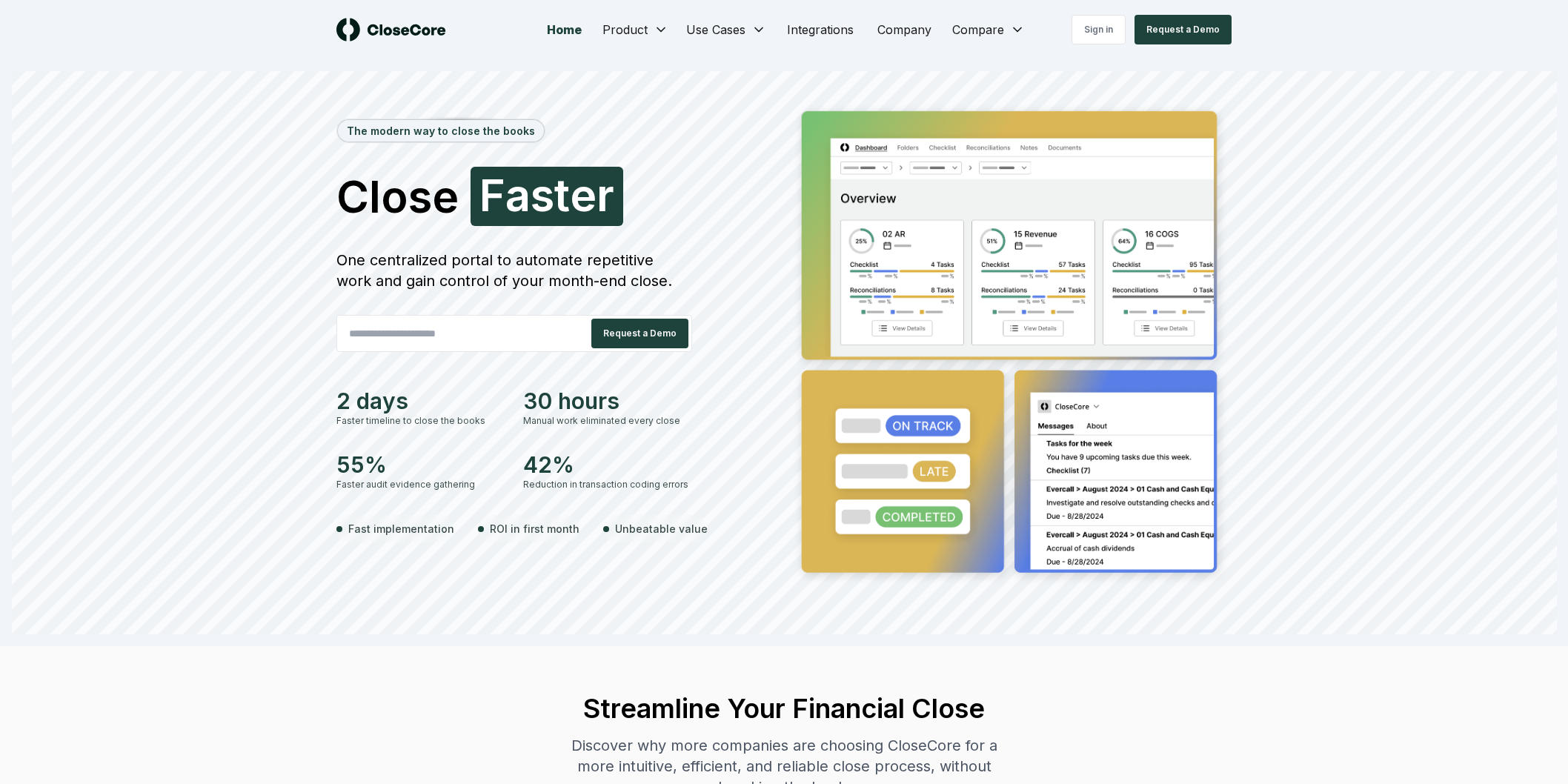
click at [1110, 43] on link "Sign in" at bounding box center [1099, 29] width 54 height 30
click at [1105, 27] on link "Sign in" at bounding box center [1099, 29] width 54 height 30
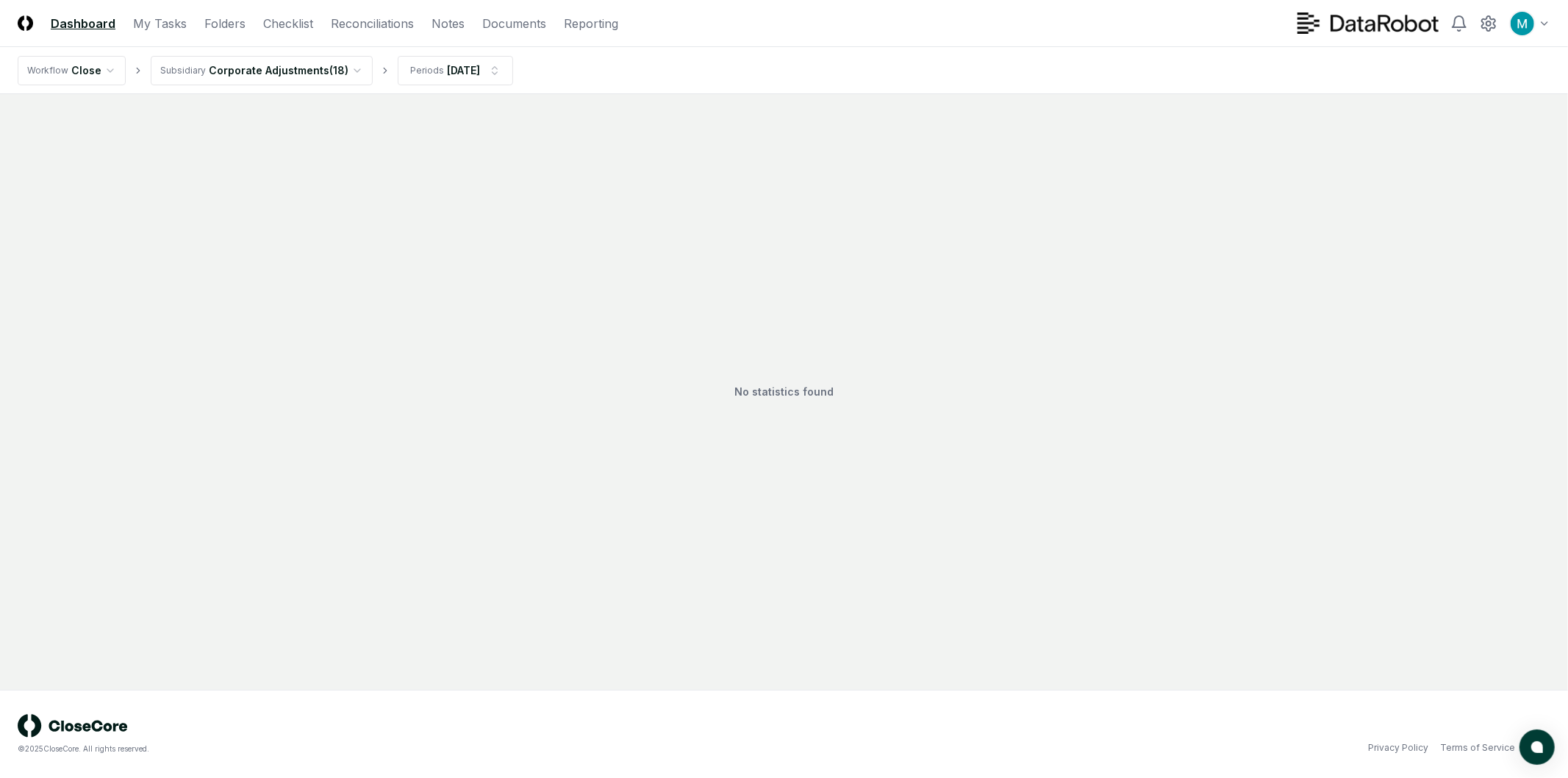
click at [327, 73] on html "CloseCore Dashboard My Tasks Folders Checklist Reconciliations Notes Documents …" at bounding box center [784, 389] width 1568 height 778
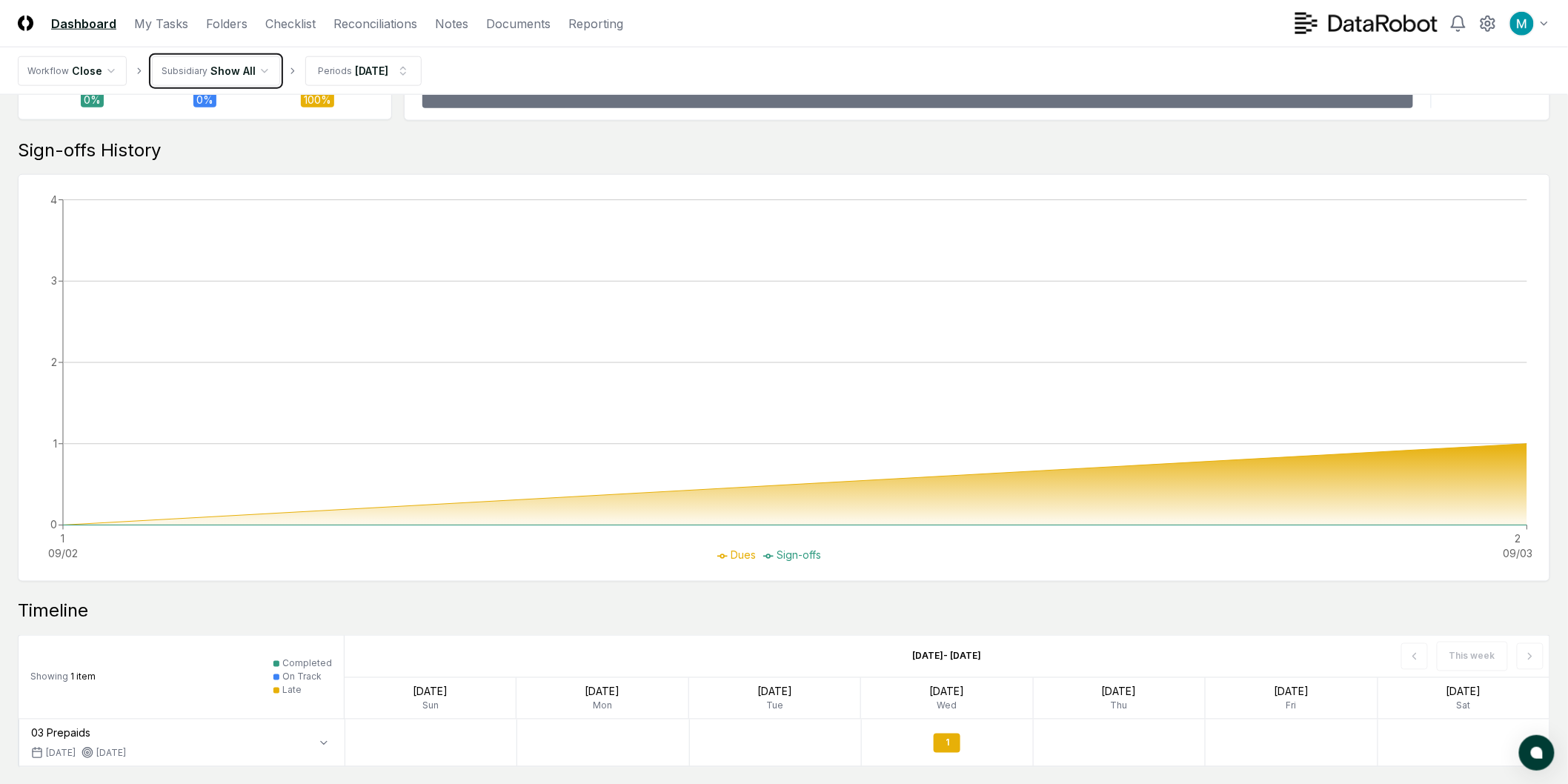
scroll to position [791, 0]
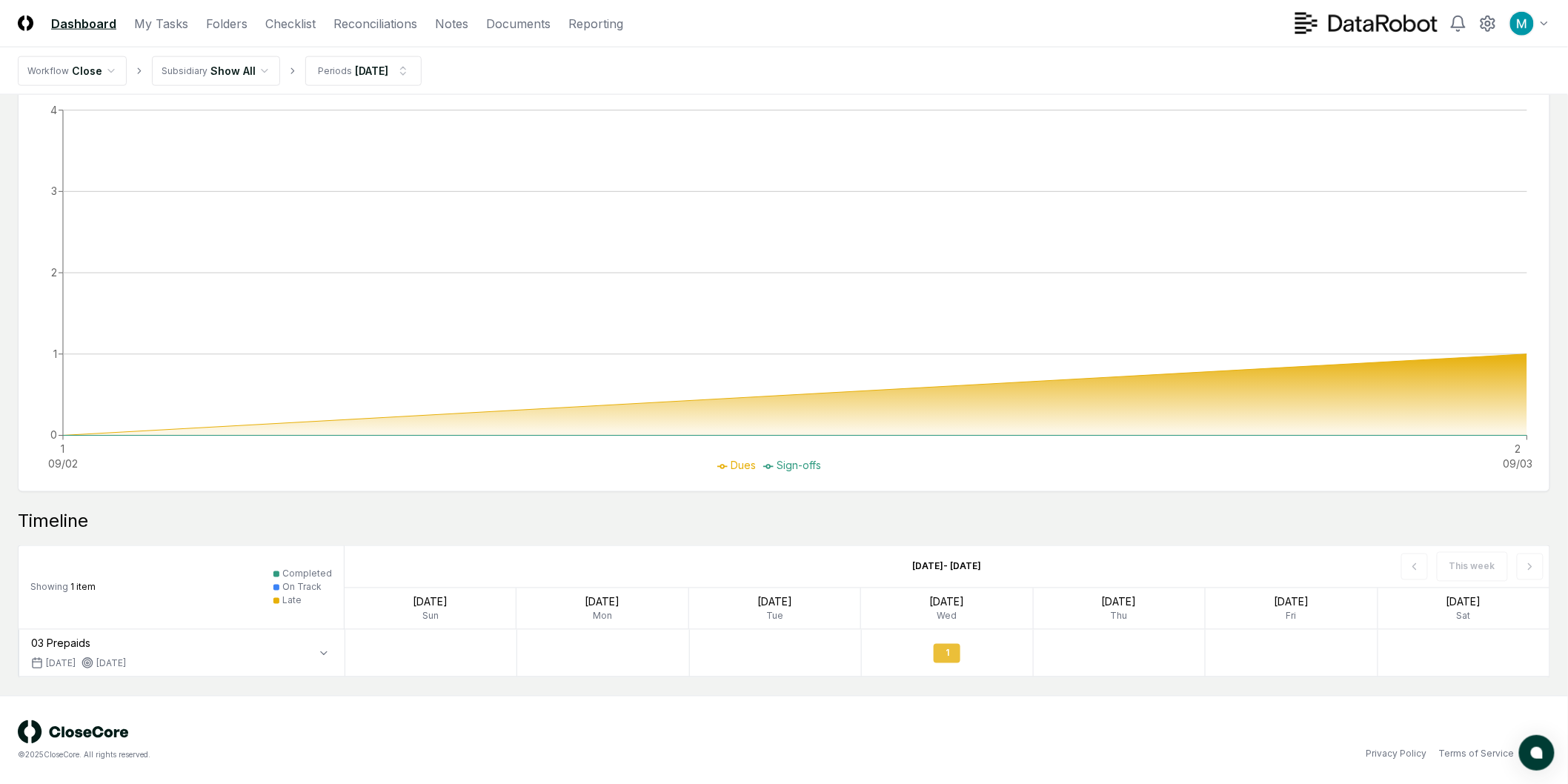
click at [951, 654] on div "1" at bounding box center [947, 653] width 26 height 19
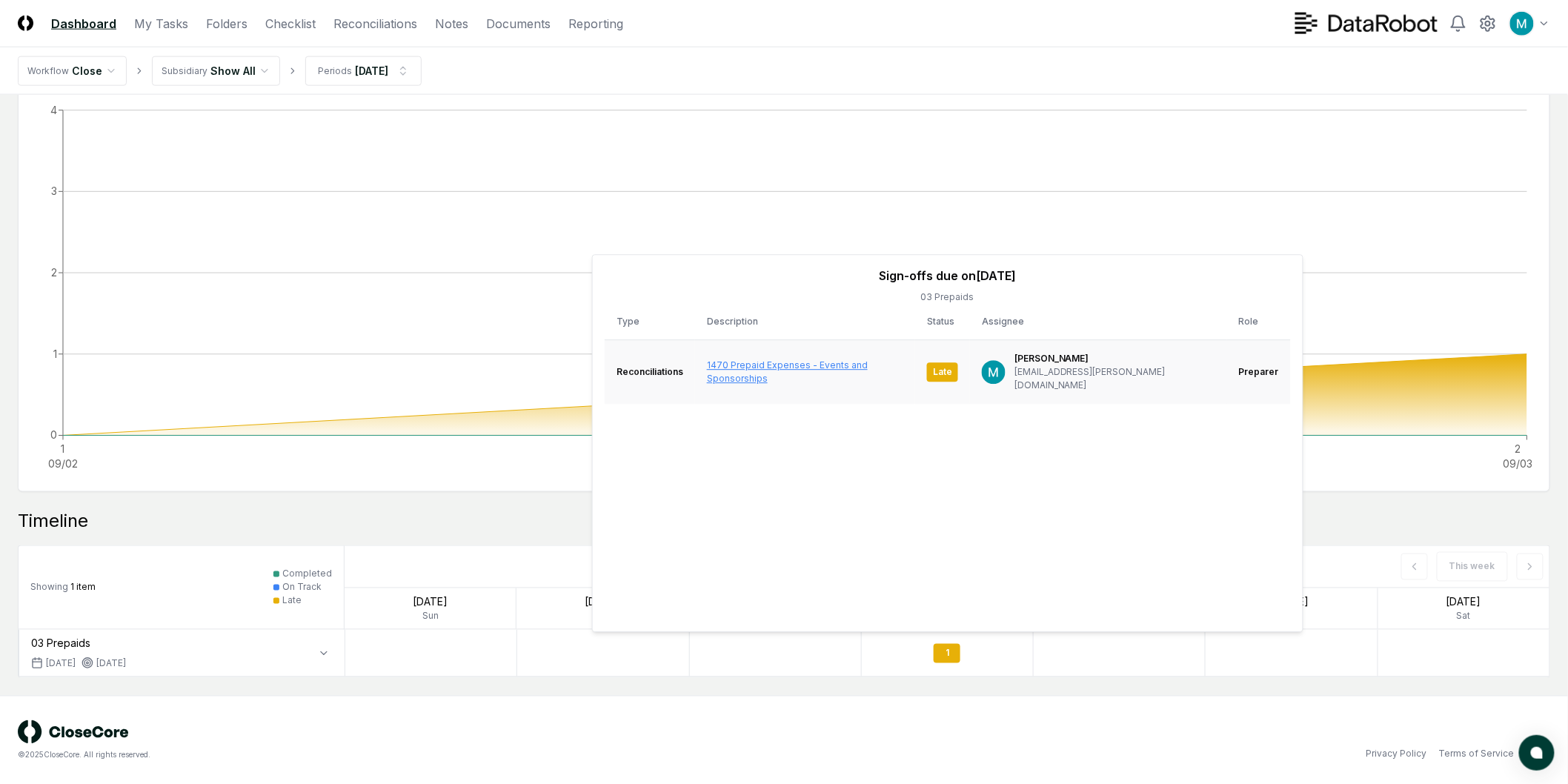
click at [839, 361] on link "1470 Prepaid Expenses - Events and Sponsorships" at bounding box center [787, 371] width 161 height 24
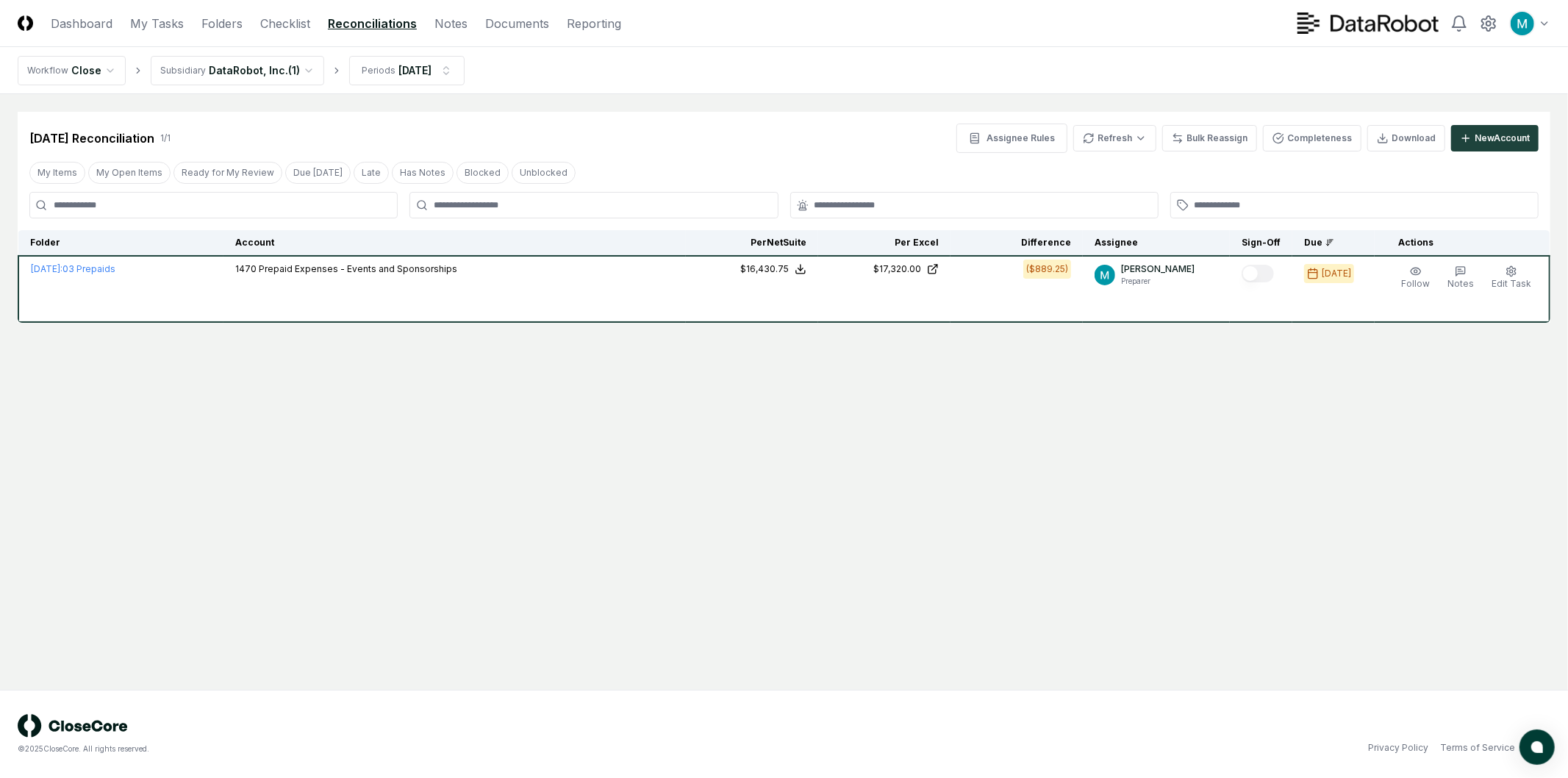
click at [555, 446] on main "Cancel Reassign [DATE] Reconciliation 1 / 1 Assignee Rules Refresh Bulk Reassig…" at bounding box center [784, 392] width 1568 height 595
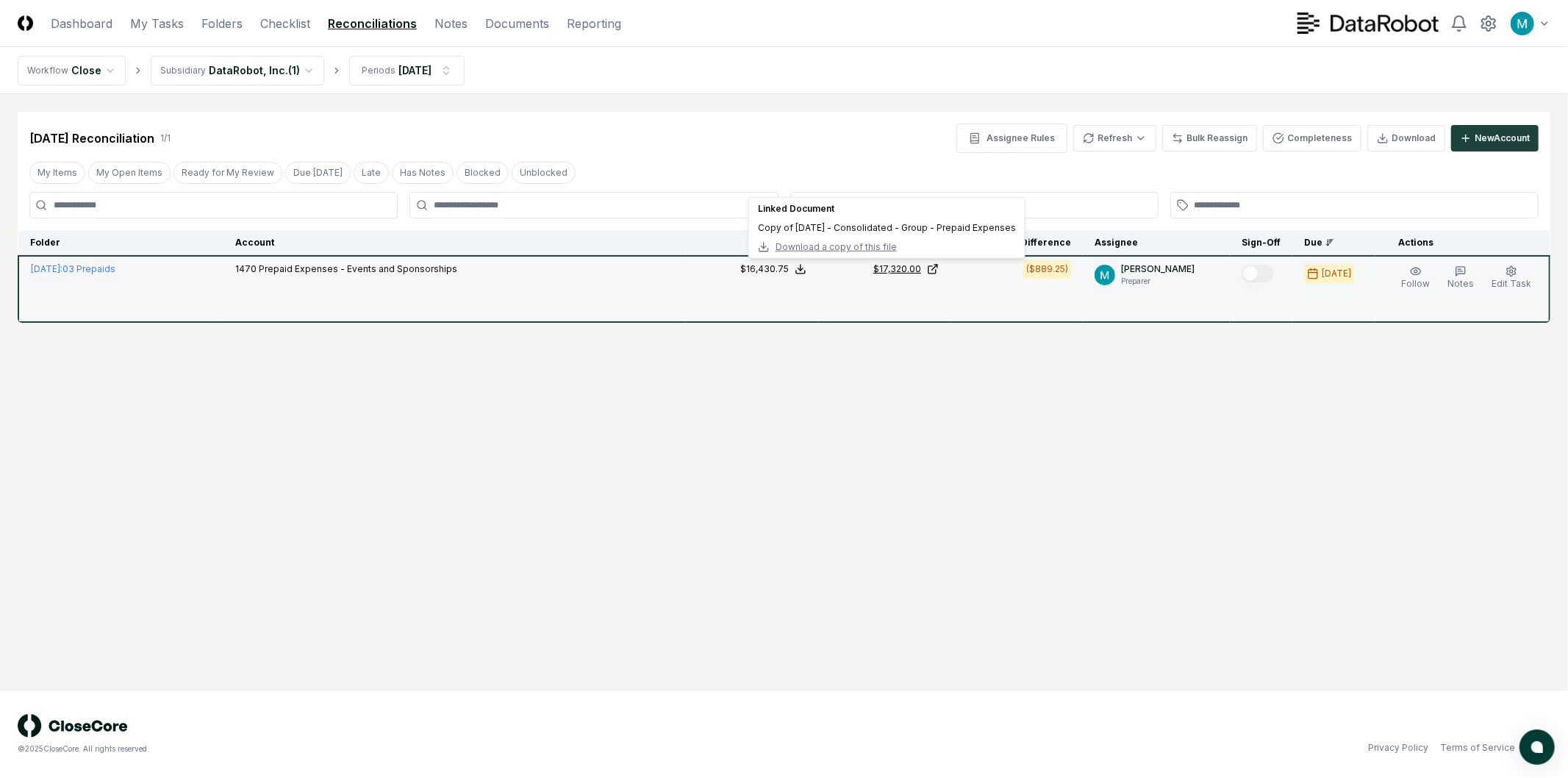
click at [930, 269] on link "$17,320.00" at bounding box center [884, 269] width 109 height 13
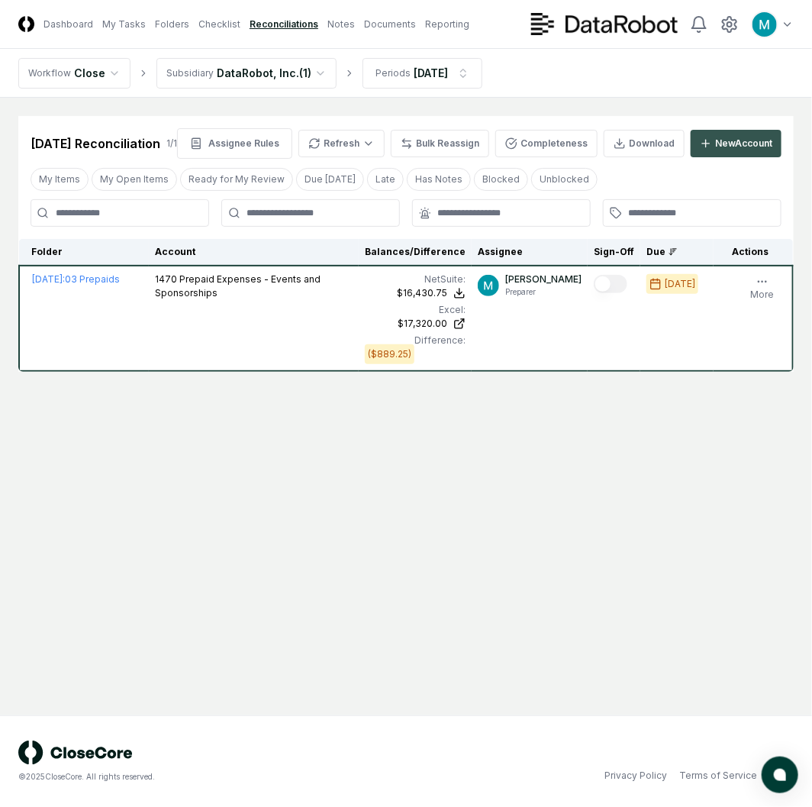
click at [730, 147] on div "New Account" at bounding box center [743, 144] width 57 height 14
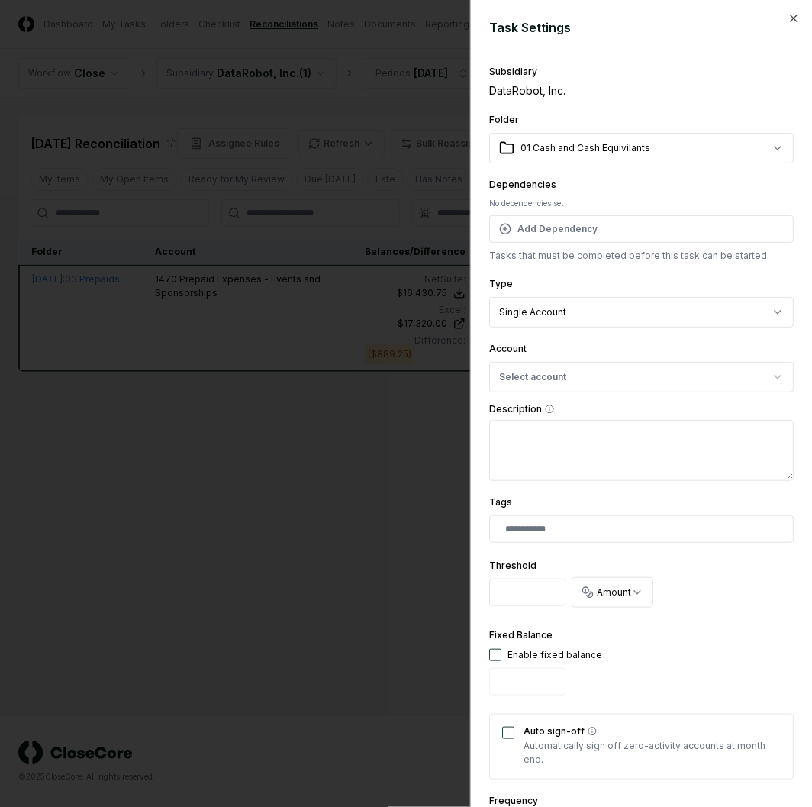
click at [585, 147] on body "CloseCore Dashboard My Tasks Folders Checklist Reconciliations Notes Documents …" at bounding box center [406, 403] width 812 height 807
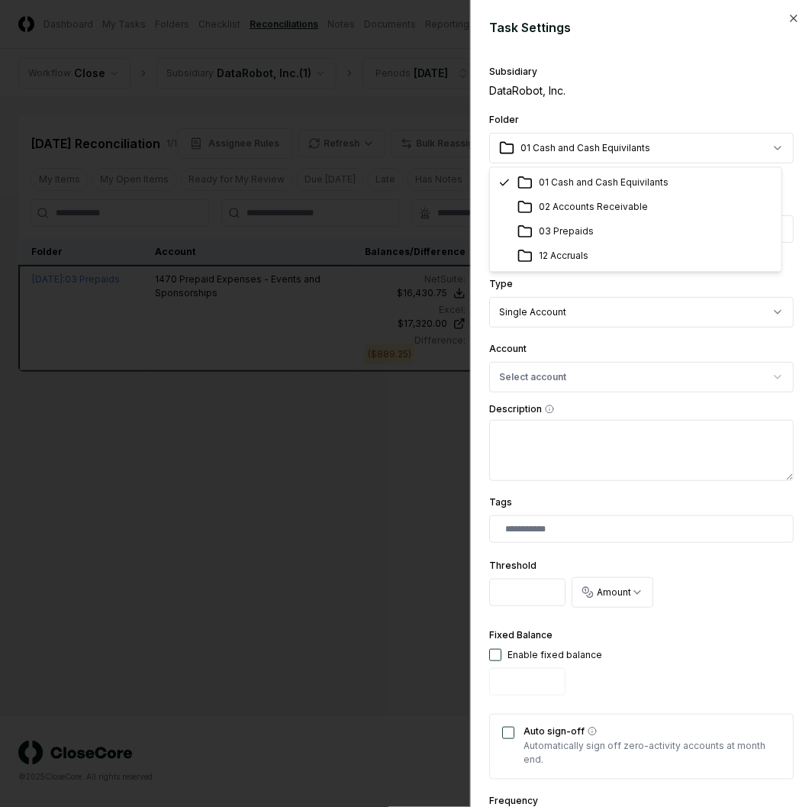
select select "**********"
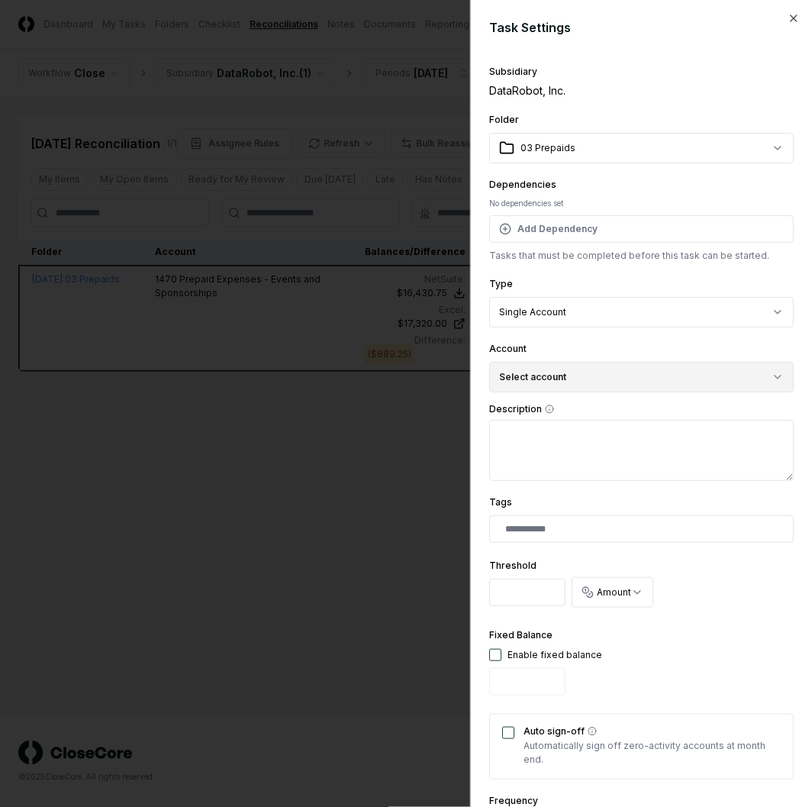
click at [569, 366] on button "Select account" at bounding box center [641, 377] width 305 height 31
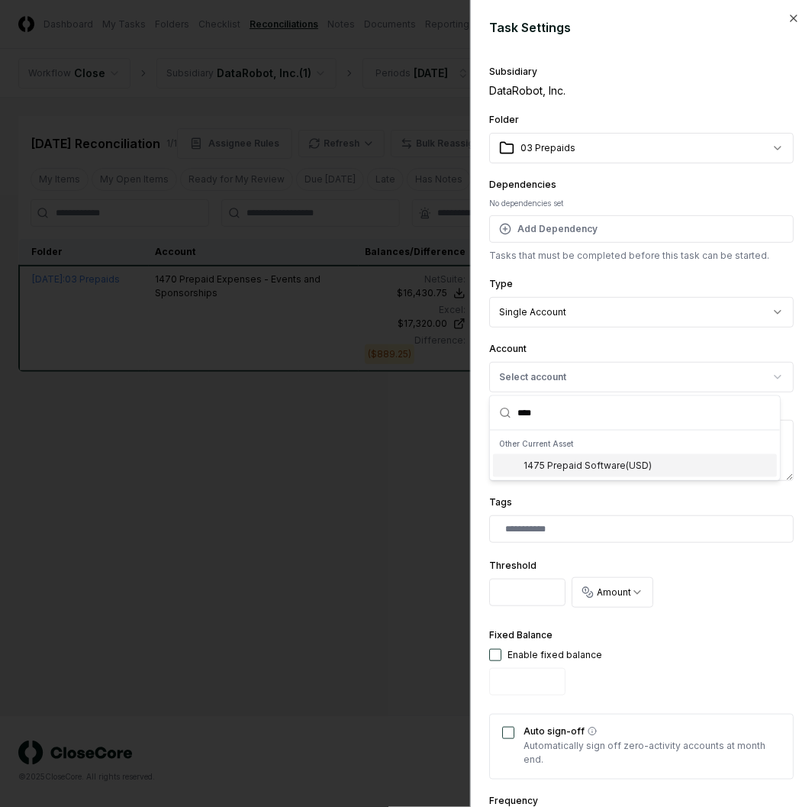
type input "****"
click at [582, 464] on div "1475 Prepaid Software ( USD )" at bounding box center [588, 466] width 128 height 14
click at [629, 499] on div "Tags" at bounding box center [641, 518] width 305 height 50
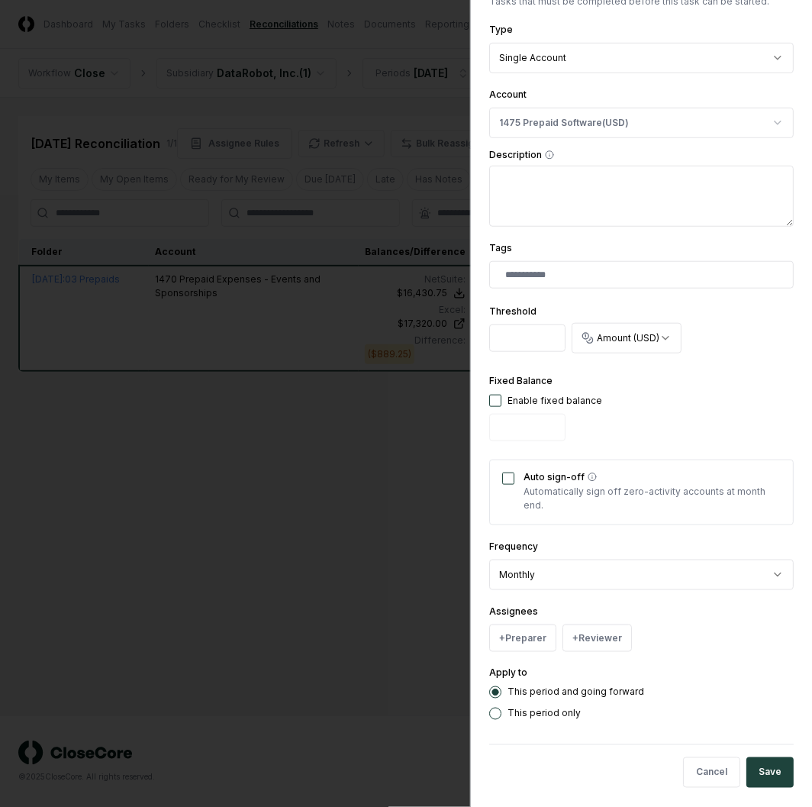
scroll to position [265, 0]
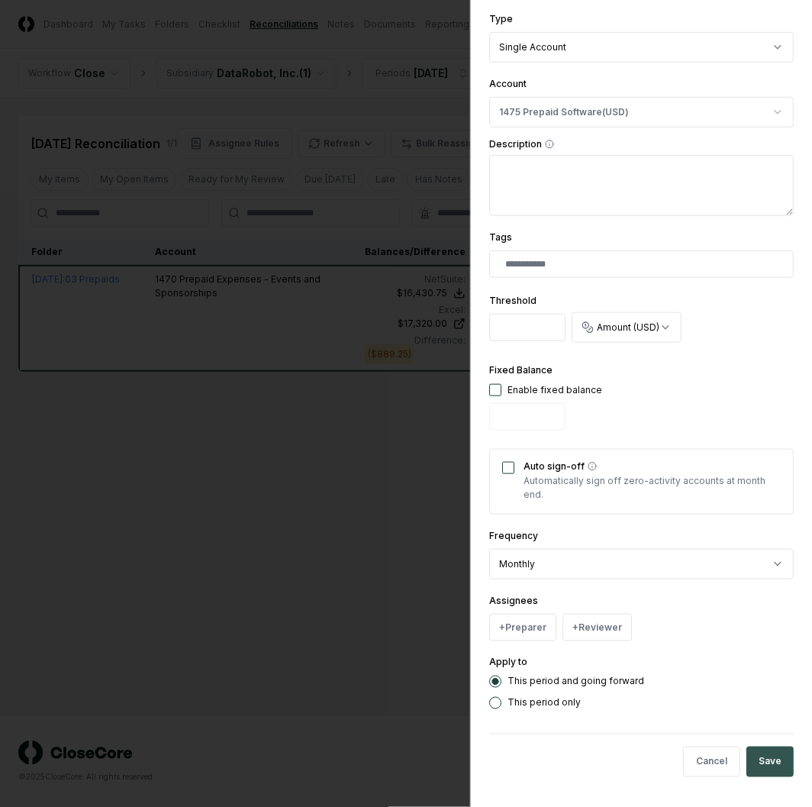
click at [753, 765] on button "Save" at bounding box center [769, 761] width 47 height 31
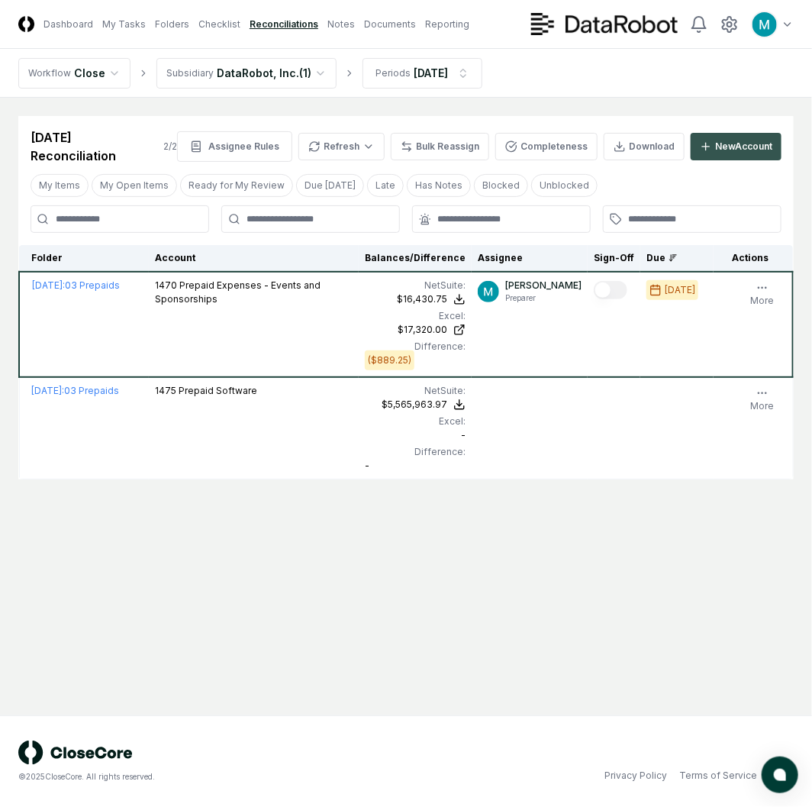
click at [716, 140] on div "New Account" at bounding box center [743, 147] width 57 height 14
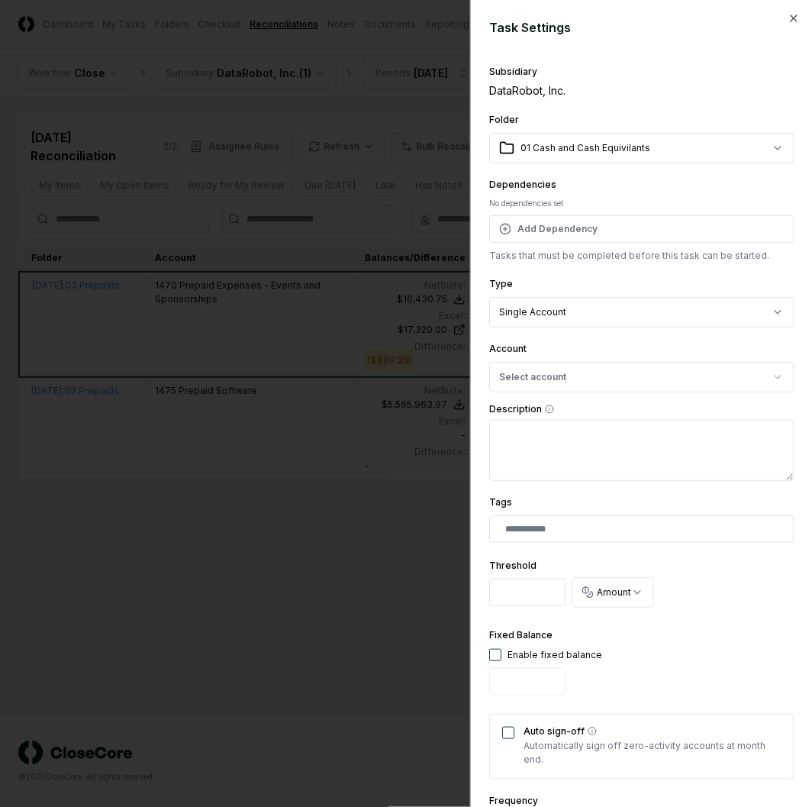
click at [611, 151] on body "CloseCore Dashboard My Tasks Folders Checklist Reconciliations Notes Documents …" at bounding box center [406, 403] width 812 height 807
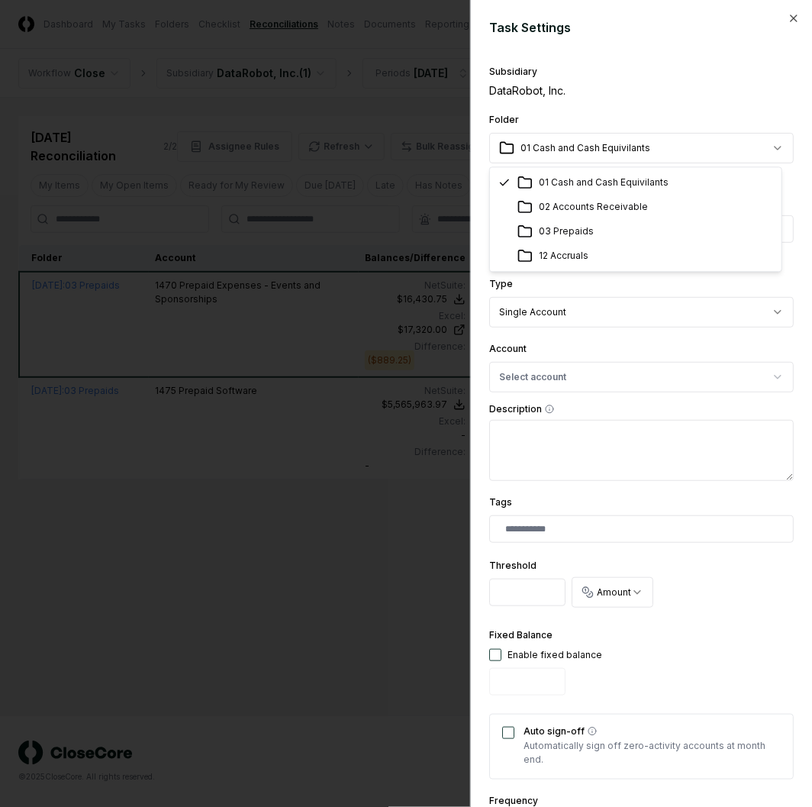
select select "**********"
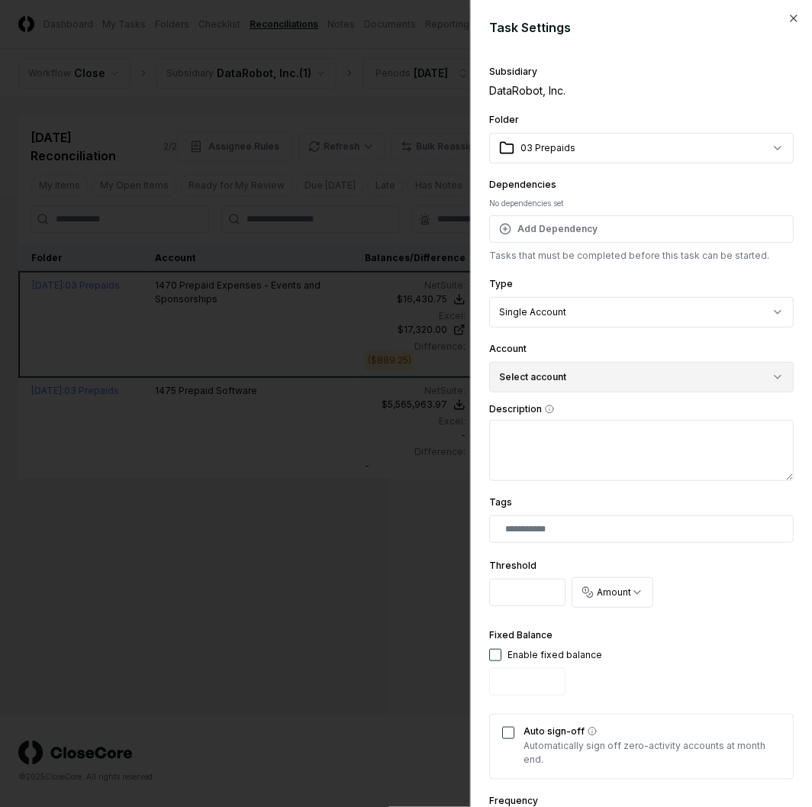
click at [594, 376] on button "Select account" at bounding box center [641, 377] width 305 height 31
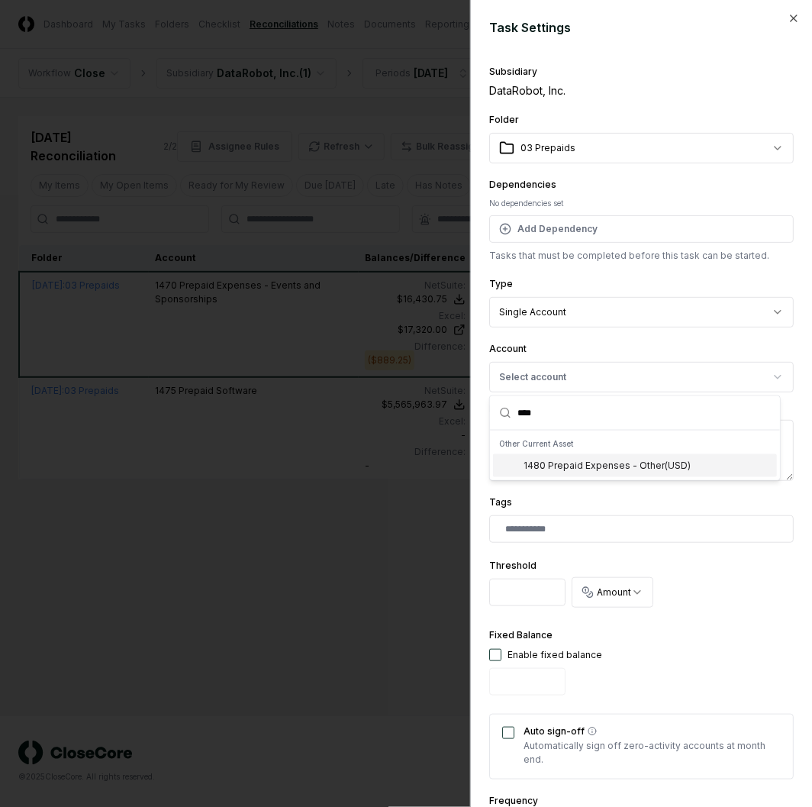
type input "****"
click at [615, 469] on div "1480 Prepaid Expenses - Other ( USD )" at bounding box center [607, 466] width 167 height 14
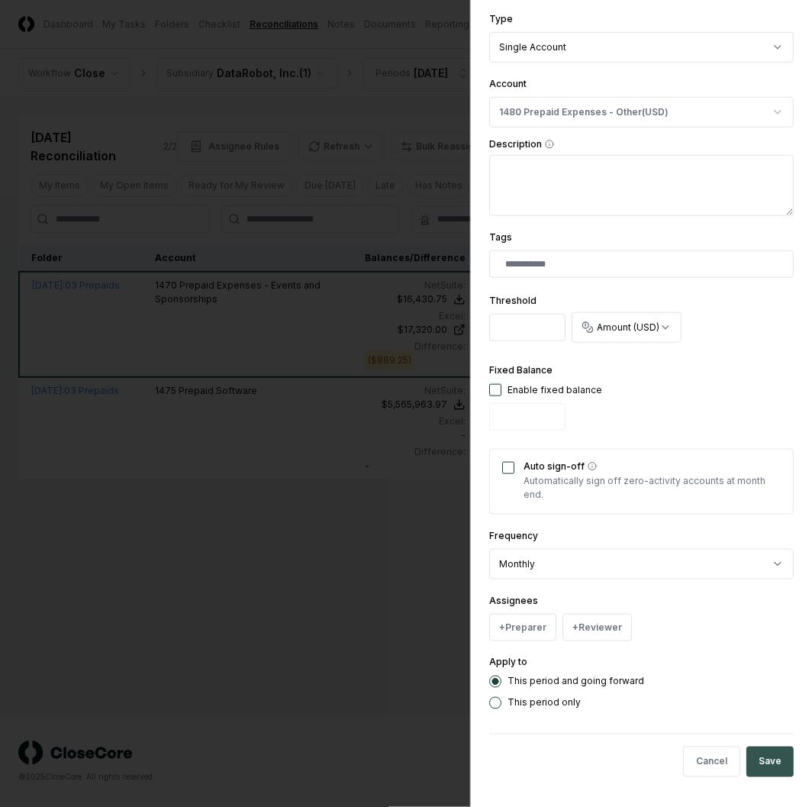
click at [753, 751] on button "Save" at bounding box center [769, 761] width 47 height 31
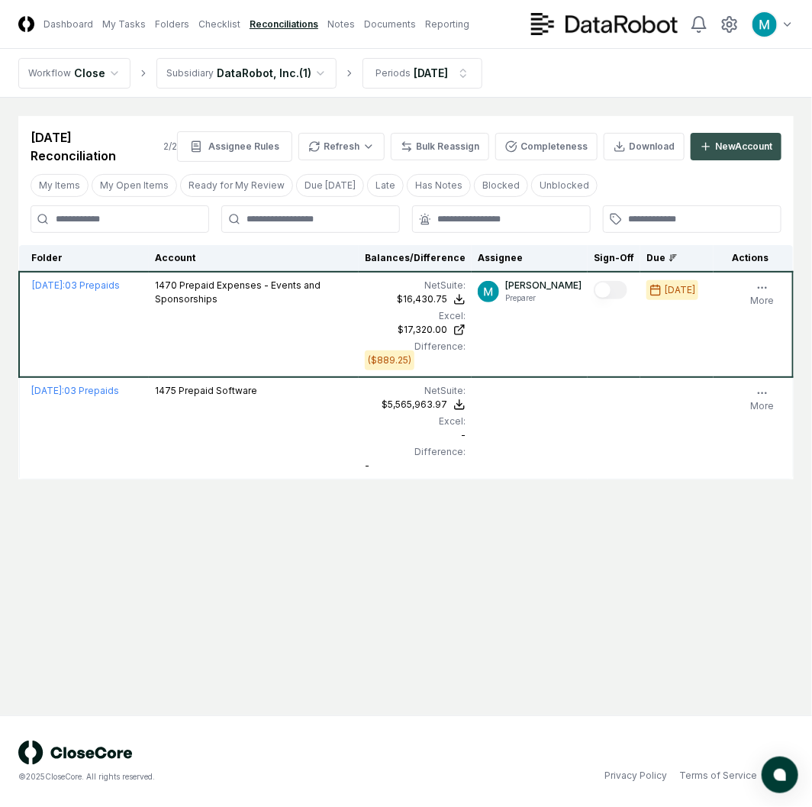
click at [730, 150] on div "New Account" at bounding box center [743, 147] width 57 height 14
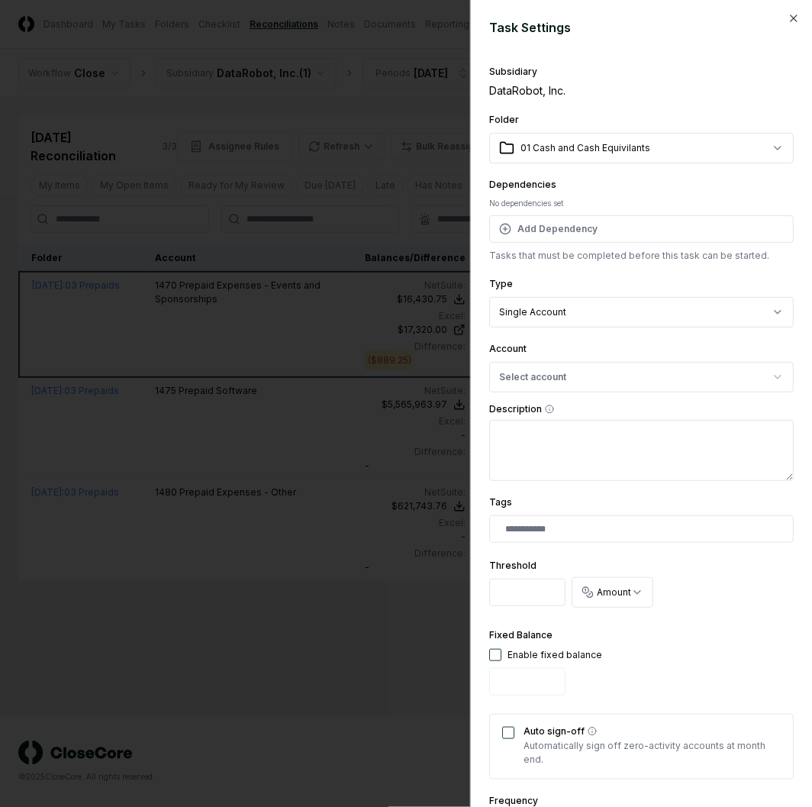
click at [550, 143] on body "CloseCore Dashboard My Tasks Folders Checklist Reconciliations Notes Documents …" at bounding box center [406, 403] width 812 height 807
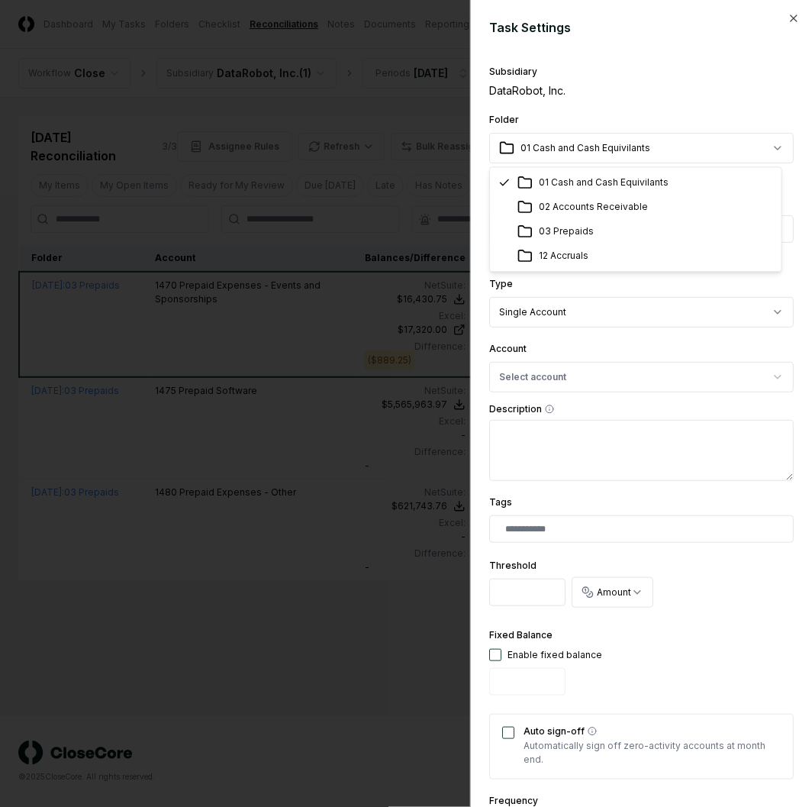
select select "**********"
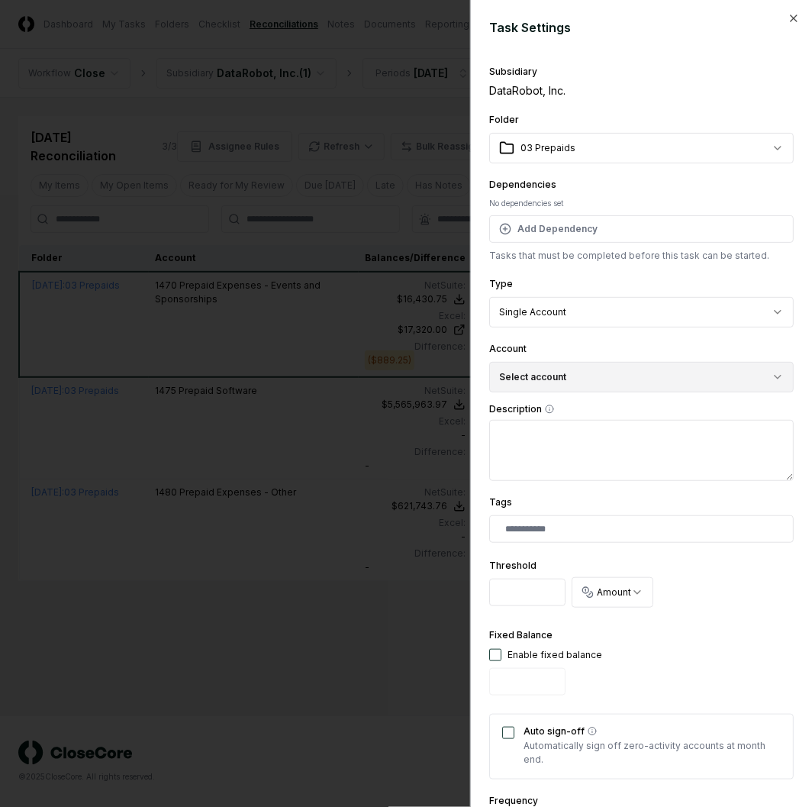
click at [569, 385] on button "Select account" at bounding box center [641, 377] width 305 height 31
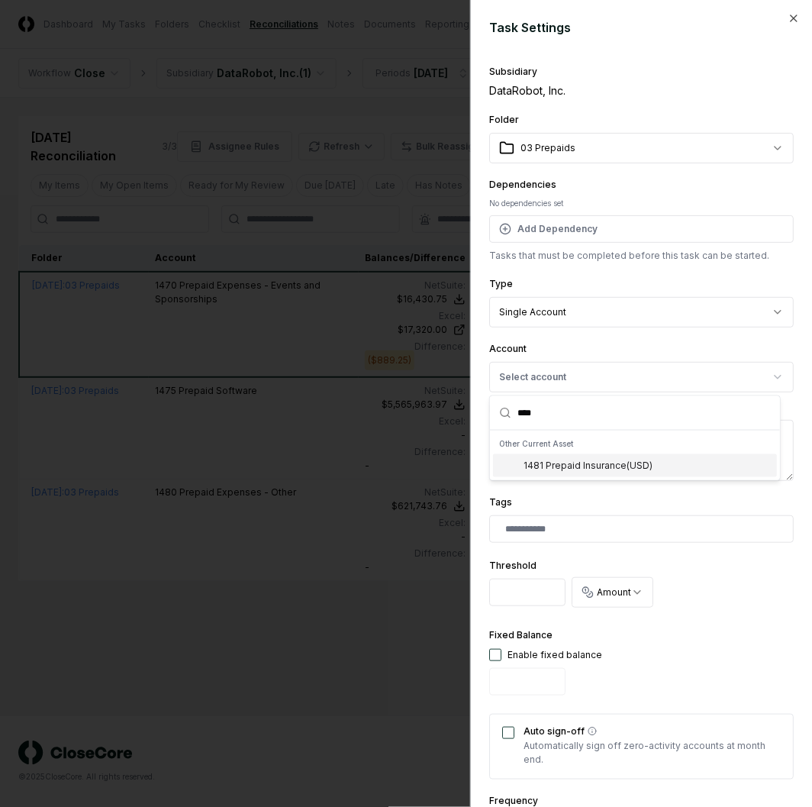
type input "****"
click at [615, 462] on div "1481 Prepaid Insurance ( USD )" at bounding box center [588, 466] width 129 height 14
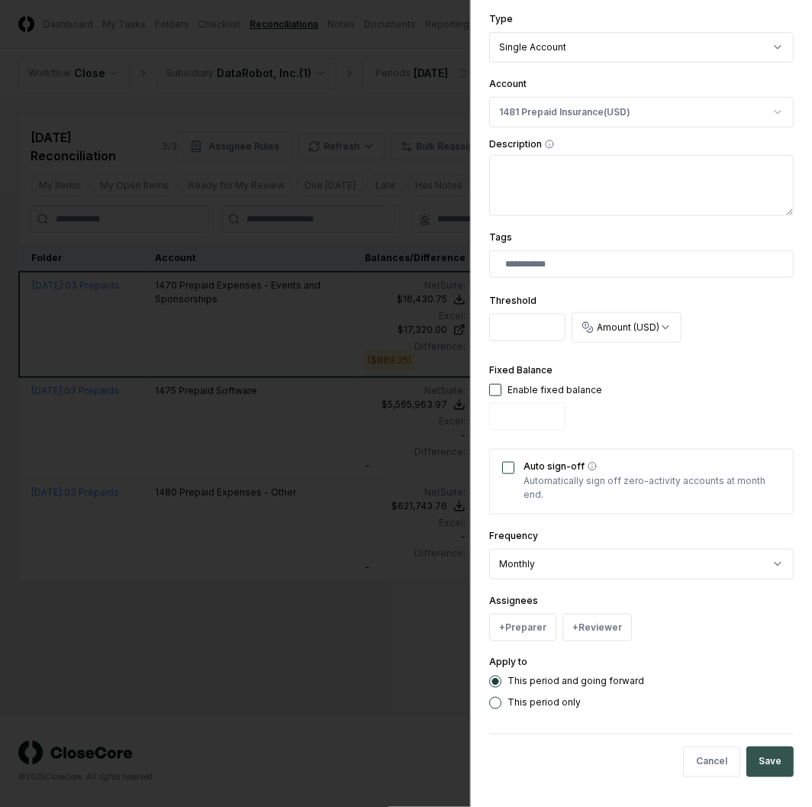
click at [758, 773] on button "Save" at bounding box center [769, 761] width 47 height 31
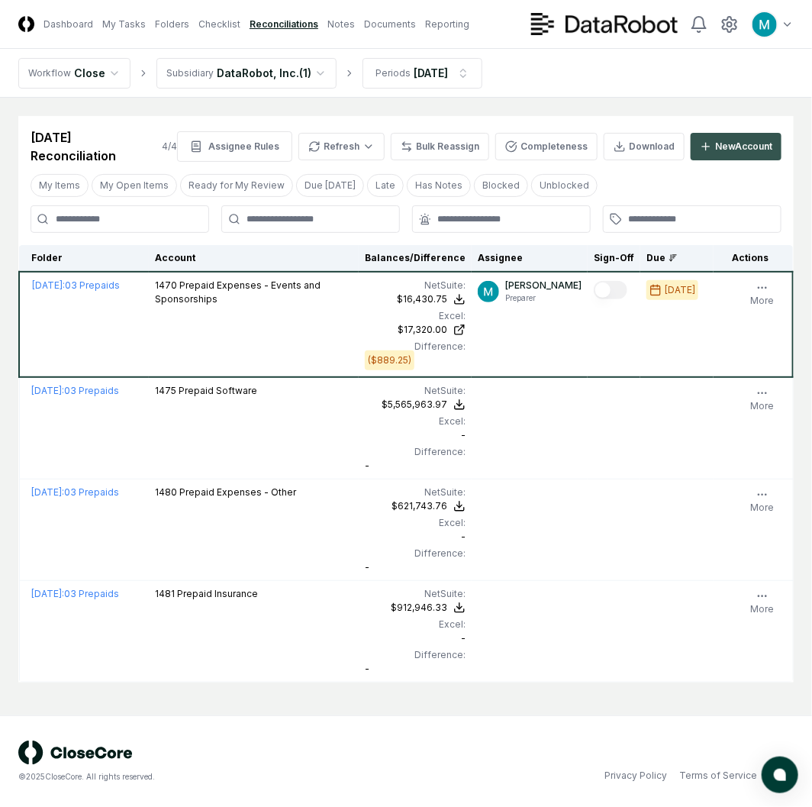
click at [734, 147] on div "New Account" at bounding box center [743, 147] width 57 height 14
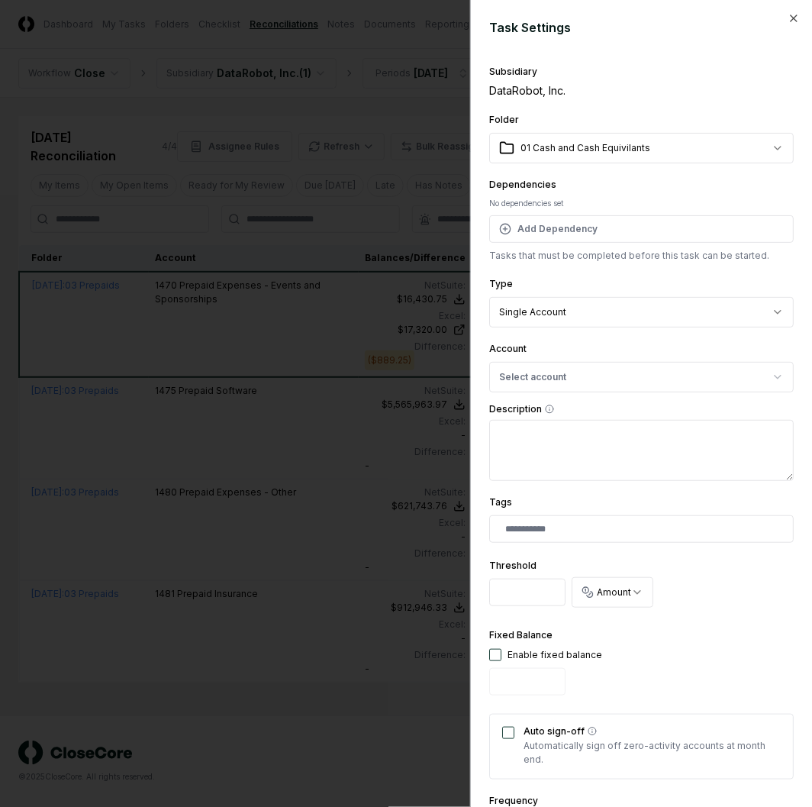
click at [588, 135] on body "CloseCore Dashboard My Tasks Folders Checklist Reconciliations Notes Documents …" at bounding box center [406, 403] width 812 height 807
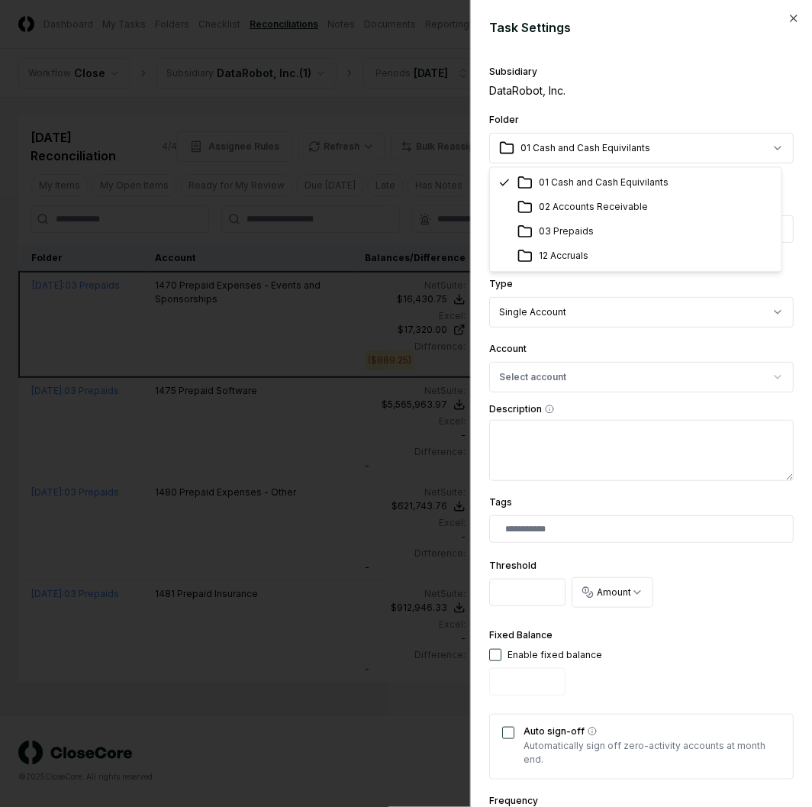
select select "**********"
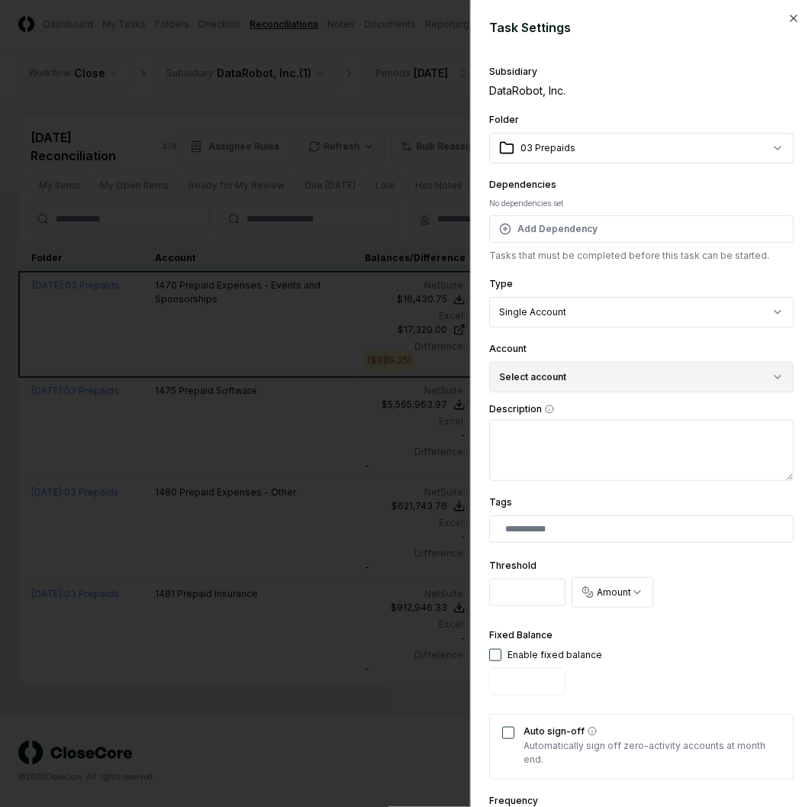
click at [569, 378] on button "Select account" at bounding box center [641, 377] width 305 height 31
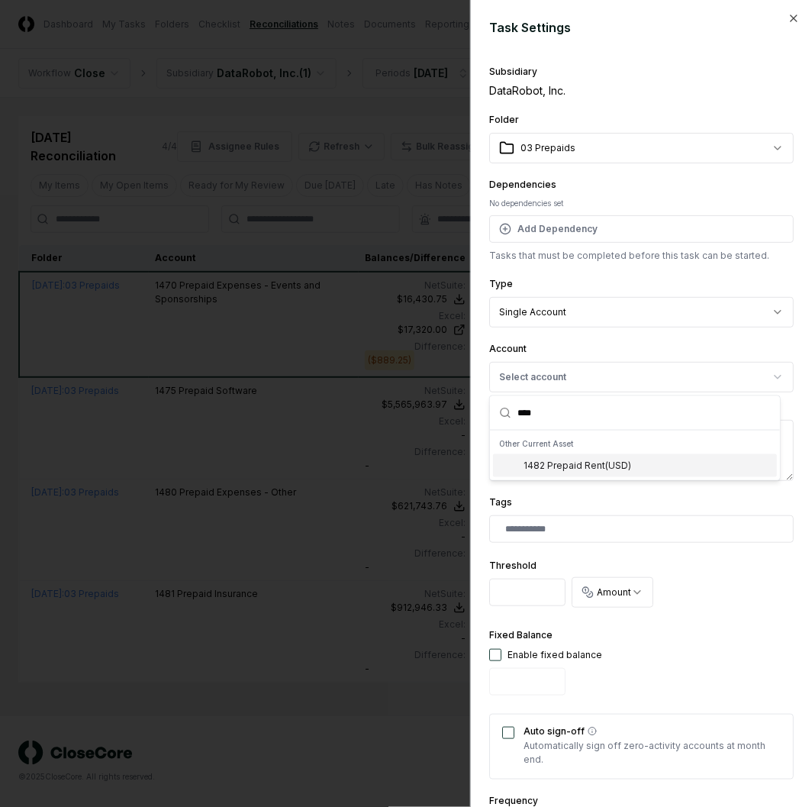
type input "****"
click at [604, 470] on div "1482 Prepaid Rent ( USD )" at bounding box center [578, 466] width 108 height 14
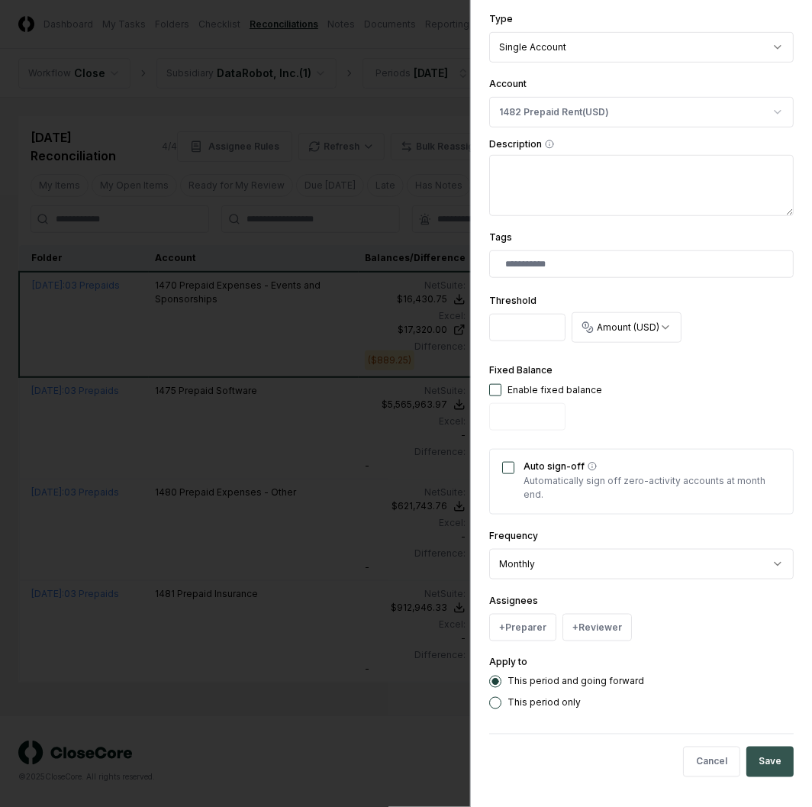
click at [749, 748] on button "Save" at bounding box center [769, 761] width 47 height 31
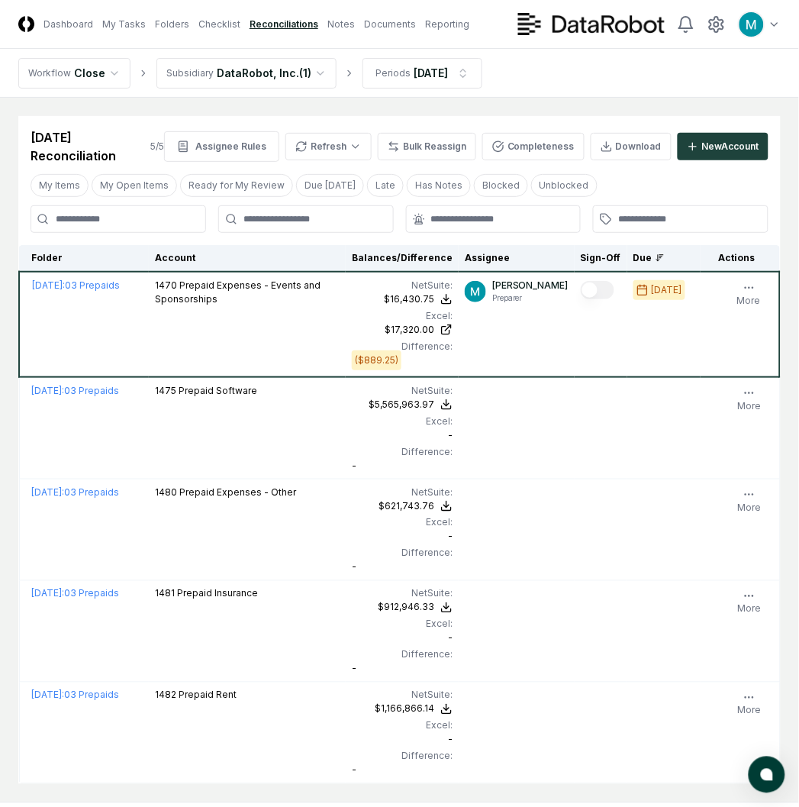
drag, startPoint x: 586, startPoint y: 86, endPoint x: 302, endPoint y: 108, distance: 284.7
click at [586, 86] on nav "Workflow Close Subsidiary DataRobot, Inc. ( 1 ) Periods Aug 2025" at bounding box center [399, 73] width 799 height 49
click at [294, 81] on html "CloseCore Dashboard My Tasks Folders Checklist Reconciliations Notes Documents …" at bounding box center [399, 447] width 799 height 894
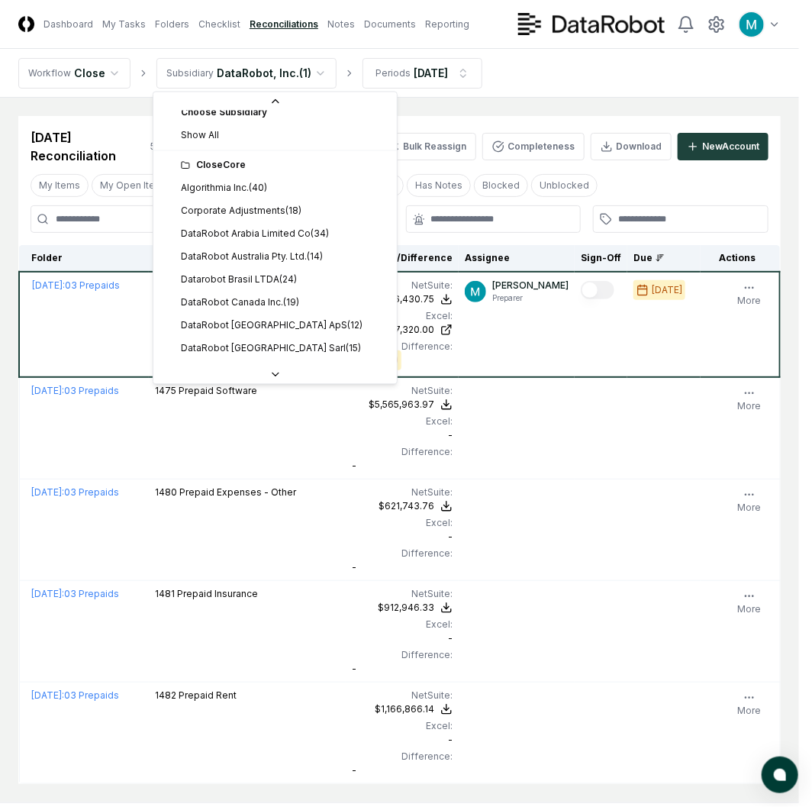
scroll to position [0, 0]
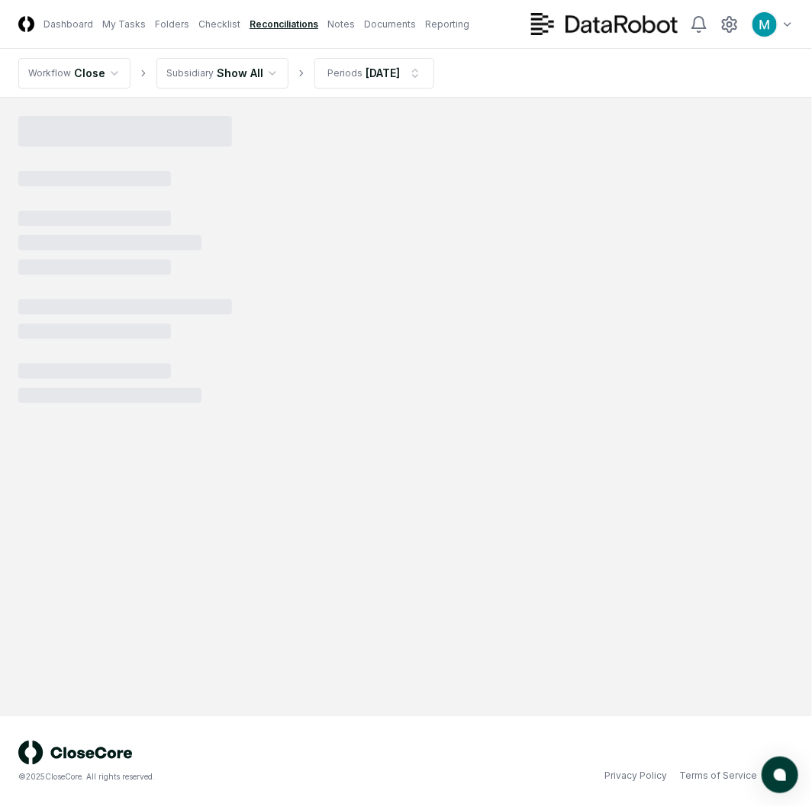
click at [730, 142] on div at bounding box center [405, 259] width 775 height 287
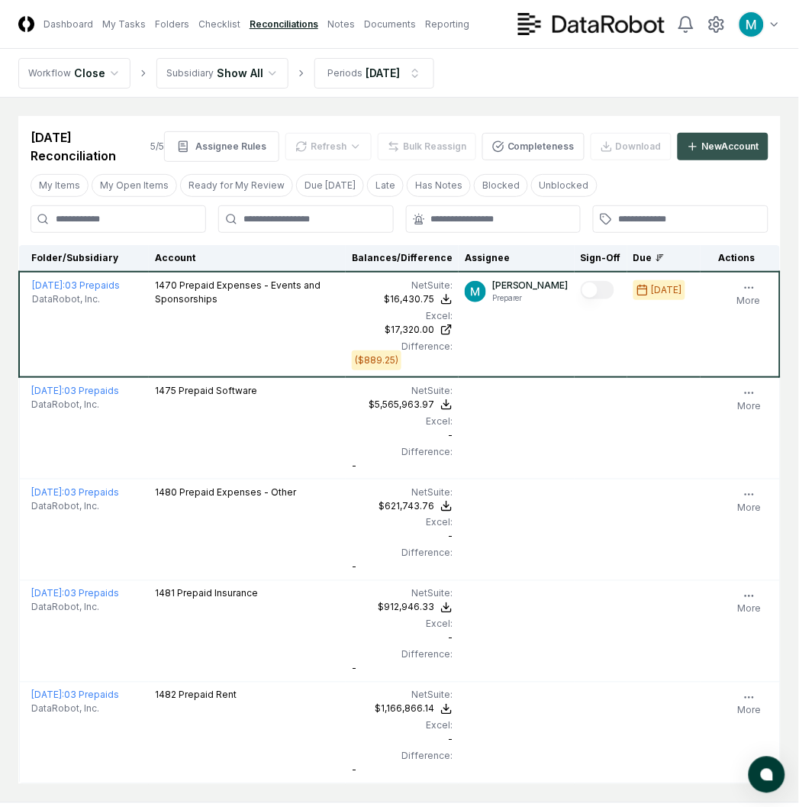
click at [756, 140] on div "New Account" at bounding box center [730, 147] width 57 height 14
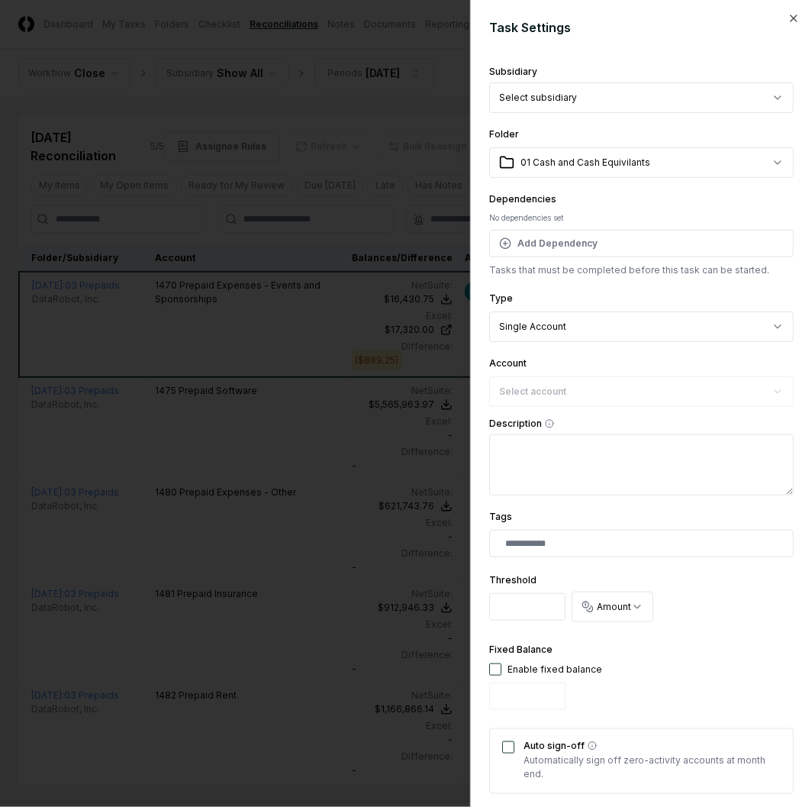
click at [650, 99] on body "CloseCore Dashboard My Tasks Folders Checklist Reconciliations Notes Documents …" at bounding box center [399, 447] width 799 height 894
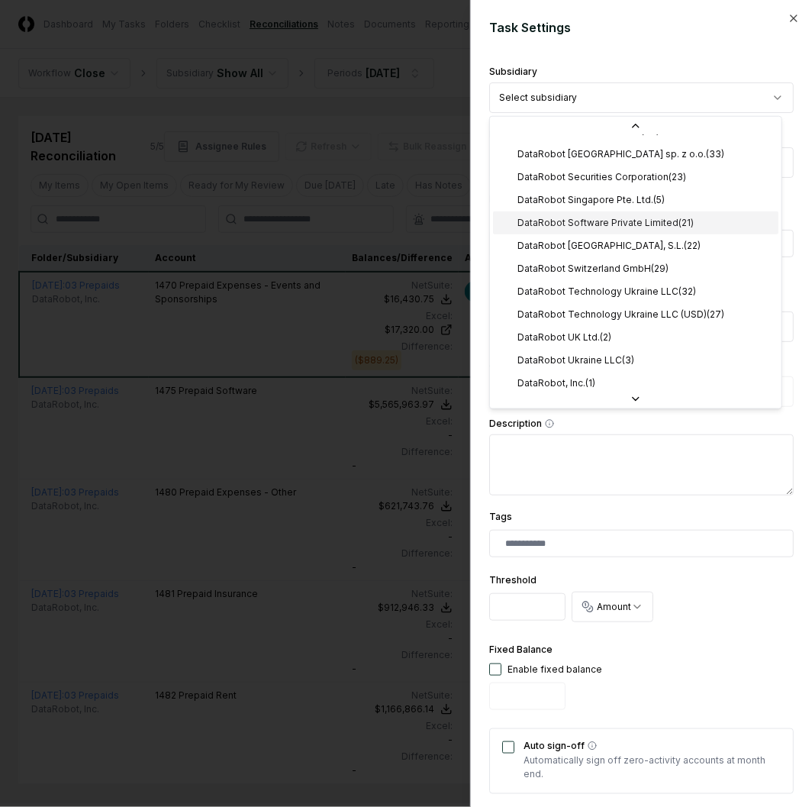
scroll to position [311, 0]
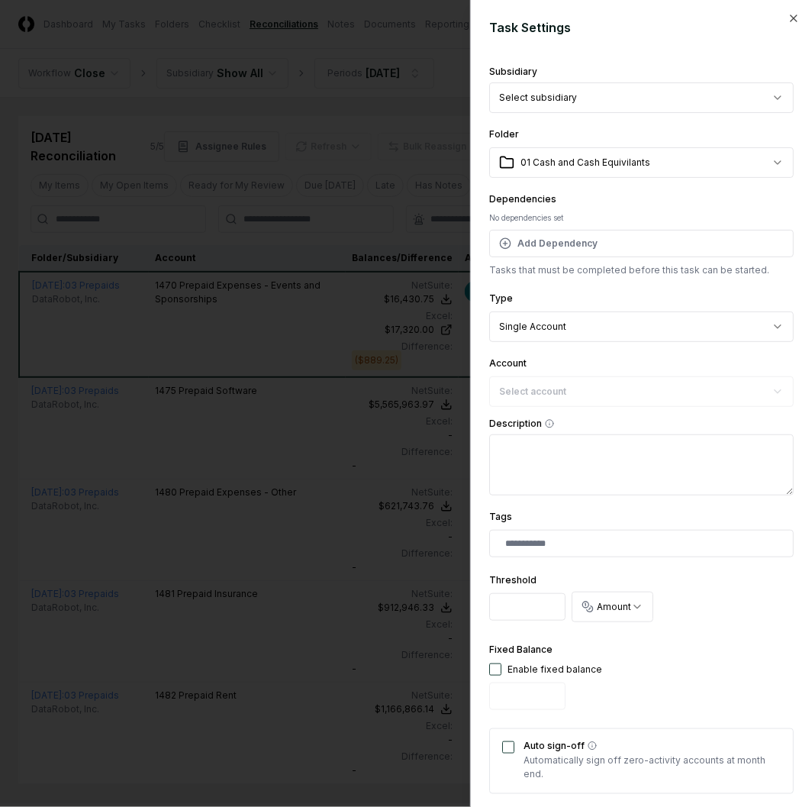
click at [670, 330] on body "CloseCore Dashboard My Tasks Folders Checklist Reconciliations Notes Documents …" at bounding box center [399, 447] width 799 height 894
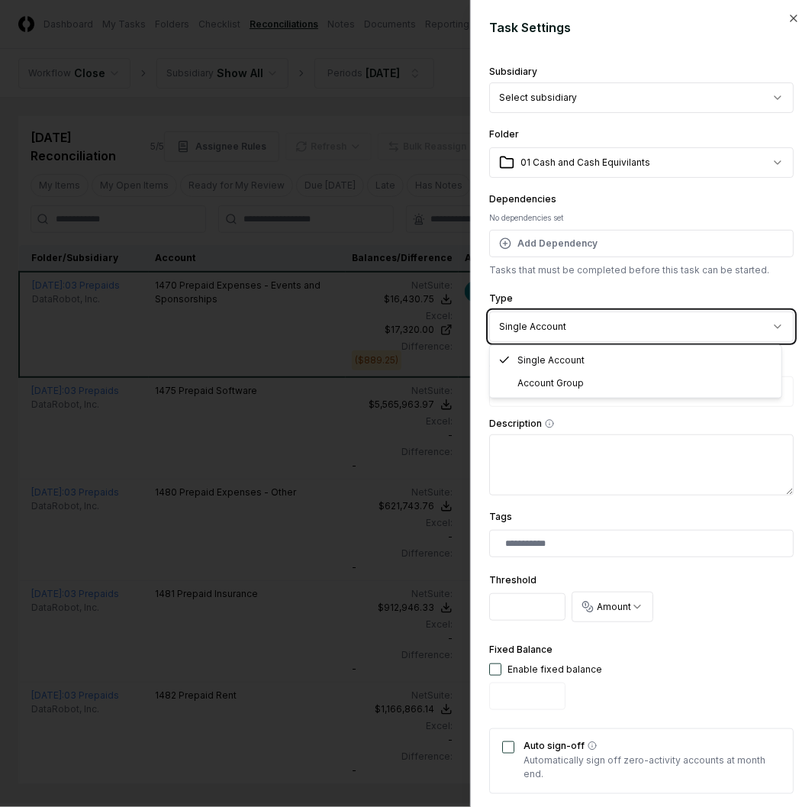
click at [670, 329] on body "CloseCore Dashboard My Tasks Folders Checklist Reconciliations Notes Documents …" at bounding box center [399, 447] width 799 height 894
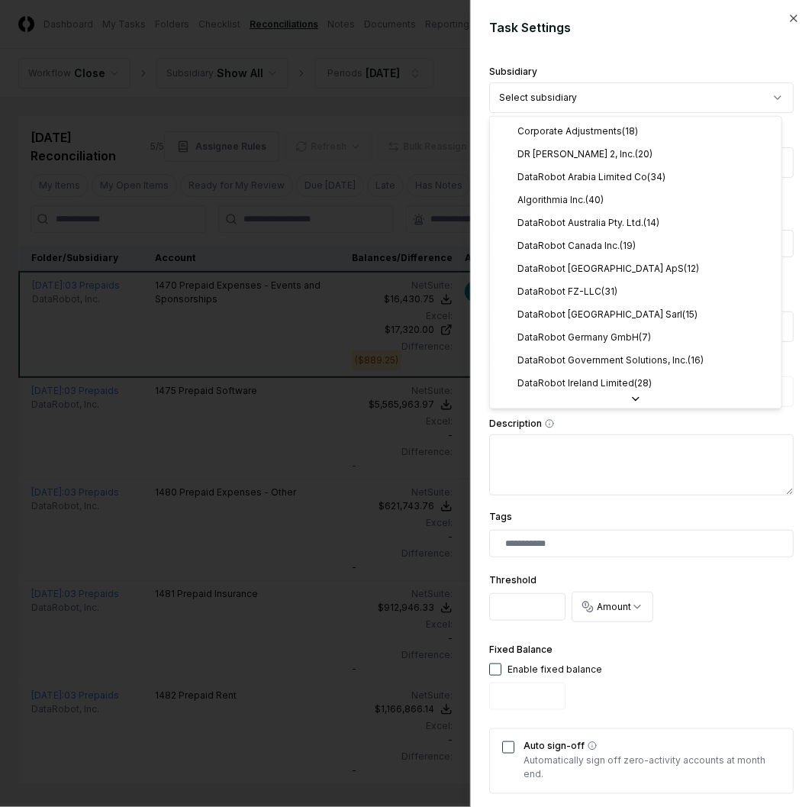
click at [675, 97] on body "CloseCore Dashboard My Tasks Folders Checklist Reconciliations Notes Documents …" at bounding box center [399, 447] width 799 height 894
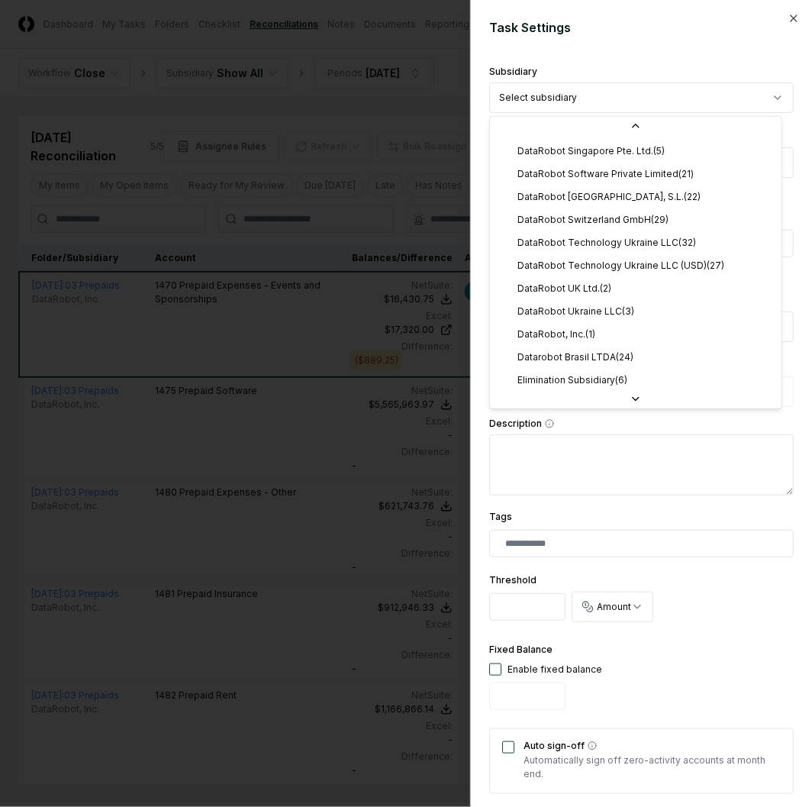
scroll to position [397, 0]
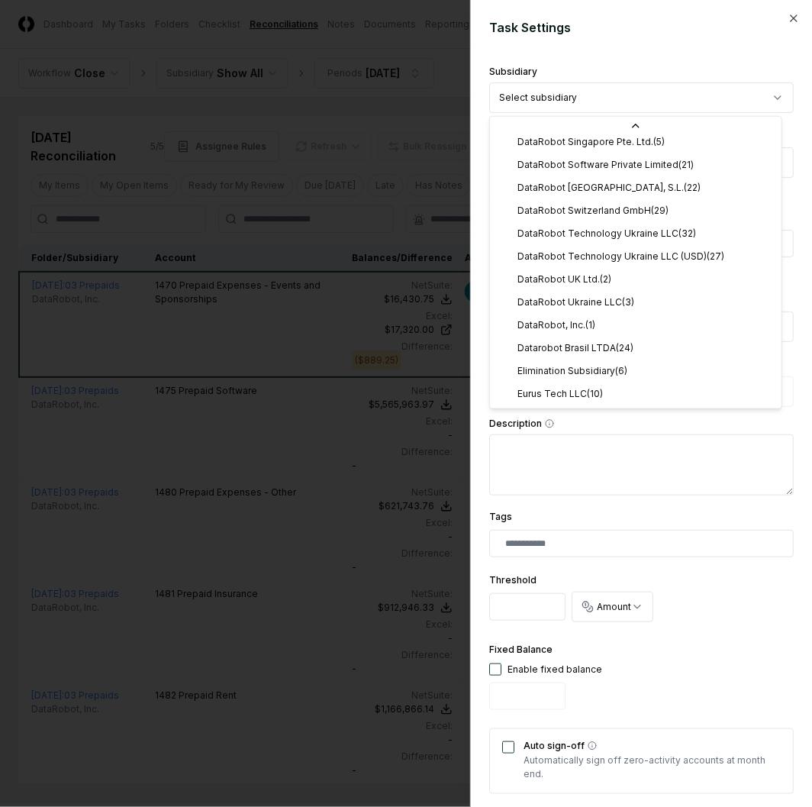
select select "**********"
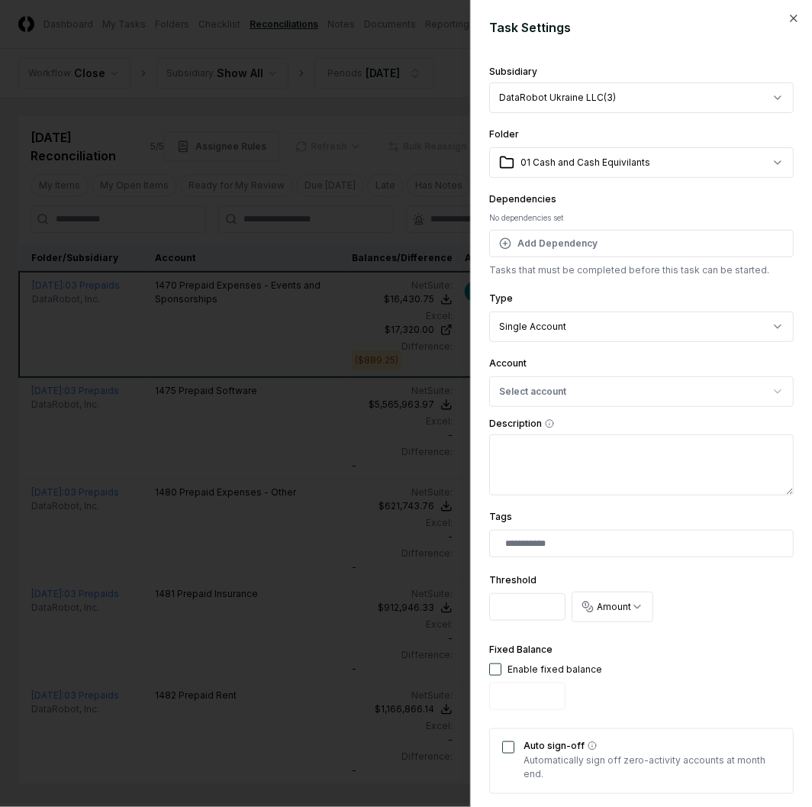
click at [594, 183] on div "**********" at bounding box center [641, 524] width 305 height 927
click at [594, 173] on body "CloseCore Dashboard My Tasks Folders Checklist Reconciliations Notes Documents …" at bounding box center [399, 447] width 799 height 894
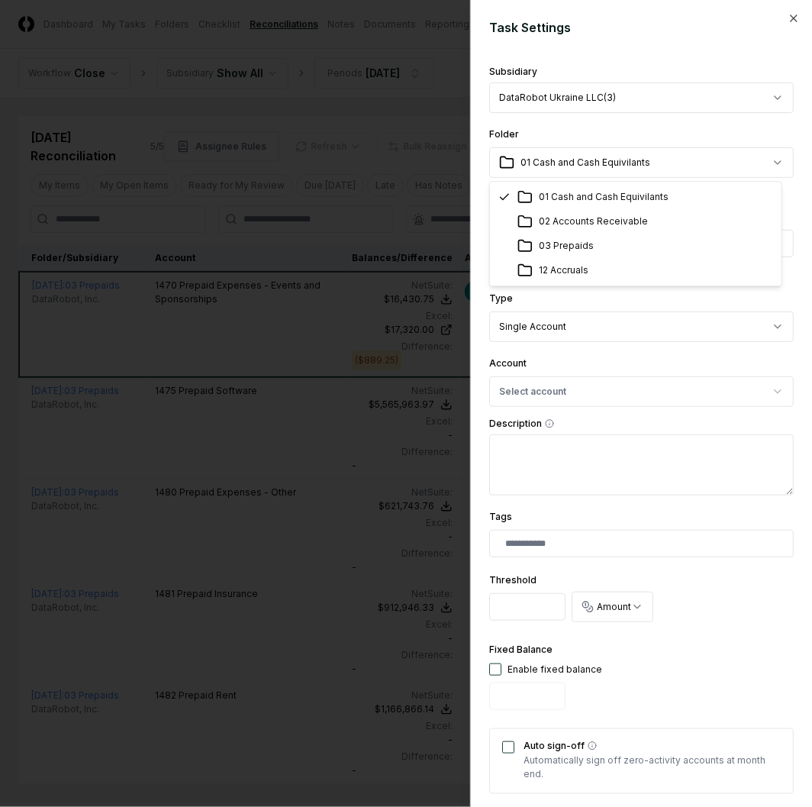
select select "**********"
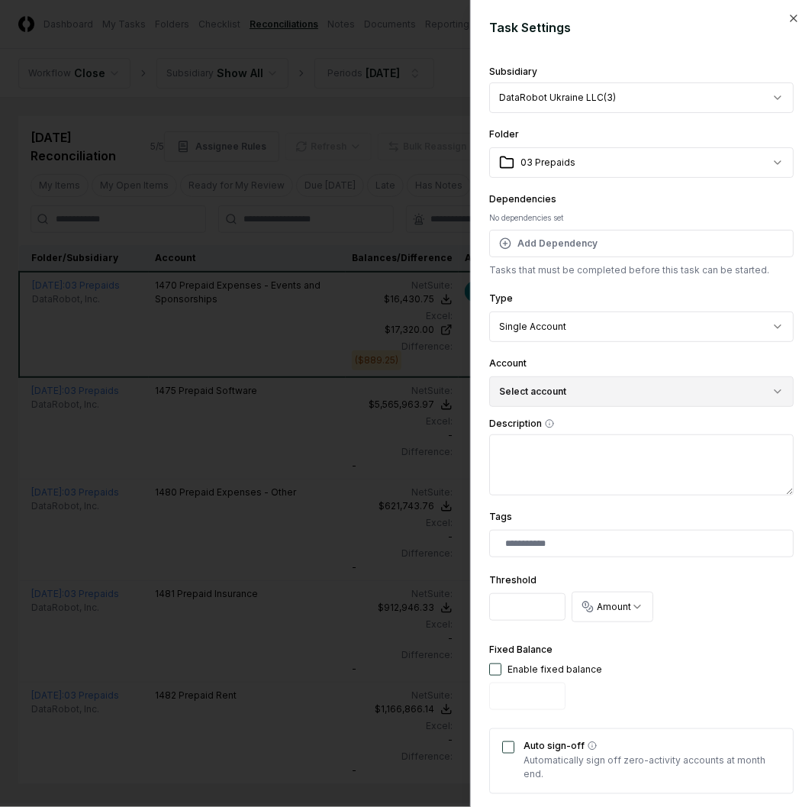
click at [570, 389] on button "Select account" at bounding box center [641, 391] width 305 height 31
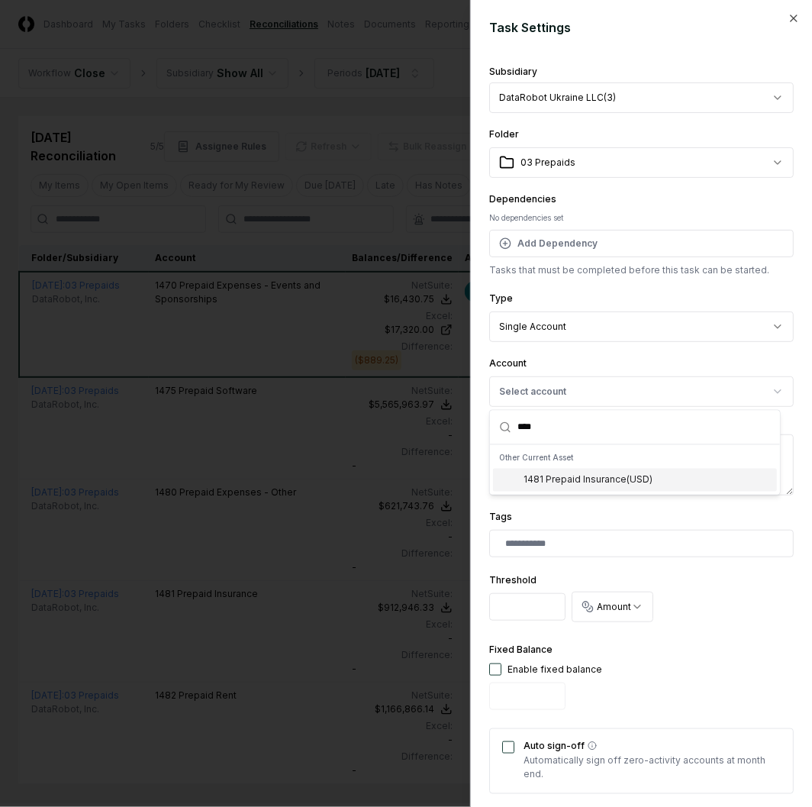
type input "****"
click at [640, 476] on div "1481 Prepaid Insurance ( USD )" at bounding box center [588, 480] width 129 height 14
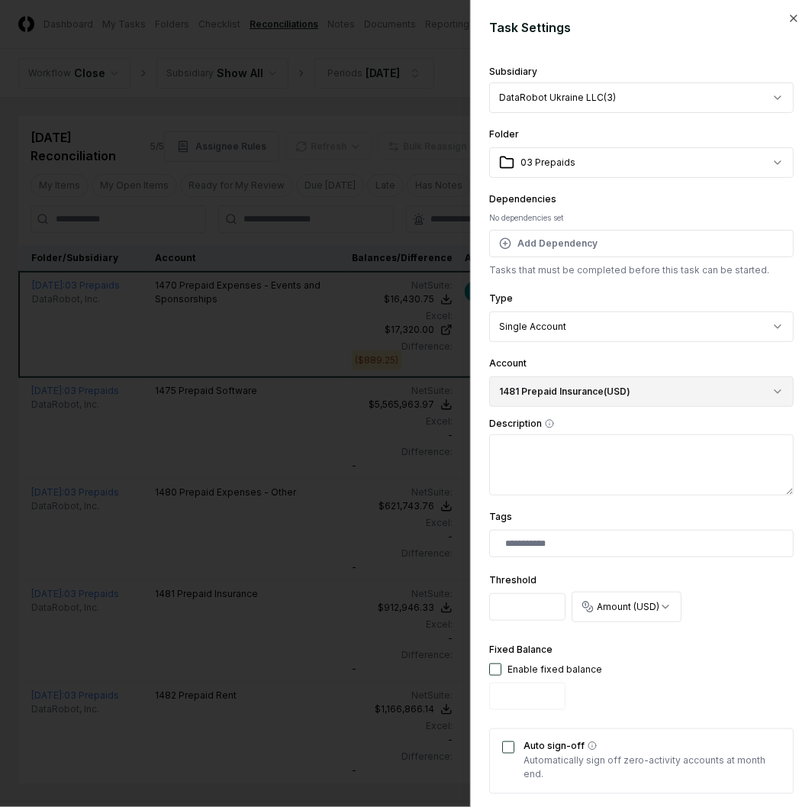
click at [638, 390] on button "1481 Prepaid Insurance ( USD )" at bounding box center [641, 391] width 305 height 31
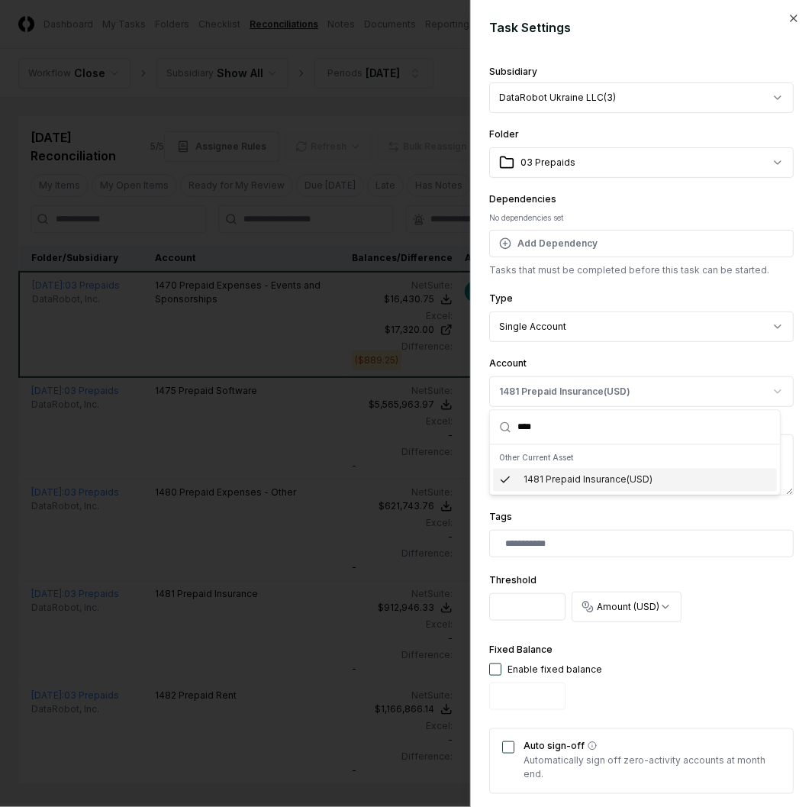
type input "****"
click at [742, 611] on div "Threshold * Amount (USD) ****** *******" at bounding box center [641, 598] width 305 height 59
click at [654, 599] on body "CloseCore Dashboard My Tasks Folders Checklist Reconciliations Notes Documents …" at bounding box center [399, 447] width 799 height 894
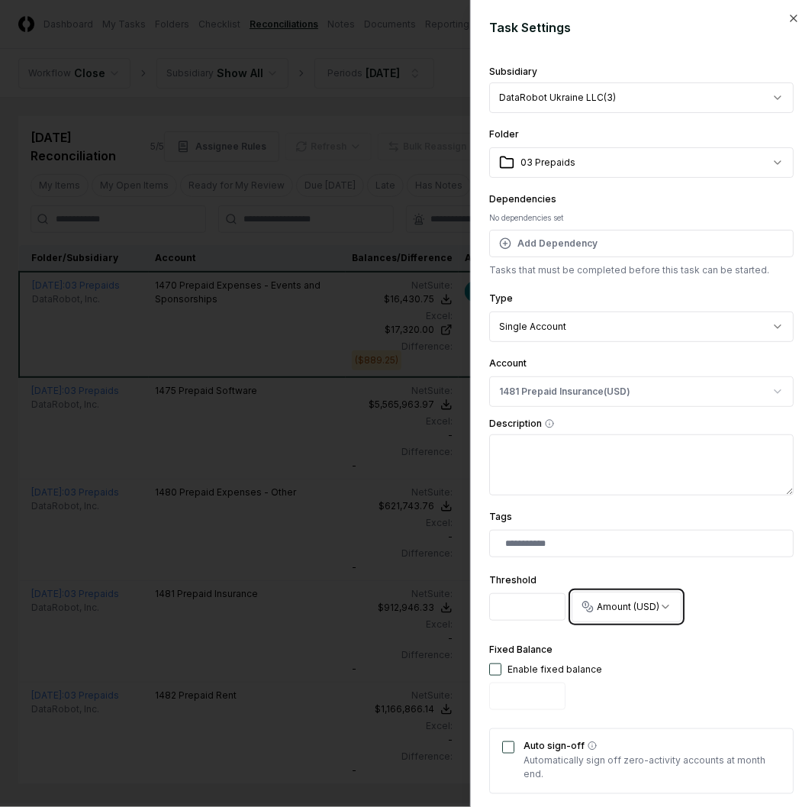
click at [720, 619] on body "CloseCore Dashboard My Tasks Folders Checklist Reconciliations Notes Documents …" at bounding box center [399, 447] width 799 height 894
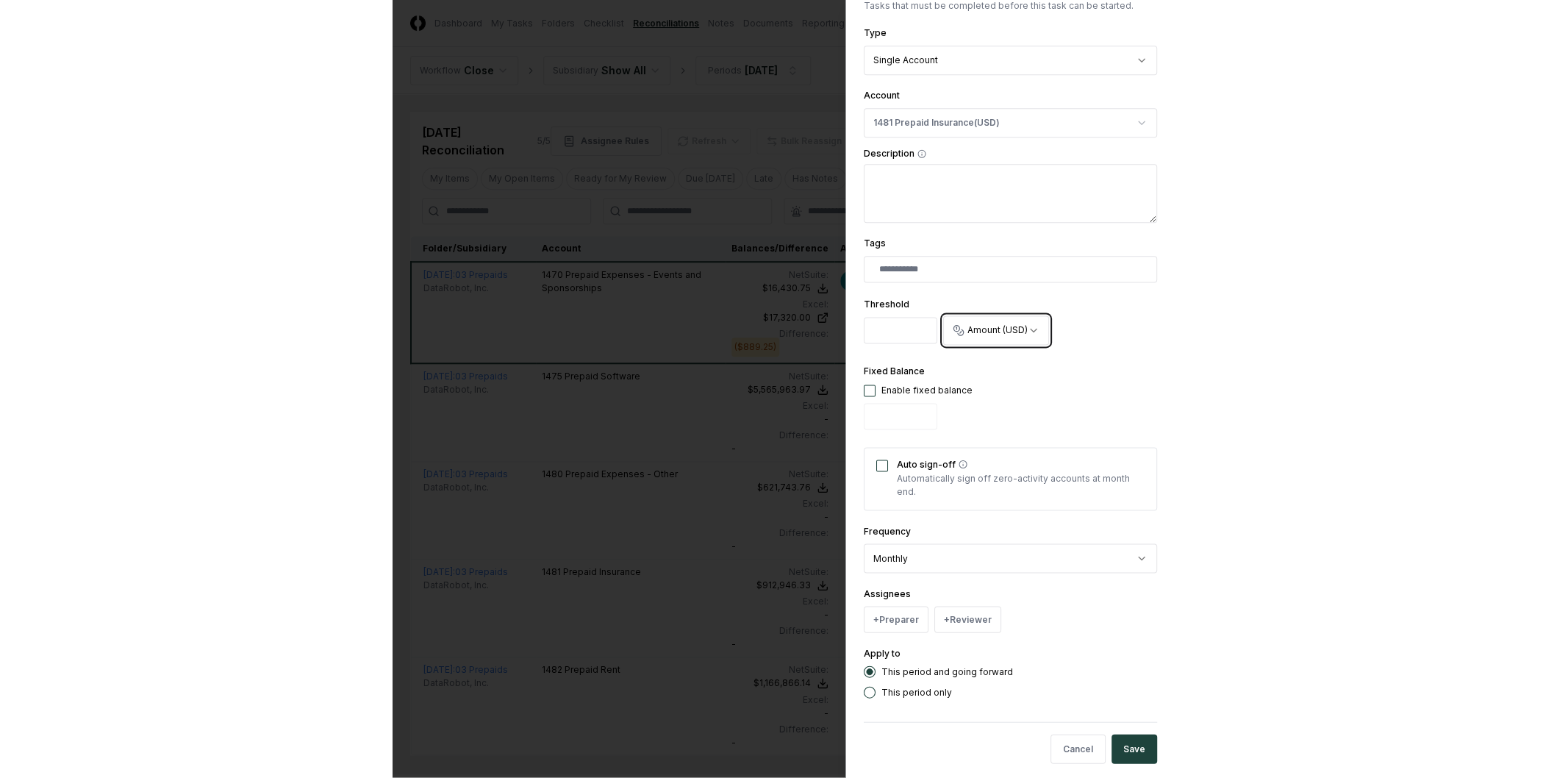
scroll to position [269, 0]
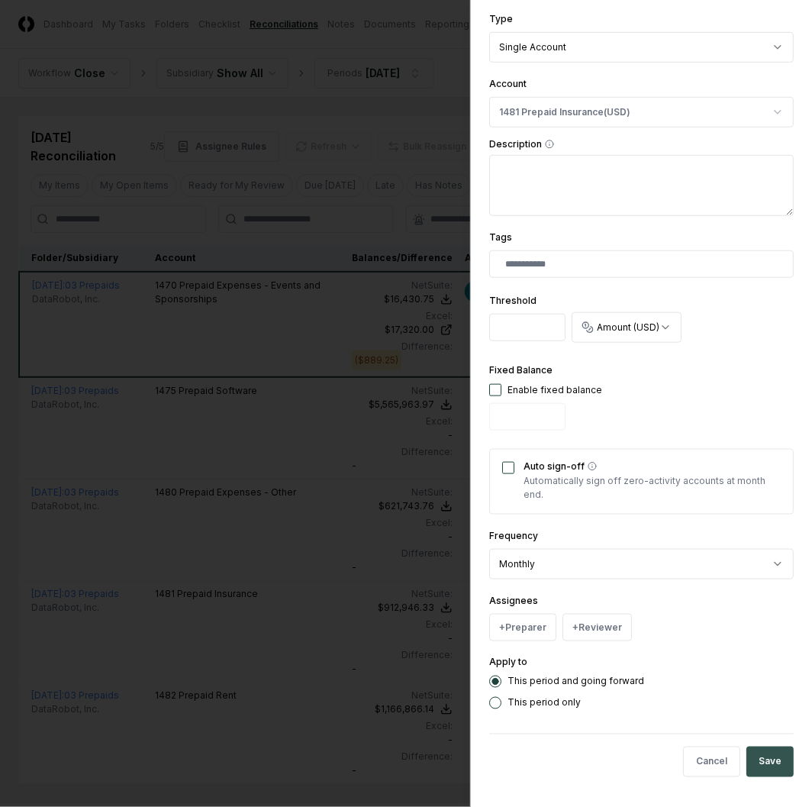
click at [773, 759] on button "Save" at bounding box center [769, 761] width 47 height 31
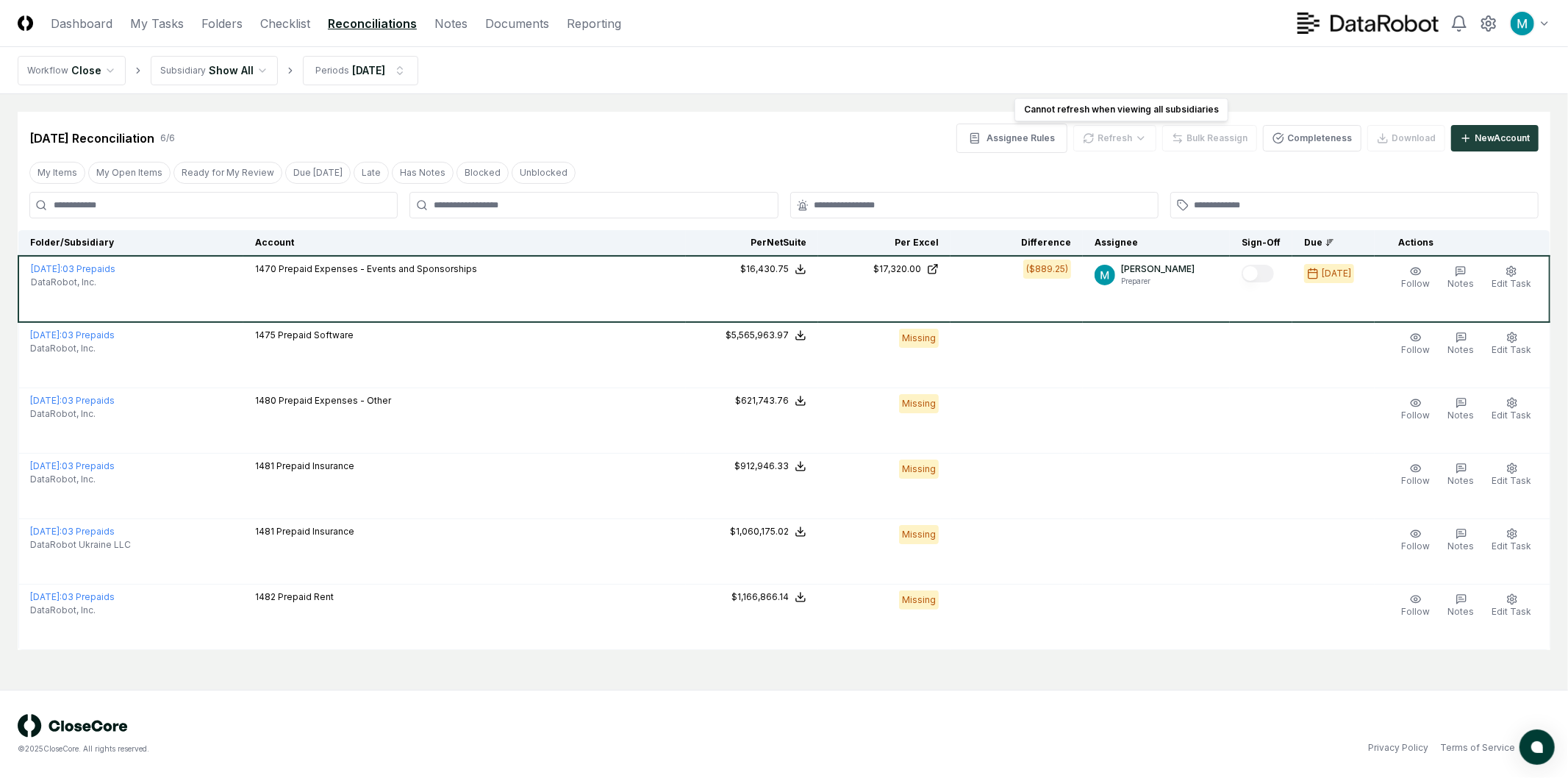
click at [1113, 127] on div "Refresh" at bounding box center [1114, 138] width 83 height 26
click at [244, 74] on html "CloseCore Dashboard My Tasks Folders Checklist Reconciliations Notes Documents …" at bounding box center [784, 389] width 1568 height 778
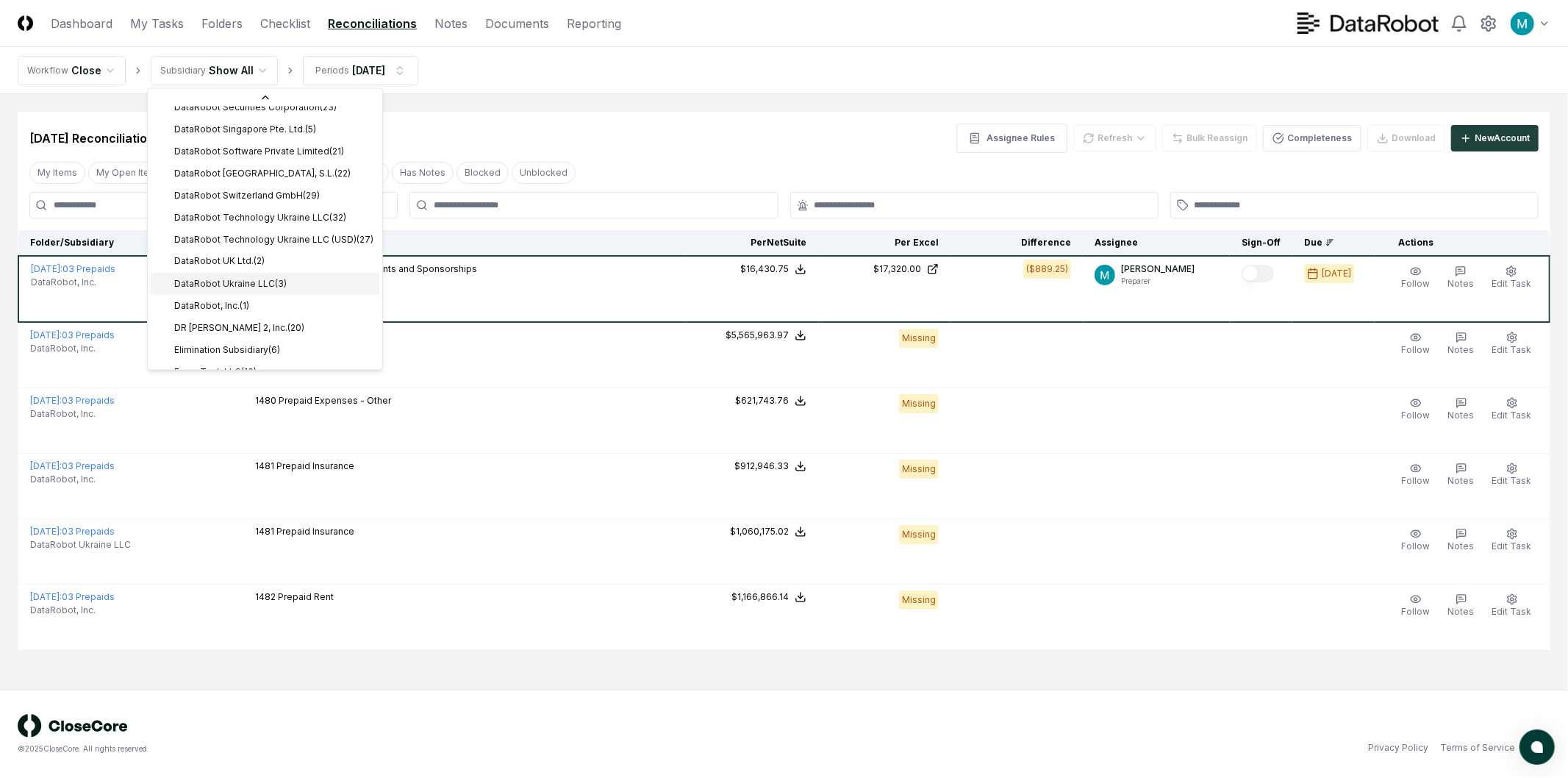
scroll to position [454, 0]
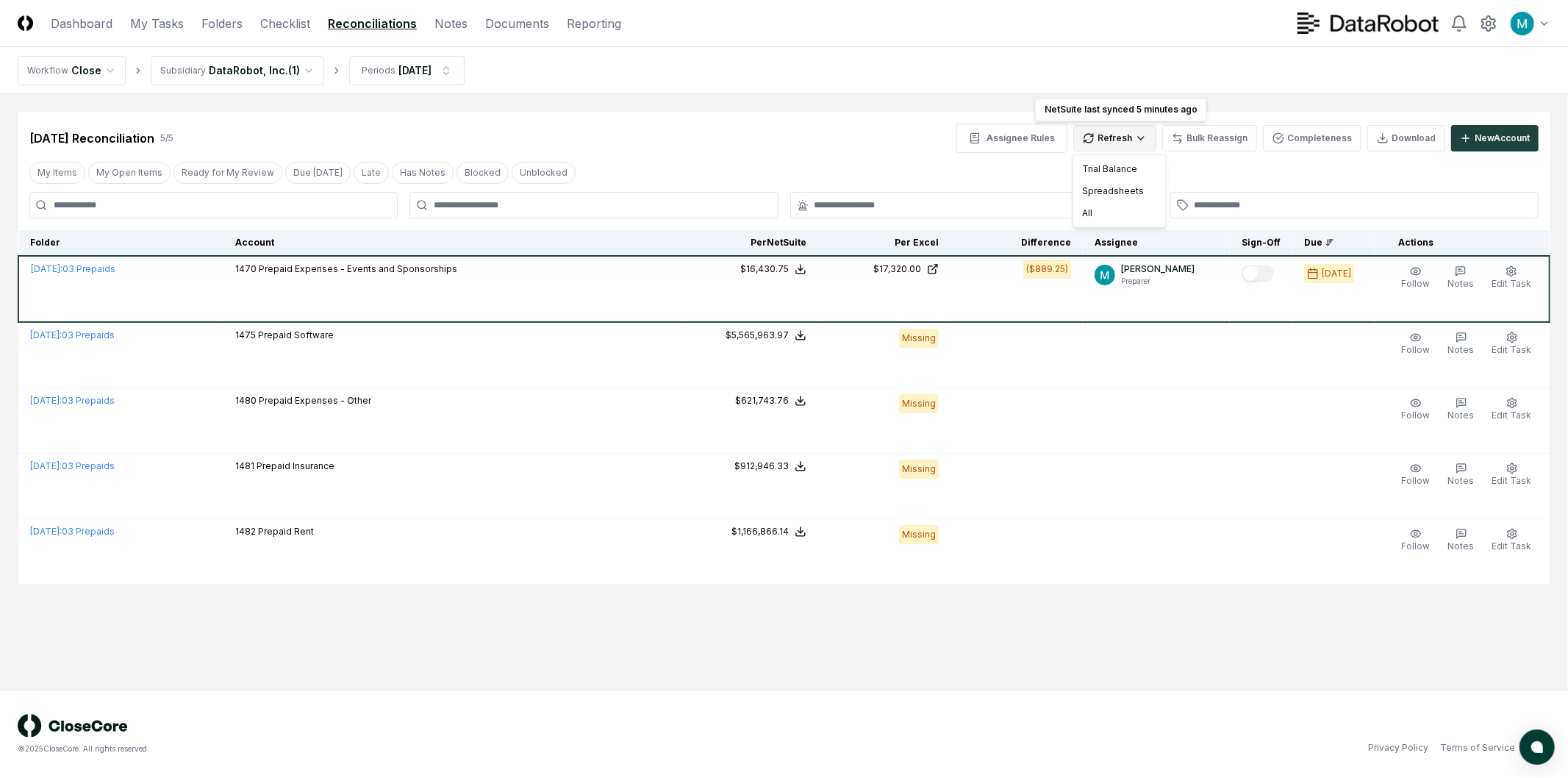
click at [1135, 141] on html "CloseCore Dashboard My Tasks Folders Checklist Reconciliations Notes Documents …" at bounding box center [784, 389] width 1568 height 778
click at [1132, 215] on div "All" at bounding box center [1119, 213] width 87 height 22
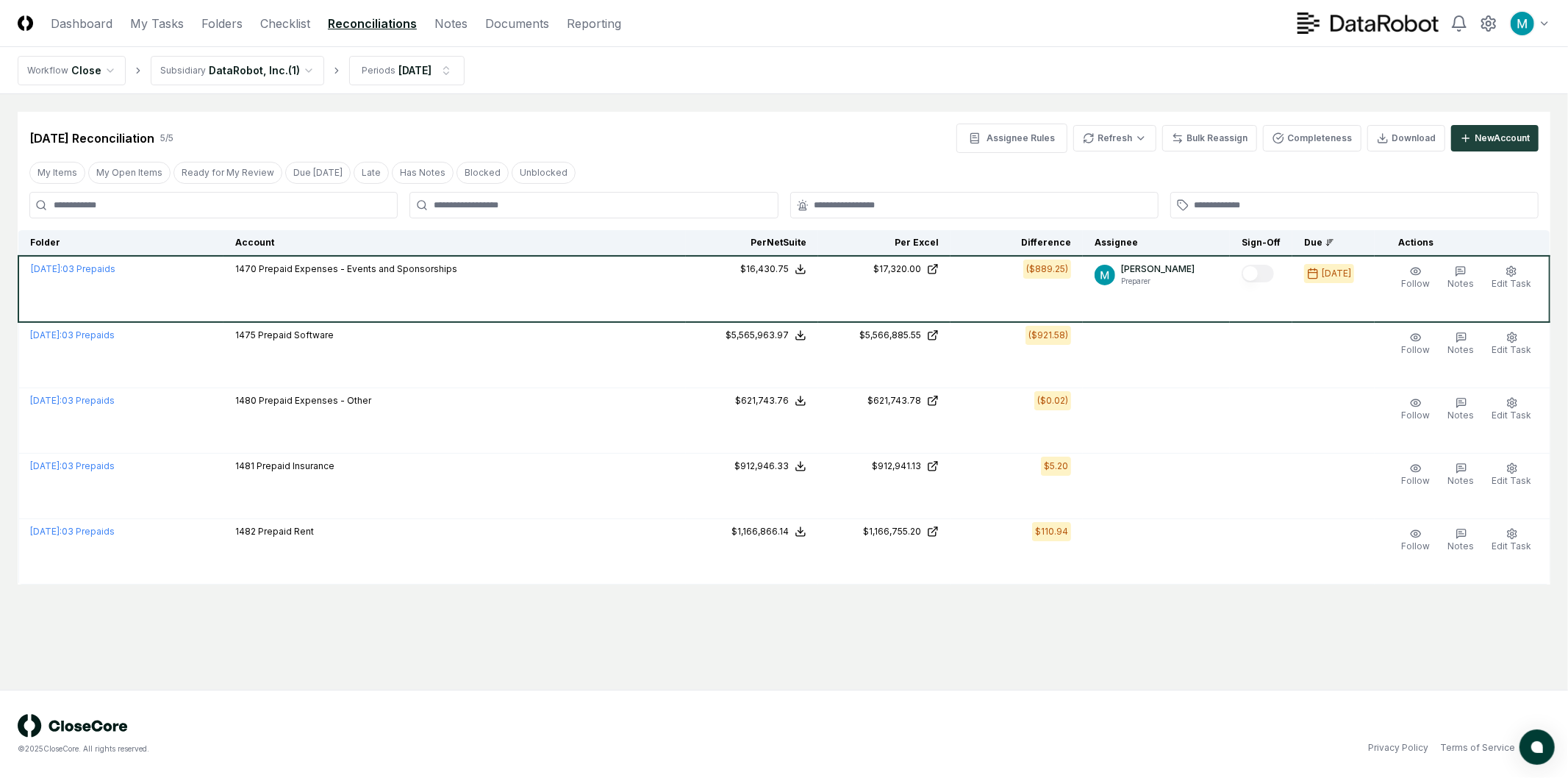
click at [1063, 588] on main "Cancel Reassign Aug 2025 Reconciliation 5 / 5 Assignee Rules Refresh Bulk Reass…" at bounding box center [784, 392] width 1568 height 595
click at [309, 74] on html "CloseCore Dashboard My Tasks Folders Checklist Reconciliations Notes Documents …" at bounding box center [784, 389] width 1568 height 778
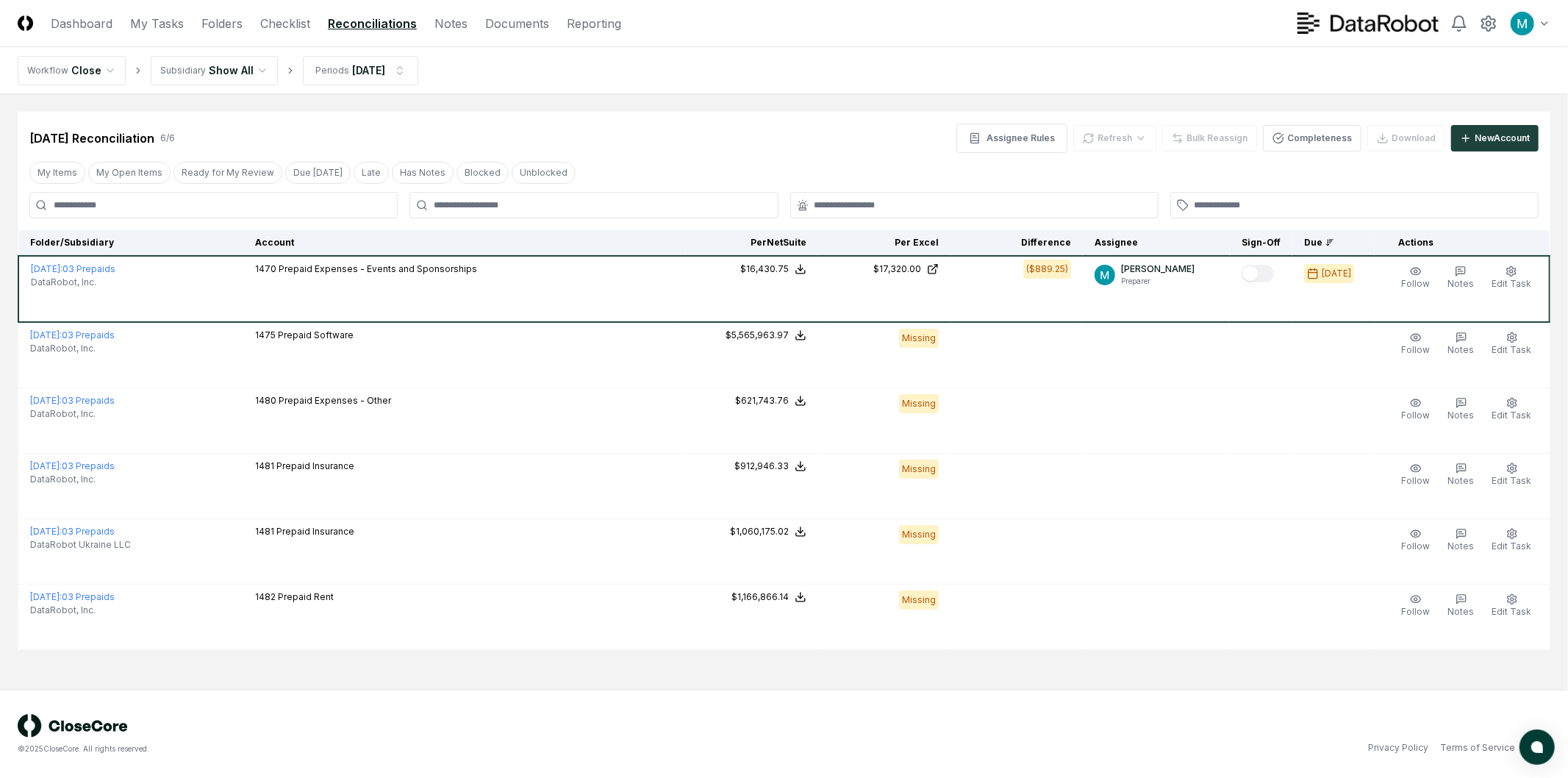
click at [640, 117] on div "Aug 2025 Reconciliation 6 / 6 Assignee Rules Refresh Bulk Reassign Completeness…" at bounding box center [783, 132] width 1532 height 41
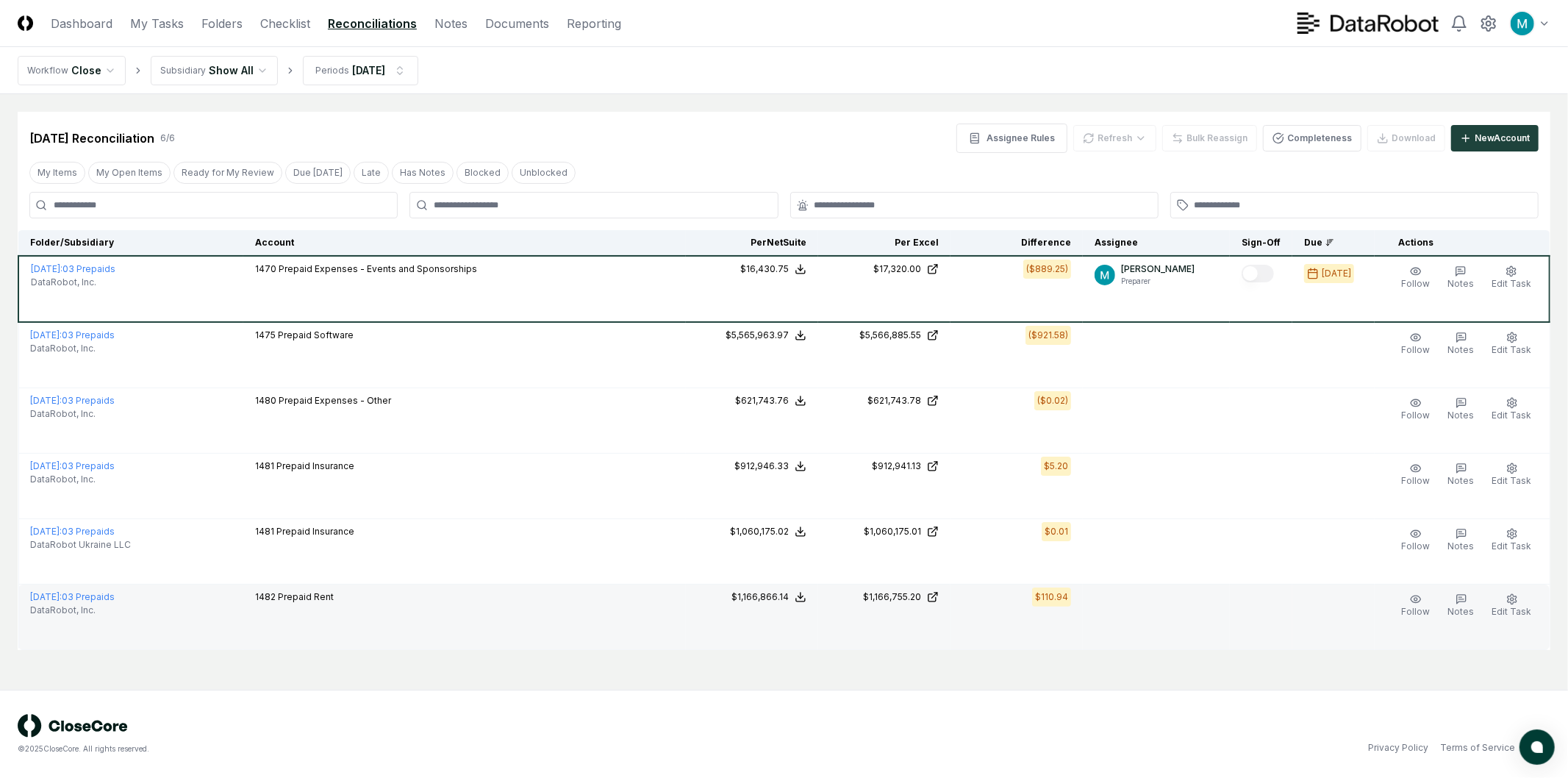
click at [1176, 588] on td at bounding box center [1156, 617] width 147 height 65
click at [1515, 601] on icon "button" at bounding box center [1512, 599] width 12 height 12
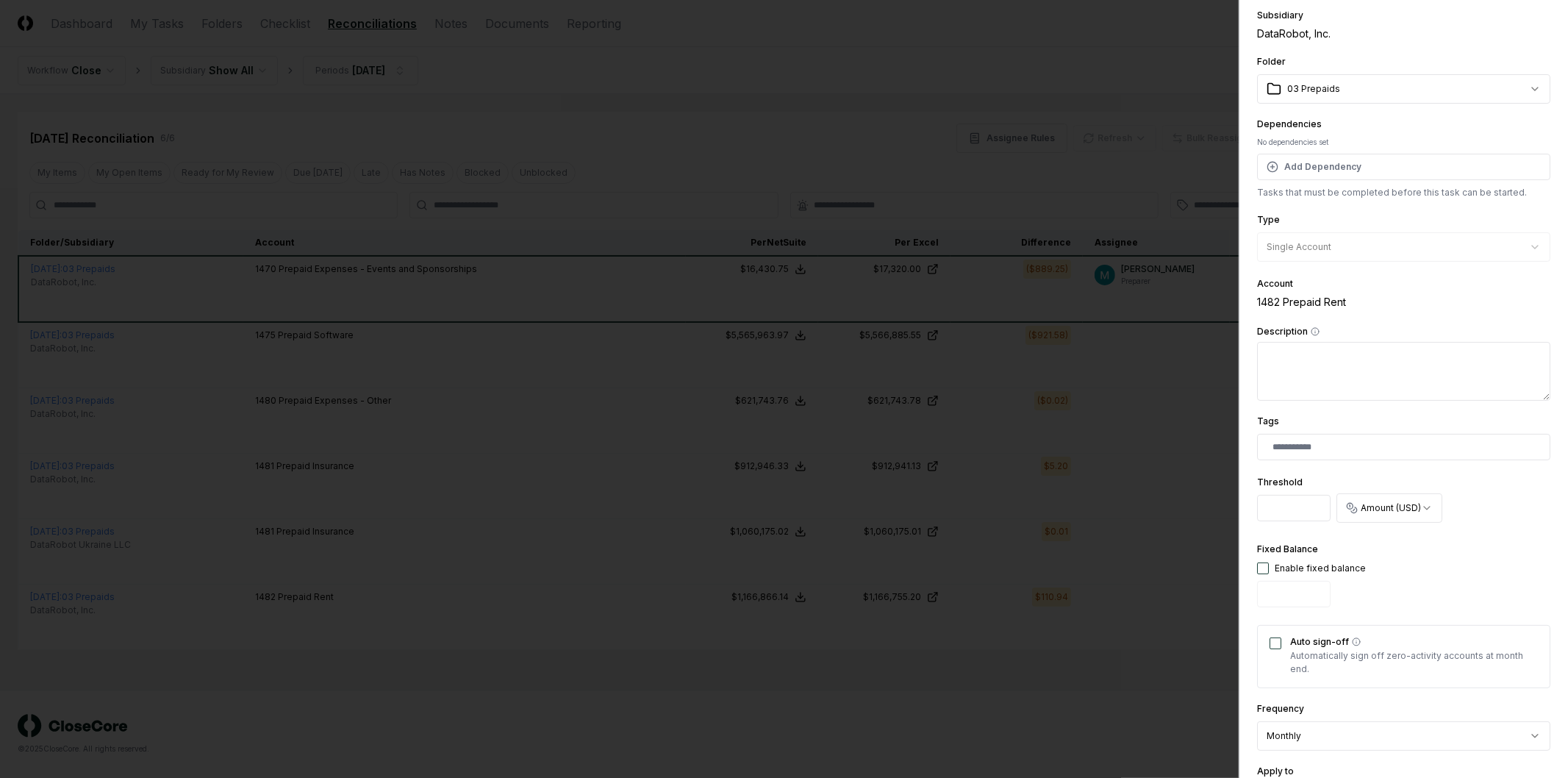
scroll to position [82, 0]
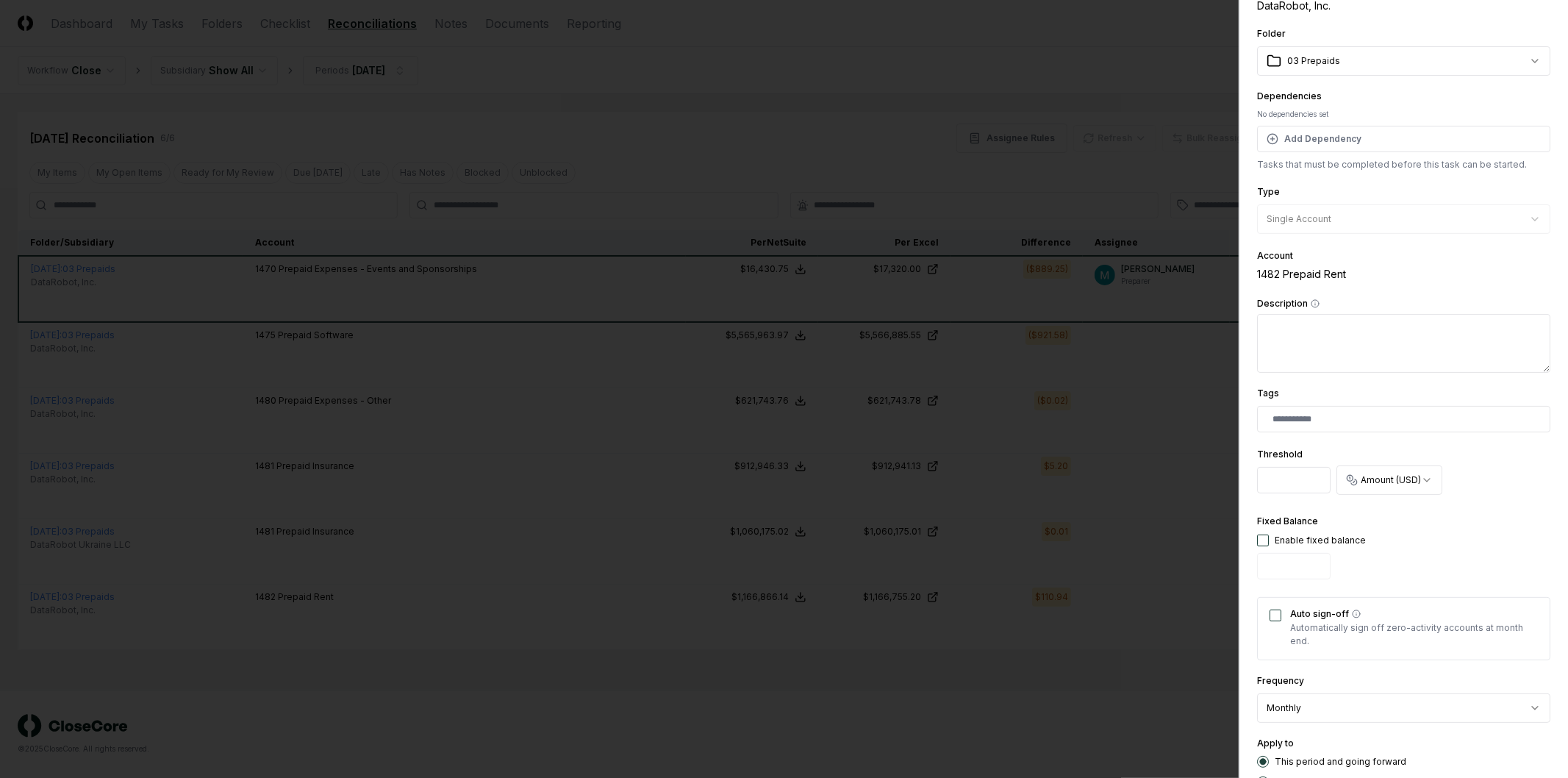
drag, startPoint x: 1295, startPoint y: 482, endPoint x: 1233, endPoint y: 482, distance: 62.0
click at [1233, 481] on body "CloseCore Dashboard My Tasks Folders Checklist Reconciliations Notes Documents …" at bounding box center [784, 389] width 1568 height 778
type input "***"
click at [1390, 512] on div "Fixed Balance Enable fixed balance" at bounding box center [1403, 549] width 294 height 73
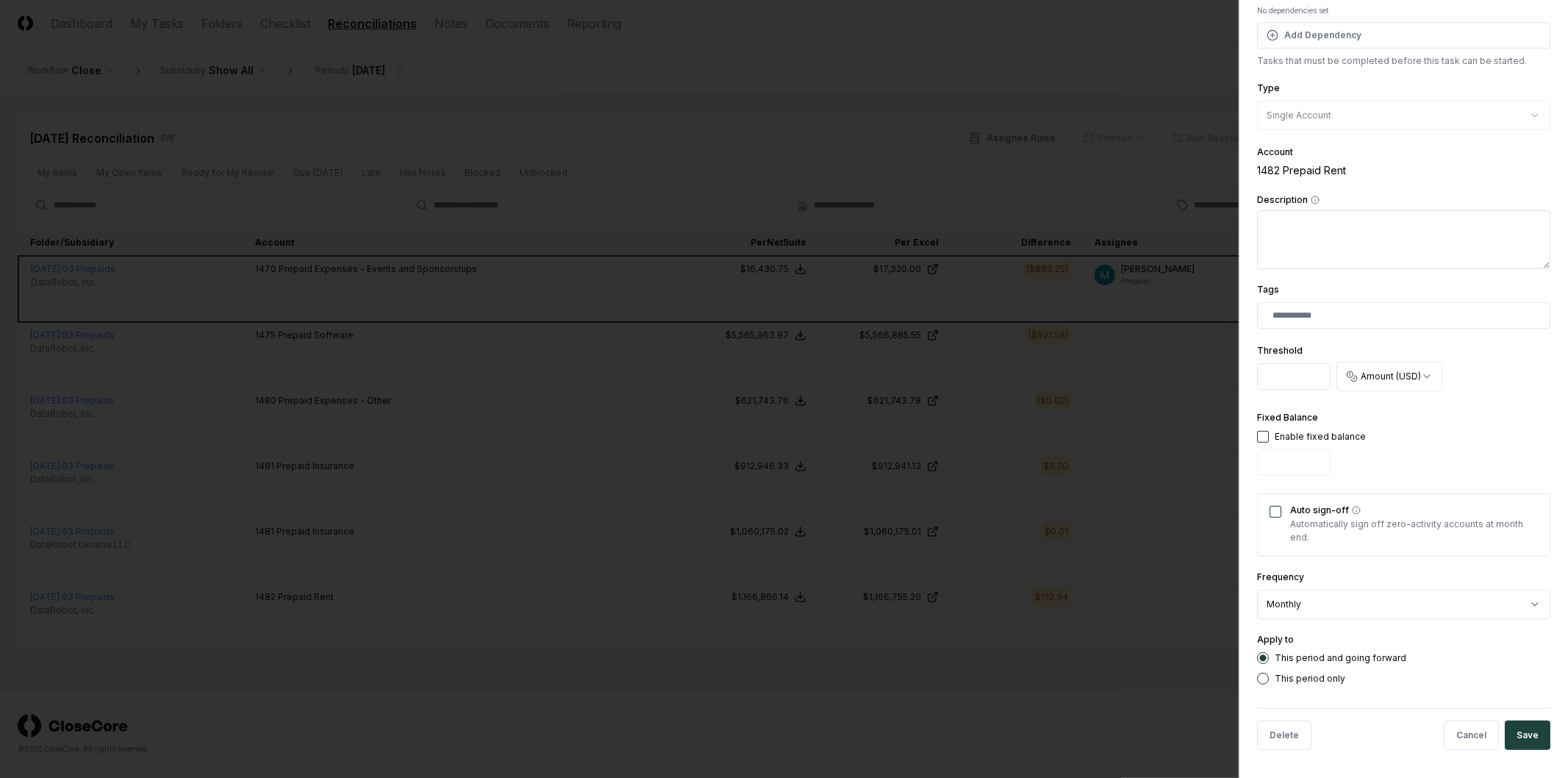
scroll to position [186, 0]
click at [1519, 729] on button "Save" at bounding box center [1527, 734] width 45 height 30
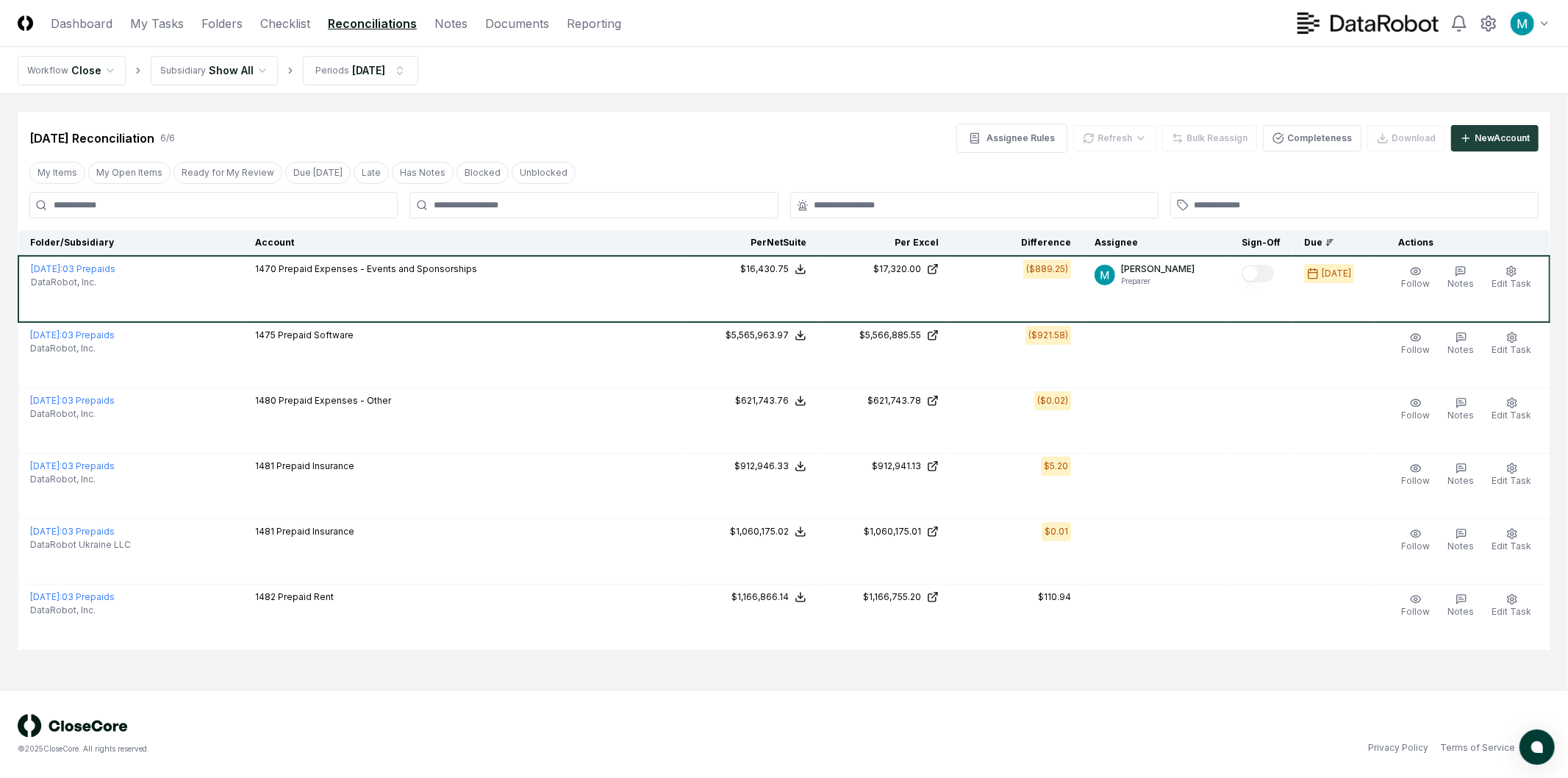
click at [1108, 674] on main "Cancel Reassign Aug 2025 Reconciliation 6 / 6 Assignee Rules Refresh Bulk Reass…" at bounding box center [784, 392] width 1568 height 595
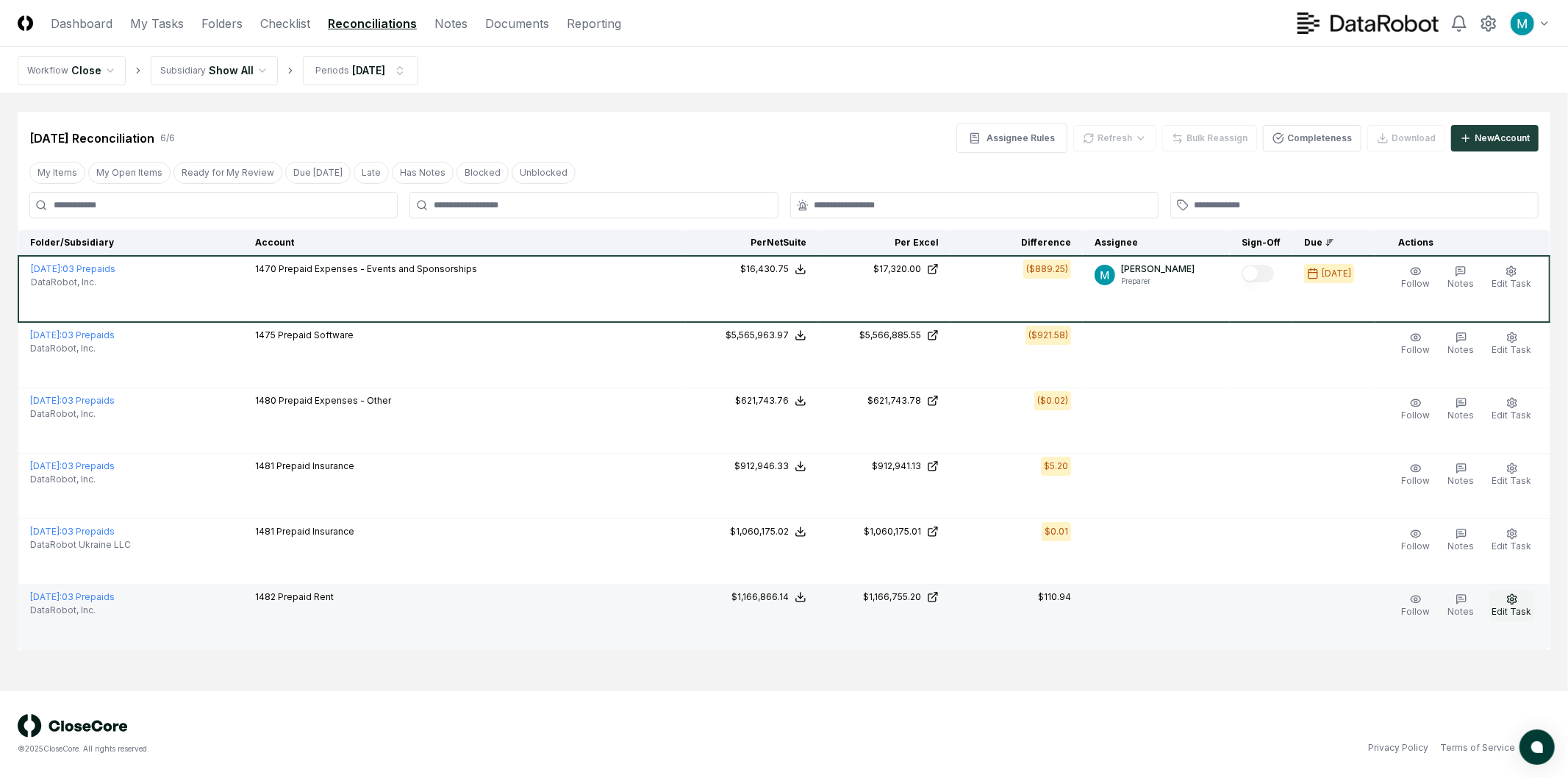
click at [1511, 601] on icon "button" at bounding box center [1511, 599] width 9 height 10
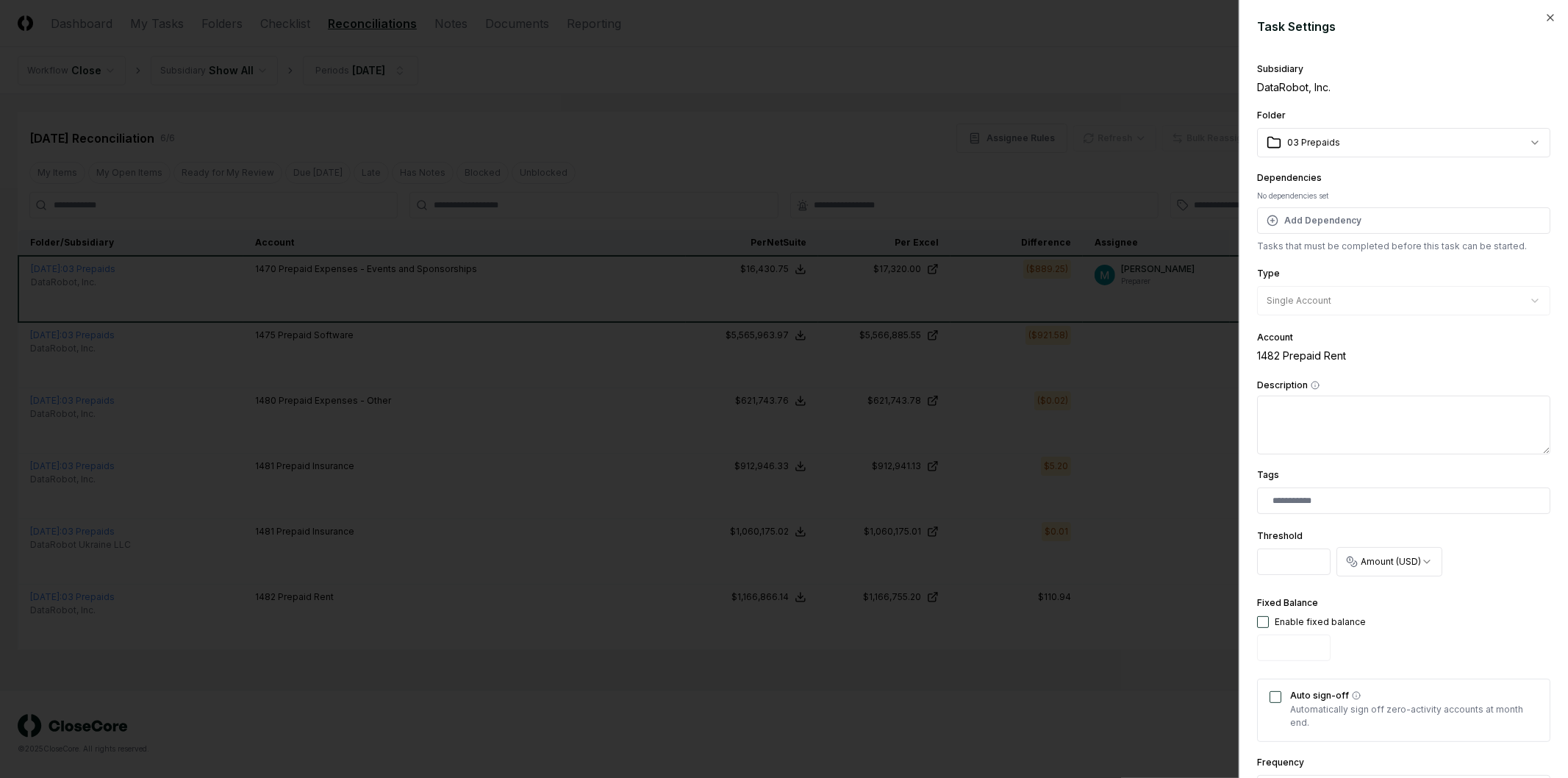
drag, startPoint x: 1284, startPoint y: 555, endPoint x: 1204, endPoint y: 553, distance: 80.0
click at [1197, 554] on body "CloseCore Dashboard My Tasks Folders Checklist Reconciliations Notes Documents …" at bounding box center [784, 389] width 1568 height 778
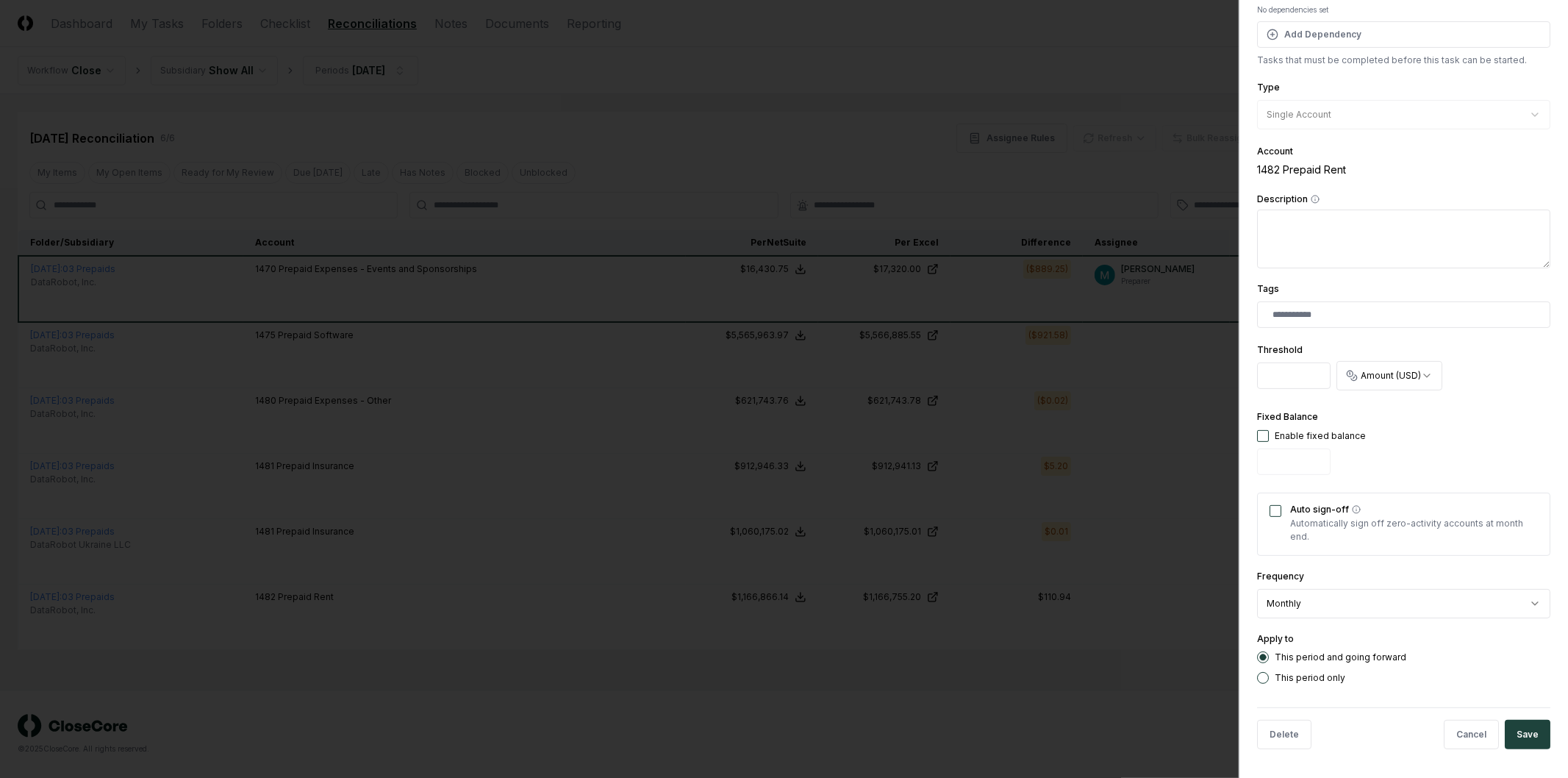
click at [1406, 374] on body "CloseCore Dashboard My Tasks Folders Checklist Reconciliations Notes Documents …" at bounding box center [784, 389] width 1568 height 778
click at [1498, 375] on body "CloseCore Dashboard My Tasks Folders Checklist Reconciliations Notes Documents …" at bounding box center [784, 389] width 1568 height 778
click at [1520, 735] on button "Save" at bounding box center [1527, 734] width 45 height 30
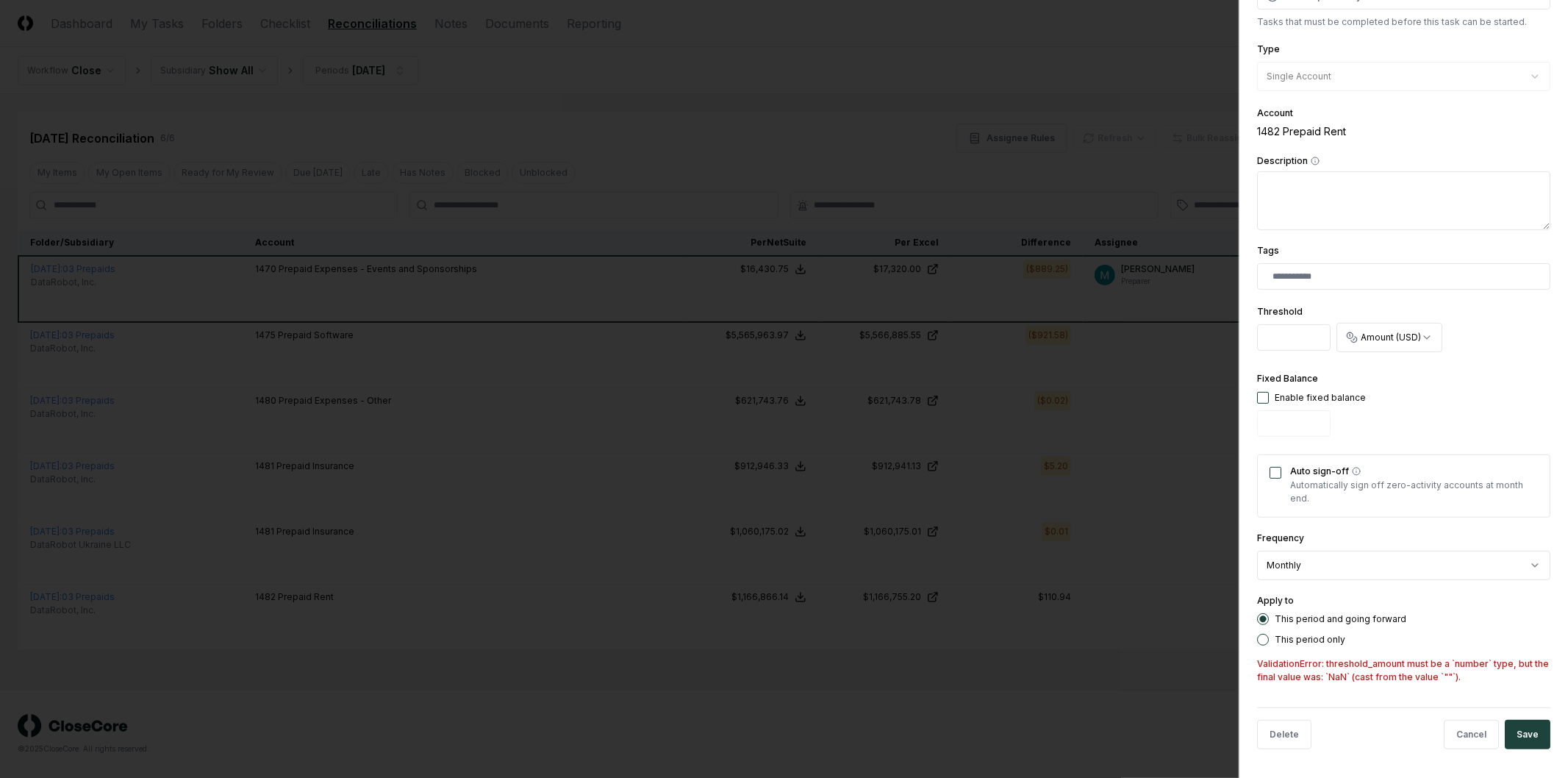
click at [1295, 342] on input "Threshold" at bounding box center [1294, 337] width 73 height 26
type input "*"
click at [1380, 411] on div "Fixed Balance Enable fixed balance" at bounding box center [1403, 406] width 294 height 73
click at [1520, 740] on button "Save" at bounding box center [1527, 734] width 45 height 30
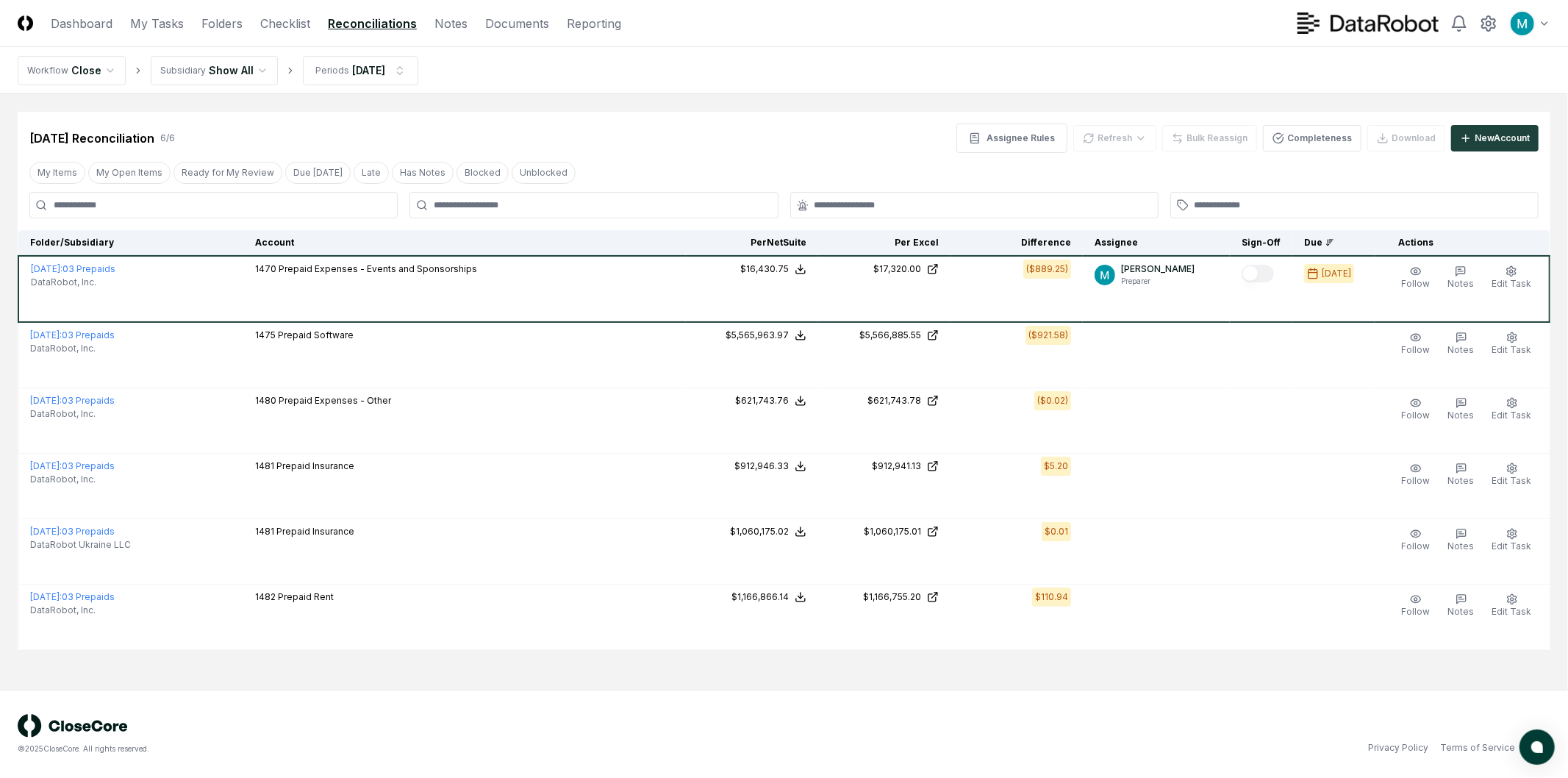
click at [1163, 698] on div "© 2025 CloseCore. All rights reserved. Privacy Policy Terms of Service" at bounding box center [784, 734] width 1568 height 89
click at [276, 128] on div "[DATE] Reconciliation 6 / 6 Assignee Rules Refresh Bulk Reassign Completeness D…" at bounding box center [784, 138] width 1509 height 30
click at [281, 32] on link "Checklist" at bounding box center [285, 23] width 50 height 17
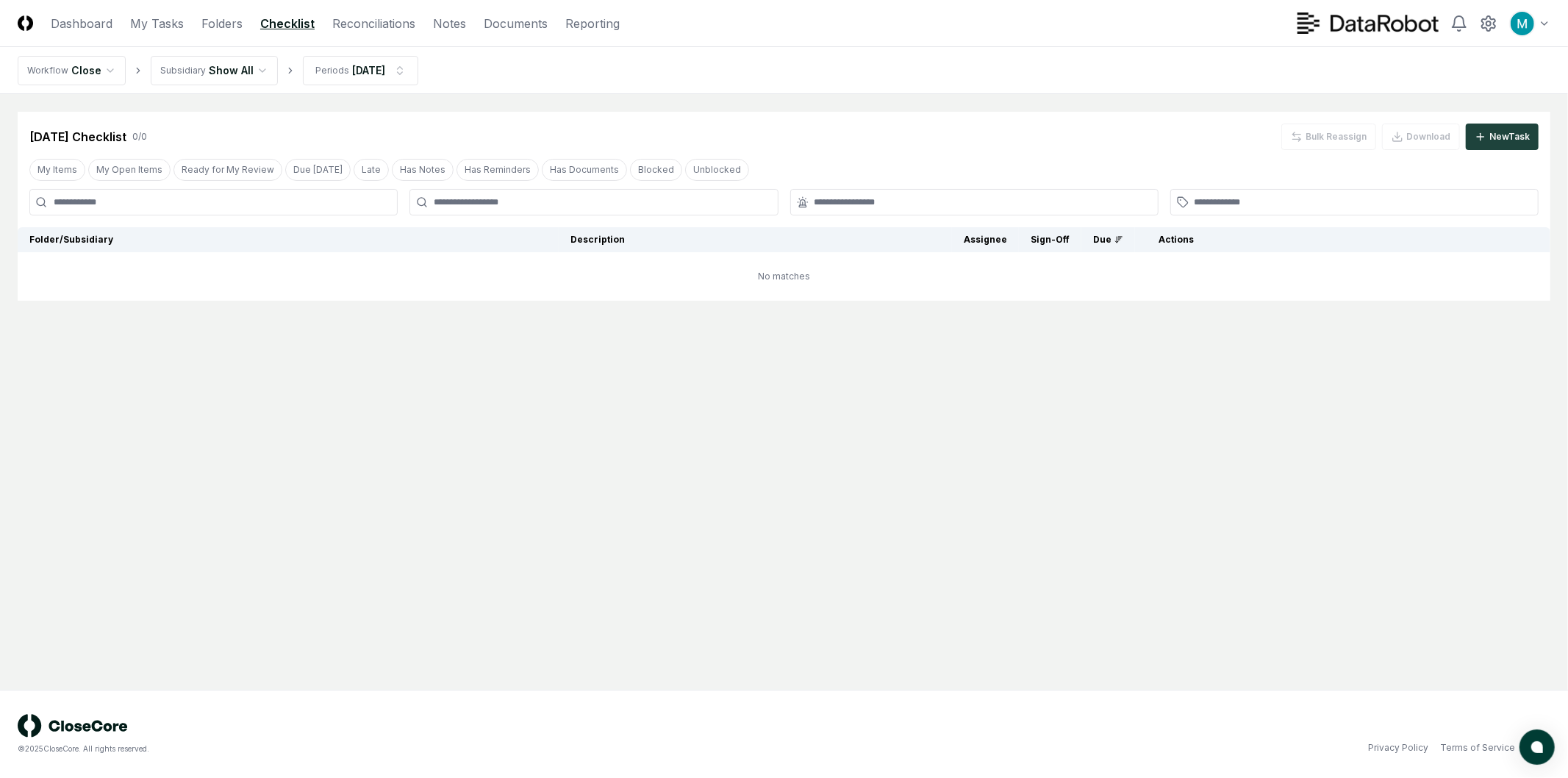
click at [868, 461] on main "Cancel Reassign Aug 2025 Checklist 0 / 0 Bulk Reassign Download New Task My Ite…" at bounding box center [784, 392] width 1568 height 595
click at [928, 548] on main "Cancel Reassign Aug 2025 Checklist 0 / 0 Bulk Reassign Download New Task My Ite…" at bounding box center [784, 392] width 1568 height 595
click at [212, 64] on html "CloseCore Dashboard My Tasks Folders Checklist Reconciliations Notes Documents …" at bounding box center [784, 389] width 1568 height 778
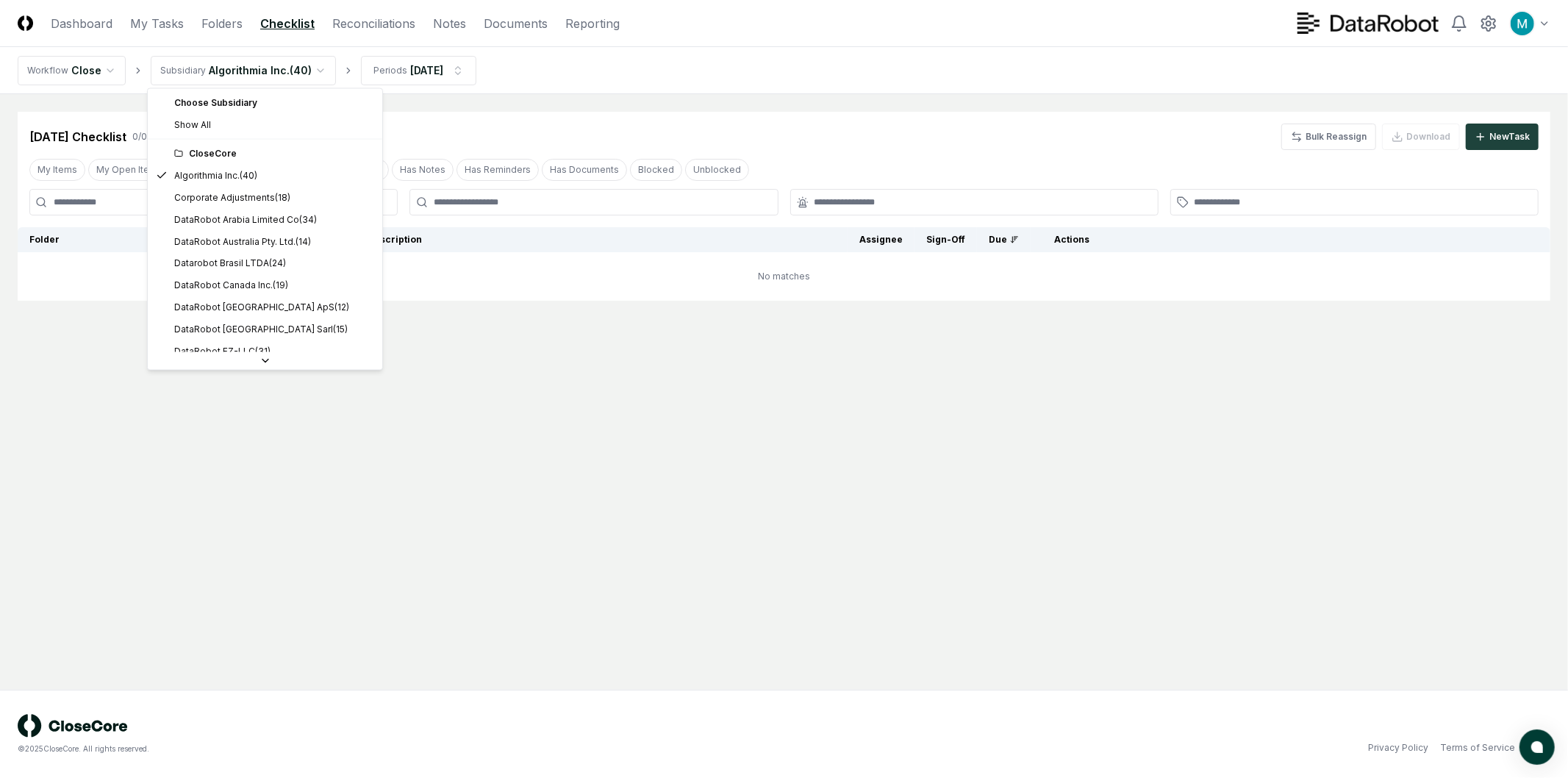
click at [231, 71] on html "CloseCore Dashboard My Tasks Folders Checklist Reconciliations Notes Documents …" at bounding box center [784, 389] width 1568 height 778
click at [253, 104] on div "Choose Subsidiary" at bounding box center [264, 102] width 228 height 22
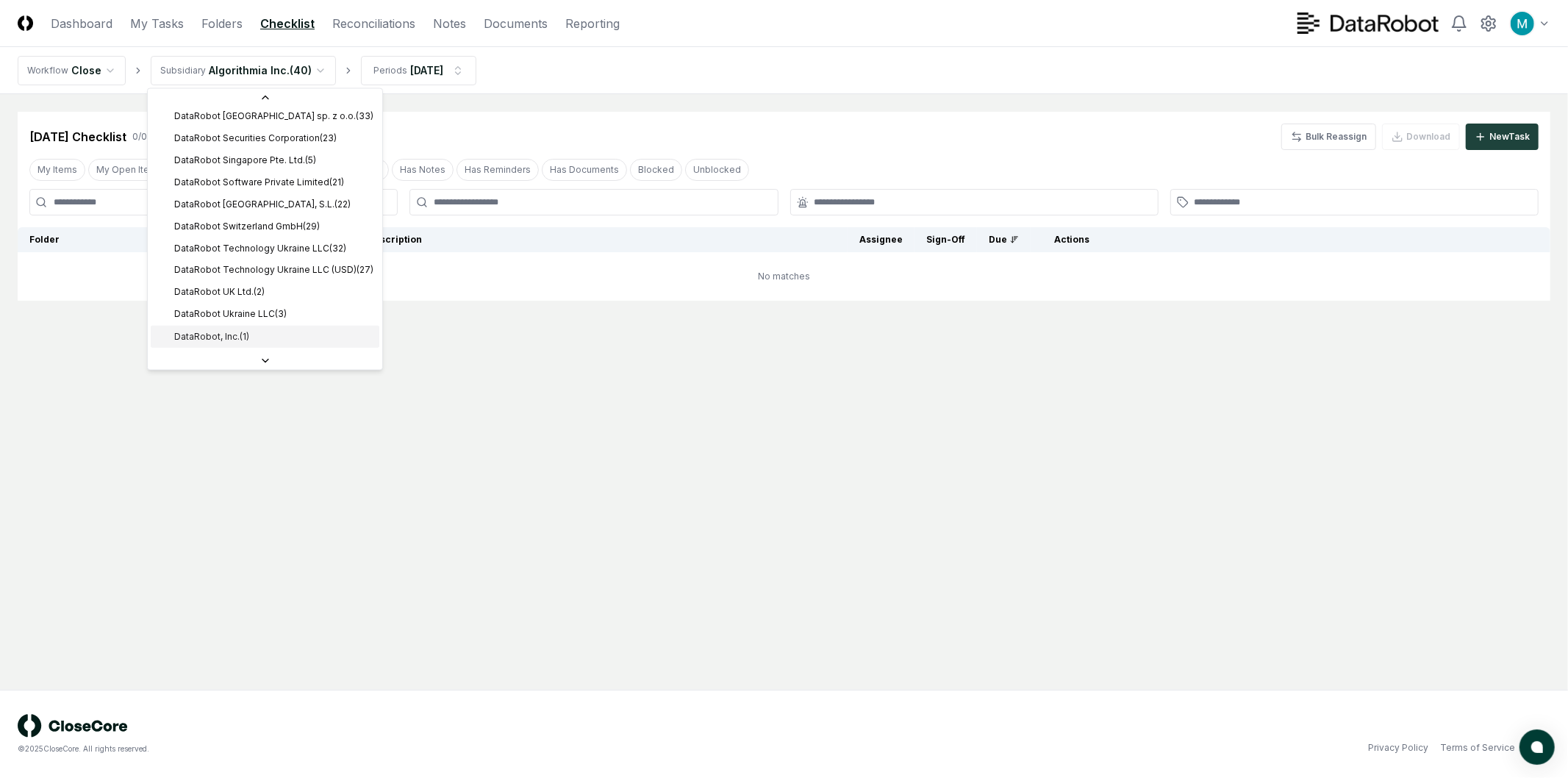
scroll to position [454, 0]
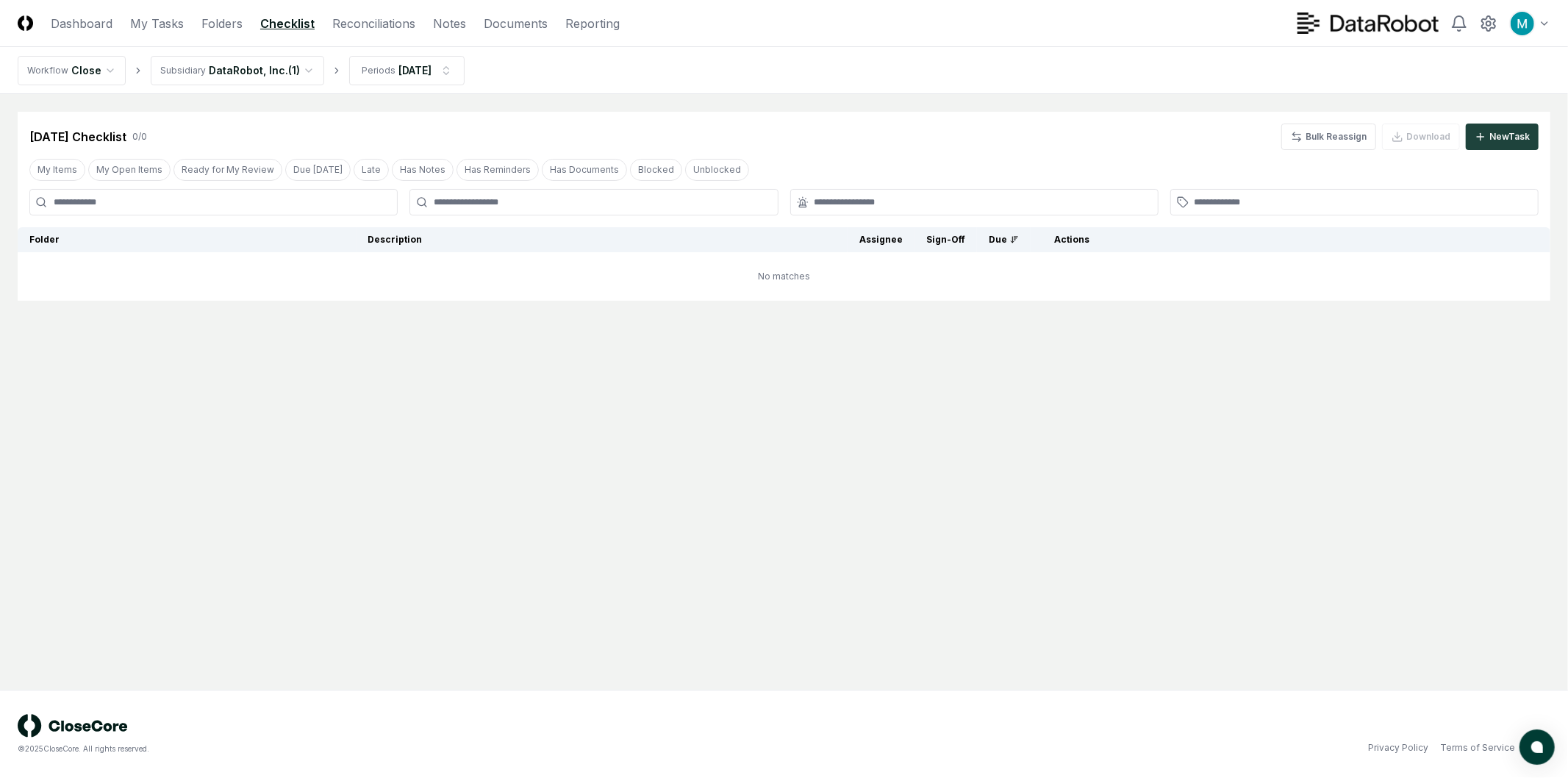
click at [465, 135] on div "Aug 2025 Checklist 0 / 0 Bulk Reassign Download New Task" at bounding box center [784, 136] width 1509 height 26
click at [593, 306] on main "Cancel Reassign Aug 2025 Checklist 0 / 0 Bulk Reassign Download New Task My Ite…" at bounding box center [784, 392] width 1568 height 595
click at [371, 22] on link "Reconciliations" at bounding box center [374, 23] width 83 height 17
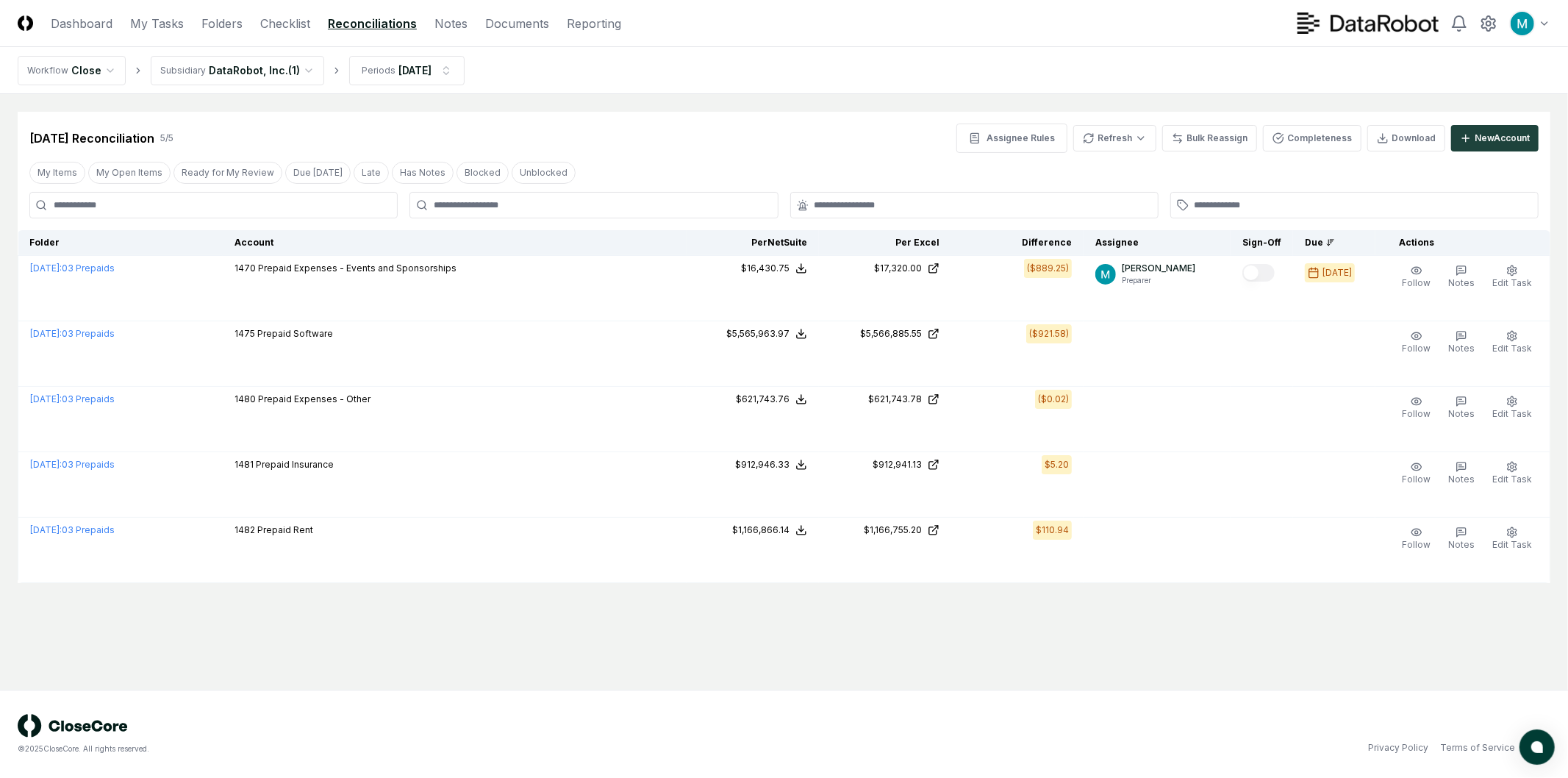
click at [745, 100] on main "Cancel Reassign Aug 2025 Reconciliation 5 / 5 Assignee Rules Refresh Bulk Reass…" at bounding box center [784, 392] width 1568 height 595
click at [1119, 143] on html "CloseCore Dashboard My Tasks Folders Checklist Reconciliations Notes Documents …" at bounding box center [784, 389] width 1568 height 778
click at [850, 142] on html "CloseCore Dashboard My Tasks Folders Checklist Reconciliations Notes Documents …" at bounding box center [784, 389] width 1568 height 778
click at [231, 28] on link "Folders" at bounding box center [222, 23] width 41 height 17
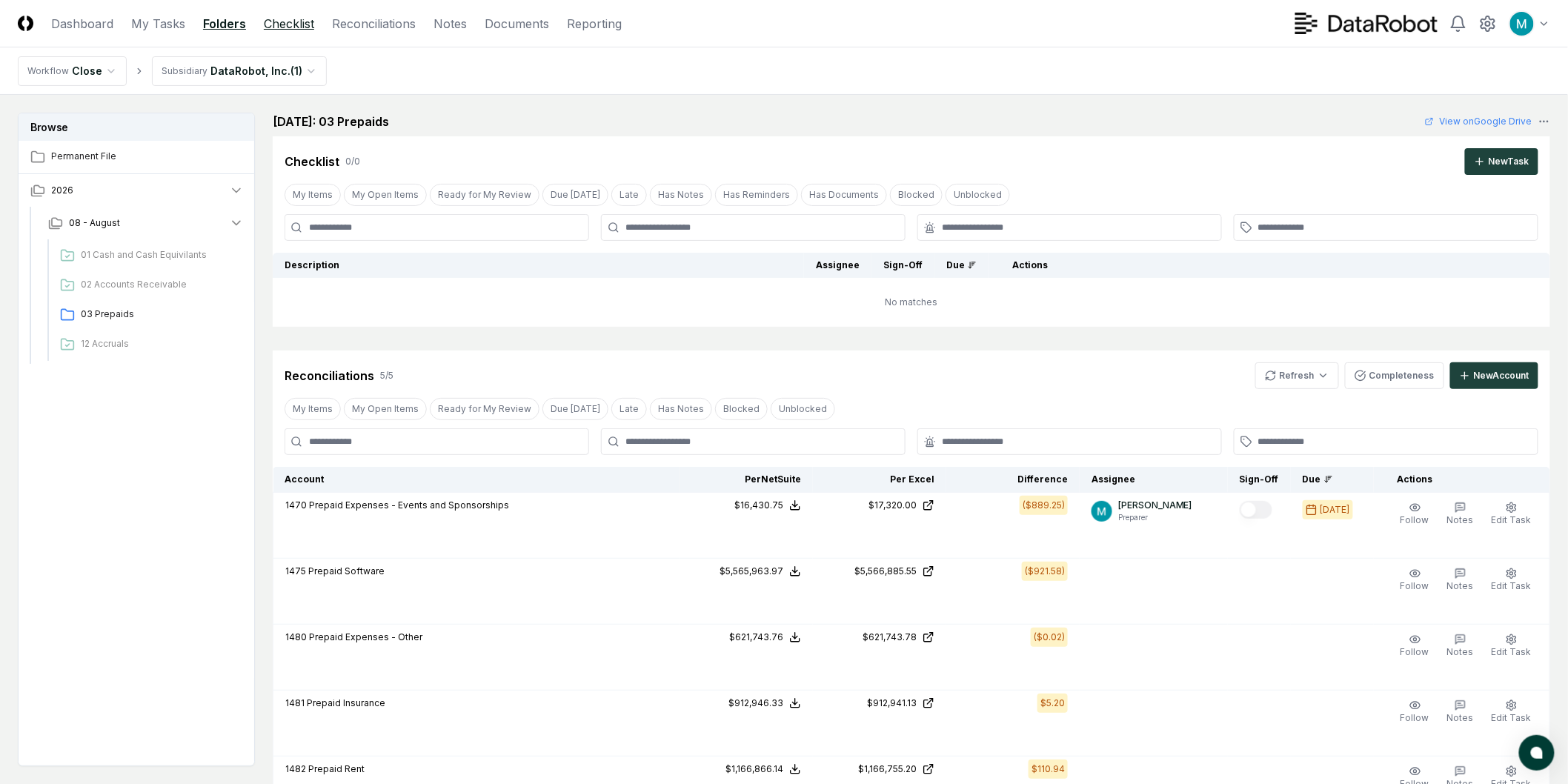
click at [284, 23] on link "Checklist" at bounding box center [289, 23] width 50 height 17
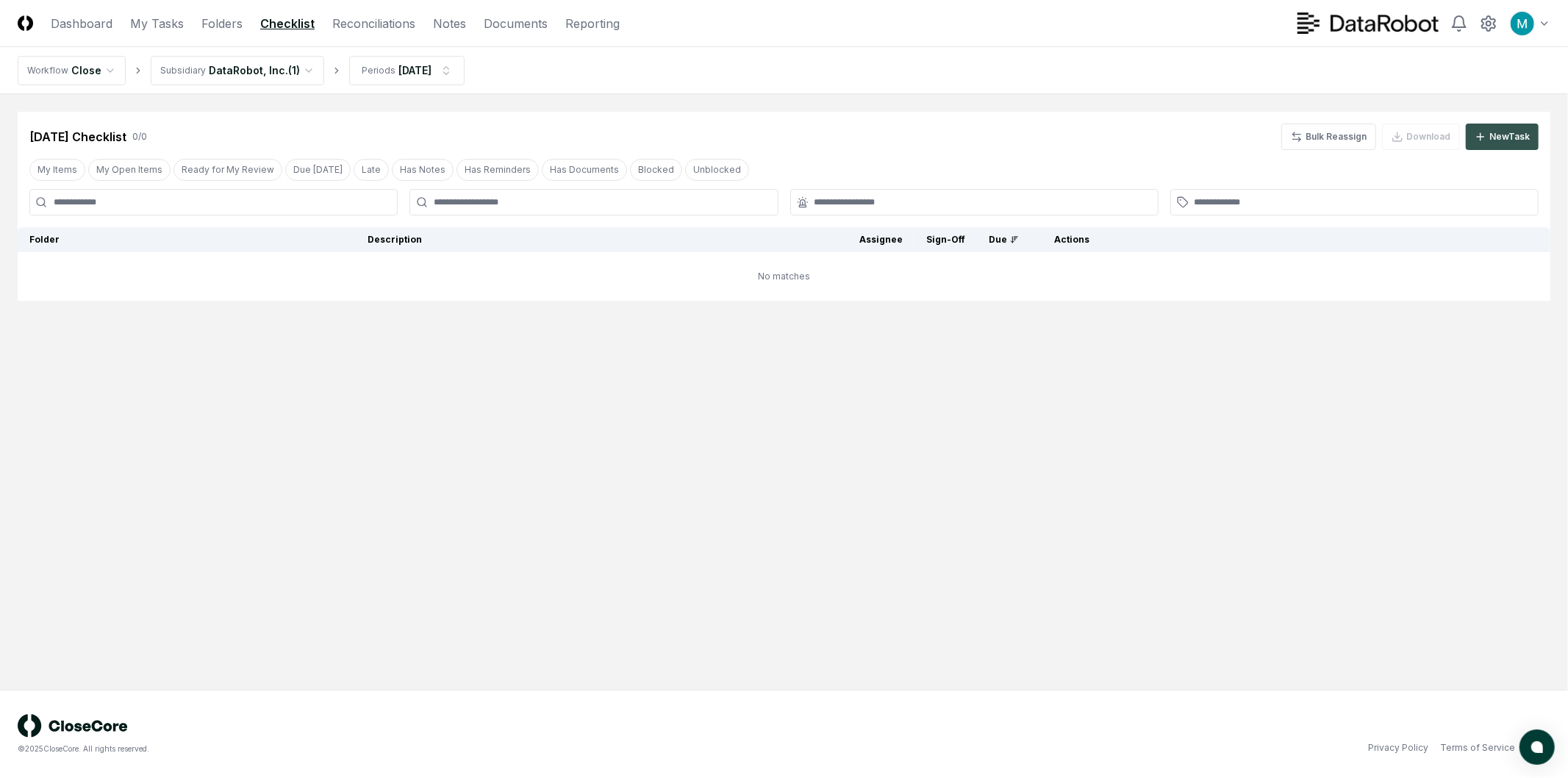
click at [1494, 142] on div "New Task" at bounding box center [1509, 137] width 40 height 13
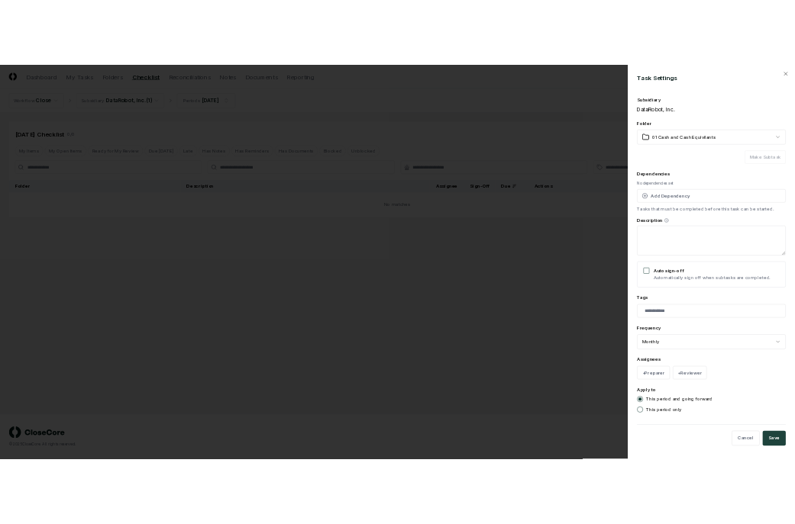
scroll to position [3, 0]
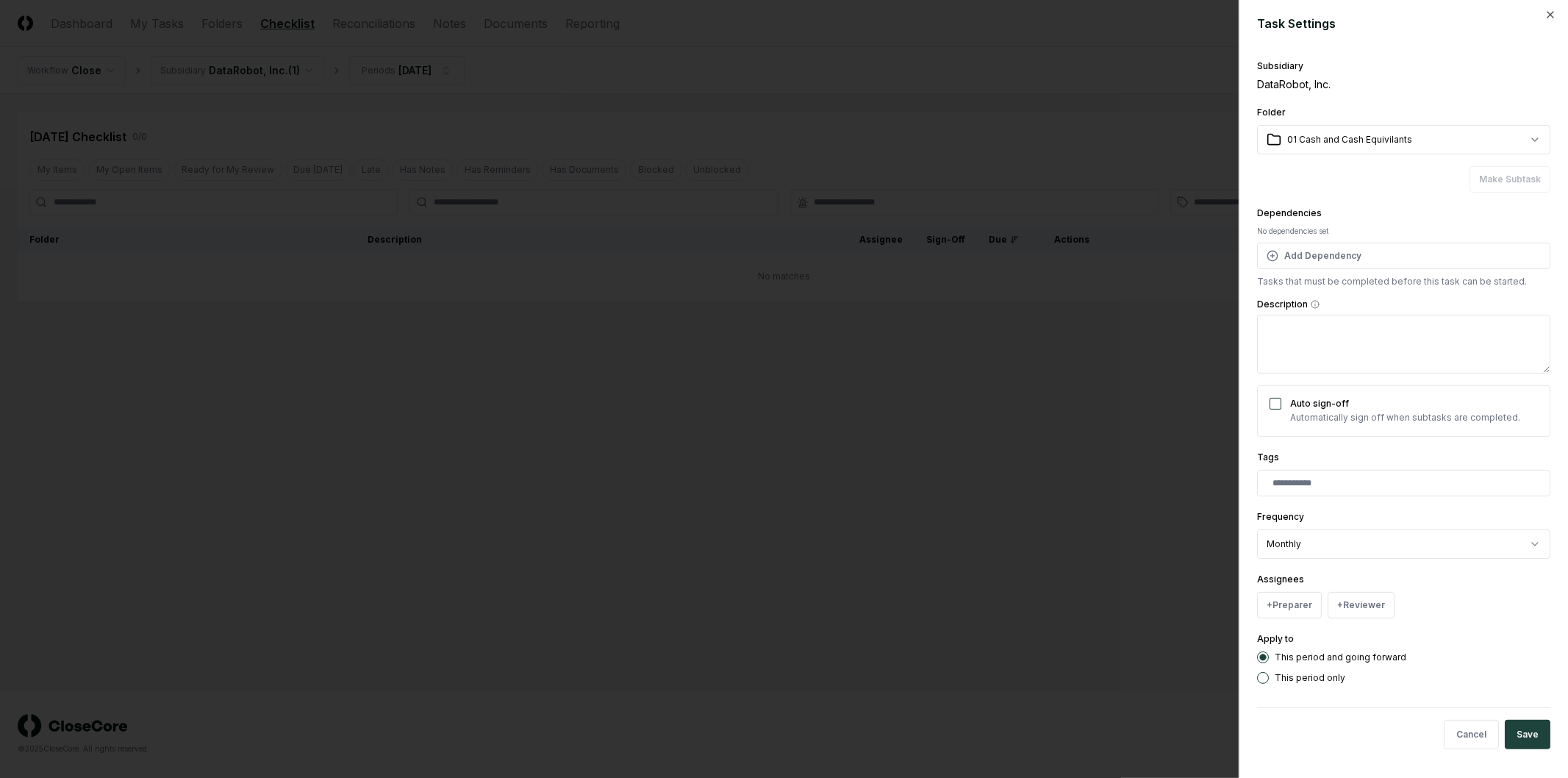
click at [1112, 431] on div at bounding box center [784, 389] width 1568 height 778
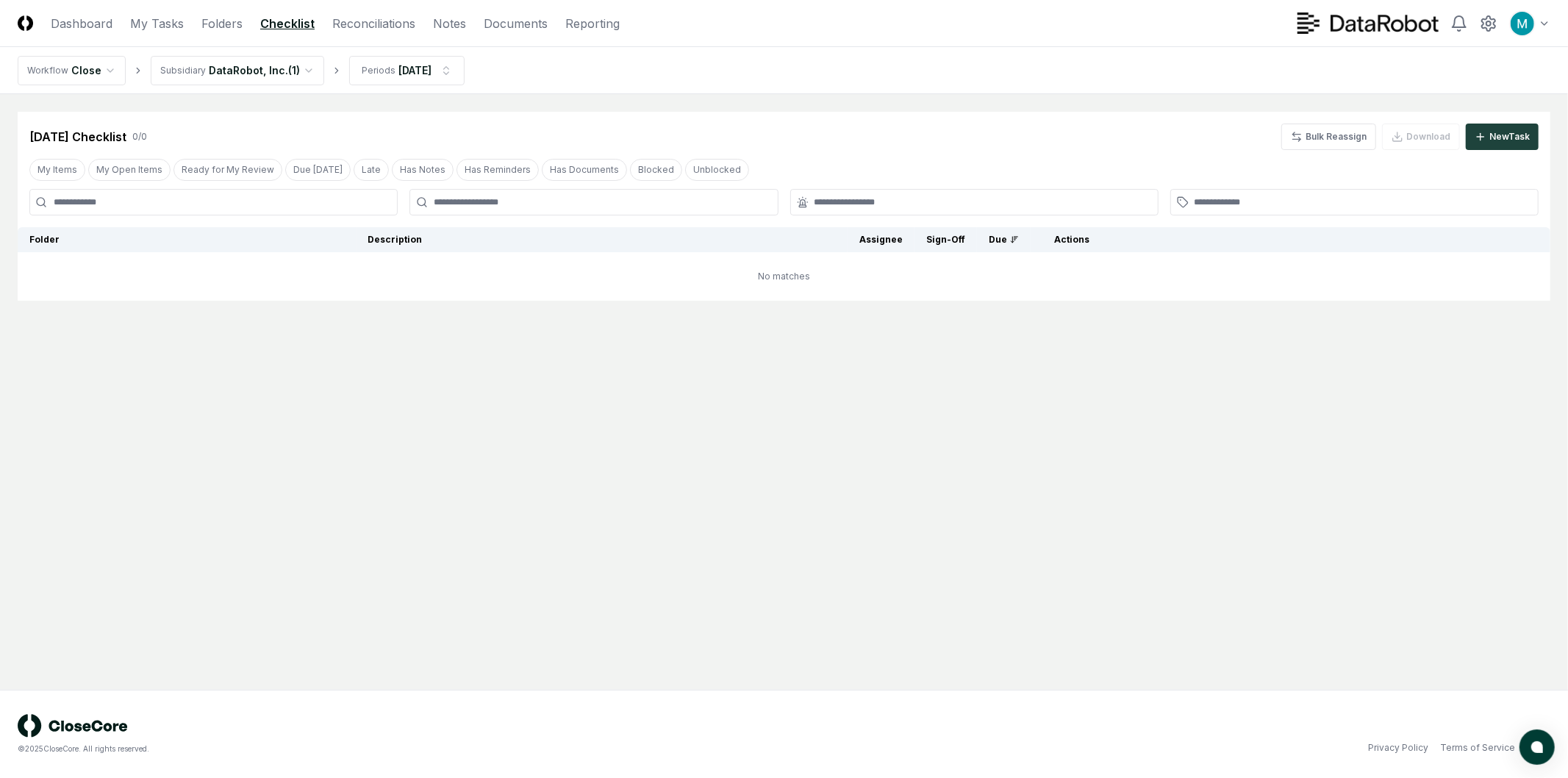
click at [412, 380] on main "Cancel Reassign Aug 2025 Checklist 0 / 0 Bulk Reassign Download New Task My Ite…" at bounding box center [784, 392] width 1568 height 595
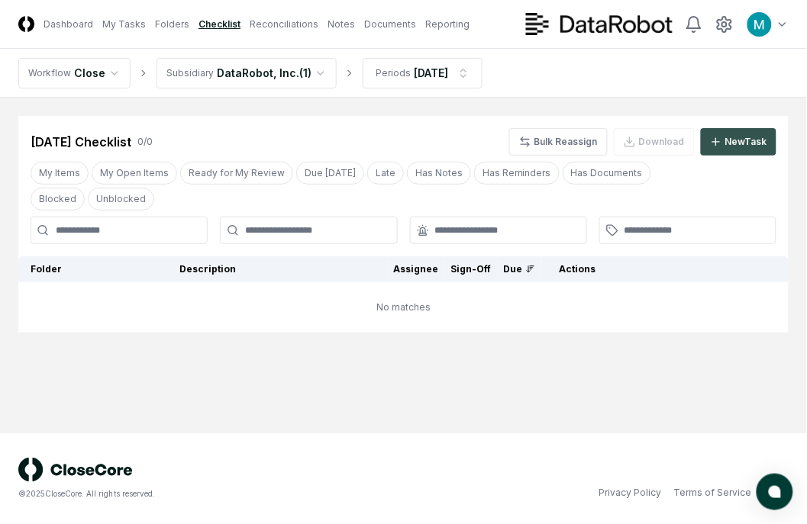
click at [754, 143] on div "New Task" at bounding box center [746, 142] width 42 height 14
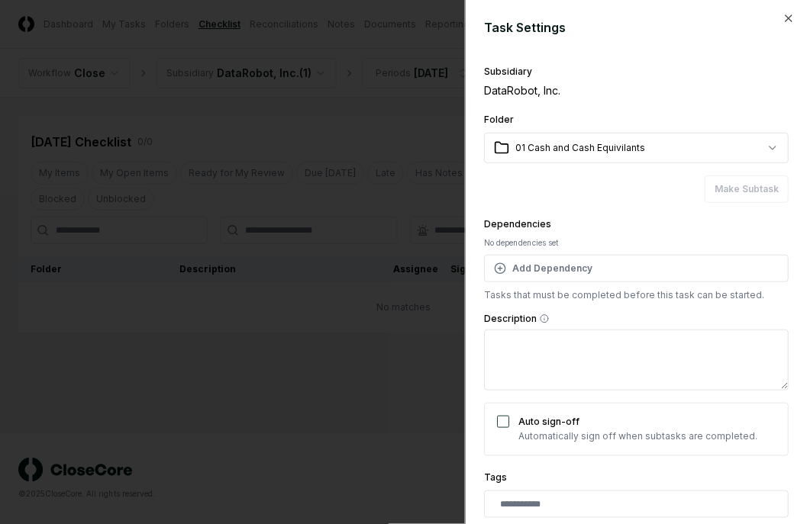
click at [784, 24] on div "**********" at bounding box center [636, 262] width 342 height 524
click at [782, 19] on icon "button" at bounding box center [788, 18] width 12 height 12
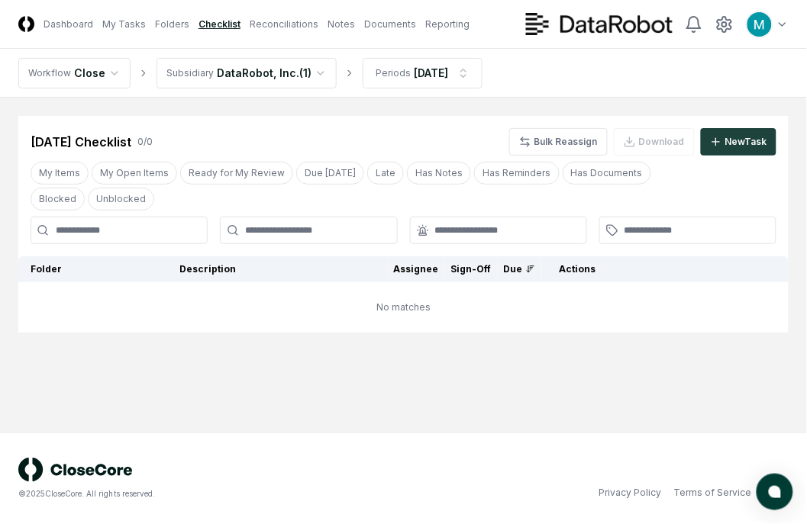
click at [260, 11] on header "CloseCore Dashboard My Tasks Folders Checklist Reconciliations Notes Documents …" at bounding box center [403, 24] width 807 height 49
click at [261, 23] on link "Reconciliations" at bounding box center [284, 25] width 69 height 14
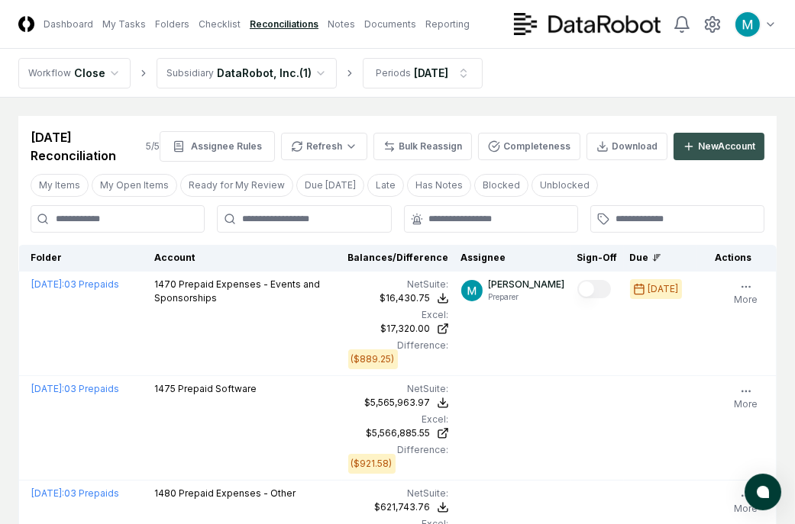
click at [682, 148] on icon at bounding box center [688, 146] width 12 height 12
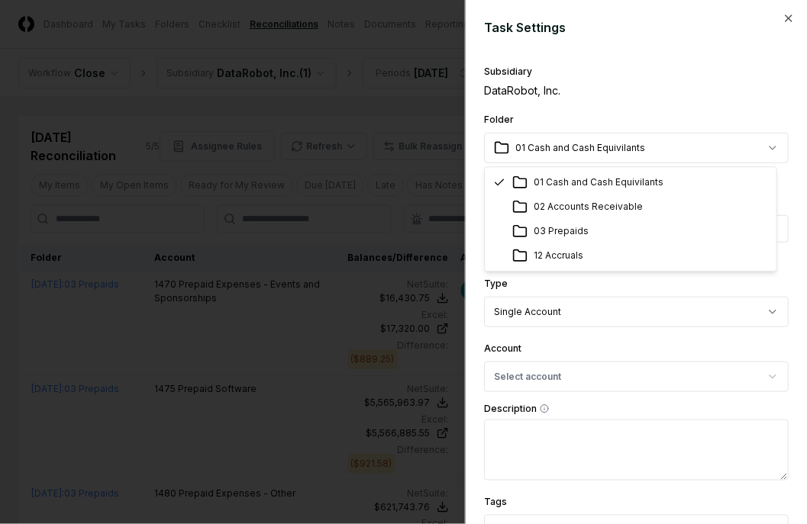
click at [627, 150] on body "CloseCore Dashboard My Tasks Folders Checklist Reconciliations Notes Documents …" at bounding box center [397, 452] width 795 height 904
click at [672, 102] on body "CloseCore Dashboard My Tasks Folders Checklist Reconciliations Notes Documents …" at bounding box center [397, 452] width 795 height 904
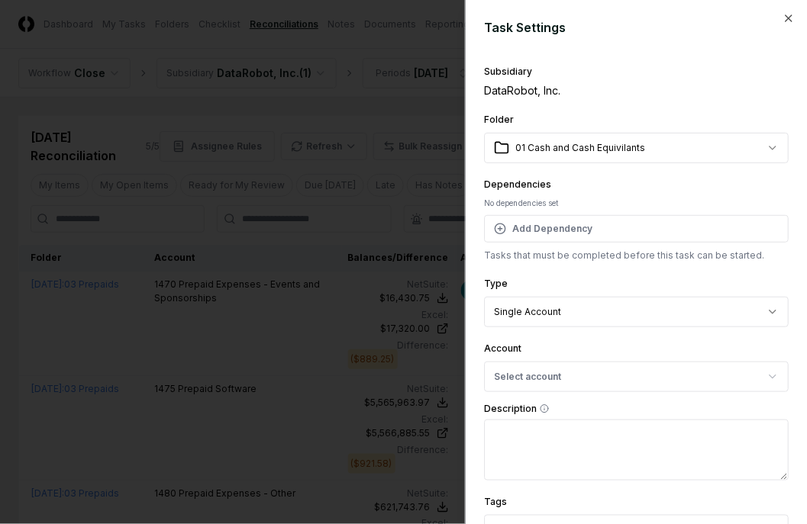
click at [324, 165] on div at bounding box center [403, 262] width 807 height 524
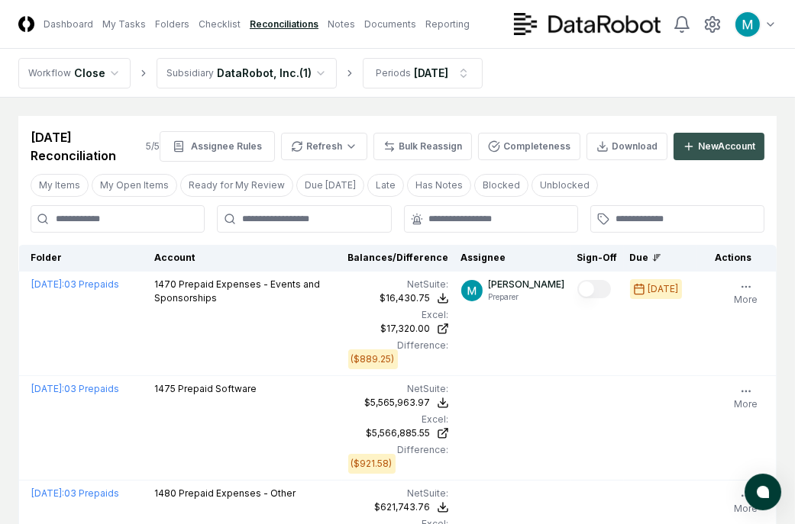
click at [711, 143] on div "New Account" at bounding box center [726, 147] width 57 height 14
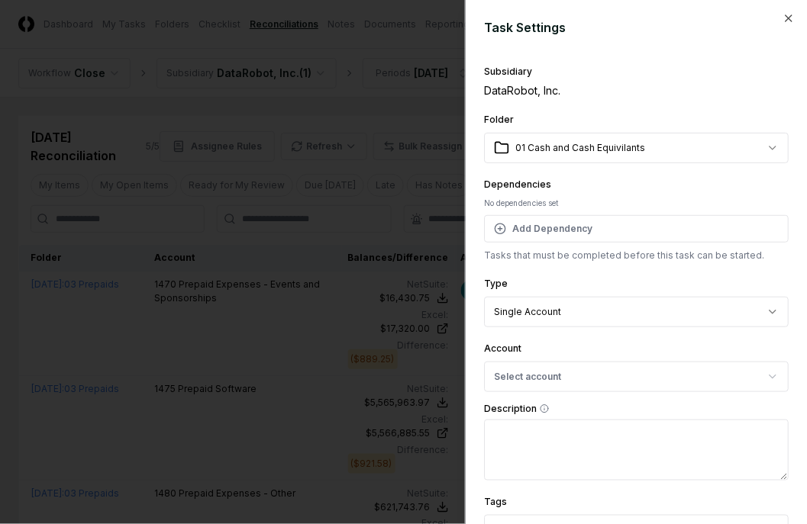
click at [586, 147] on body "CloseCore Dashboard My Tasks Folders Checklist Reconciliations Notes Documents …" at bounding box center [397, 452] width 795 height 904
click at [609, 123] on body "CloseCore Dashboard My Tasks Folders Checklist Reconciliations Notes Documents …" at bounding box center [397, 452] width 795 height 904
click at [253, 127] on div at bounding box center [403, 262] width 807 height 524
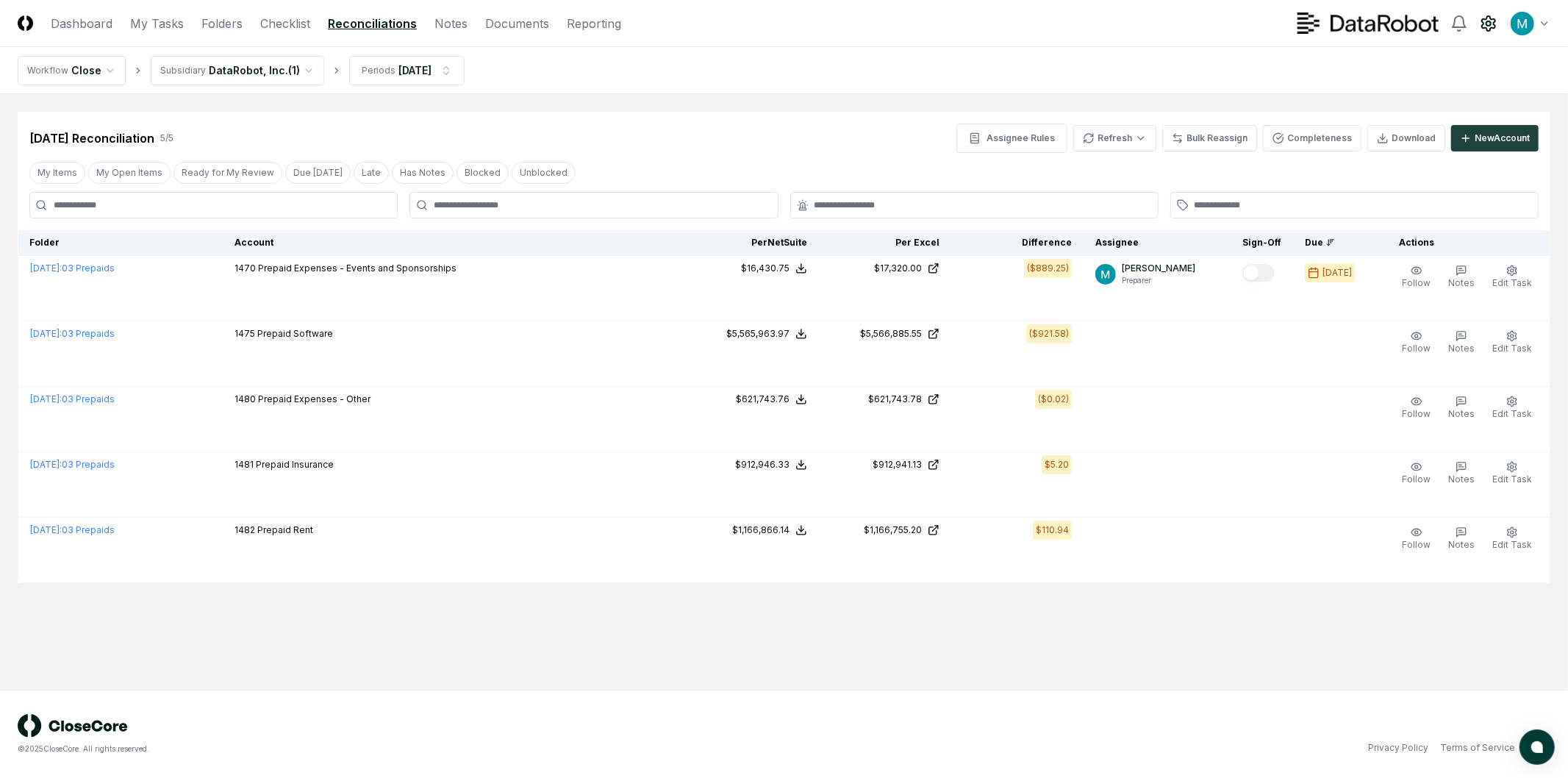
click at [776, 24] on circle at bounding box center [1488, 23] width 5 height 5
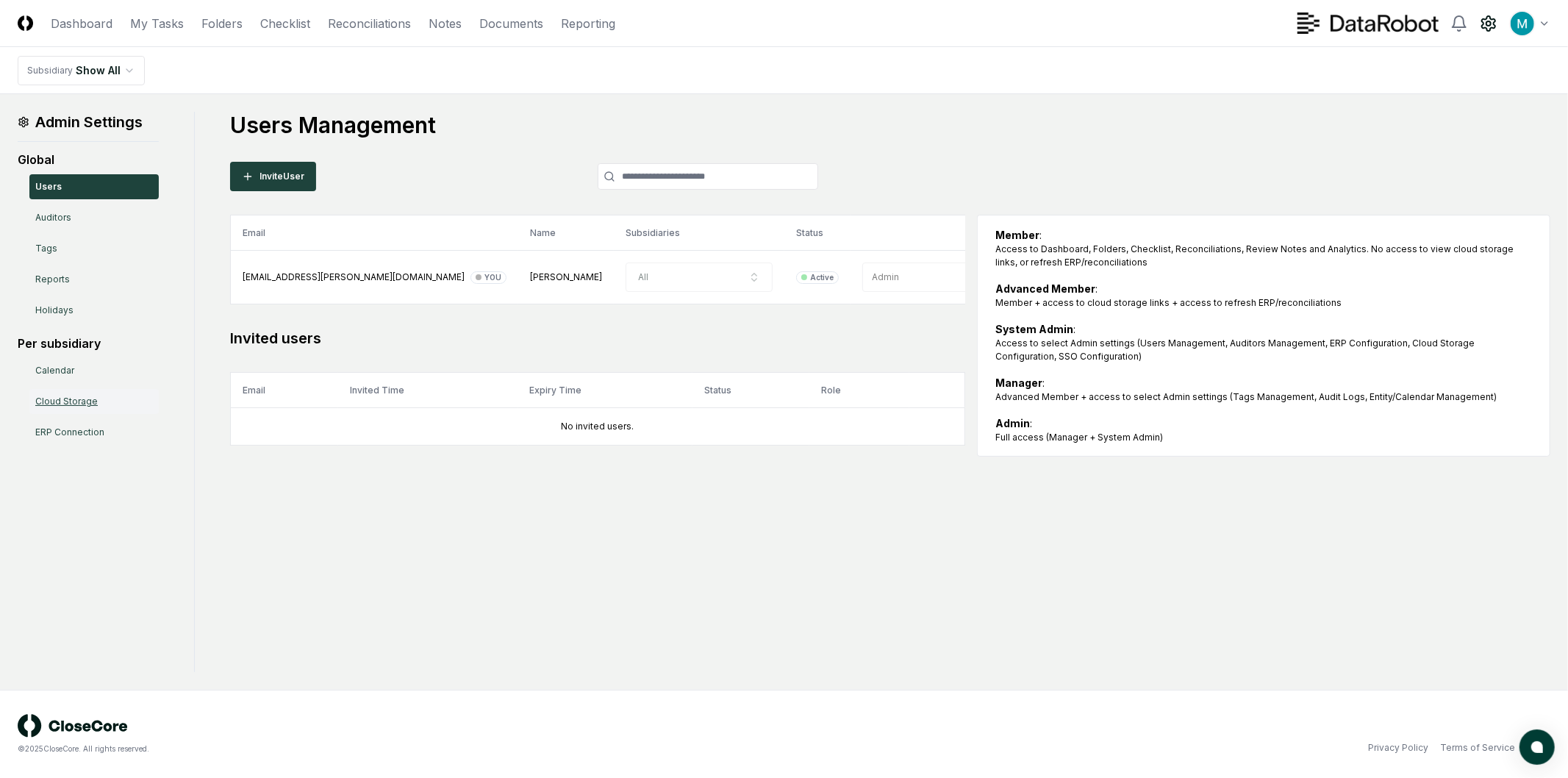
click at [87, 408] on link "Cloud Storage" at bounding box center [94, 402] width 129 height 25
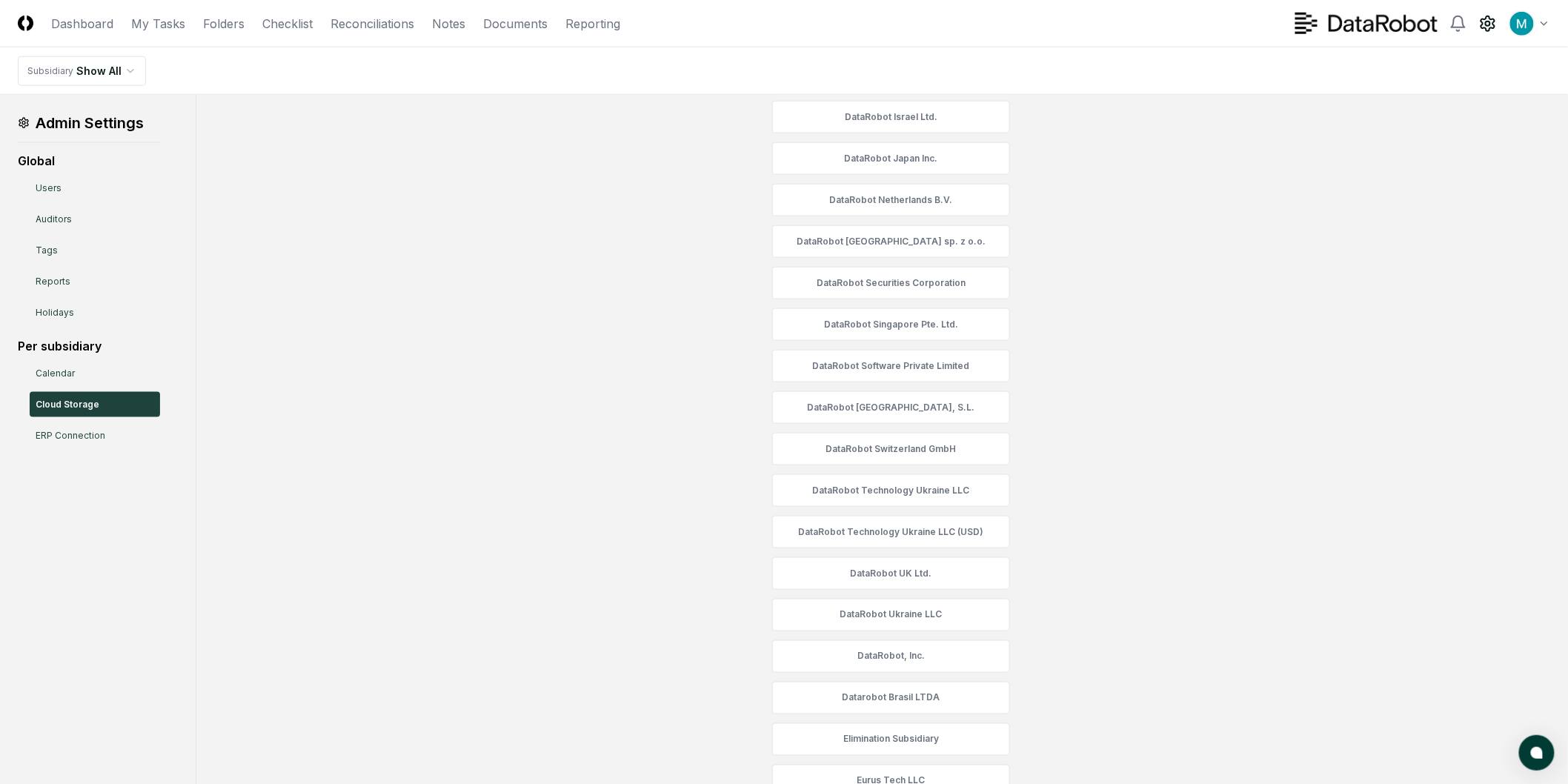
scroll to position [694, 0]
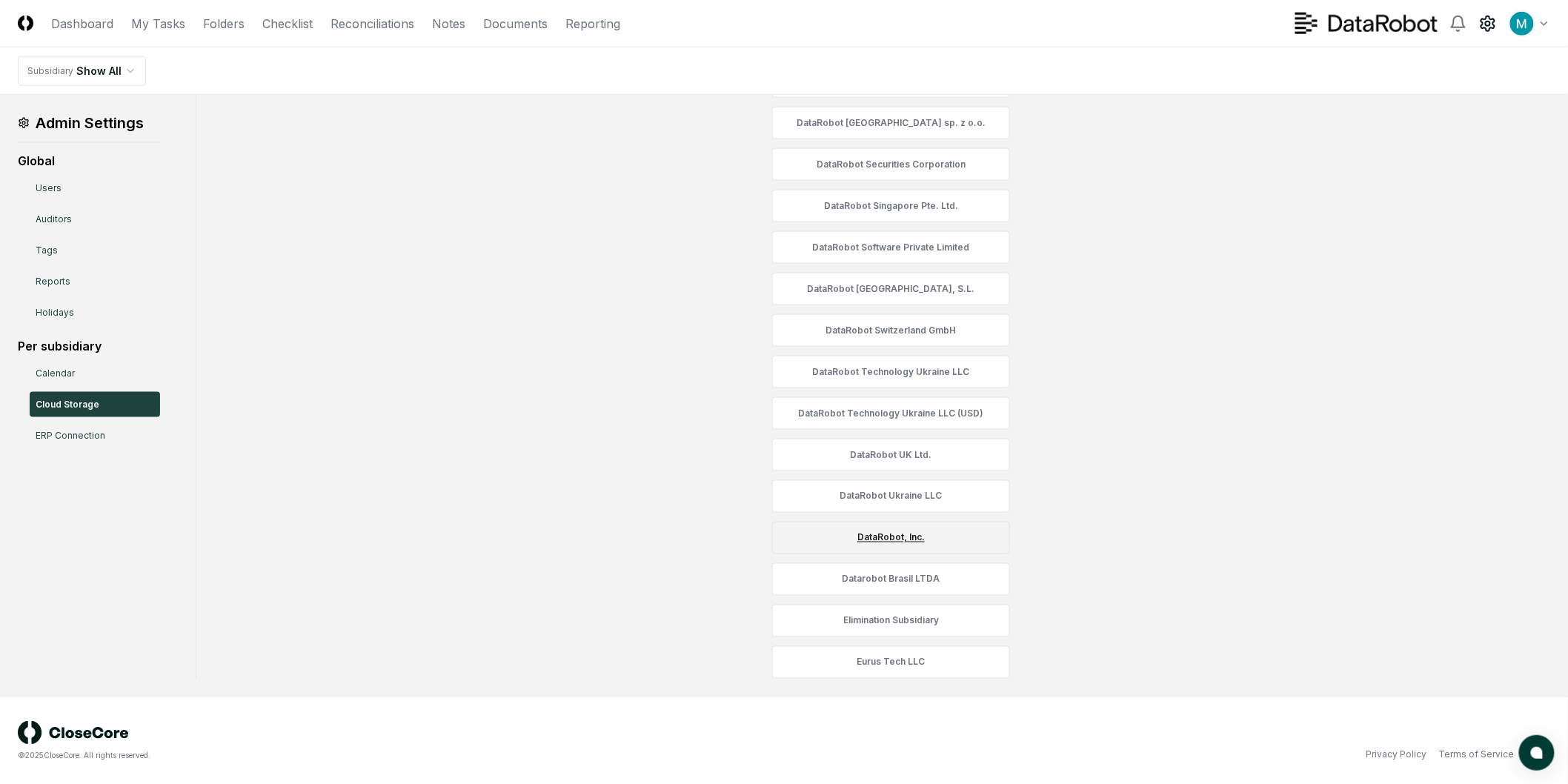
click at [783, 508] on link "DataRobot, Inc." at bounding box center [890, 538] width 238 height 33
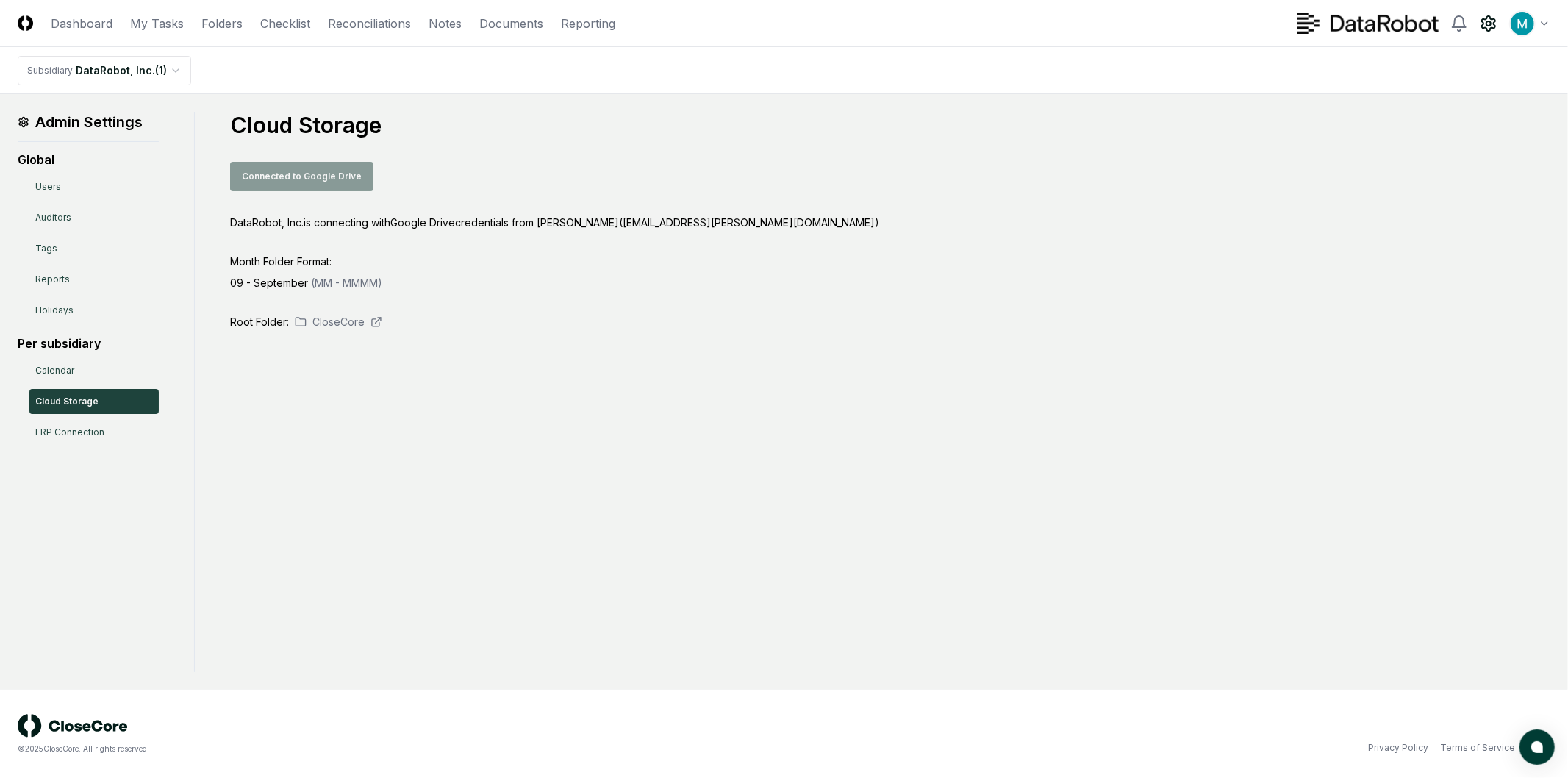
click at [321, 180] on div "Connected to Google Drive" at bounding box center [890, 176] width 1320 height 30
drag, startPoint x: 343, startPoint y: 231, endPoint x: 522, endPoint y: 226, distance: 179.1
click at [501, 225] on div "Cloud Storage Connected to Google Drive DataRobot, Inc. is connecting with Goog…" at bounding box center [890, 220] width 1320 height 218
click at [522, 226] on div "DataRobot, Inc. is connecting with Google Drive credentials from Manny Birrueta…" at bounding box center [890, 222] width 1320 height 15
click at [585, 219] on div "DataRobot, Inc. is connecting with Google Drive credentials from Manny Birrueta…" at bounding box center [890, 222] width 1320 height 15
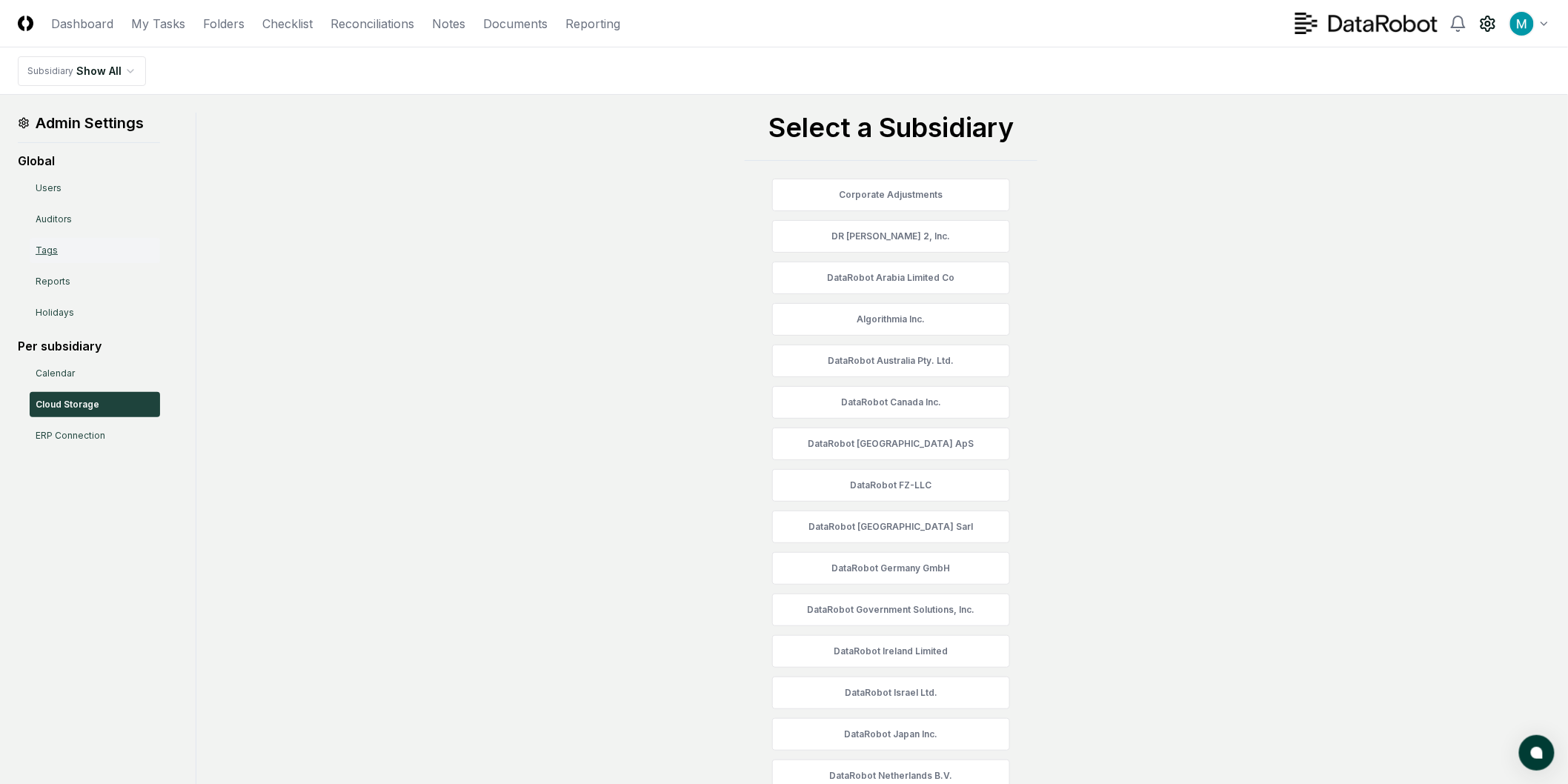
click at [107, 250] on link "Tags" at bounding box center [95, 250] width 130 height 25
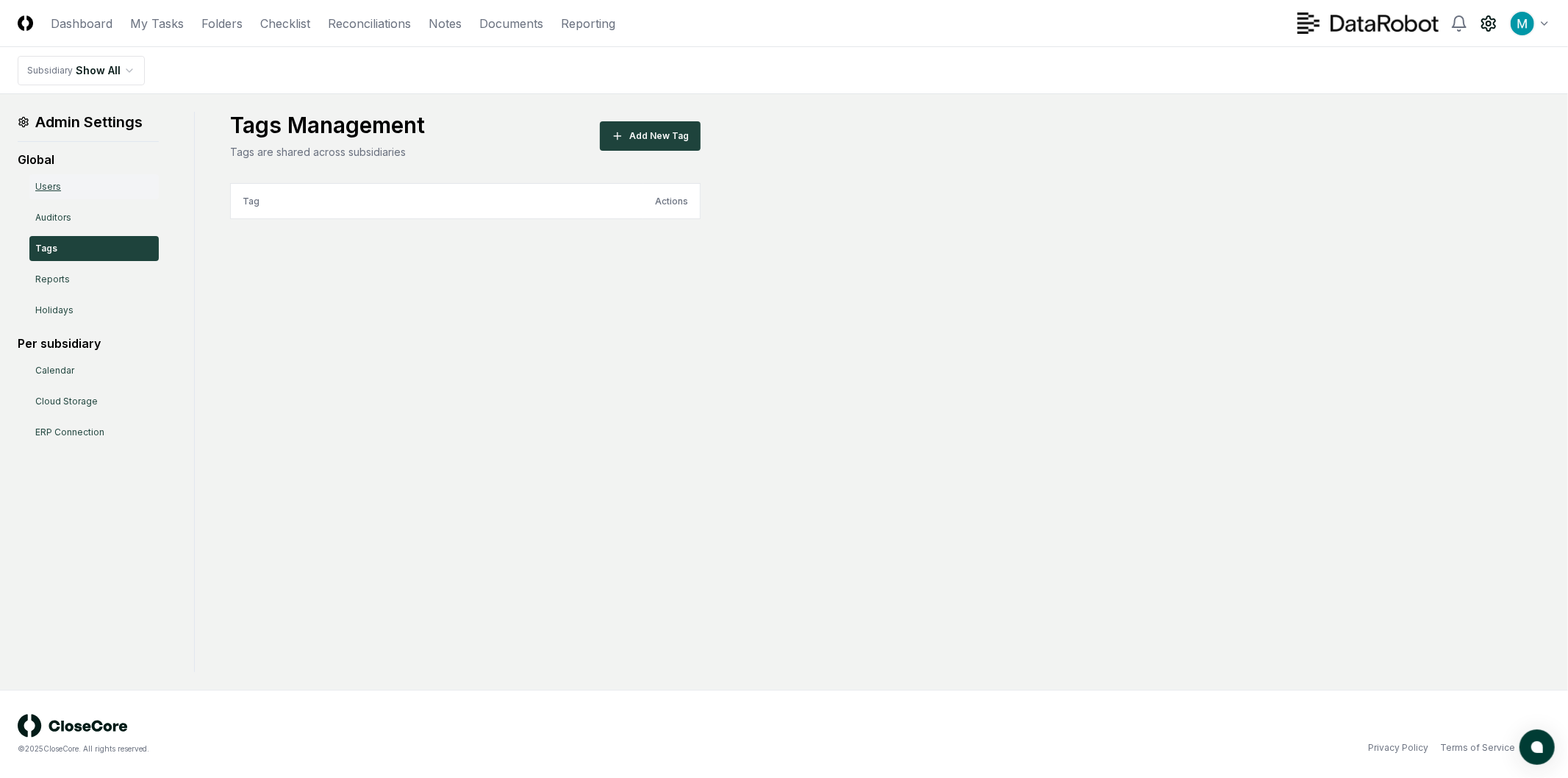
click at [148, 189] on link "Users" at bounding box center [94, 187] width 129 height 25
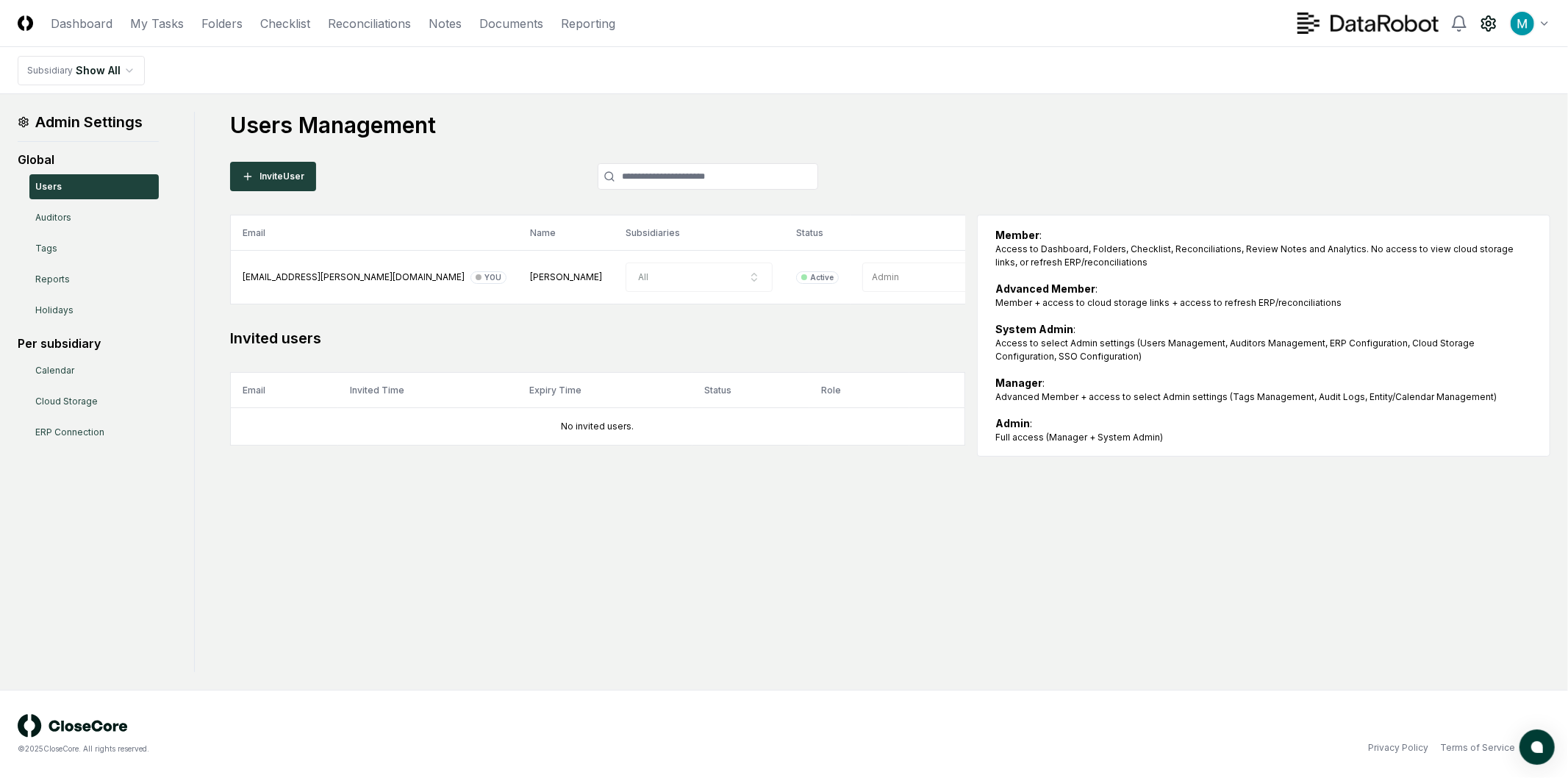
click at [743, 505] on div "Admin Settings Global Users Auditors Tags Reports Holidays Per subsidiary Calen…" at bounding box center [783, 392] width 1532 height 560
drag, startPoint x: 1091, startPoint y: 293, endPoint x: 1278, endPoint y: 305, distance: 187.4
click at [776, 302] on div "Advanced Member : Member + access to cloud storage links + access to refresh ER…" at bounding box center [1263, 296] width 536 height 29
click at [776, 305] on div "Member + access to cloud storage links + access to refresh ERP/reconciliations" at bounding box center [1263, 303] width 536 height 13
drag, startPoint x: 1213, startPoint y: 309, endPoint x: 1296, endPoint y: 311, distance: 83.0
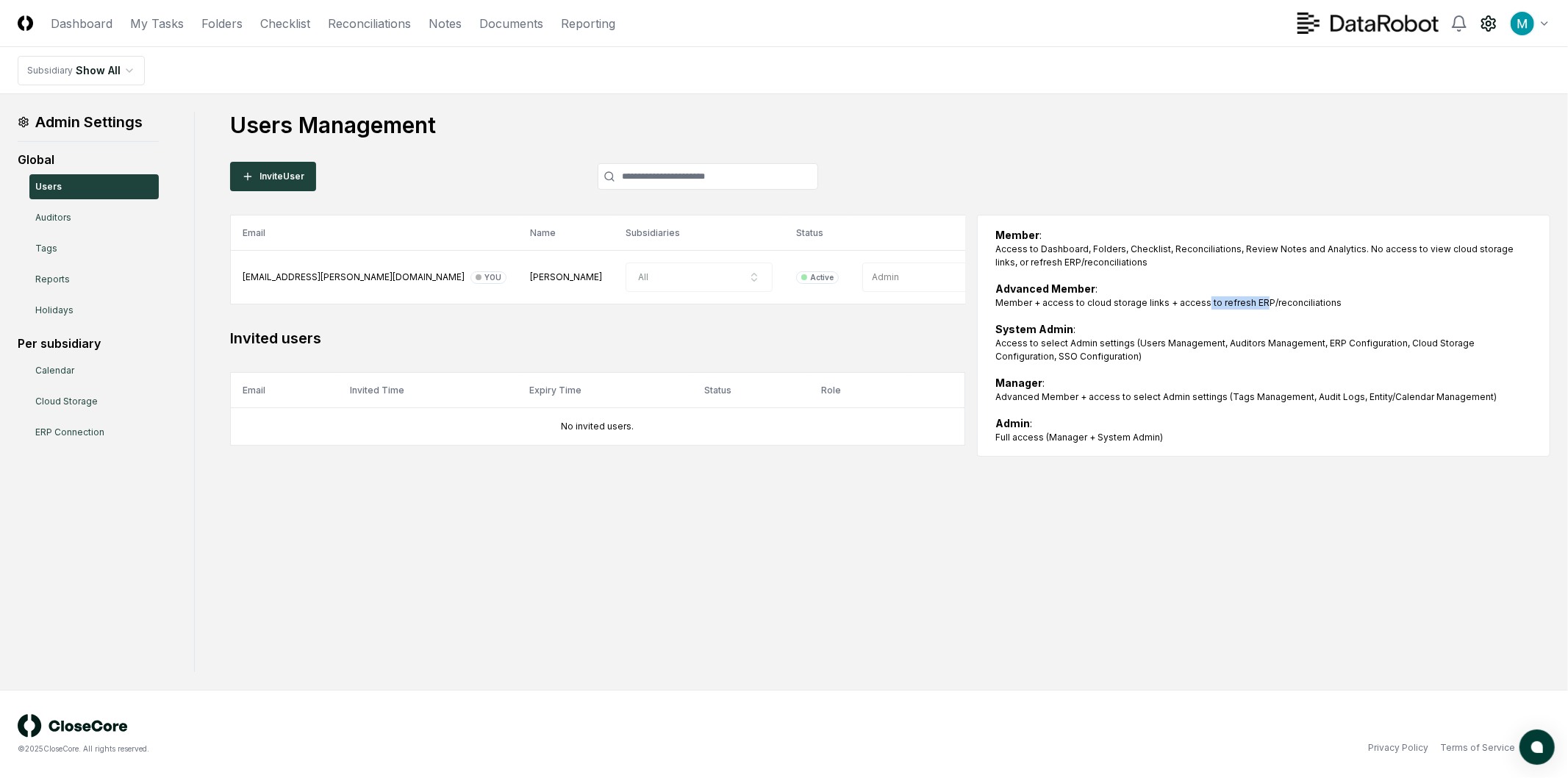
click at [776, 309] on div "Member + access to cloud storage links + access to refresh ERP/reconciliations" at bounding box center [1263, 303] width 536 height 13
click at [776, 311] on div "Member : Access to Dashboard, Folders, Checklist, Reconciliations, Review Notes…" at bounding box center [1263, 335] width 536 height 217
drag, startPoint x: 1266, startPoint y: 301, endPoint x: 1315, endPoint y: 306, distance: 49.3
click at [776, 303] on div "Member + access to cloud storage links + access to refresh ERP/reconciliations" at bounding box center [1263, 303] width 536 height 13
click at [776, 306] on div "Member + access to cloud storage links + access to refresh ERP/reconciliations" at bounding box center [1263, 303] width 536 height 13
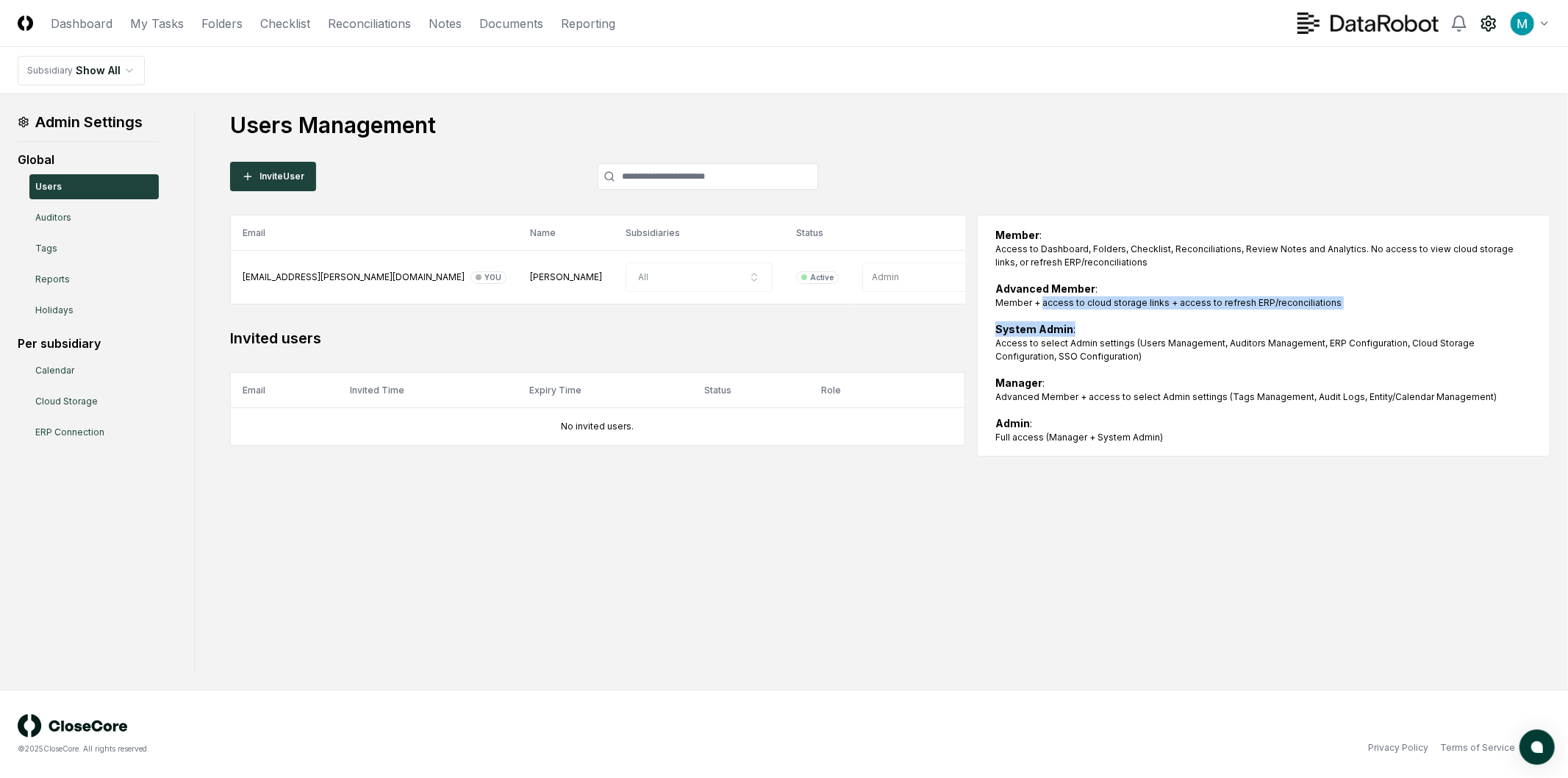
drag, startPoint x: 1075, startPoint y: 302, endPoint x: 1203, endPoint y: 313, distance: 128.5
click at [776, 313] on div "Member : Access to Dashboard, Folders, Checklist, Reconciliations, Review Notes…" at bounding box center [1263, 335] width 536 height 217
drag, startPoint x: 1210, startPoint y: 302, endPoint x: 1284, endPoint y: 304, distance: 74.0
click at [776, 303] on div "Member + access to cloud storage links + access to refresh ERP/reconciliations" at bounding box center [1263, 303] width 536 height 13
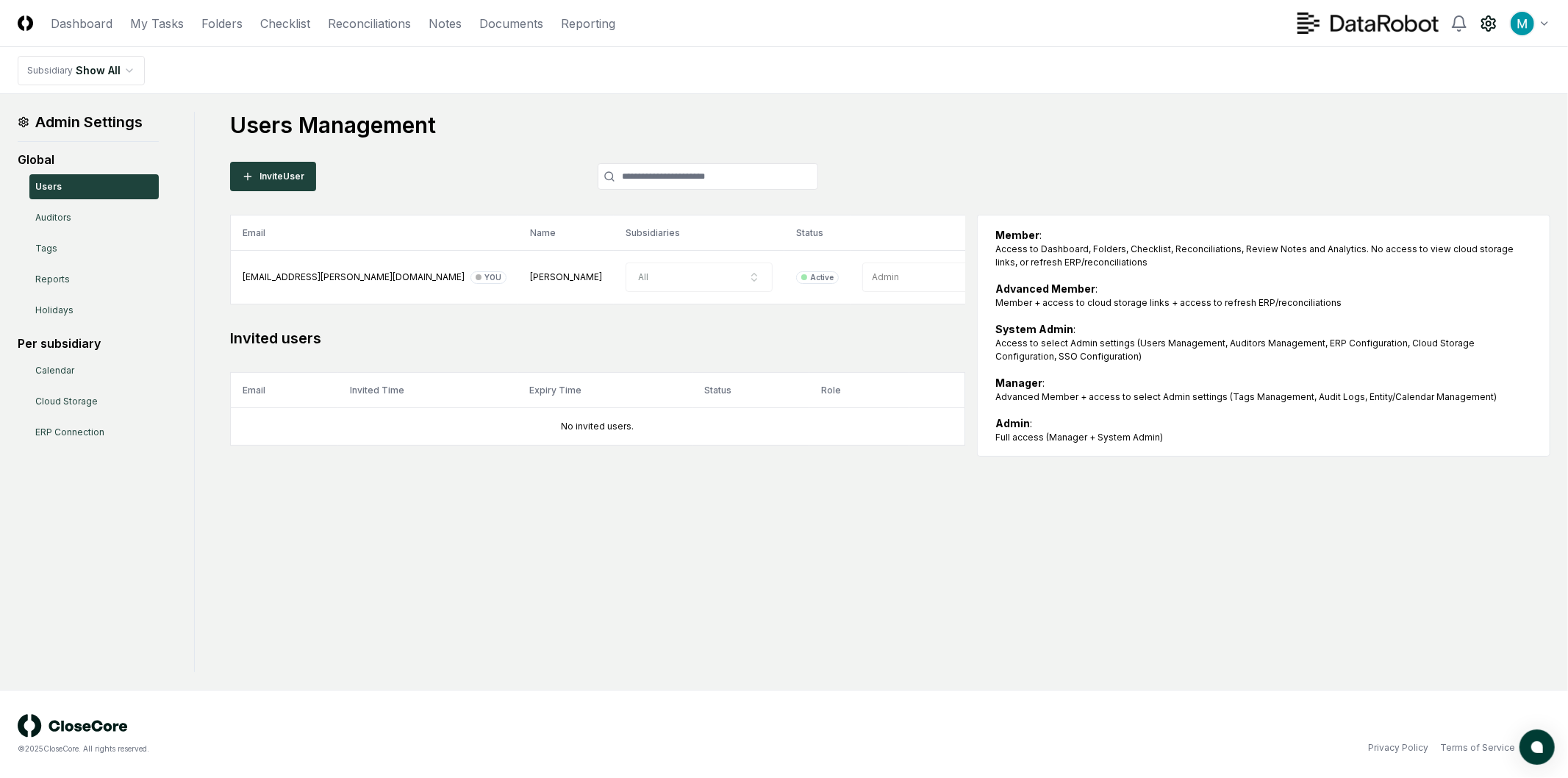
click at [776, 307] on div "Member + access to cloud storage links + access to refresh ERP/reconciliations" at bounding box center [1263, 303] width 536 height 13
drag, startPoint x: 1150, startPoint y: 239, endPoint x: 1319, endPoint y: 246, distance: 169.1
click at [776, 246] on div "Member : Access to Dashboard, Folders, Checklist, Reconciliations, Review Notes…" at bounding box center [1263, 248] width 536 height 42
click at [776, 246] on div "Access to Dashboard, Folders, Checklist, Reconciliations, Review Notes and Anal…" at bounding box center [1263, 255] width 536 height 26
click at [391, 28] on link "Reconciliations" at bounding box center [369, 23] width 83 height 17
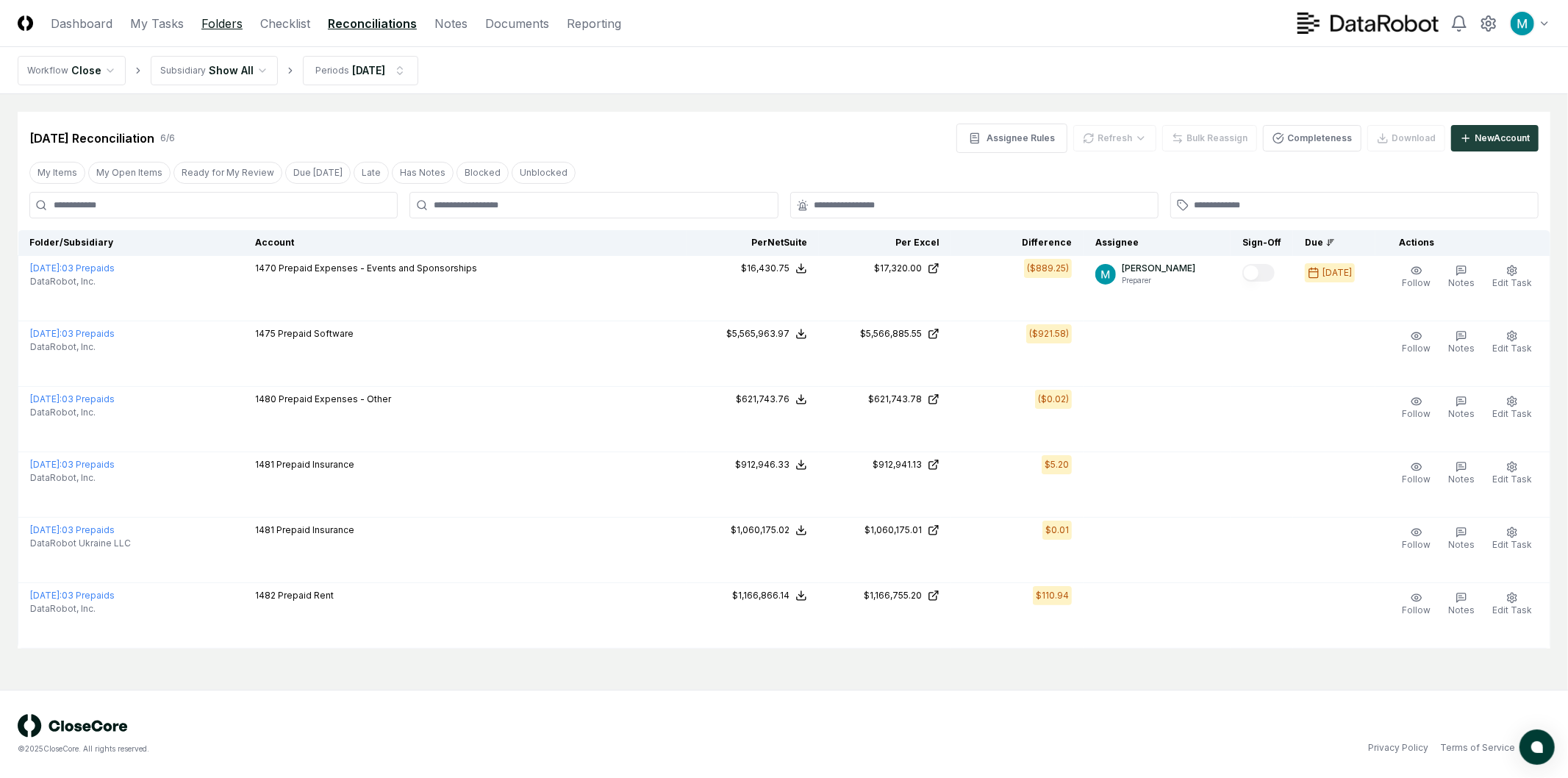
click at [213, 24] on link "Folders" at bounding box center [222, 23] width 41 height 17
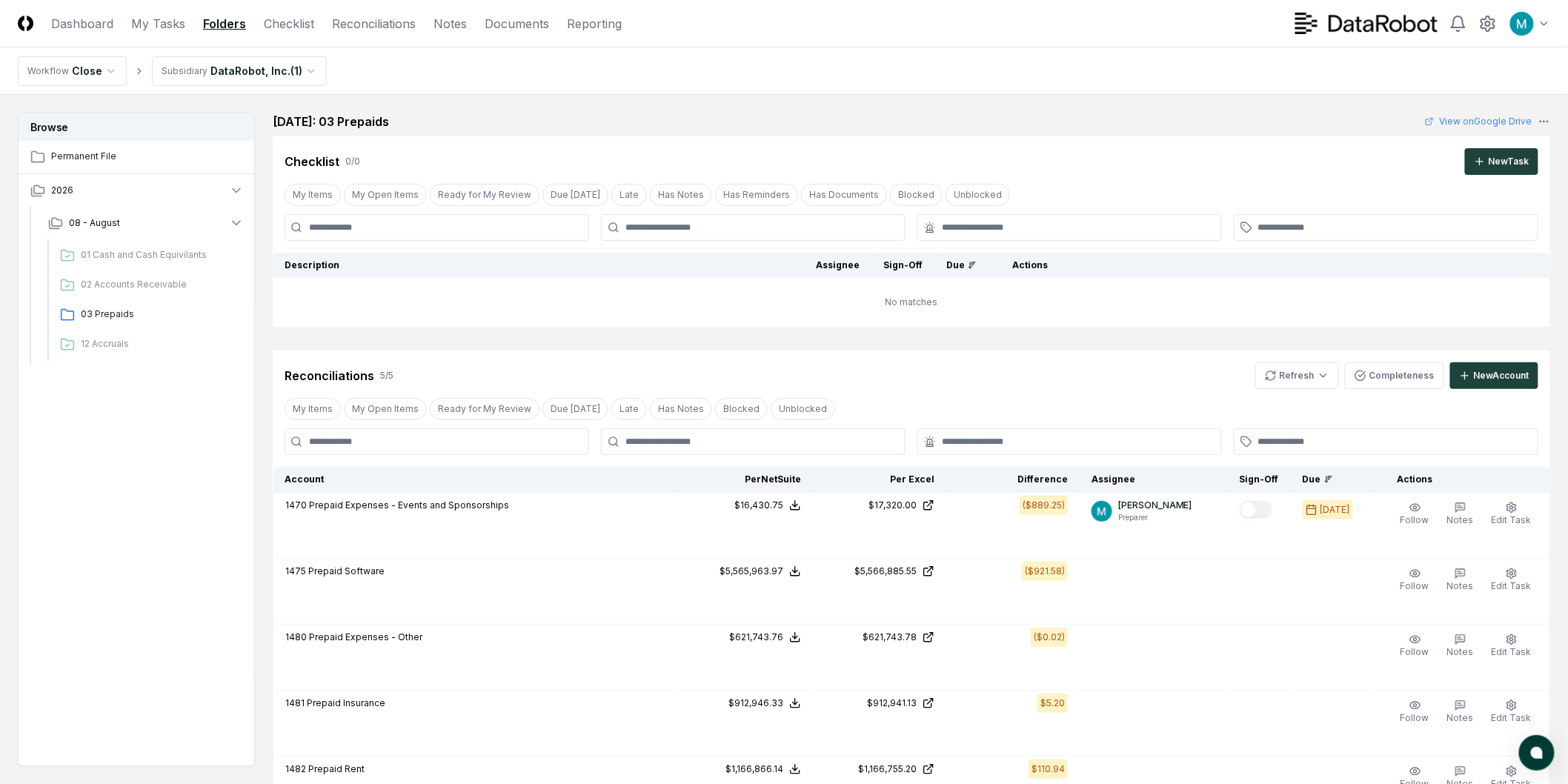
click at [115, 366] on div "08 - August 01 Cash and Cash Equivilants 02 Accounts Receivable 03 Prepaids 12 …" at bounding box center [140, 286] width 231 height 160
click at [129, 278] on span "02 Accounts Receivable" at bounding box center [159, 284] width 157 height 14
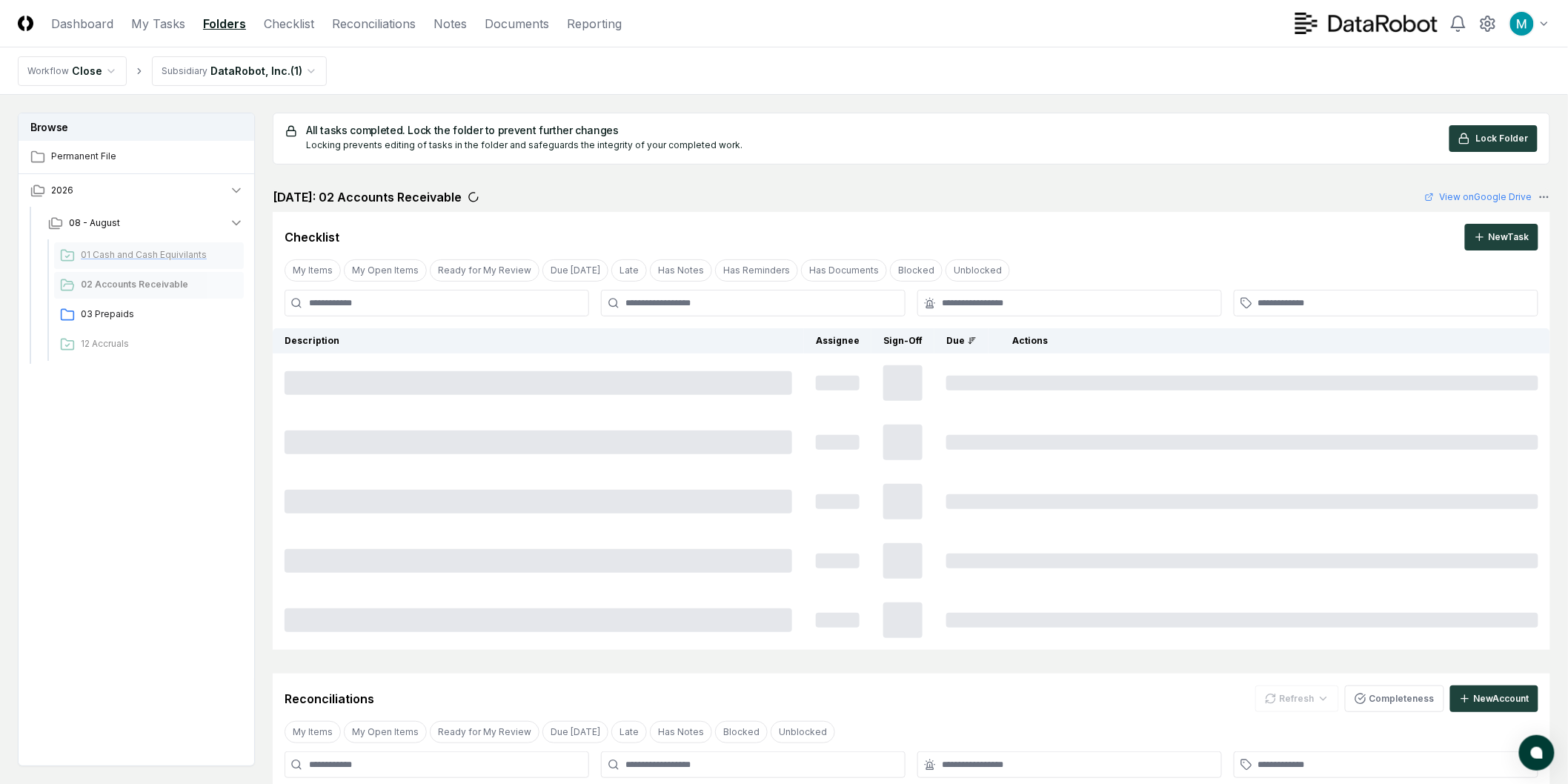
click at [136, 254] on span "01 Cash and Cash Equivilants" at bounding box center [159, 255] width 157 height 14
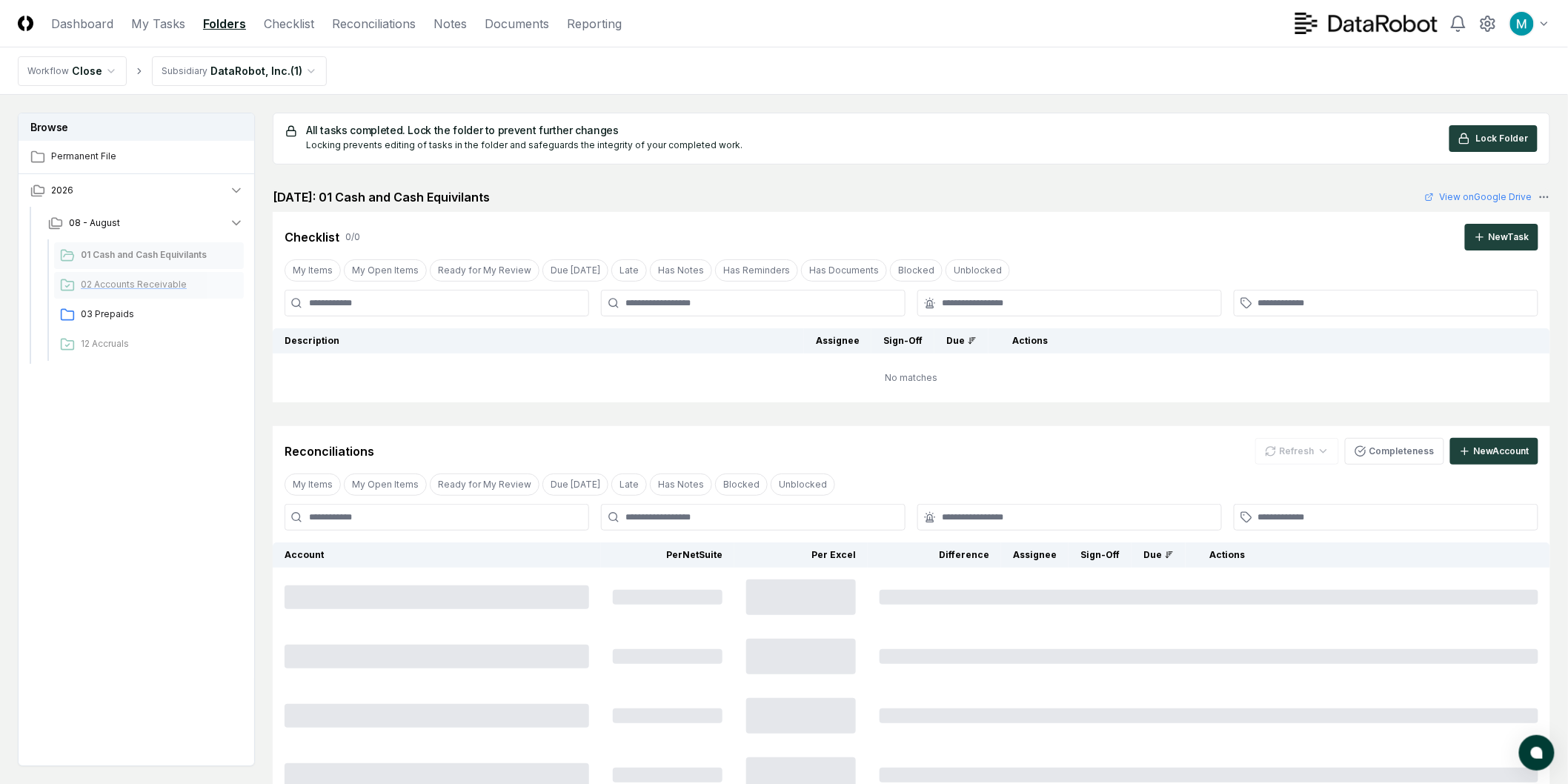
click at [139, 283] on span "02 Accounts Receivable" at bounding box center [159, 284] width 157 height 14
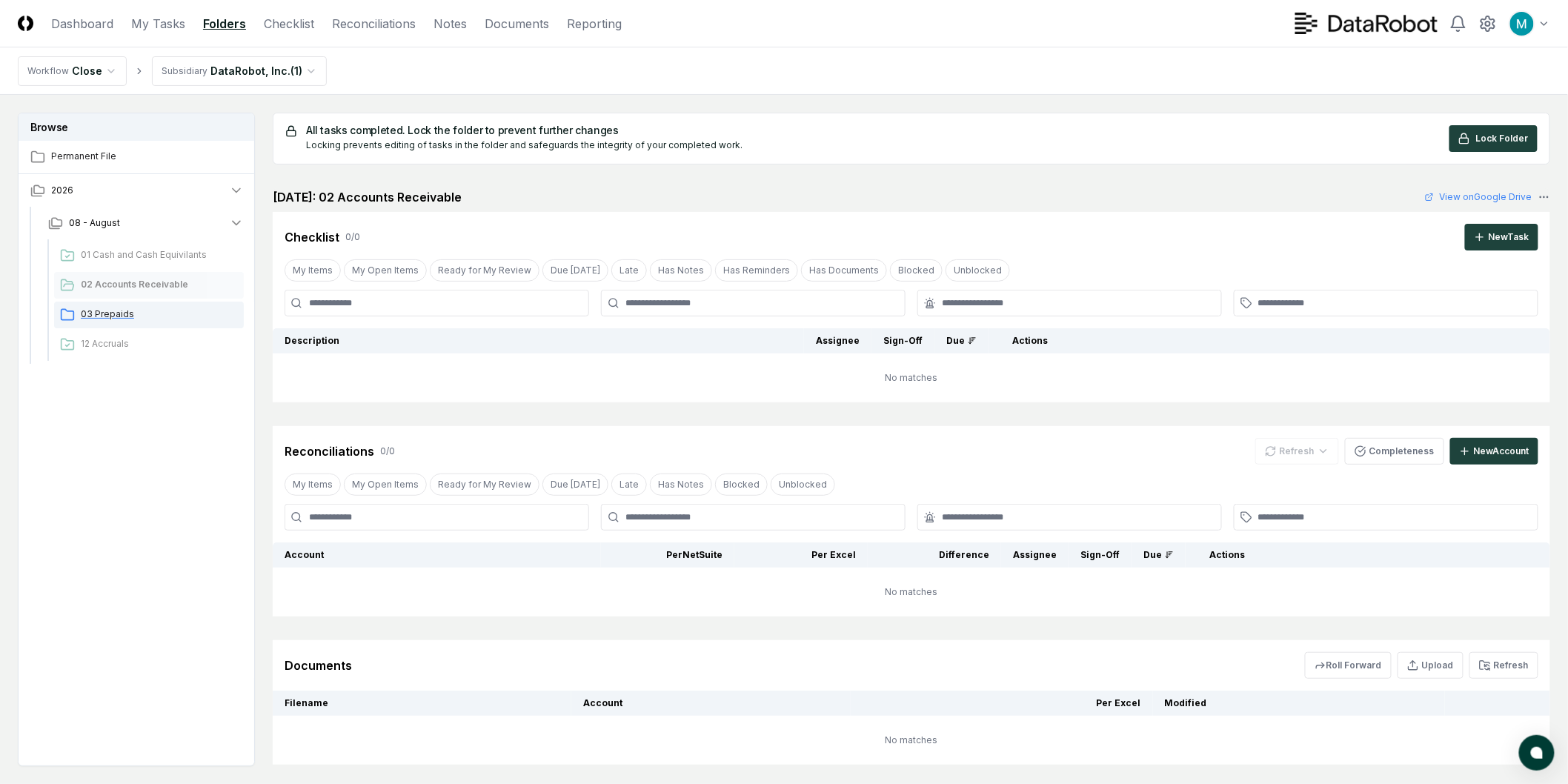
click at [124, 304] on div "03 Prepaids" at bounding box center [149, 314] width 189 height 26
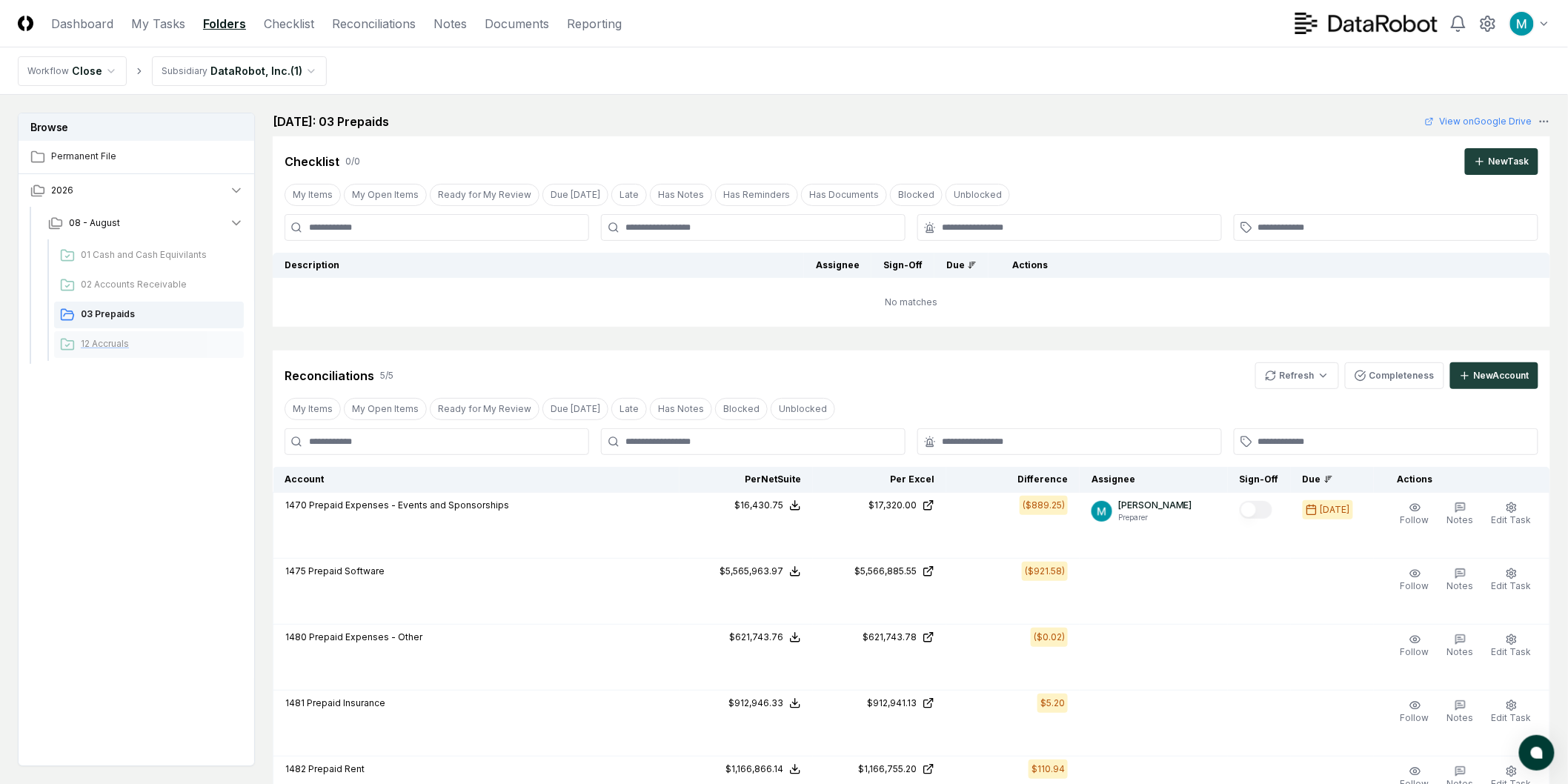
click at [130, 338] on span "12 Accruals" at bounding box center [159, 343] width 157 height 14
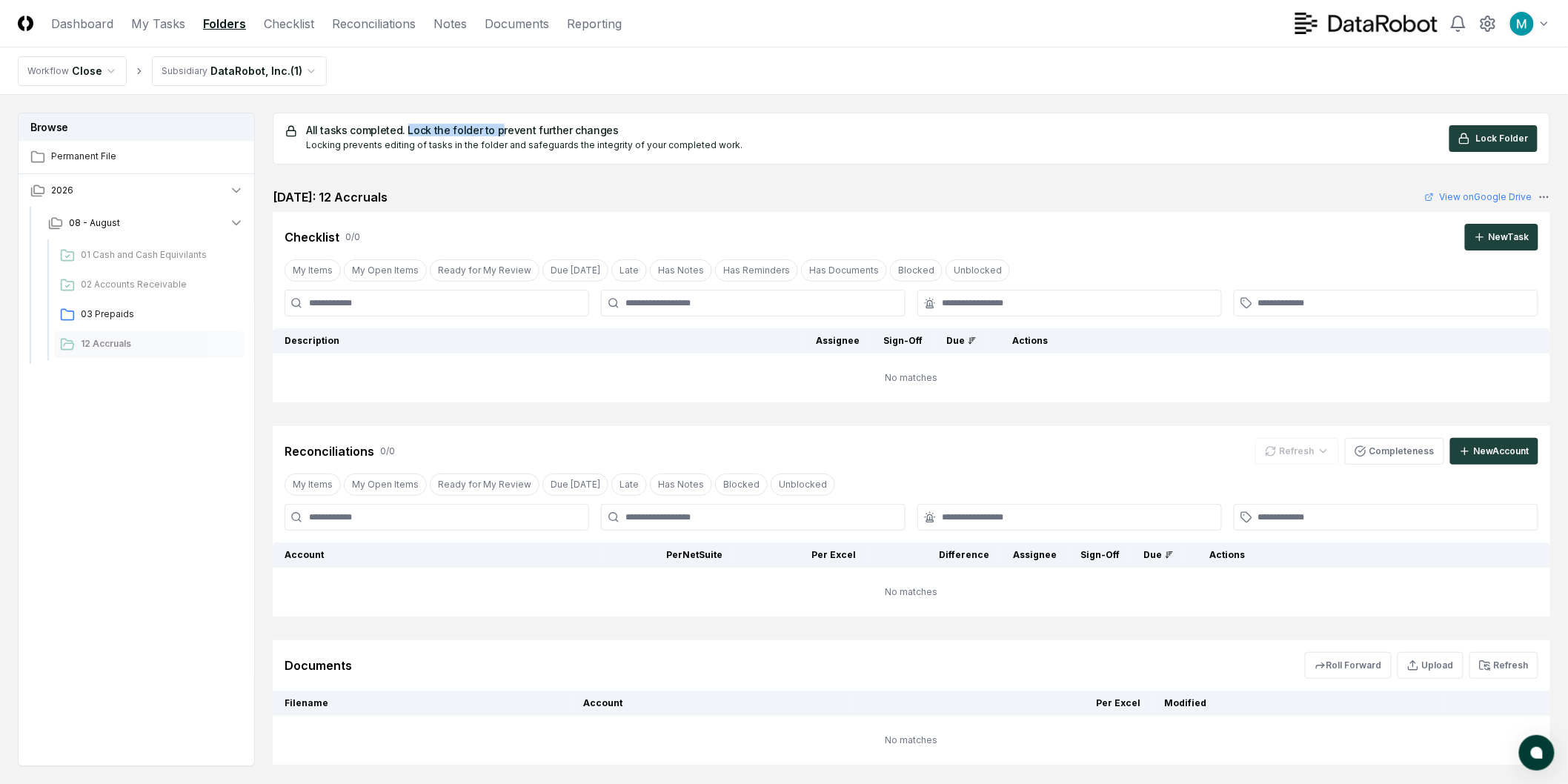
drag, startPoint x: 403, startPoint y: 130, endPoint x: 554, endPoint y: 135, distance: 151.1
click at [538, 134] on h5 "All tasks completed. Lock the folder to prevent further changes" at bounding box center [524, 130] width 437 height 11
click at [557, 128] on h5 "All tasks completed. Lock the folder to prevent further changes" at bounding box center [524, 130] width 437 height 11
drag, startPoint x: 504, startPoint y: 146, endPoint x: 641, endPoint y: 154, distance: 137.2
click at [641, 153] on div "All tasks completed. Lock the folder to prevent further changes Locking prevent…" at bounding box center [912, 138] width 1278 height 51
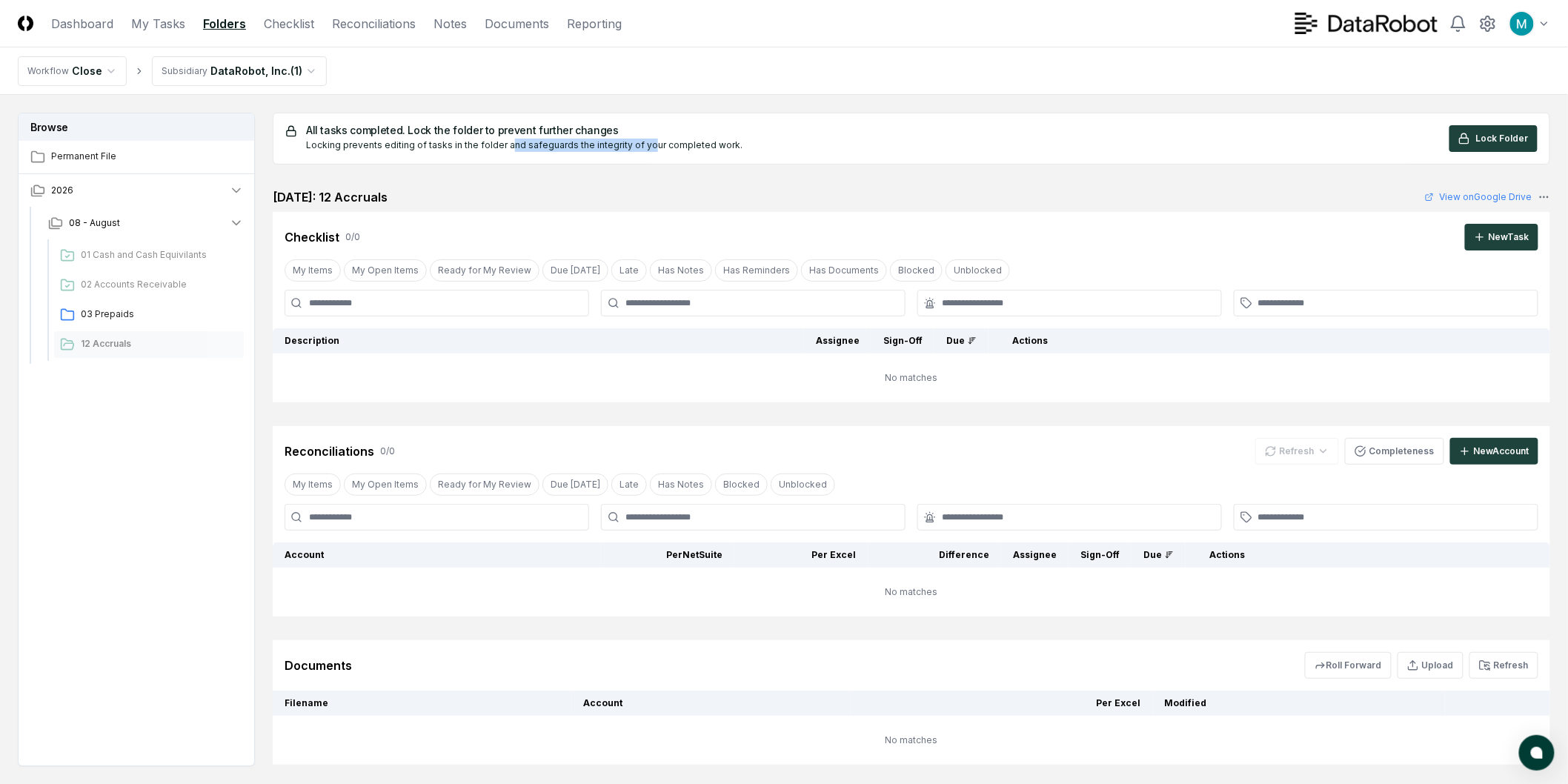
click at [641, 154] on div "All tasks completed. Lock the folder to prevent further changes Locking prevent…" at bounding box center [912, 138] width 1278 height 51
drag, startPoint x: 413, startPoint y: 139, endPoint x: 682, endPoint y: 142, distance: 269.0
click at [681, 142] on div "Locking prevents editing of tasks in the folder and safeguards the integrity of…" at bounding box center [524, 146] width 437 height 14
click at [684, 143] on div "Locking prevents editing of tasks in the folder and safeguards the integrity of…" at bounding box center [524, 146] width 437 height 14
drag, startPoint x: 603, startPoint y: 145, endPoint x: 758, endPoint y: 135, distance: 155.3
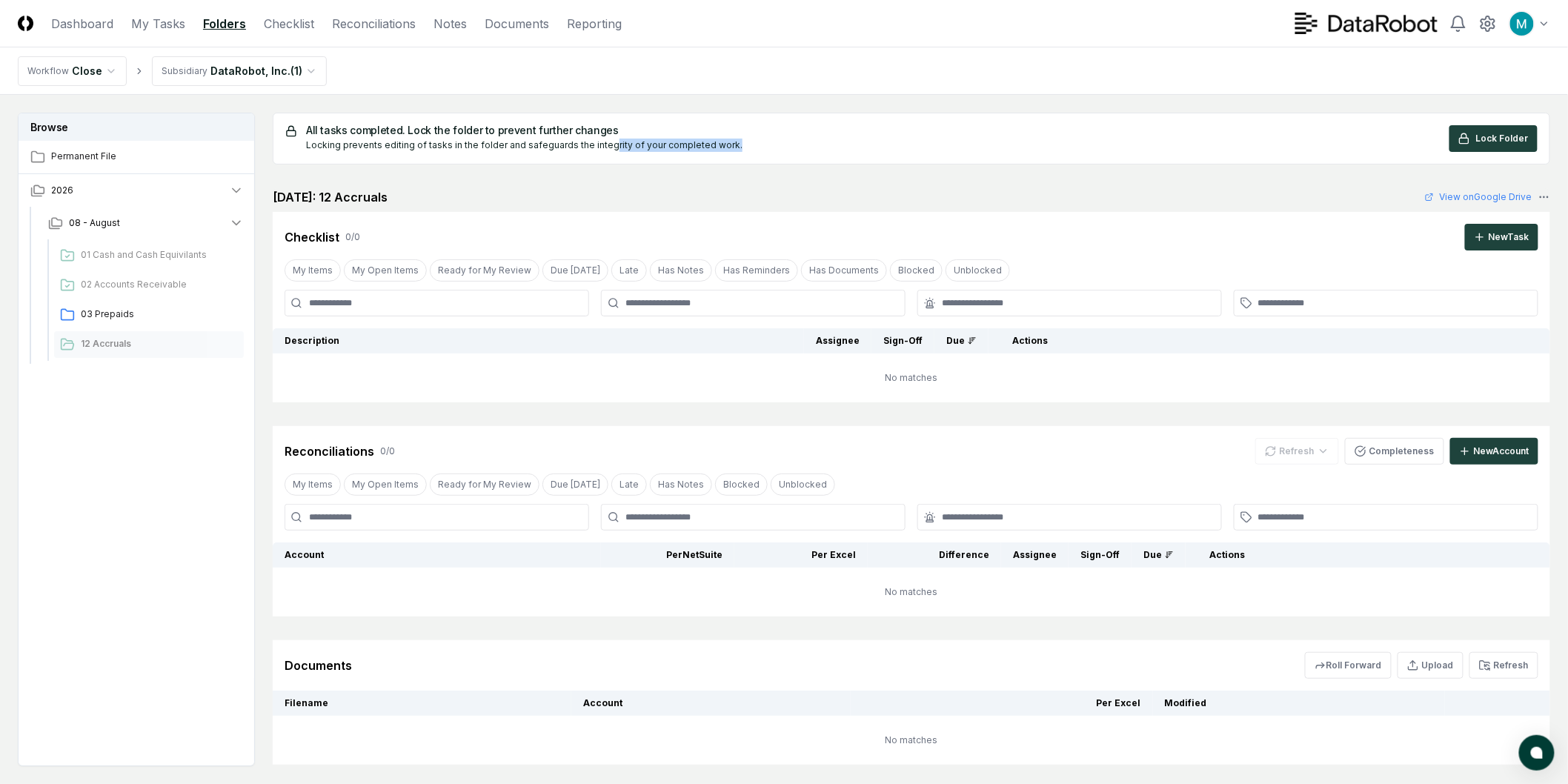
click at [741, 135] on div "All tasks completed. Lock the folder to prevent further changes Locking prevent…" at bounding box center [912, 138] width 1252 height 26
click at [759, 135] on div "All tasks completed. Lock the folder to prevent further changes Locking prevent…" at bounding box center [912, 138] width 1252 height 26
click at [186, 284] on span "02 Accounts Receivable" at bounding box center [159, 284] width 157 height 14
click at [186, 260] on span "01 Cash and Cash Equivilants" at bounding box center [159, 255] width 157 height 14
click at [142, 306] on div "03 Prepaids" at bounding box center [149, 314] width 189 height 26
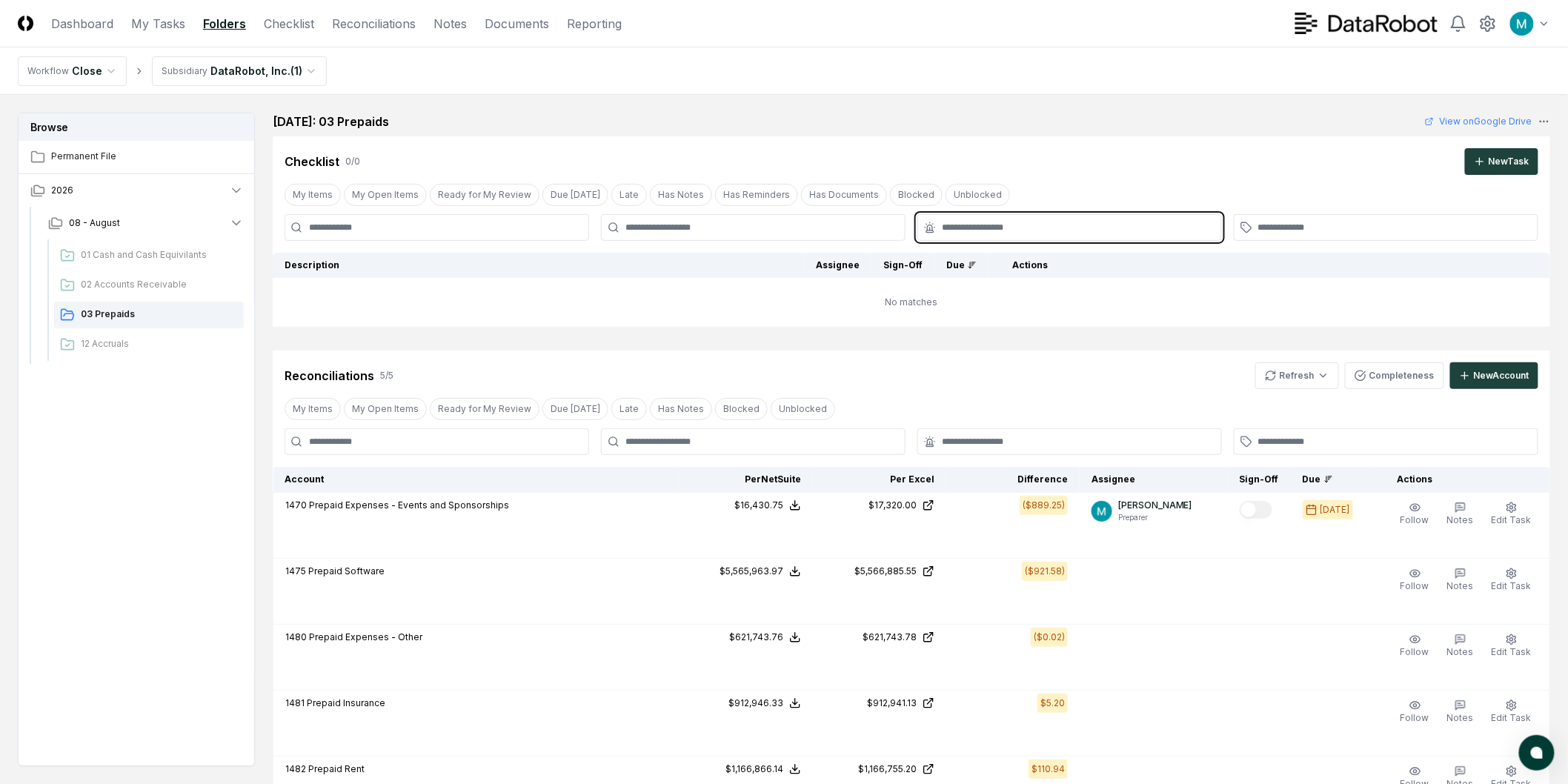
click at [783, 222] on input "text" at bounding box center [1077, 227] width 271 height 14
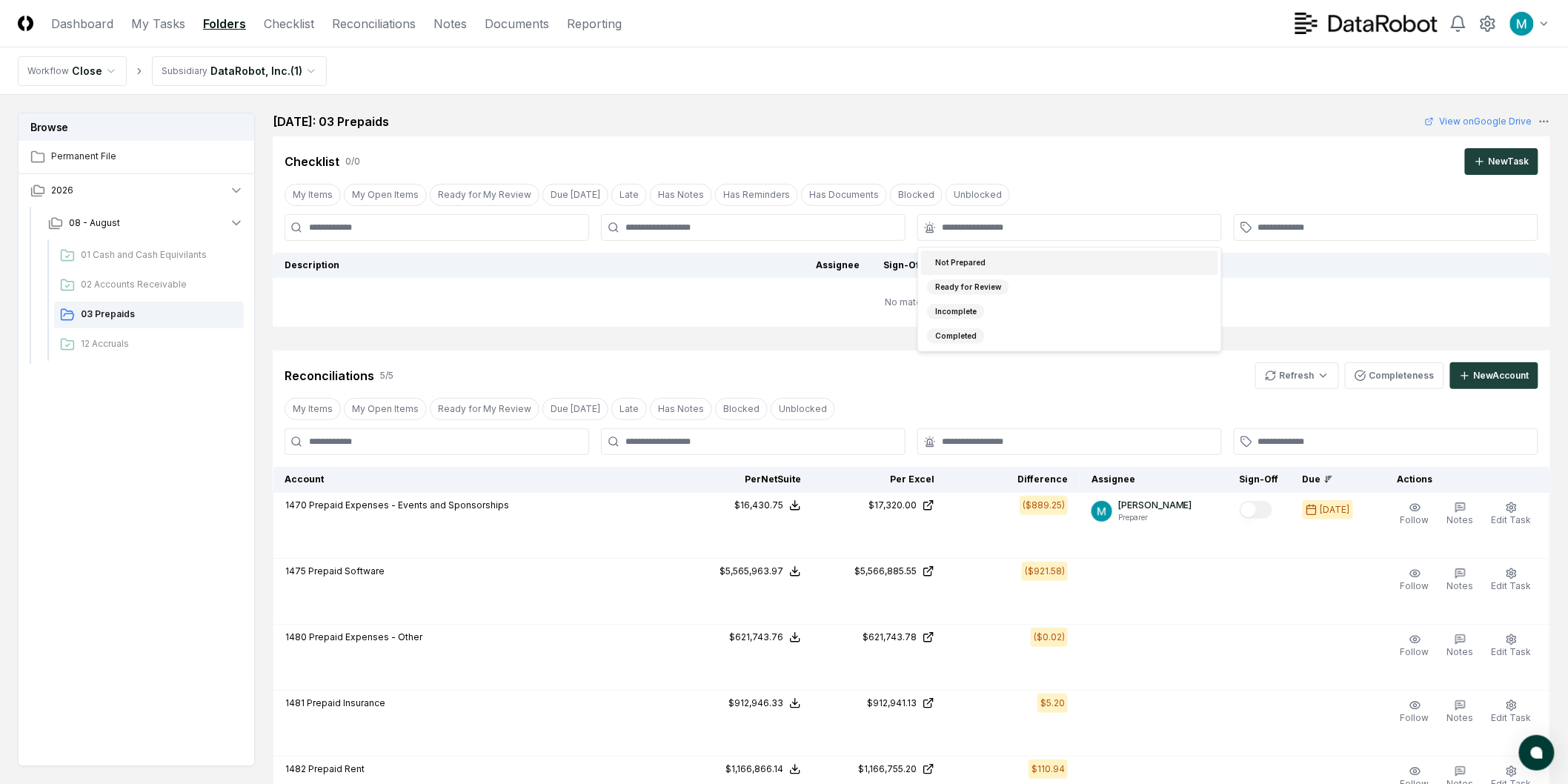
click at [783, 167] on div "Checklist 0 / 0 New Task" at bounding box center [911, 161] width 1253 height 26
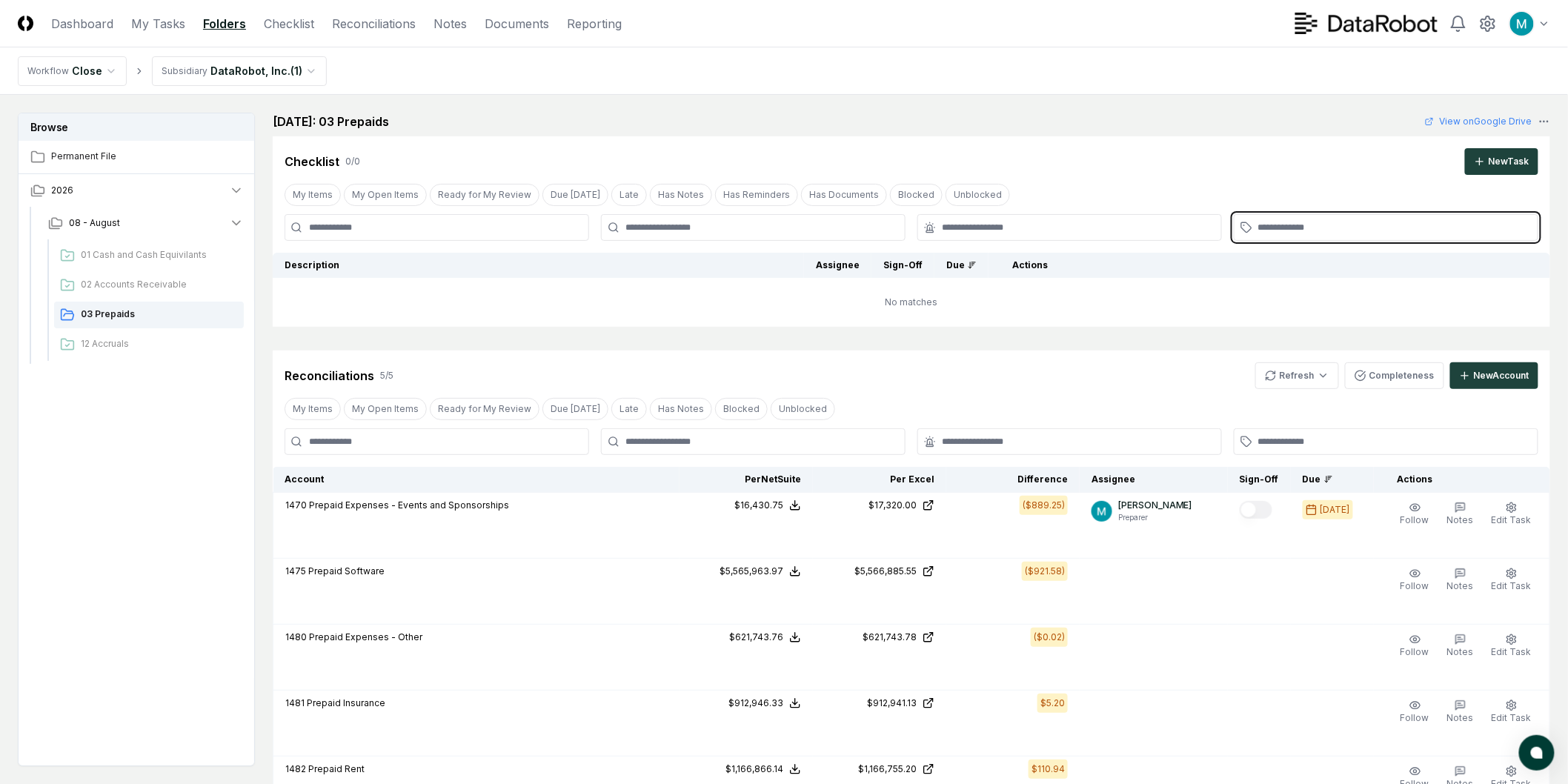
click at [783, 222] on input "text" at bounding box center [1393, 227] width 271 height 14
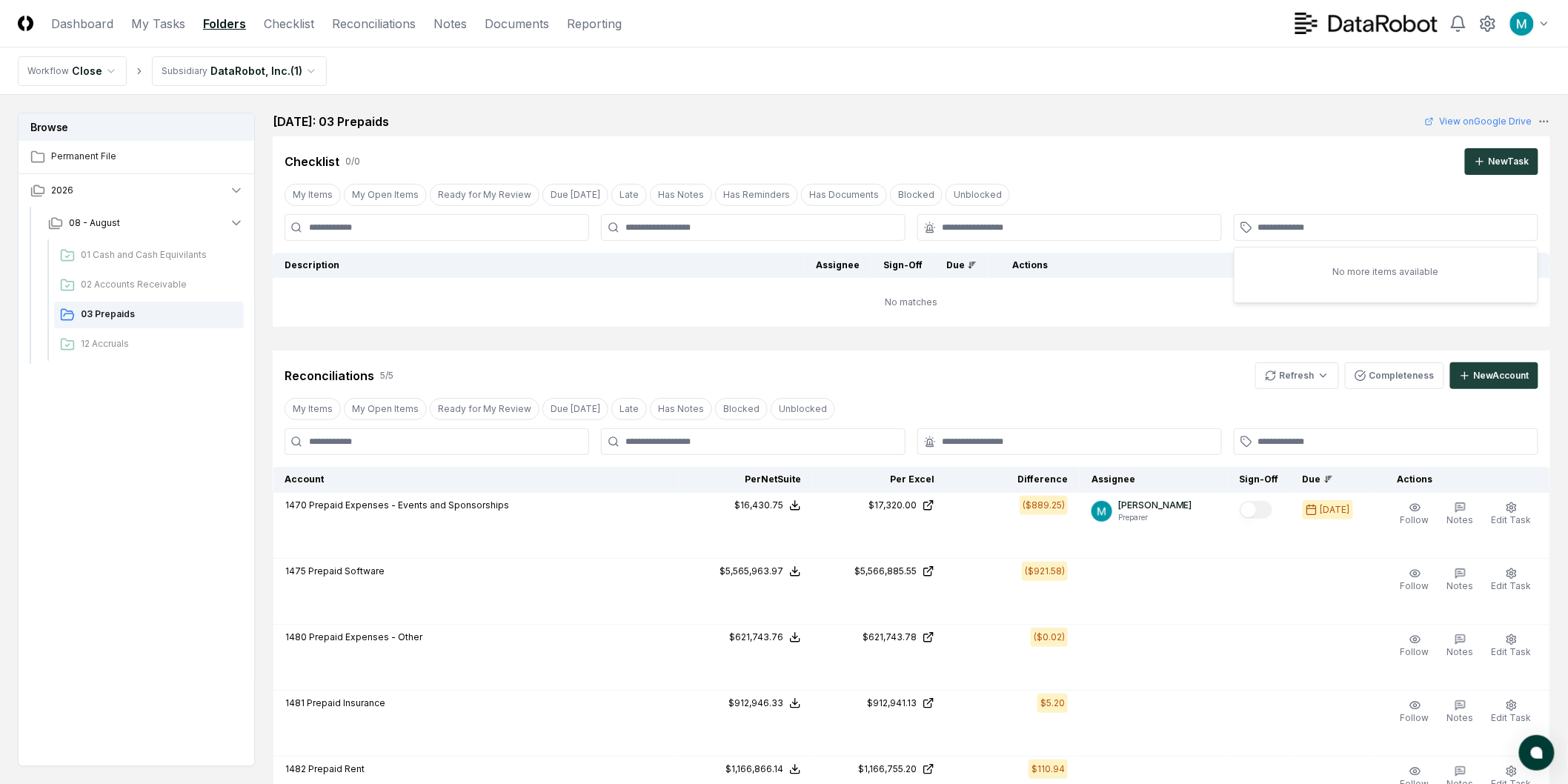
click at [783, 157] on div "Checklist 0 / 0 New Task" at bounding box center [911, 161] width 1253 height 26
click at [783, 216] on div at bounding box center [753, 227] width 305 height 26
click at [783, 235] on div at bounding box center [753, 227] width 305 height 26
click at [783, 160] on div "Checklist 0 / 0 New Task" at bounding box center [911, 161] width 1253 height 26
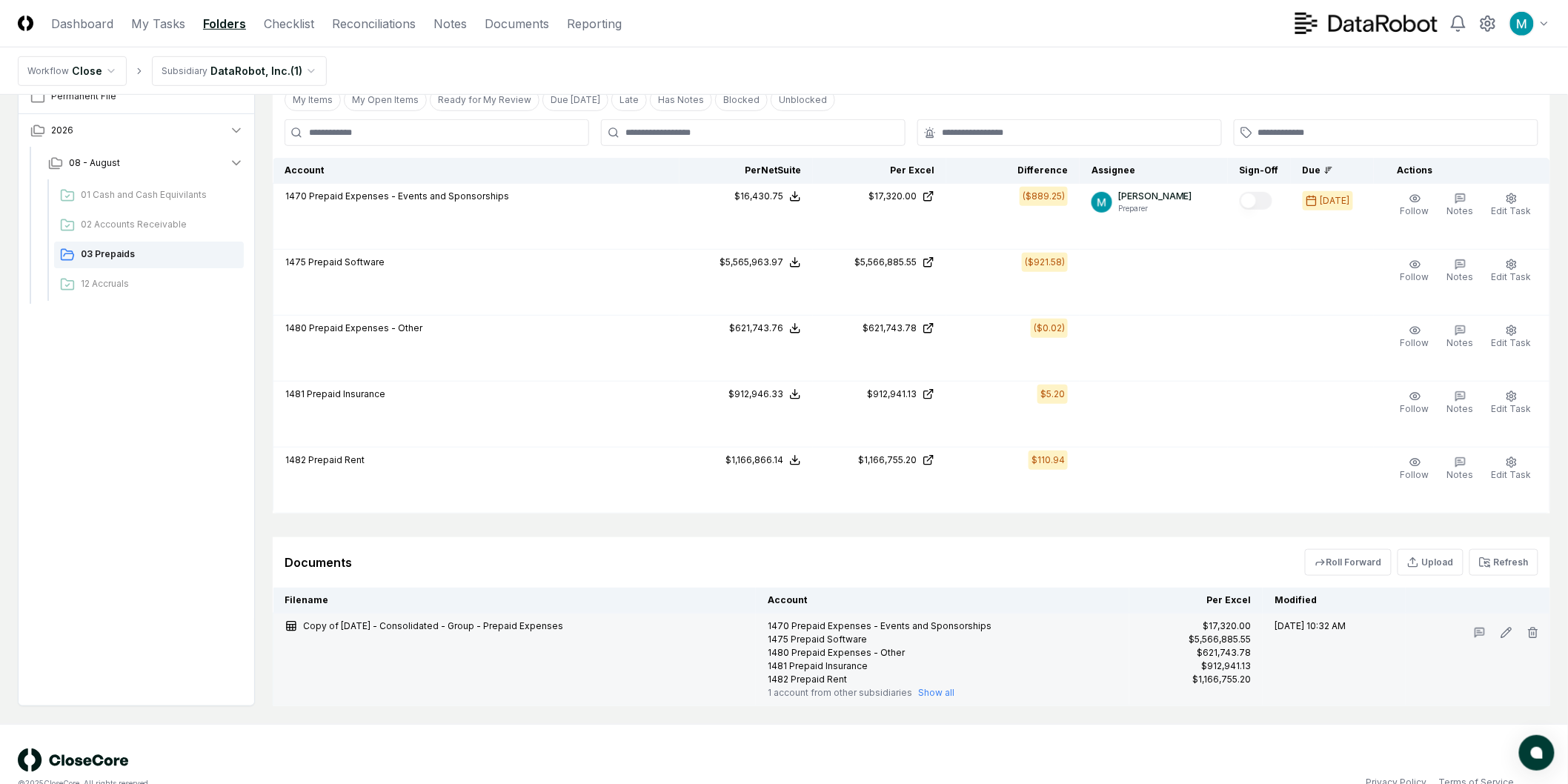
scroll to position [338, 0]
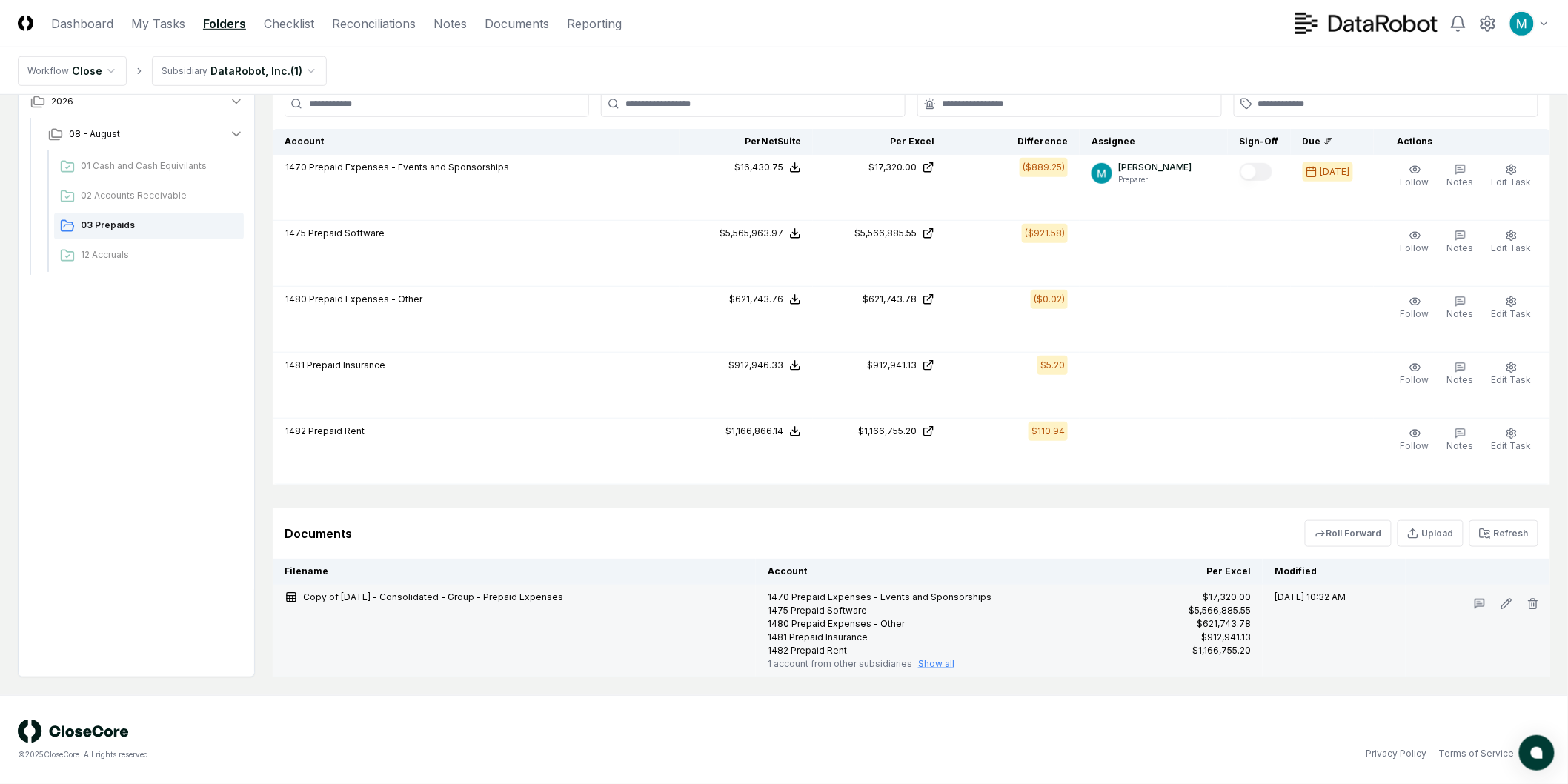
click at [783, 508] on button "Show all" at bounding box center [936, 664] width 36 height 14
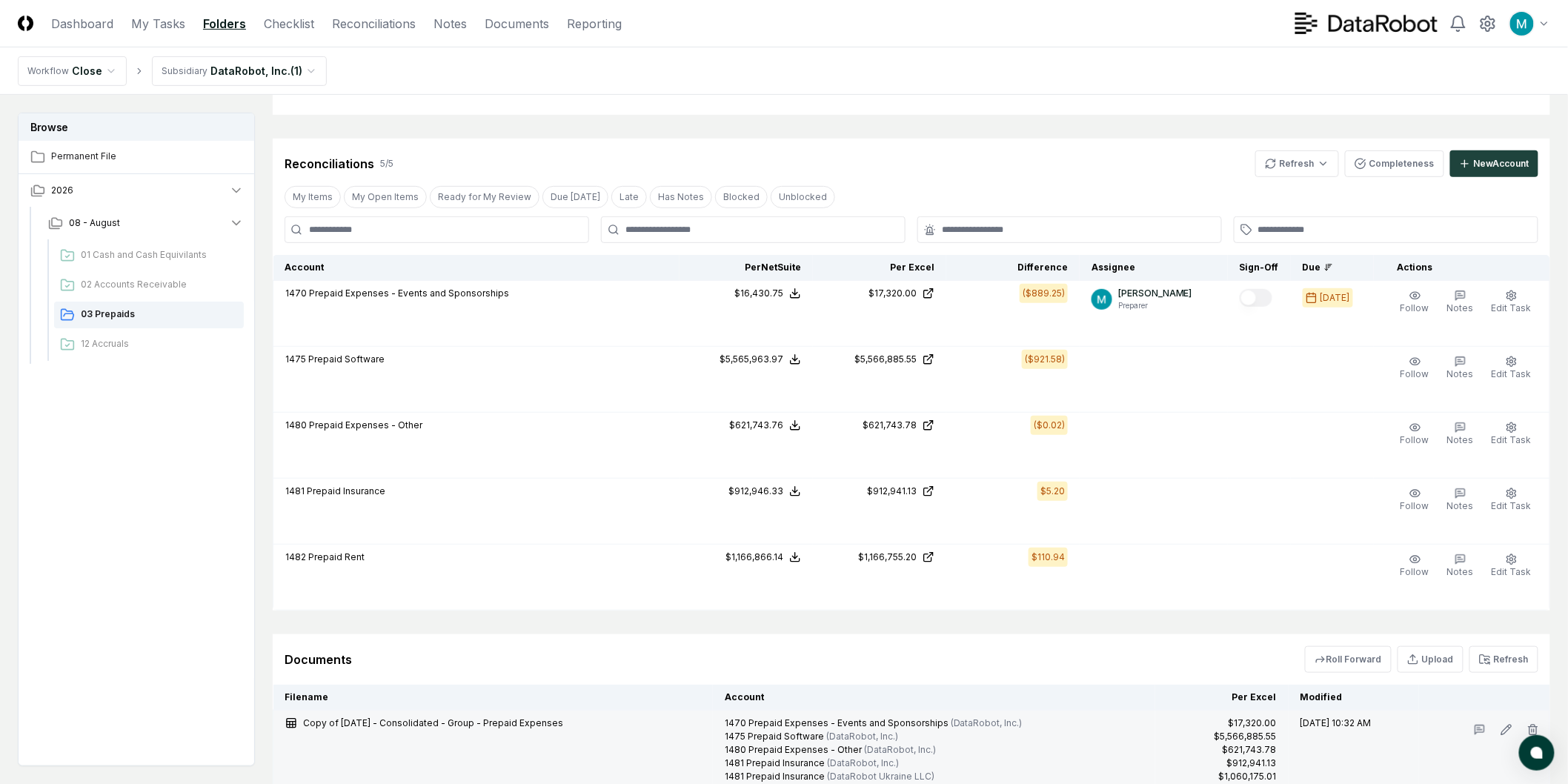
scroll to position [351, 0]
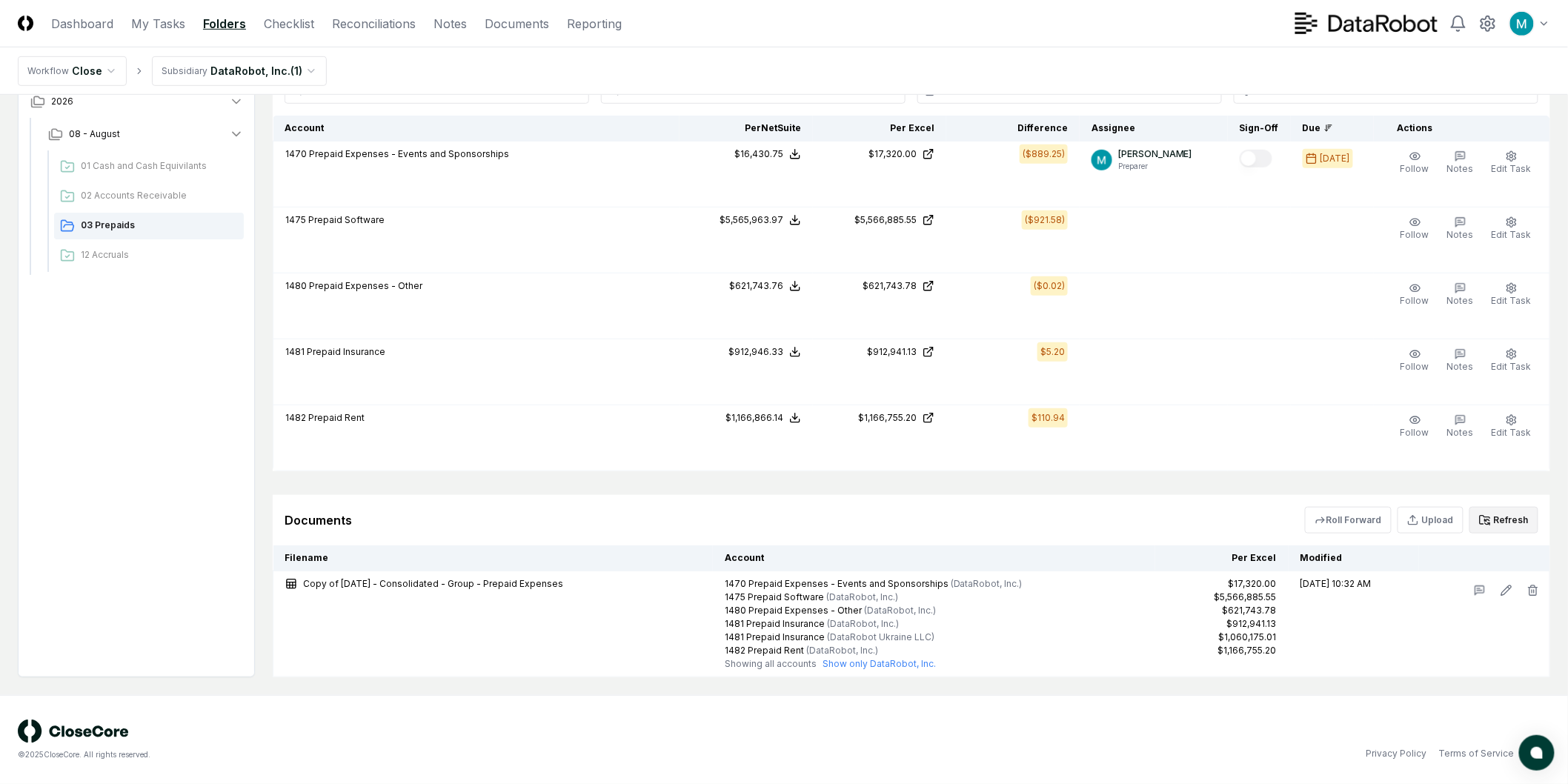
click at [783, 508] on button "Refresh" at bounding box center [1504, 519] width 69 height 26
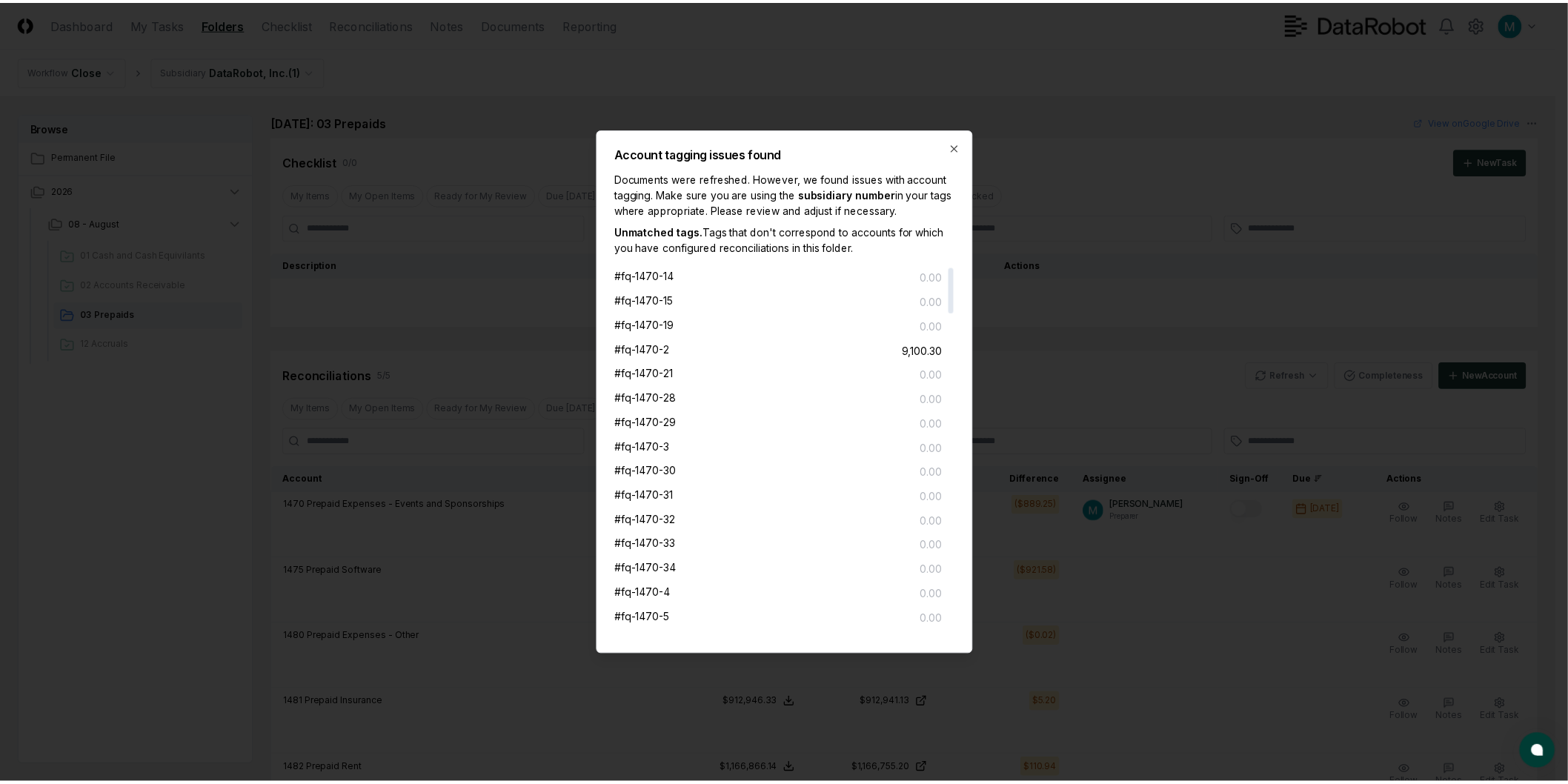
scroll to position [0, 0]
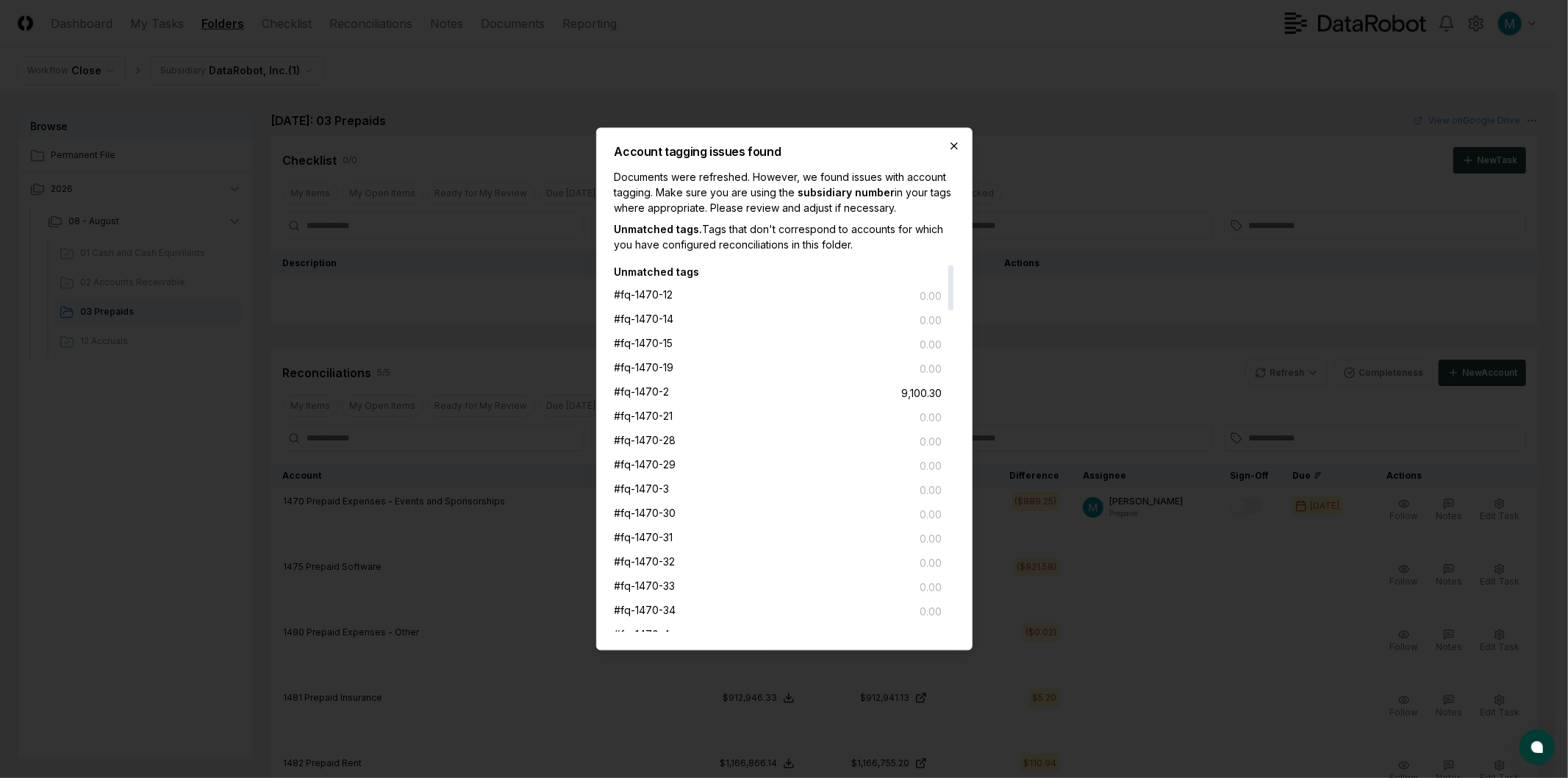
click at [776, 144] on icon "button" at bounding box center [954, 146] width 12 height 12
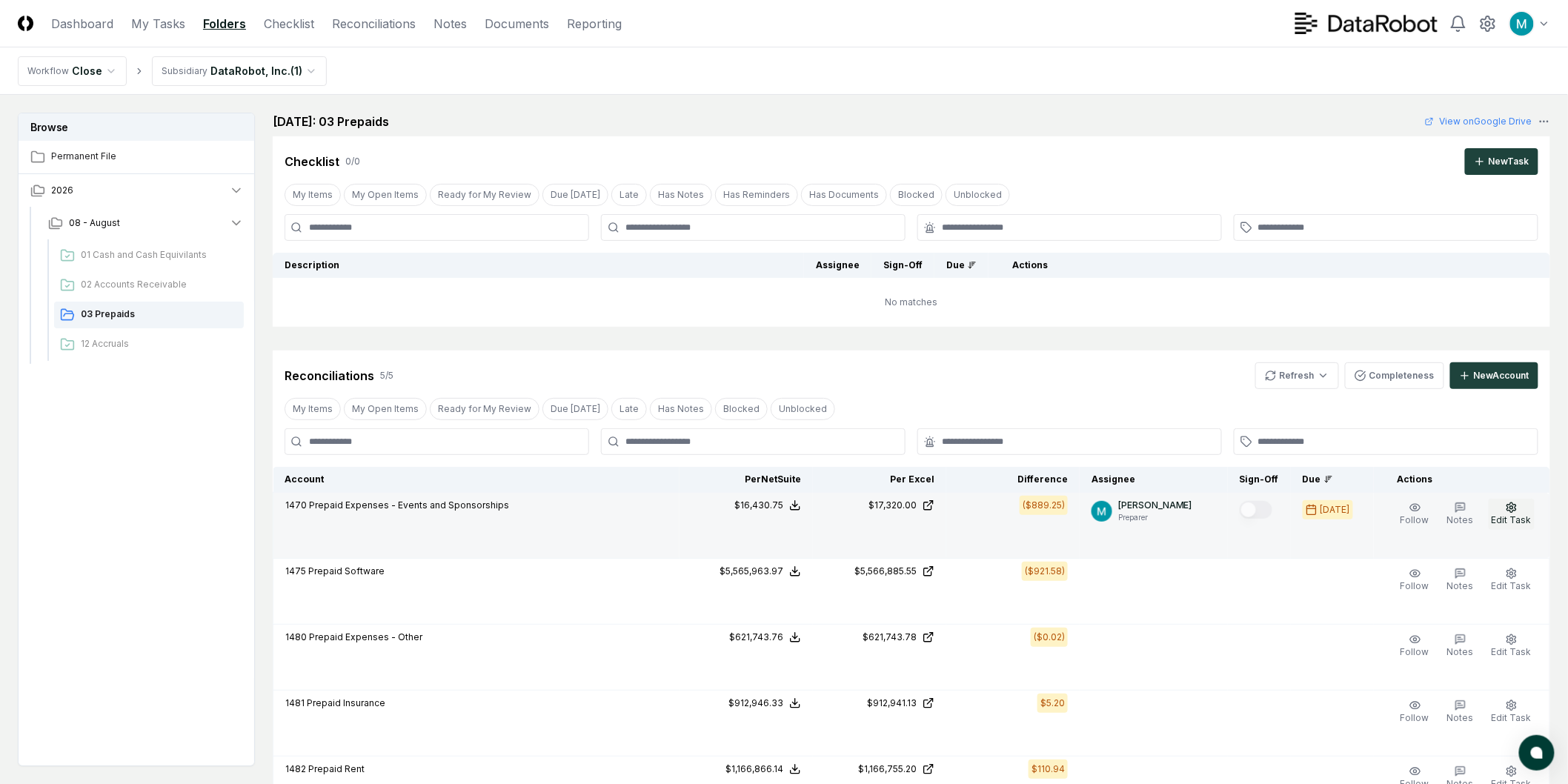
click at [783, 506] on circle "button" at bounding box center [1512, 506] width 3 height 3
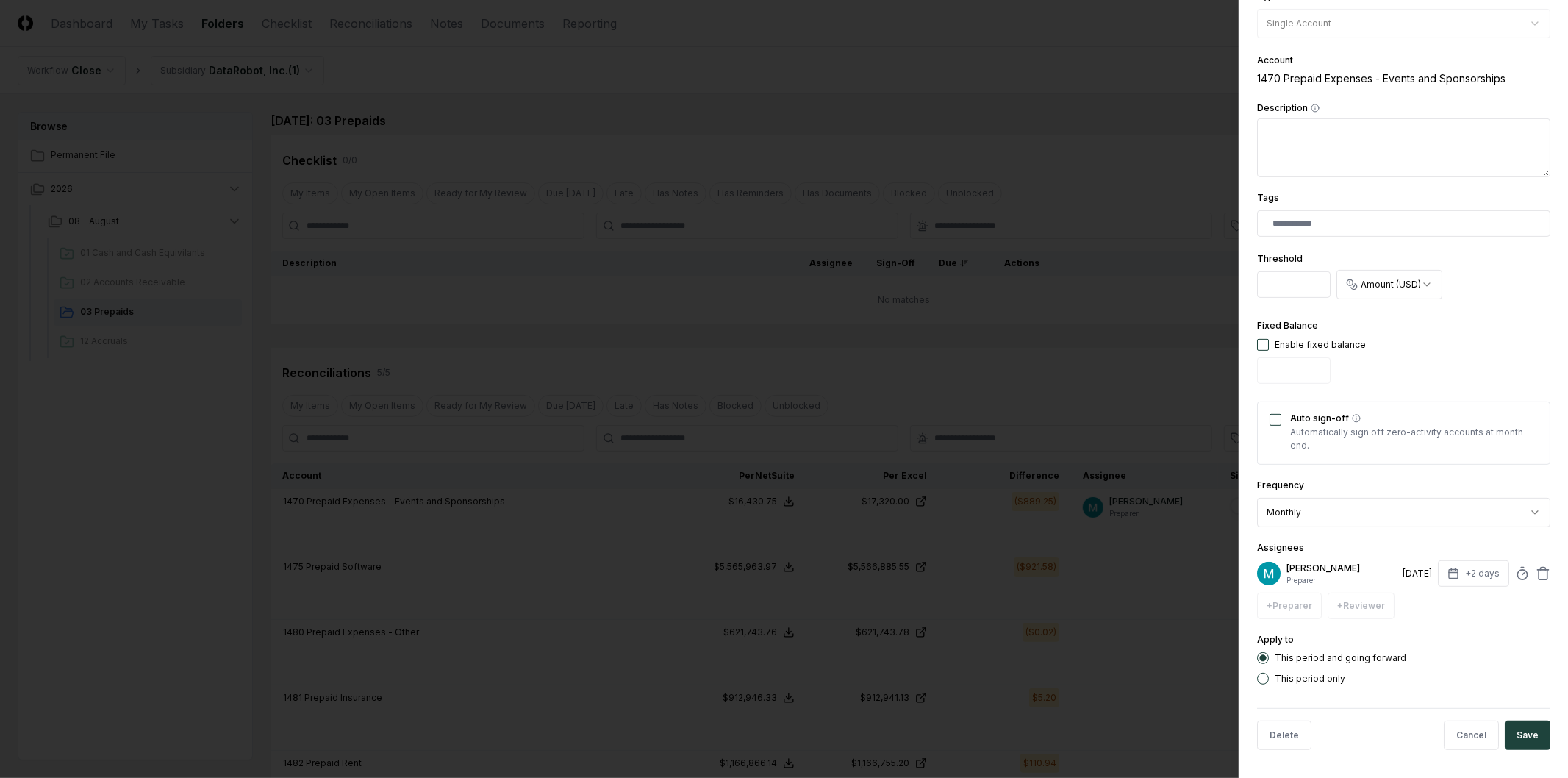
scroll to position [114, 0]
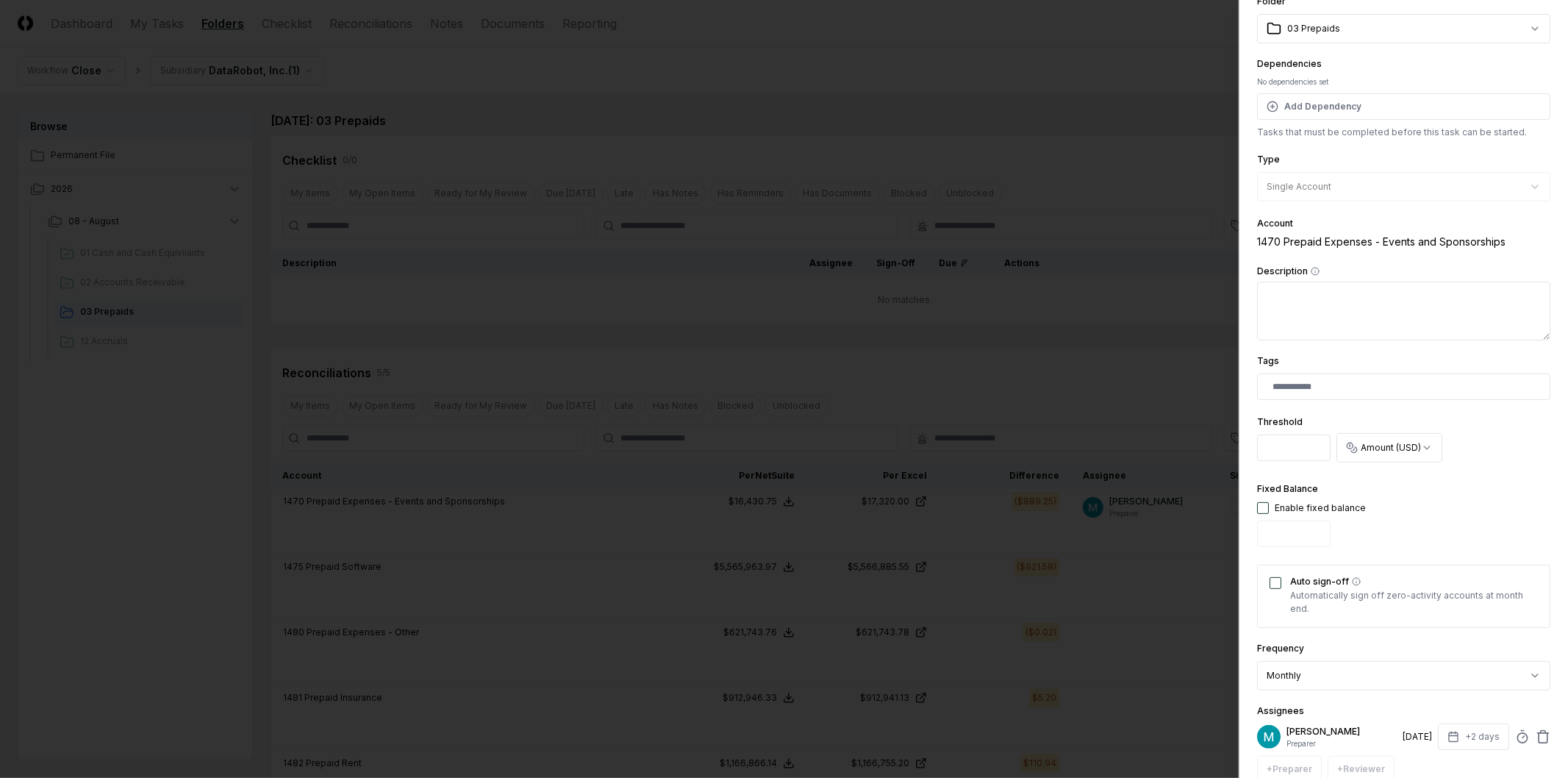
click at [776, 446] on body "CloseCore Dashboard My Tasks Folders Checklist Reconciliations Notes Documents …" at bounding box center [777, 562] width 1555 height 1126
select select "*******"
drag, startPoint x: 1288, startPoint y: 458, endPoint x: 1243, endPoint y: 463, distance: 45.3
click at [776, 463] on div "**********" at bounding box center [1403, 389] width 329 height 778
type input "**"
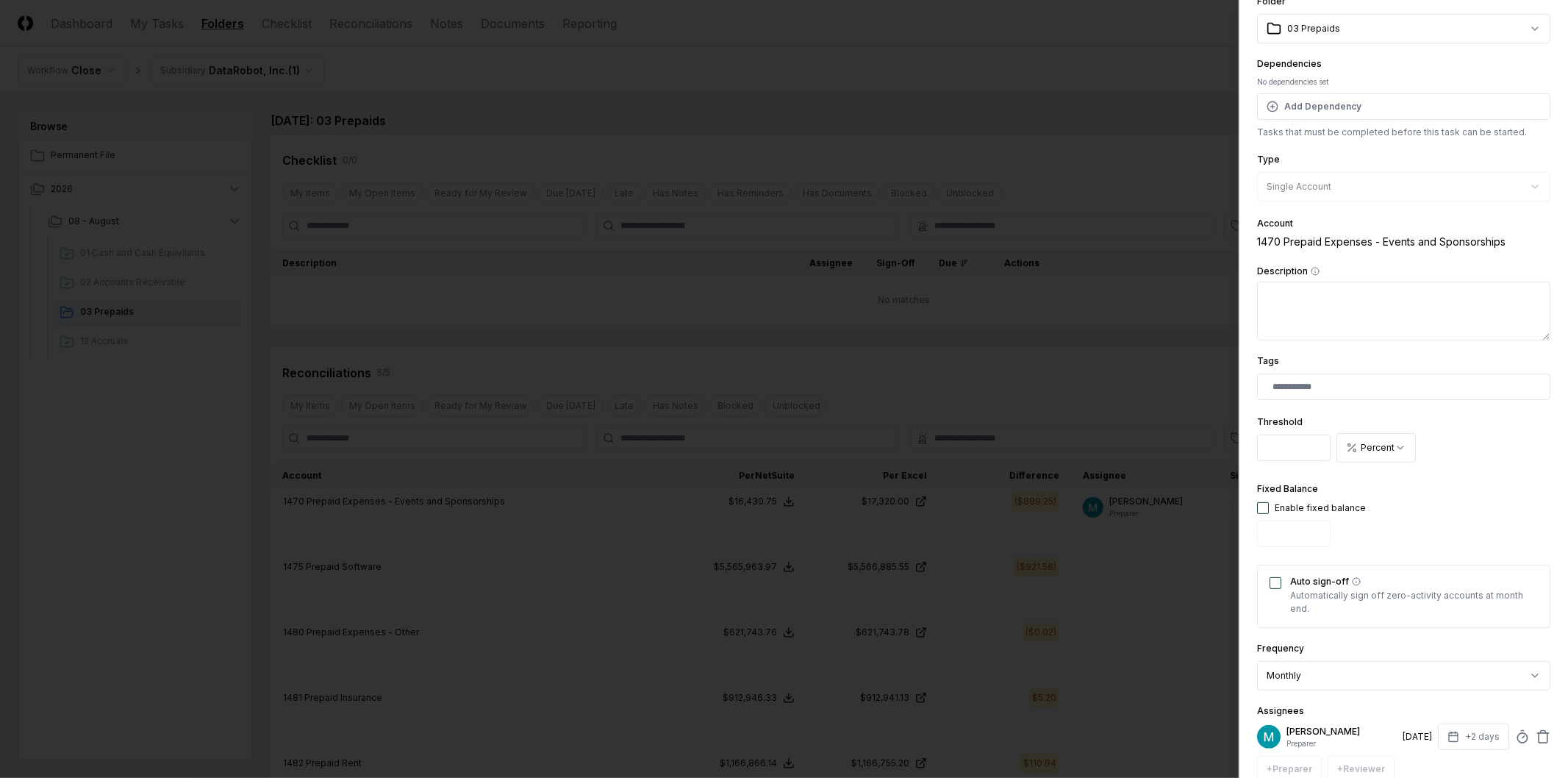
click at [776, 495] on div "Fixed Balance Enable fixed balance" at bounding box center [1403, 516] width 294 height 73
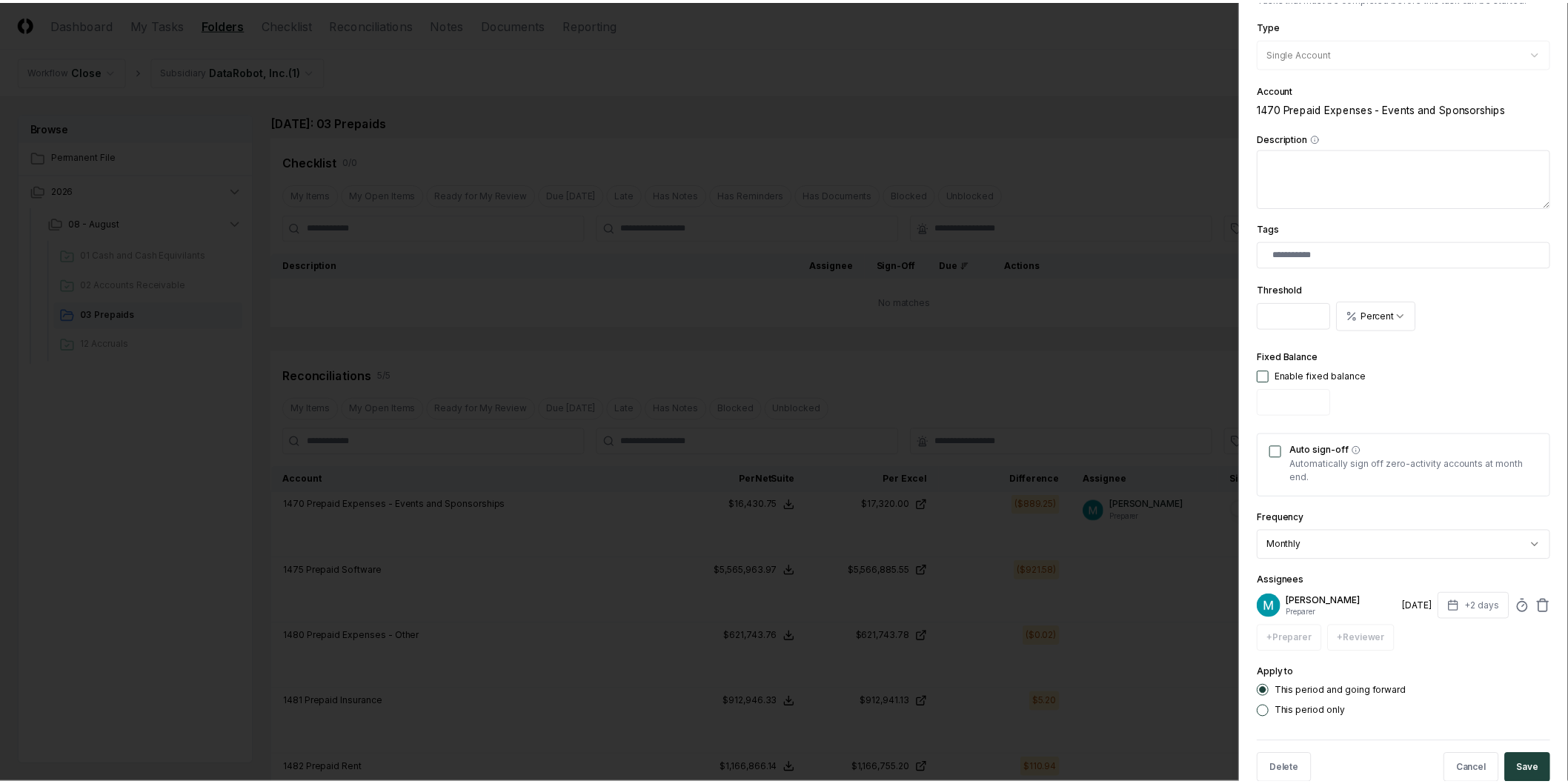
scroll to position [279, 0]
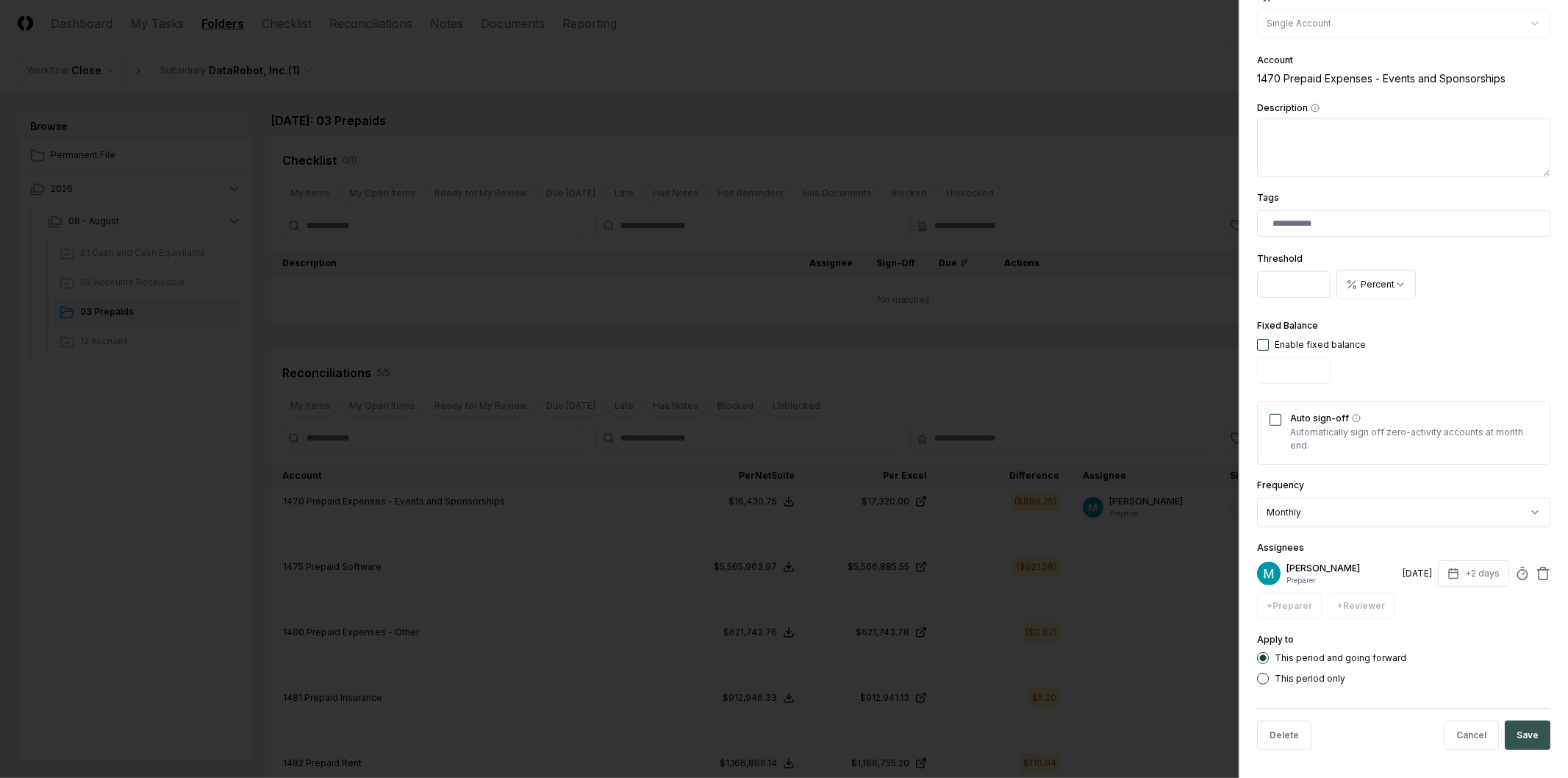
click at [776, 505] on button "Save" at bounding box center [1527, 735] width 45 height 30
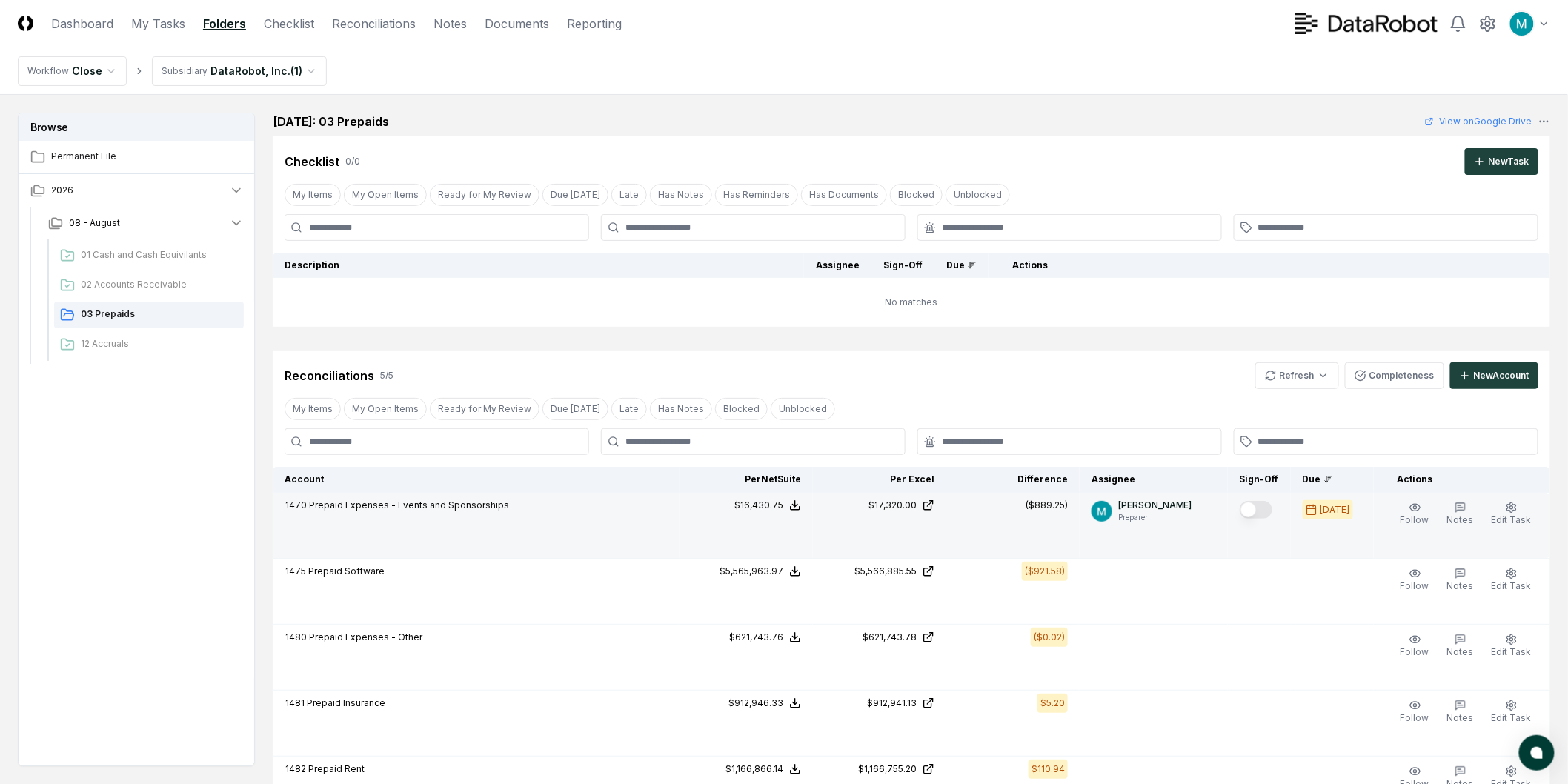
click at [783, 508] on button "Mark complete" at bounding box center [1256, 509] width 33 height 17
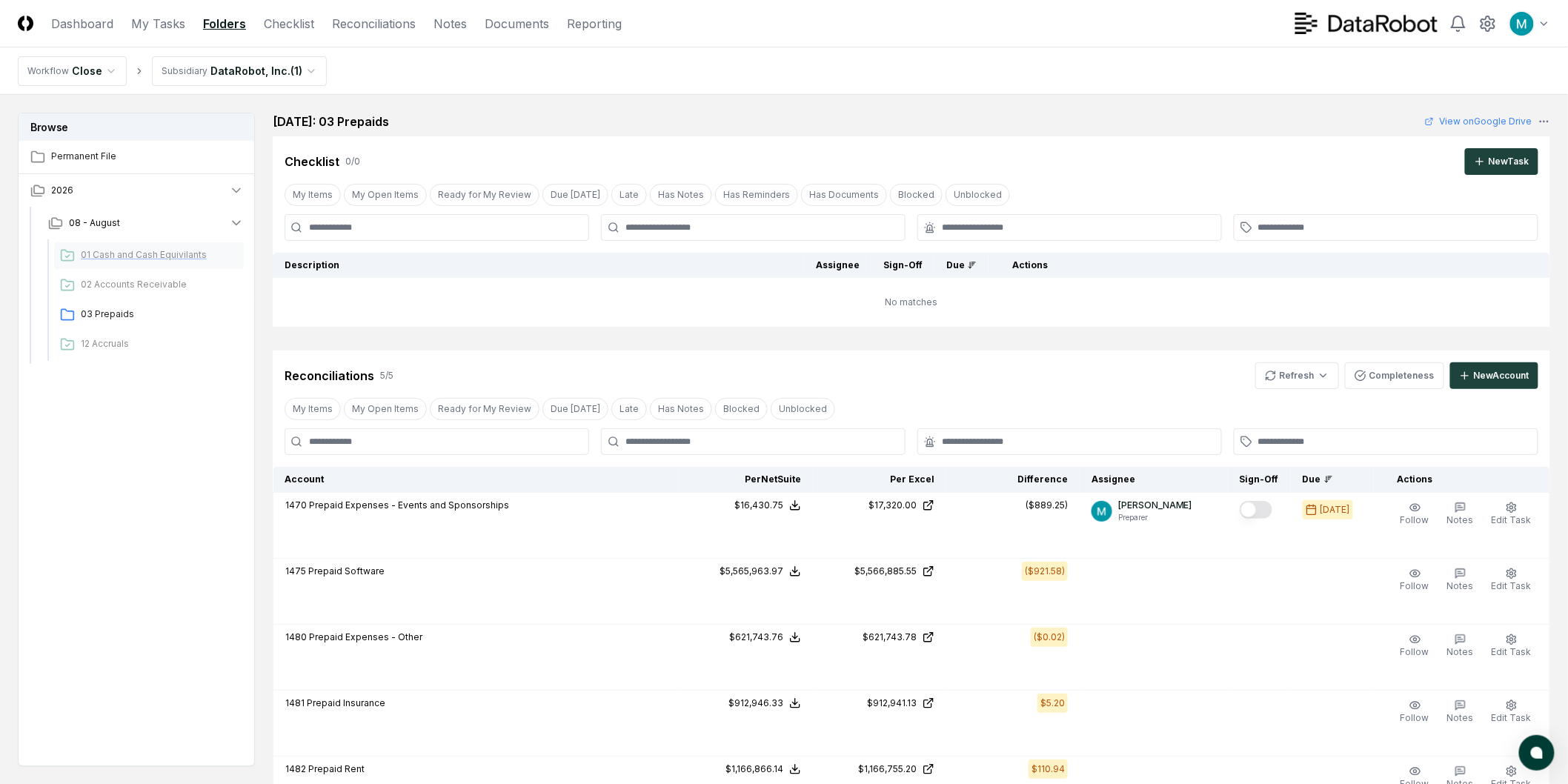
click at [146, 260] on span "01 Cash and Cash Equivilants" at bounding box center [159, 255] width 157 height 14
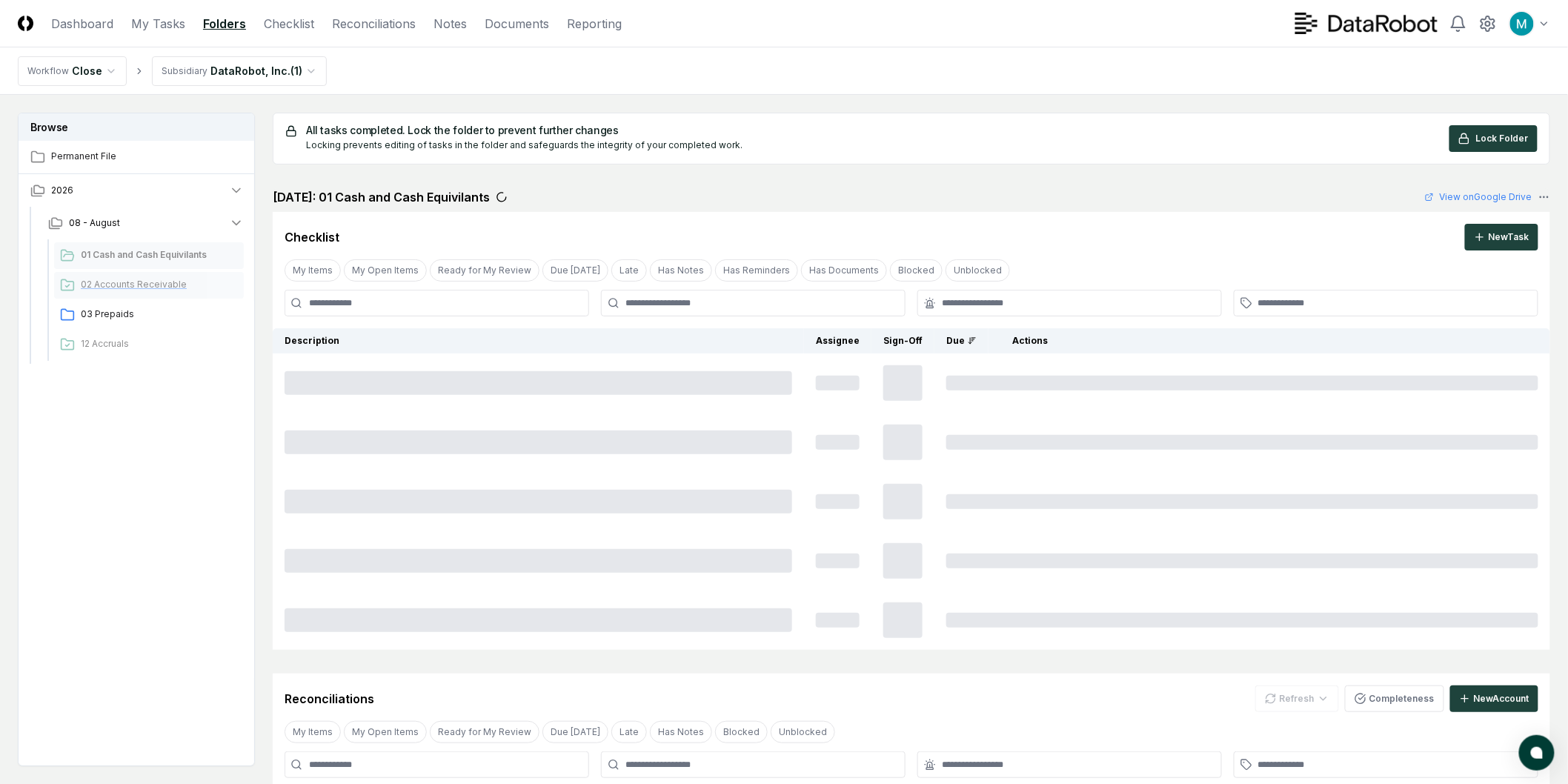
click at [161, 287] on span "02 Accounts Receivable" at bounding box center [159, 284] width 157 height 14
click at [156, 315] on span "03 Prepaids" at bounding box center [159, 314] width 157 height 14
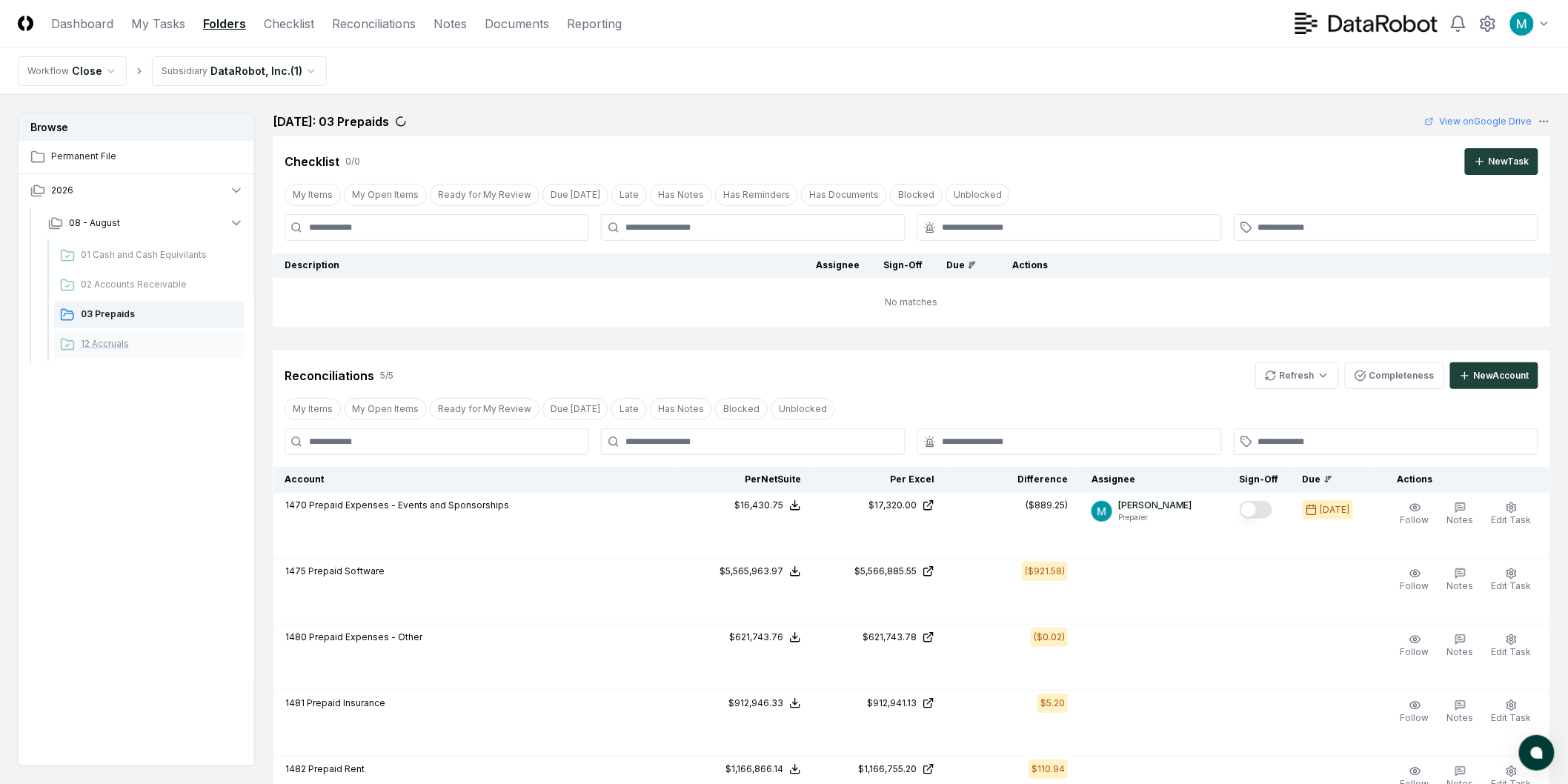
click at [151, 333] on div "12 Accruals" at bounding box center [149, 343] width 189 height 26
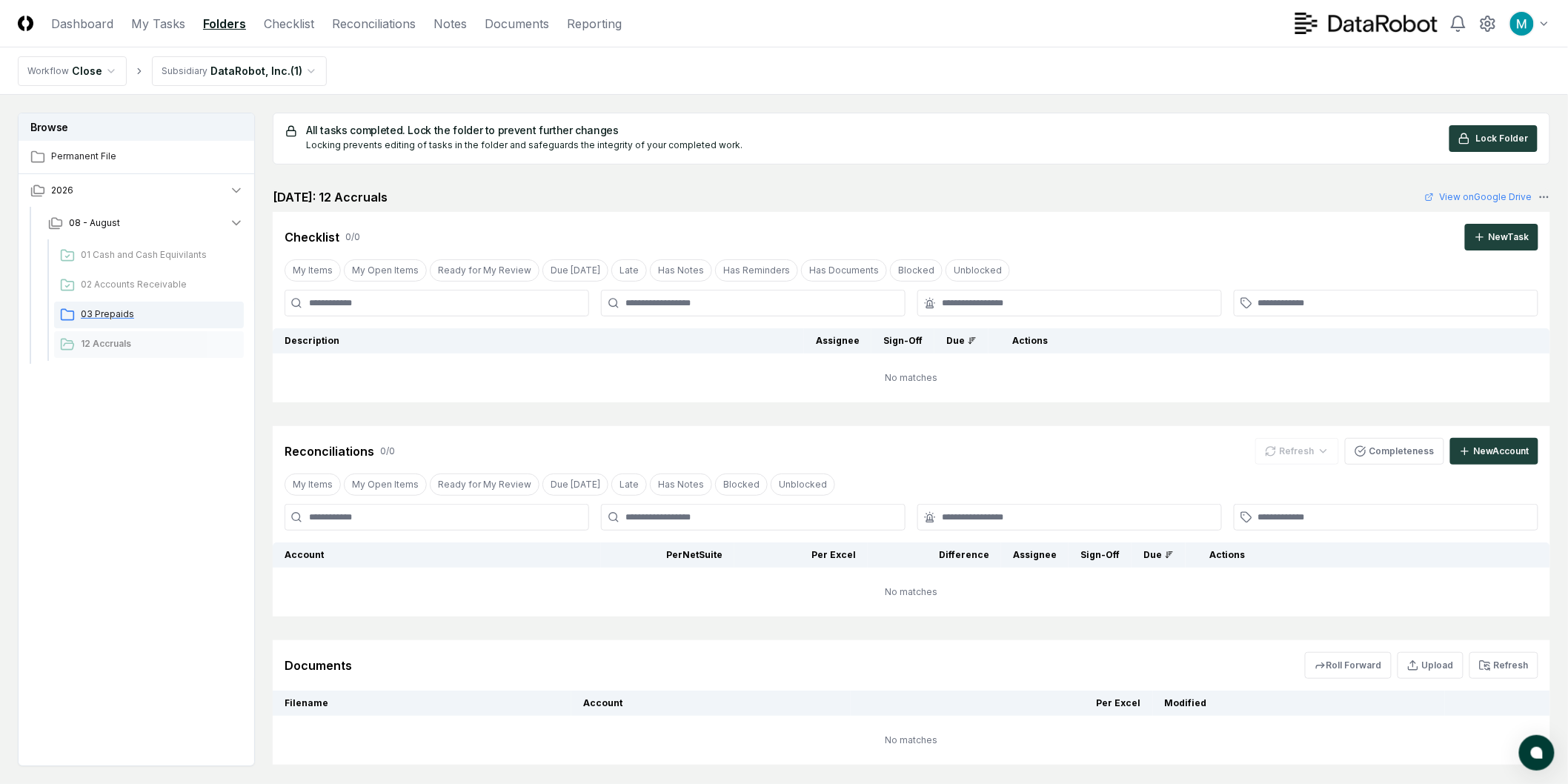
click at [154, 302] on div "03 Prepaids" at bounding box center [149, 314] width 189 height 26
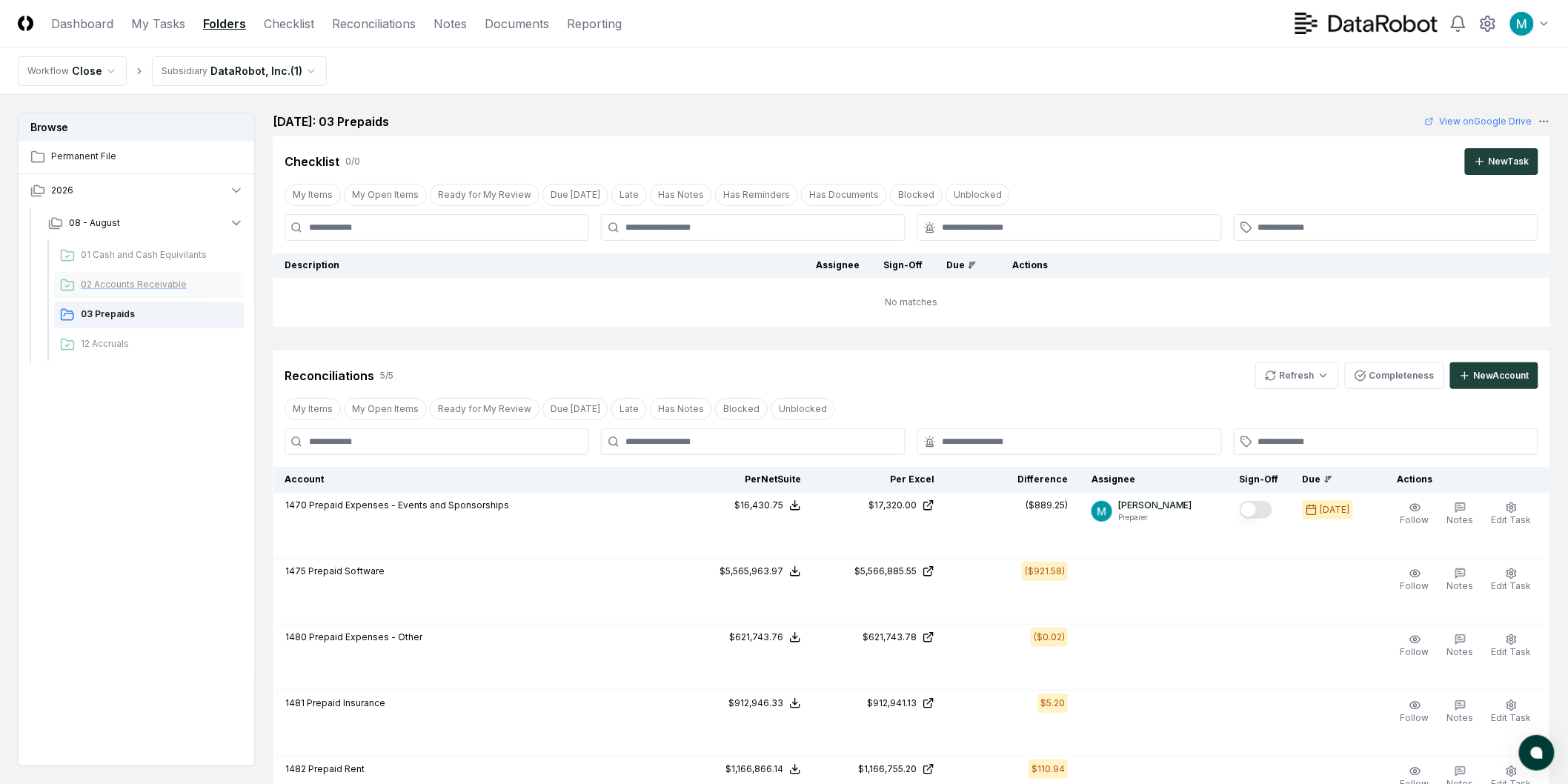
click at [159, 281] on span "02 Accounts Receivable" at bounding box center [159, 284] width 157 height 14
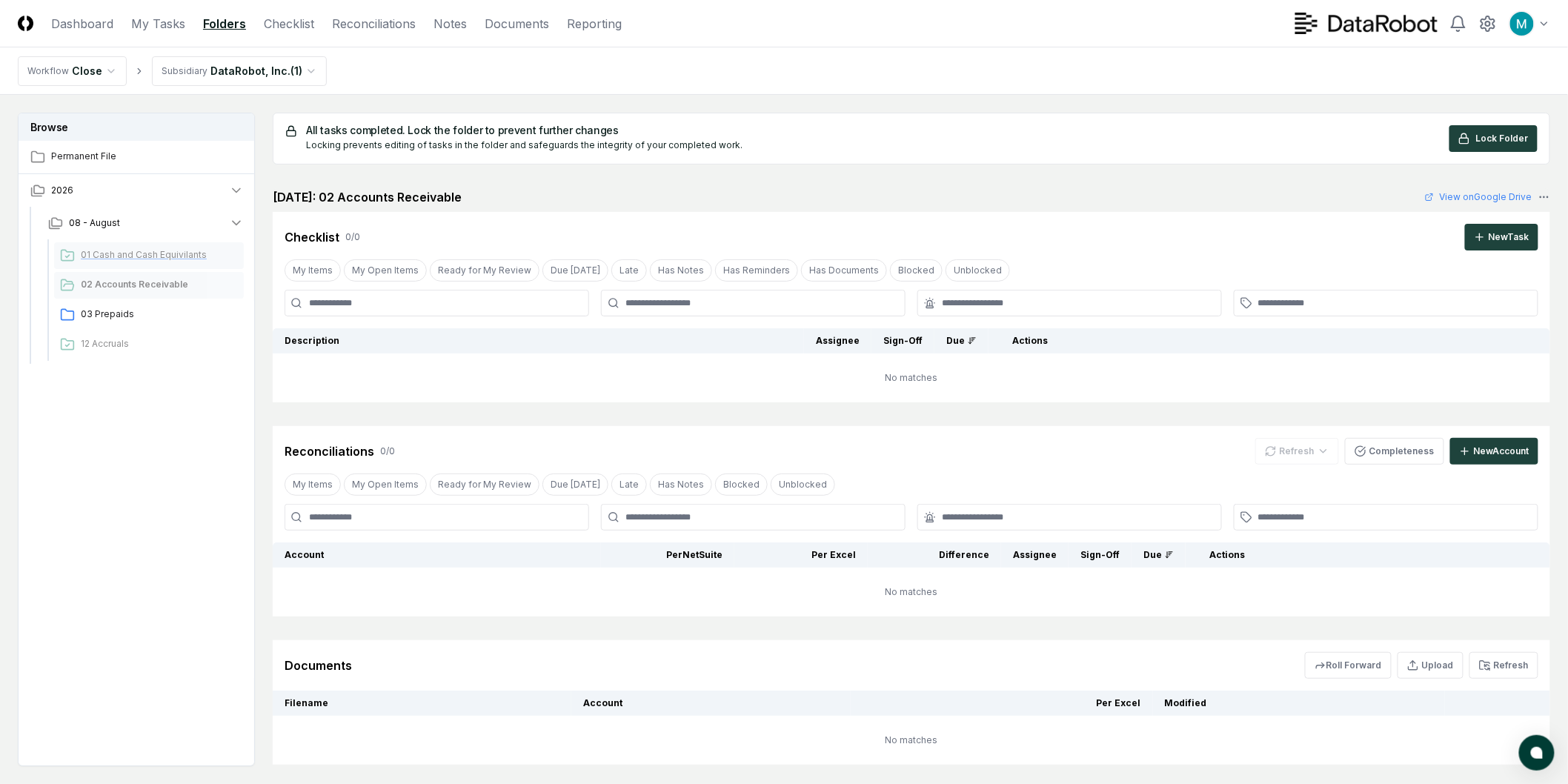
click at [161, 253] on span "01 Cash and Cash Equivilants" at bounding box center [159, 255] width 157 height 14
click at [1513, 195] on link "View on Google Drive" at bounding box center [1479, 197] width 108 height 14
click at [350, 27] on link "Reconciliations" at bounding box center [374, 23] width 83 height 17
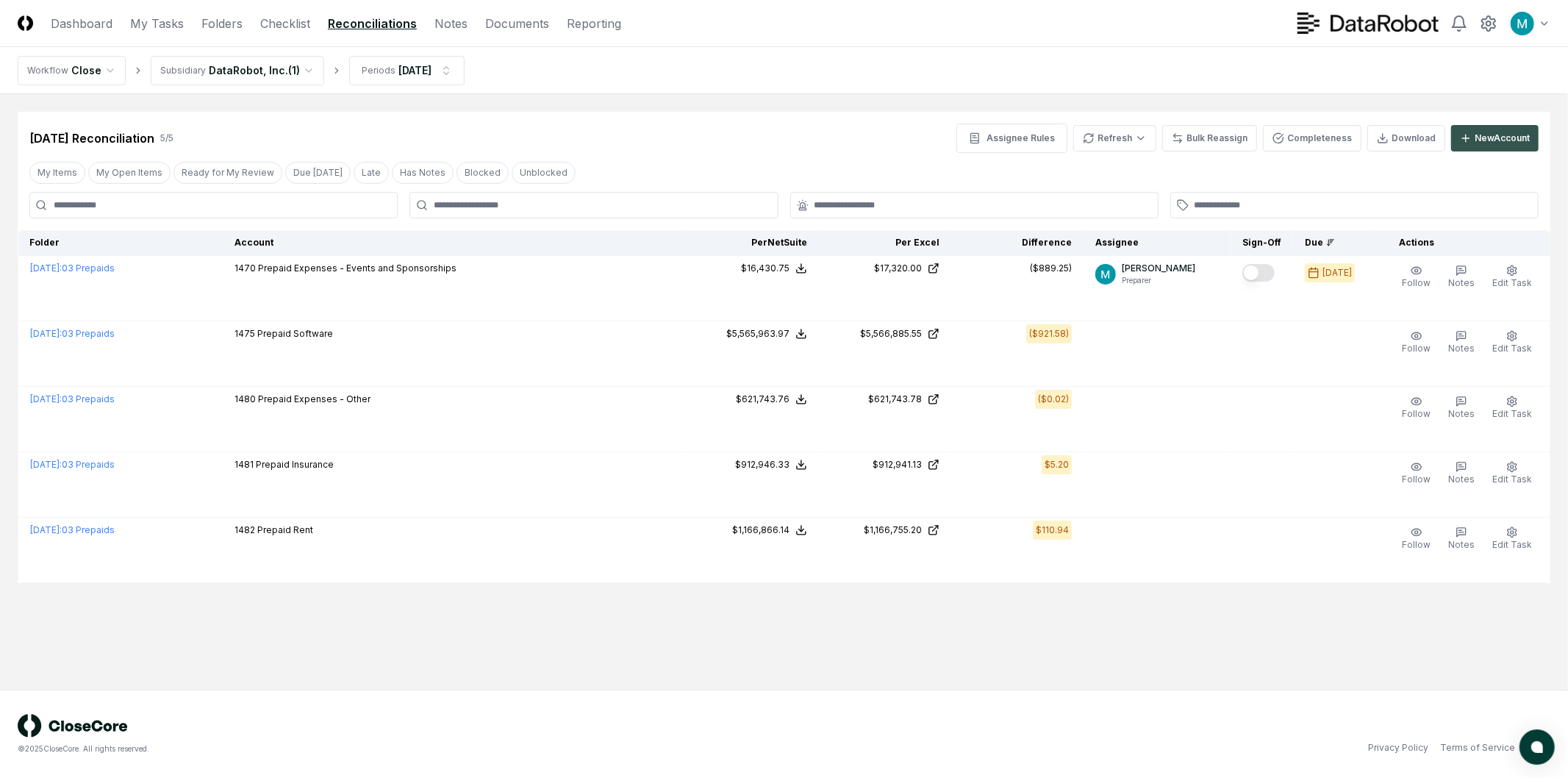
click at [1510, 132] on div "New Account" at bounding box center [1502, 139] width 55 height 13
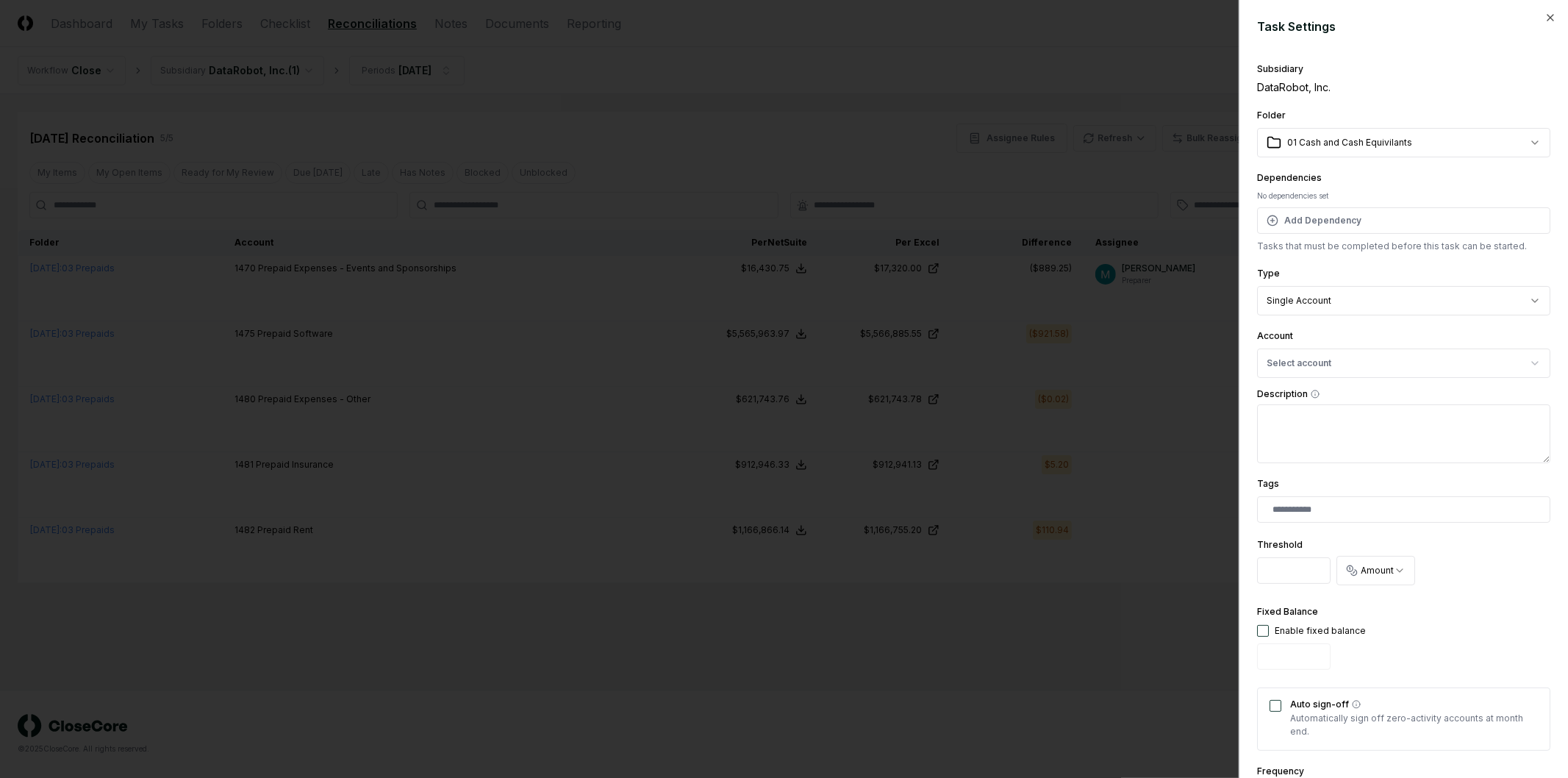
click at [1384, 129] on body "CloseCore Dashboard My Tasks Folders Checklist Reconciliations Notes Documents …" at bounding box center [784, 389] width 1568 height 778
click at [1061, 135] on div at bounding box center [784, 389] width 1568 height 778
drag, startPoint x: 1188, startPoint y: 71, endPoint x: 1442, endPoint y: 38, distance: 256.1
click at [1201, 70] on div at bounding box center [784, 389] width 1568 height 778
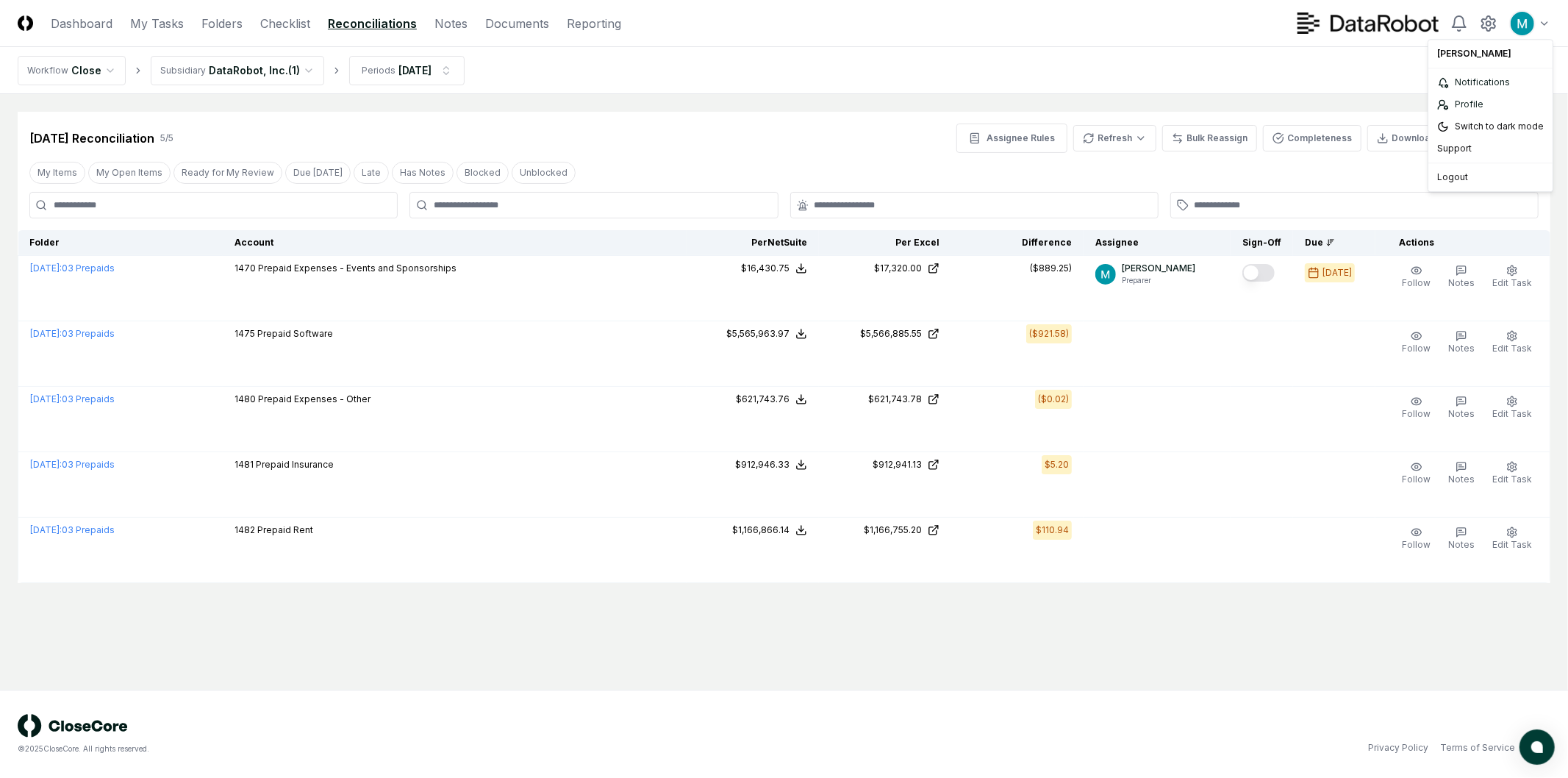
click at [1538, 24] on html "CloseCore Dashboard My Tasks Folders Checklist Reconciliations Notes Documents …" at bounding box center [784, 389] width 1568 height 778
click at [1450, 181] on div "Logout" at bounding box center [1490, 176] width 118 height 22
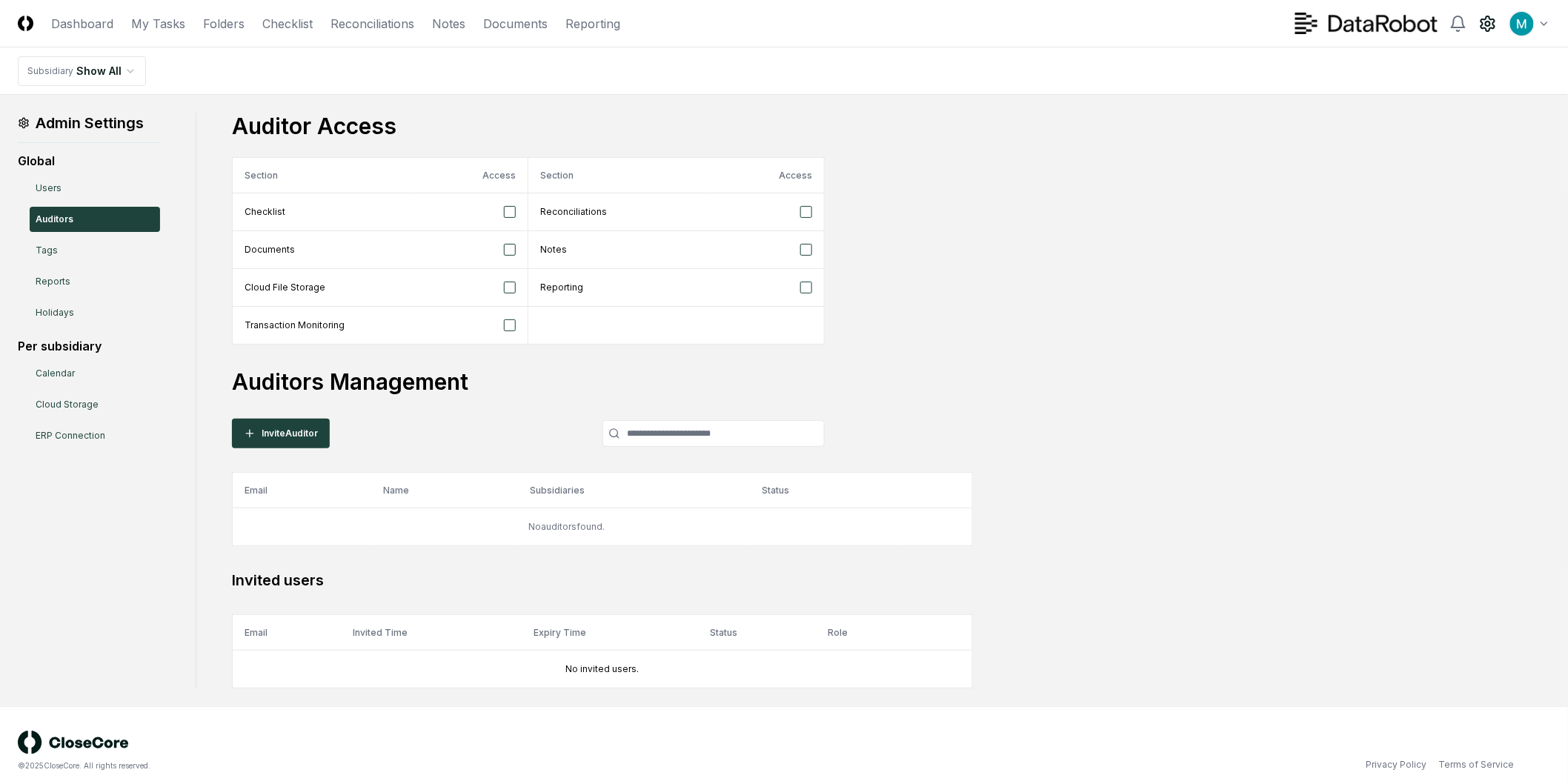
click at [1023, 250] on div "Auditor Access Section Access Section Access Checklist Reconciliations Document…" at bounding box center [891, 228] width 1318 height 232
click at [376, 25] on link "Reconciliations" at bounding box center [372, 23] width 83 height 17
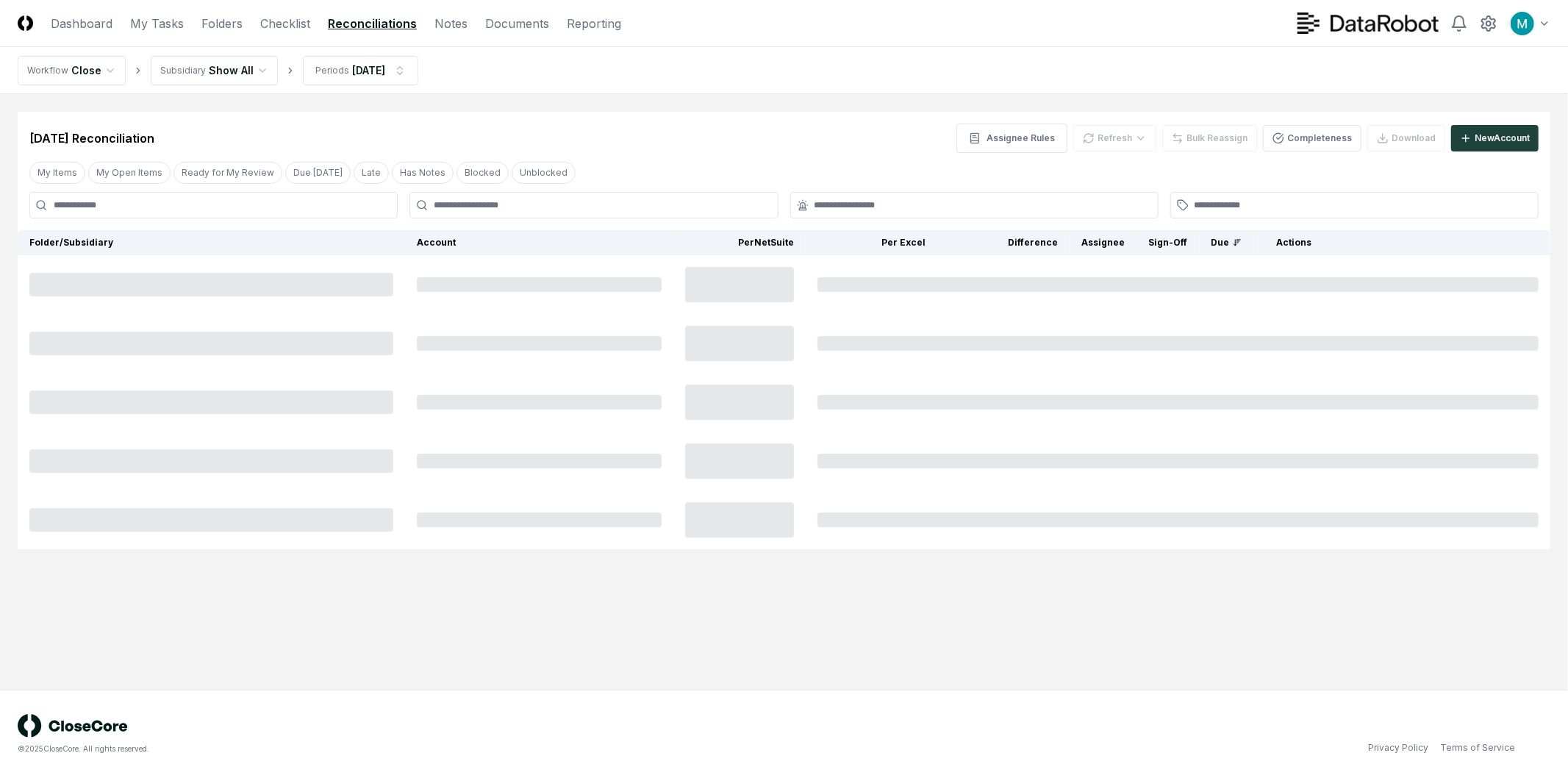
click at [209, 33] on header "CloseCore Dashboard My Tasks Folders Checklist Reconciliations Notes Documents …" at bounding box center [784, 23] width 1568 height 47
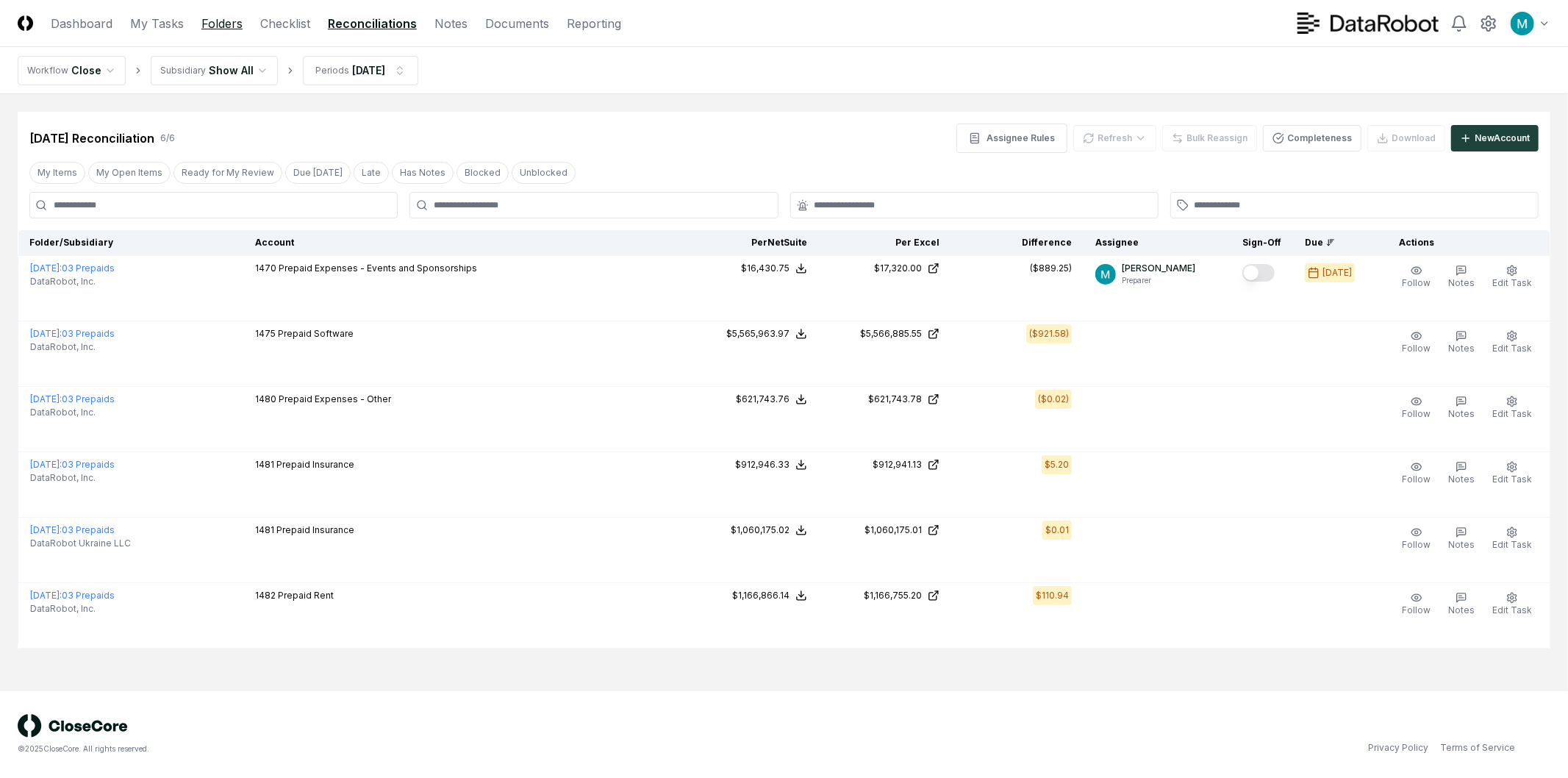
click at [210, 30] on link "Folders" at bounding box center [222, 23] width 41 height 17
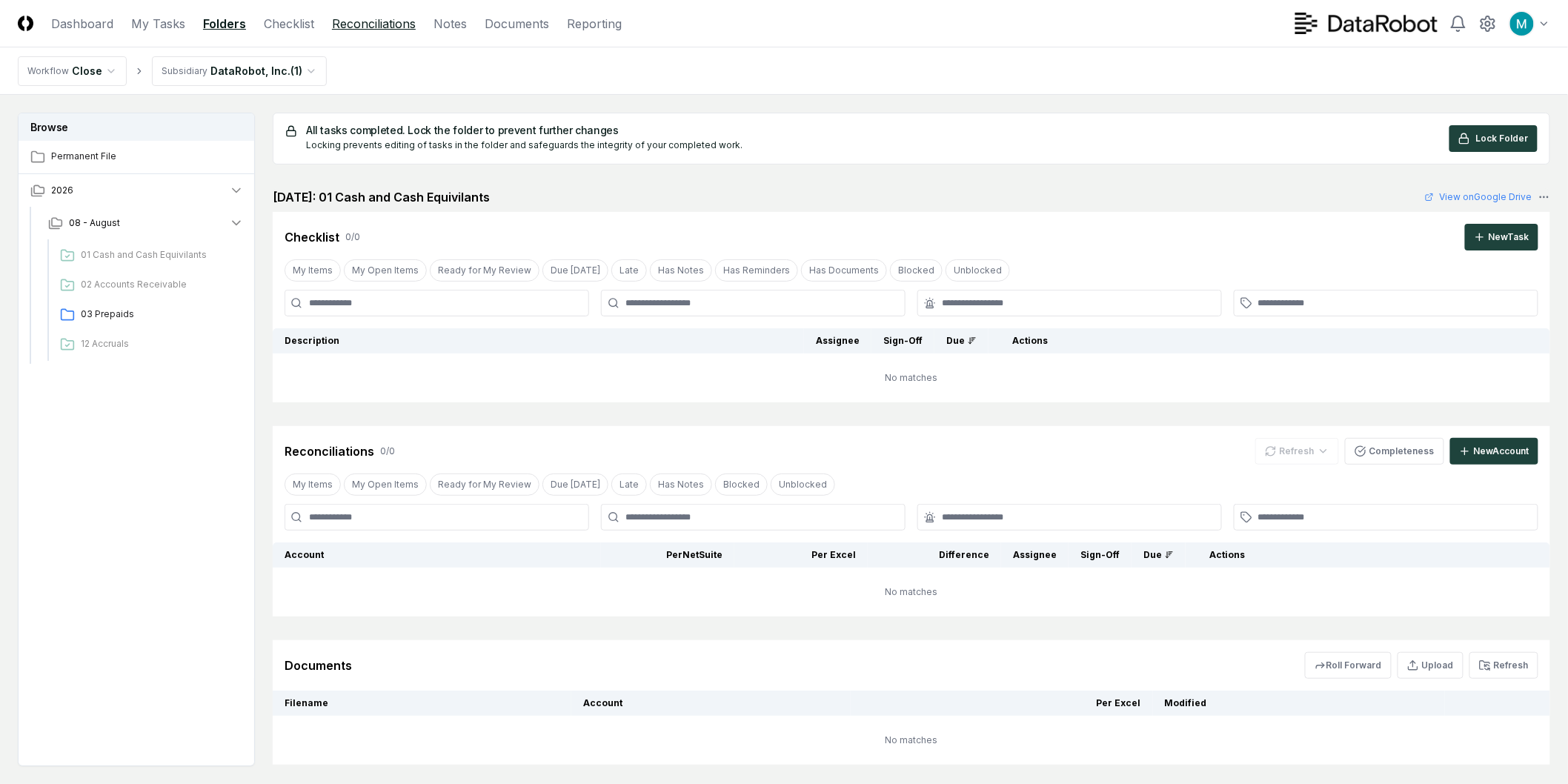
click at [374, 28] on link "Reconciliations" at bounding box center [374, 23] width 83 height 17
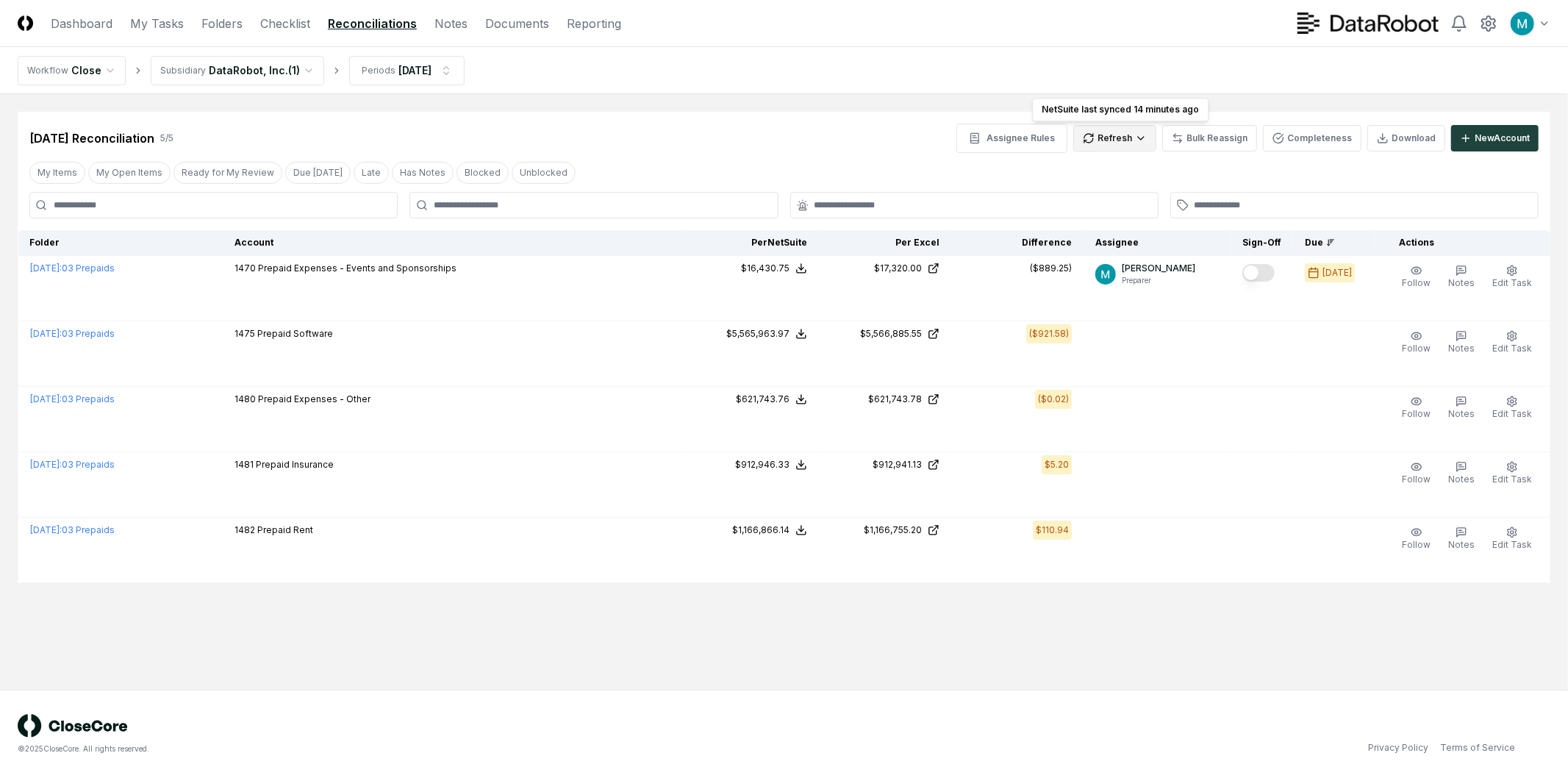
click at [1126, 142] on html "CloseCore Dashboard My Tasks Folders Checklist Reconciliations Notes Documents …" at bounding box center [784, 389] width 1568 height 778
click at [1117, 191] on div "Spreadsheets" at bounding box center [1119, 191] width 87 height 22
click at [152, 26] on link "My Tasks" at bounding box center [157, 23] width 54 height 17
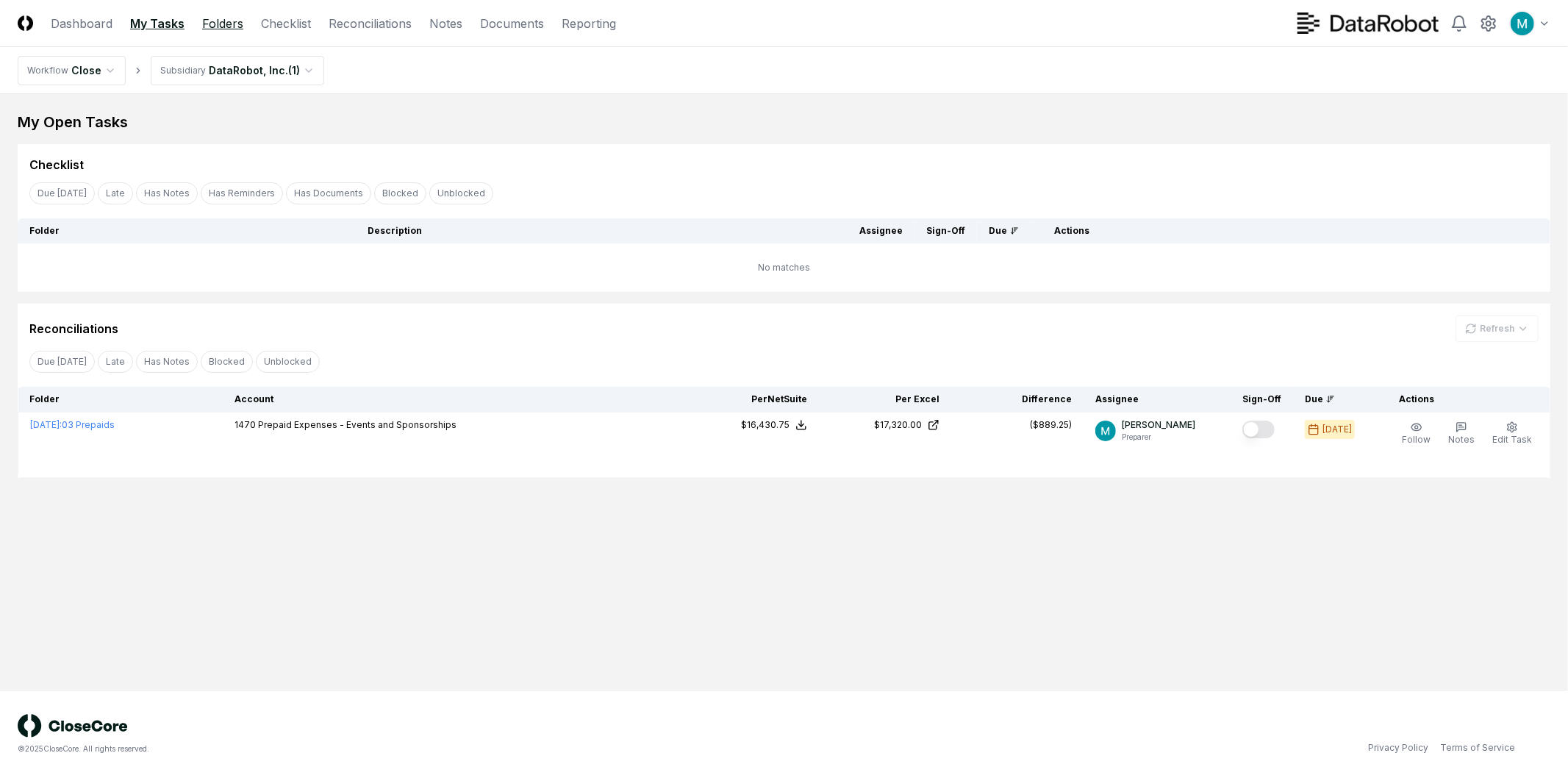
click at [231, 23] on link "Folders" at bounding box center [222, 23] width 41 height 17
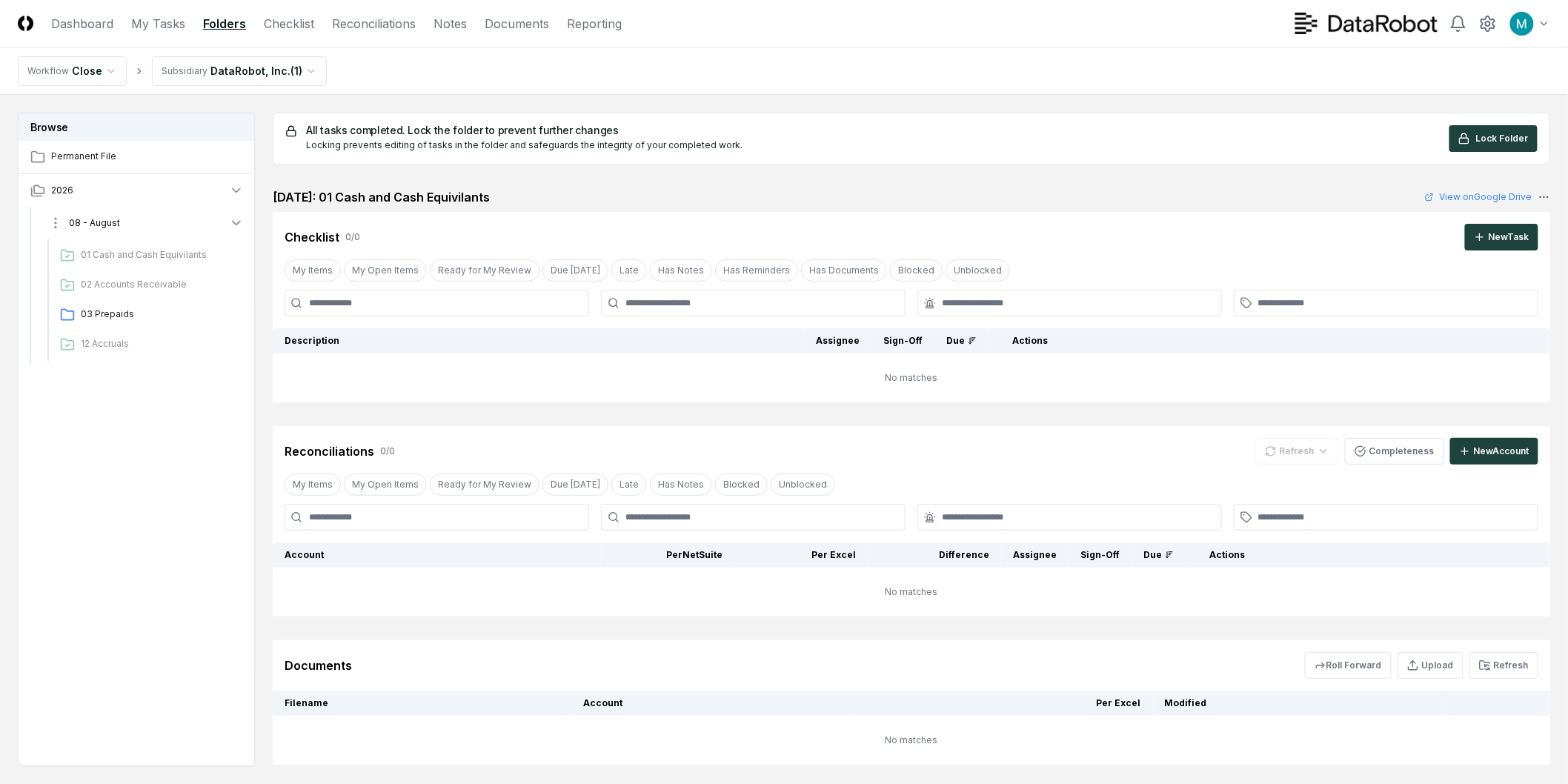
click at [98, 227] on span "08 - August" at bounding box center [94, 223] width 51 height 14
click at [104, 227] on span "08 - August" at bounding box center [94, 223] width 51 height 14
click at [132, 183] on button "2026" at bounding box center [137, 190] width 237 height 33
click at [105, 273] on div "02 Accounts Receivable" at bounding box center [149, 284] width 189 height 26
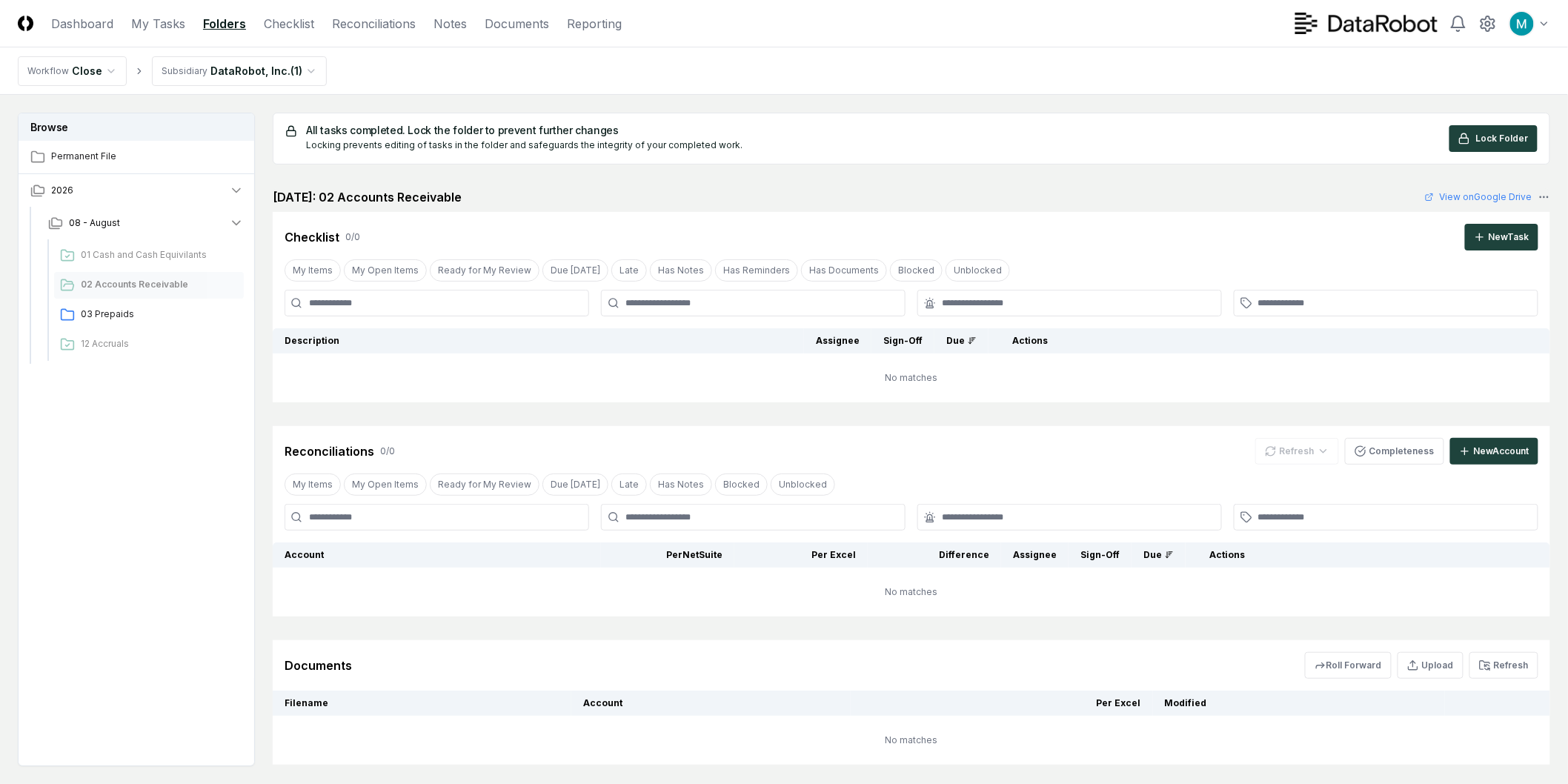
click at [112, 329] on ul "01 Cash and Cash Equivilants 02 Accounts Receivable 03 Prepaids 12 Accruals" at bounding box center [149, 300] width 189 height 115
click at [99, 180] on button "2026" at bounding box center [137, 190] width 237 height 33
click at [116, 183] on button "2026" at bounding box center [137, 190] width 237 height 33
click at [77, 158] on span "Permanent File" at bounding box center [148, 156] width 192 height 14
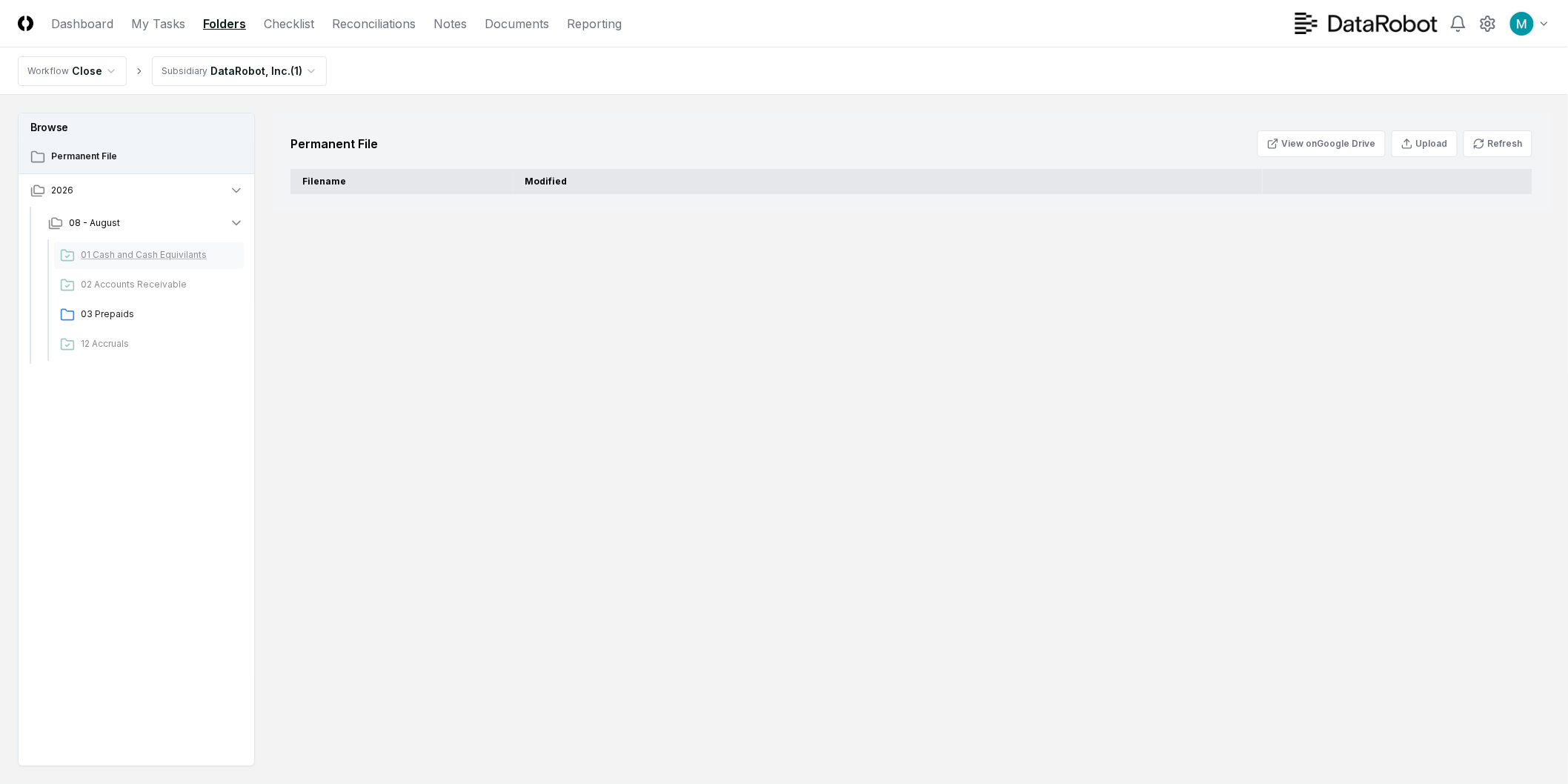
click at [155, 265] on div "01 Cash and Cash Equivilants" at bounding box center [149, 255] width 189 height 26
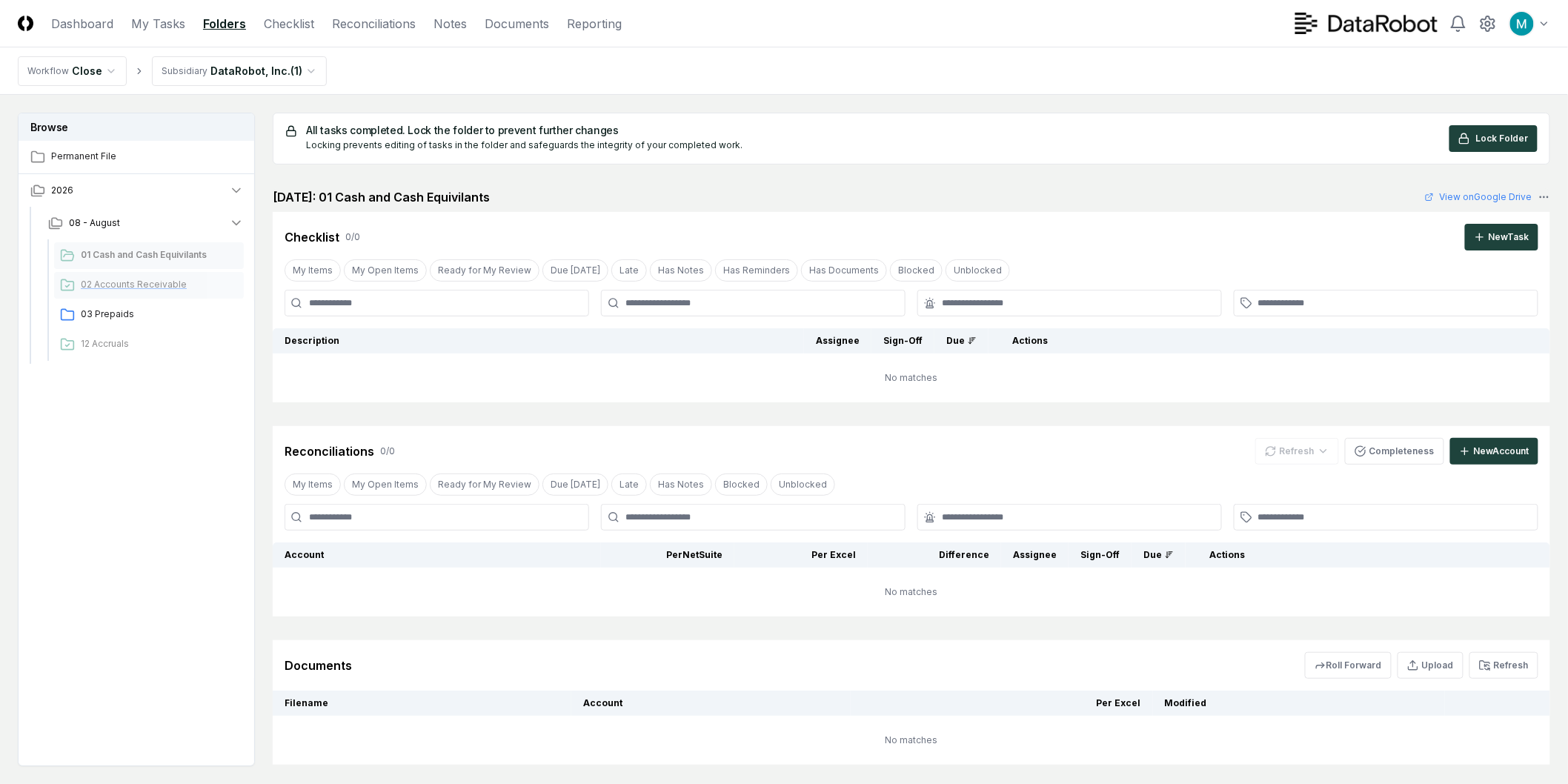
click at [150, 298] on div "02 Accounts Receivable" at bounding box center [149, 284] width 189 height 26
click at [139, 319] on span "03 Prepaids" at bounding box center [159, 314] width 157 height 14
click at [132, 336] on div "12 Accruals" at bounding box center [149, 343] width 189 height 26
click at [405, 19] on link "Reconciliations" at bounding box center [374, 23] width 83 height 17
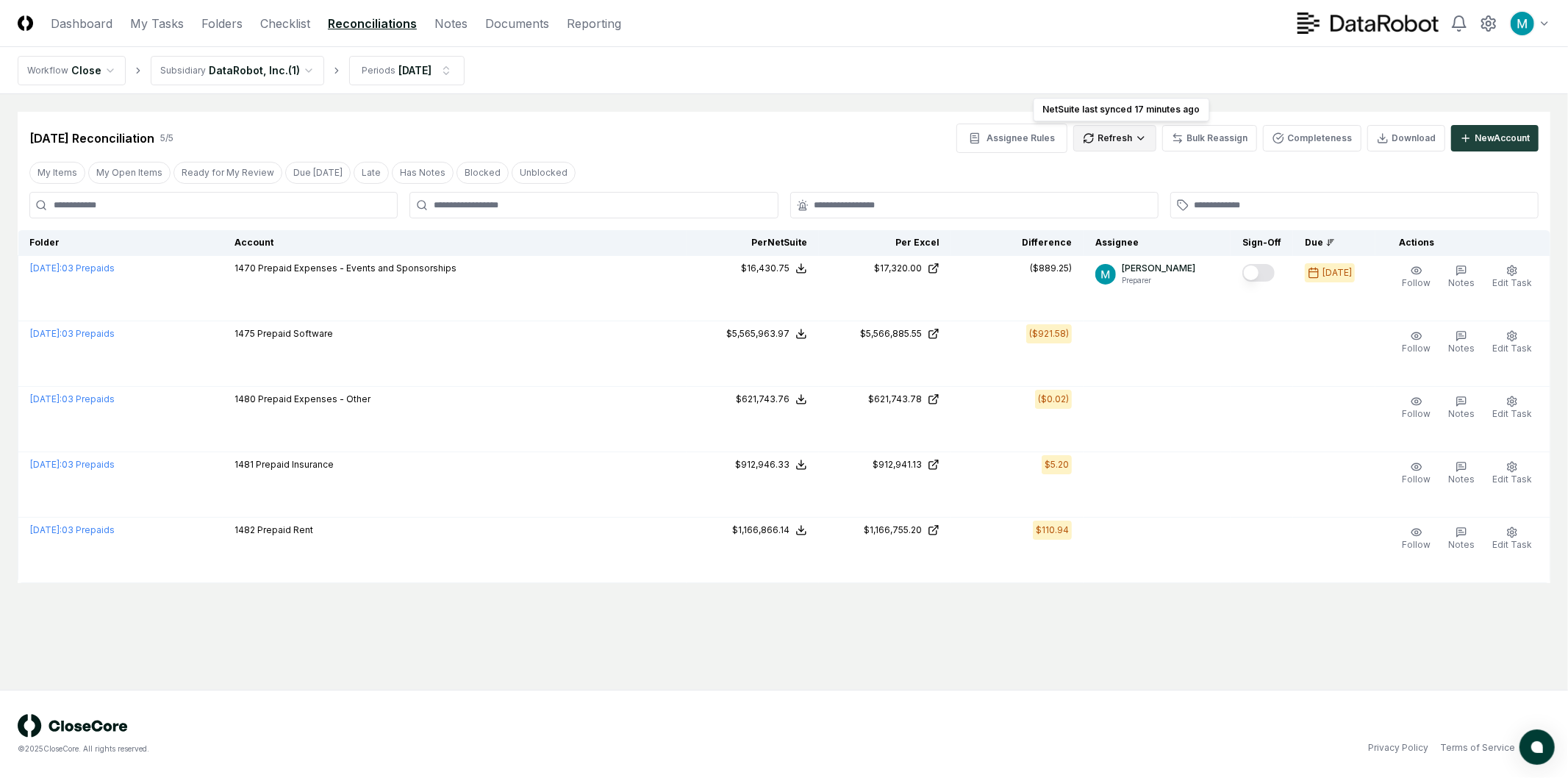
click at [1147, 126] on html "CloseCore Dashboard My Tasks Folders Checklist Reconciliations Notes Documents …" at bounding box center [784, 389] width 1568 height 778
click at [1142, 193] on div "Spreadsheets" at bounding box center [1119, 191] width 87 height 22
click at [883, 134] on div "[DATE] Reconciliation 5 / 5 Assignee Rules Refresh Bulk Reassign Completeness D…" at bounding box center [784, 138] width 1509 height 30
click at [1017, 134] on button "Assignee Rules" at bounding box center [1011, 138] width 111 height 30
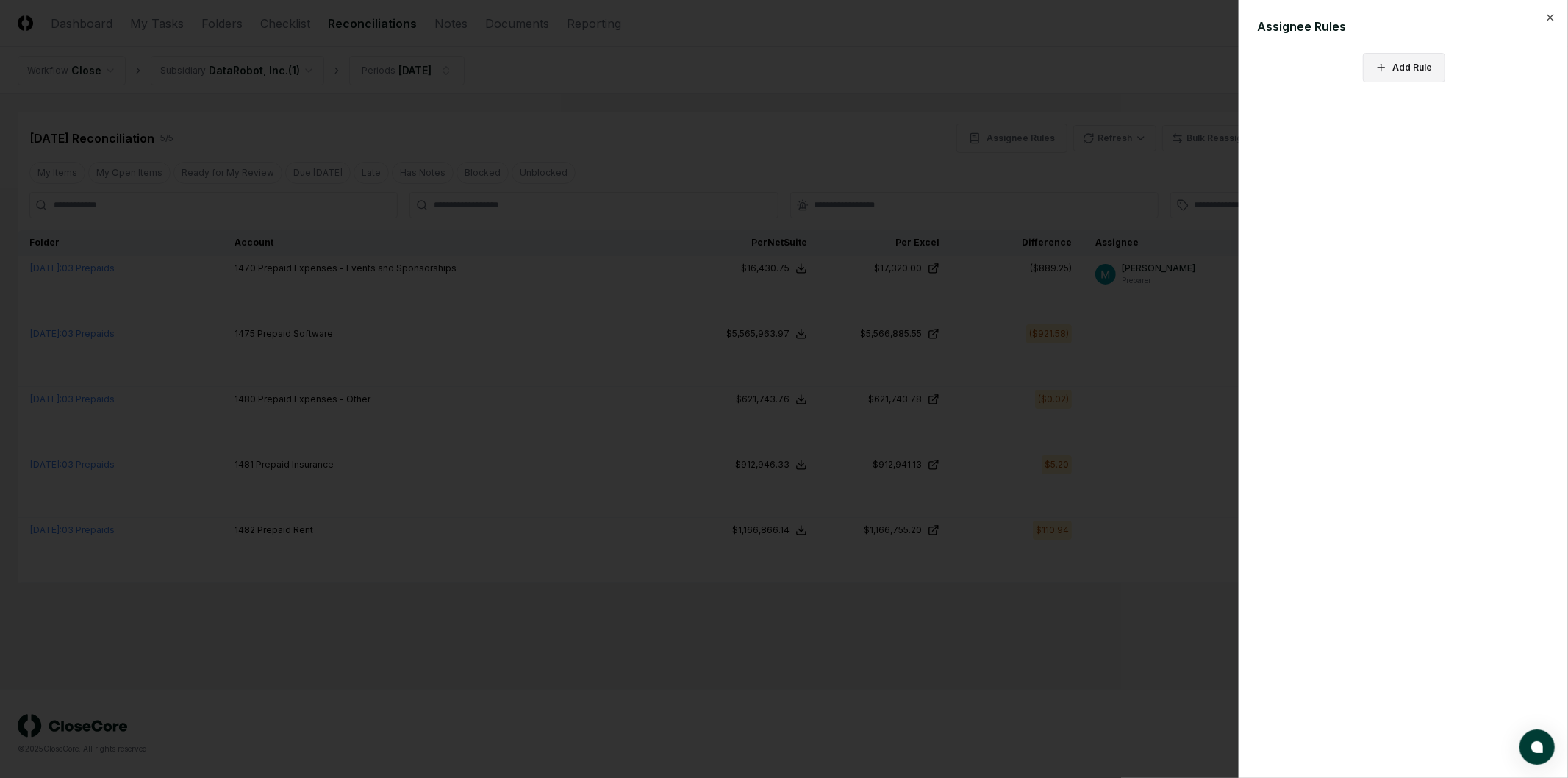
click at [1424, 68] on button "Add Rule" at bounding box center [1403, 67] width 82 height 30
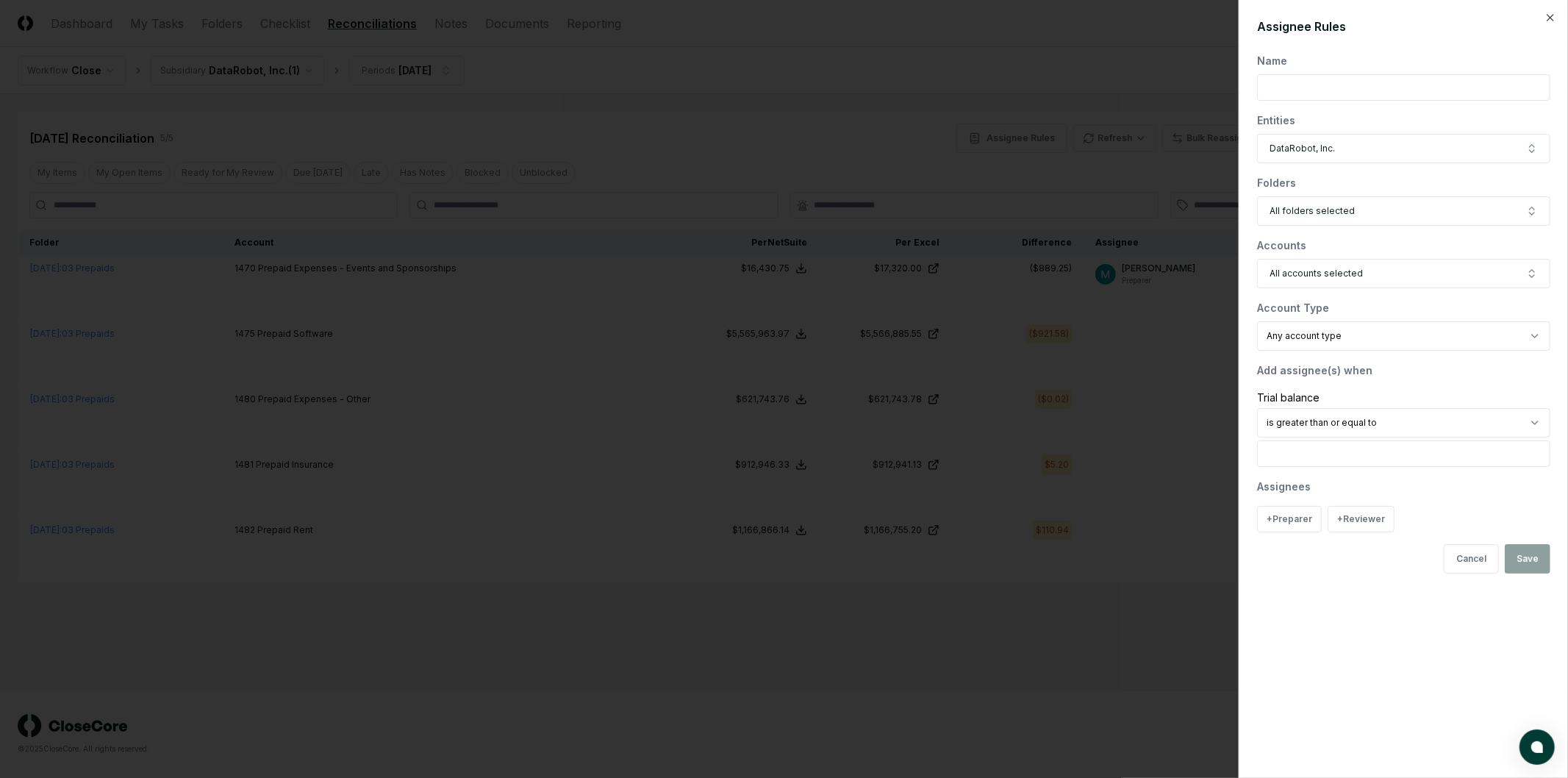
click at [1288, 83] on input "text" at bounding box center [1403, 87] width 294 height 26
click at [1314, 210] on span "All folders selected" at bounding box center [1312, 211] width 86 height 13
click at [1319, 279] on span "All accounts selected" at bounding box center [1316, 273] width 93 height 13
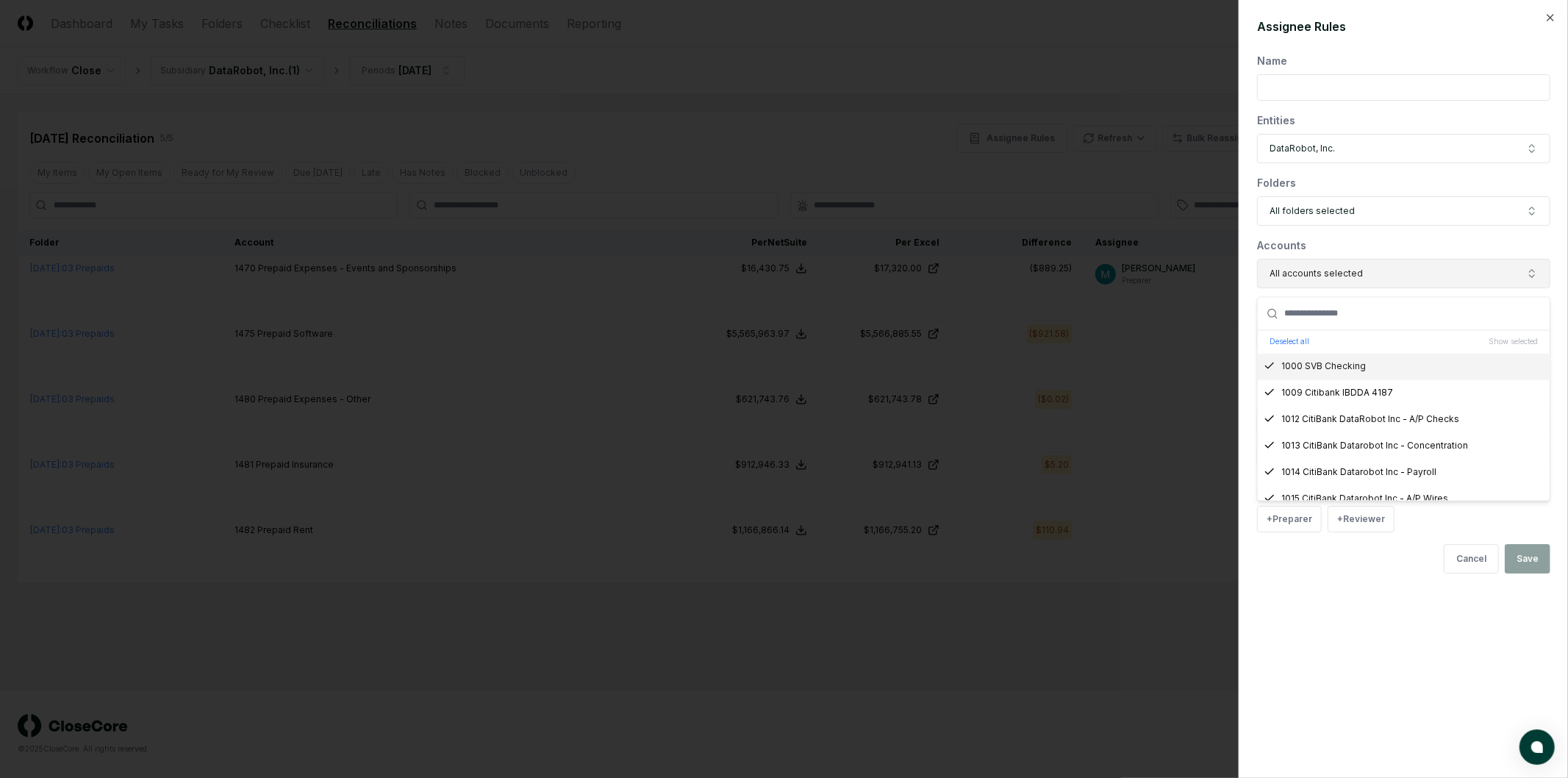
click at [1319, 279] on span "All accounts selected" at bounding box center [1316, 273] width 93 height 13
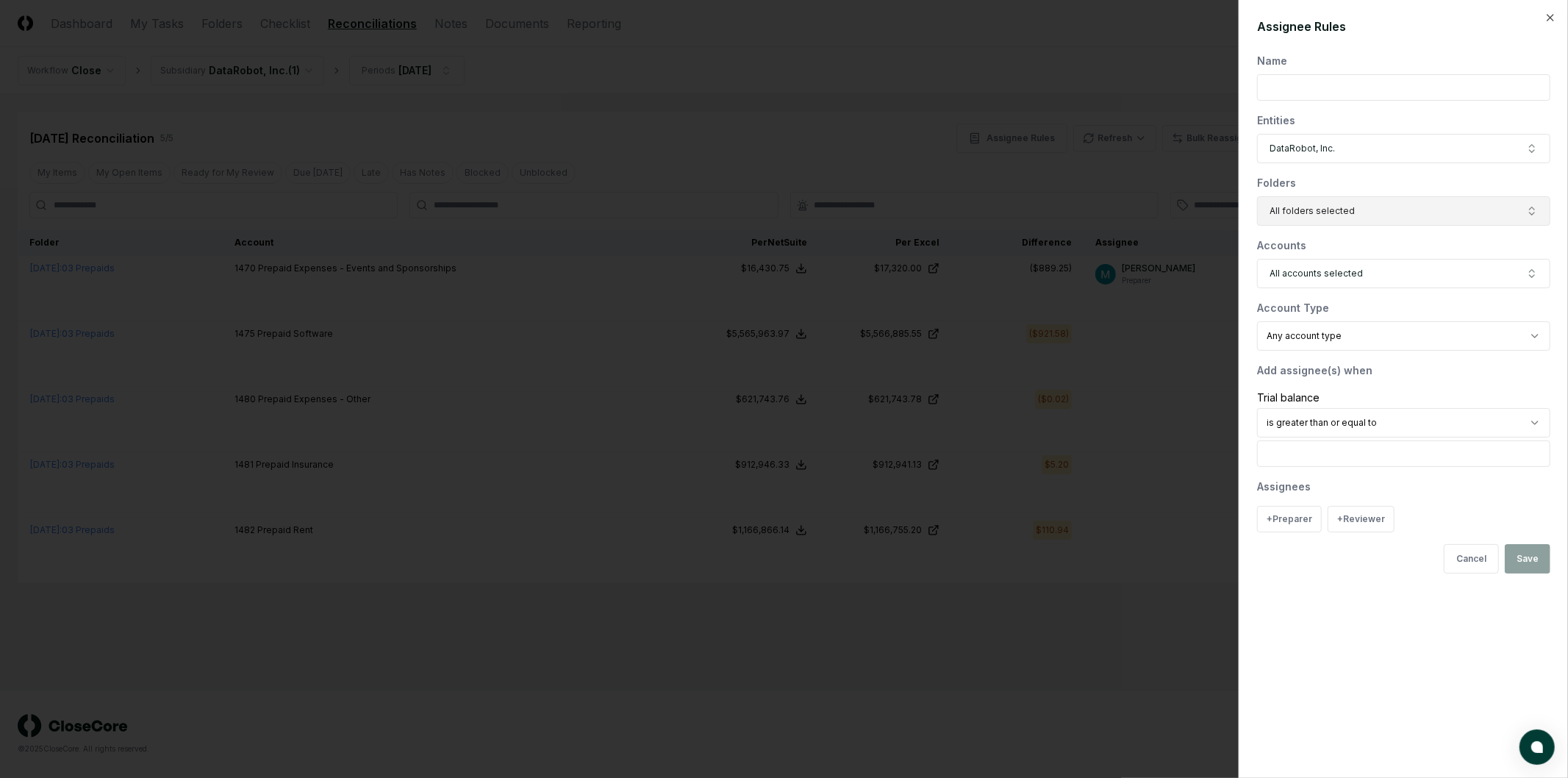
click at [1275, 209] on span "All folders selected" at bounding box center [1312, 211] width 86 height 13
click at [1303, 274] on button "Deselect all" at bounding box center [1289, 279] width 39 height 11
click at [1369, 352] on div "03 Prepaids" at bounding box center [1403, 356] width 292 height 26
click at [1361, 225] on div "Name Entities DataRobot, Inc. Folders 03 Prepaids Select all Show selected 01 C…" at bounding box center [1403, 313] width 294 height 520
click at [1370, 271] on button "All accounts selected" at bounding box center [1403, 273] width 294 height 30
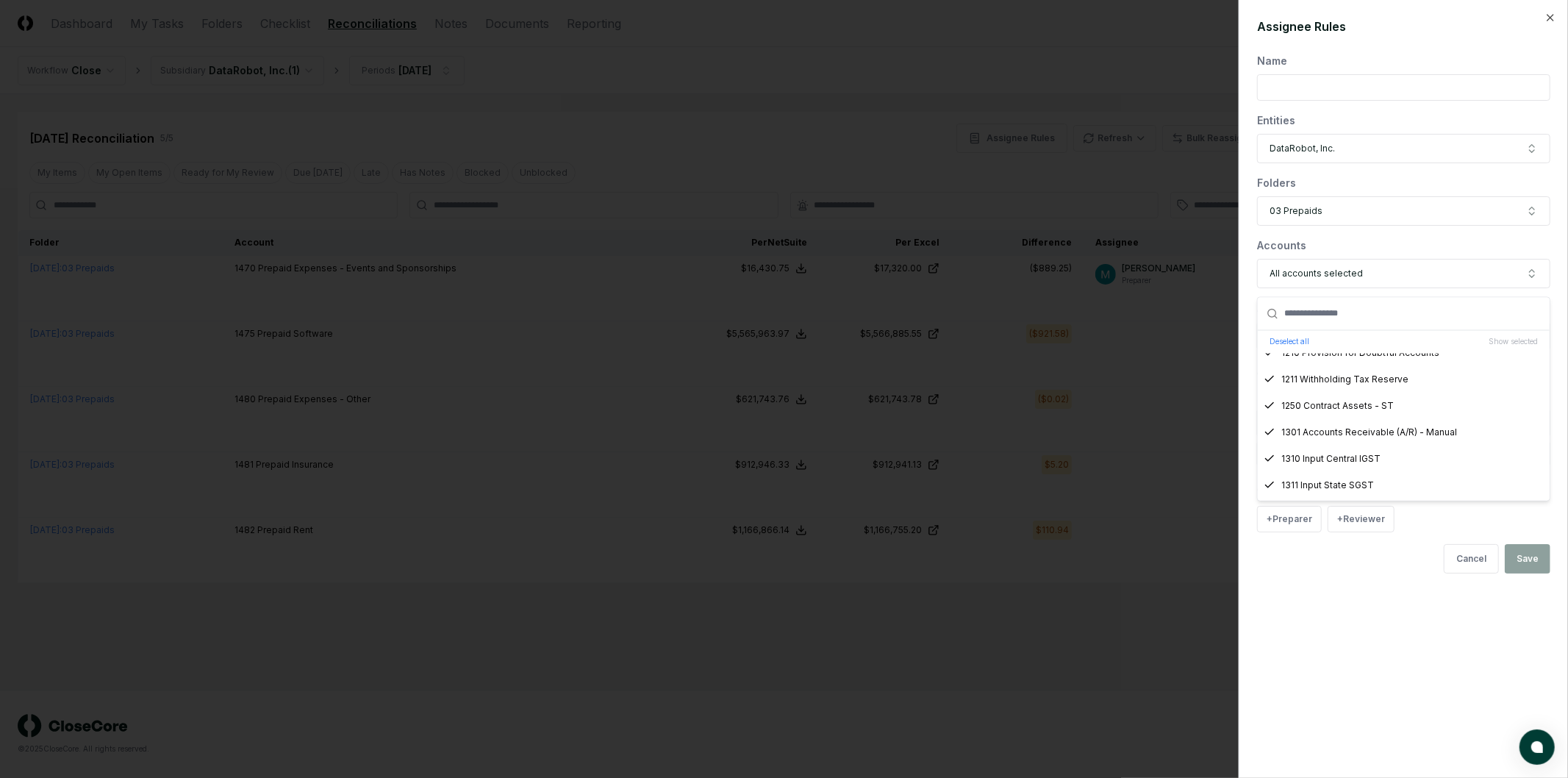
scroll to position [1061, 0]
click at [1349, 632] on div "Assignee Rules Name Entities DataRobot, Inc. Folders 03 Prepaids Accounts All a…" at bounding box center [1403, 389] width 329 height 778
click at [1319, 335] on body "CloseCore Dashboard My Tasks Folders Checklist Reconciliations Notes Documents …" at bounding box center [784, 389] width 1568 height 778
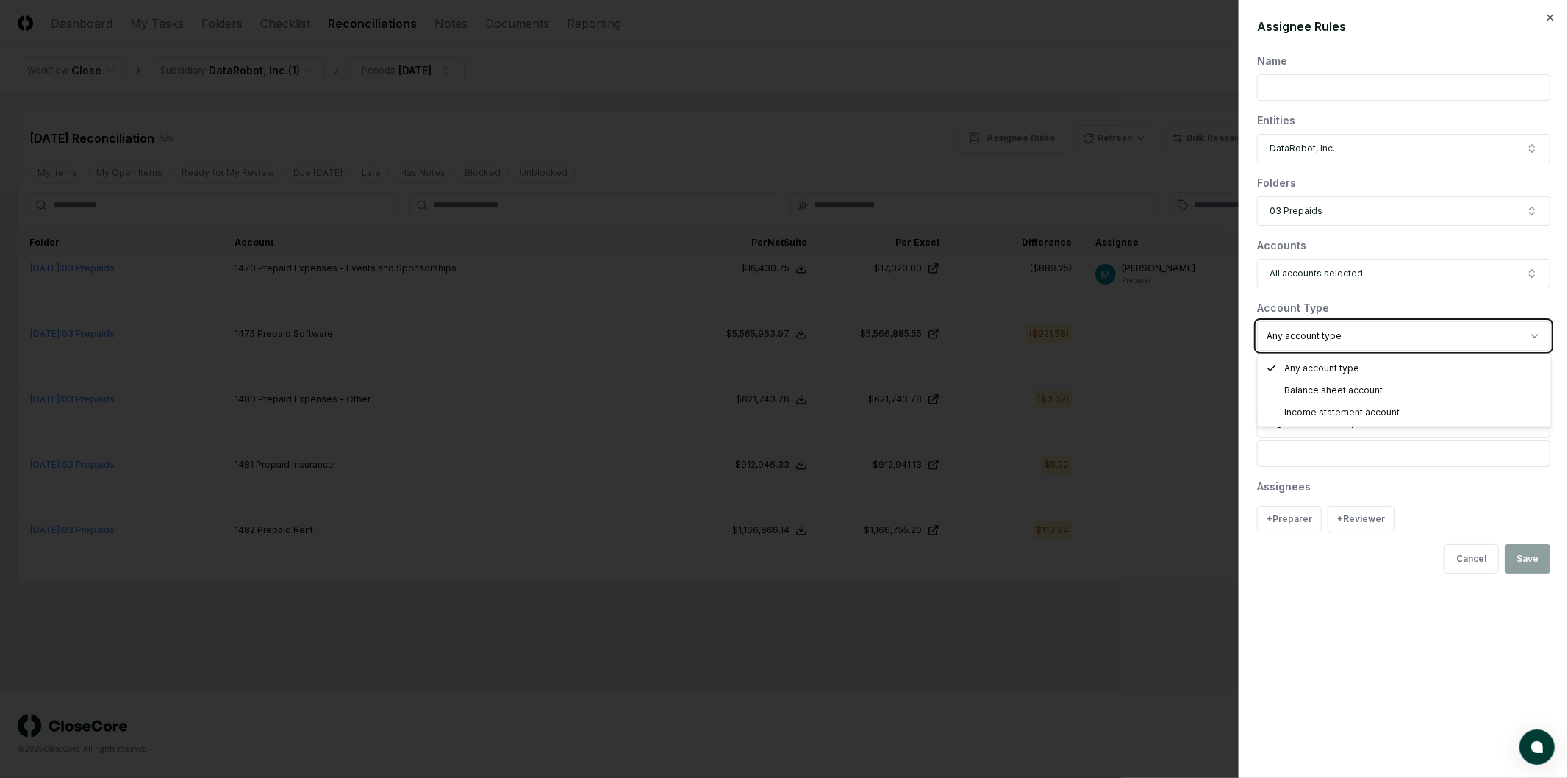
drag, startPoint x: 1317, startPoint y: 635, endPoint x: 1319, endPoint y: 491, distance: 144.0
click at [1317, 635] on body "CloseCore Dashboard My Tasks Folders Checklist Reconciliations Notes Documents …" at bounding box center [784, 389] width 1568 height 778
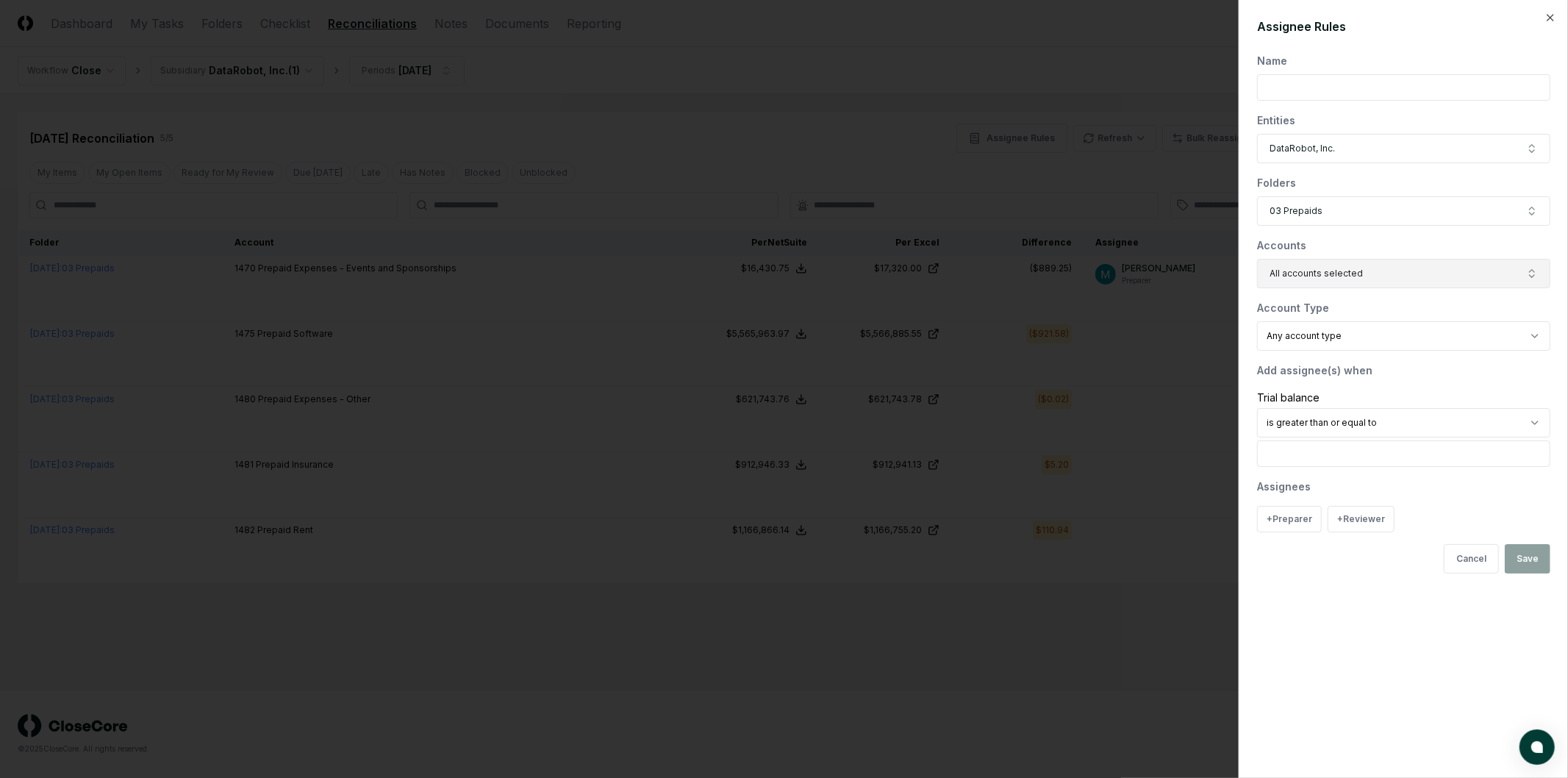
click at [1324, 271] on span "All accounts selected" at bounding box center [1316, 273] width 93 height 13
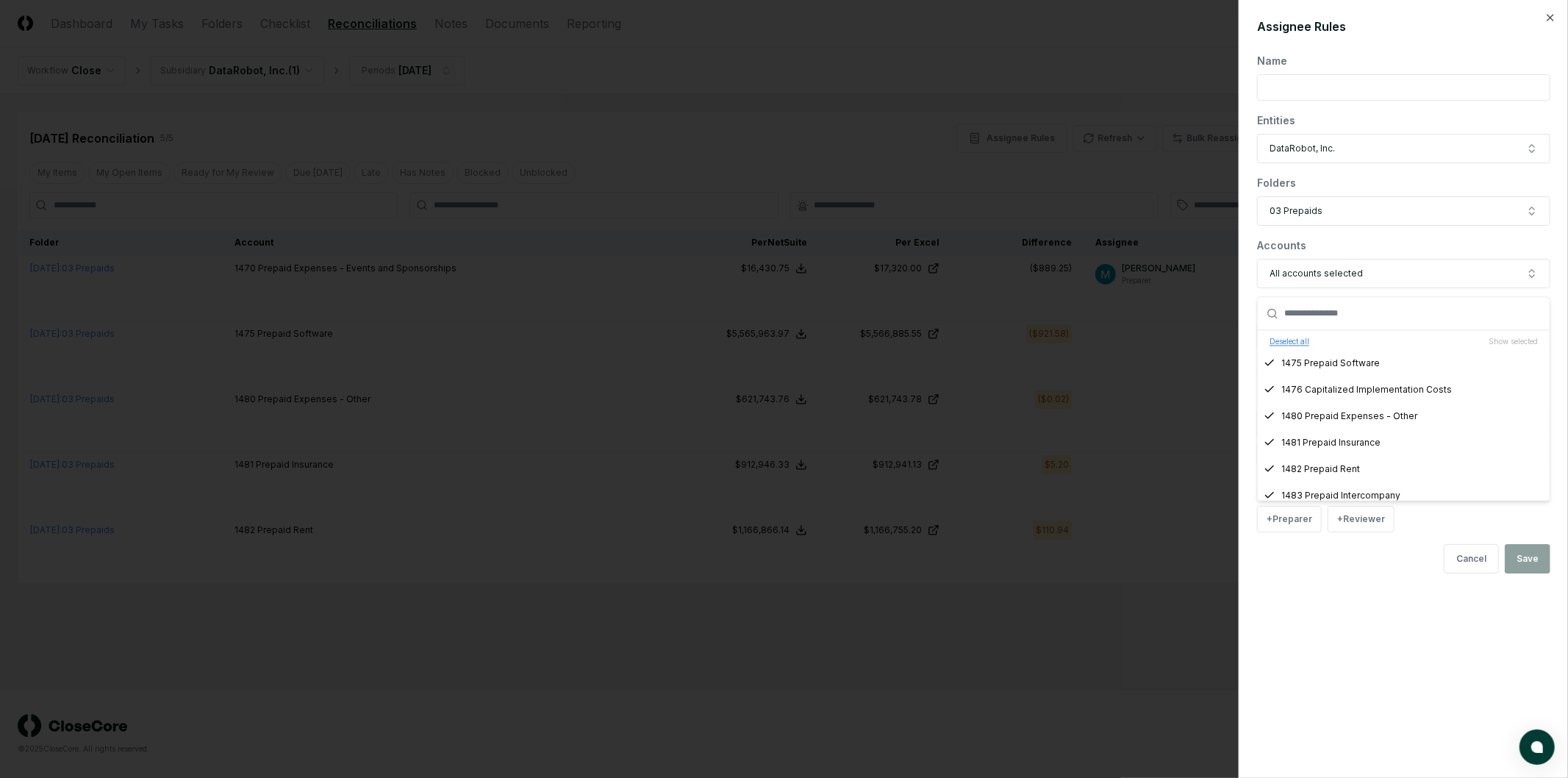
click at [1309, 343] on button "Deselect all" at bounding box center [1289, 342] width 39 height 11
click at [1343, 255] on div "Accounts Select accounts Select all Show selected 1435 GST/HST on Purchases 144…" at bounding box center [1403, 263] width 294 height 51
click at [1352, 333] on body "CloseCore Dashboard My Tasks Folders Checklist Reconciliations Notes Documents …" at bounding box center [784, 389] width 1568 height 778
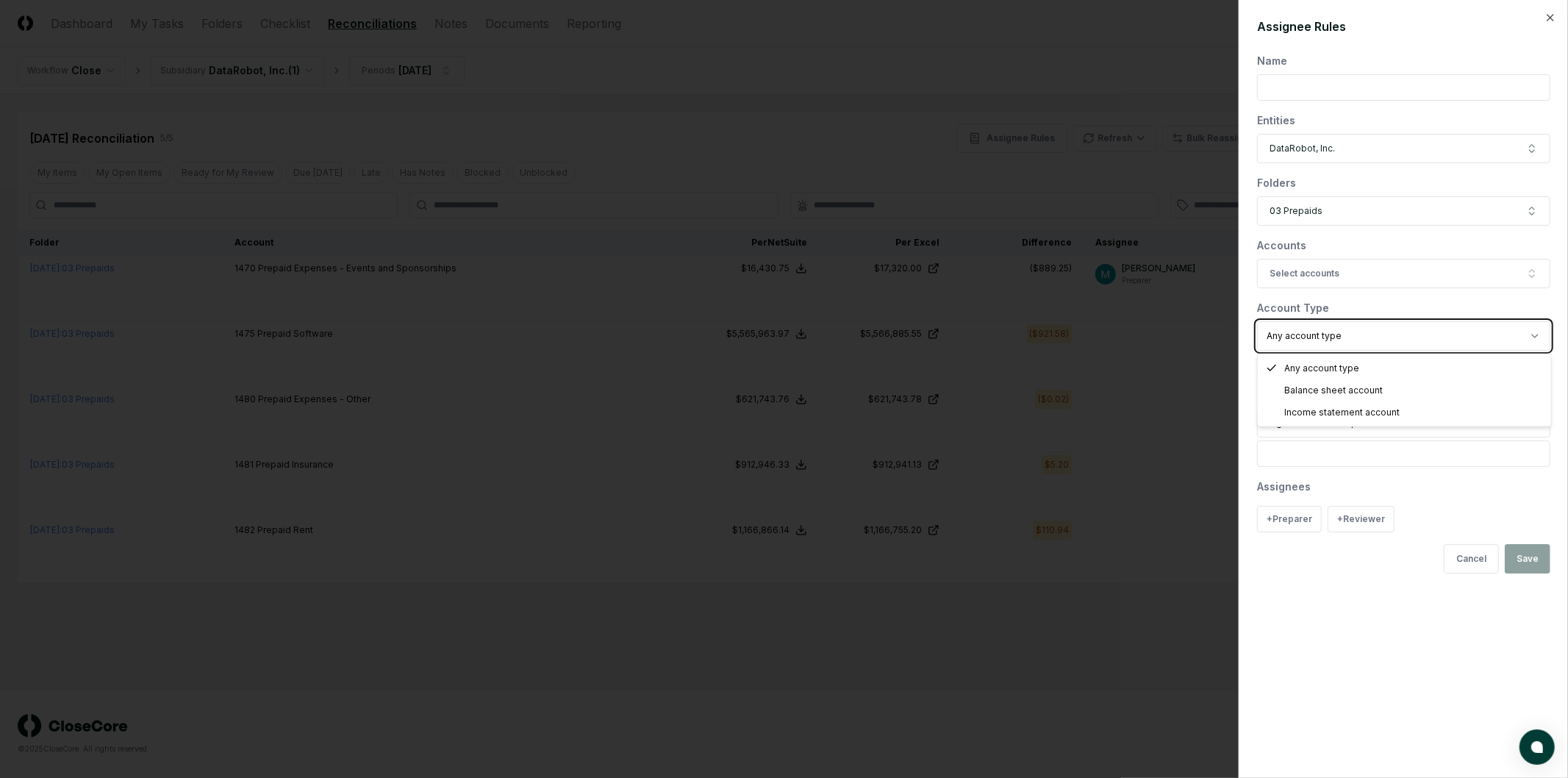
click at [1380, 302] on body "CloseCore Dashboard My Tasks Folders Checklist Reconciliations Notes Documents …" at bounding box center [784, 389] width 1568 height 778
click at [1421, 378] on div "Name Entities DataRobot, Inc. Folders 03 Prepaids Accounts Select accounts Acco…" at bounding box center [1403, 313] width 294 height 520
click at [1304, 77] on input "text" at bounding box center [1403, 87] width 294 height 26
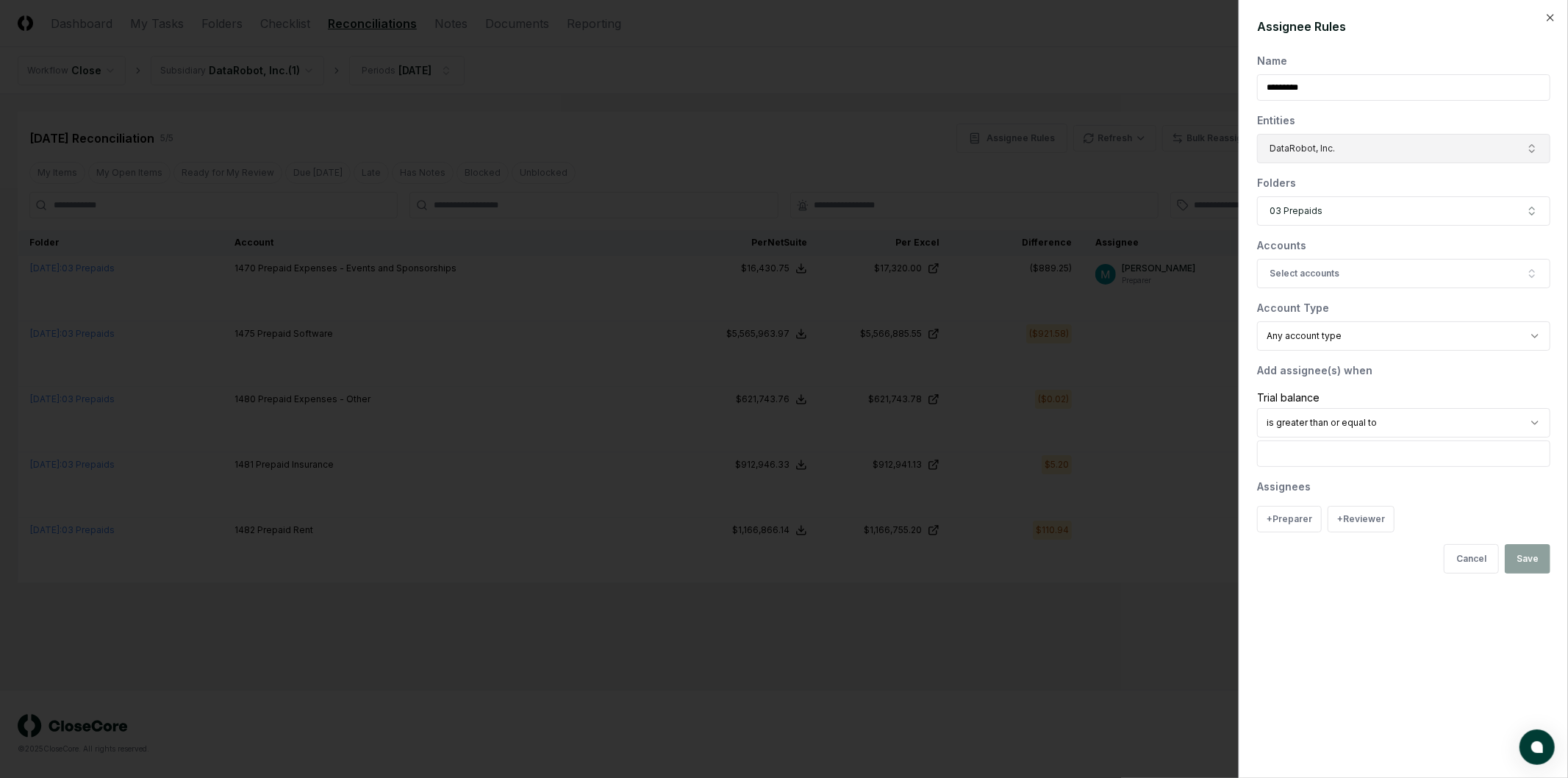
type input "*********"
click at [1340, 149] on button "DataRobot, Inc." at bounding box center [1403, 148] width 294 height 30
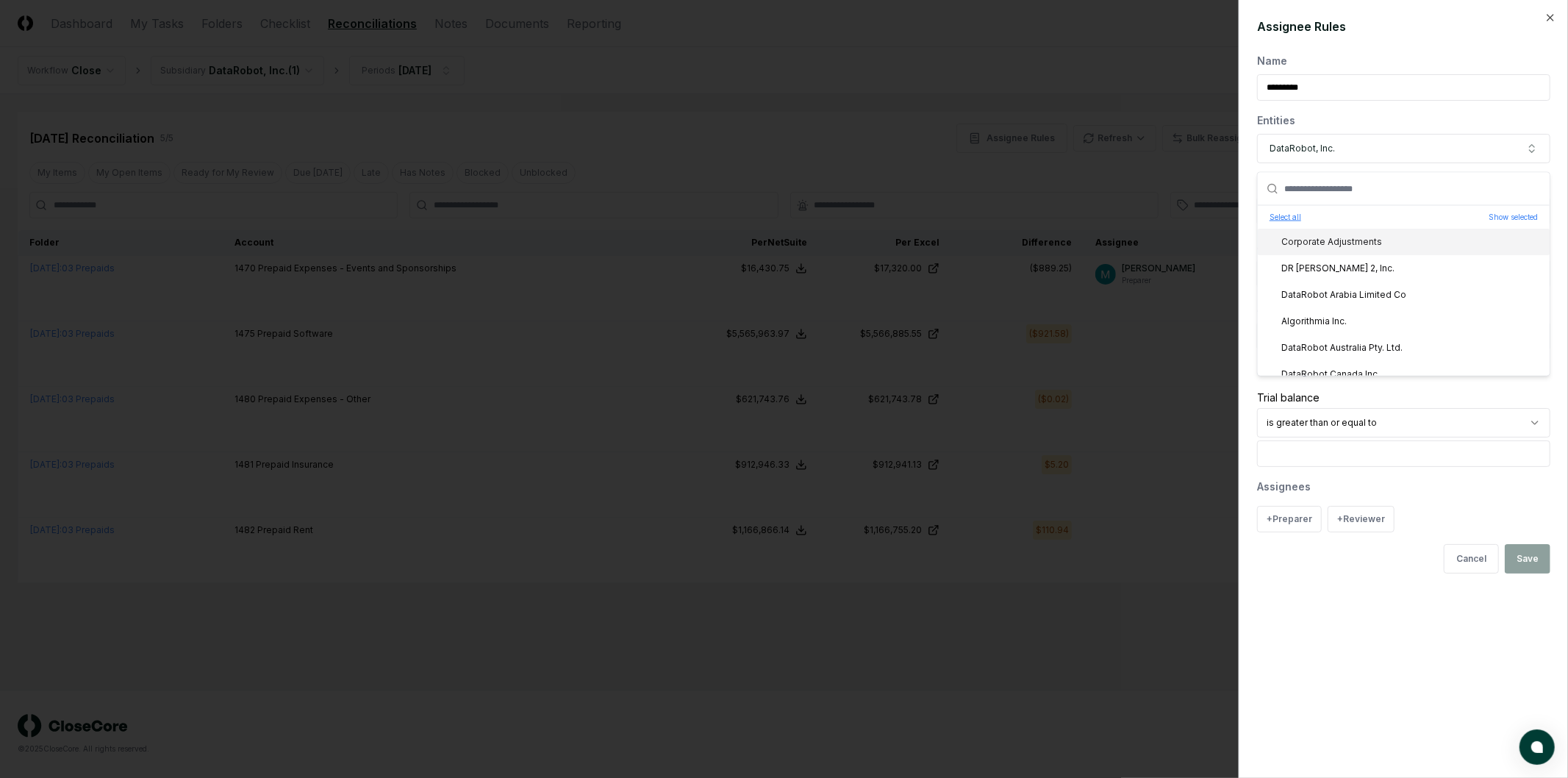
click at [1294, 215] on button "Select all" at bounding box center [1285, 217] width 32 height 11
click at [1348, 134] on button "All subsidiaries selected" at bounding box center [1403, 148] width 294 height 30
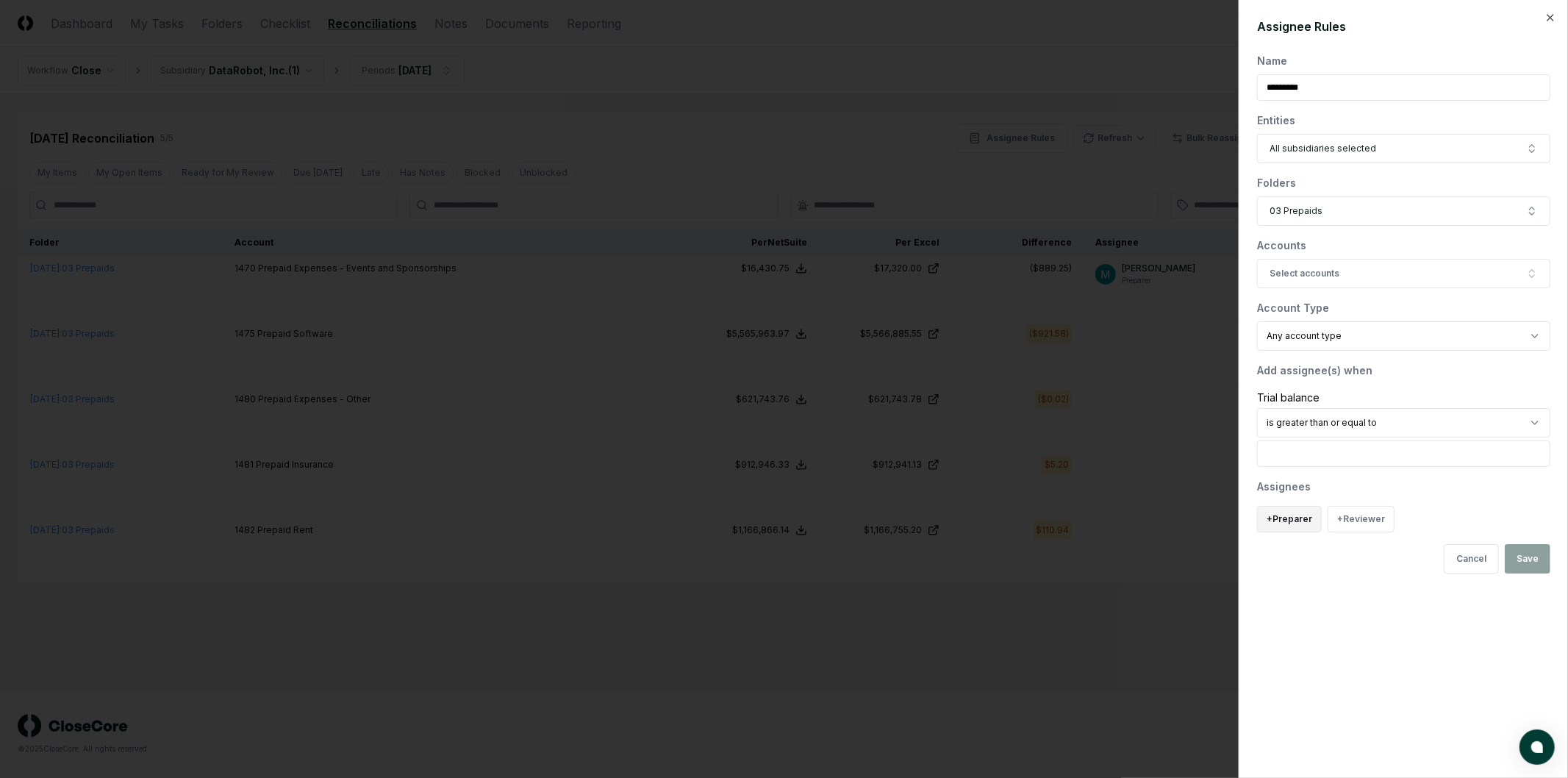
click at [1288, 517] on button "+ Preparer" at bounding box center [1289, 518] width 65 height 26
click at [1315, 454] on div "[PERSON_NAME]" at bounding box center [1326, 459] width 72 height 13
click at [1380, 614] on div "Assignee Rules Name ********* Entities All subsidiaries selected Folders 03 Pre…" at bounding box center [1403, 389] width 329 height 778
click at [1530, 596] on div "Cancel Save" at bounding box center [1497, 590] width 107 height 30
click at [1317, 144] on span "All subsidiaries selected" at bounding box center [1322, 148] width 107 height 13
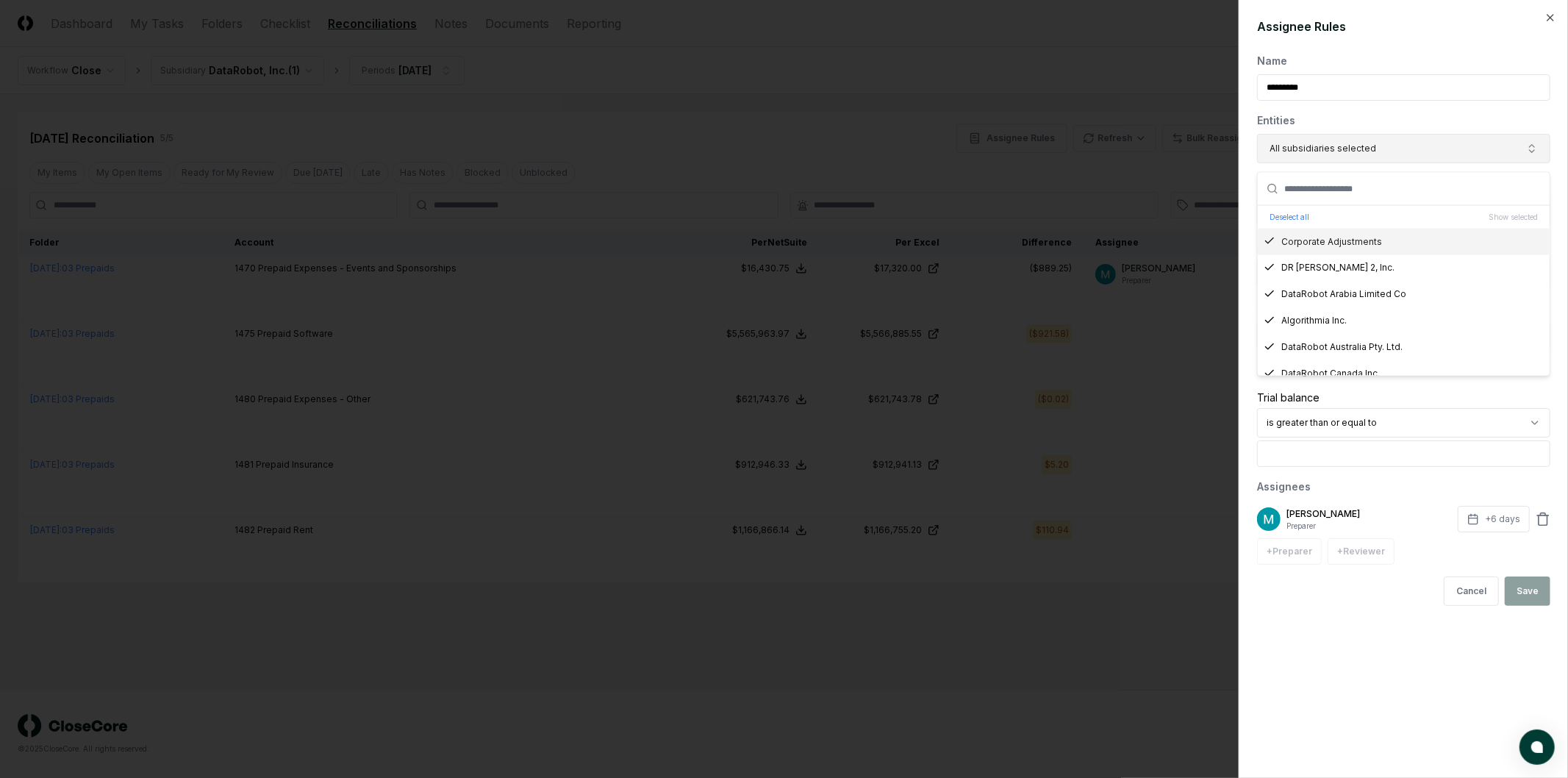
click at [1317, 144] on span "All subsidiaries selected" at bounding box center [1322, 148] width 107 height 13
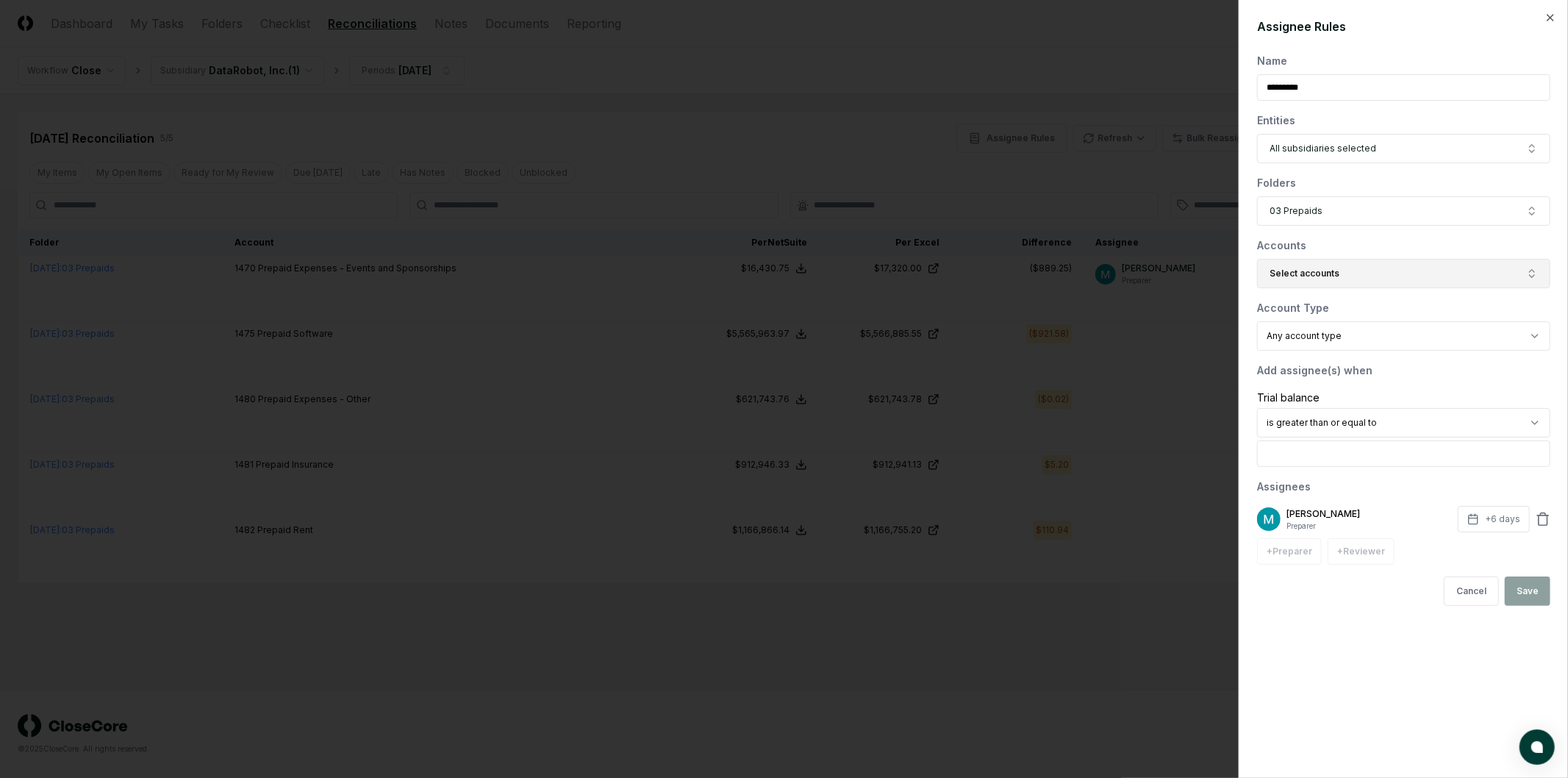
click at [1343, 274] on button "Select accounts" at bounding box center [1403, 273] width 294 height 30
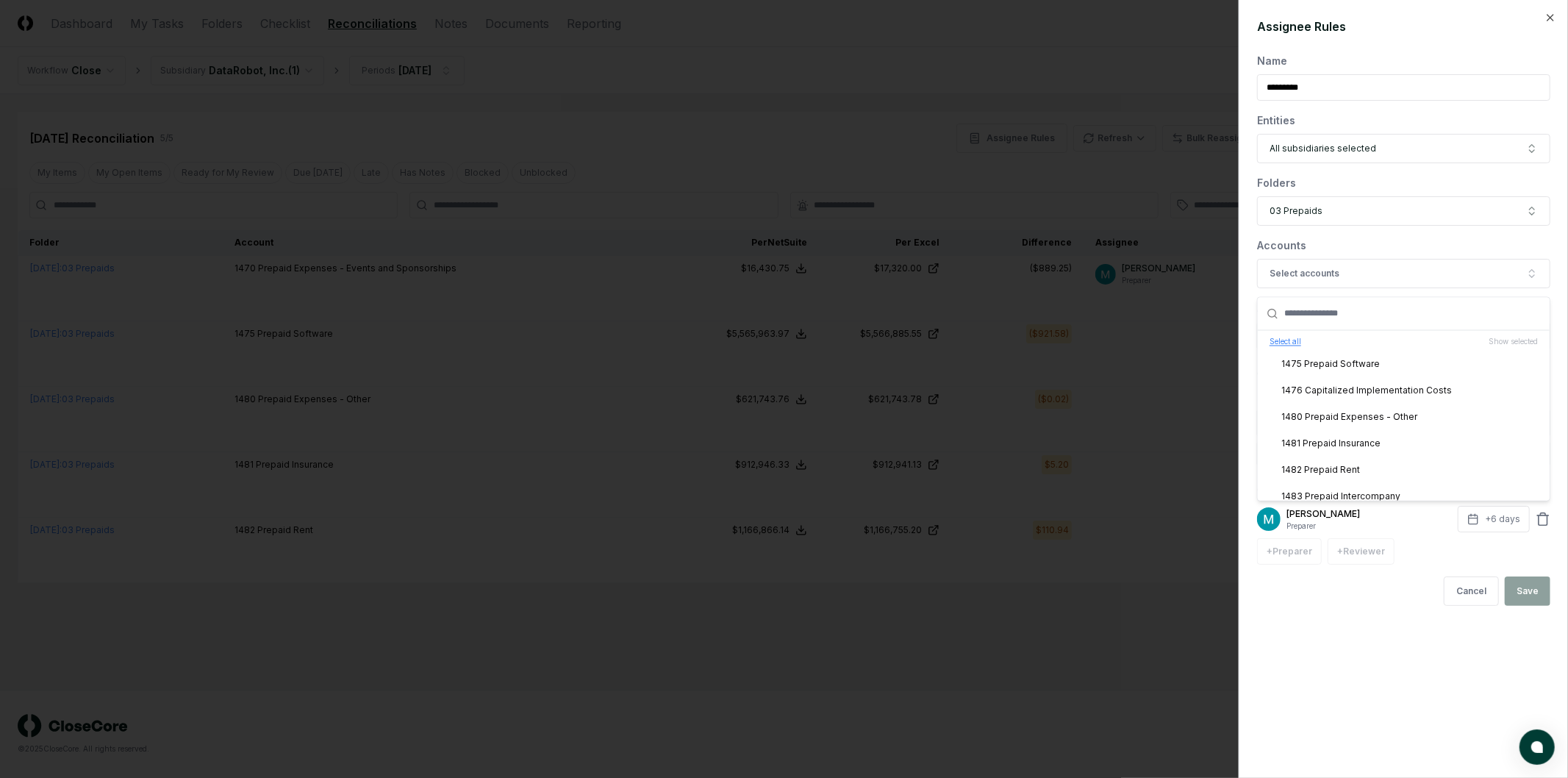
click at [1291, 337] on button "Select all" at bounding box center [1285, 342] width 32 height 11
click at [1317, 245] on div "Accounts" at bounding box center [1403, 246] width 294 height 15
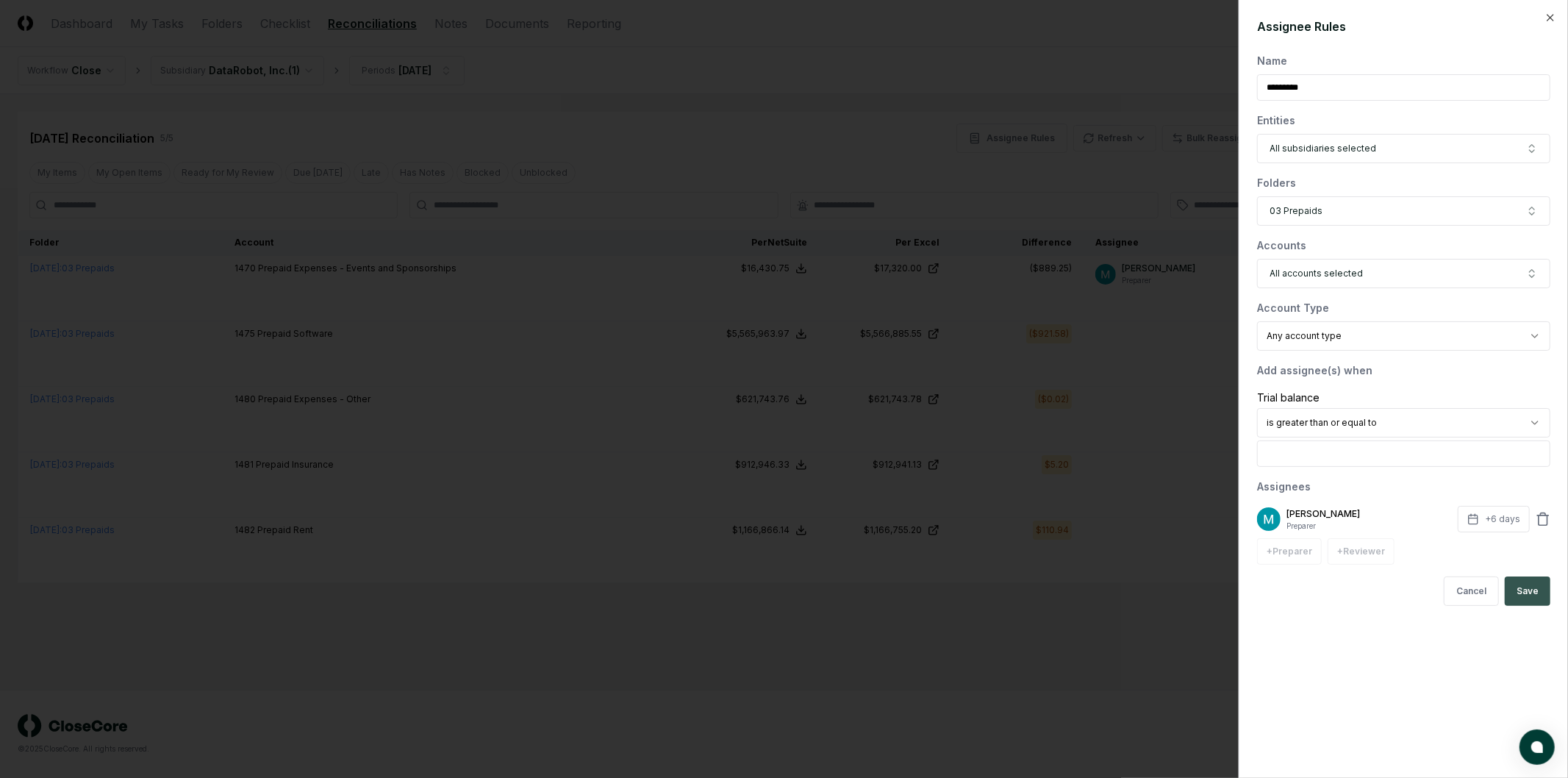
click at [1535, 588] on button "Save" at bounding box center [1527, 590] width 45 height 30
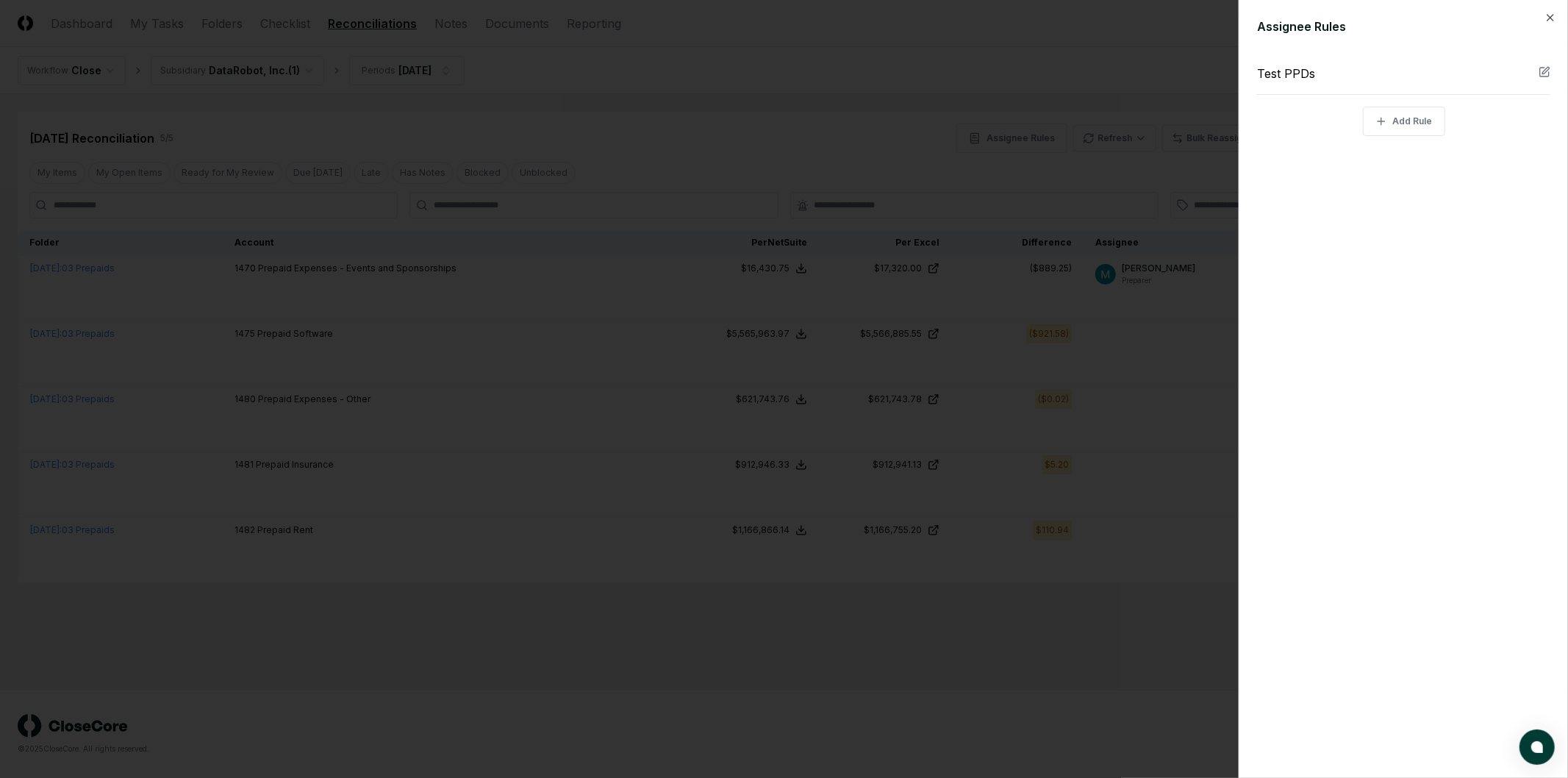
click at [1063, 355] on div at bounding box center [784, 389] width 1568 height 778
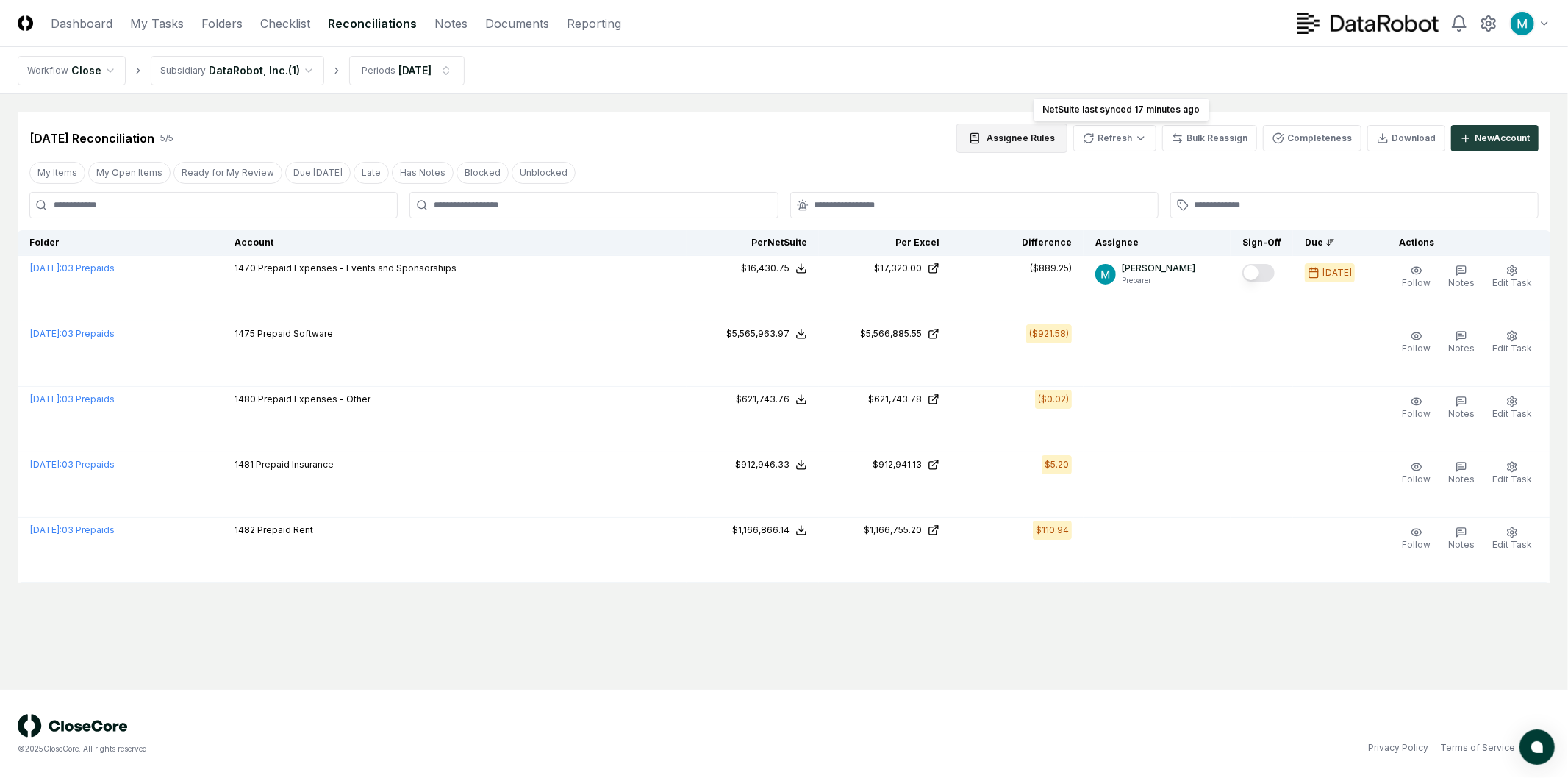
click at [1025, 138] on button "Assignee Rules" at bounding box center [1011, 138] width 111 height 30
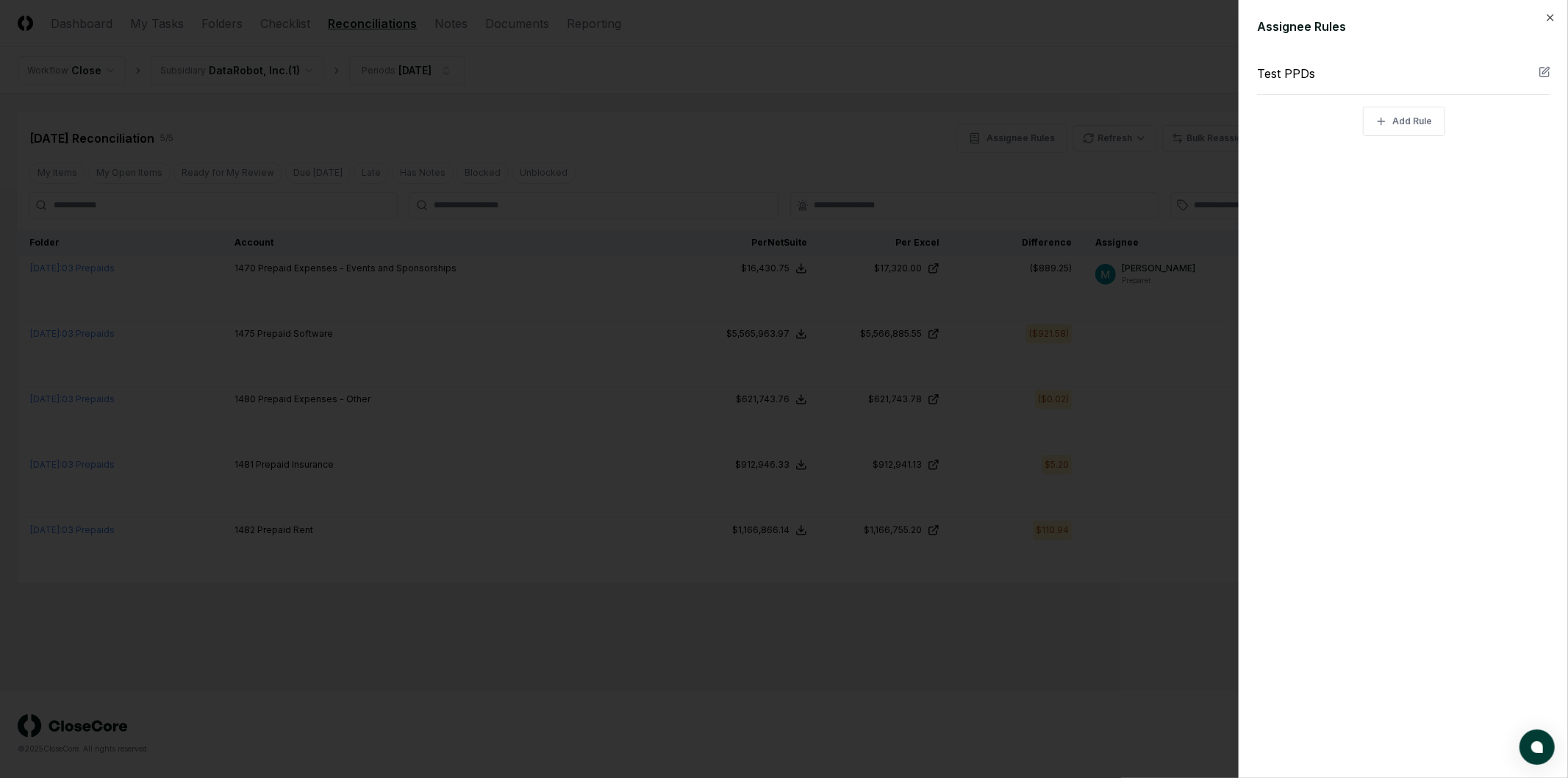
click at [1417, 62] on div "Test PPDs" at bounding box center [1403, 74] width 294 height 42
click at [1542, 72] on icon "button" at bounding box center [1545, 69] width 7 height 7
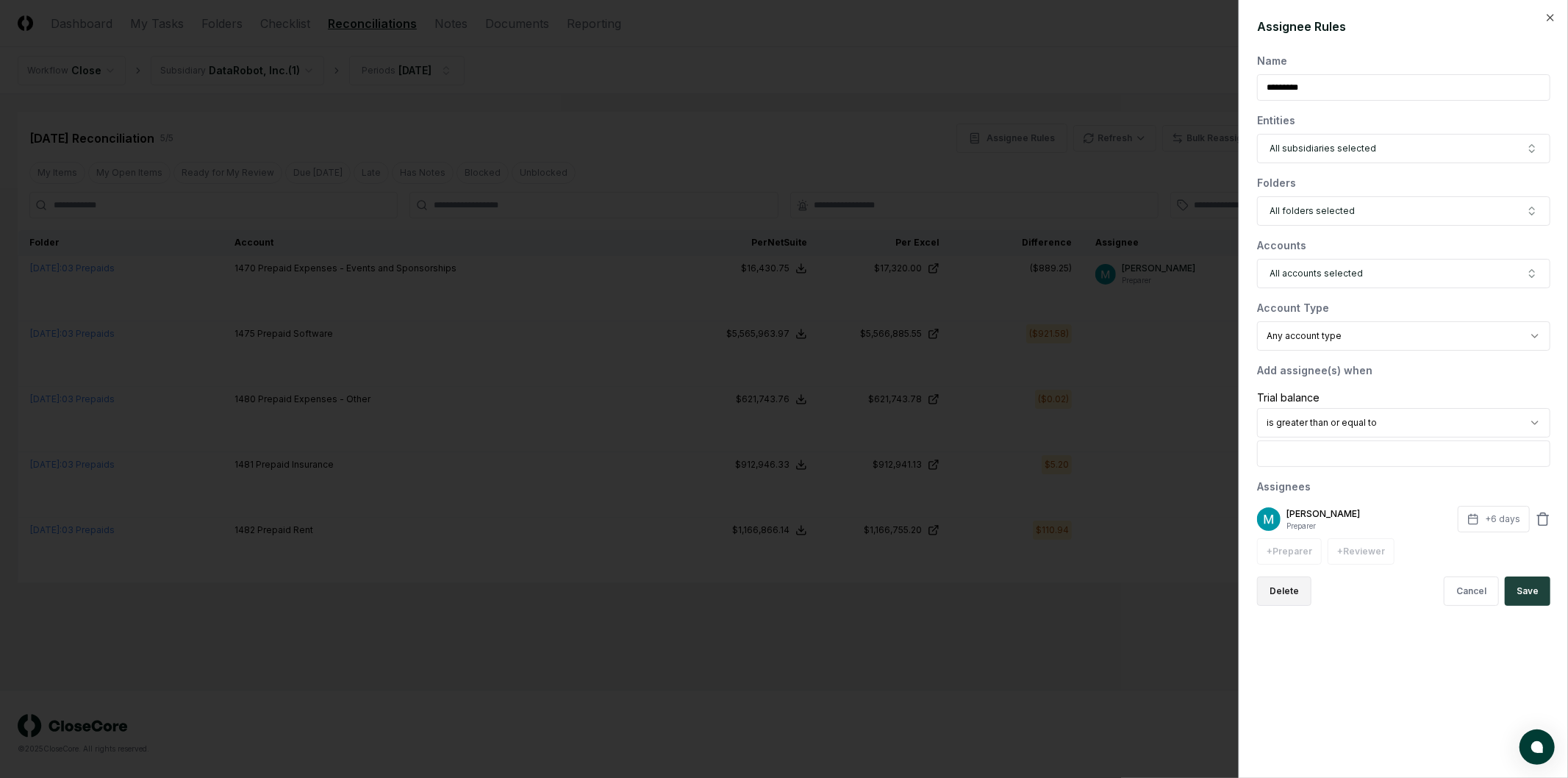
click at [1277, 593] on button "Delete" at bounding box center [1284, 590] width 54 height 30
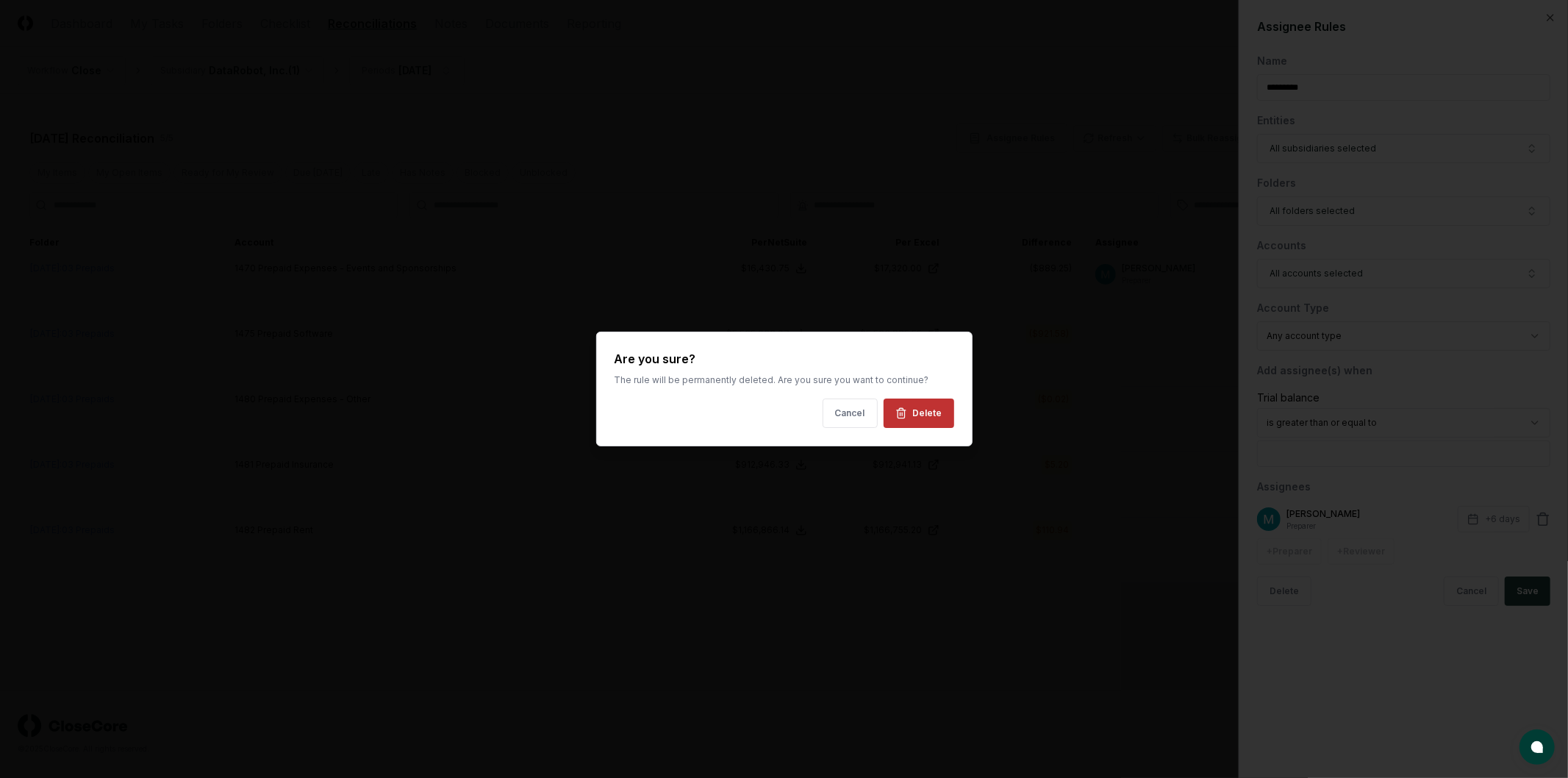
click at [946, 421] on button "Delete" at bounding box center [918, 413] width 70 height 30
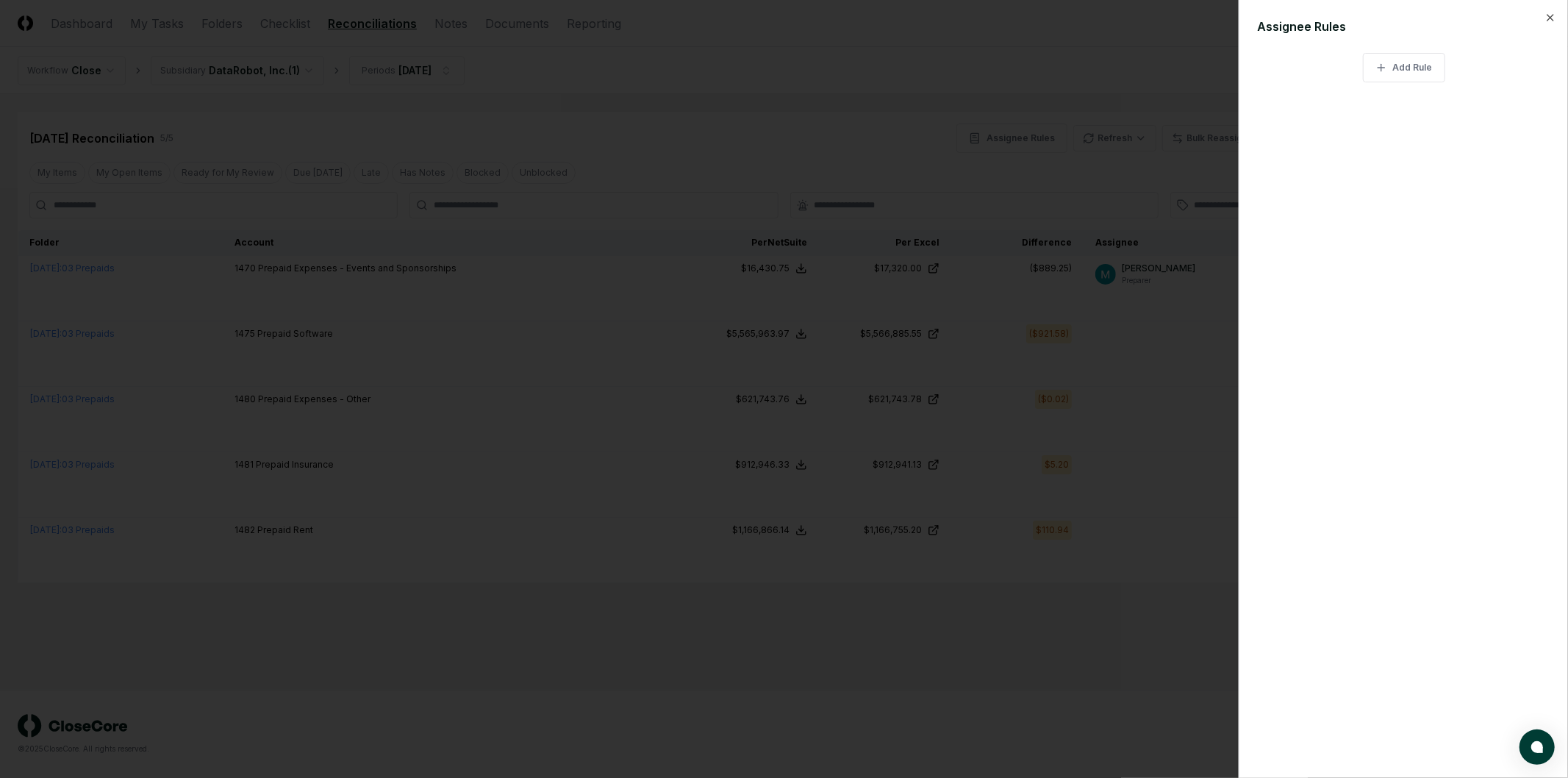
click at [1088, 652] on div at bounding box center [784, 389] width 1568 height 778
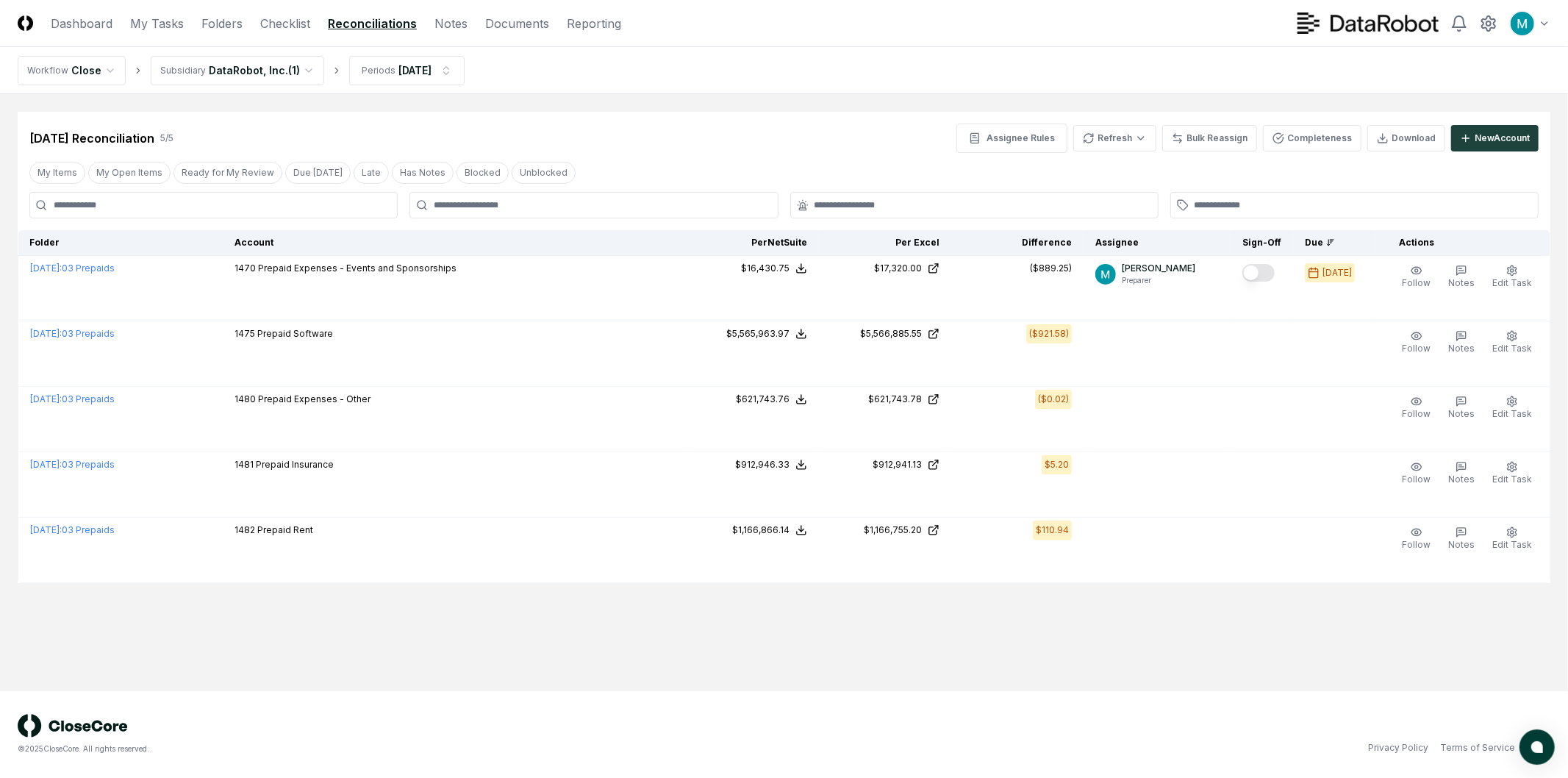
click at [210, 67] on html "CloseCore Dashboard My Tasks Folders Checklist Reconciliations Notes Documents …" at bounding box center [784, 389] width 1568 height 778
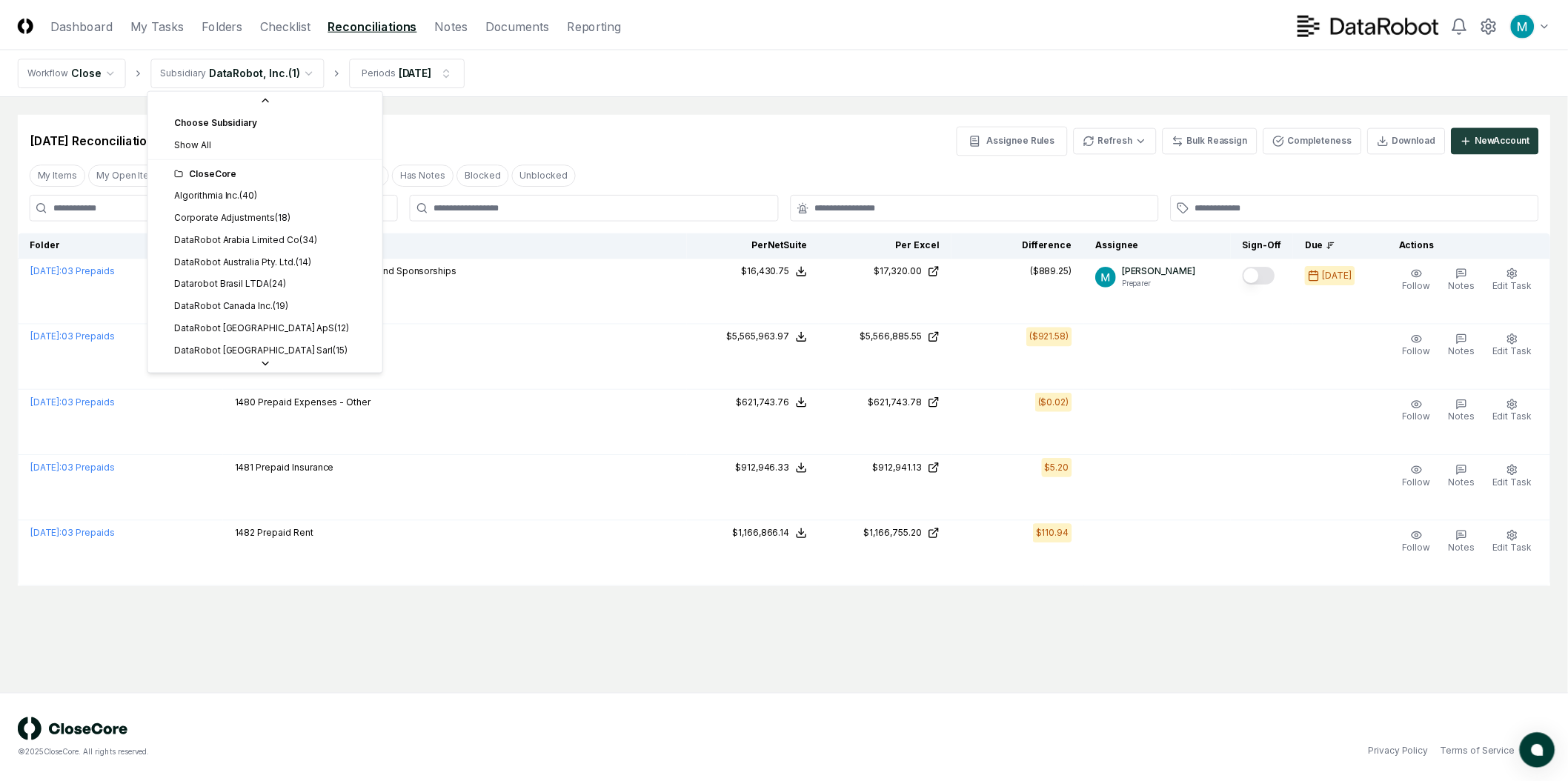
scroll to position [406, 0]
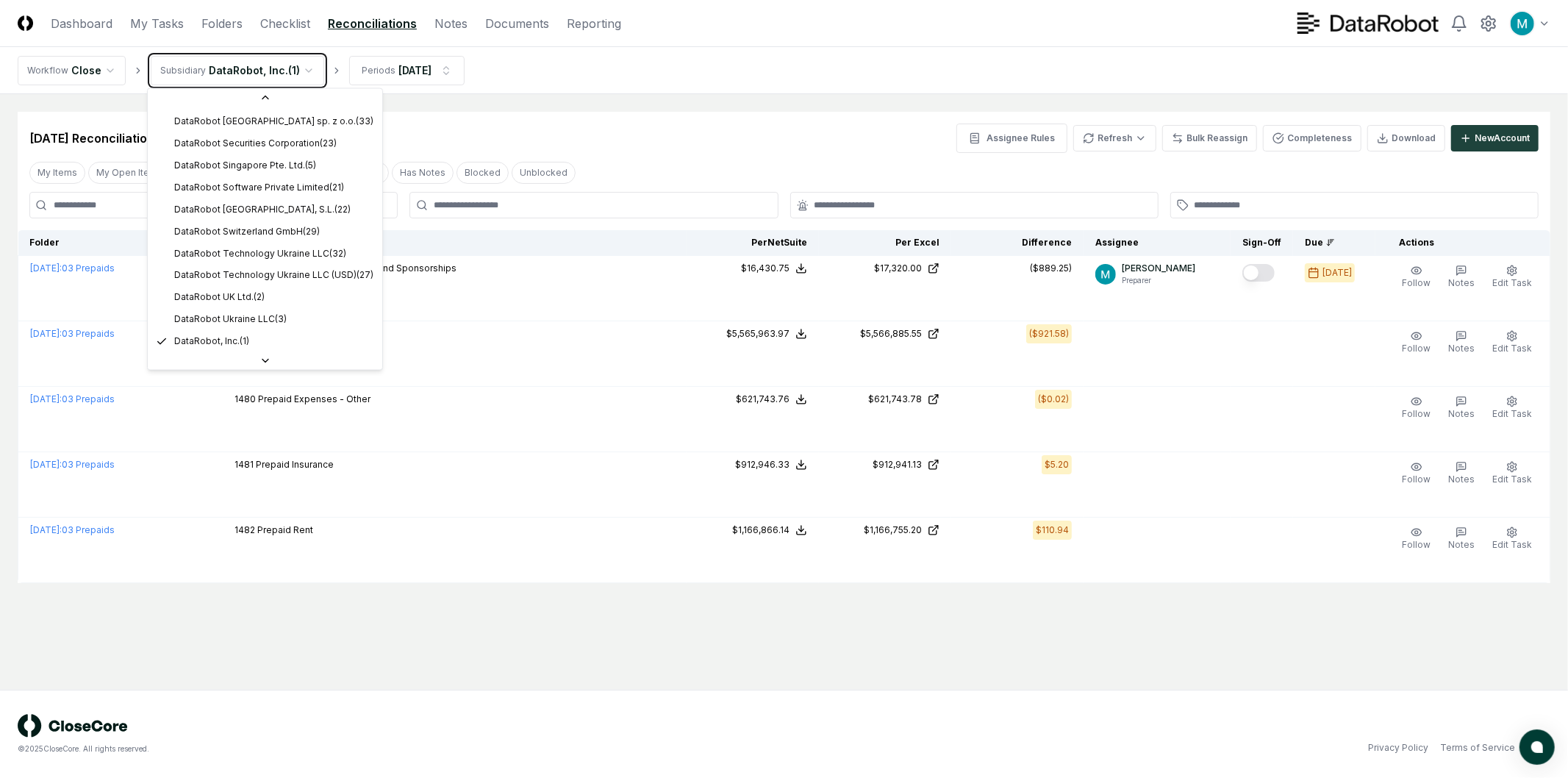
click at [479, 136] on html "CloseCore Dashboard My Tasks Folders Checklist Reconciliations Notes Documents …" at bounding box center [784, 389] width 1568 height 778
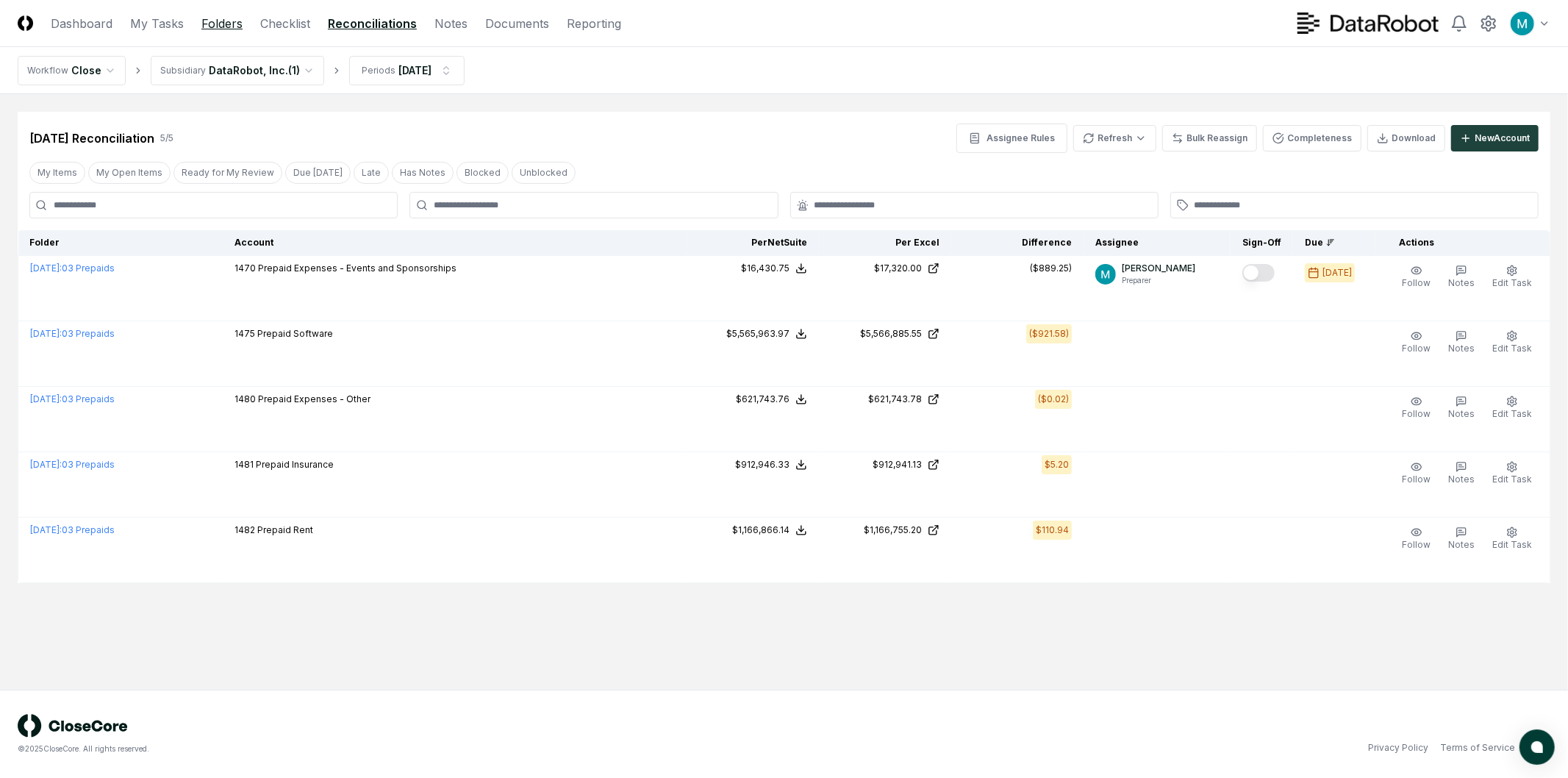
click at [216, 23] on link "Folders" at bounding box center [222, 23] width 41 height 17
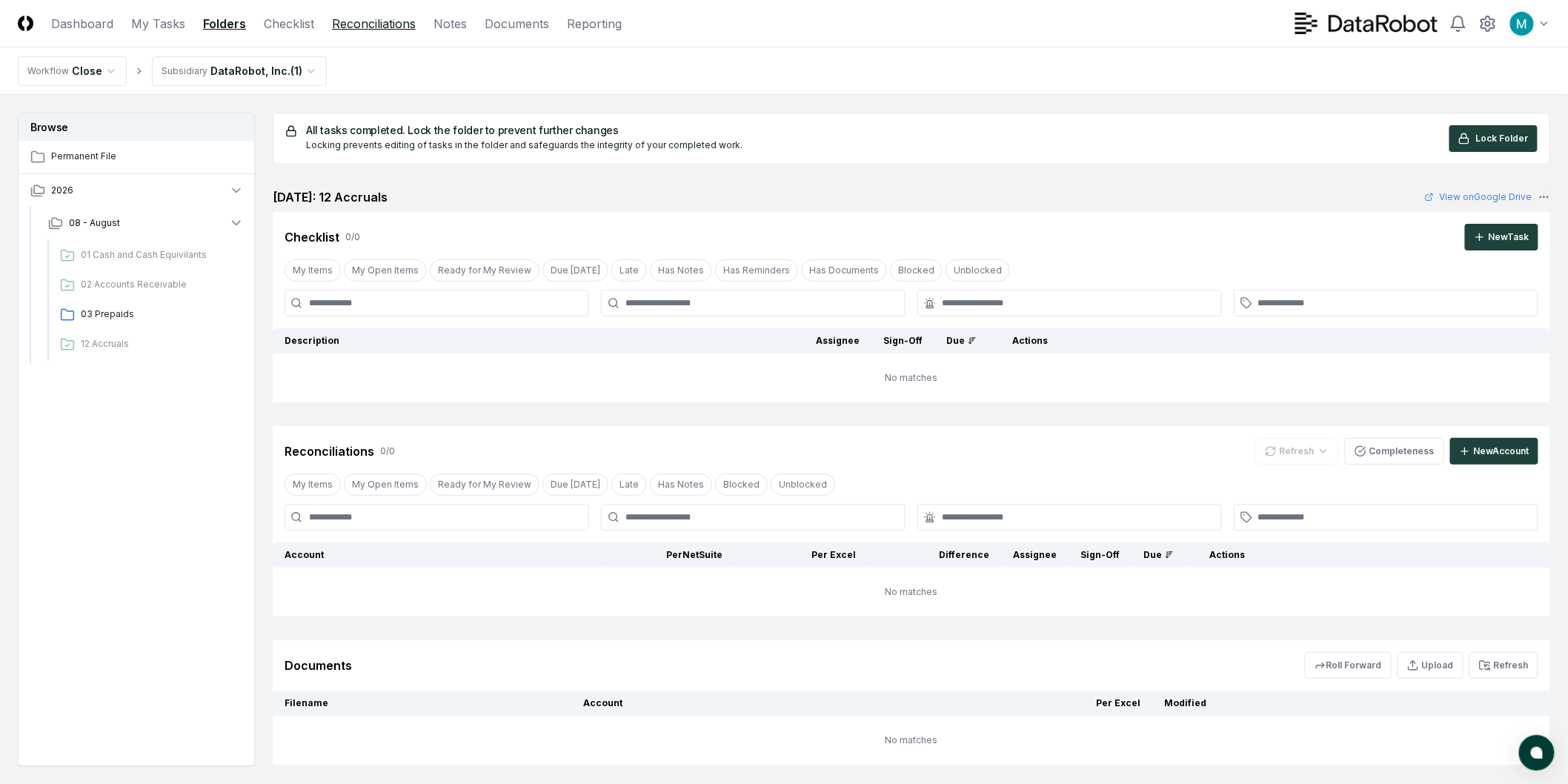
click at [384, 18] on link "Reconciliations" at bounding box center [374, 23] width 83 height 17
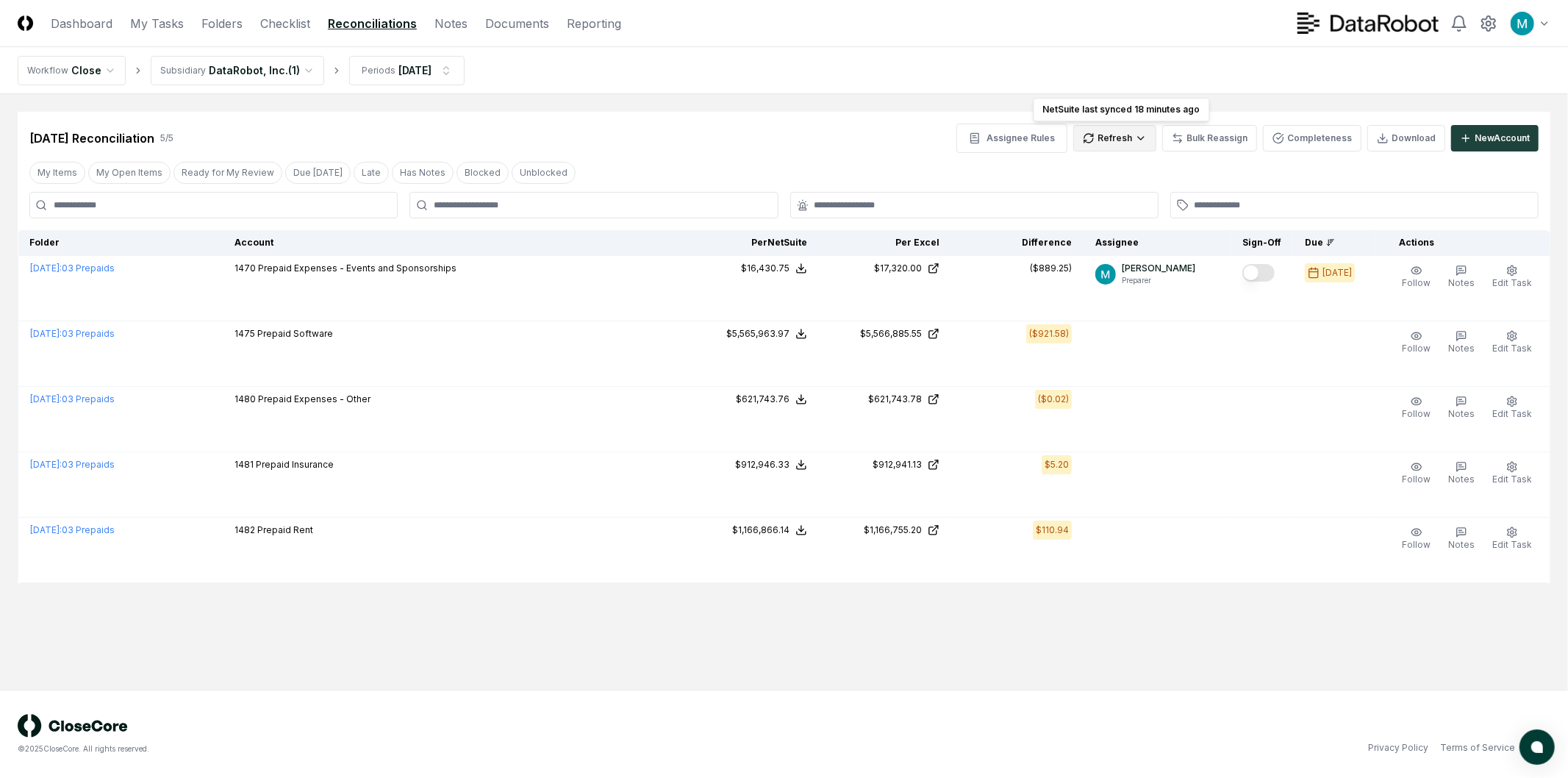
click at [1136, 134] on html "CloseCore Dashboard My Tasks Folders Checklist Reconciliations Notes Documents …" at bounding box center [784, 389] width 1568 height 778
click at [1126, 207] on div "All" at bounding box center [1119, 213] width 87 height 22
click at [289, 26] on link "Checklist" at bounding box center [285, 23] width 50 height 17
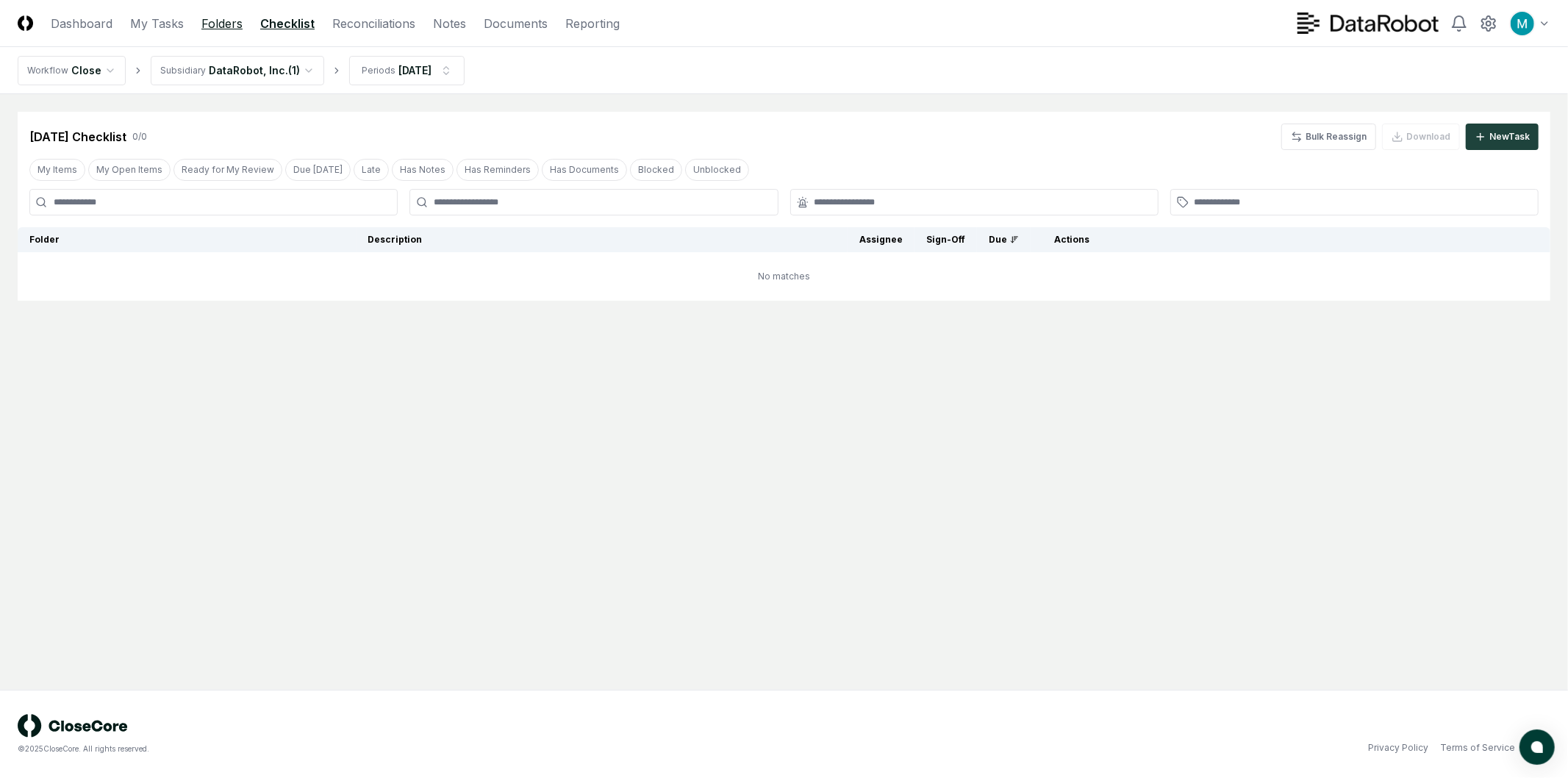
click at [234, 25] on link "Folders" at bounding box center [222, 23] width 41 height 17
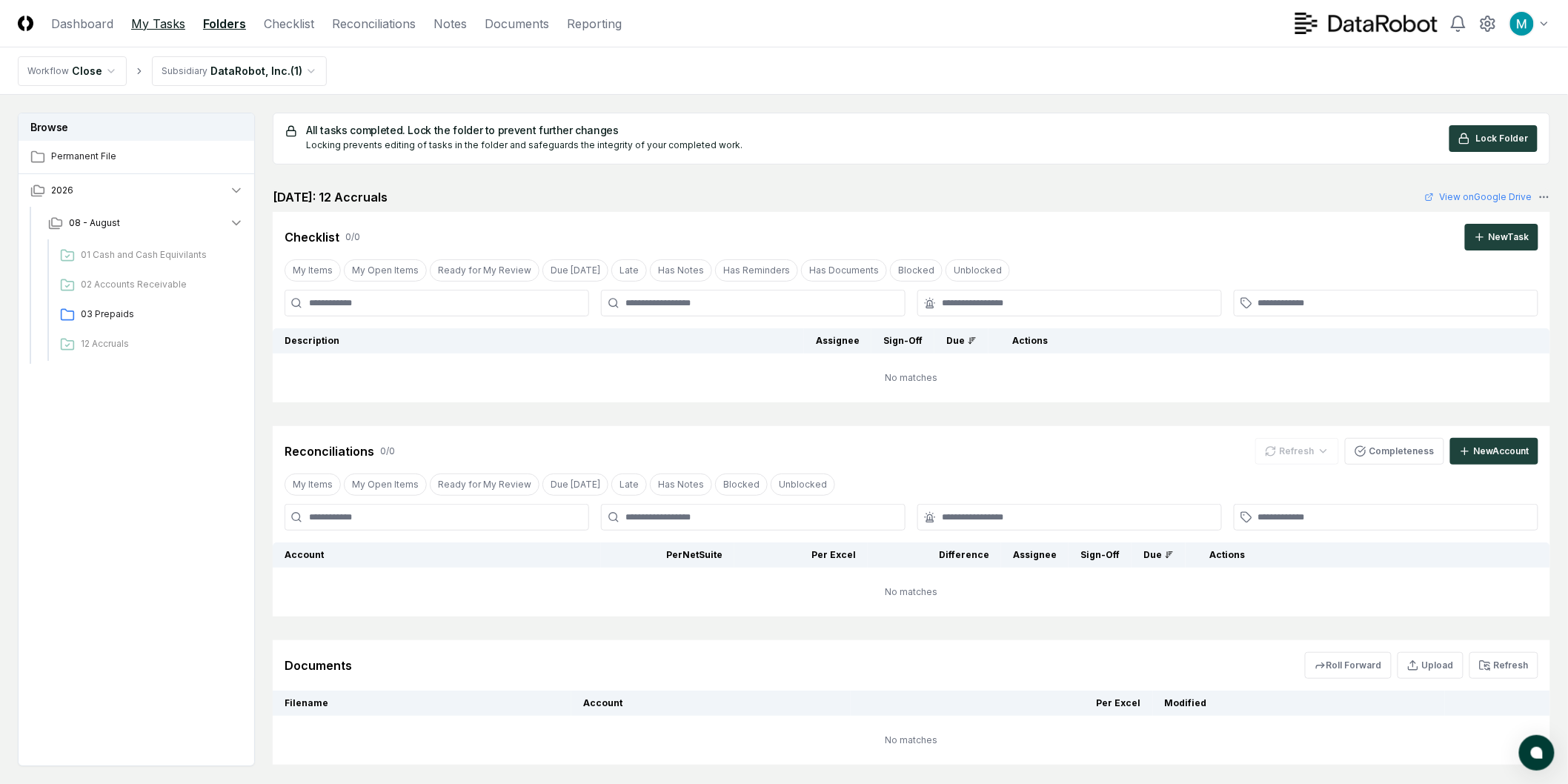
click at [167, 24] on link "My Tasks" at bounding box center [158, 23] width 54 height 17
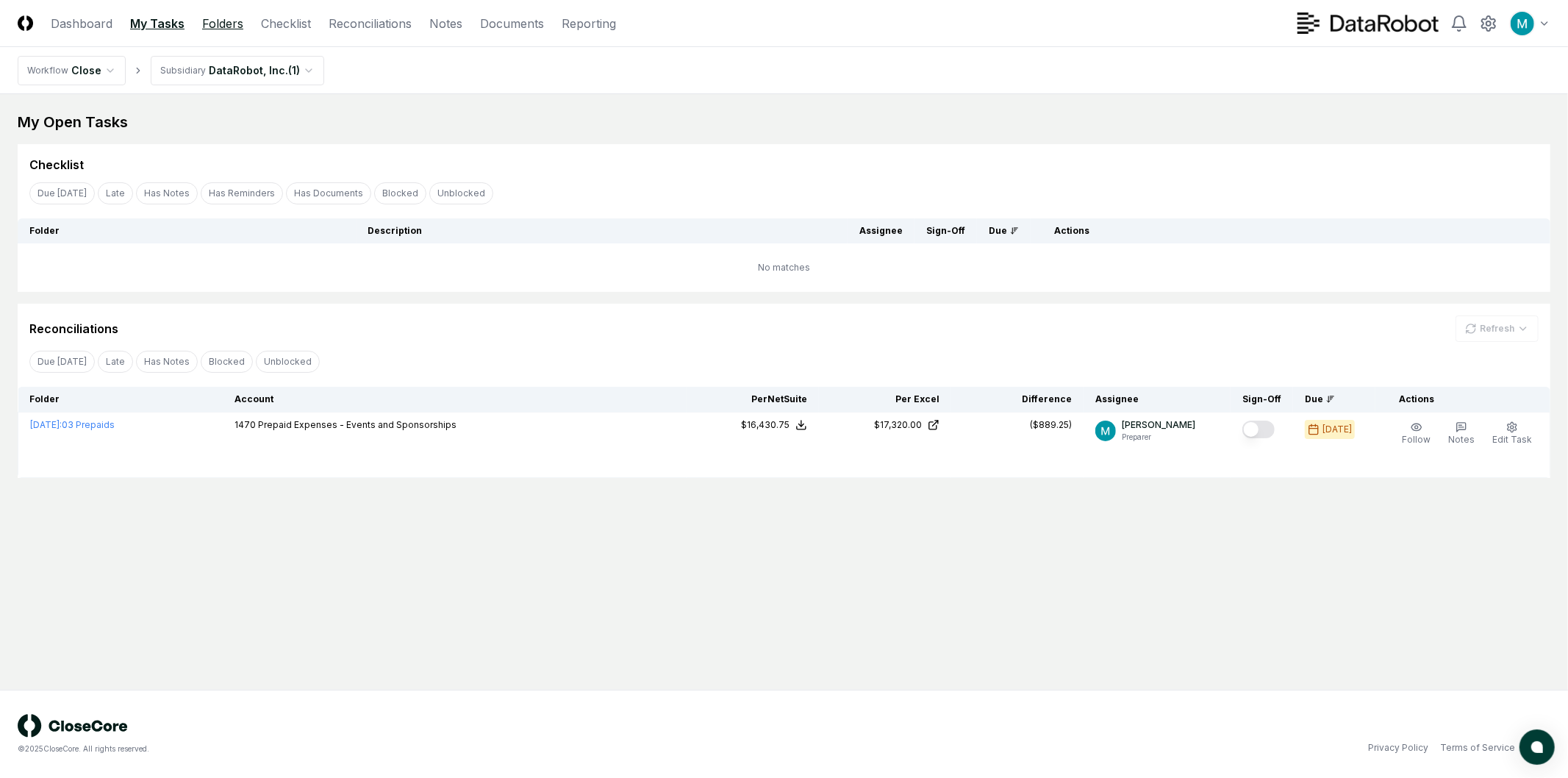
click at [231, 24] on link "Folders" at bounding box center [222, 23] width 41 height 17
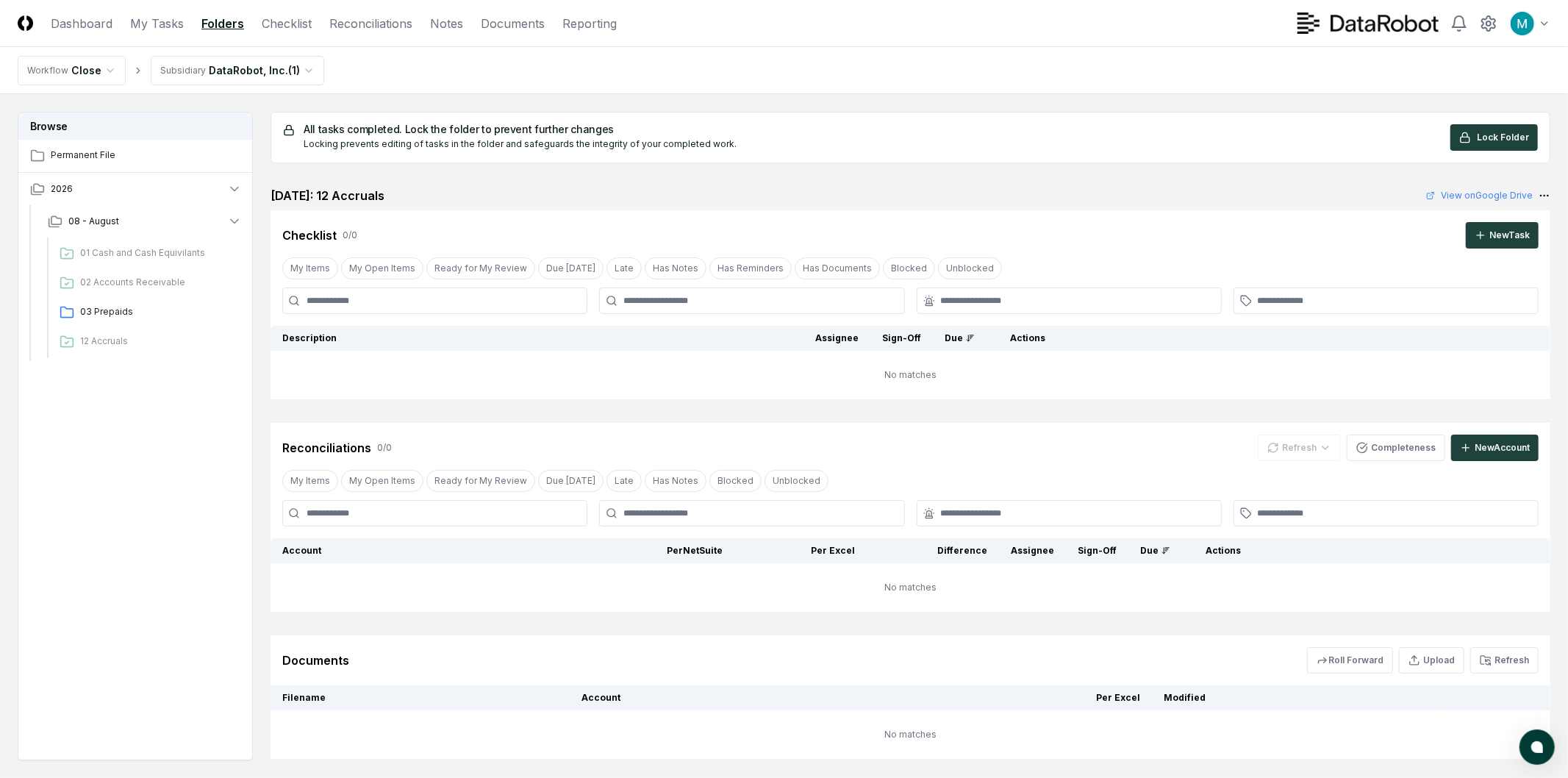
click at [1536, 195] on html "CloseCore Dashboard My Tasks Folders Checklist Reconciliations Notes Documents …" at bounding box center [784, 432] width 1568 height 866
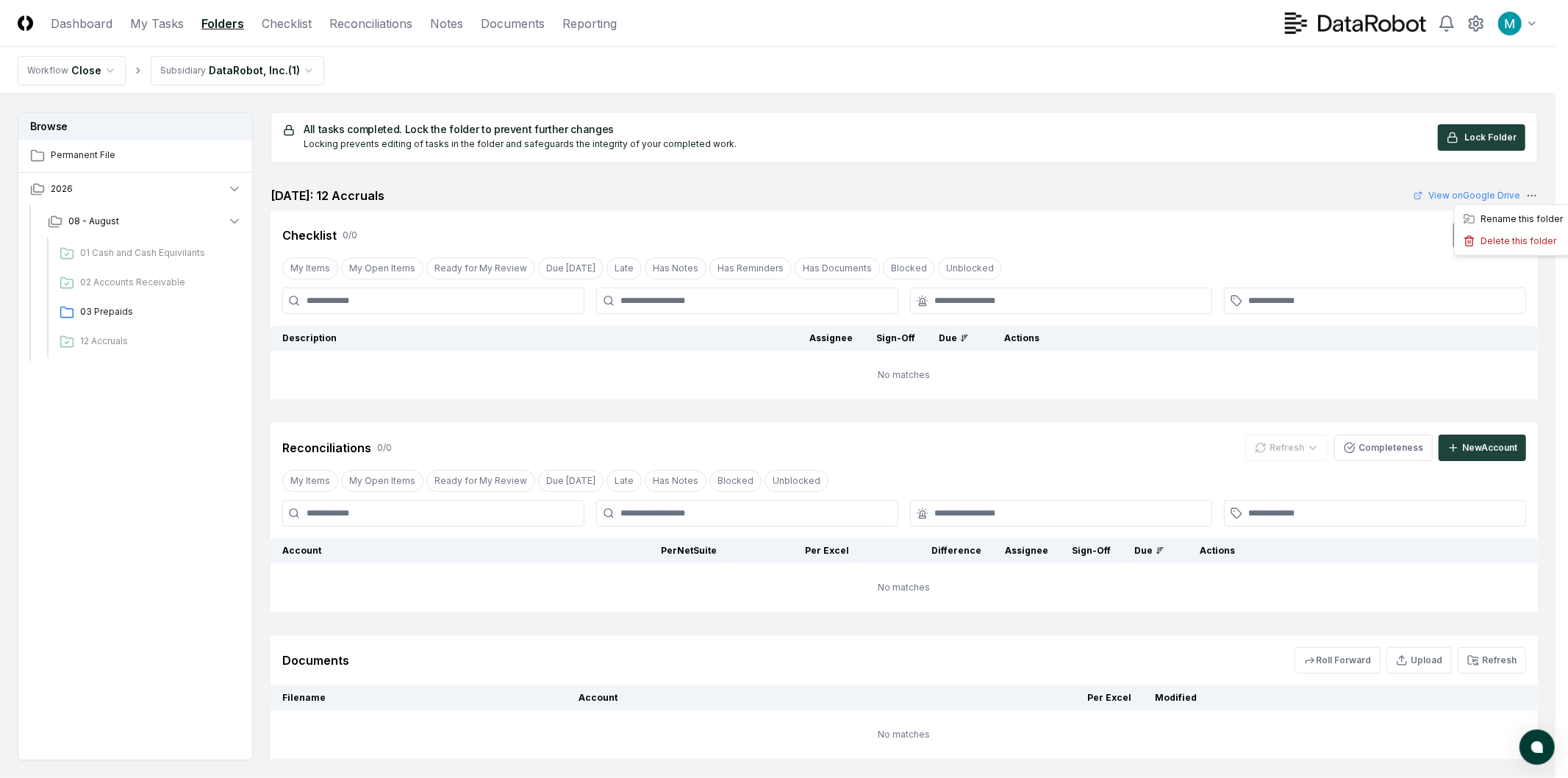
click at [1277, 184] on html "CloseCore Dashboard My Tasks Folders Checklist Reconciliations Notes Documents …" at bounding box center [784, 432] width 1568 height 866
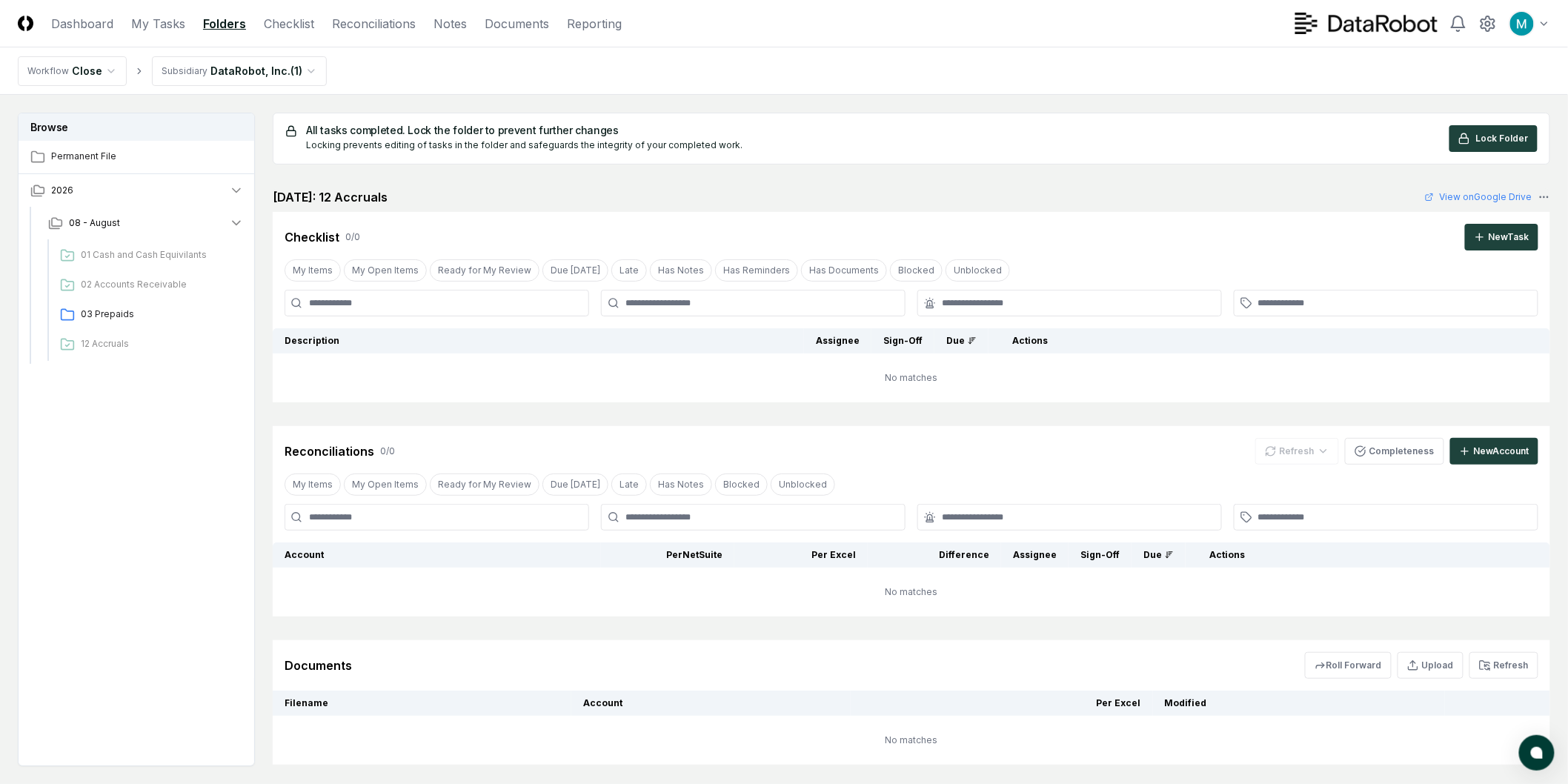
scroll to position [89, 0]
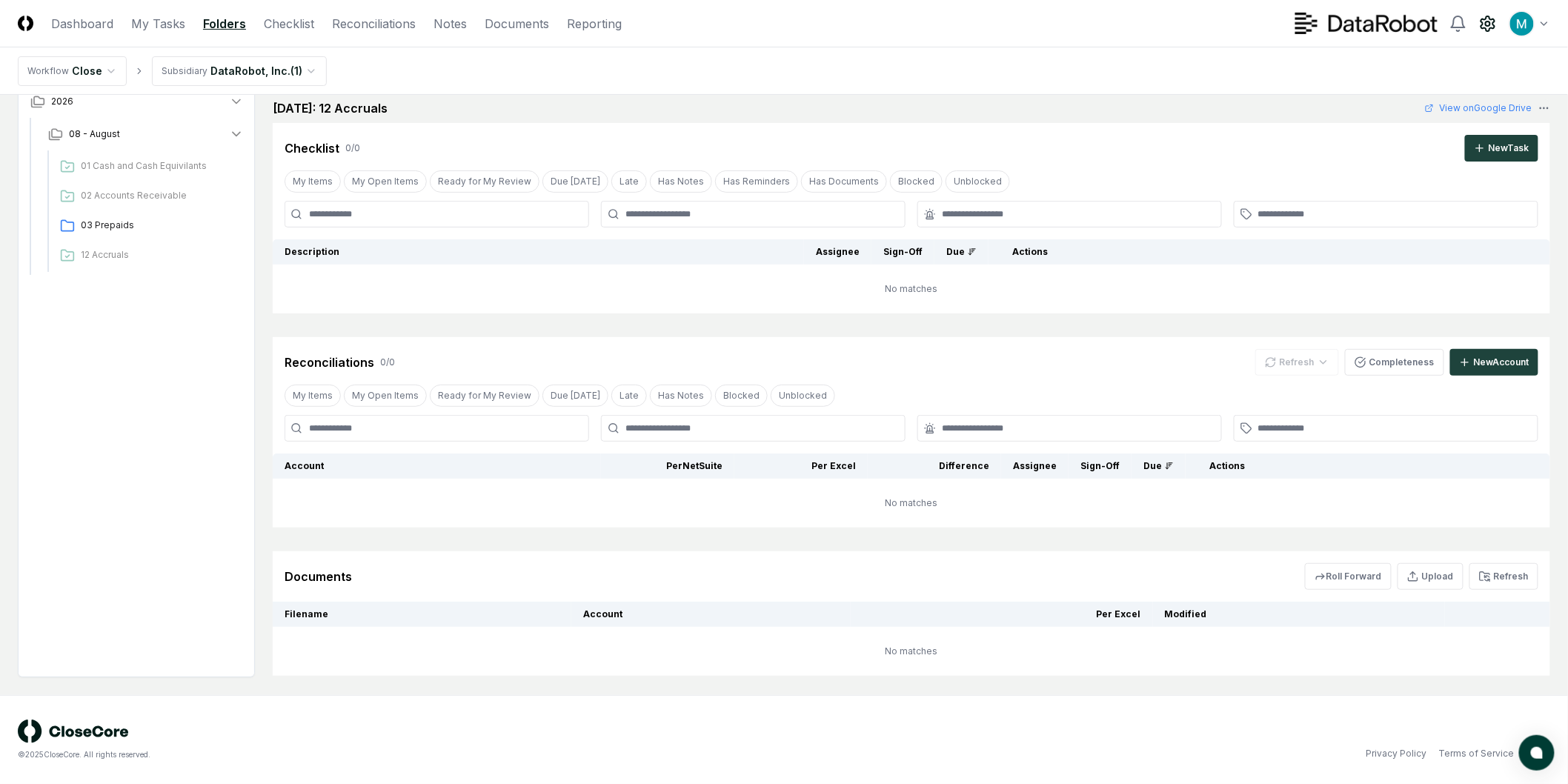
click at [1483, 20] on icon at bounding box center [1488, 23] width 14 height 15
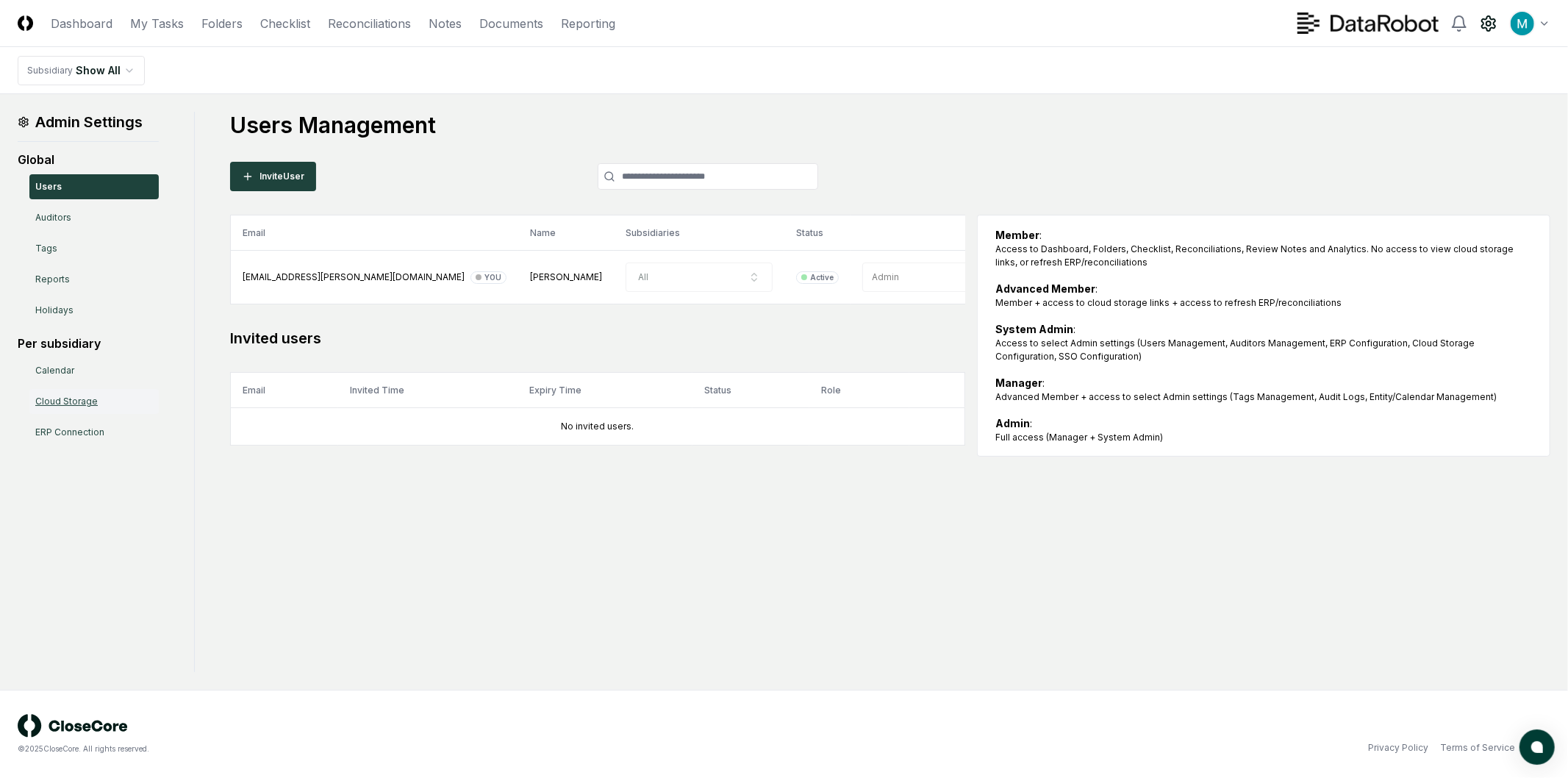
click at [105, 401] on link "Cloud Storage" at bounding box center [94, 402] width 129 height 25
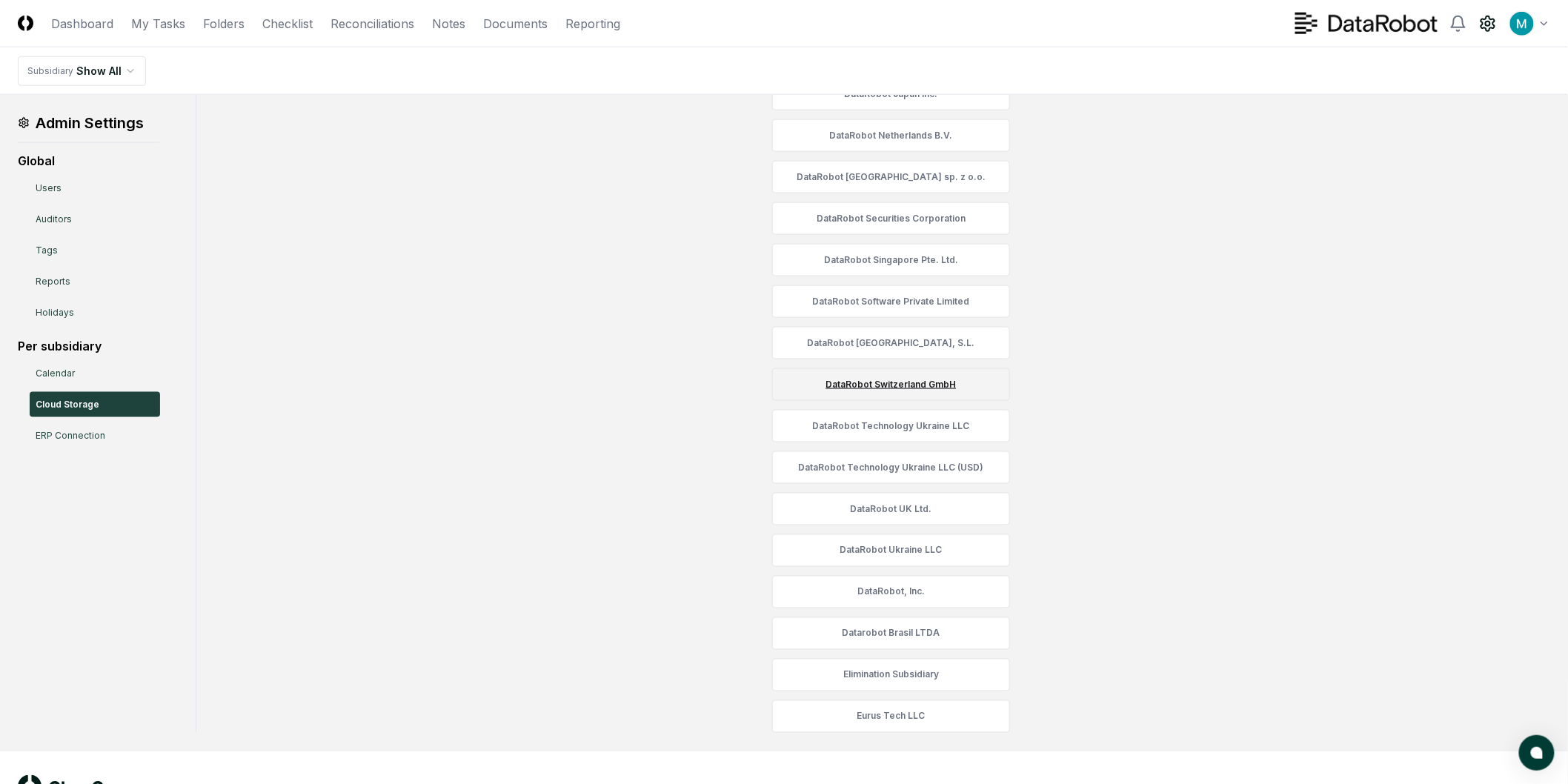
scroll to position [694, 0]
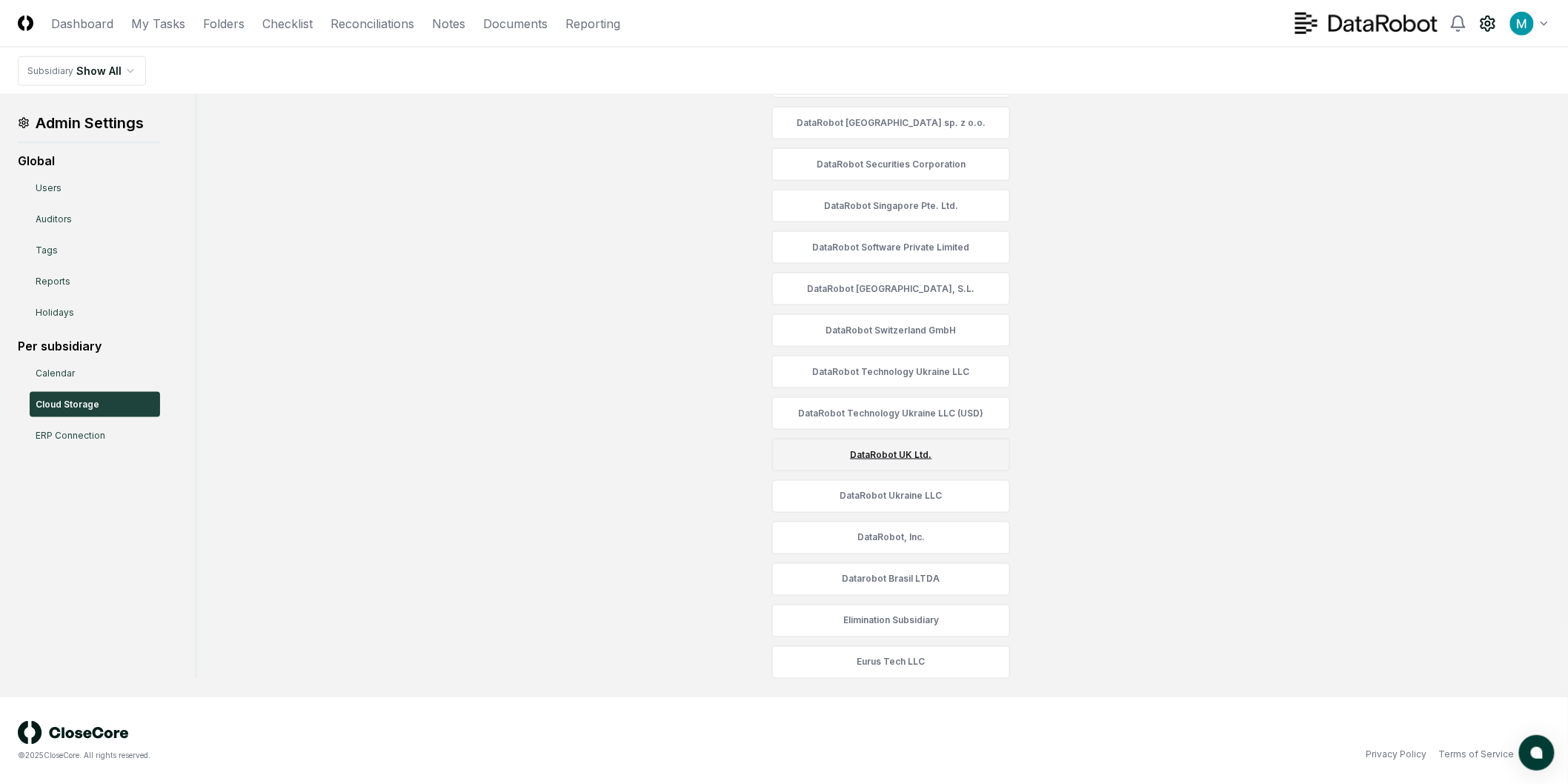
click at [916, 453] on link "DataRobot UK Ltd." at bounding box center [890, 455] width 238 height 33
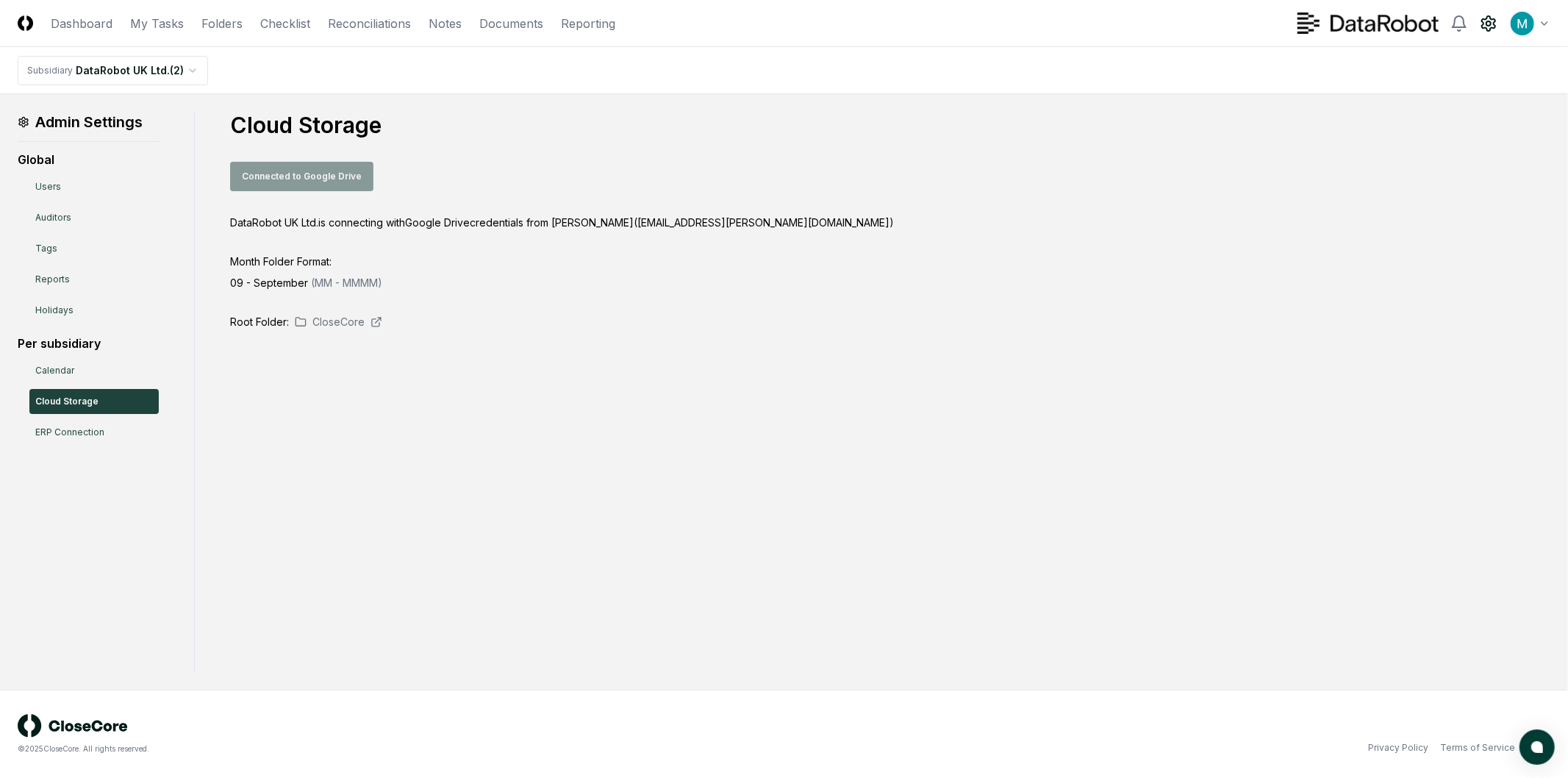
click at [325, 172] on div "Connected to Google Drive" at bounding box center [890, 176] width 1320 height 30
drag, startPoint x: 290, startPoint y: 222, endPoint x: 421, endPoint y: 221, distance: 131.0
click at [411, 221] on div "DataRobot UK Ltd. is connecting with Google Drive credentials from Manny Birrue…" at bounding box center [890, 222] width 1320 height 15
click at [431, 211] on div "Cloud Storage Connected to Google Drive DataRobot UK Ltd. is connecting with Go…" at bounding box center [890, 220] width 1320 height 218
click at [326, 326] on link "CloseCore" at bounding box center [338, 322] width 88 height 15
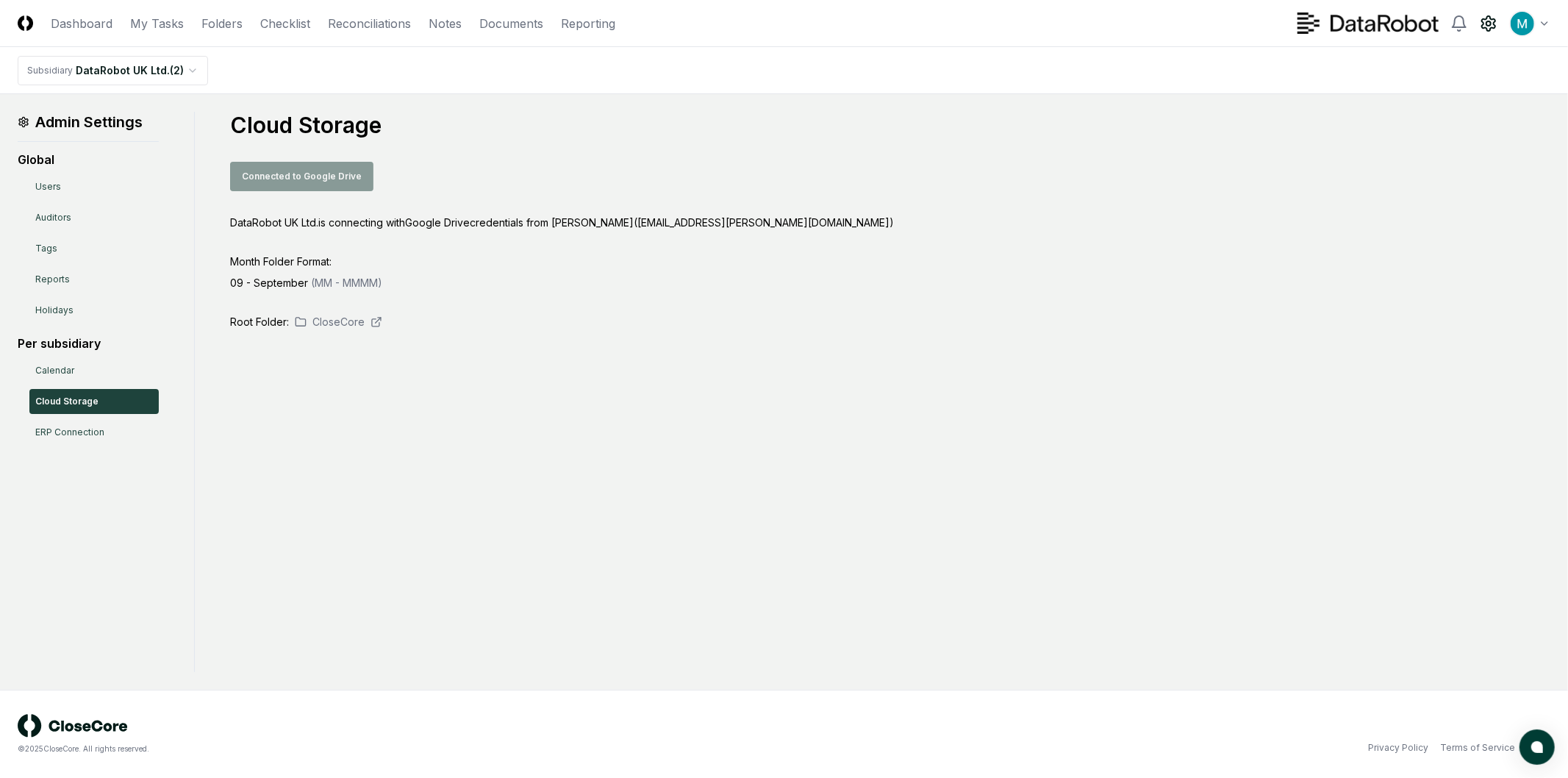
click at [349, 13] on header "CloseCore Dashboard My Tasks Folders Checklist Reconciliations Notes Documents …" at bounding box center [784, 23] width 1568 height 47
click at [352, 23] on link "Reconciliations" at bounding box center [369, 23] width 83 height 17
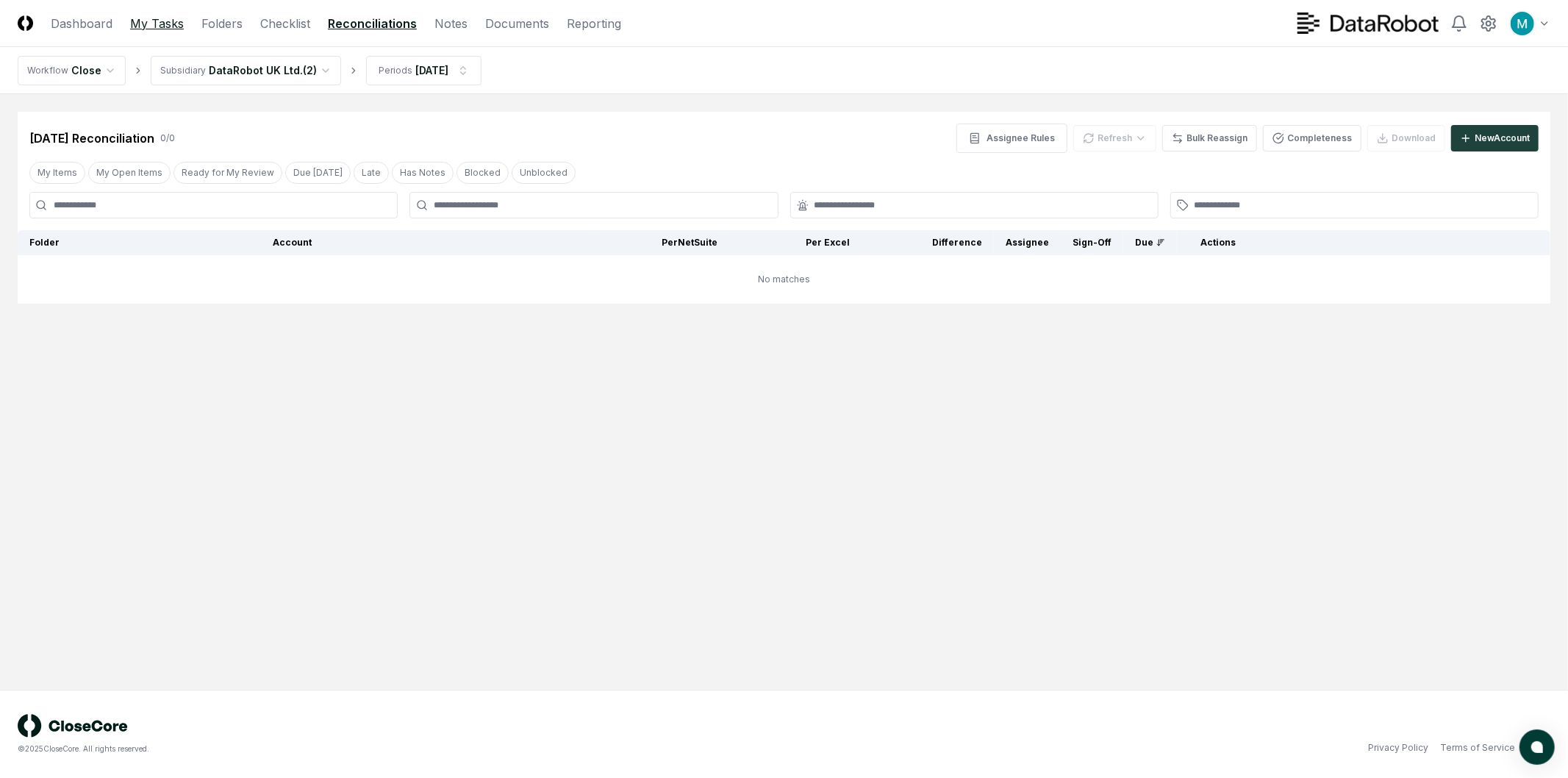
click at [160, 25] on link "My Tasks" at bounding box center [157, 23] width 54 height 17
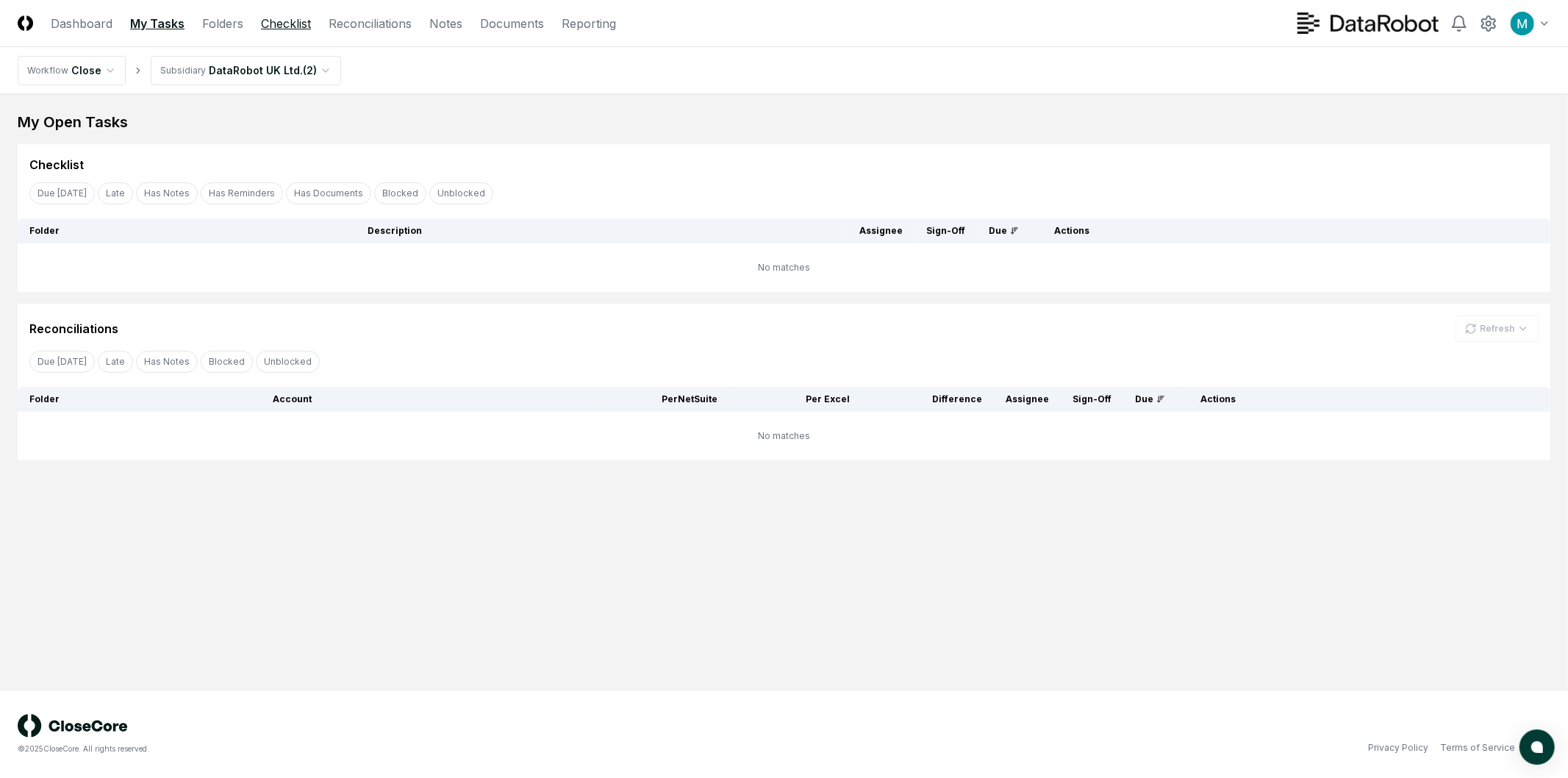
click at [300, 23] on link "Checklist" at bounding box center [286, 23] width 50 height 17
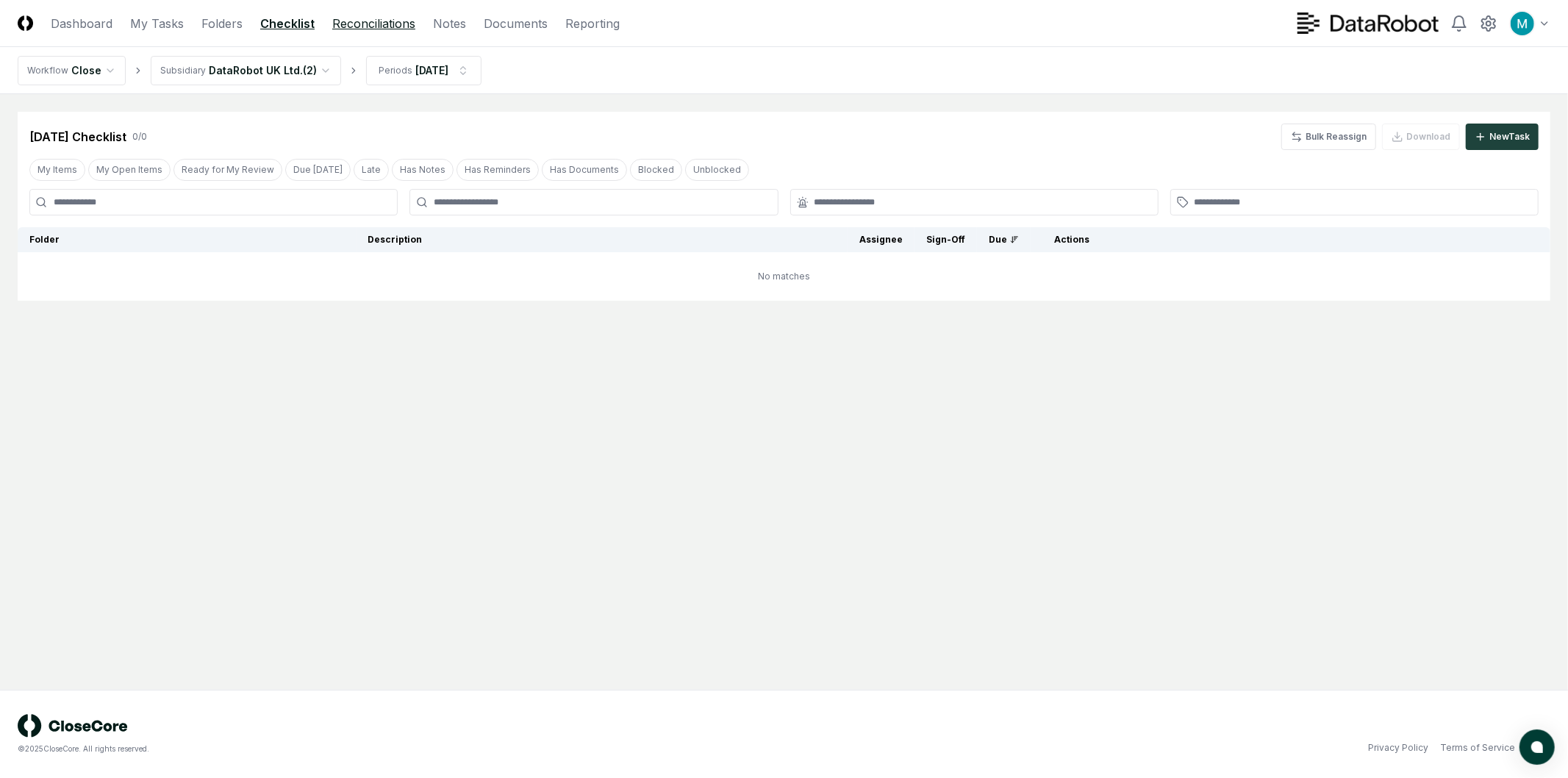
click at [379, 31] on link "Reconciliations" at bounding box center [374, 23] width 83 height 17
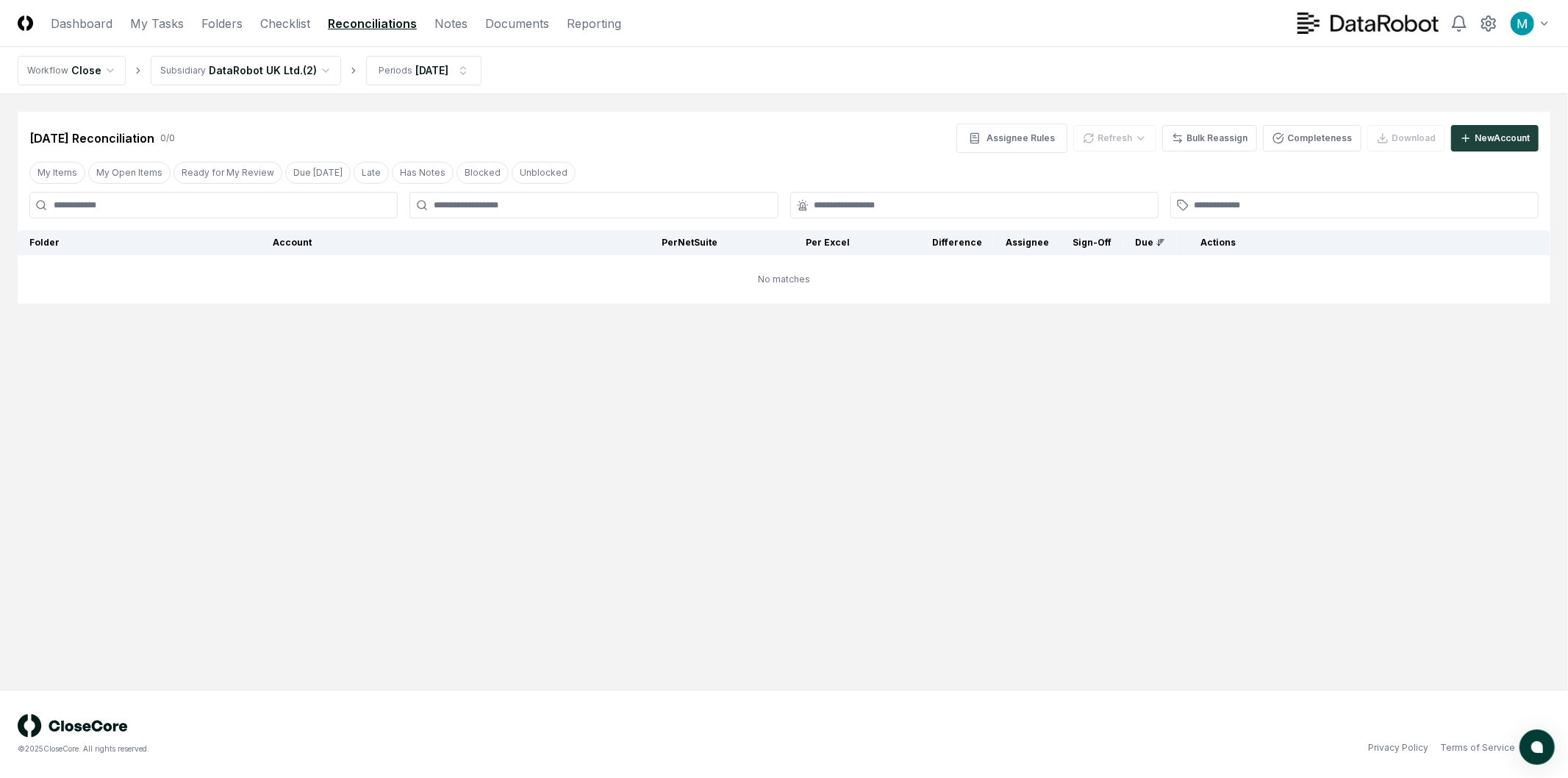
click at [525, 368] on main "Cancel Reassign Aug 2025 Reconciliation 0 / 0 Assignee Rules Refresh Bulk Reass…" at bounding box center [784, 392] width 1568 height 595
click at [239, 70] on html "CloseCore Dashboard My Tasks Folders Checklist Reconciliations Notes Documents …" at bounding box center [784, 389] width 1568 height 778
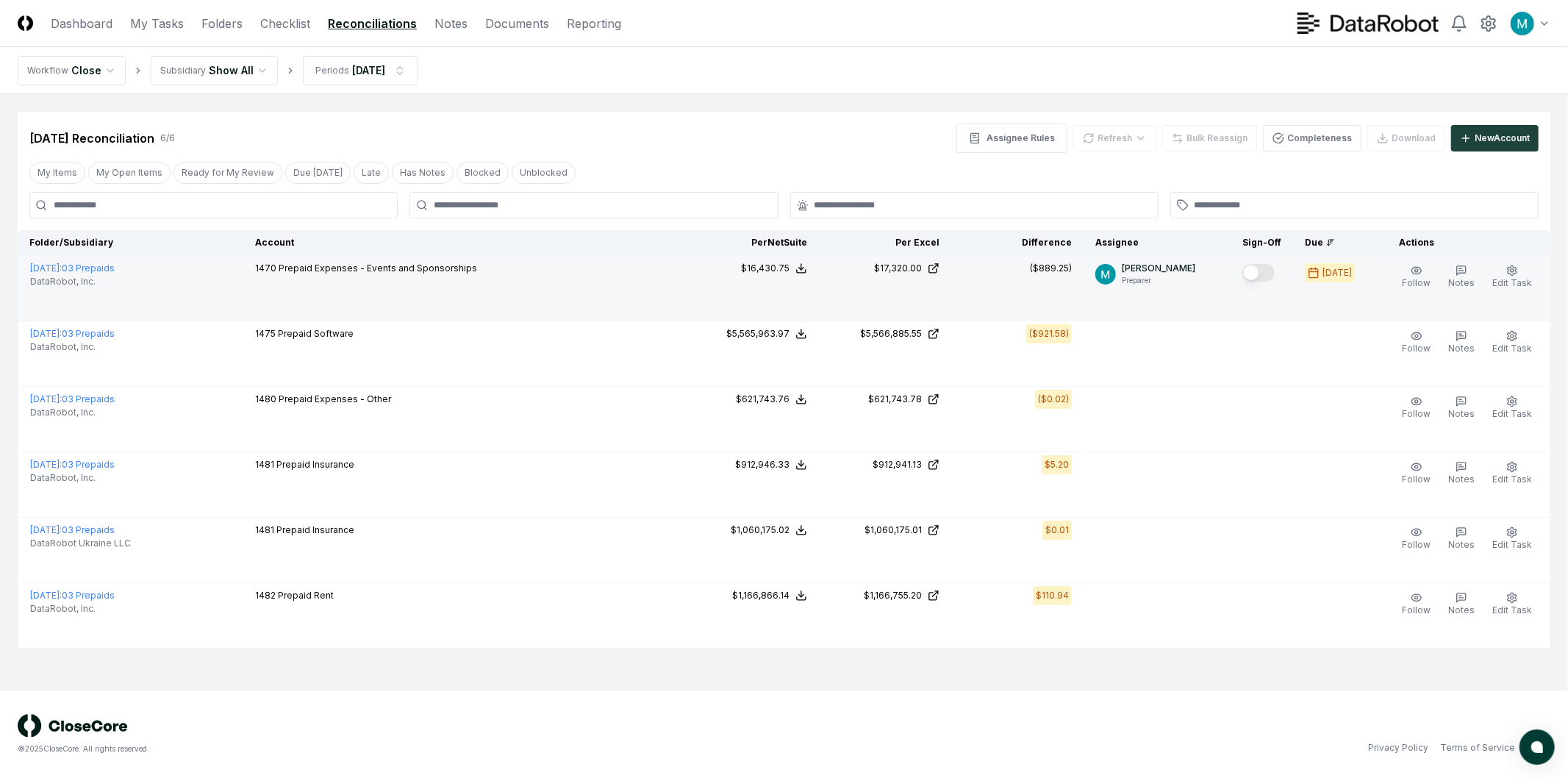
click at [1263, 271] on button "Mark complete" at bounding box center [1259, 272] width 33 height 17
click at [809, 119] on div "Aug 2025 Reconciliation 6 / 6 Assignee Rules Refresh Bulk Reassign Completeness…" at bounding box center [783, 132] width 1532 height 41
click at [722, 136] on div "Aug 2025 Reconciliation 6 / 6 Assignee Rules Refresh Bulk Reassign Completeness…" at bounding box center [784, 138] width 1509 height 30
click at [457, 172] on button "Blocked" at bounding box center [483, 172] width 52 height 22
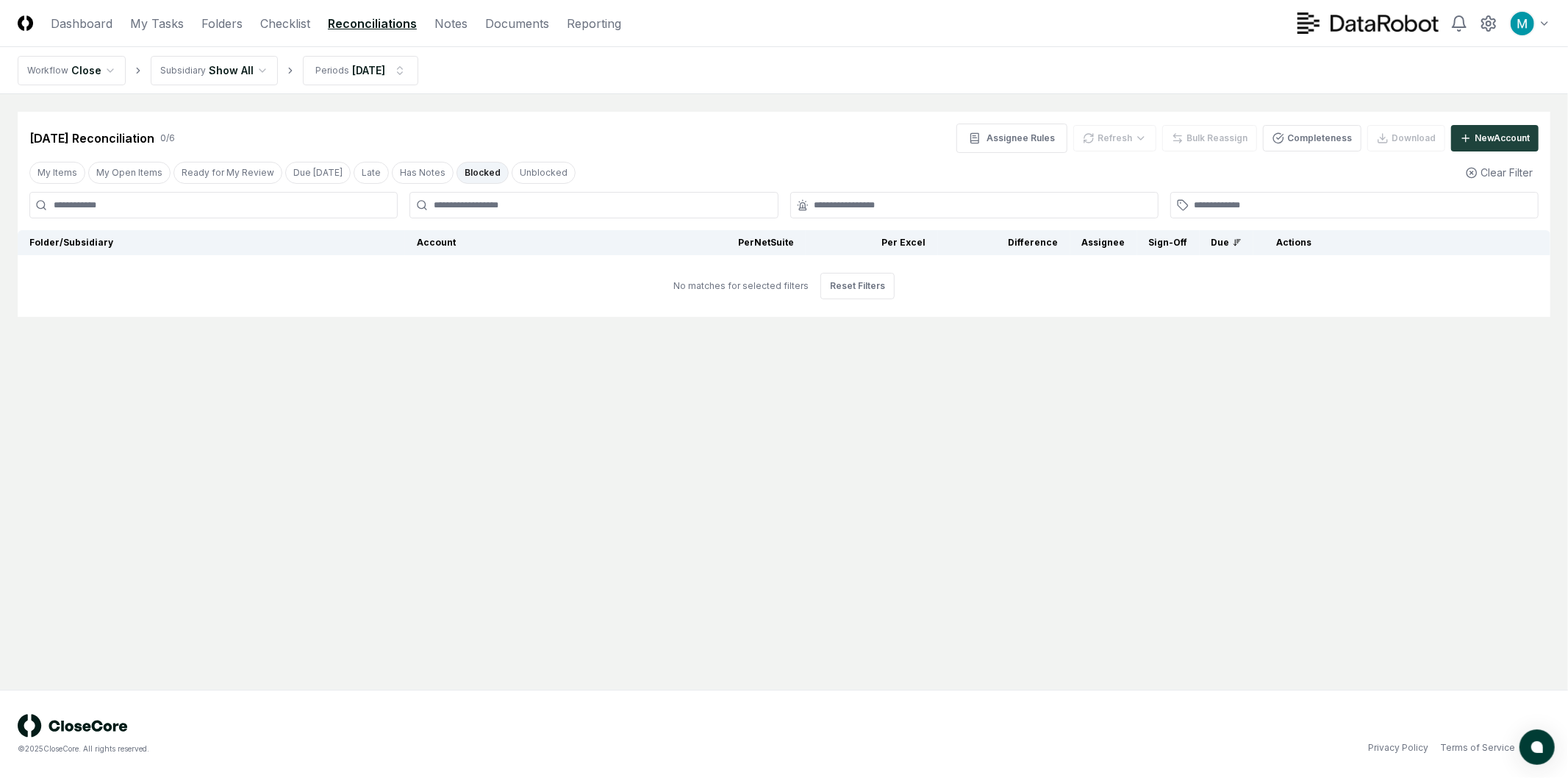
click at [475, 170] on button "Blocked" at bounding box center [483, 172] width 52 height 22
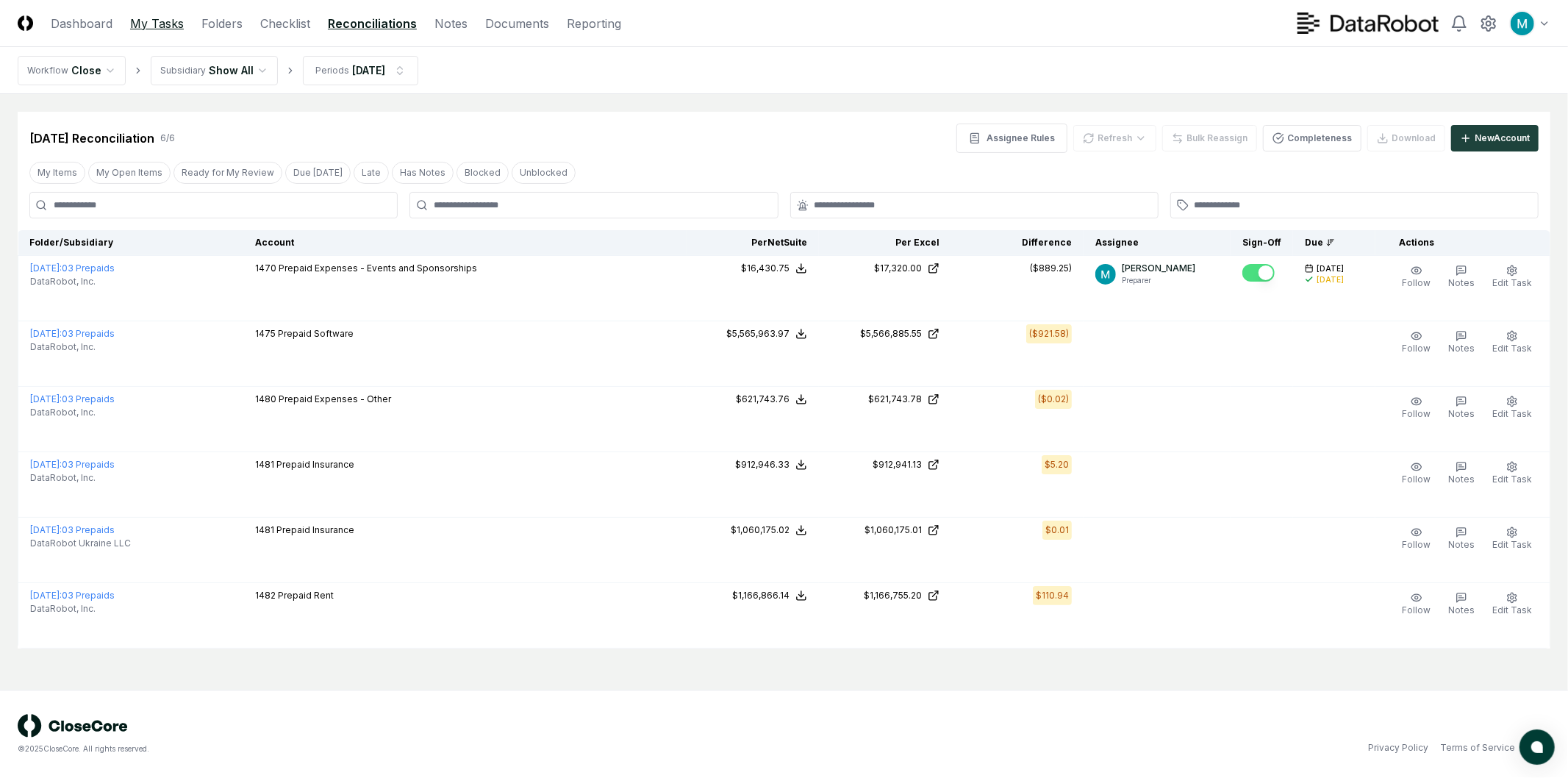
click at [138, 23] on link "My Tasks" at bounding box center [157, 23] width 54 height 17
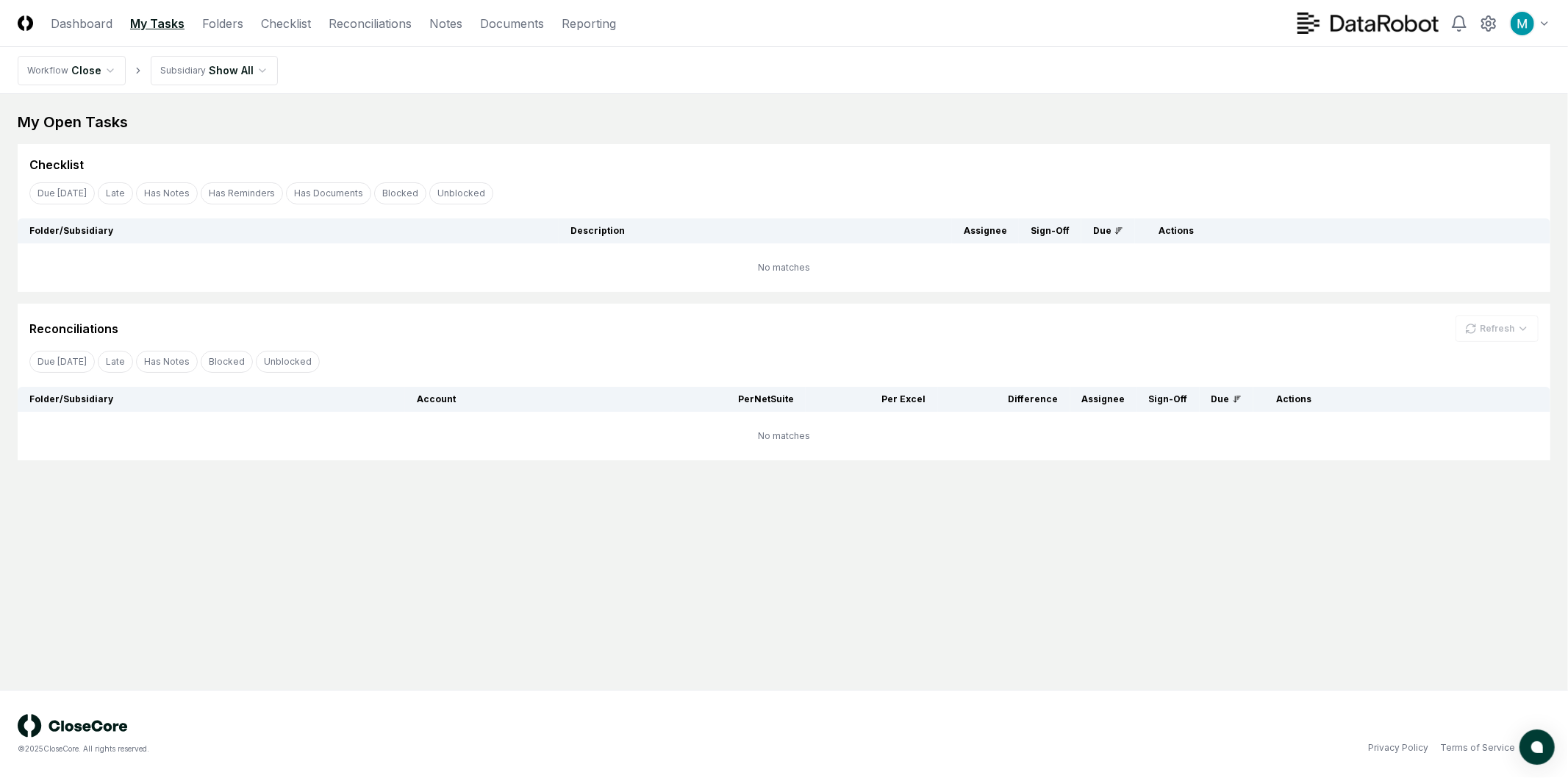
click at [79, 33] on header "CloseCore Dashboard My Tasks Folders Checklist Reconciliations Notes Documents …" at bounding box center [784, 23] width 1568 height 47
click at [79, 24] on link "Dashboard" at bounding box center [82, 23] width 62 height 17
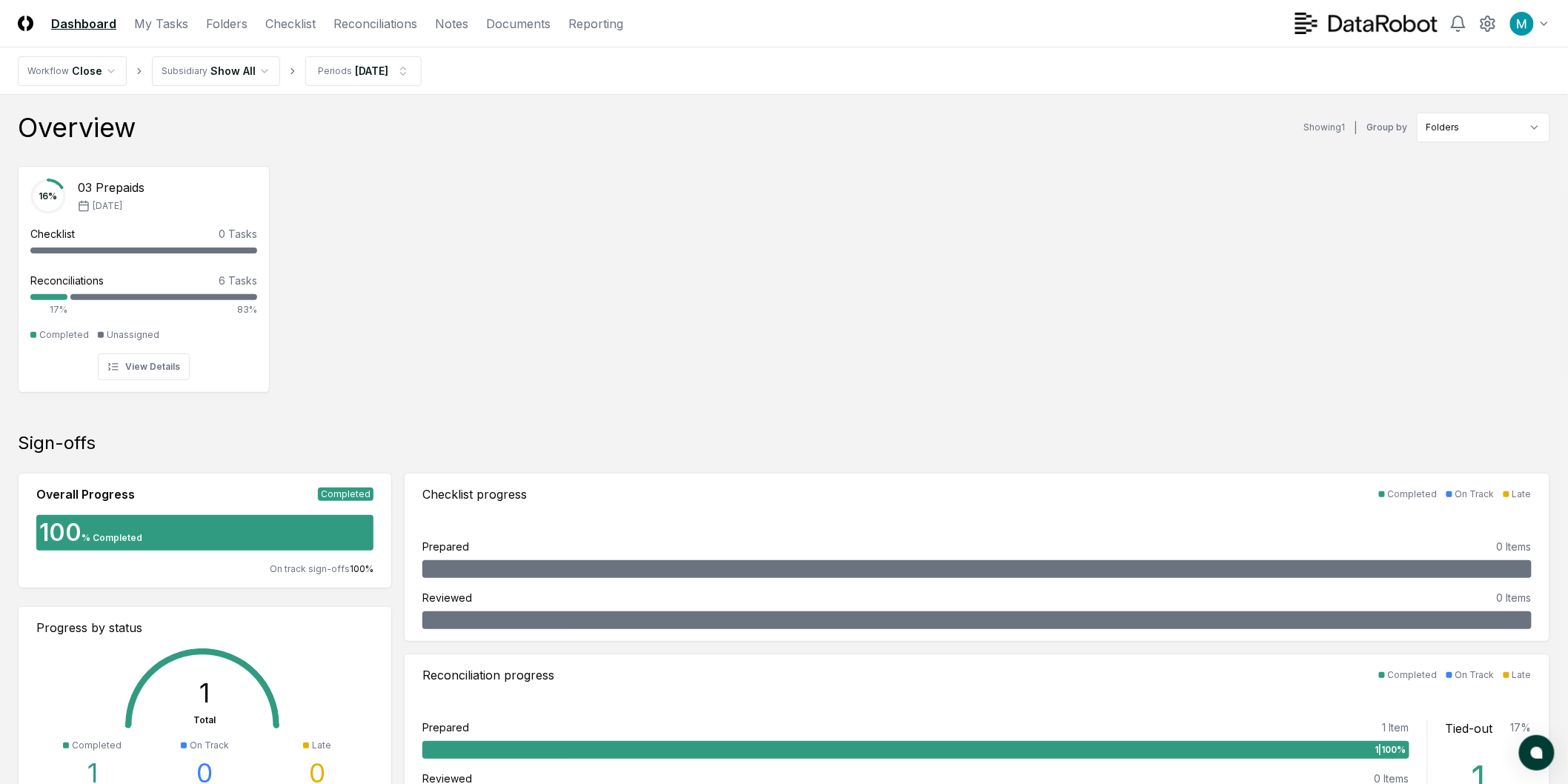
click at [779, 290] on div "16 % 03 Prepaids Aug '25 Checklist 0 Tasks - Reconciliations 6 Tasks 17% 83% Co…" at bounding box center [784, 278] width 1568 height 247
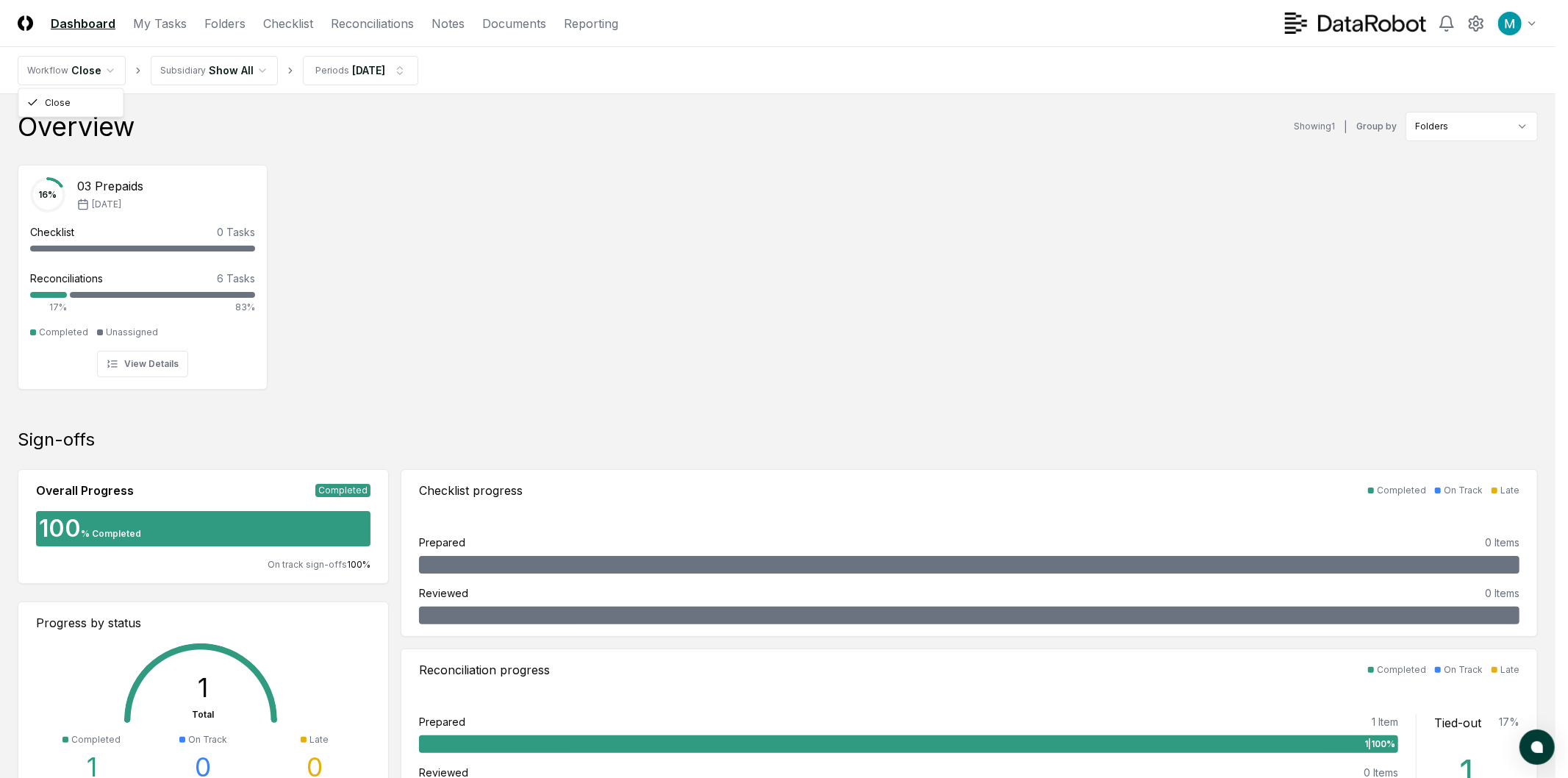
click at [105, 73] on html "CloseCore Dashboard My Tasks Folders Checklist Reconciliations Notes Documents …" at bounding box center [784, 781] width 1568 height 1563
click at [216, 71] on html "CloseCore Dashboard My Tasks Folders Checklist Reconciliations Notes Documents …" at bounding box center [784, 781] width 1568 height 1563
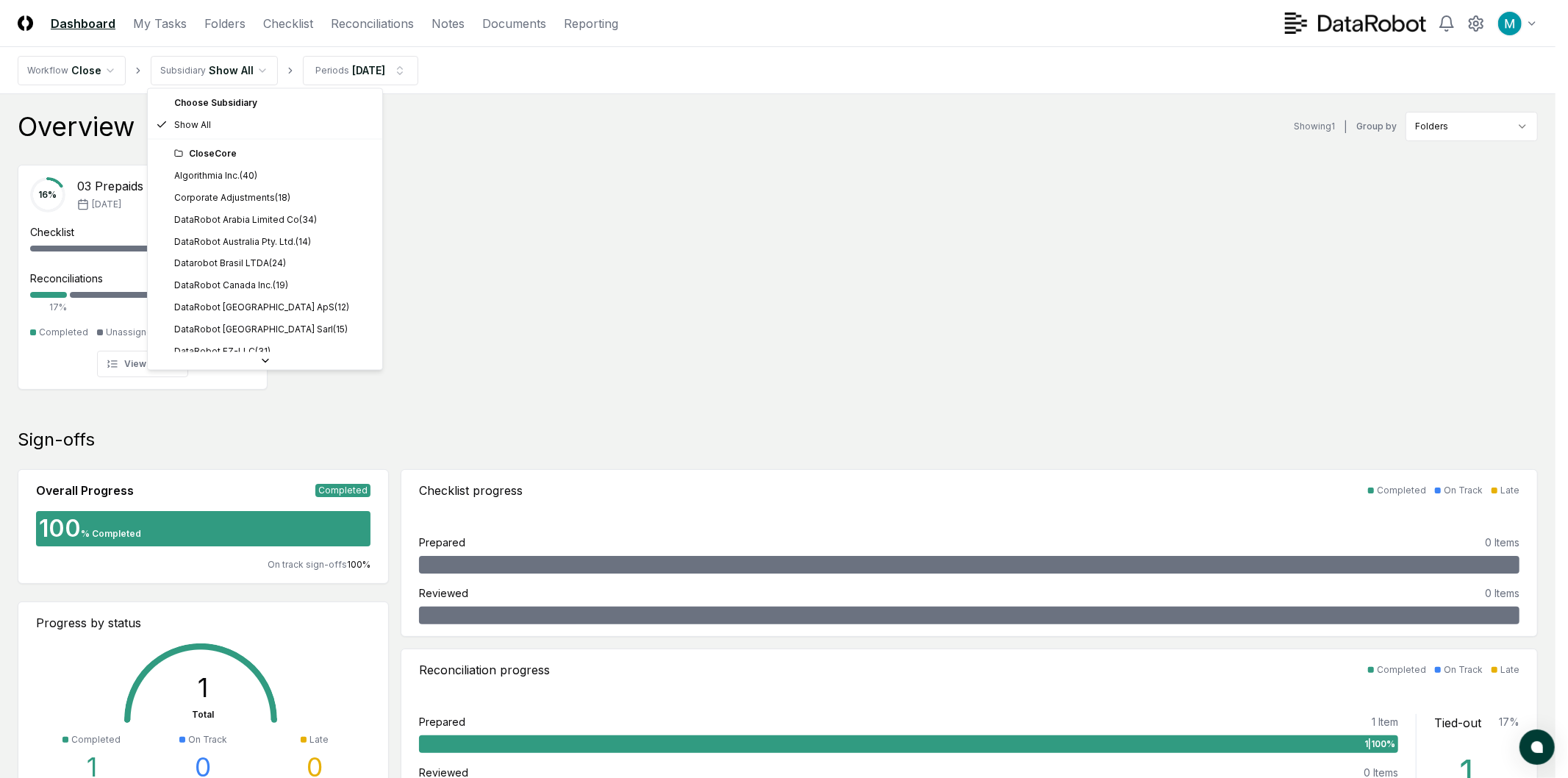
click at [216, 71] on html "CloseCore Dashboard My Tasks Folders Checklist Reconciliations Notes Documents …" at bounding box center [784, 781] width 1568 height 1563
click at [216, 71] on html "CloseCore Dashboard My Tasks Folders Checklist Reconciliations Notes Documents …" at bounding box center [777, 781] width 1555 height 1563
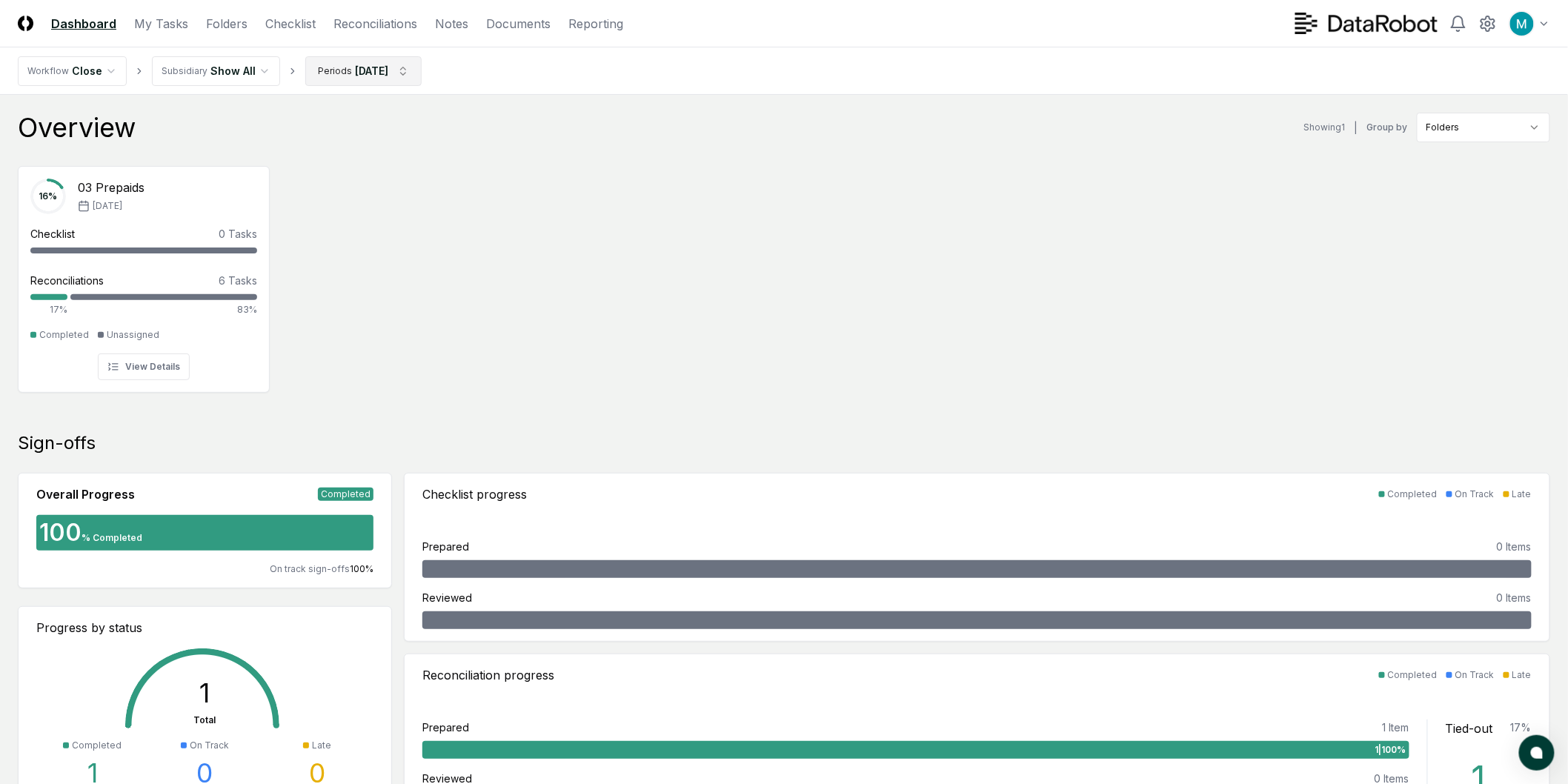
click at [364, 67] on html "CloseCore Dashboard My Tasks Folders Checklist Reconciliations Notes Documents …" at bounding box center [784, 787] width 1568 height 1575
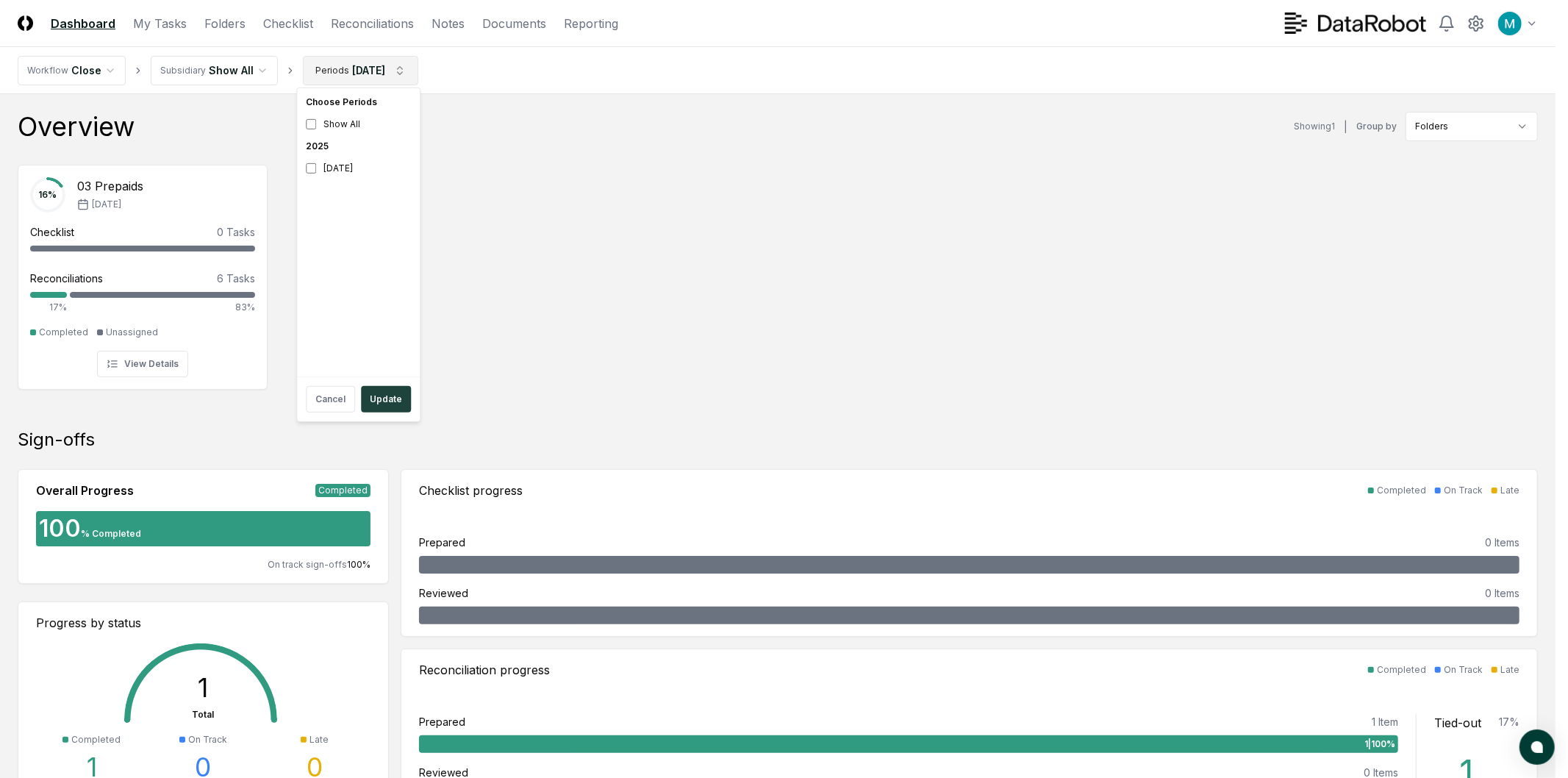
click at [361, 66] on html "CloseCore Dashboard My Tasks Folders Checklist Reconciliations Notes Documents …" at bounding box center [784, 781] width 1568 height 1563
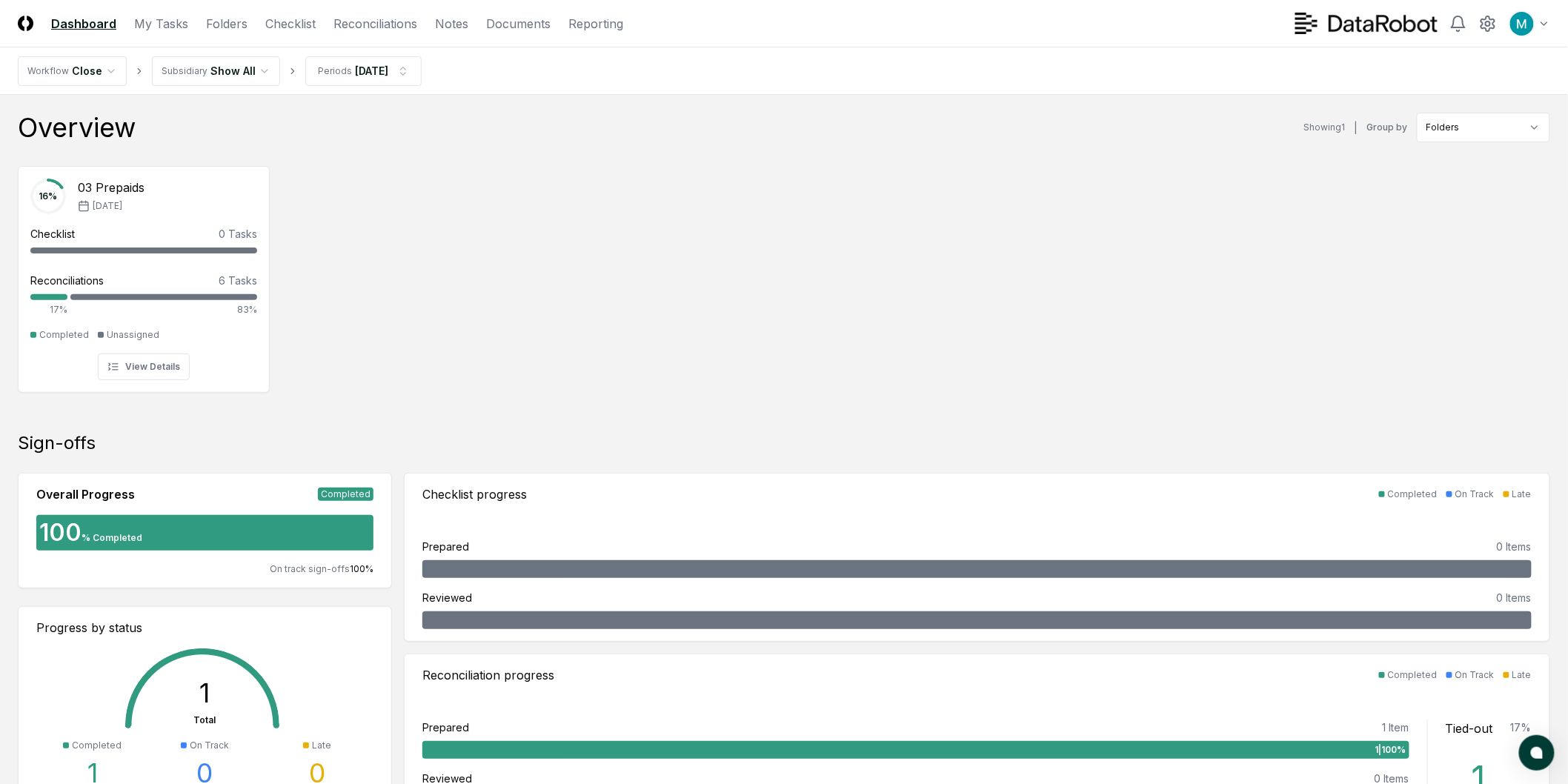
click at [787, 183] on div "16 % 03 Prepaids Aug '25 Checklist 0 Tasks - Reconciliations 6 Tasks 17% 83% Co…" at bounding box center [784, 278] width 1568 height 247
click at [343, 52] on nav "Workflow Close Subsidiary Show All Periods Aug 2025" at bounding box center [784, 71] width 1568 height 48
click at [347, 60] on html "CloseCore Dashboard My Tasks Folders Checklist Reconciliations Notes Documents …" at bounding box center [784, 787] width 1568 height 1575
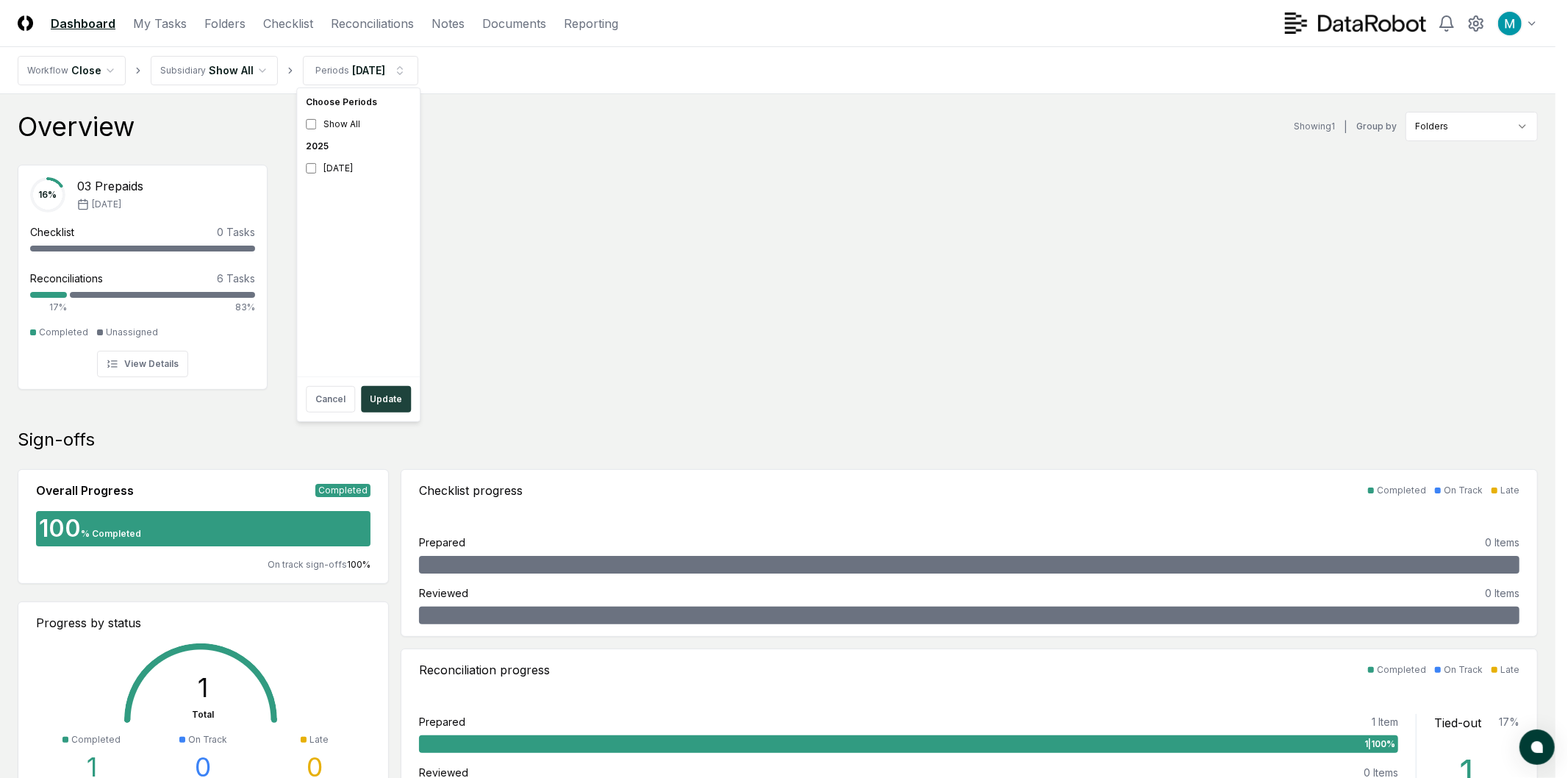
click at [364, 290] on div "Choose Periods Show All 2025 August 2025" at bounding box center [357, 232] width 117 height 282
click at [586, 292] on html "CloseCore Dashboard My Tasks Folders Checklist Reconciliations Notes Documents …" at bounding box center [784, 781] width 1568 height 1563
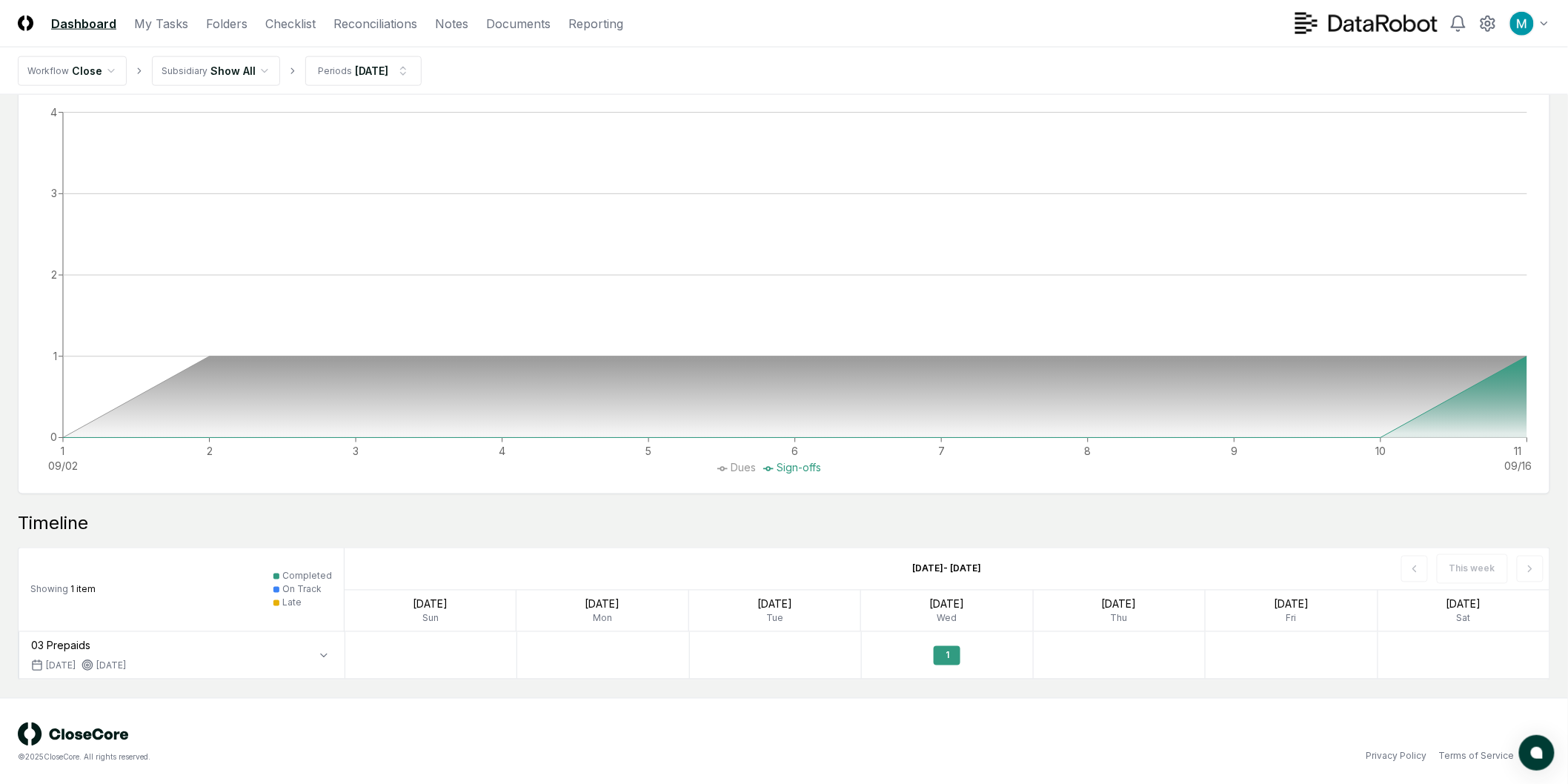
scroll to position [791, 0]
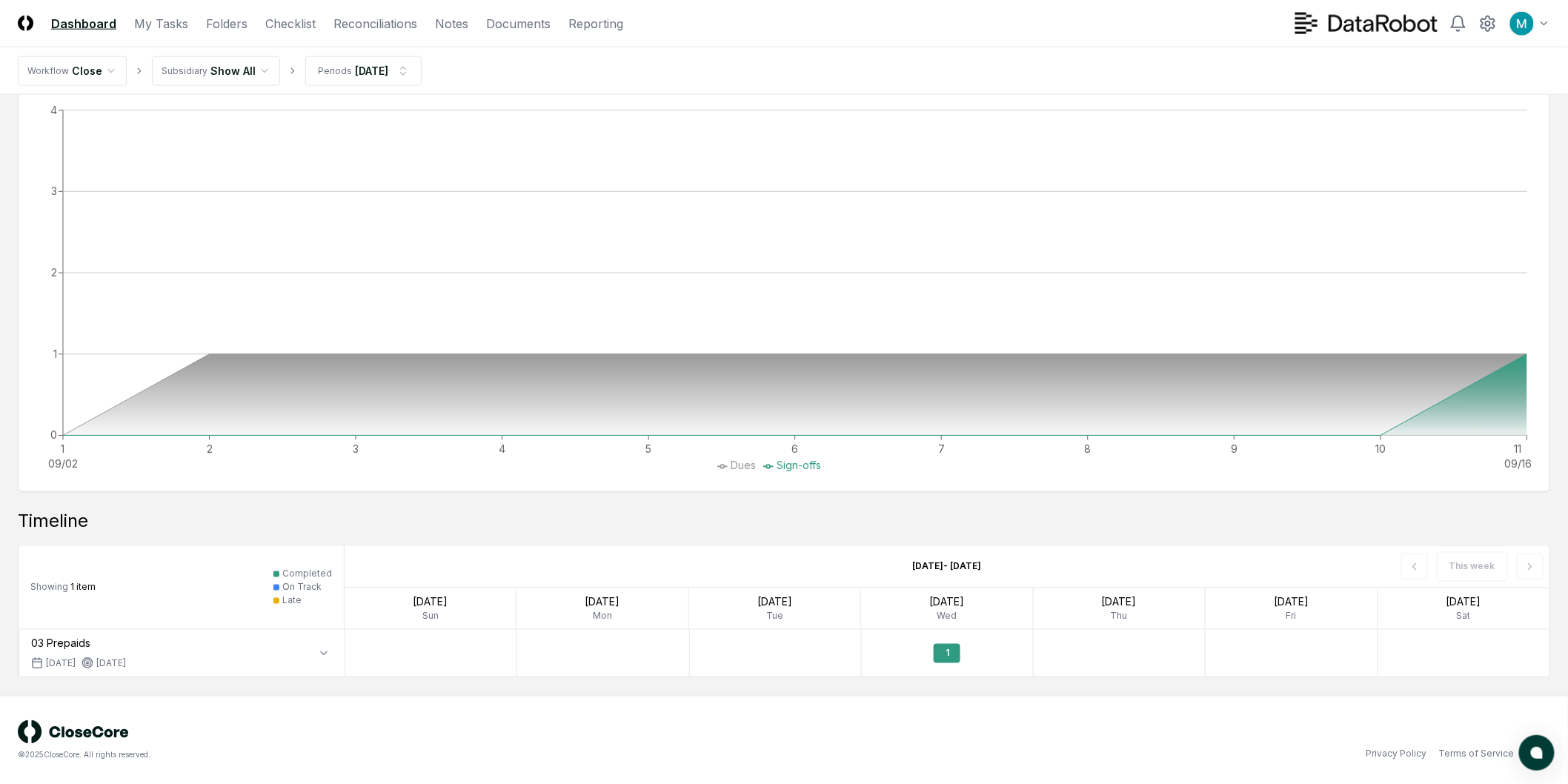
click at [1524, 568] on div "This week" at bounding box center [1309, 567] width 482 height 42
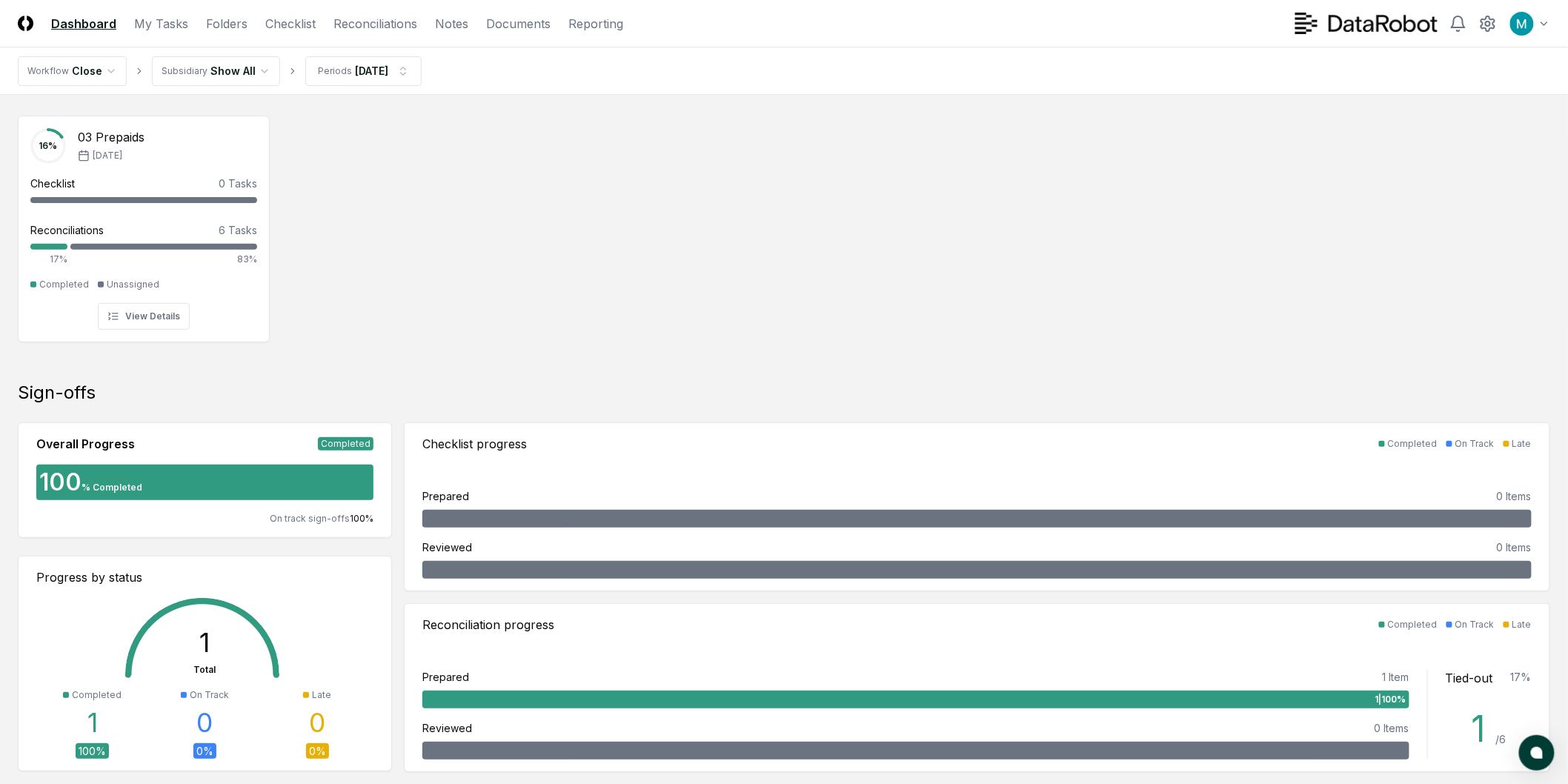
scroll to position [0, 0]
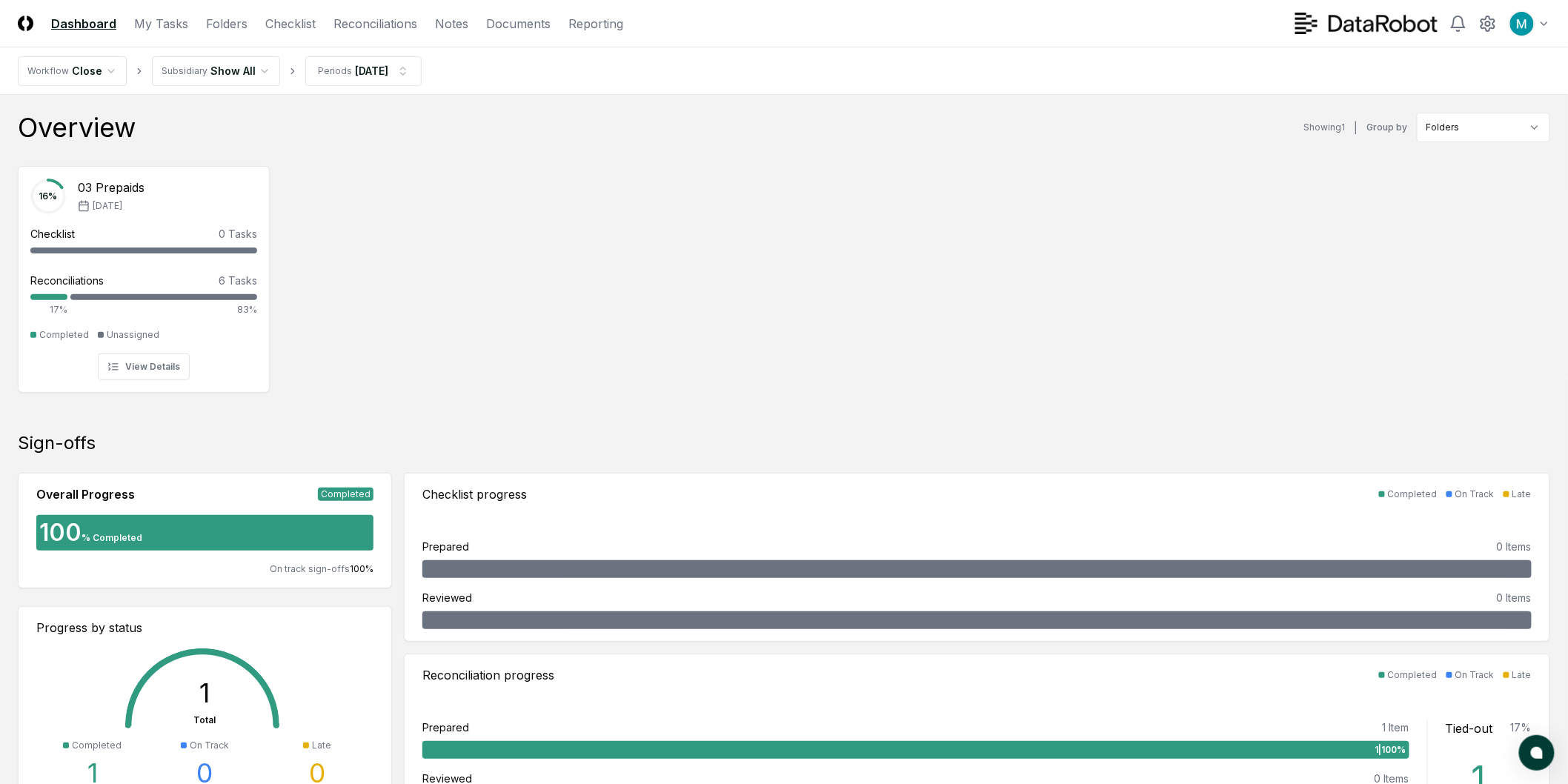
click at [818, 327] on div "16 % 03 Prepaids Aug '25 Checklist 0 Tasks - Reconciliations 6 Tasks 17% 83% Co…" at bounding box center [784, 278] width 1568 height 247
click at [1468, 123] on html "CloseCore Dashboard My Tasks Folders Checklist Reconciliations Notes Documents …" at bounding box center [784, 787] width 1568 height 1575
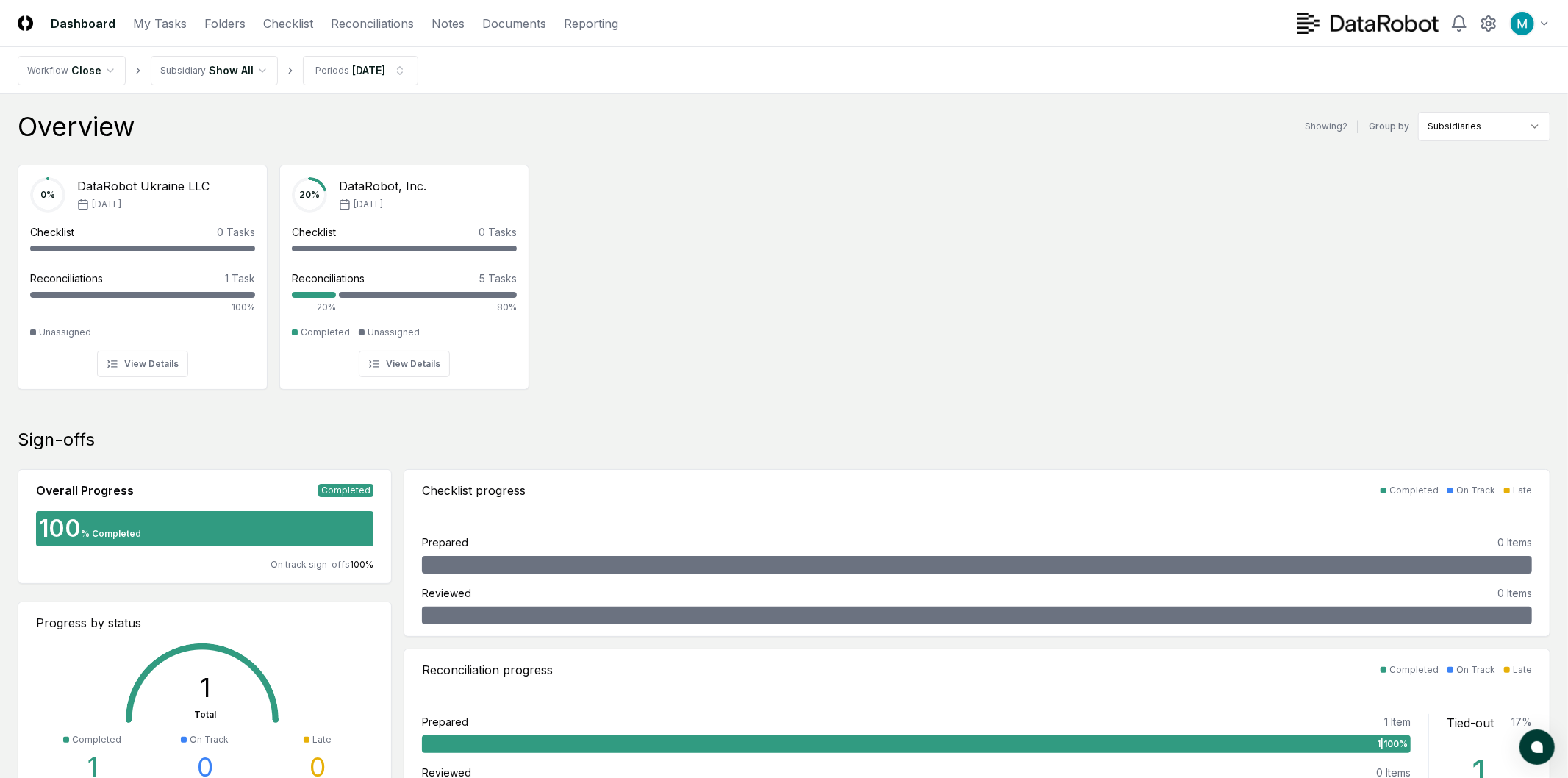
click at [1469, 131] on html "CloseCore Dashboard My Tasks Folders Checklist Reconciliations Notes Documents …" at bounding box center [784, 789] width 1568 height 1578
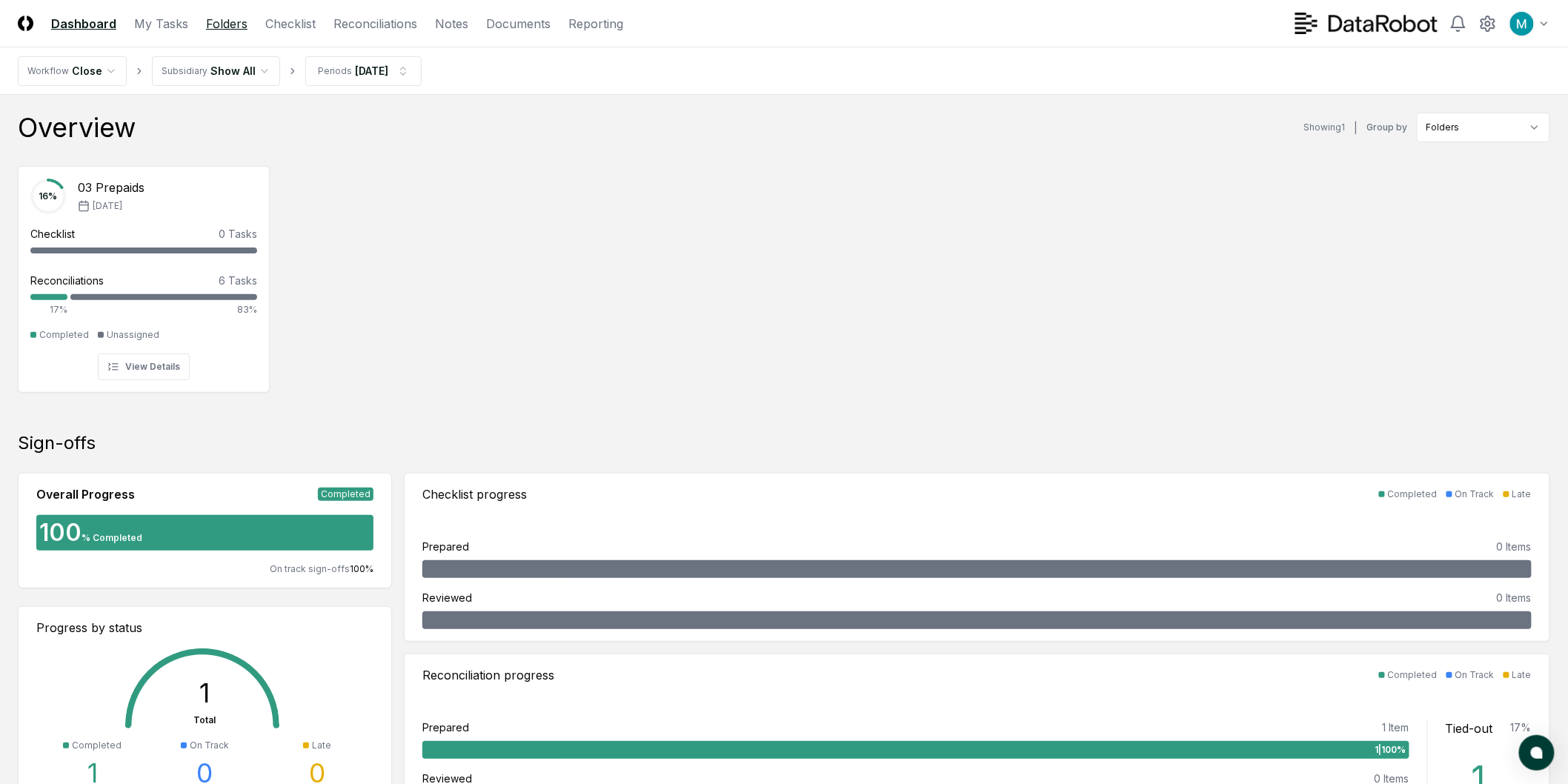
click at [228, 26] on link "Folders" at bounding box center [226, 23] width 42 height 17
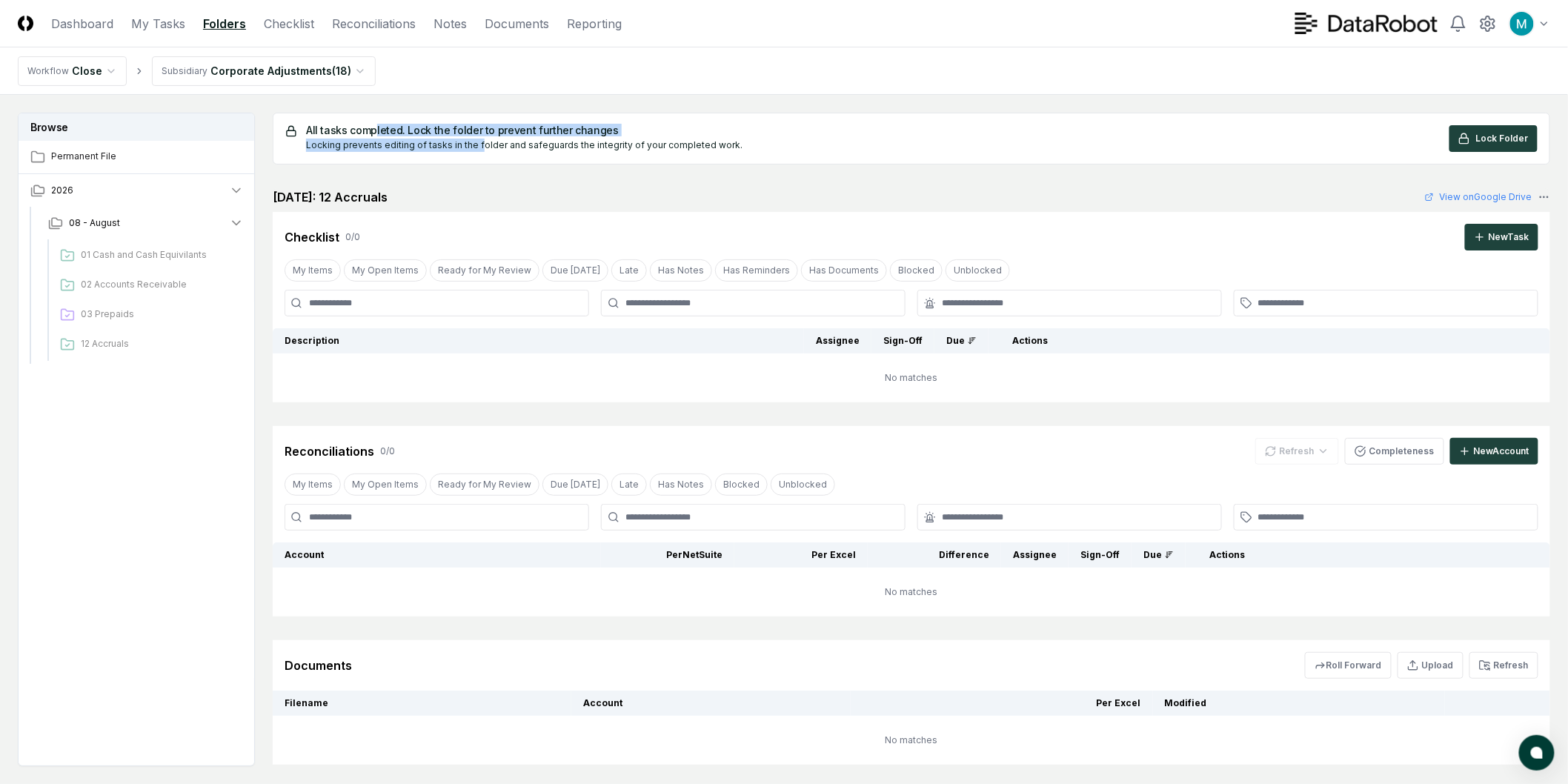
drag, startPoint x: 372, startPoint y: 131, endPoint x: 481, endPoint y: 139, distance: 109.3
click at [479, 141] on div "All tasks completed. Lock the folder to prevent further changes Locking prevent…" at bounding box center [524, 138] width 437 height 26
click at [482, 139] on div "Locking prevents editing of tasks in the folder and safeguards the integrity of…" at bounding box center [524, 146] width 437 height 14
click at [316, 31] on nav "CloseCore Dashboard My Tasks Folders Checklist Reconciliations Notes Documents …" at bounding box center [319, 23] width 604 height 17
click at [300, 26] on link "Checklist" at bounding box center [289, 23] width 50 height 17
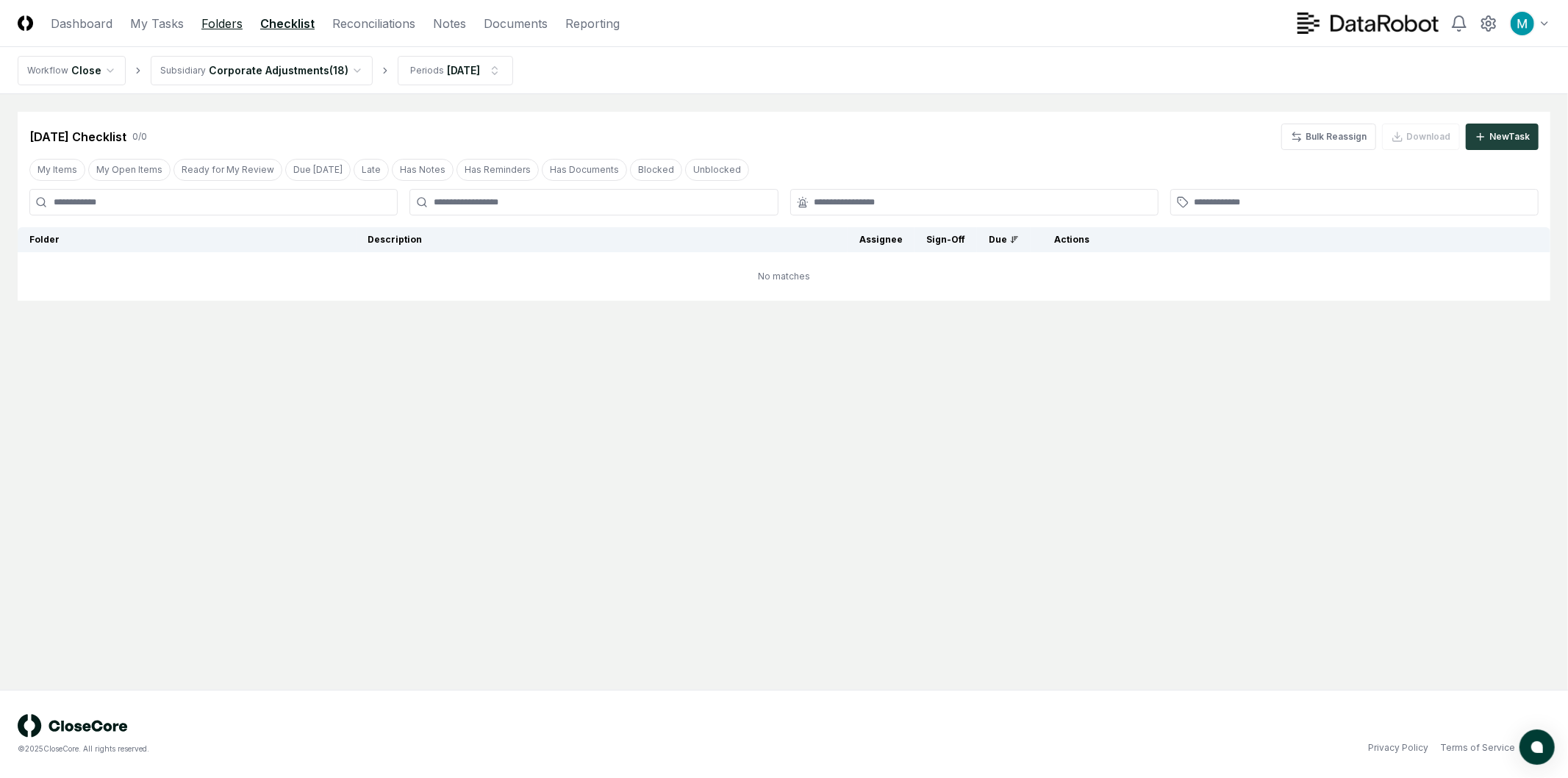
click at [203, 30] on link "Folders" at bounding box center [222, 23] width 41 height 17
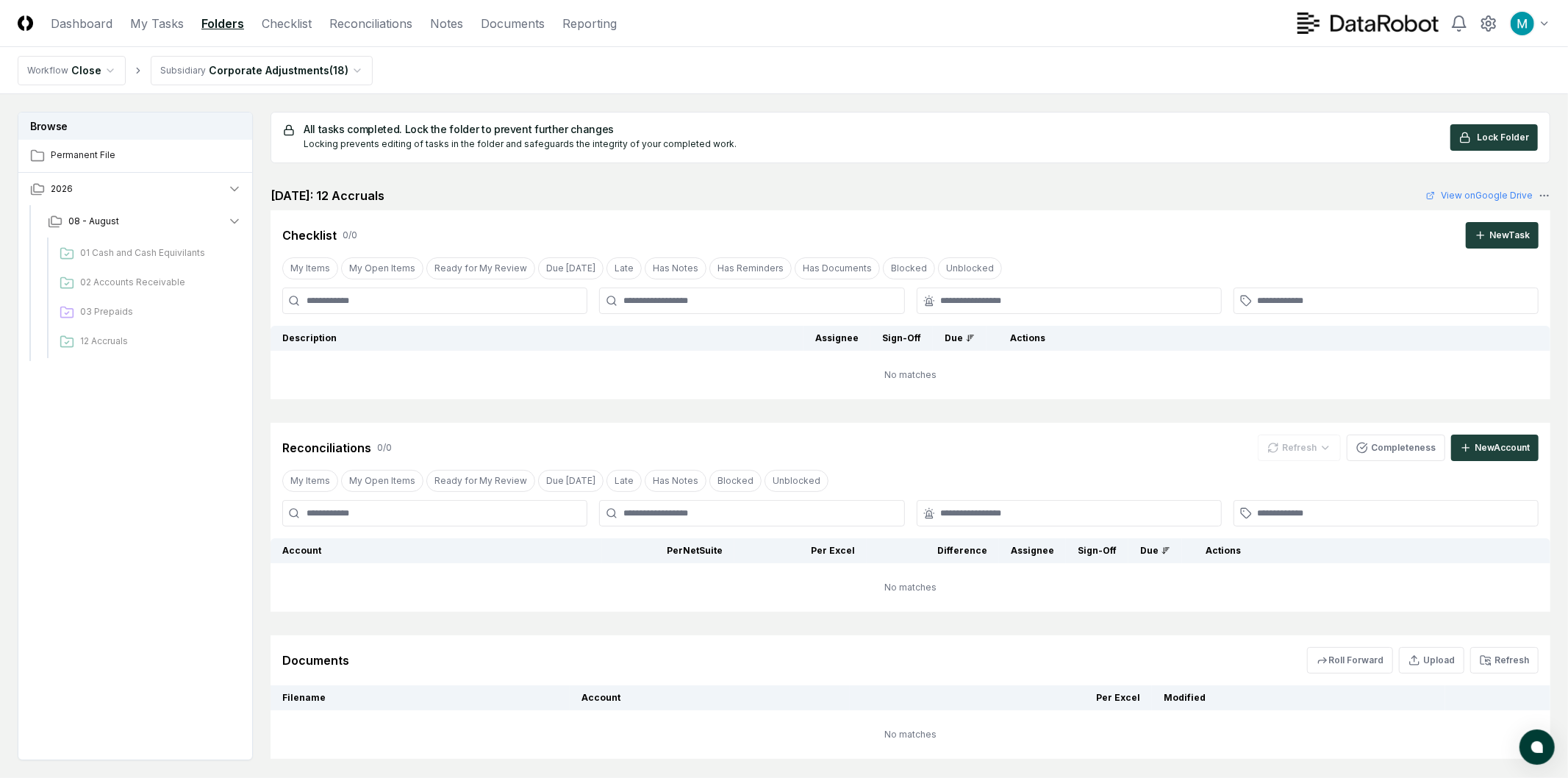
click at [238, 61] on html "CloseCore Dashboard My Tasks Folders Checklist Reconciliations Notes Documents …" at bounding box center [784, 432] width 1568 height 866
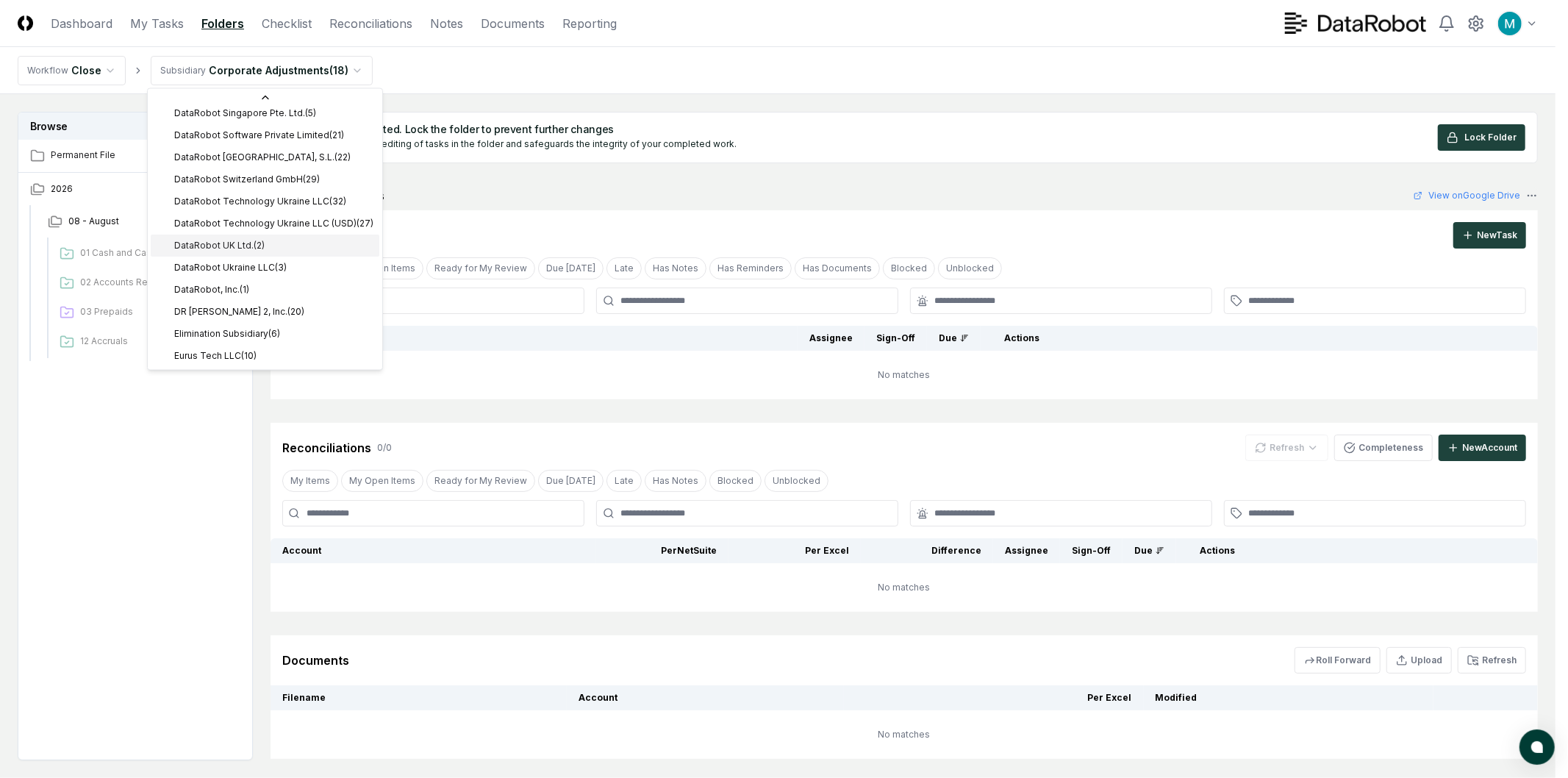
scroll to position [425, 0]
click at [204, 509] on html "CloseCore Dashboard My Tasks Folders Checklist Reconciliations Notes Documents …" at bounding box center [784, 432] width 1568 height 866
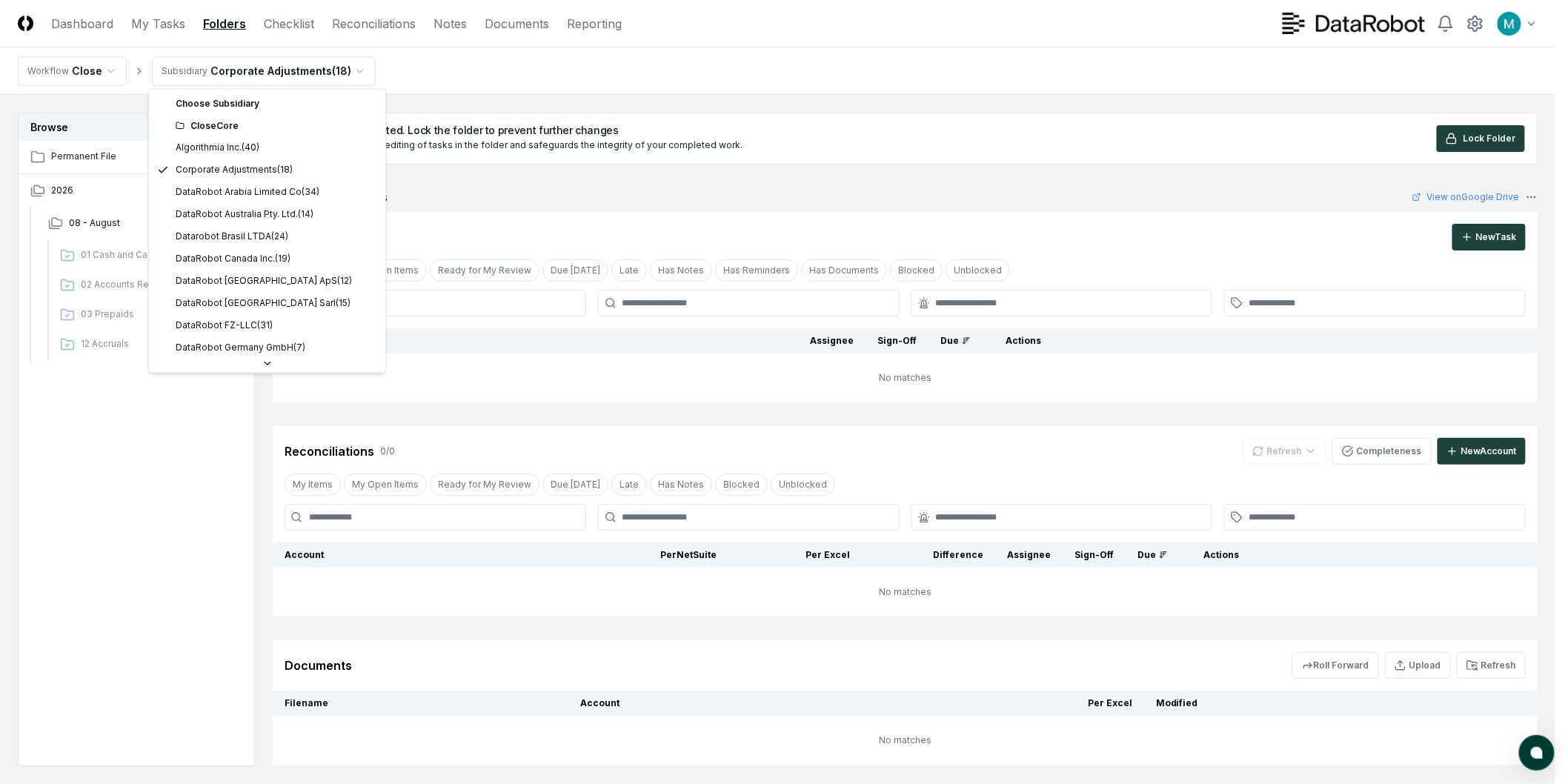
click at [237, 72] on html "CloseCore Dashboard My Tasks Folders Checklist Reconciliations Notes Documents …" at bounding box center [784, 436] width 1568 height 872
click at [230, 123] on div "CloseCore" at bounding box center [276, 126] width 201 height 14
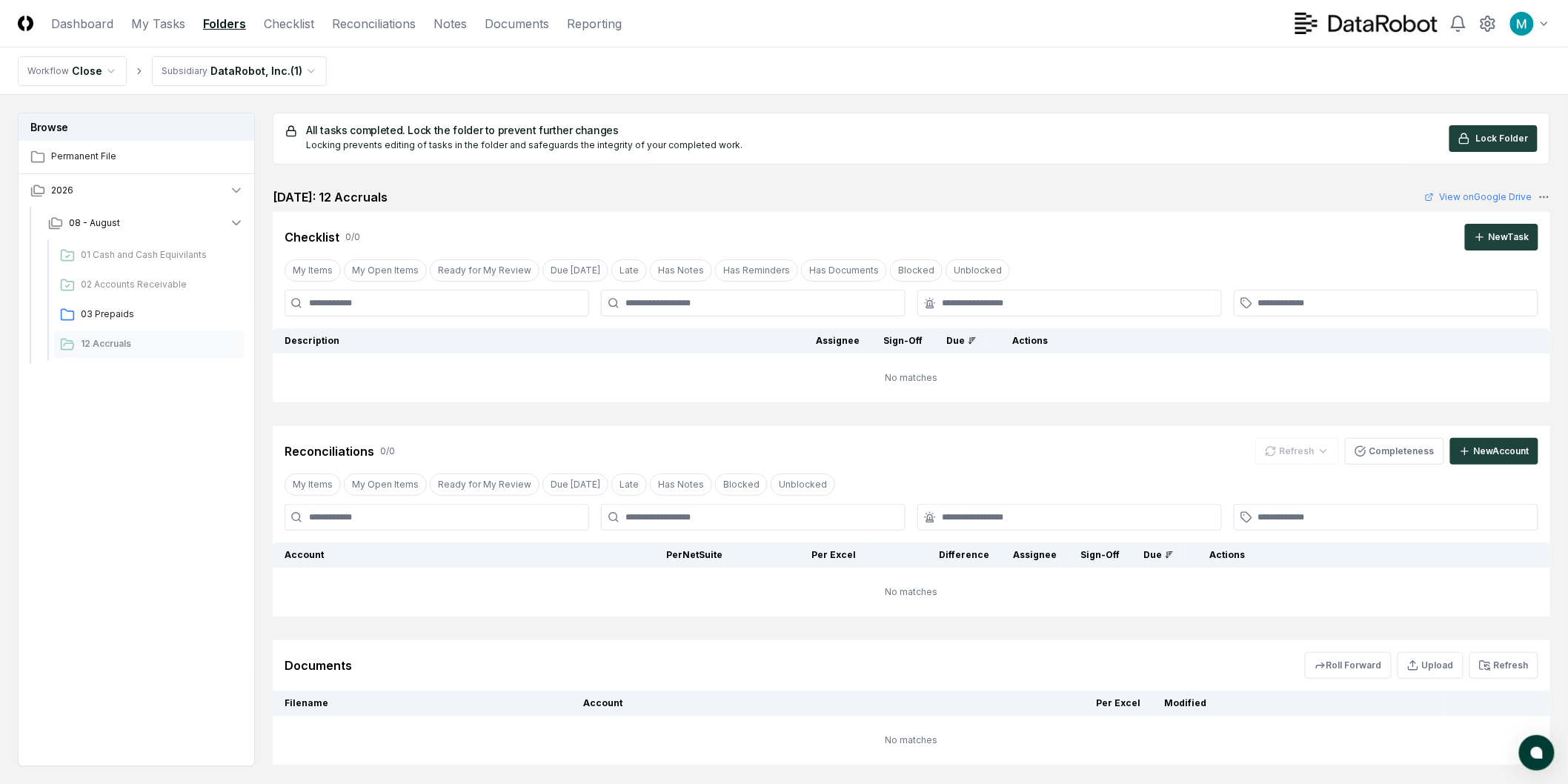
click at [293, 71] on html "CloseCore Dashboard My Tasks Folders Checklist Reconciliations Notes Documents …" at bounding box center [784, 436] width 1568 height 872
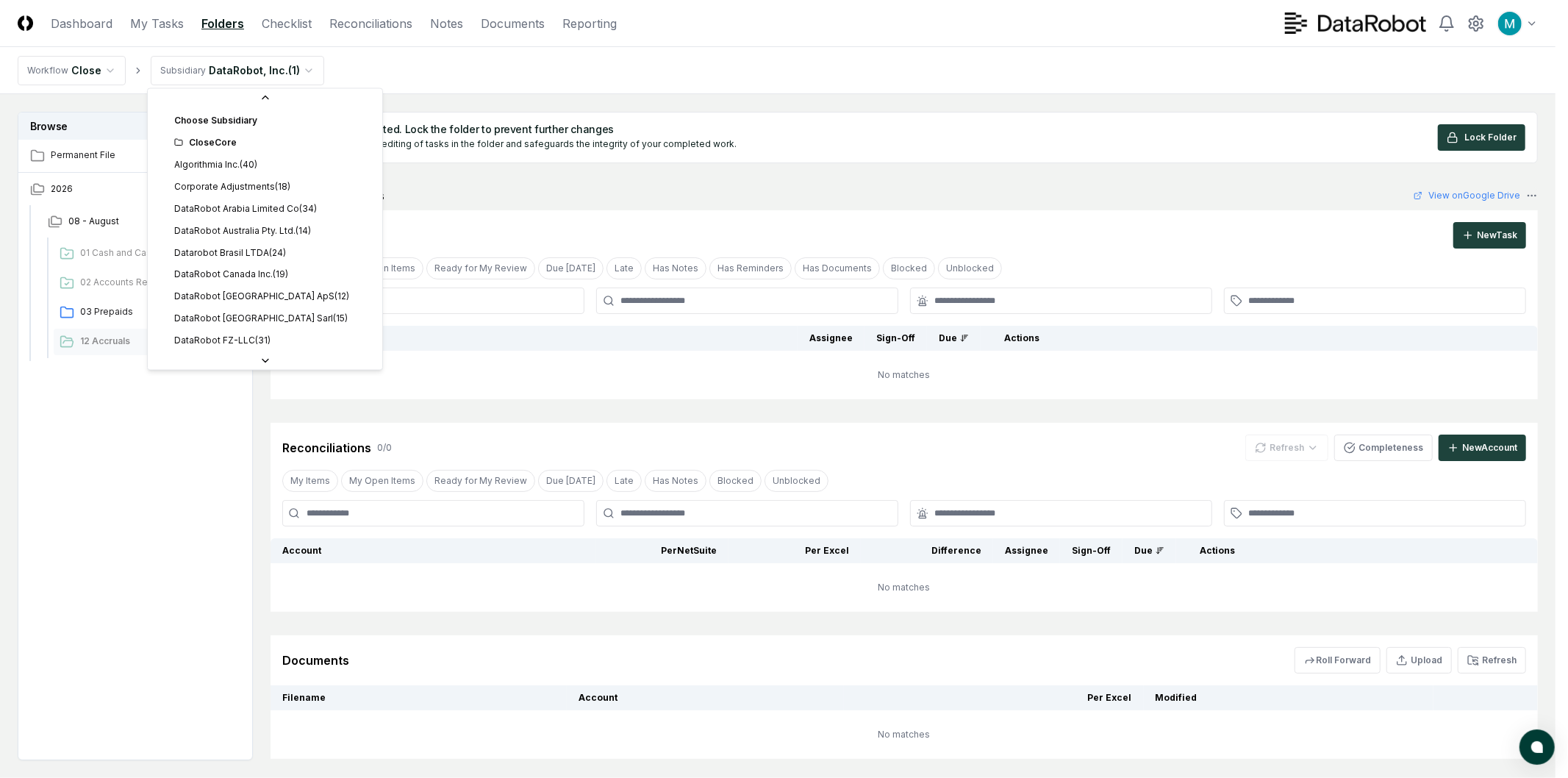
scroll to position [375, 0]
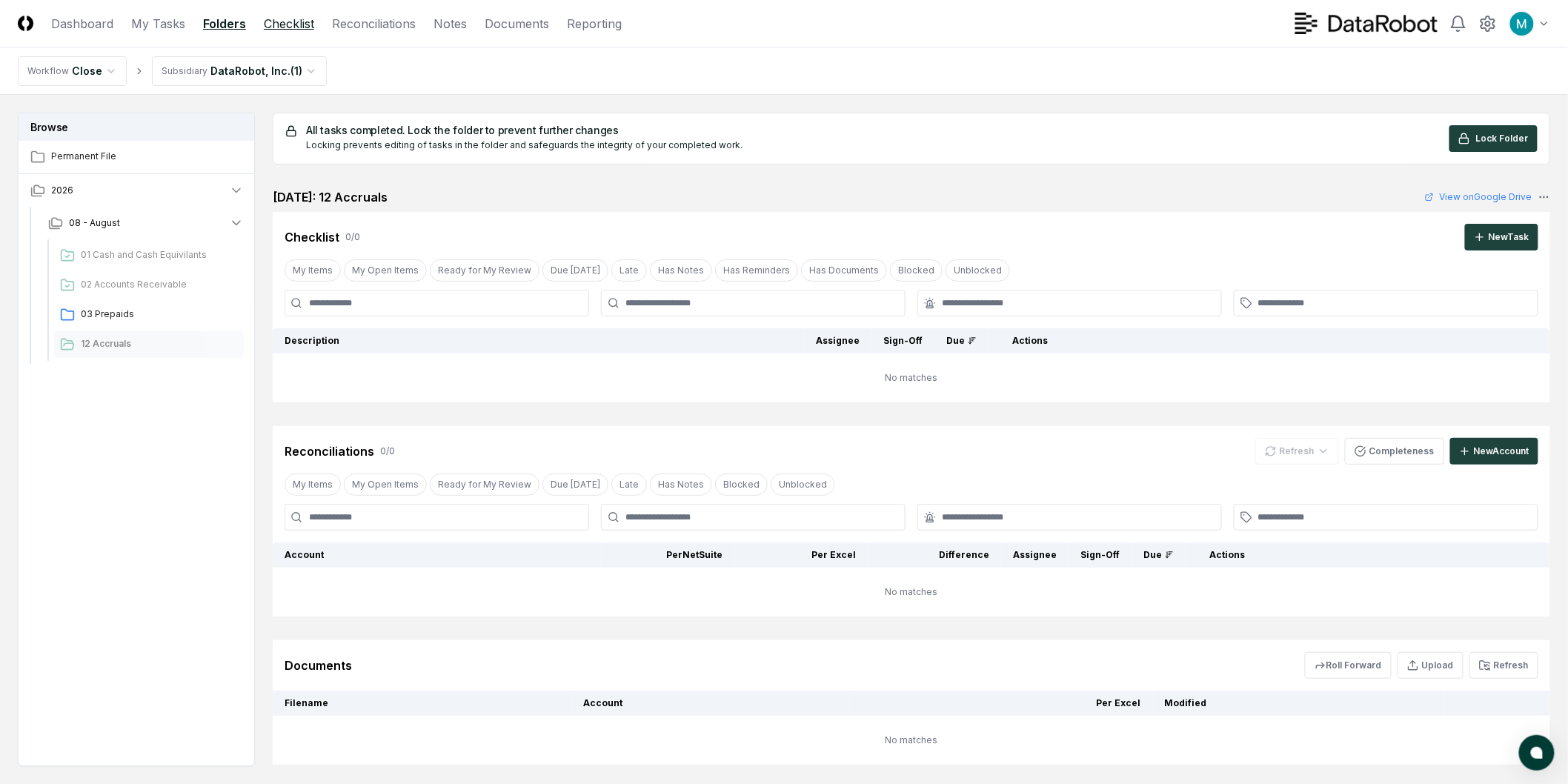
click at [297, 26] on link "Checklist" at bounding box center [289, 23] width 50 height 17
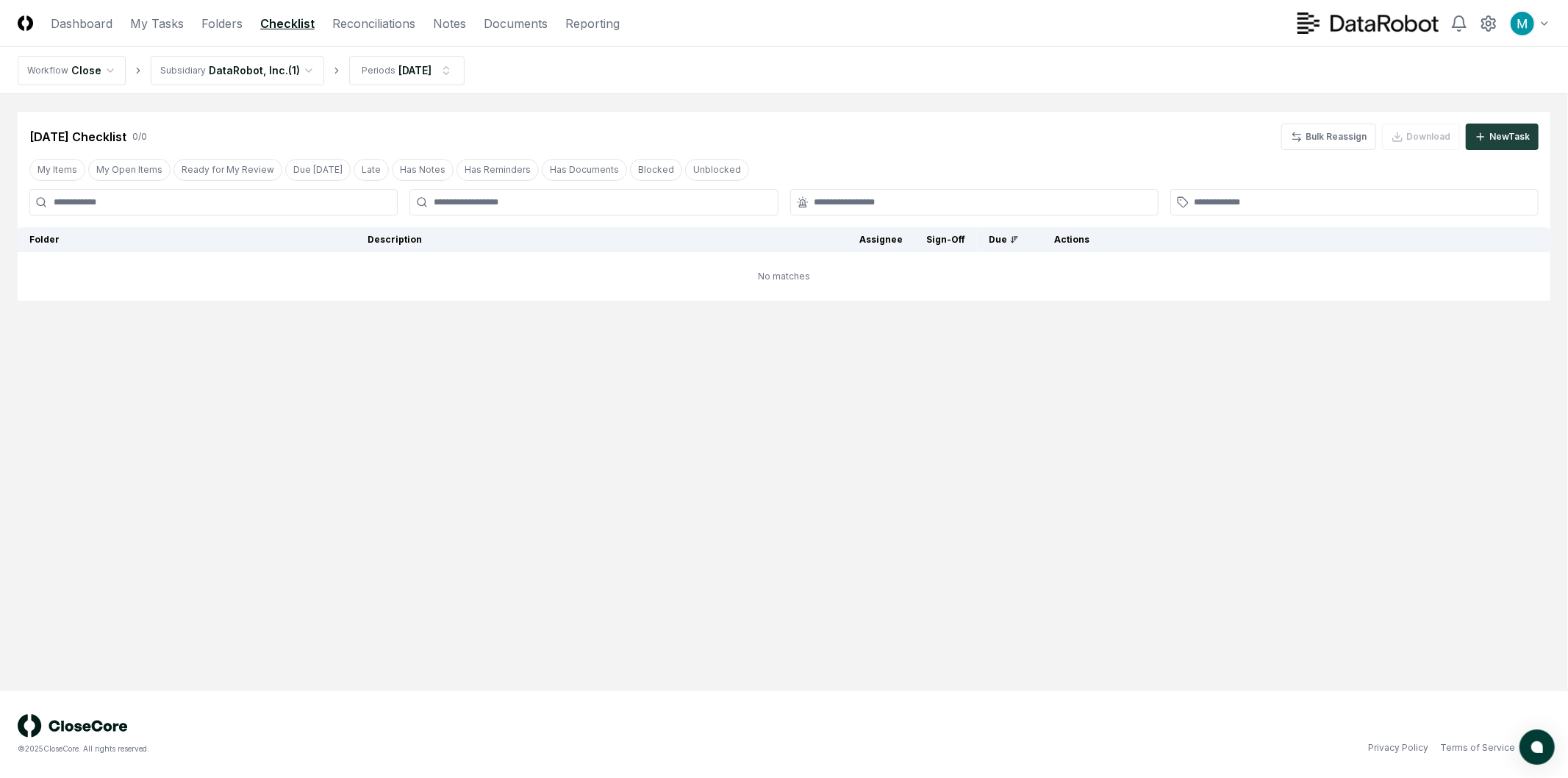
drag, startPoint x: 702, startPoint y: 431, endPoint x: 703, endPoint y: 442, distance: 11.0
click at [703, 442] on main "Cancel Reassign Aug 2025 Checklist 0 / 0 Bulk Reassign Download New Task My Ite…" at bounding box center [784, 392] width 1568 height 595
click at [1477, 129] on button "New Task" at bounding box center [1503, 136] width 73 height 26
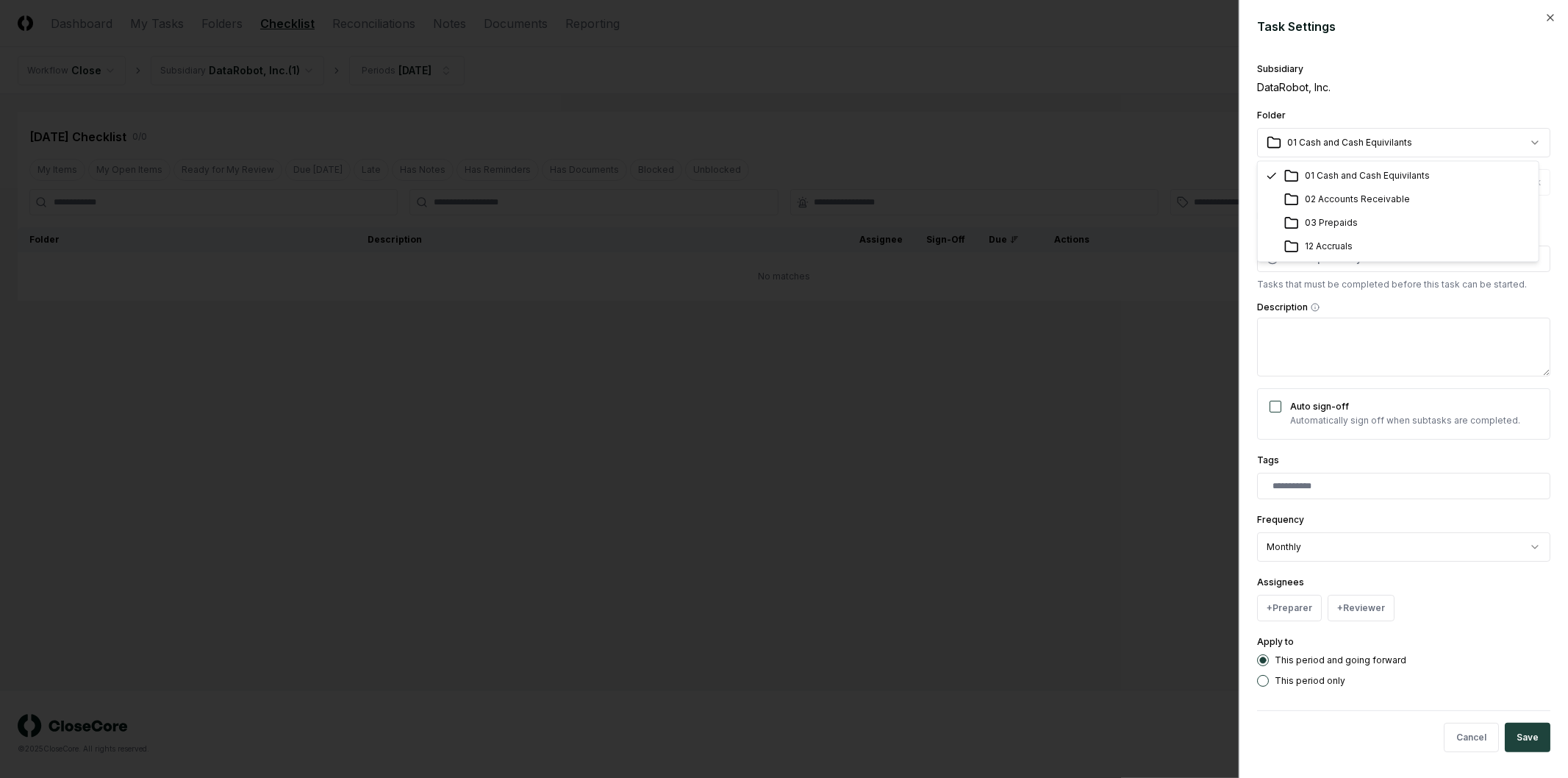
click at [1370, 137] on body "**********" at bounding box center [784, 389] width 1568 height 778
click at [1309, 89] on div "DataRobot, Inc." at bounding box center [1403, 87] width 294 height 15
click at [1209, 105] on div at bounding box center [784, 389] width 1568 height 778
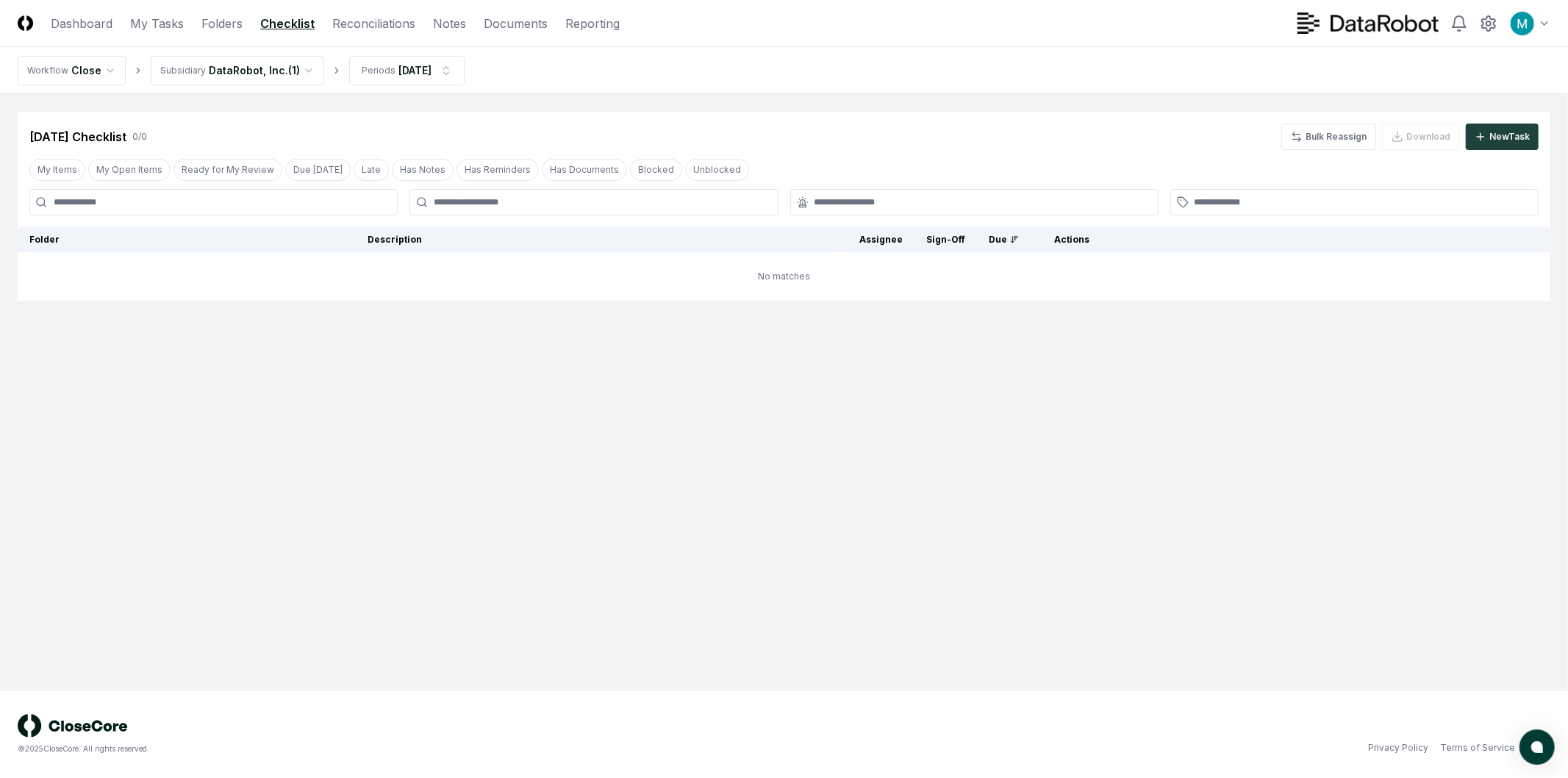
click at [281, 70] on html "CloseCore Dashboard My Tasks Folders Checklist Reconciliations Notes Documents …" at bounding box center [784, 389] width 1568 height 778
click at [819, 107] on main "Cancel Reassign Aug 2025 Checklist 0 / 0 Bulk Reassign Download New Task My Ite…" at bounding box center [784, 392] width 1568 height 595
click at [1512, 142] on div "New Task" at bounding box center [1509, 137] width 40 height 13
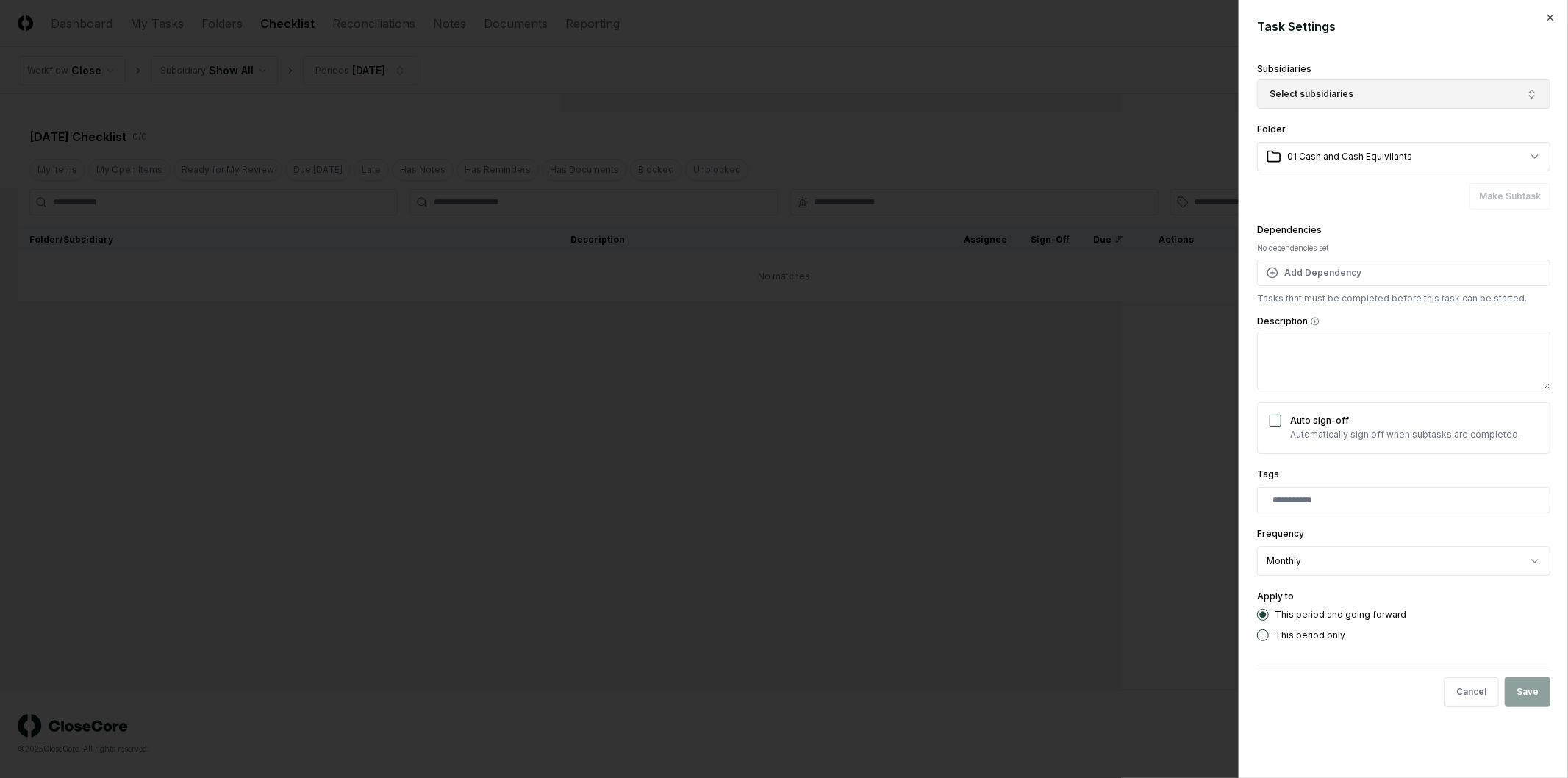
click at [1360, 87] on button "Select subsidiaries" at bounding box center [1403, 93] width 294 height 30
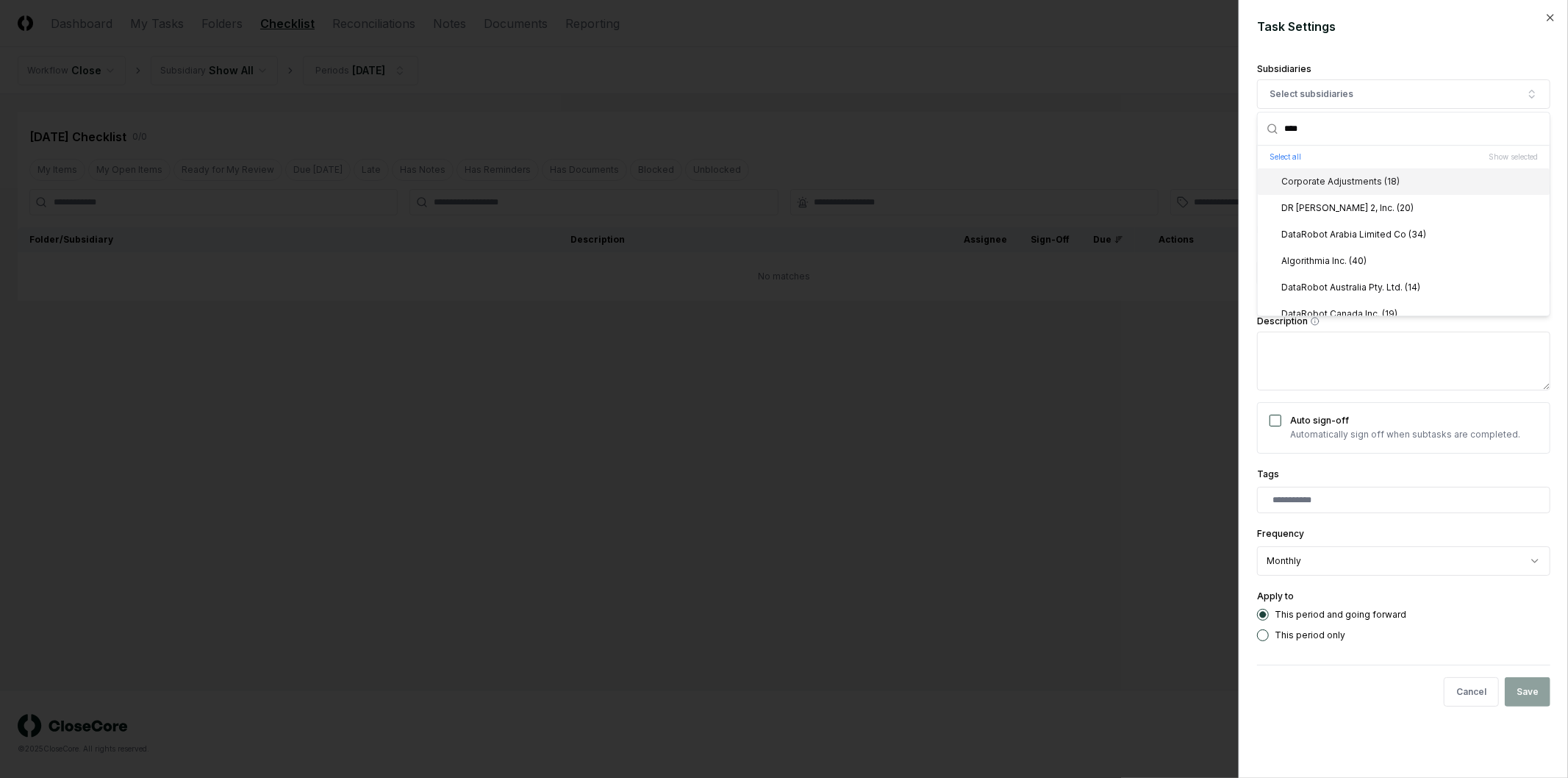
type input "*****"
type input "***"
click at [1391, 299] on div "DataRobot, Inc. (1)" at bounding box center [1403, 302] width 292 height 26
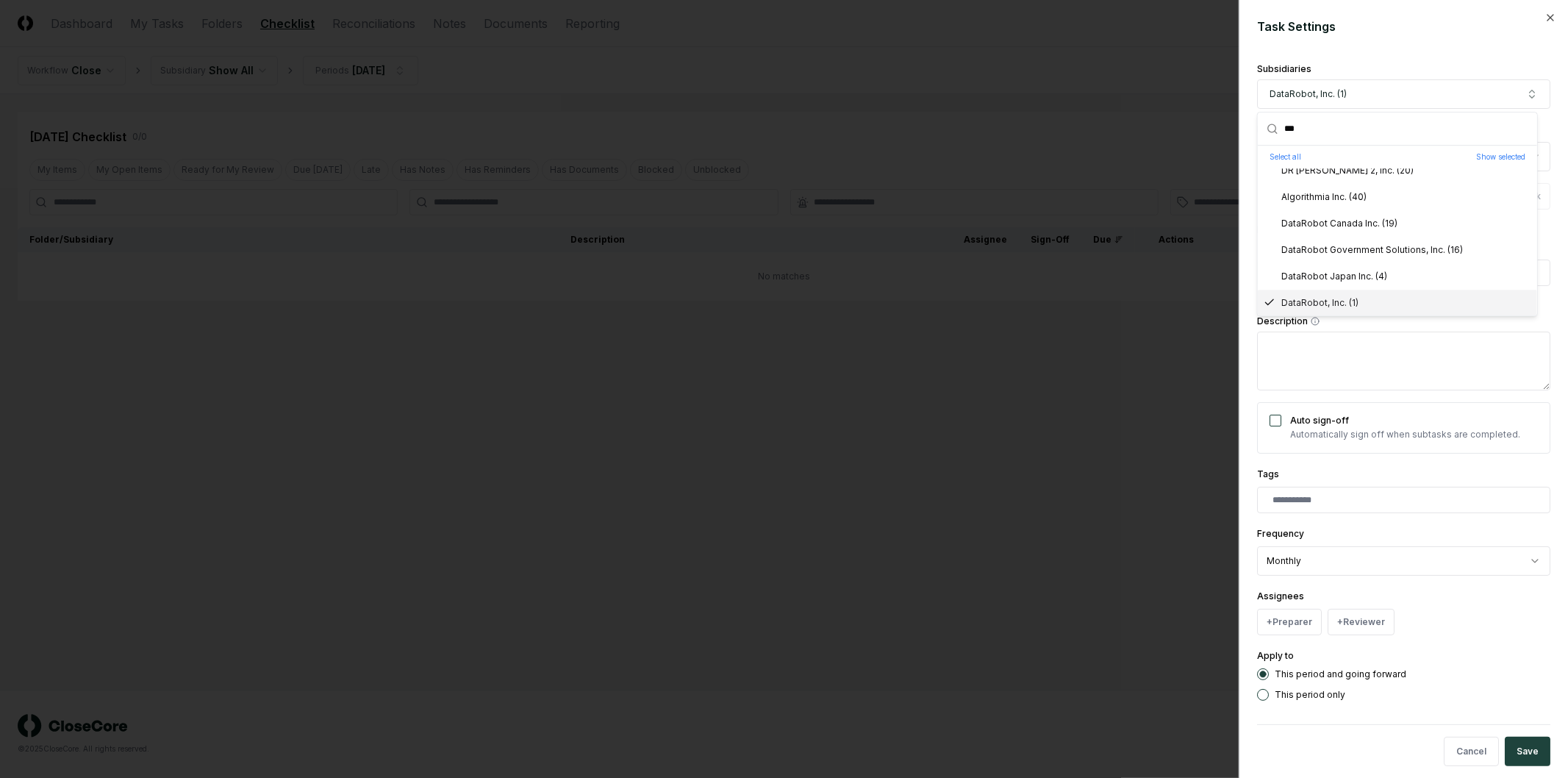
click at [1551, 289] on div "**********" at bounding box center [1403, 389] width 329 height 778
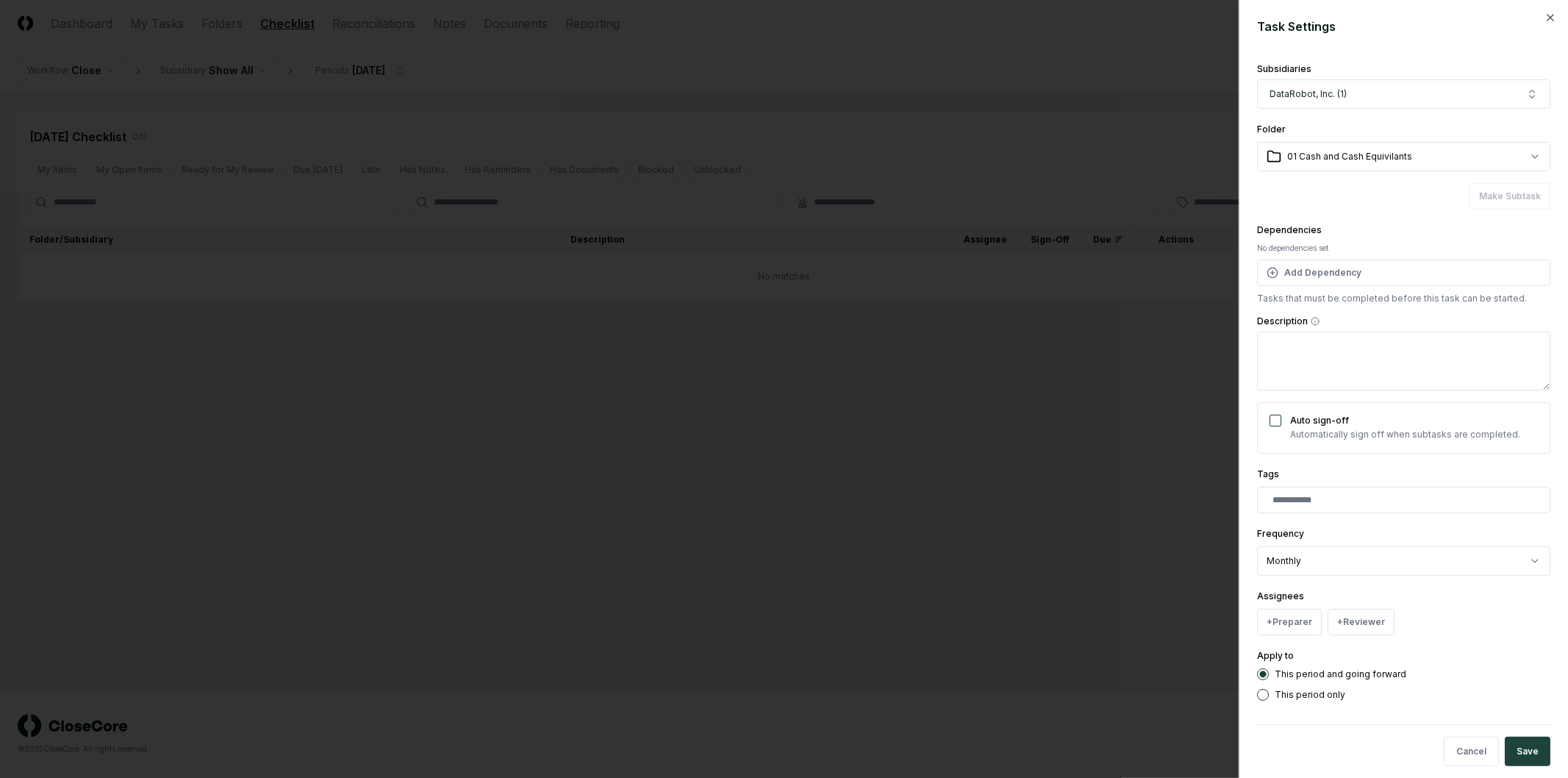
click at [1365, 154] on body "**********" at bounding box center [784, 389] width 1568 height 778
select select "**********"
click at [1355, 238] on div "Dependencies No dependencies set Add Dependency Tasks that must be completed be…" at bounding box center [1403, 263] width 294 height 84
click at [1487, 194] on div "Make Subtask" at bounding box center [1403, 195] width 294 height 26
click at [1366, 221] on div "Dependencies No dependencies set Add Dependency Tasks that must be completed be…" at bounding box center [1403, 263] width 294 height 84
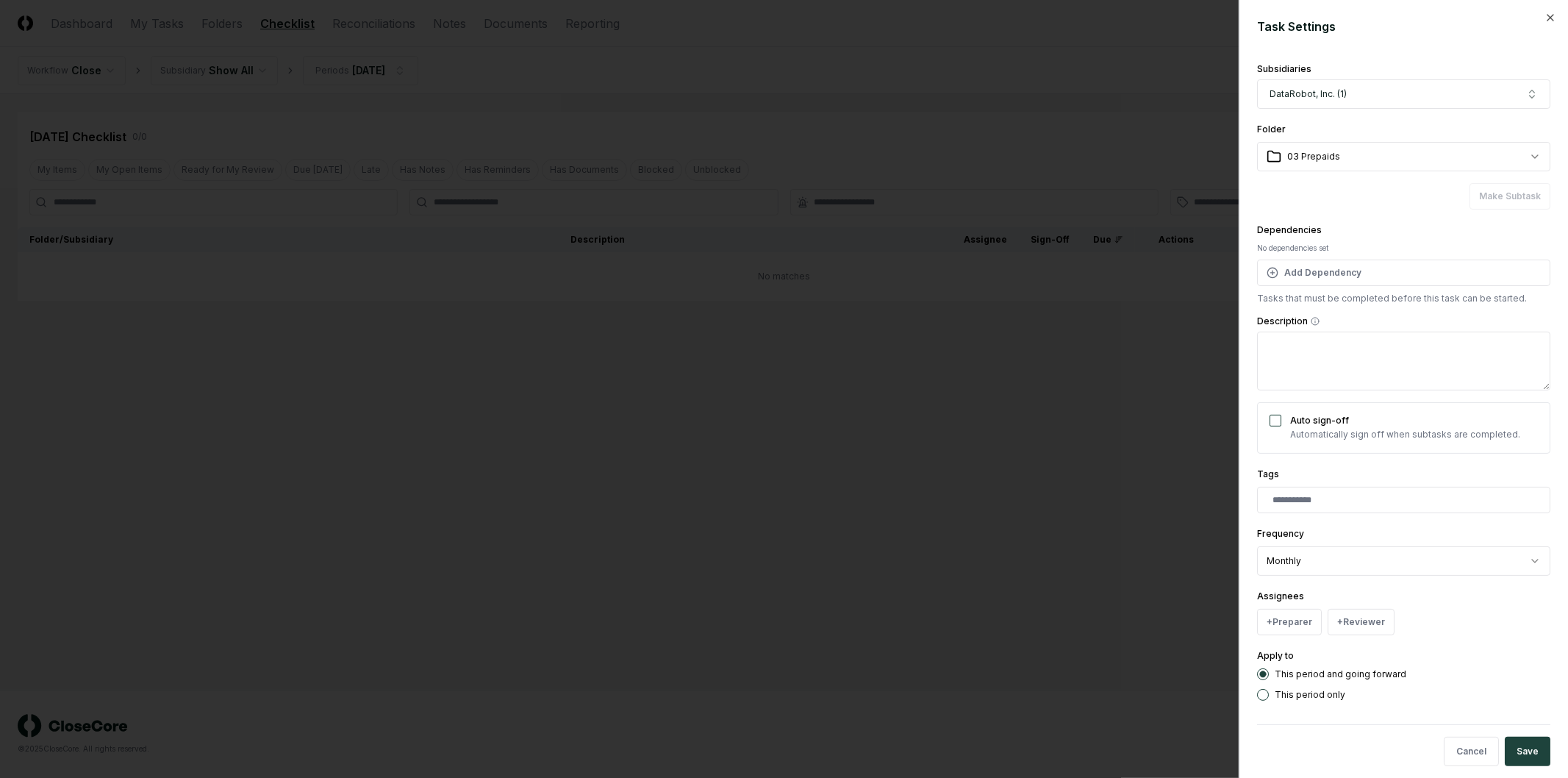
click at [1327, 212] on div "**********" at bounding box center [1403, 379] width 294 height 641
click at [1326, 279] on button "Add Dependency" at bounding box center [1403, 272] width 294 height 26
click at [1409, 335] on body "**********" at bounding box center [784, 389] width 1568 height 778
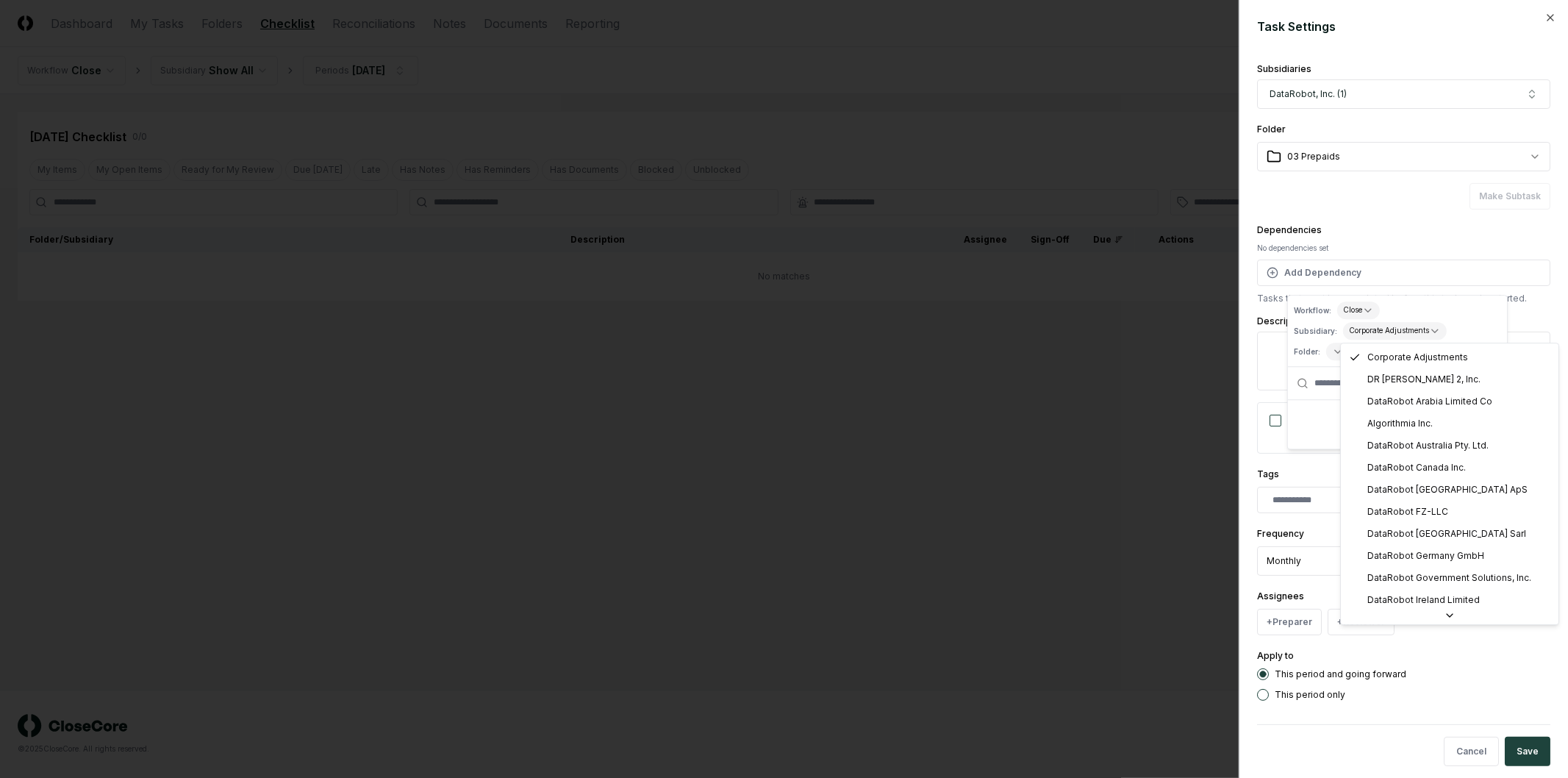
click at [1409, 335] on body "**********" at bounding box center [784, 389] width 1568 height 778
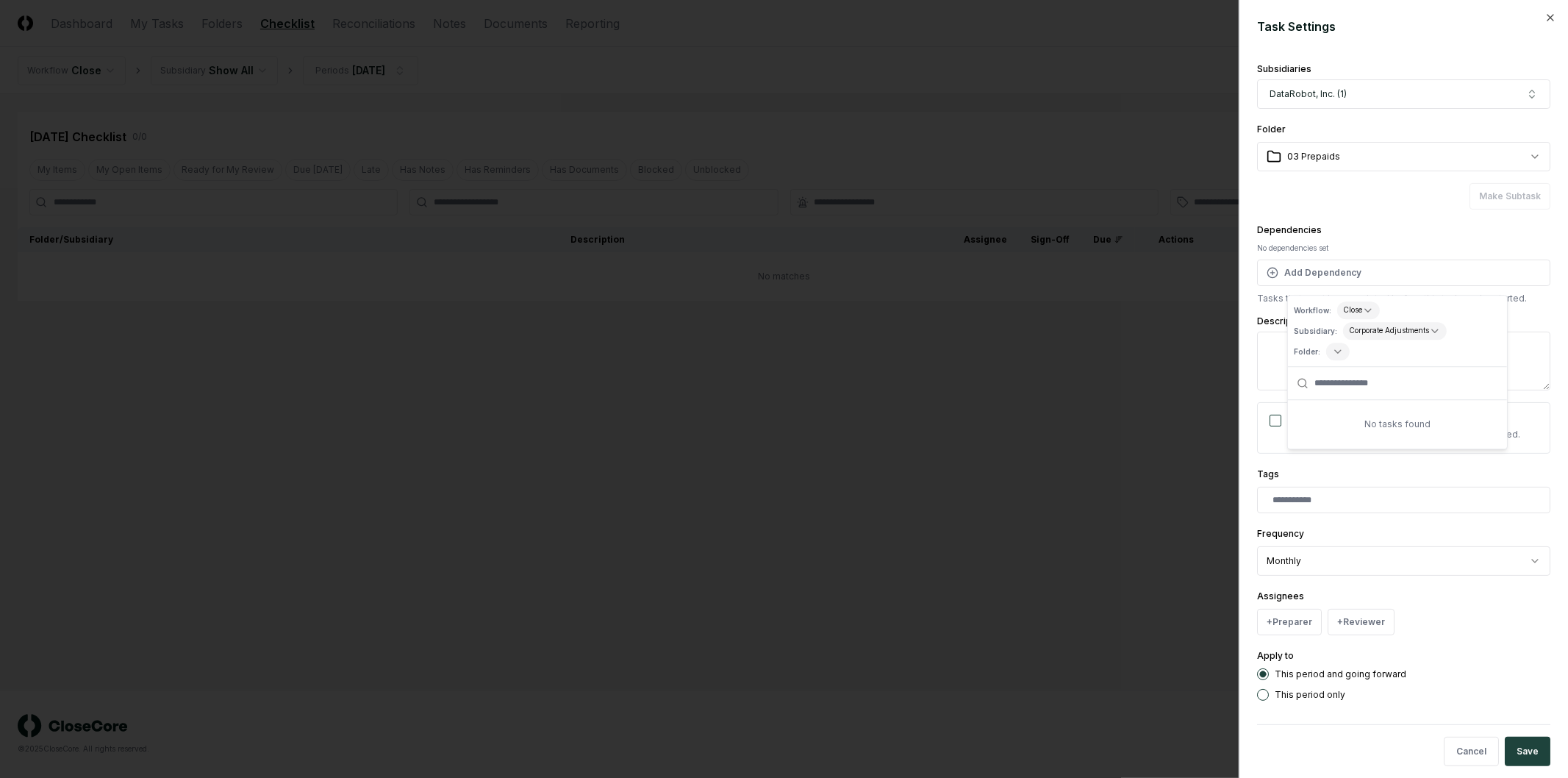
click at [1376, 393] on input "text" at bounding box center [1406, 383] width 184 height 33
click at [1355, 230] on div "**********" at bounding box center [1403, 263] width 294 height 84
click at [1348, 355] on textarea "Description" at bounding box center [1403, 360] width 294 height 59
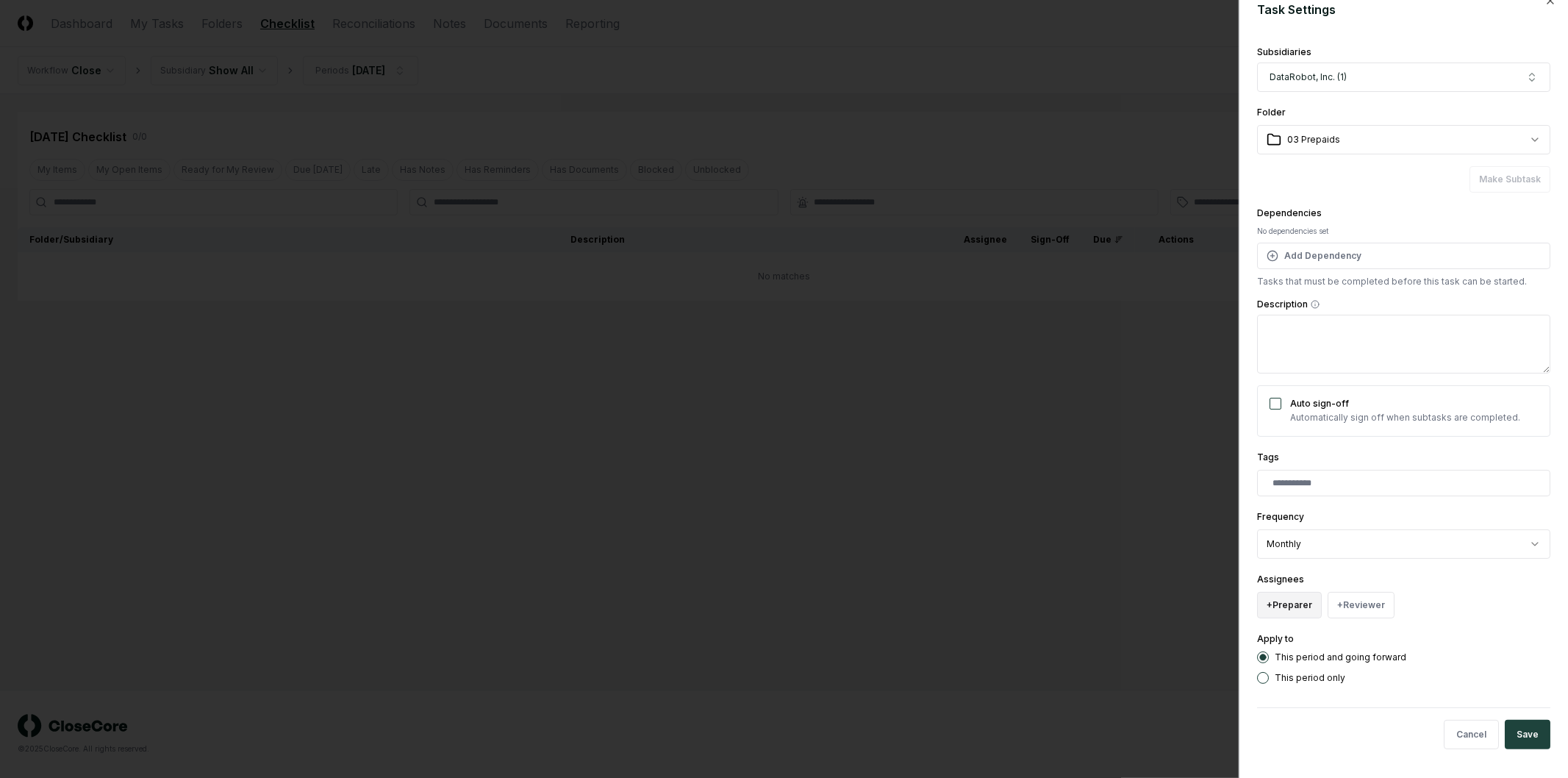
click at [1302, 605] on button "+ Preparer" at bounding box center [1289, 604] width 65 height 26
click at [1334, 542] on div "Manny Birrueta" at bounding box center [1326, 545] width 72 height 13
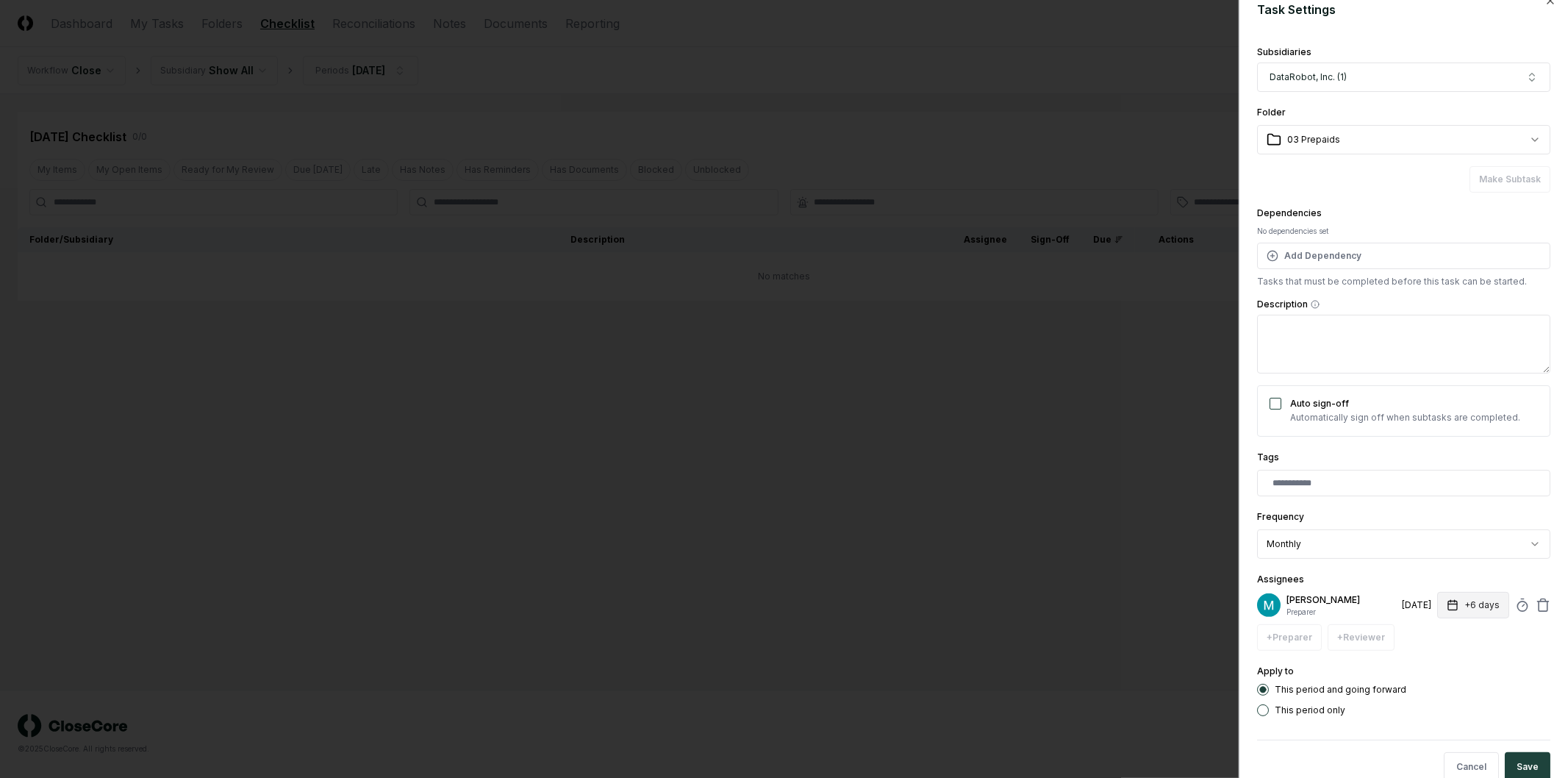
click at [1451, 603] on button "+6 days" at bounding box center [1473, 604] width 72 height 26
type input "*"
click at [1437, 700] on div "This period and going forward This period only" at bounding box center [1403, 700] width 294 height 33
click at [1340, 331] on textarea "Description" at bounding box center [1403, 344] width 294 height 59
paste textarea "**********"
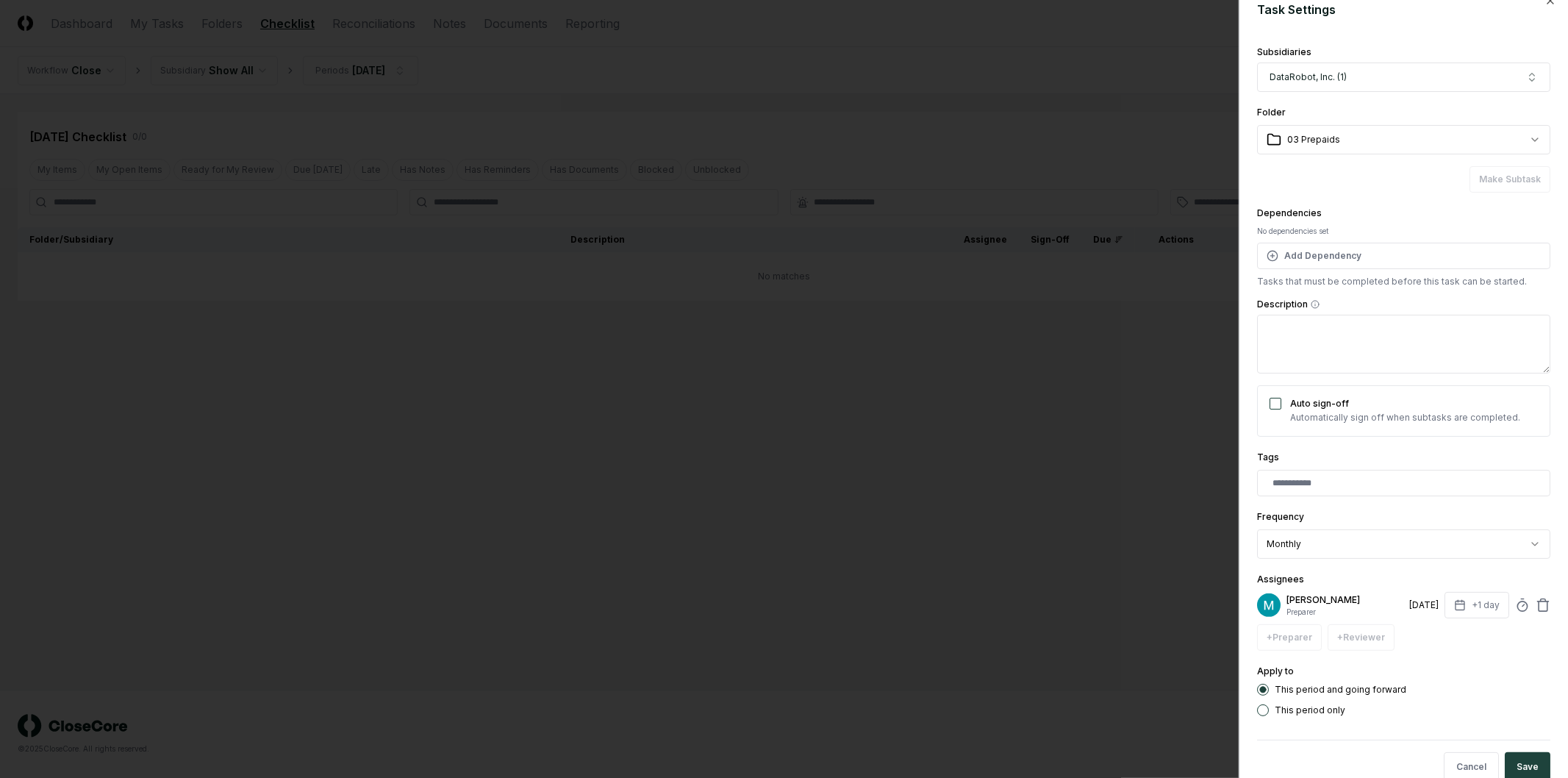
type textarea "*"
type textarea "**********"
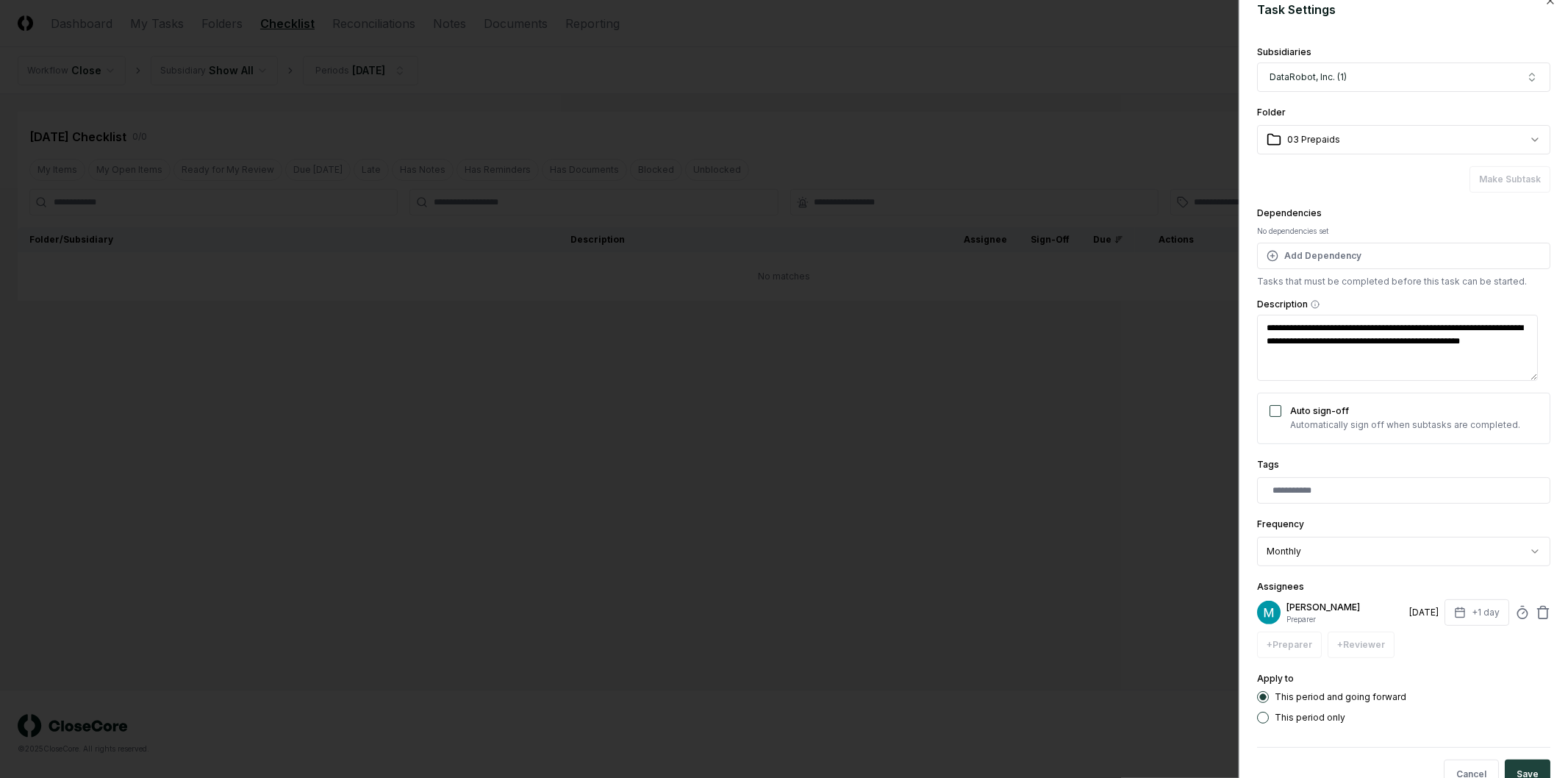
scroll to position [5, 0]
type textarea "*"
type textarea "**********"
click at [1452, 333] on textarea "**********" at bounding box center [1398, 344] width 281 height 59
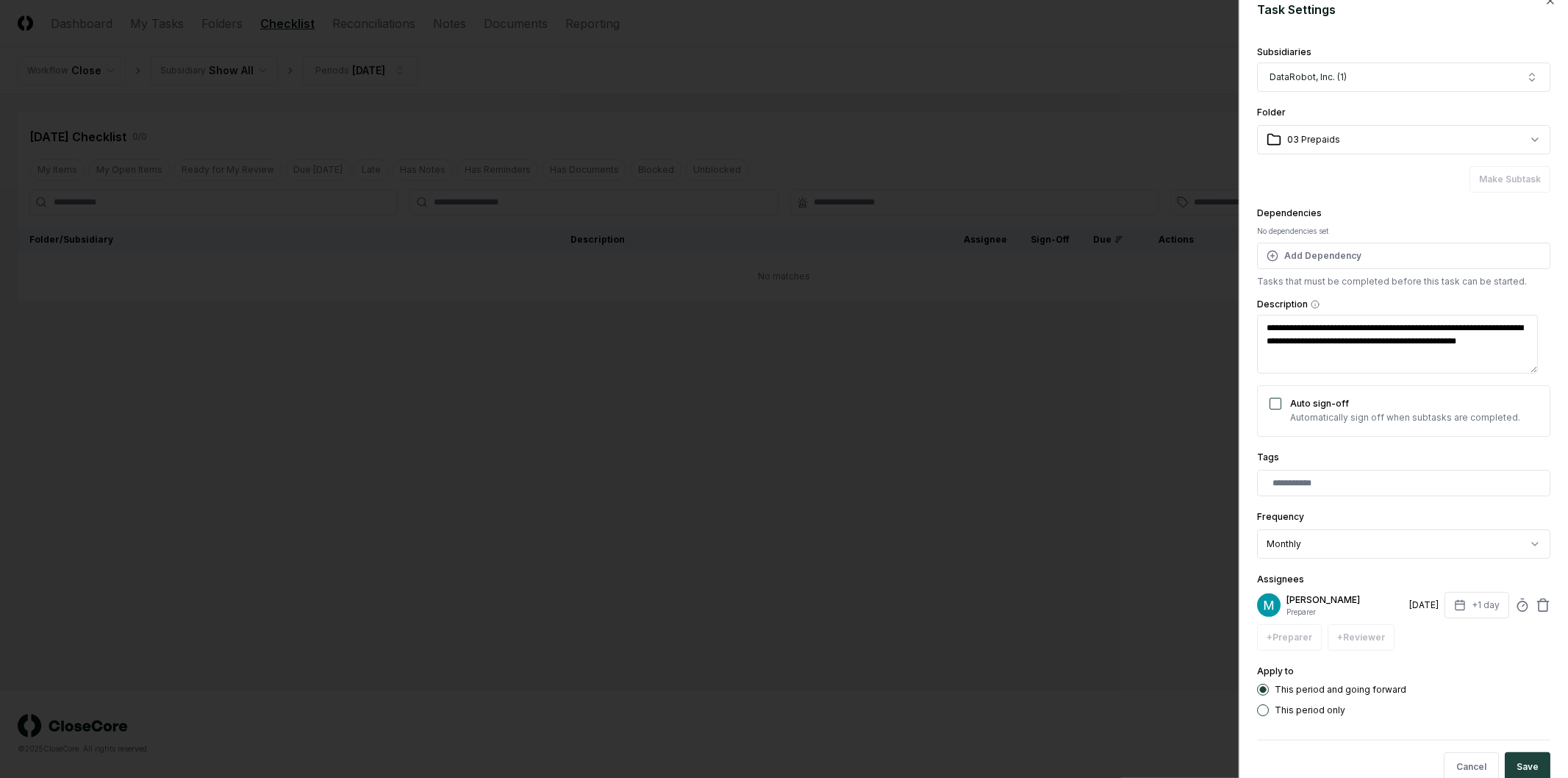
type textarea "*"
click at [1465, 372] on textarea "**********" at bounding box center [1398, 344] width 281 height 59
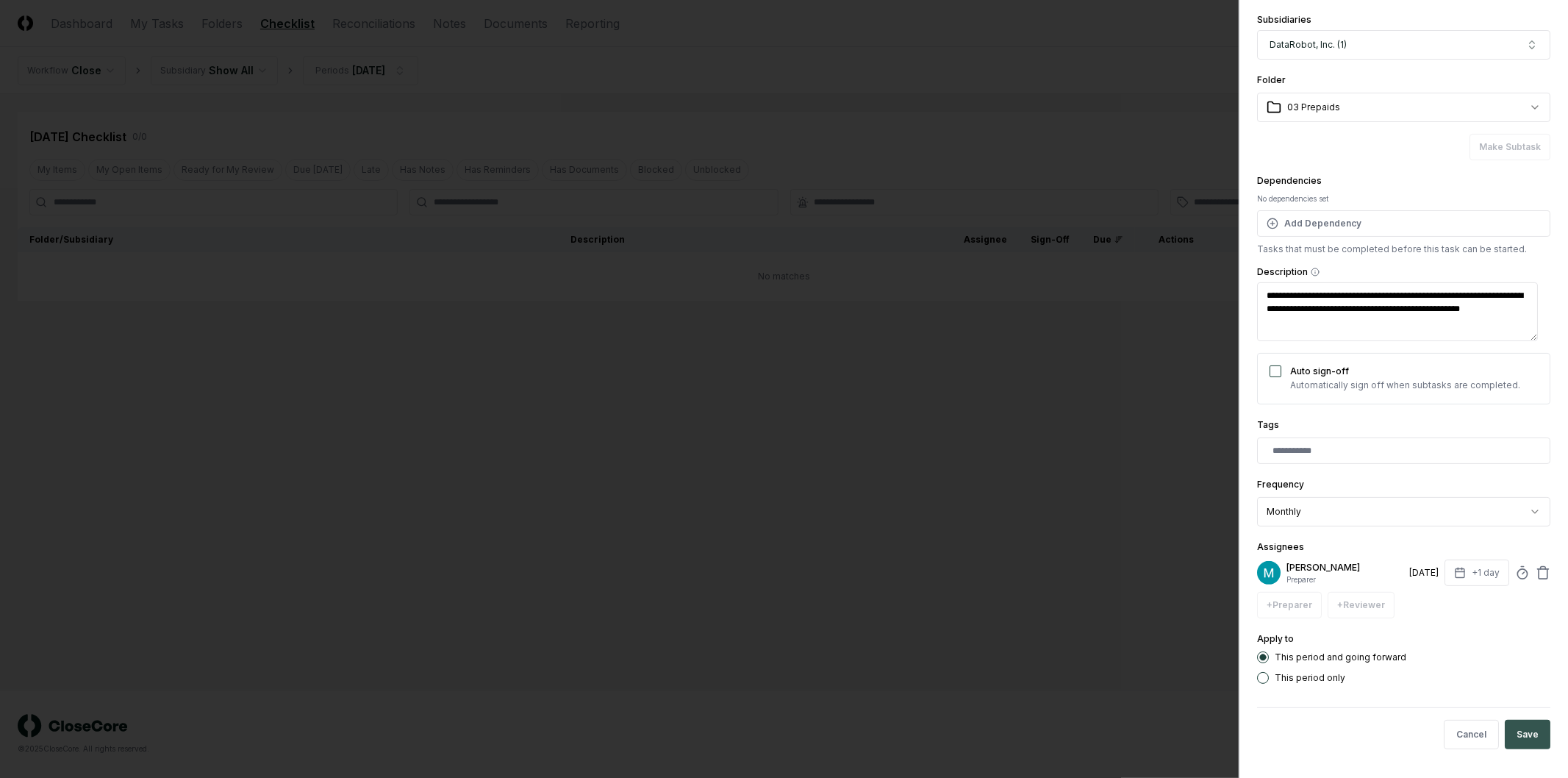
type textarea "**********"
click at [1514, 738] on button "Save" at bounding box center [1527, 734] width 45 height 30
type textarea "*"
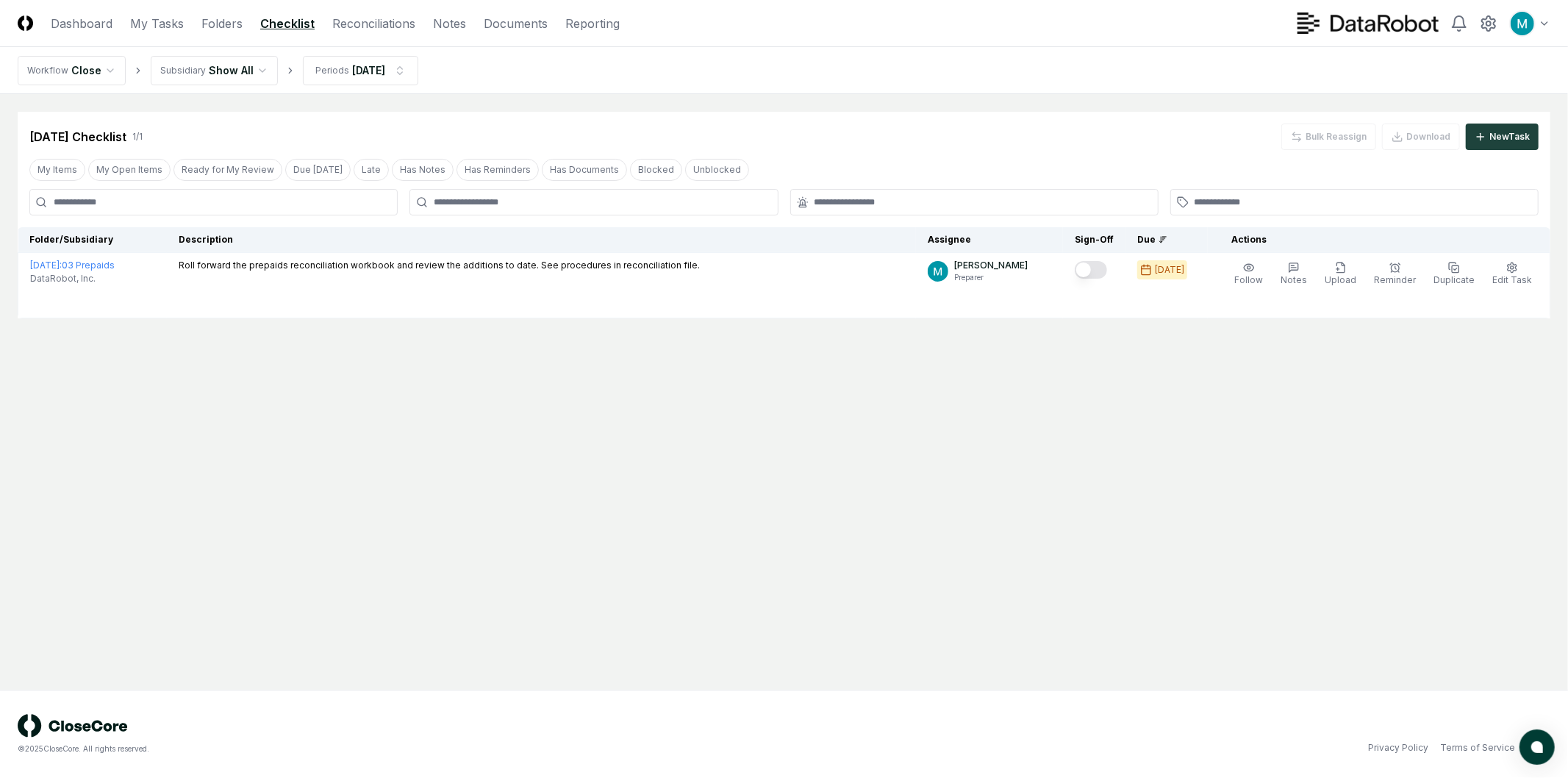
click at [451, 355] on main "Cancel Reassign Aug 2025 Checklist 1 / 1 Bulk Reassign Download New Task My Ite…" at bounding box center [784, 392] width 1568 height 595
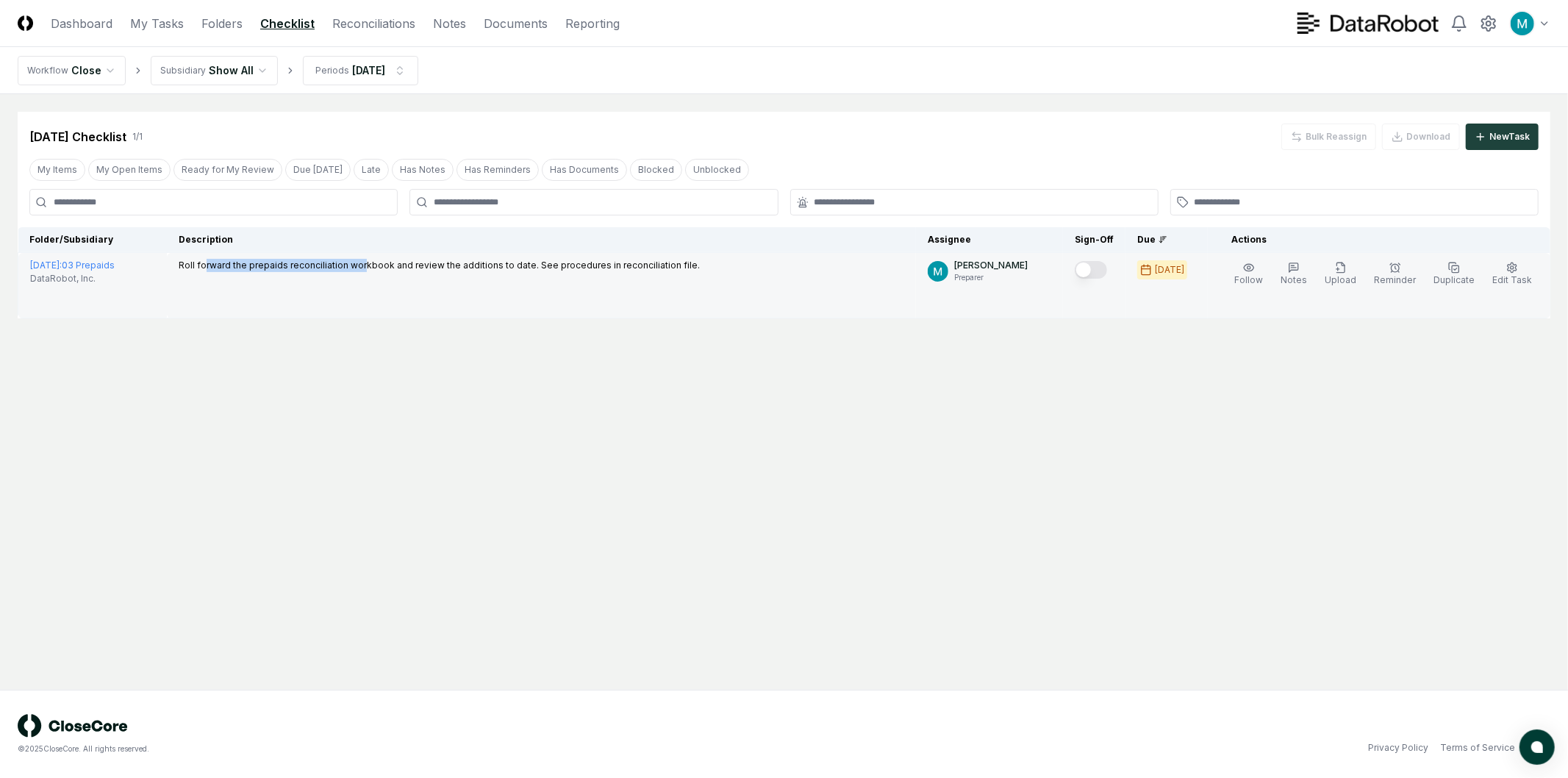
drag, startPoint x: 239, startPoint y: 272, endPoint x: 396, endPoint y: 272, distance: 157.0
click at [396, 272] on div "Roll forward the prepaids reconciliation workbook and review the additions to d…" at bounding box center [438, 267] width 521 height 16
click at [396, 274] on div "Roll forward the prepaids reconciliation workbook and review the additions to d…" at bounding box center [438, 267] width 521 height 16
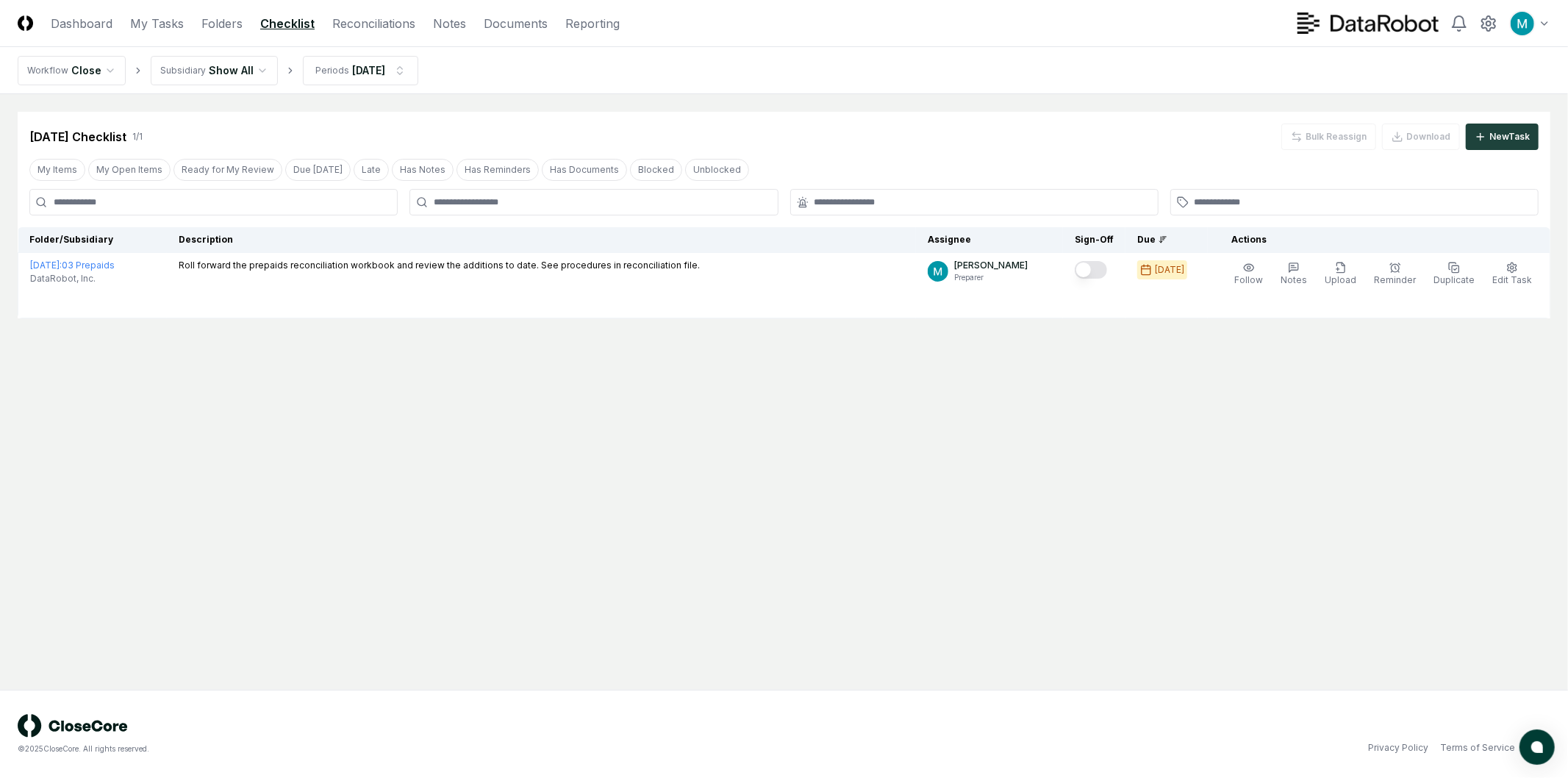
click at [1051, 492] on main "Cancel Reassign Aug 2025 Checklist 1 / 1 Bulk Reassign Download New Task My Ite…" at bounding box center [784, 392] width 1568 height 595
click at [70, 25] on link "Dashboard" at bounding box center [82, 23] width 62 height 17
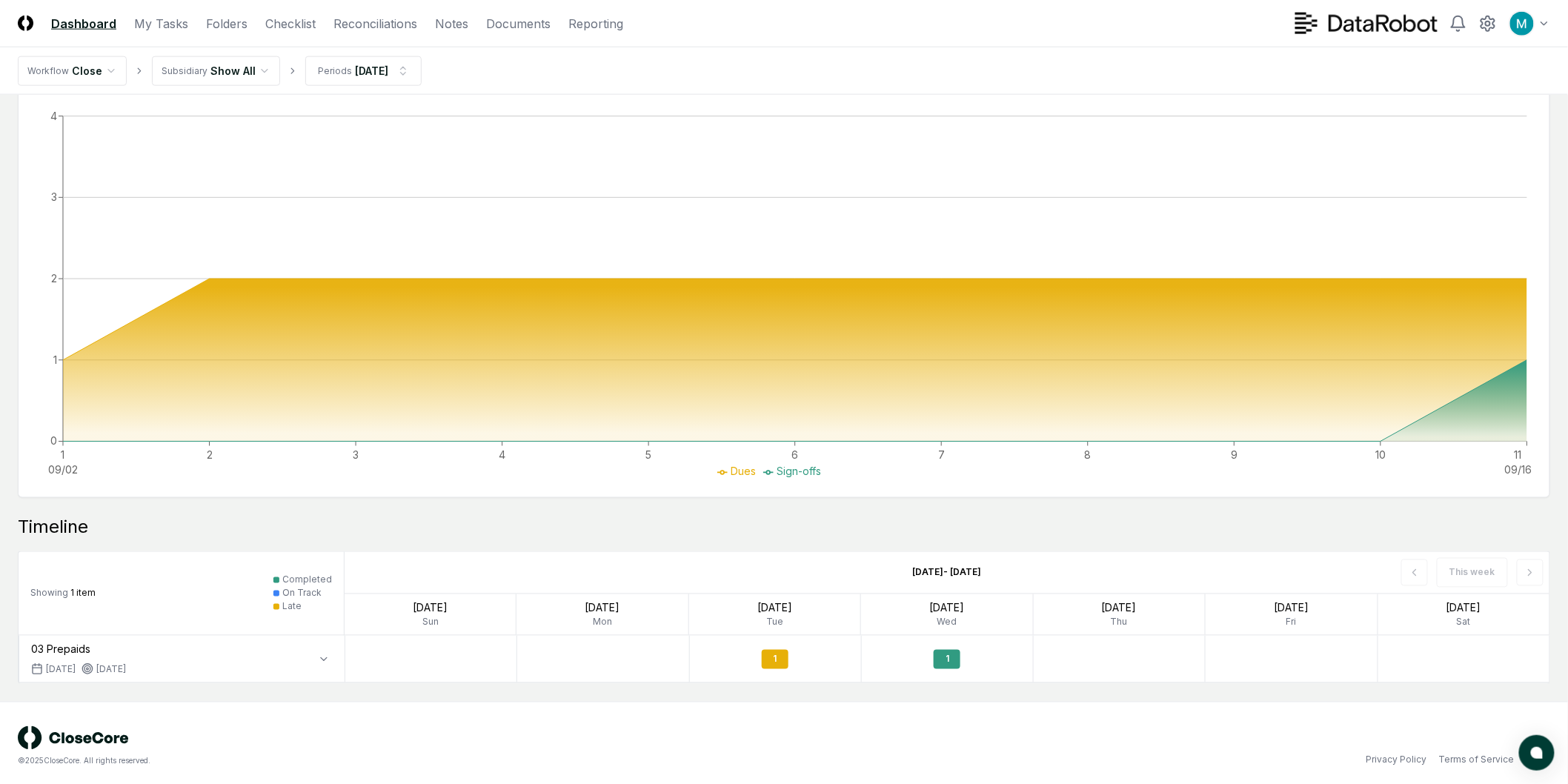
scroll to position [791, 0]
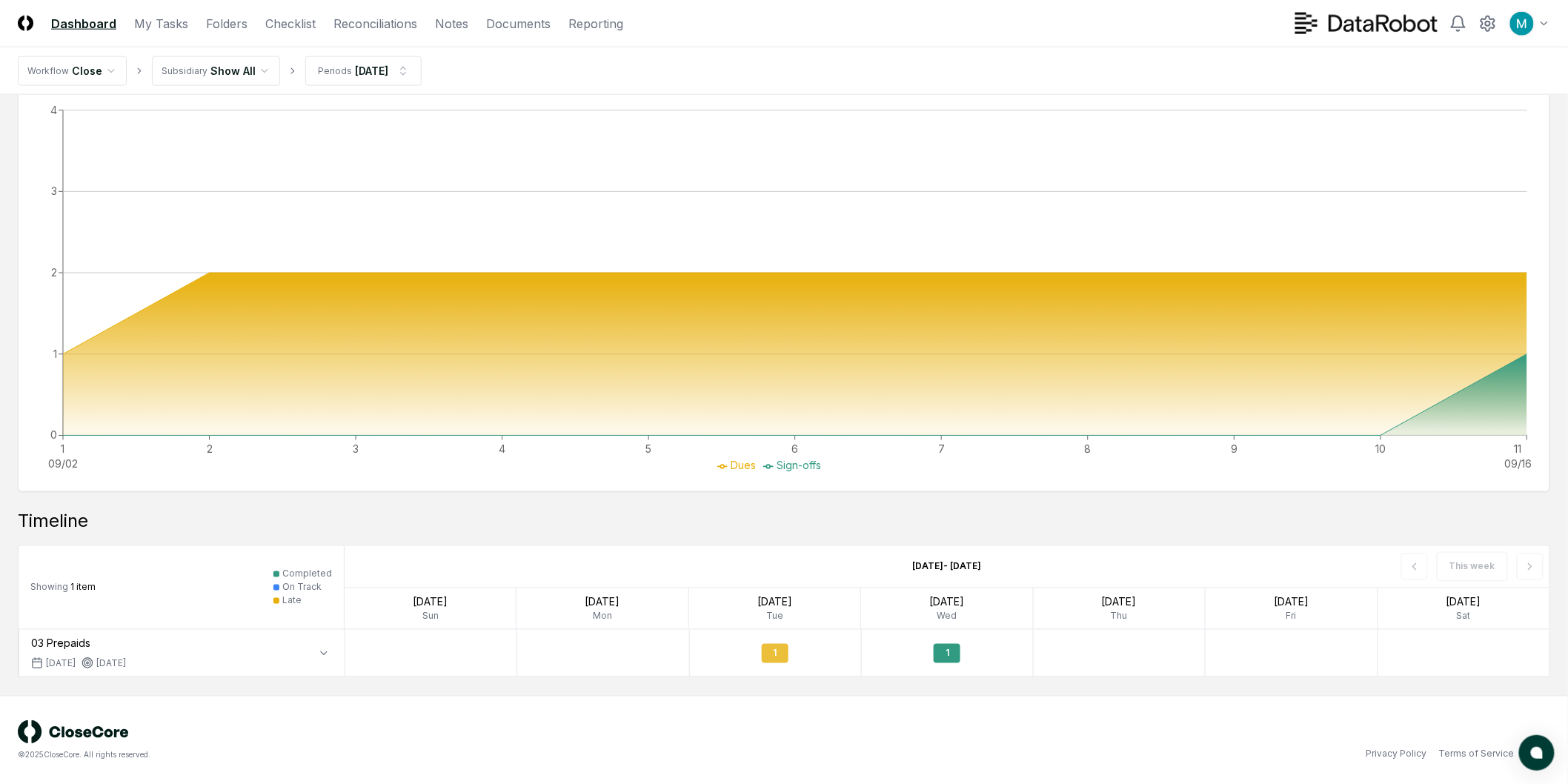
click at [778, 645] on div "1" at bounding box center [775, 653] width 26 height 19
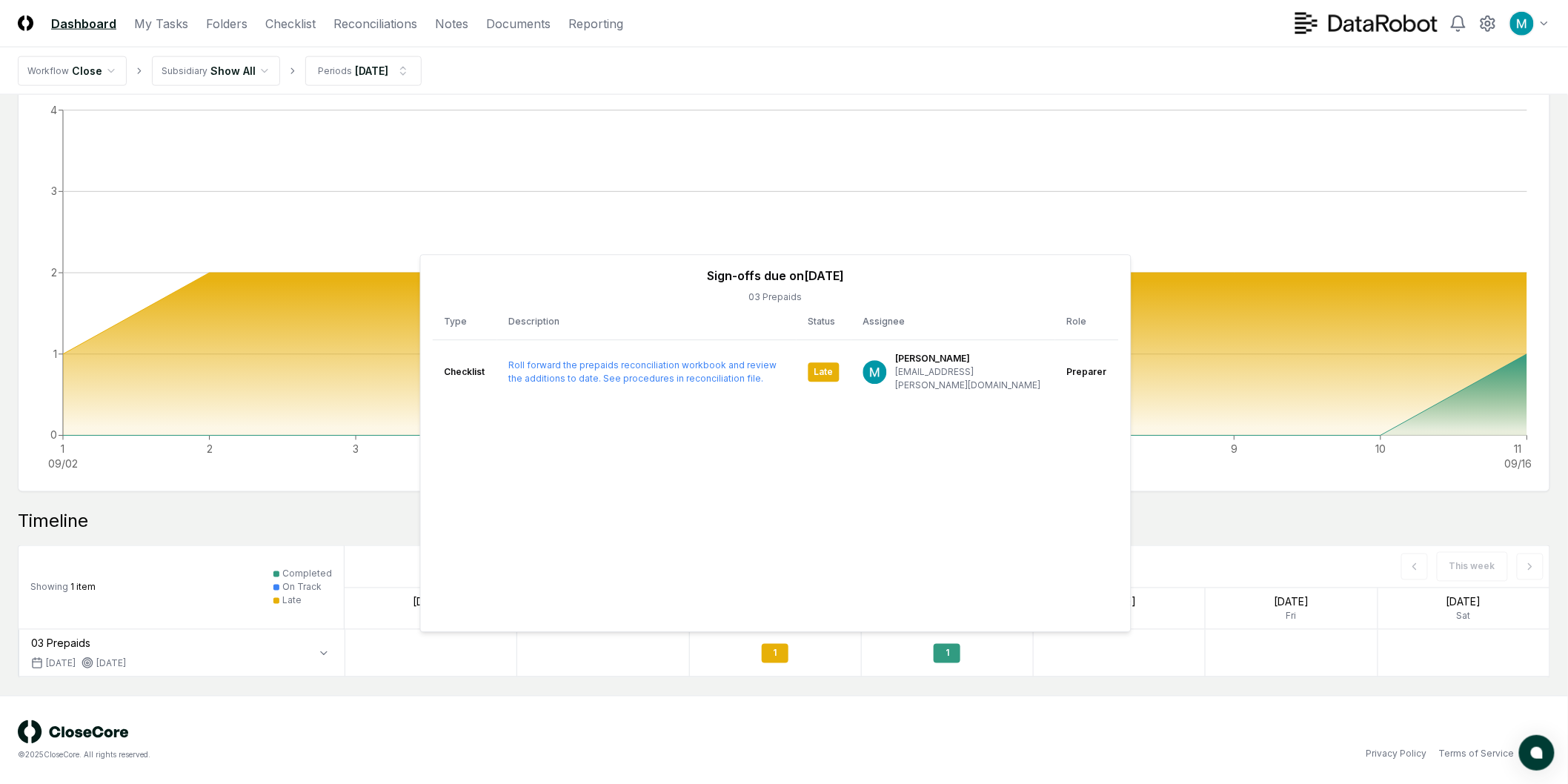
click at [744, 683] on main "Overview Showing 1 | Group by Folders 14 % 03 Prepaids [DATE] Checklist 1 Task …" at bounding box center [784, 0] width 1568 height 1391
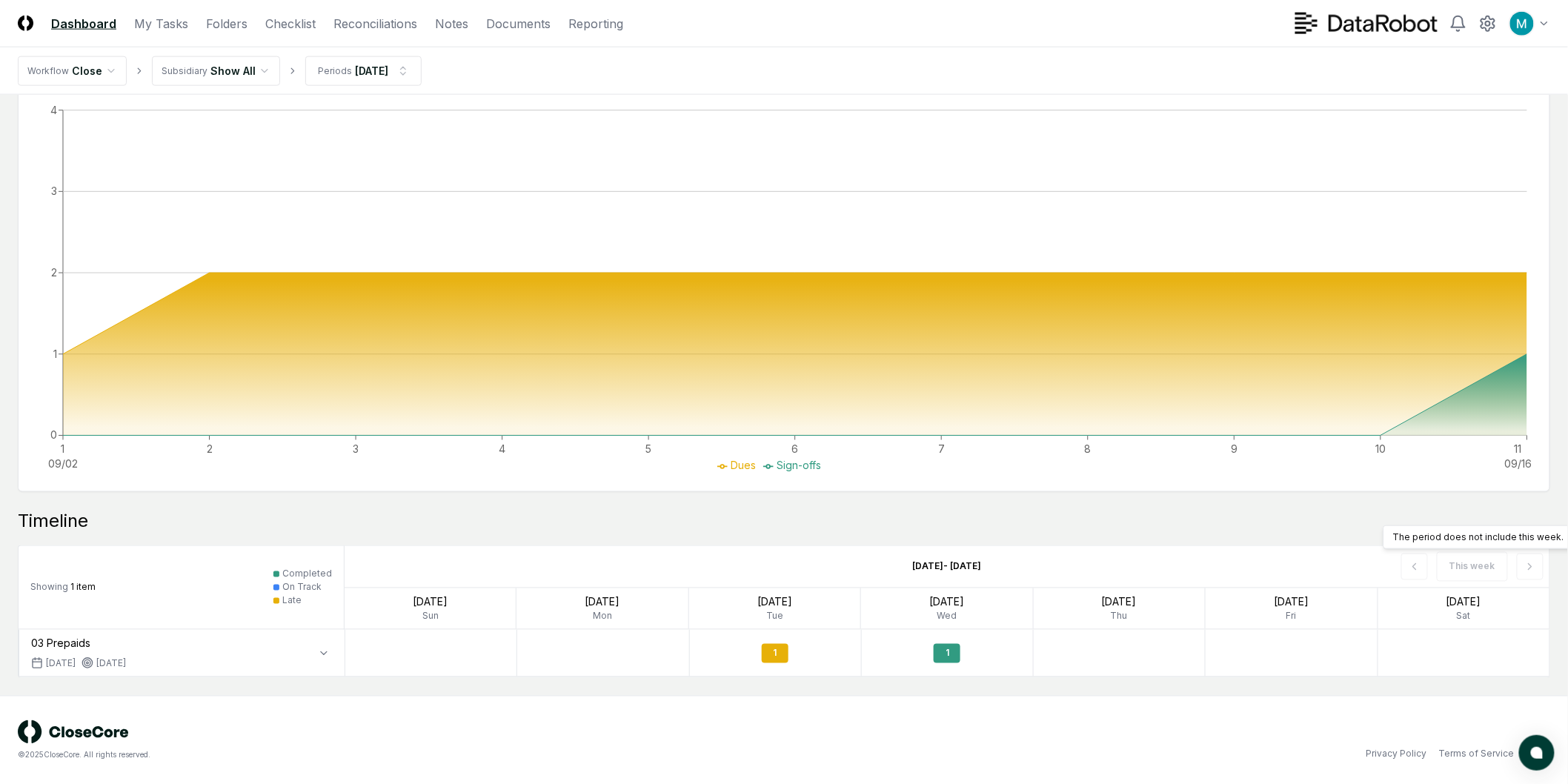
click at [1519, 572] on div "This week The period does not include this week. The period does not include th…" at bounding box center [1309, 567] width 482 height 42
click at [326, 654] on icon "button" at bounding box center [323, 653] width 12 height 12
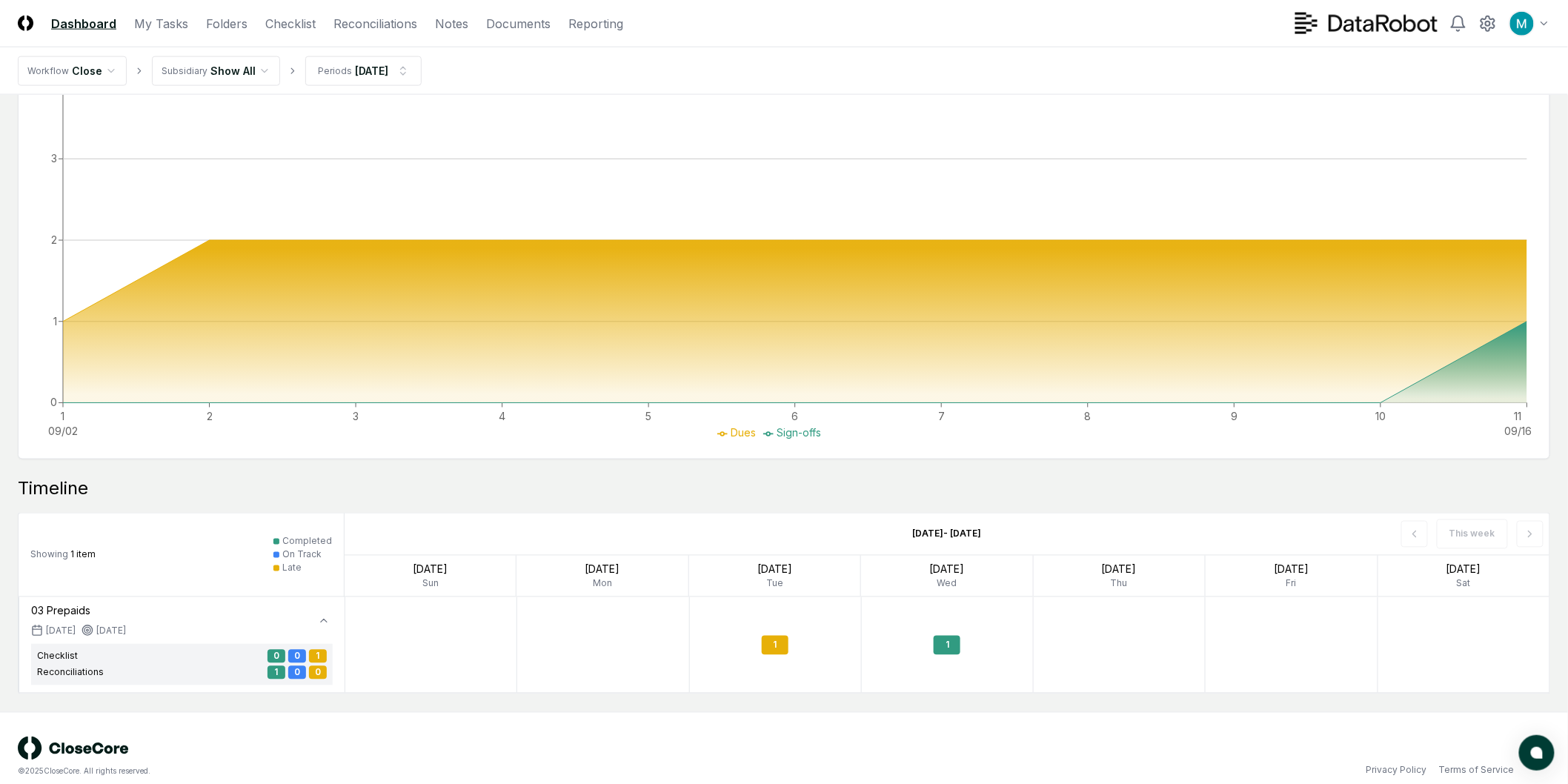
scroll to position [840, 0]
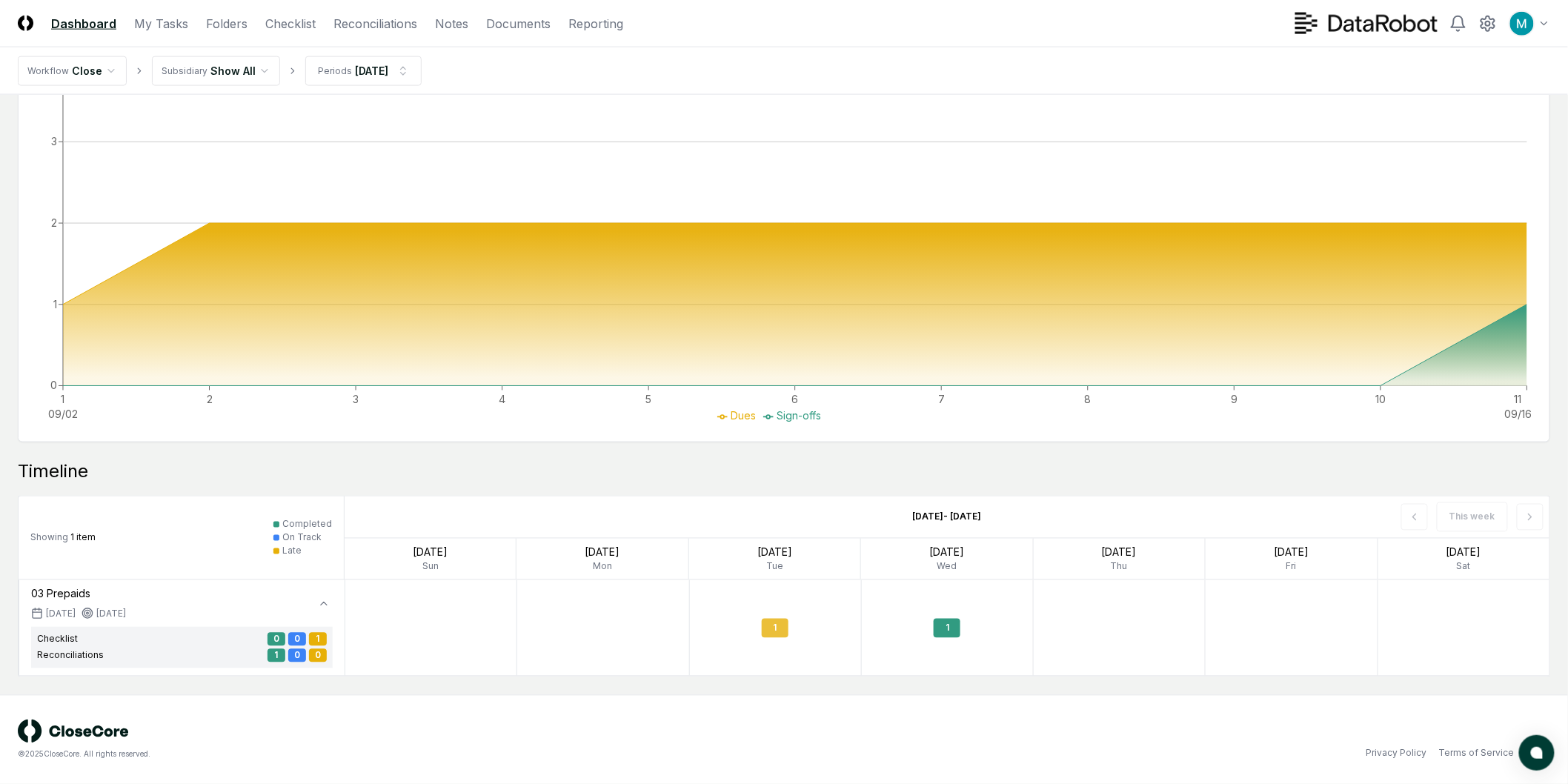
click at [789, 618] on div "1" at bounding box center [776, 628] width 171 height 83
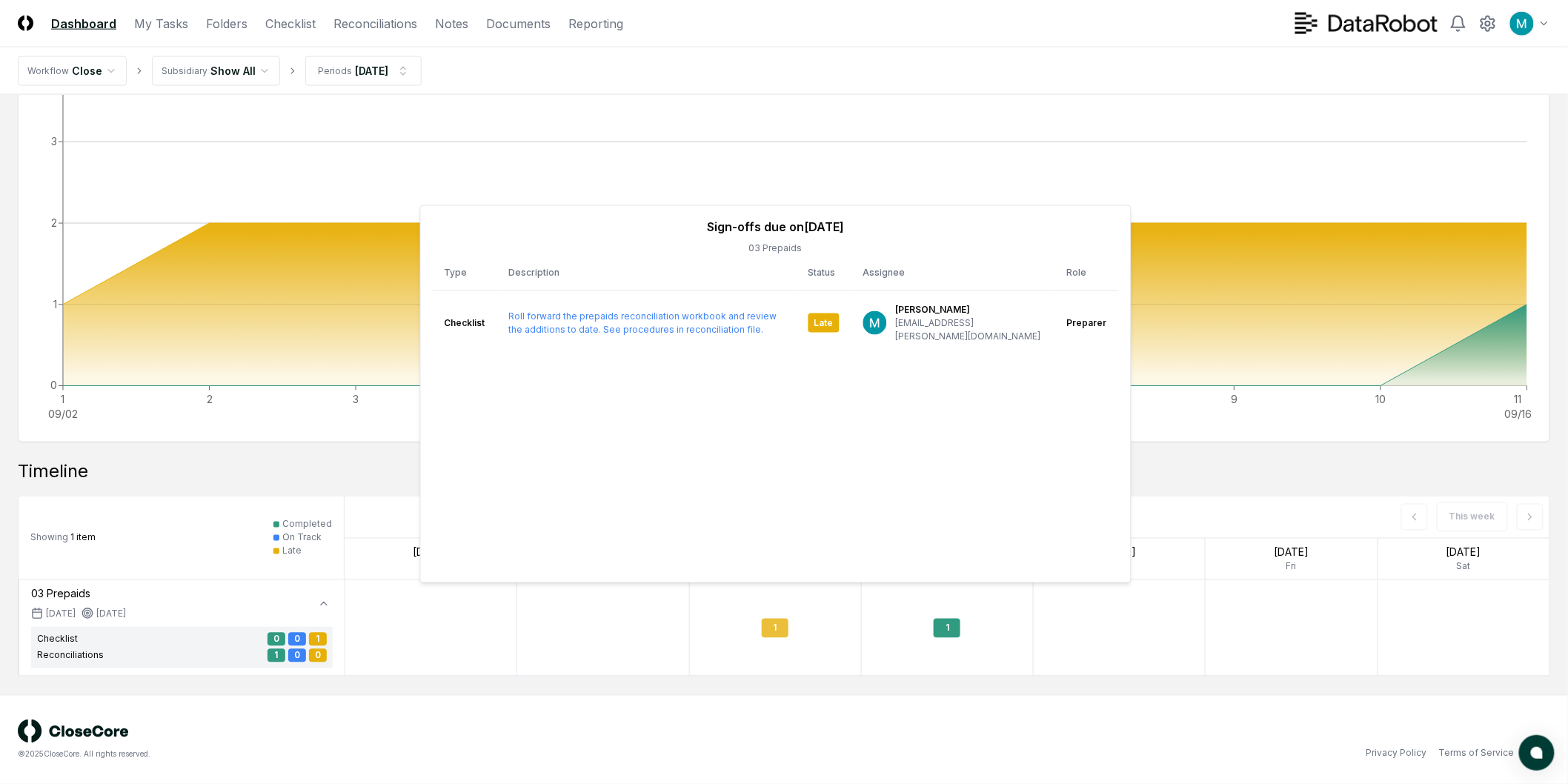
click at [820, 624] on div "1" at bounding box center [776, 628] width 171 height 83
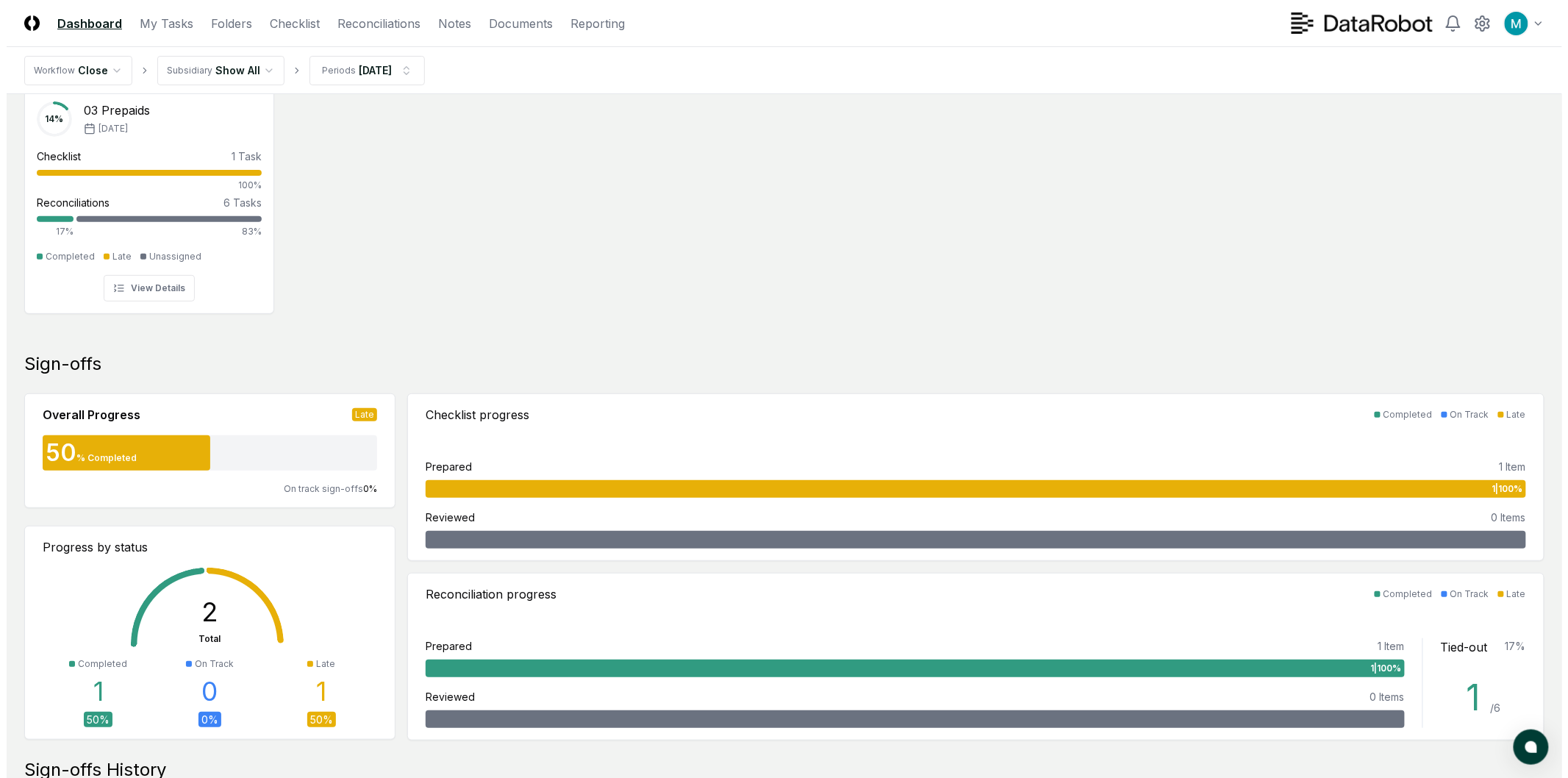
scroll to position [0, 0]
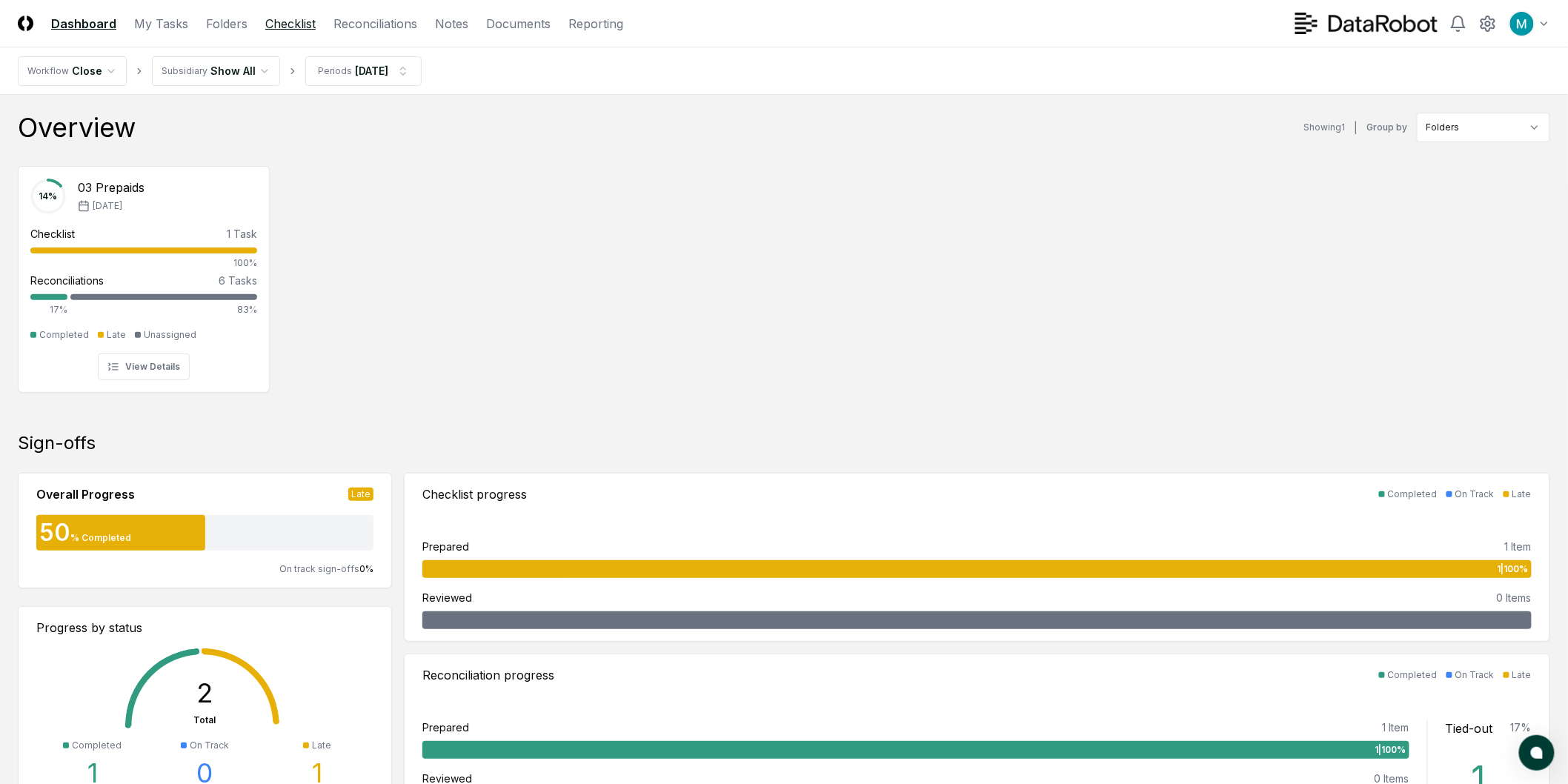
click at [265, 27] on link "Checklist" at bounding box center [290, 23] width 50 height 17
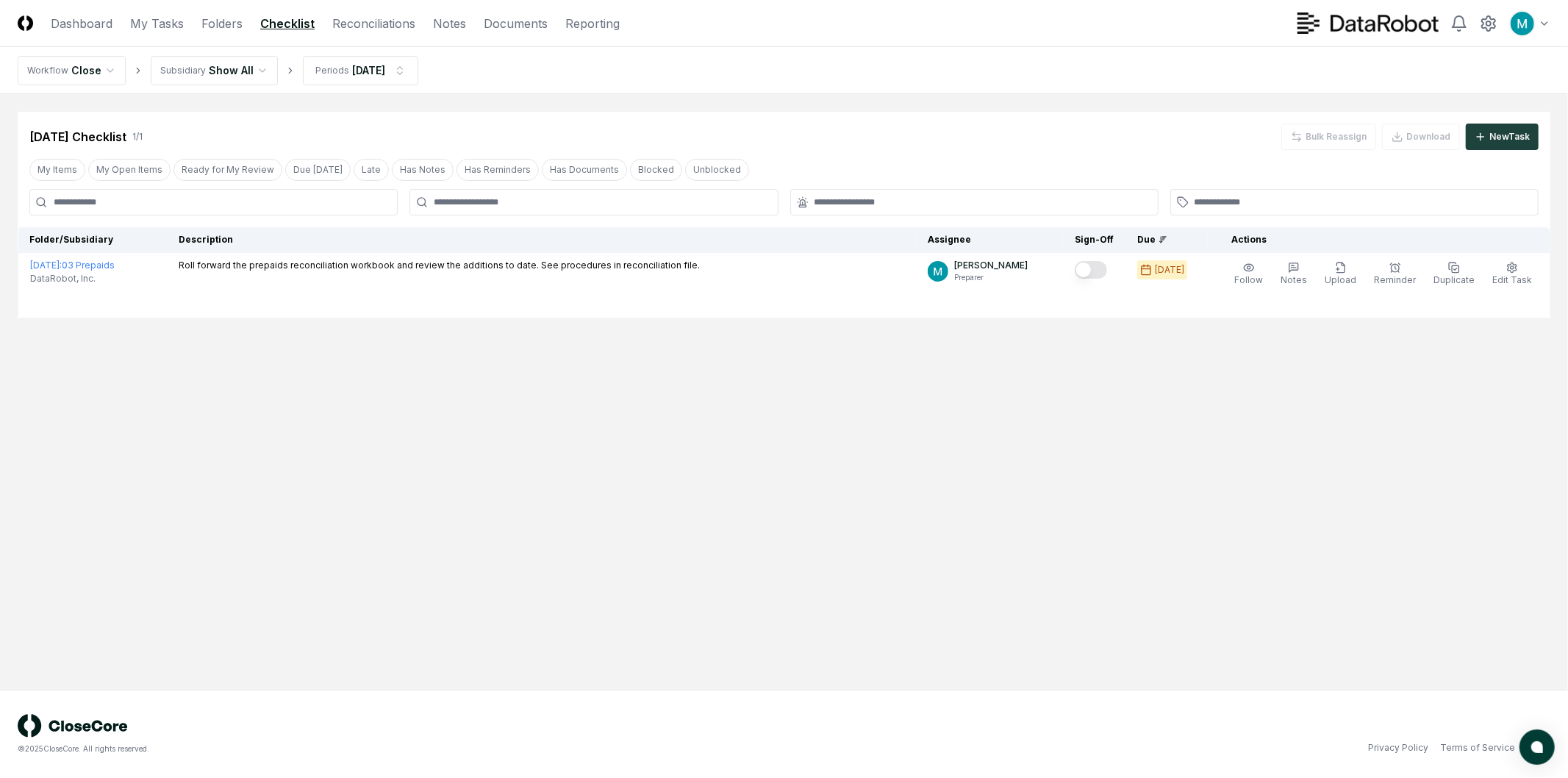
click at [735, 348] on main "Cancel Reassign Aug 2025 Checklist 1 / 1 Bulk Reassign Download New Task My Ite…" at bounding box center [784, 392] width 1568 height 595
click at [1018, 408] on main "Cancel Reassign Aug 2025 Checklist 1 / 1 Bulk Reassign Download New Task My Ite…" at bounding box center [784, 392] width 1568 height 595
click at [898, 496] on main "Cancel Reassign Aug 2025 Checklist 1 / 1 Bulk Reassign Download New Task My Ite…" at bounding box center [784, 392] width 1568 height 595
click at [350, 30] on link "Reconciliations" at bounding box center [374, 23] width 83 height 17
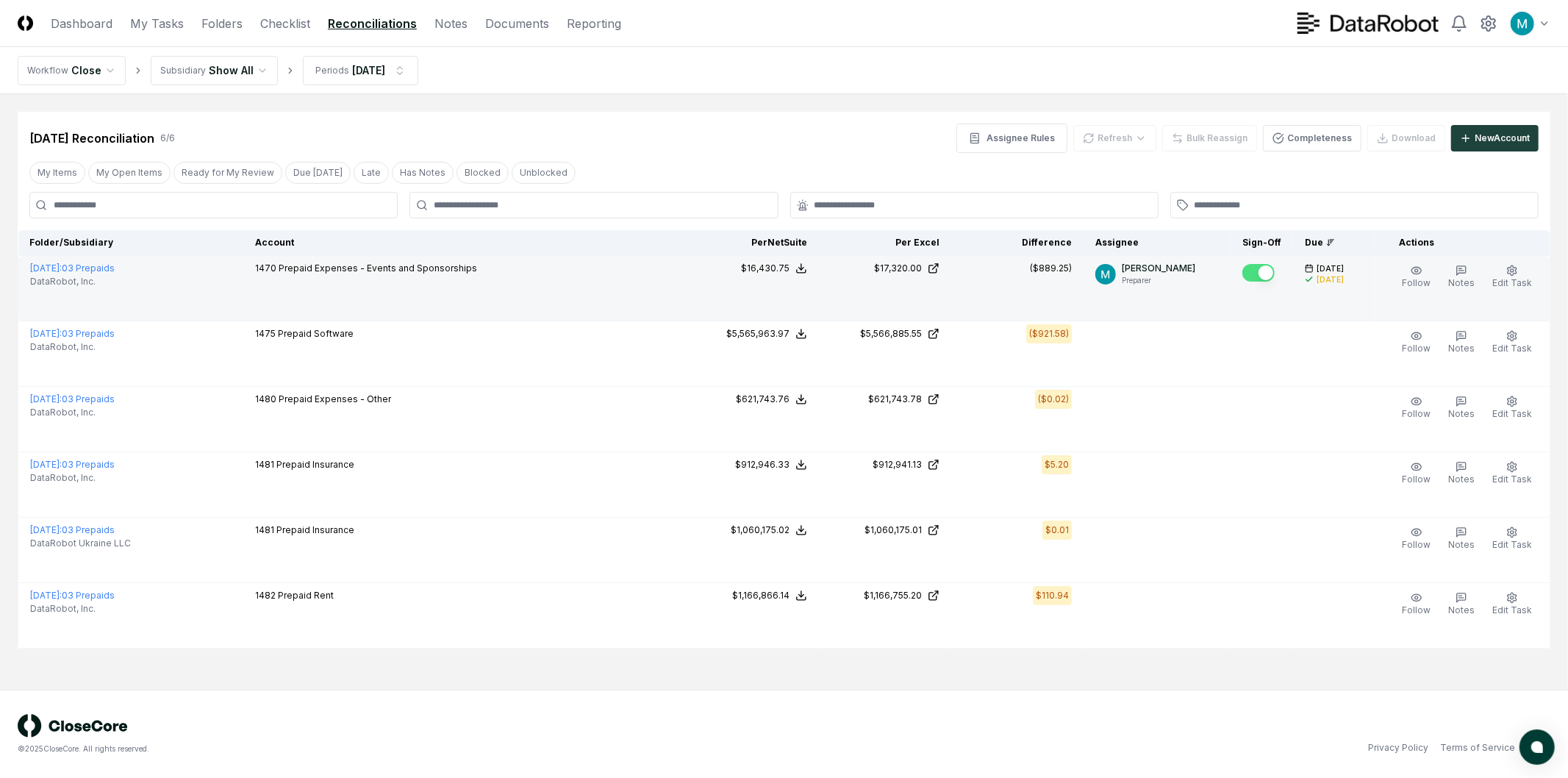
click at [1270, 267] on button "Mark complete" at bounding box center [1259, 272] width 33 height 17
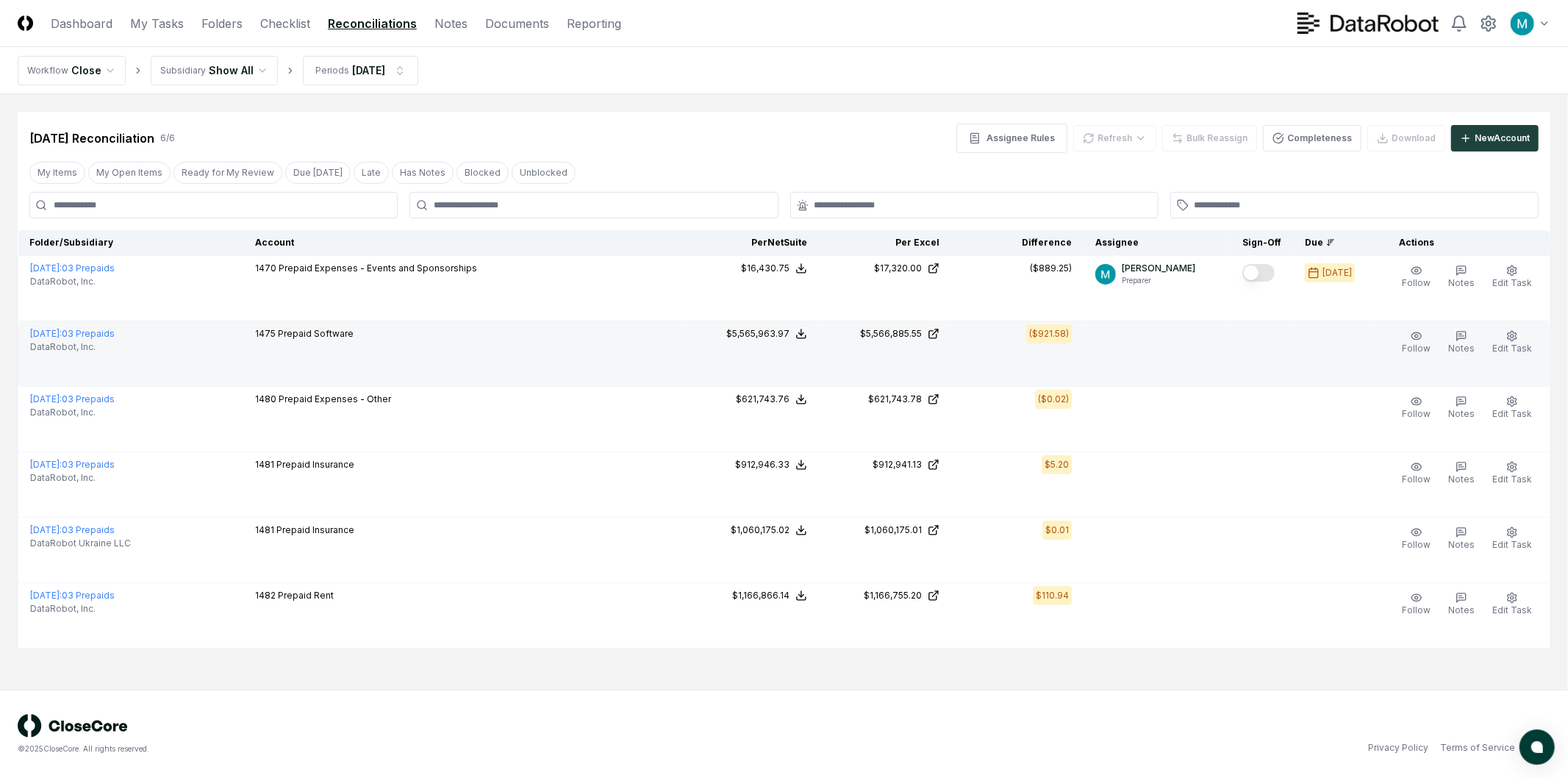
click at [1259, 348] on td at bounding box center [1262, 354] width 63 height 65
click at [1515, 339] on icon "button" at bounding box center [1511, 335] width 9 height 10
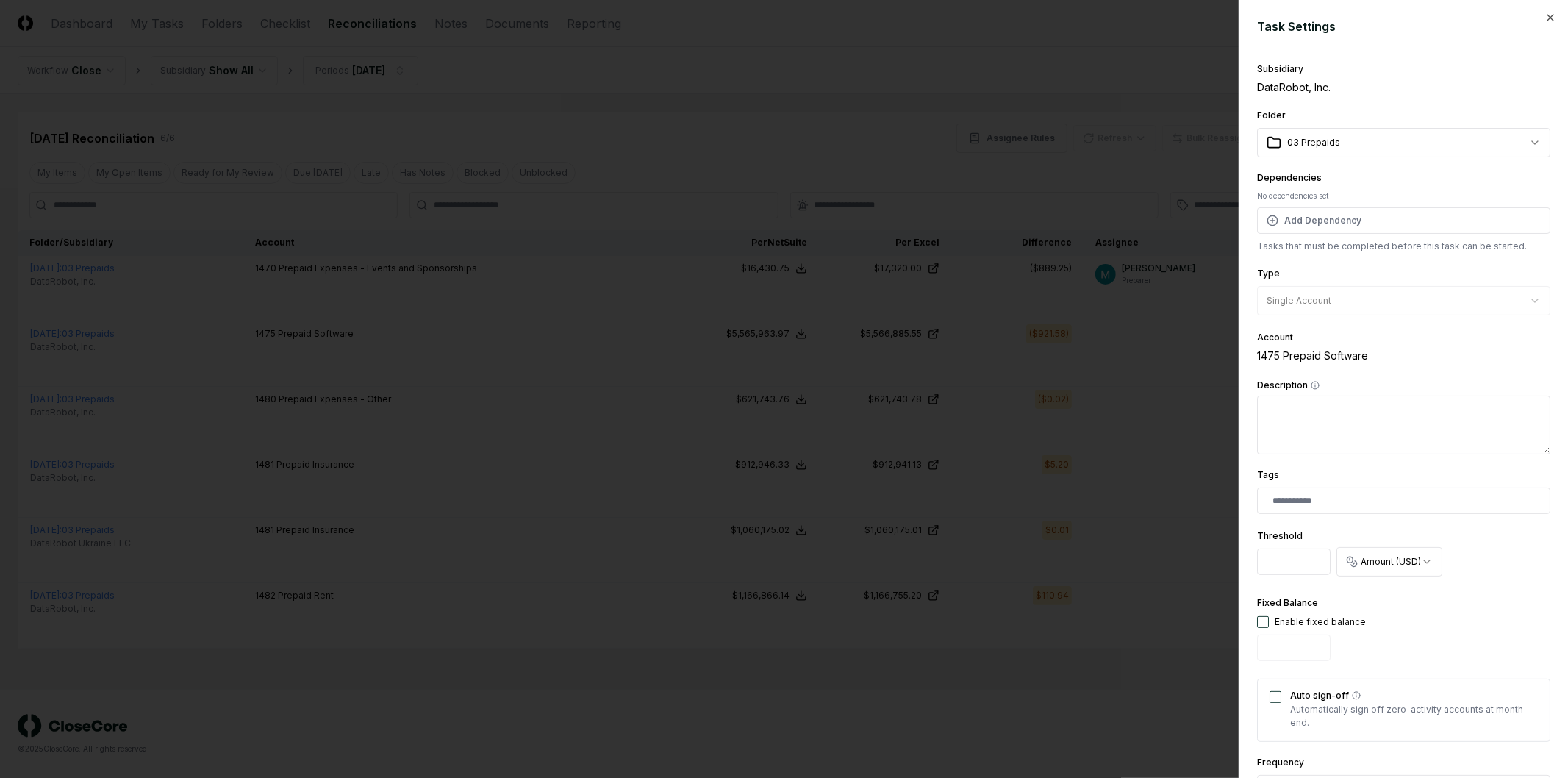
scroll to position [186, 0]
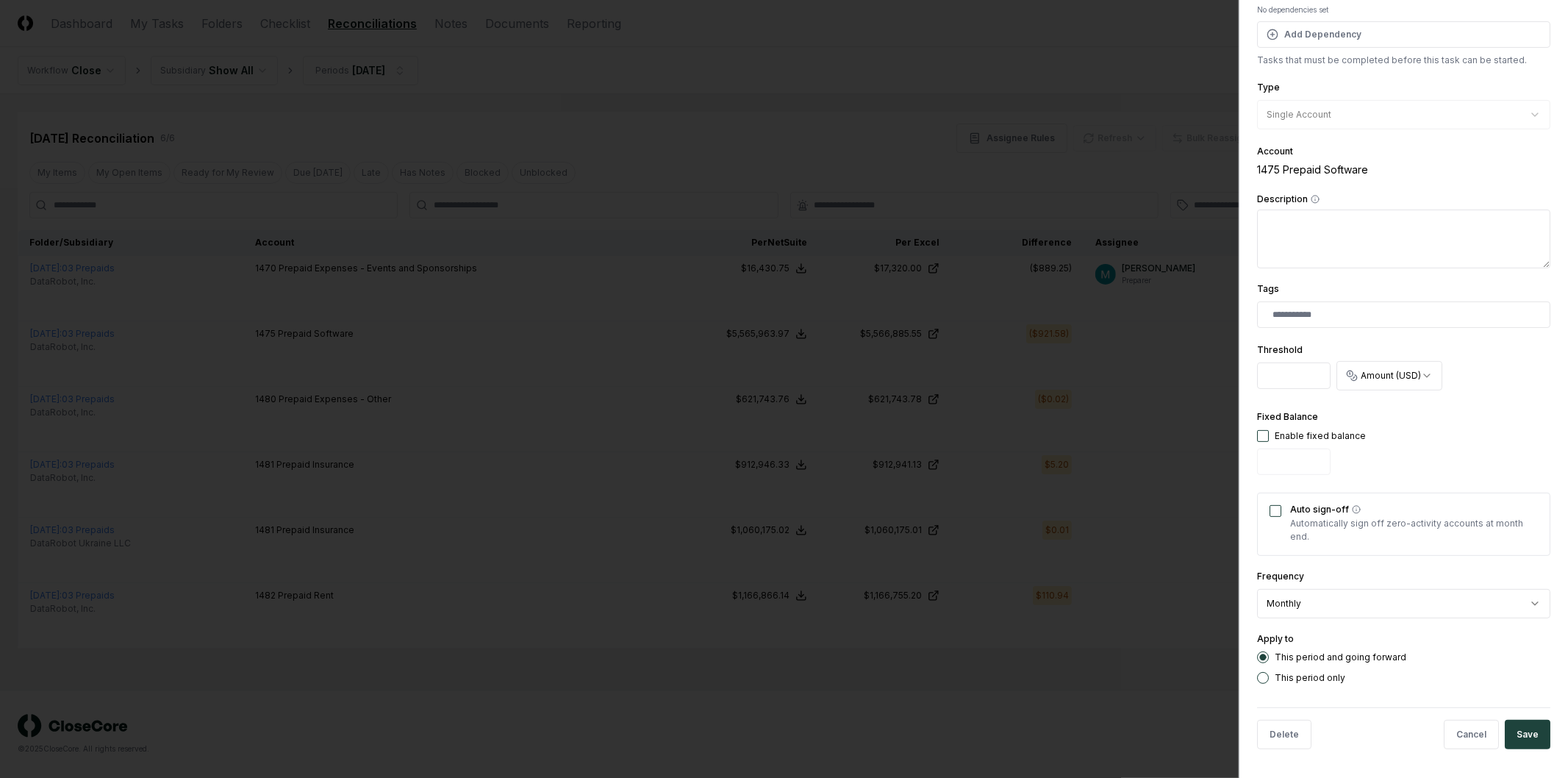
click at [1270, 382] on input "*" at bounding box center [1294, 375] width 73 height 26
click at [1343, 382] on body "CloseCore Dashboard My Tasks Folders Checklist Reconciliations Notes Documents …" at bounding box center [784, 389] width 1568 height 778
select select "*******"
click at [1293, 380] on input "*" at bounding box center [1294, 375] width 73 height 26
click at [1166, 375] on body "CloseCore Dashboard My Tasks Folders Checklist Reconciliations Notes Documents …" at bounding box center [784, 389] width 1568 height 778
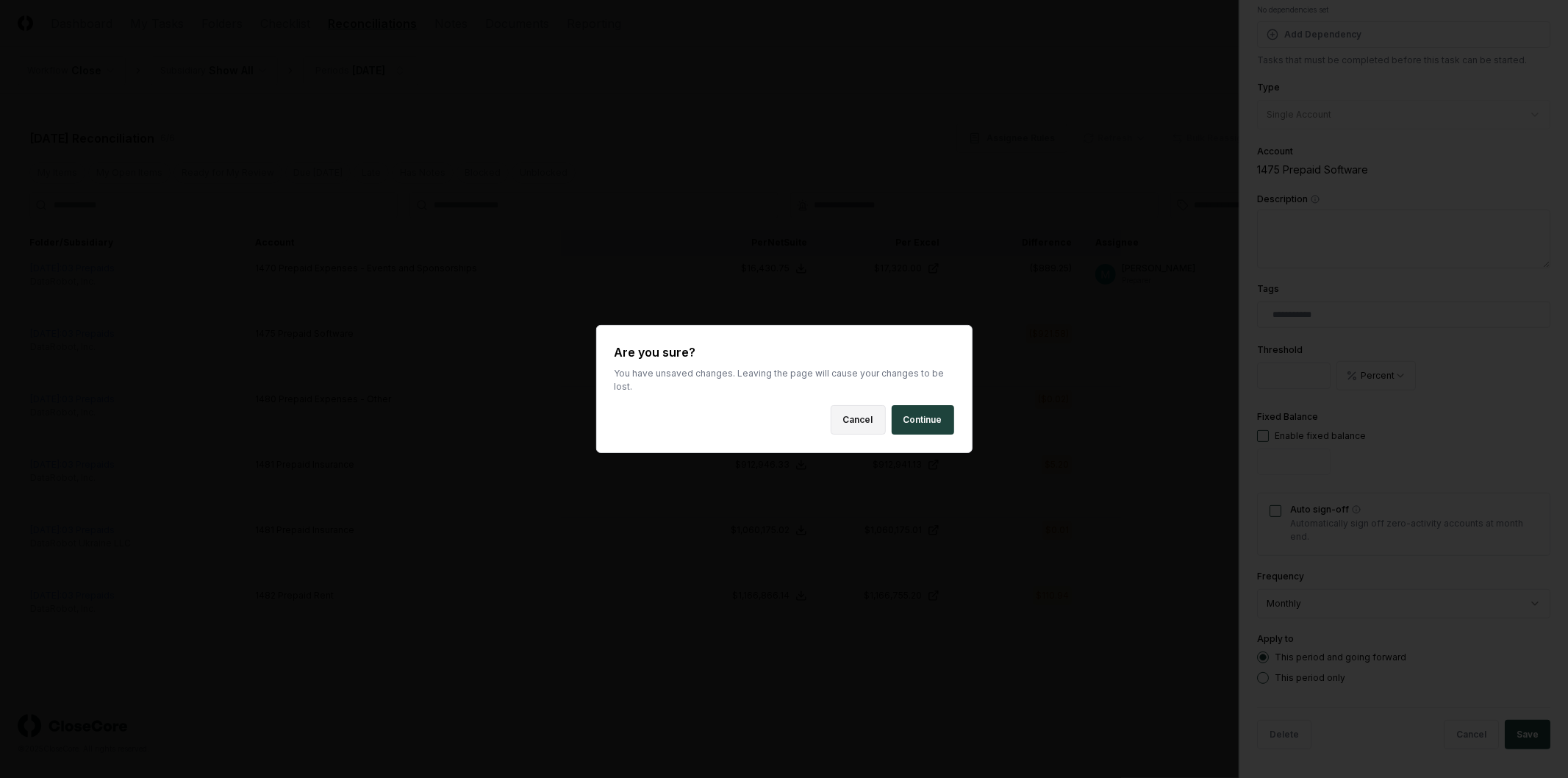
click at [875, 415] on button "Cancel" at bounding box center [857, 420] width 55 height 30
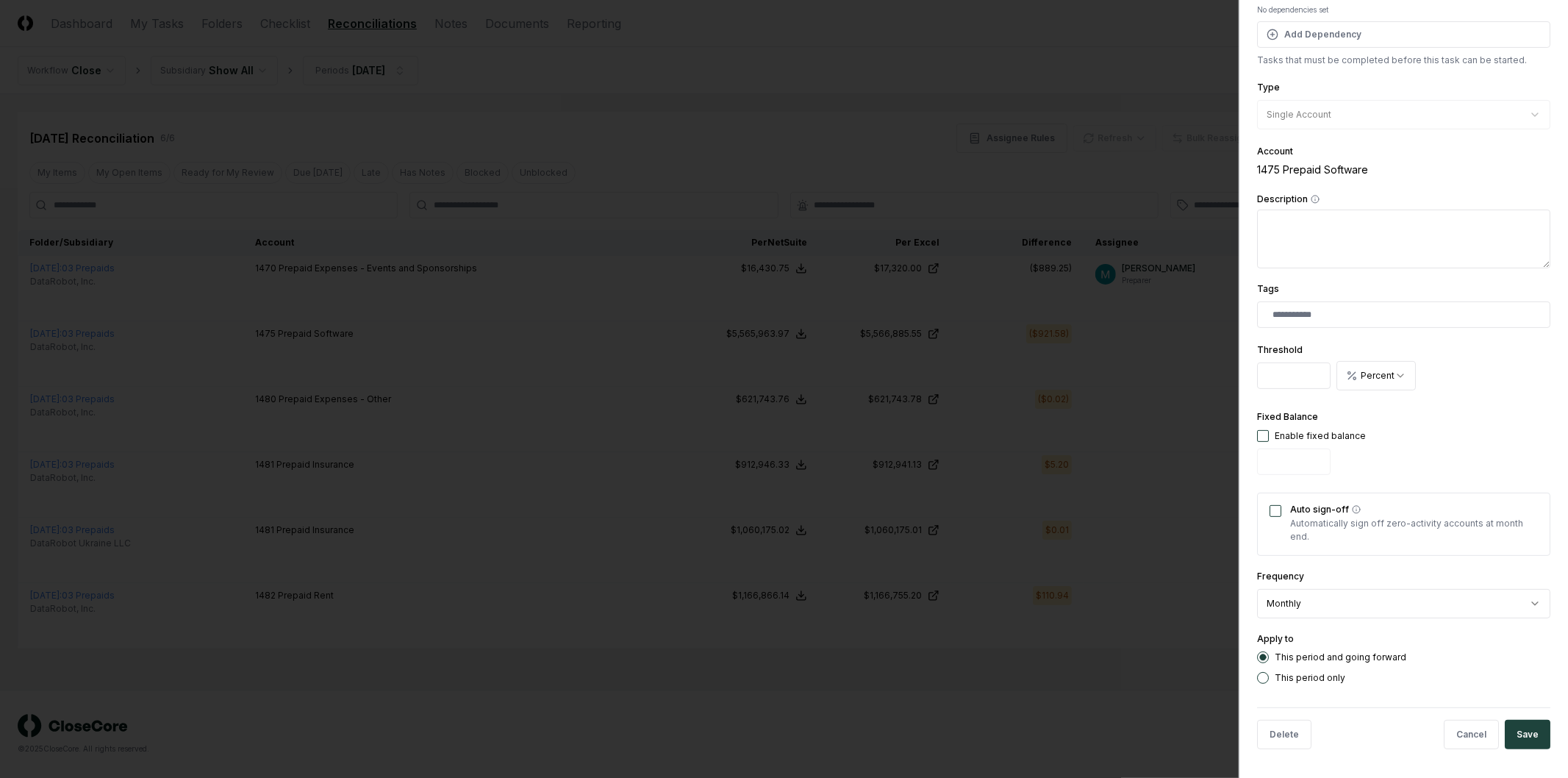
click at [993, 436] on body "CloseCore Dashboard My Tasks Folders Checklist Reconciliations Notes Documents …" at bounding box center [784, 389] width 1568 height 778
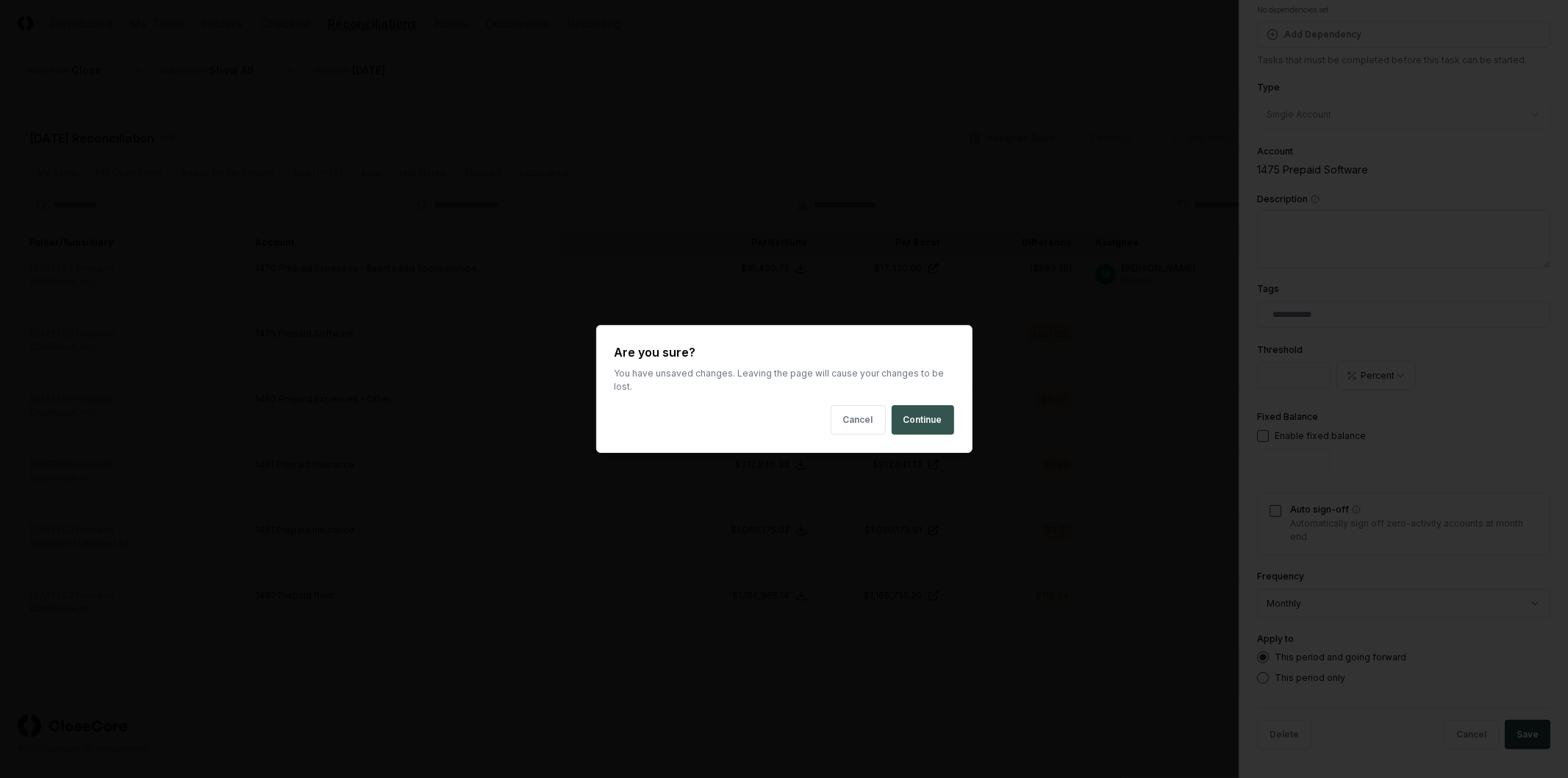
click at [929, 411] on button "Continue" at bounding box center [923, 420] width 63 height 30
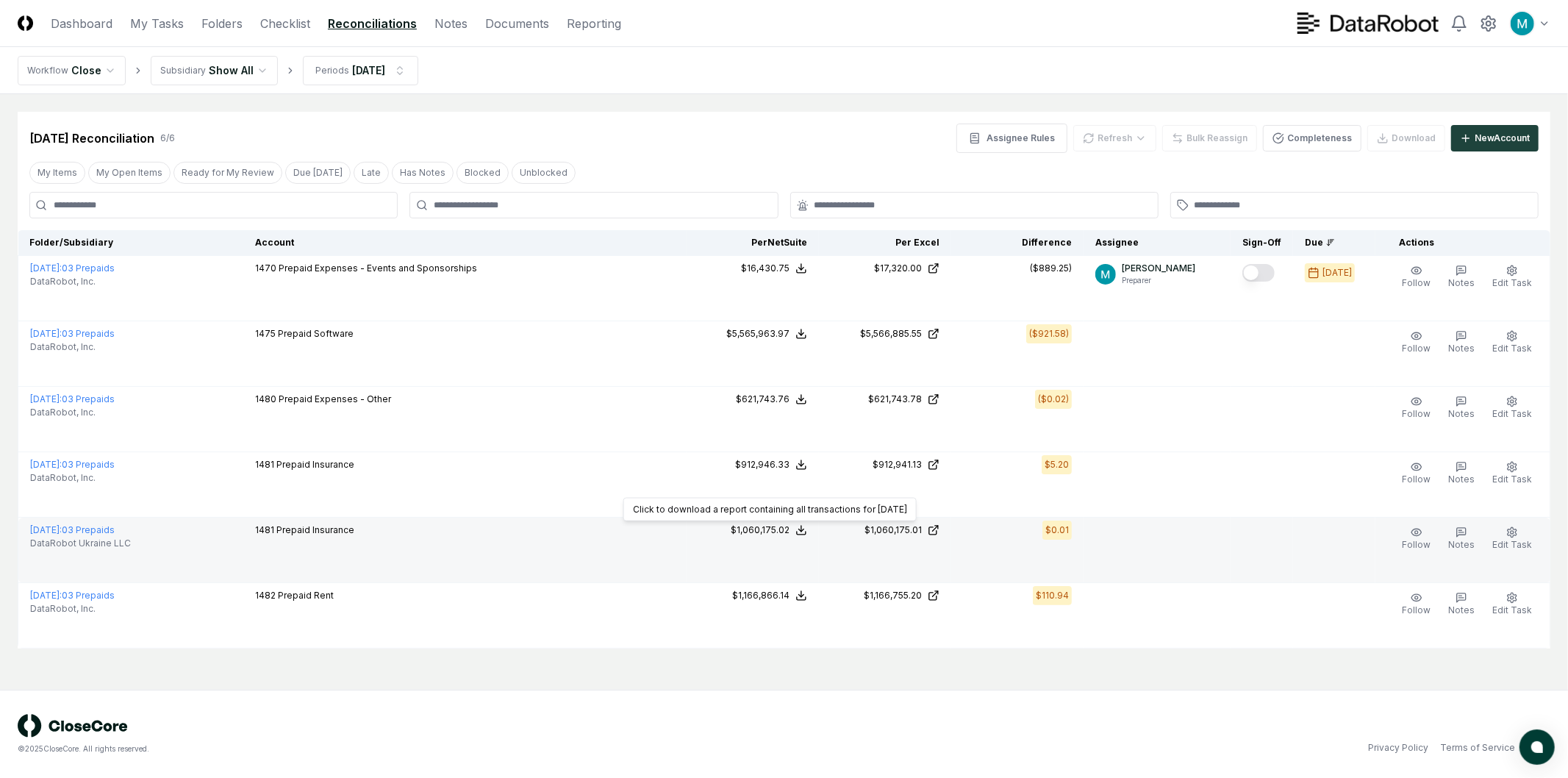
click at [805, 531] on icon at bounding box center [801, 530] width 12 height 12
click at [839, 616] on button "Download .xlsx" at bounding box center [800, 617] width 102 height 26
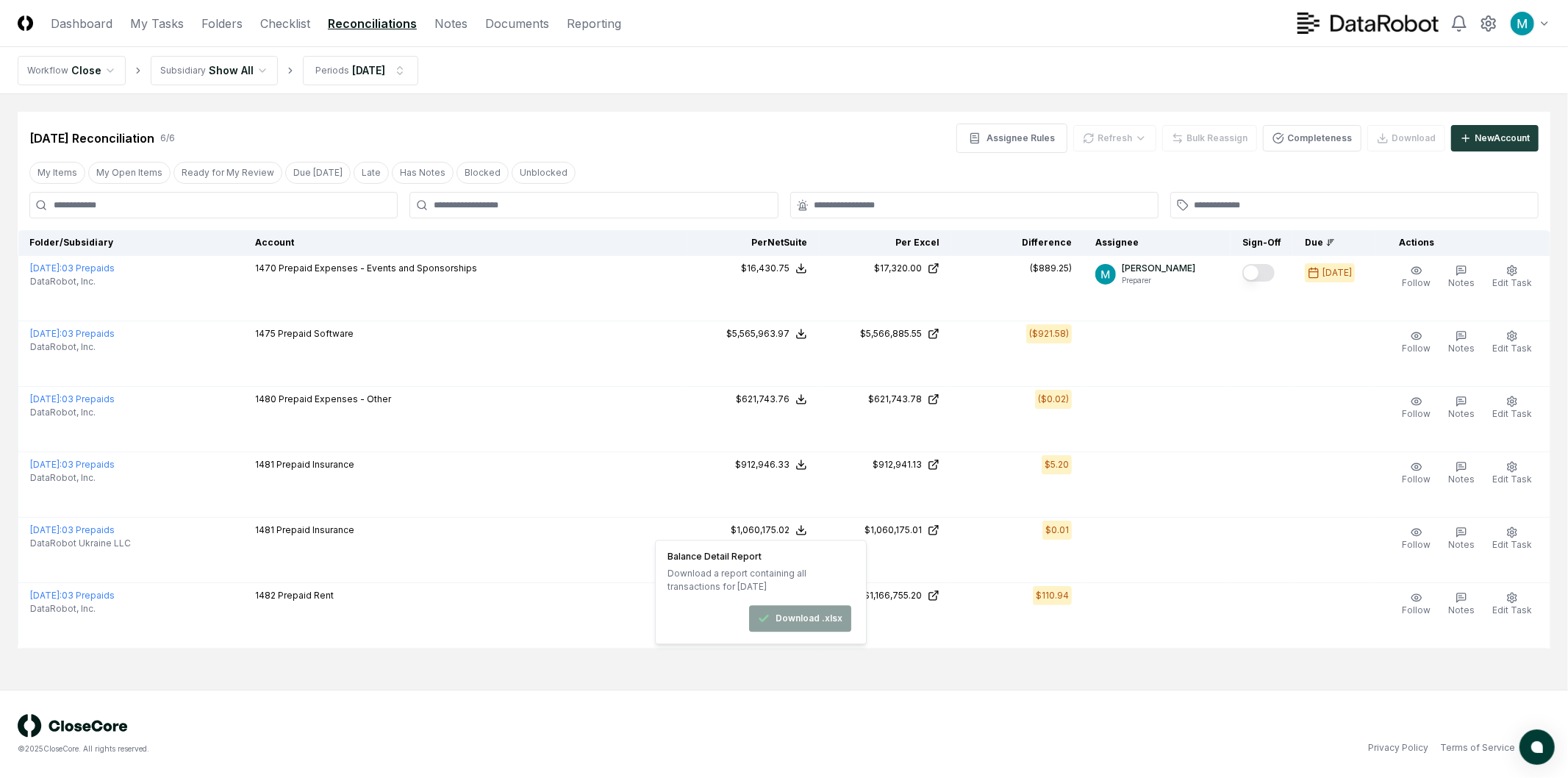
click at [1075, 707] on div "© 2025 CloseCore. All rights reserved. Privacy Policy Terms of Service" at bounding box center [784, 734] width 1568 height 89
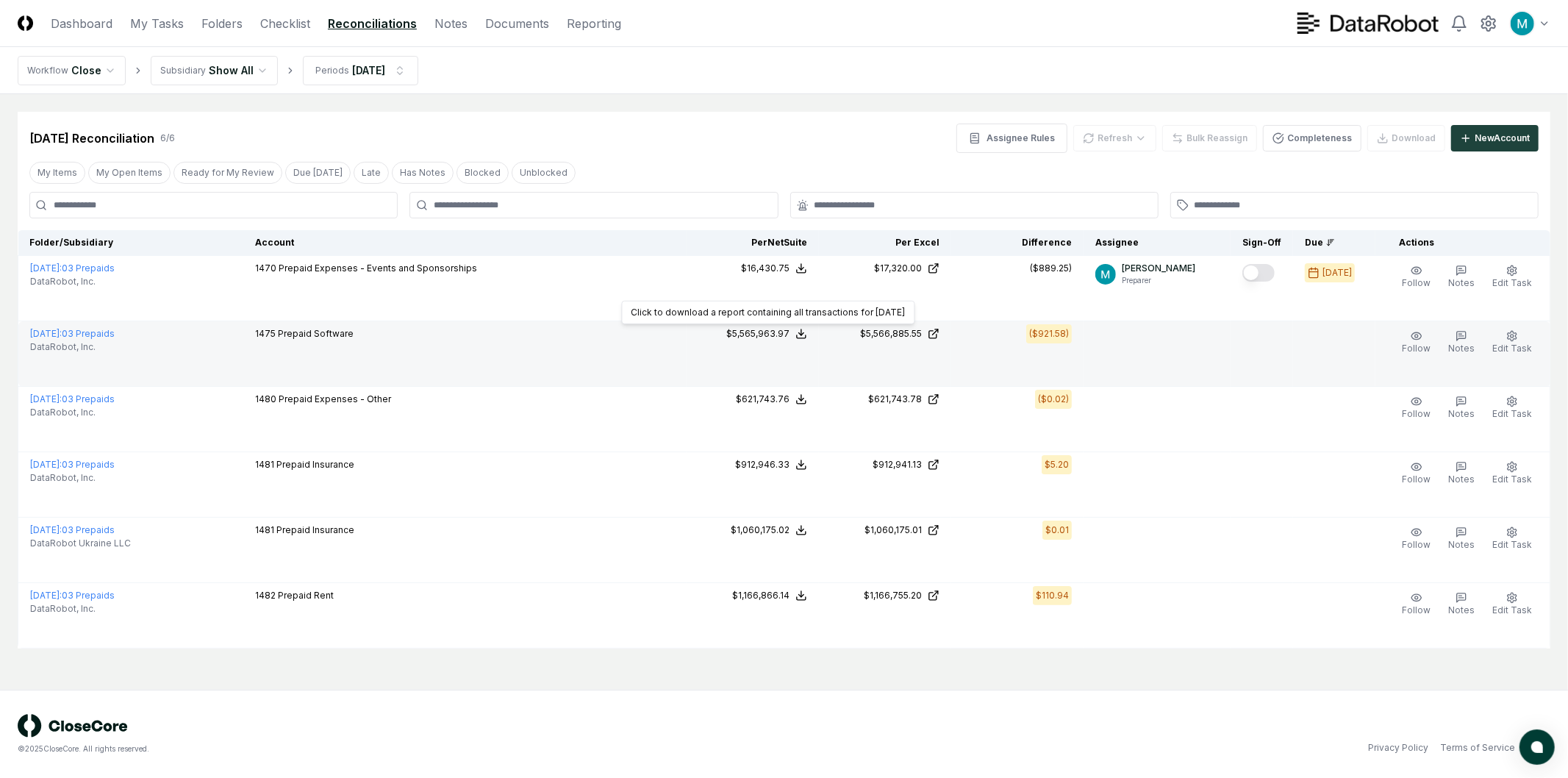
click at [804, 334] on polyline at bounding box center [801, 334] width 5 height 2
click at [812, 418] on button "Download .xlsx" at bounding box center [800, 422] width 102 height 26
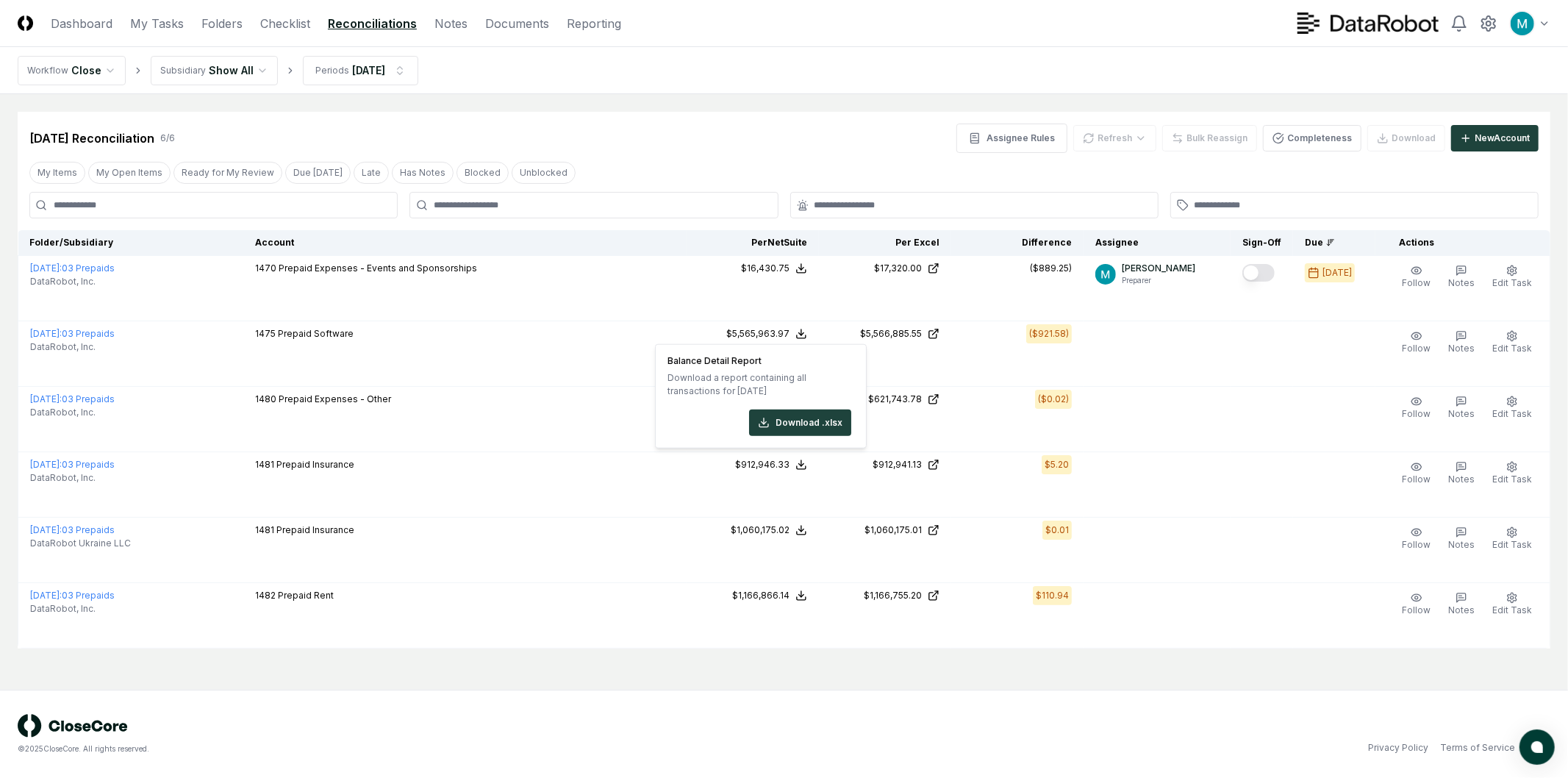
click at [941, 125] on div "Aug 2025 Reconciliation 6 / 6 Assignee Rules Refresh Bulk Reassign Completeness…" at bounding box center [784, 138] width 1509 height 30
click at [1092, 138] on div "Refresh" at bounding box center [1114, 138] width 83 height 26
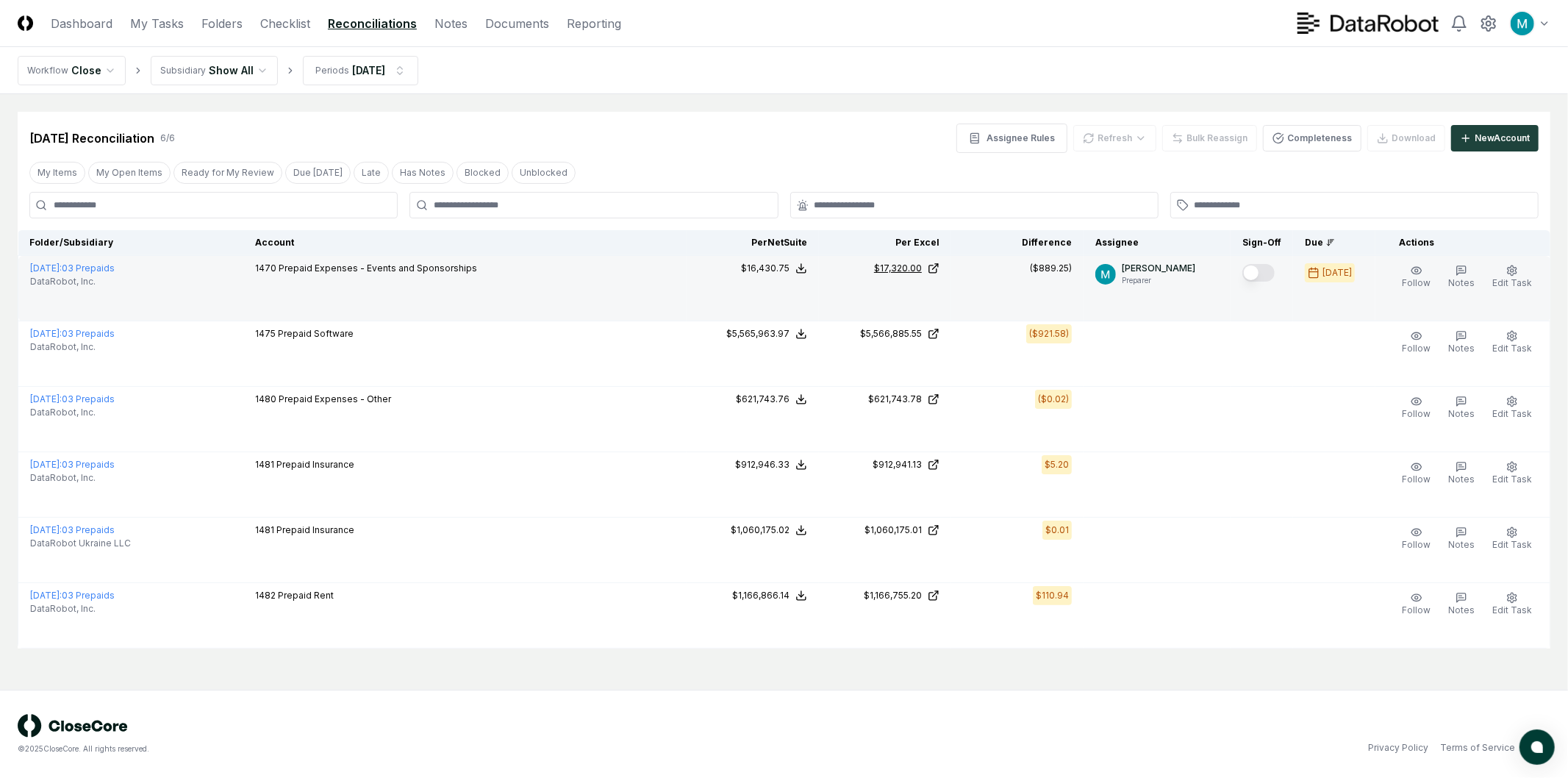
click at [939, 269] on icon at bounding box center [933, 268] width 12 height 12
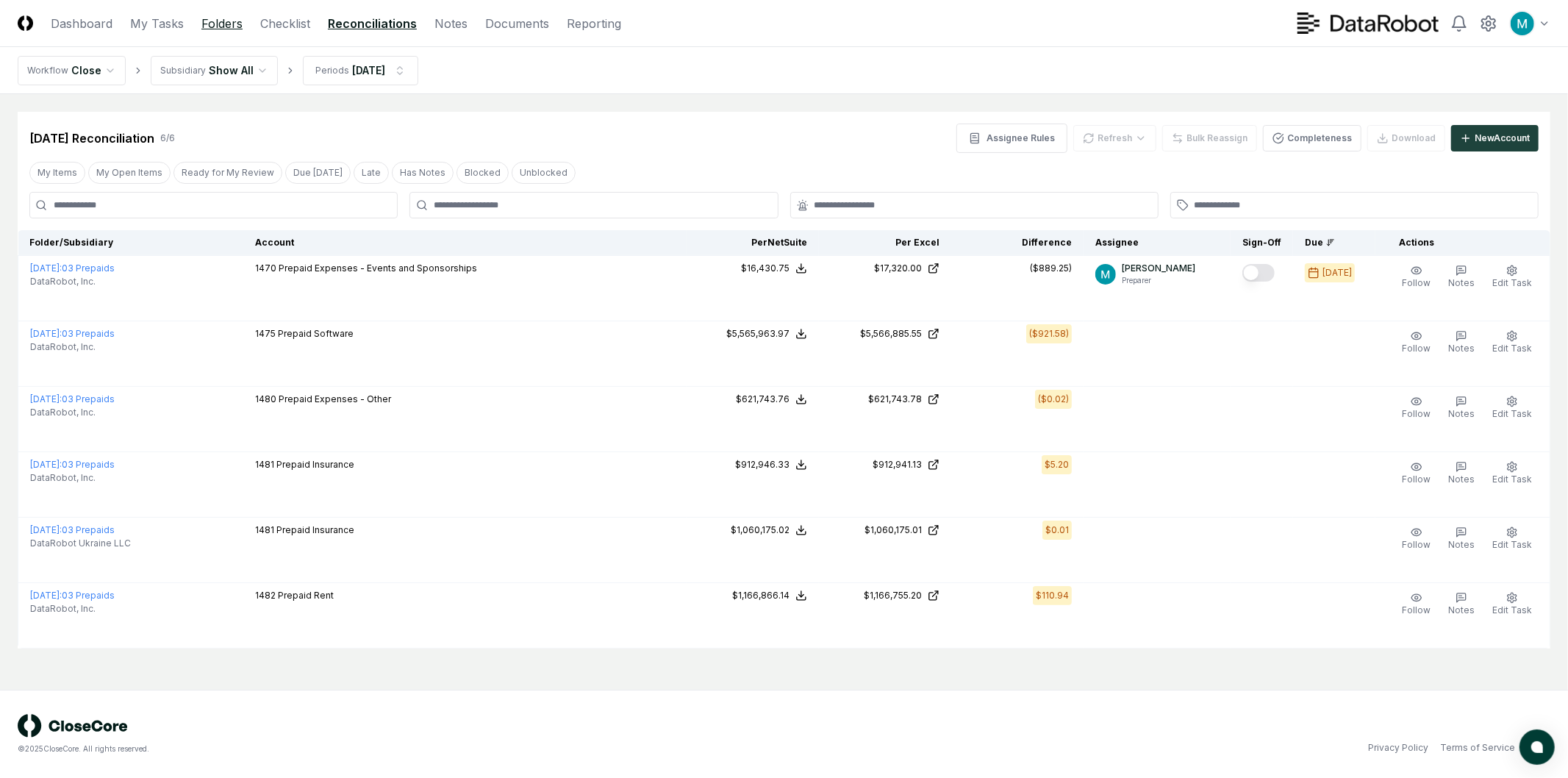
click at [237, 22] on link "Folders" at bounding box center [222, 23] width 41 height 17
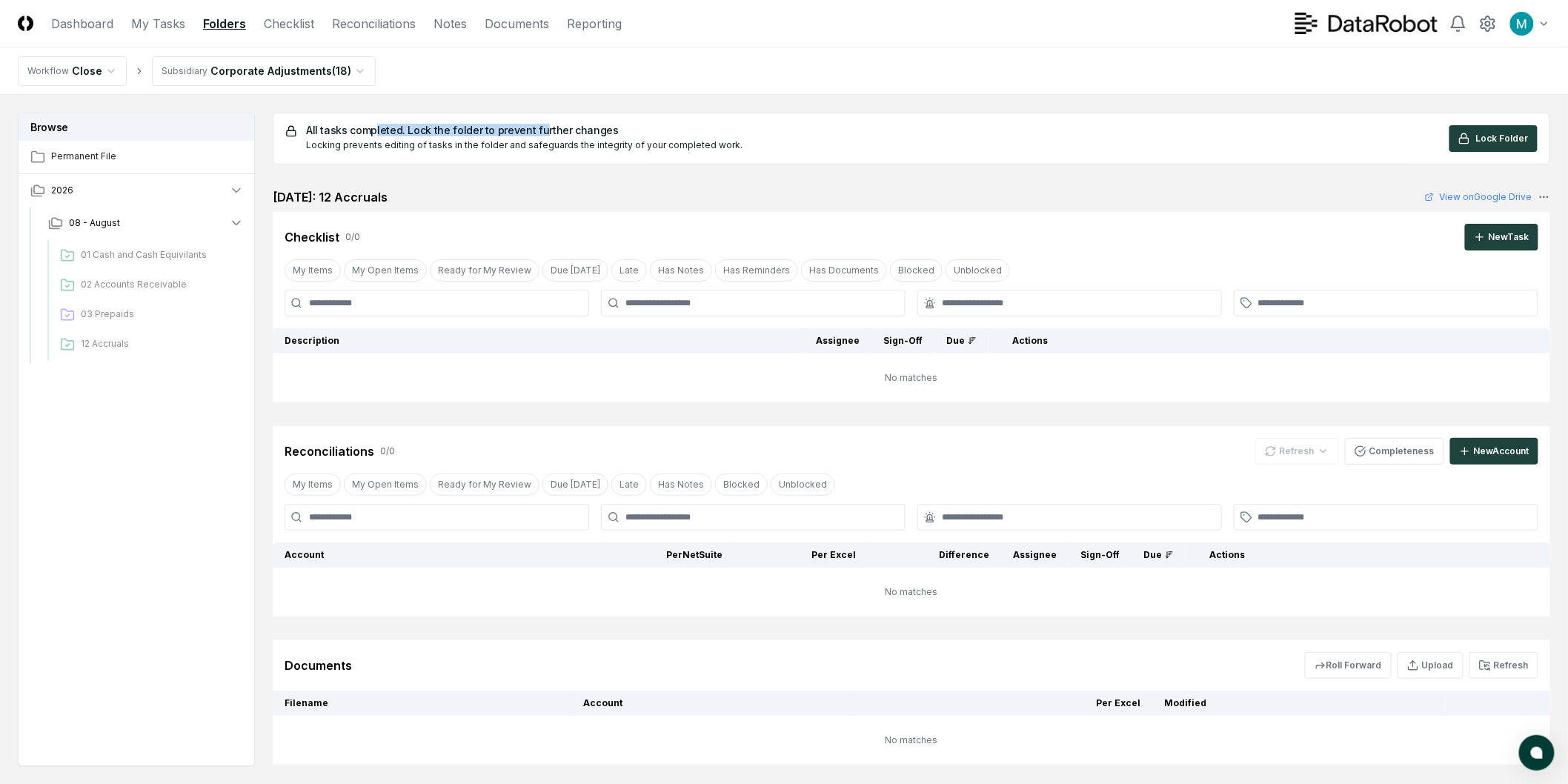
drag, startPoint x: 423, startPoint y: 131, endPoint x: 553, endPoint y: 133, distance: 130.0
click at [542, 133] on h5 "All tasks completed. Lock the folder to prevent further changes" at bounding box center [524, 130] width 437 height 11
click at [569, 135] on h5 "All tasks completed. Lock the folder to prevent further changes" at bounding box center [524, 130] width 437 height 11
drag, startPoint x: 709, startPoint y: 159, endPoint x: 418, endPoint y: 158, distance: 291.0
click at [430, 158] on div "All tasks completed. Lock the folder to prevent further changes Locking prevent…" at bounding box center [912, 138] width 1278 height 51
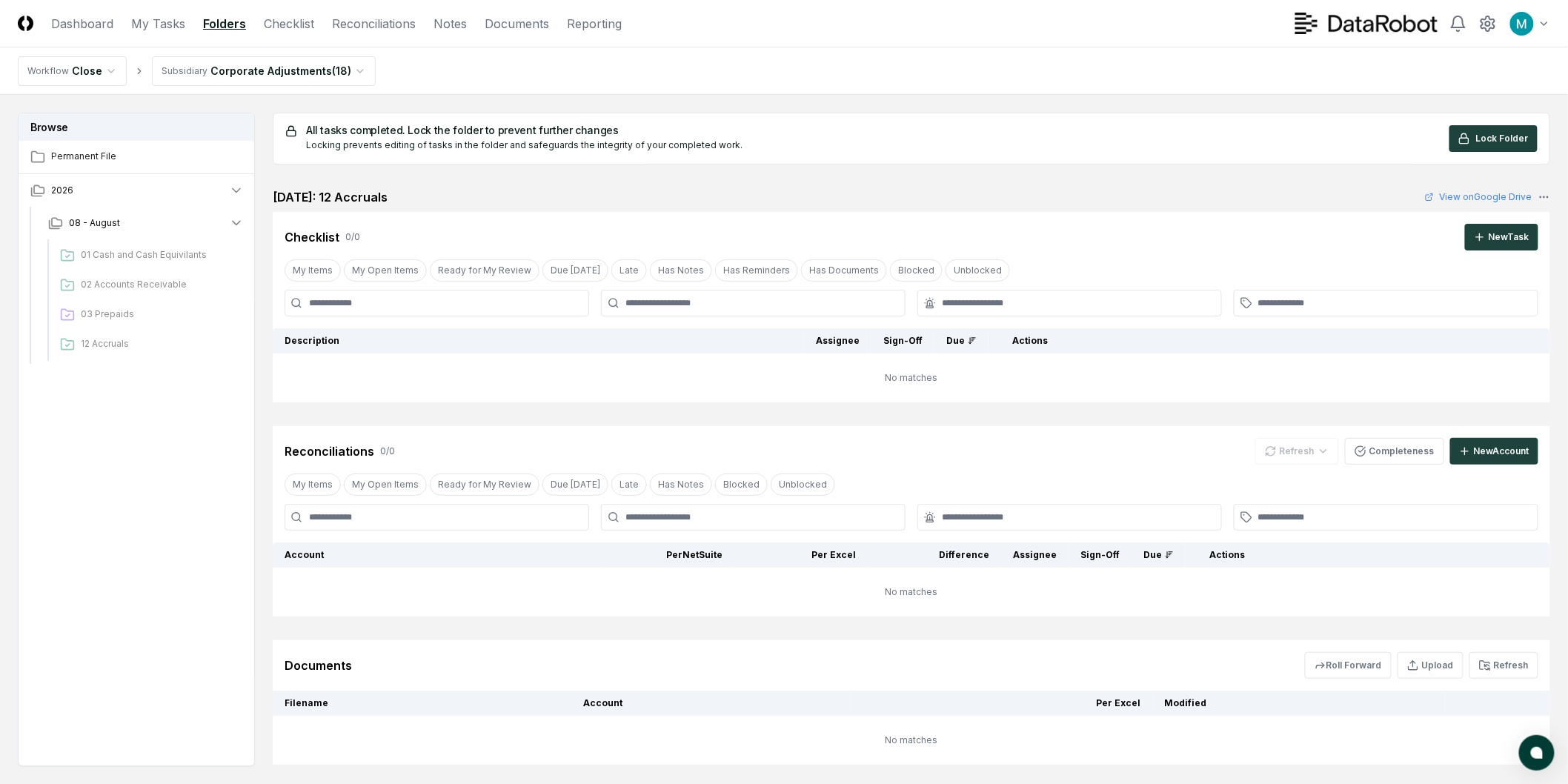
click at [426, 151] on div "Locking prevents editing of tasks in the folder and safeguards the integrity of…" at bounding box center [524, 146] width 437 height 14
click at [390, 22] on link "Reconciliations" at bounding box center [374, 23] width 83 height 17
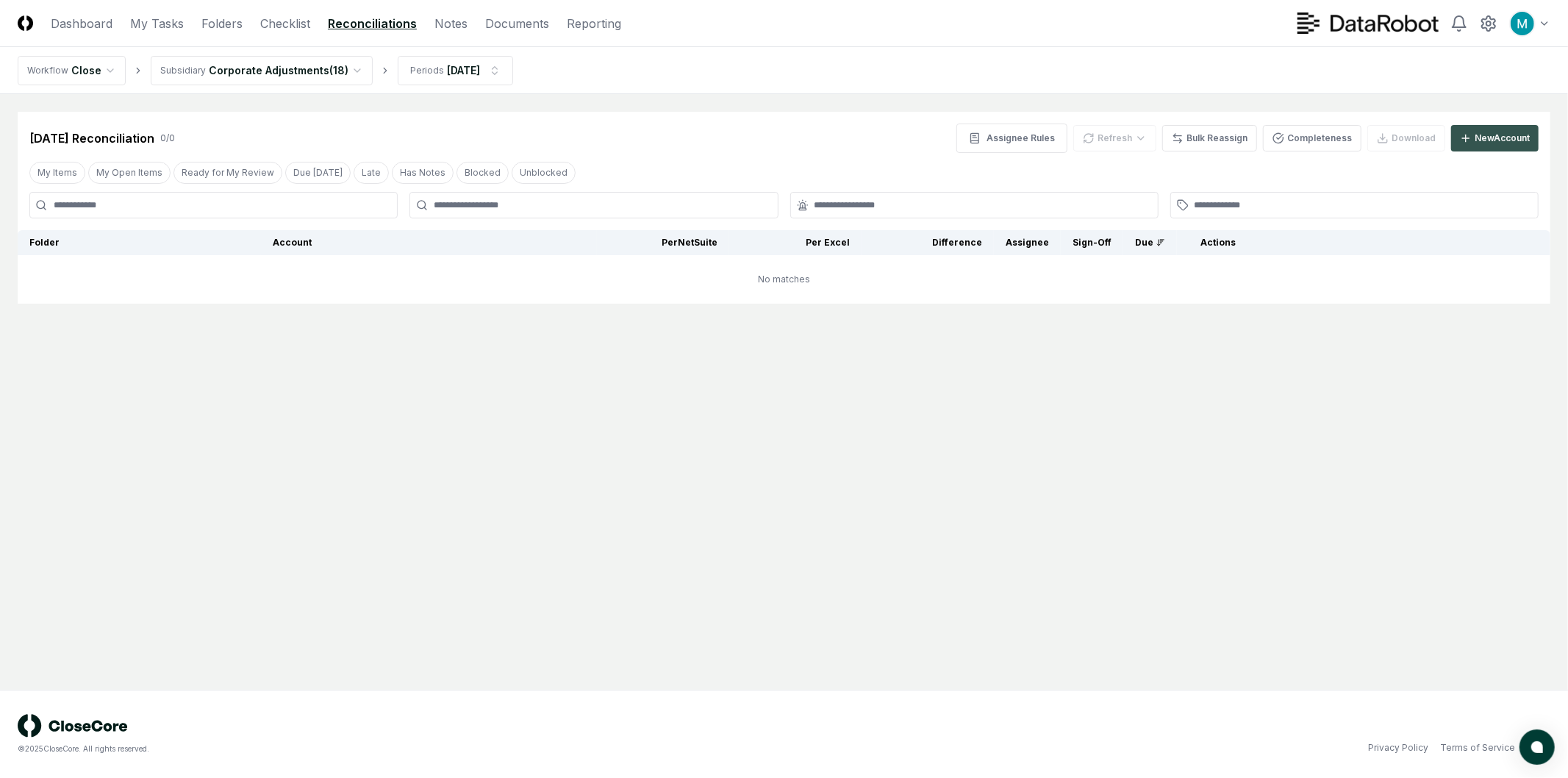
click at [1504, 142] on div "New Account" at bounding box center [1502, 139] width 55 height 13
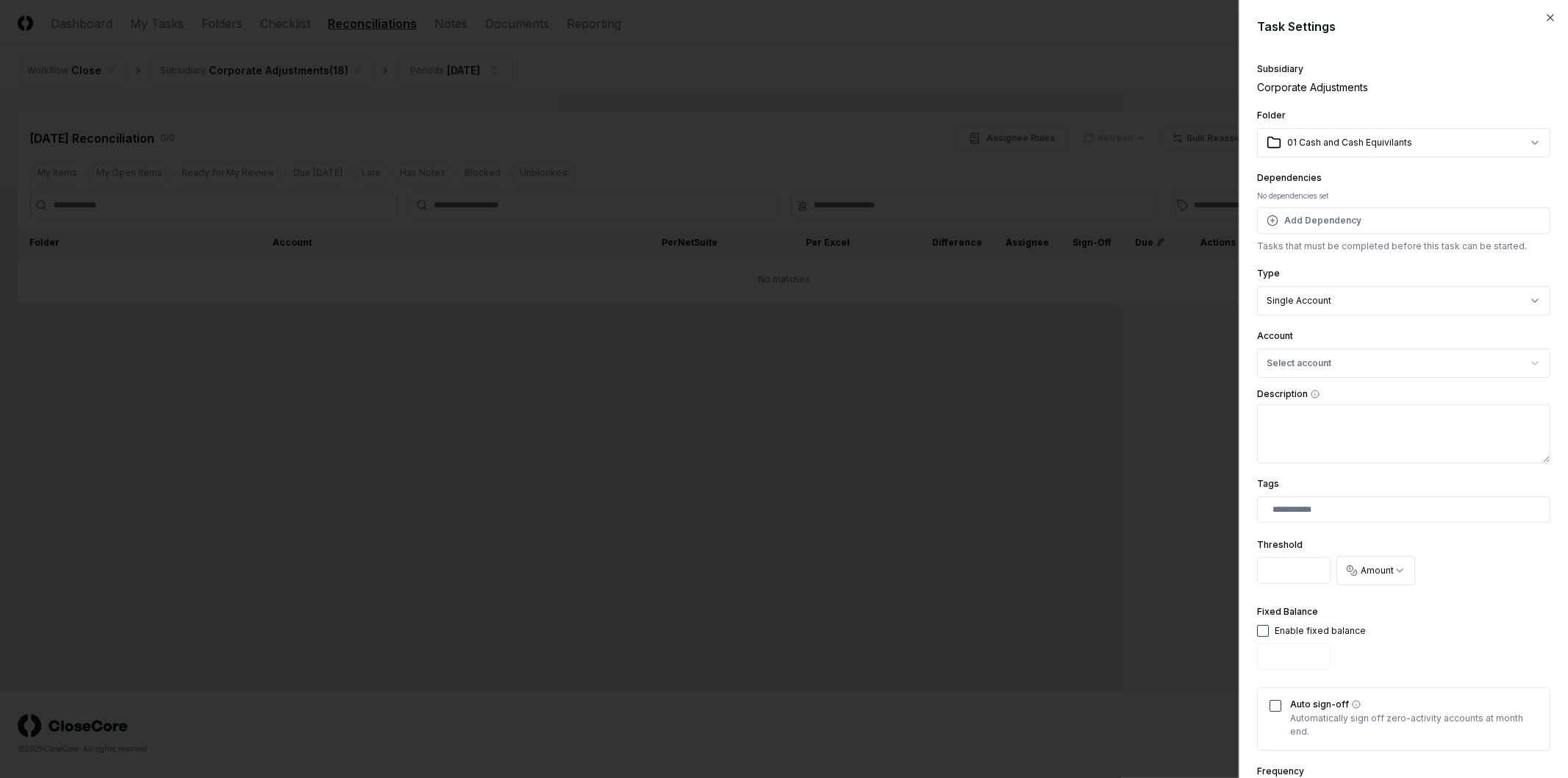
click at [1101, 203] on div at bounding box center [784, 389] width 1568 height 778
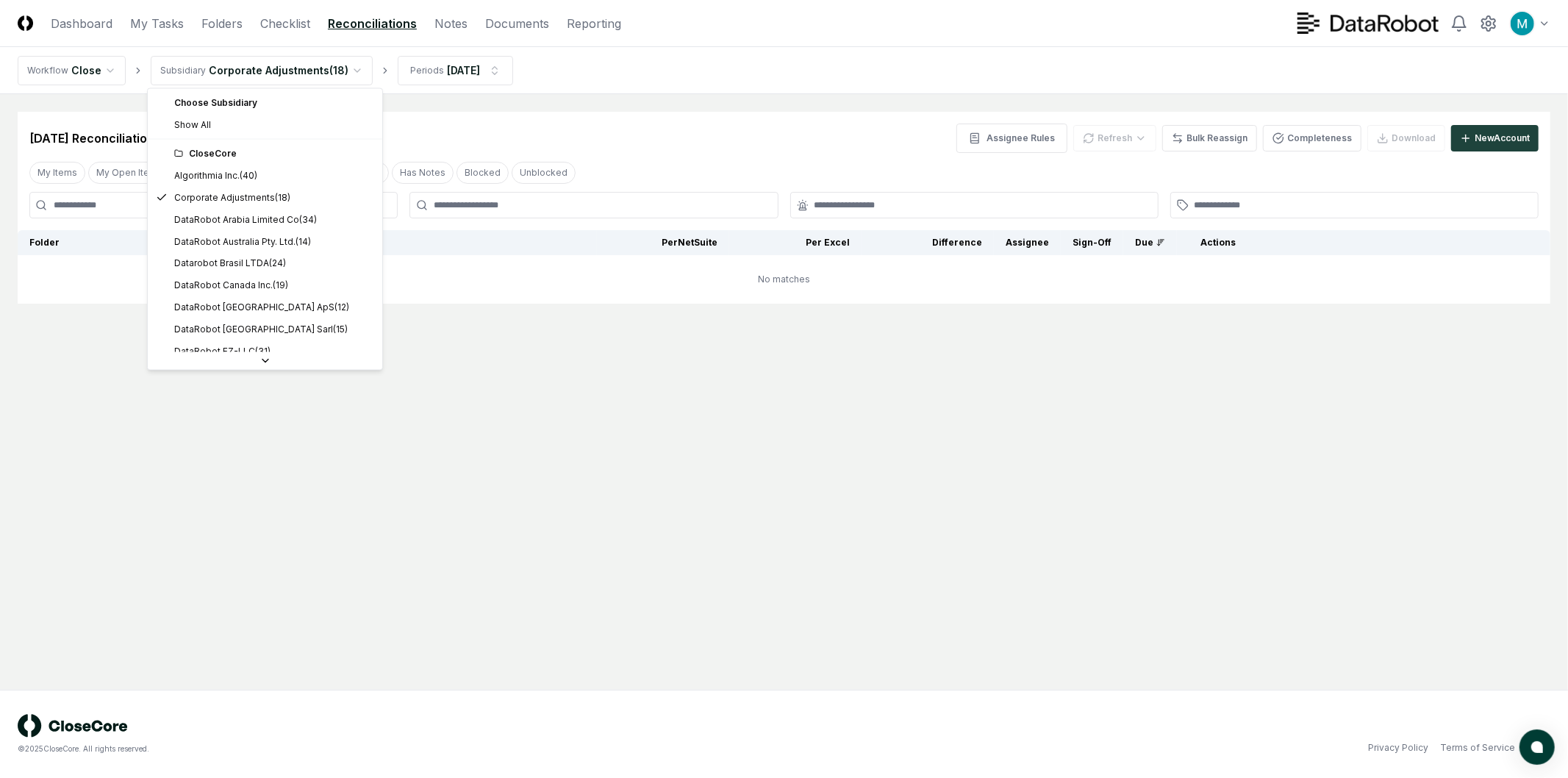
click at [326, 66] on html "CloseCore Dashboard My Tasks Folders Checklist Reconciliations Notes Documents …" at bounding box center [784, 389] width 1568 height 778
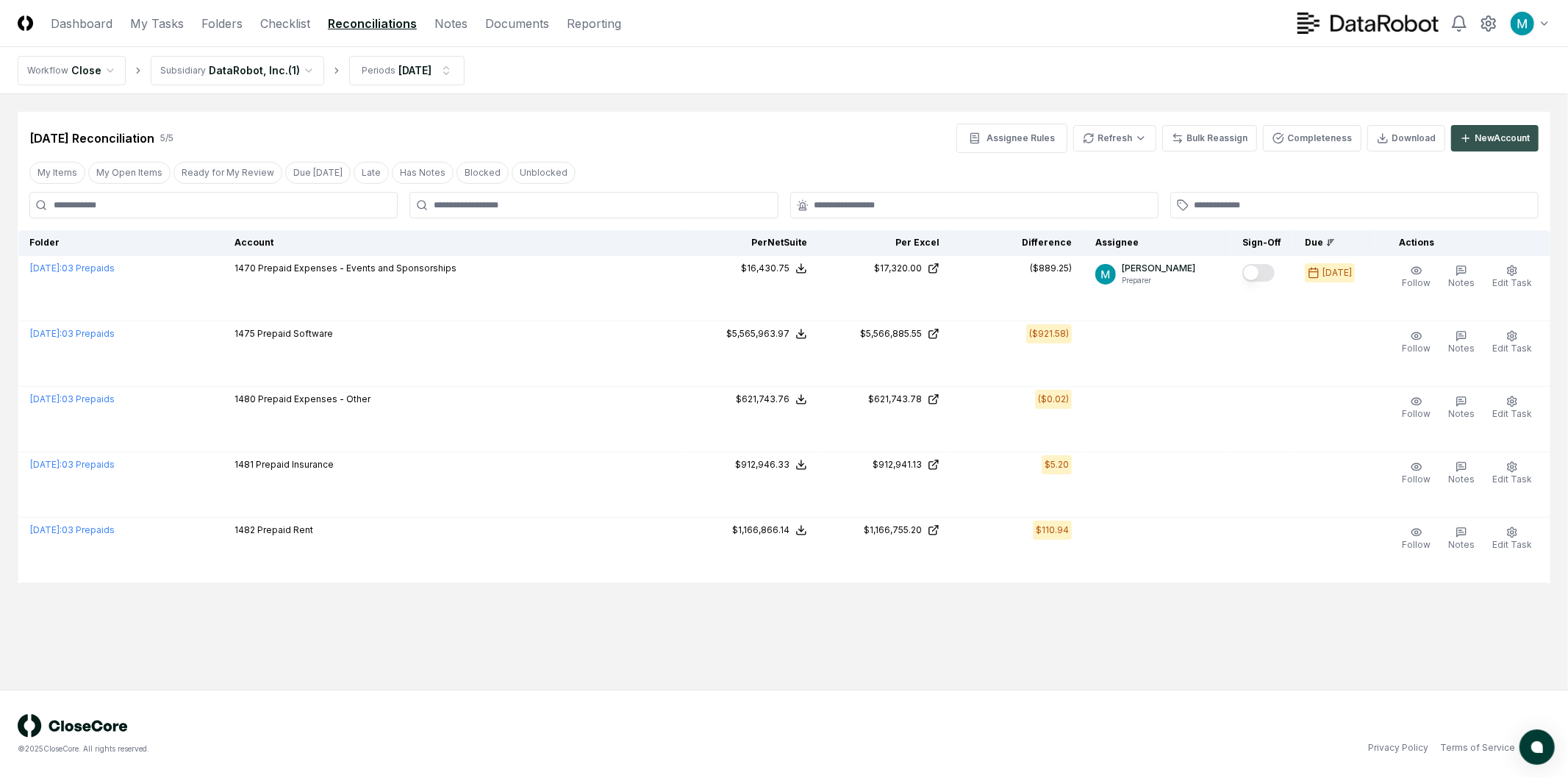
click at [1505, 145] on button "New Account" at bounding box center [1495, 138] width 88 height 26
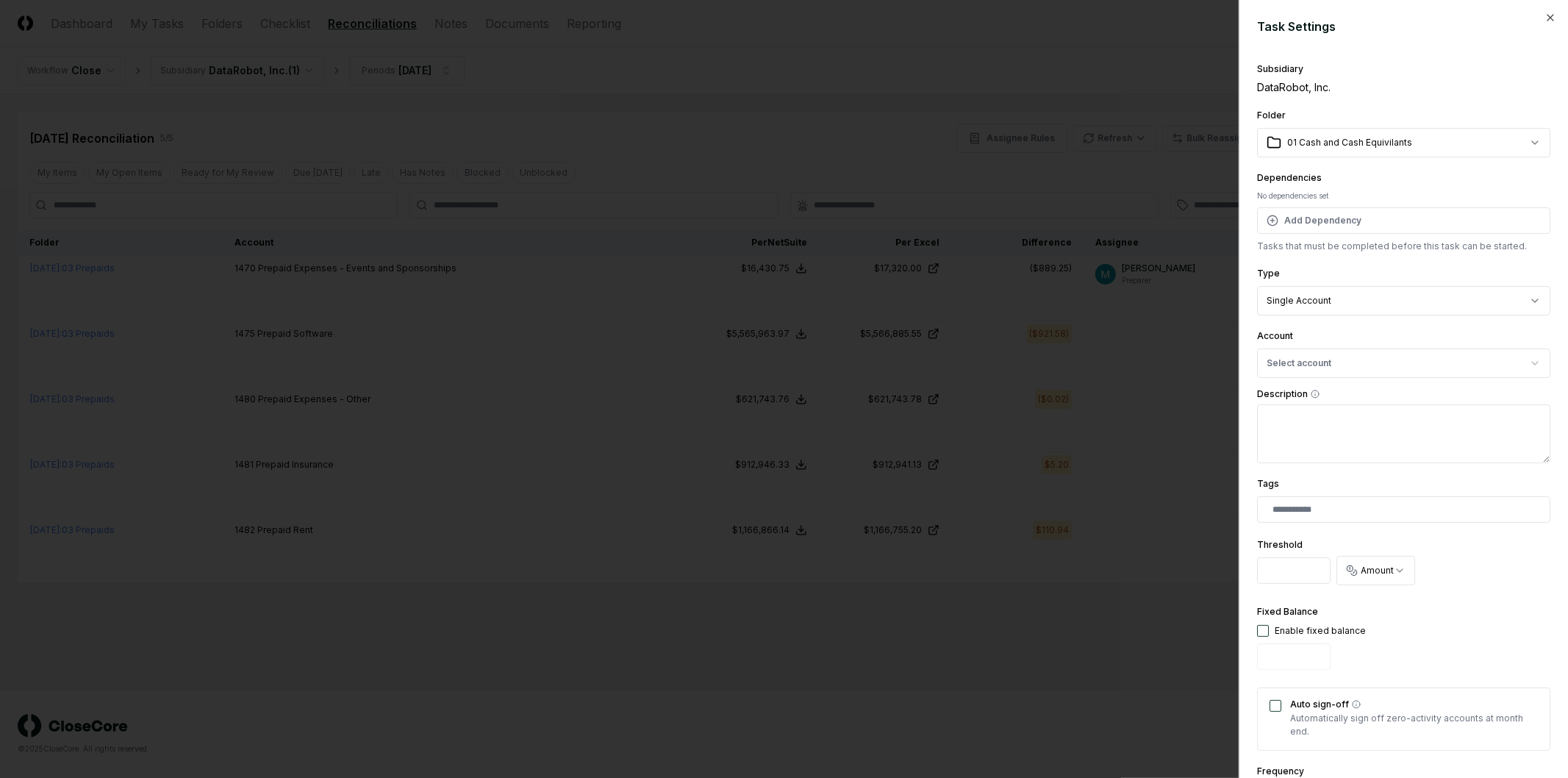
click at [1398, 138] on body "CloseCore Dashboard My Tasks Folders Checklist Reconciliations Notes Documents …" at bounding box center [784, 389] width 1568 height 778
select select "**********"
click at [1353, 365] on button "Select account" at bounding box center [1403, 363] width 294 height 30
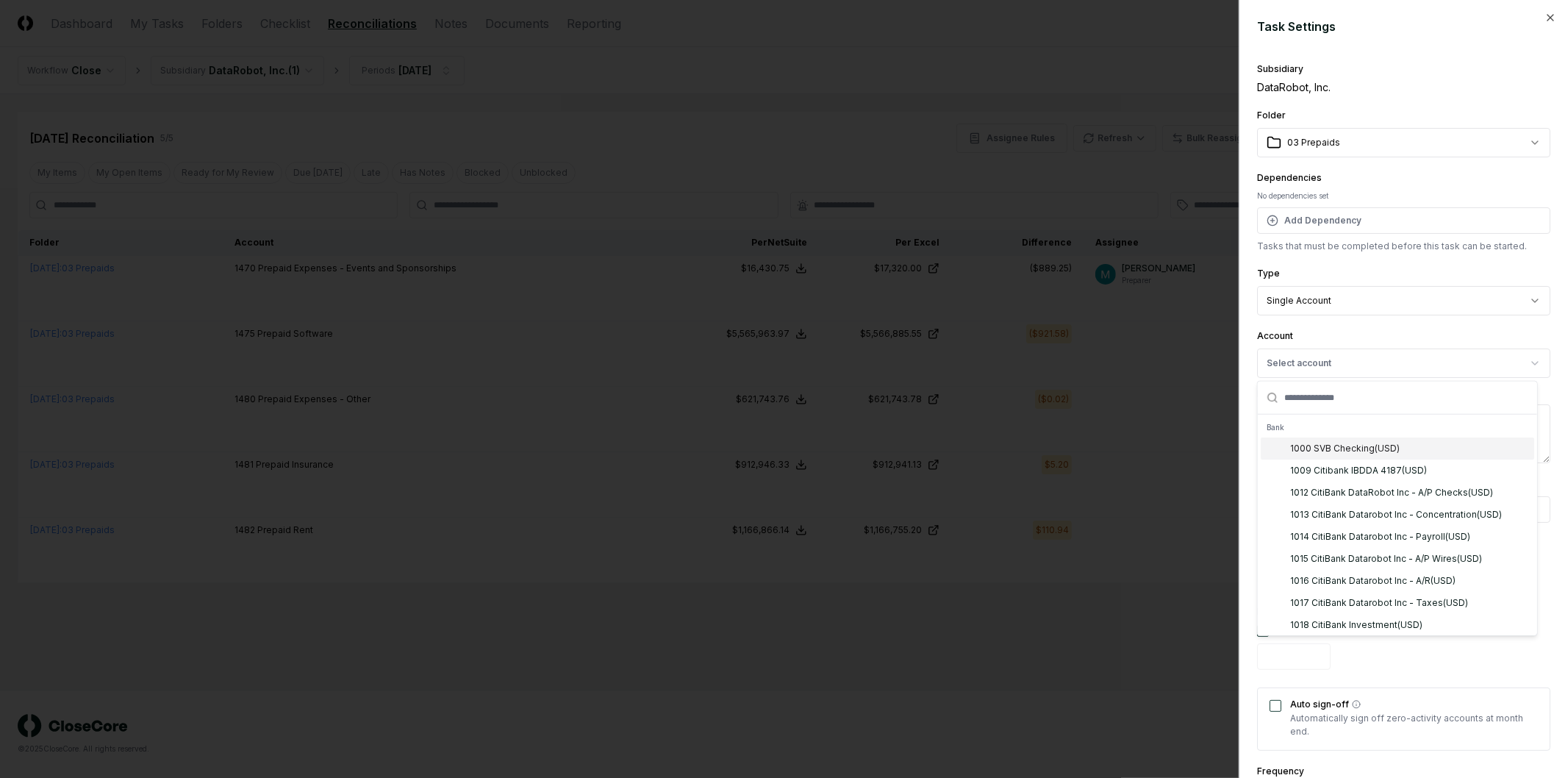
click at [1323, 79] on div "DataRobot, Inc." at bounding box center [1403, 87] width 294 height 15
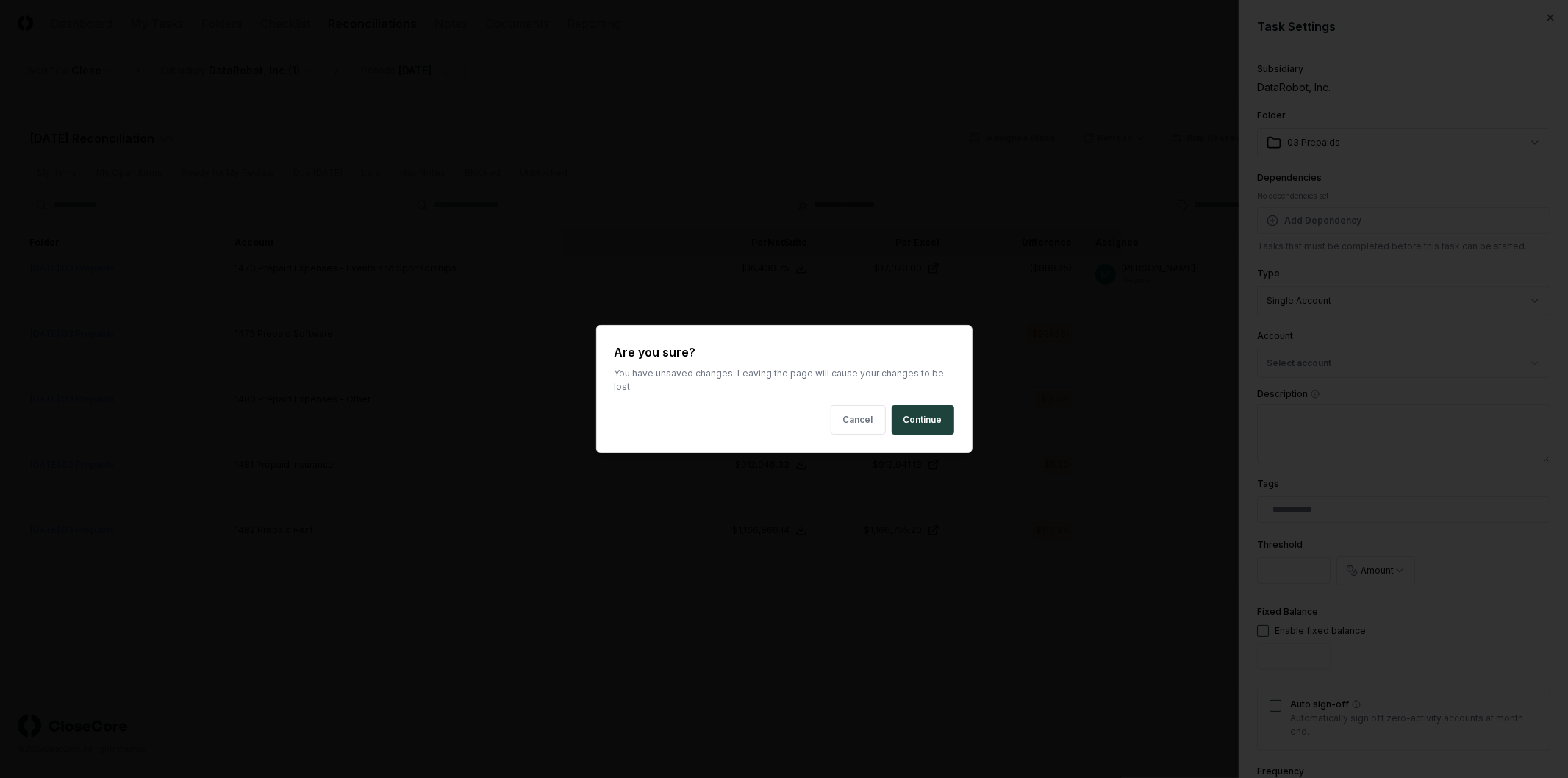
click at [1049, 91] on body "CloseCore Dashboard My Tasks Folders Checklist Reconciliations Notes Documents …" at bounding box center [784, 389] width 1568 height 778
click at [907, 410] on button "Continue" at bounding box center [923, 420] width 63 height 30
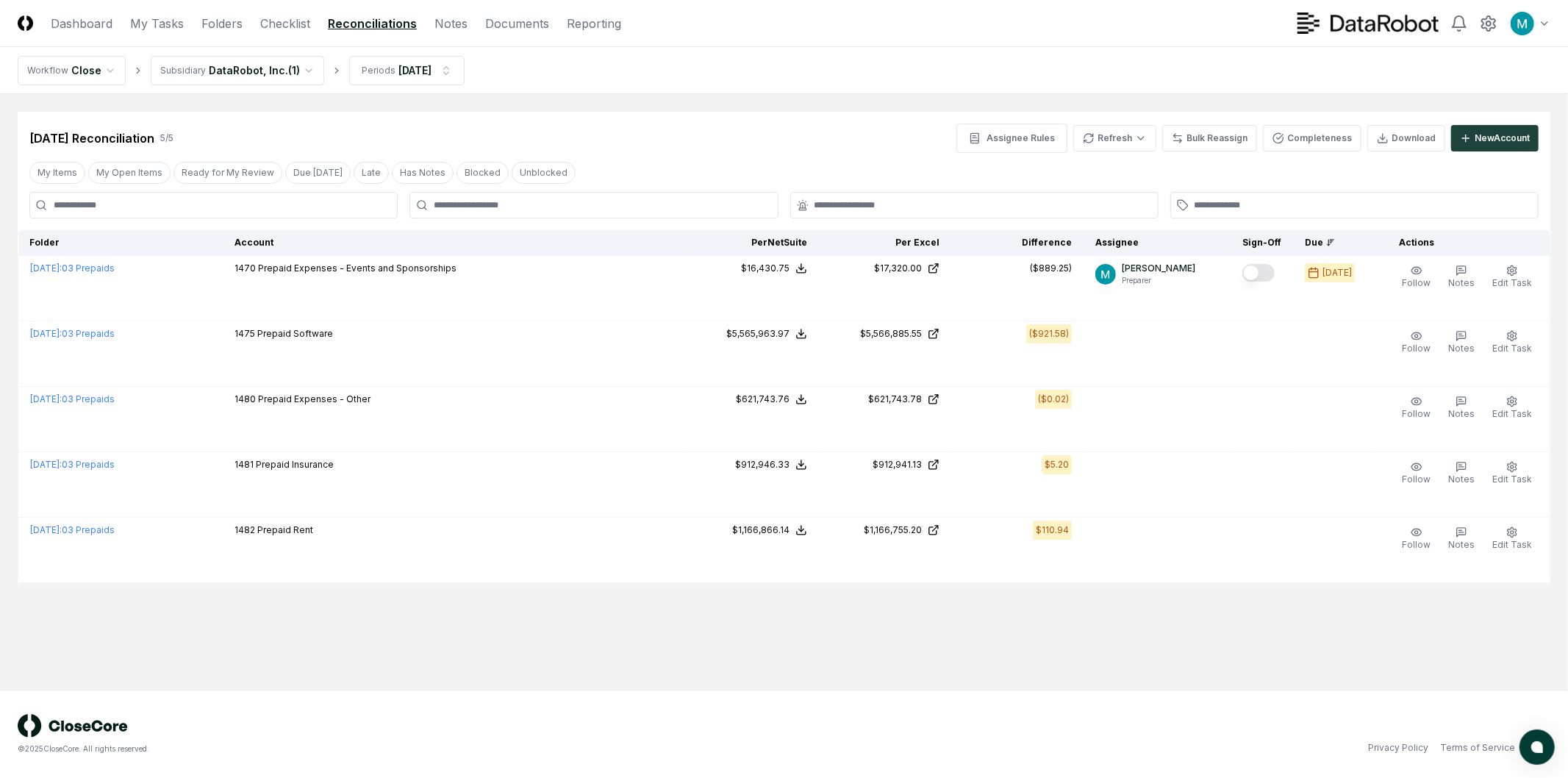
click at [262, 73] on html "CloseCore Dashboard My Tasks Folders Checklist Reconciliations Notes Documents …" at bounding box center [784, 389] width 1568 height 778
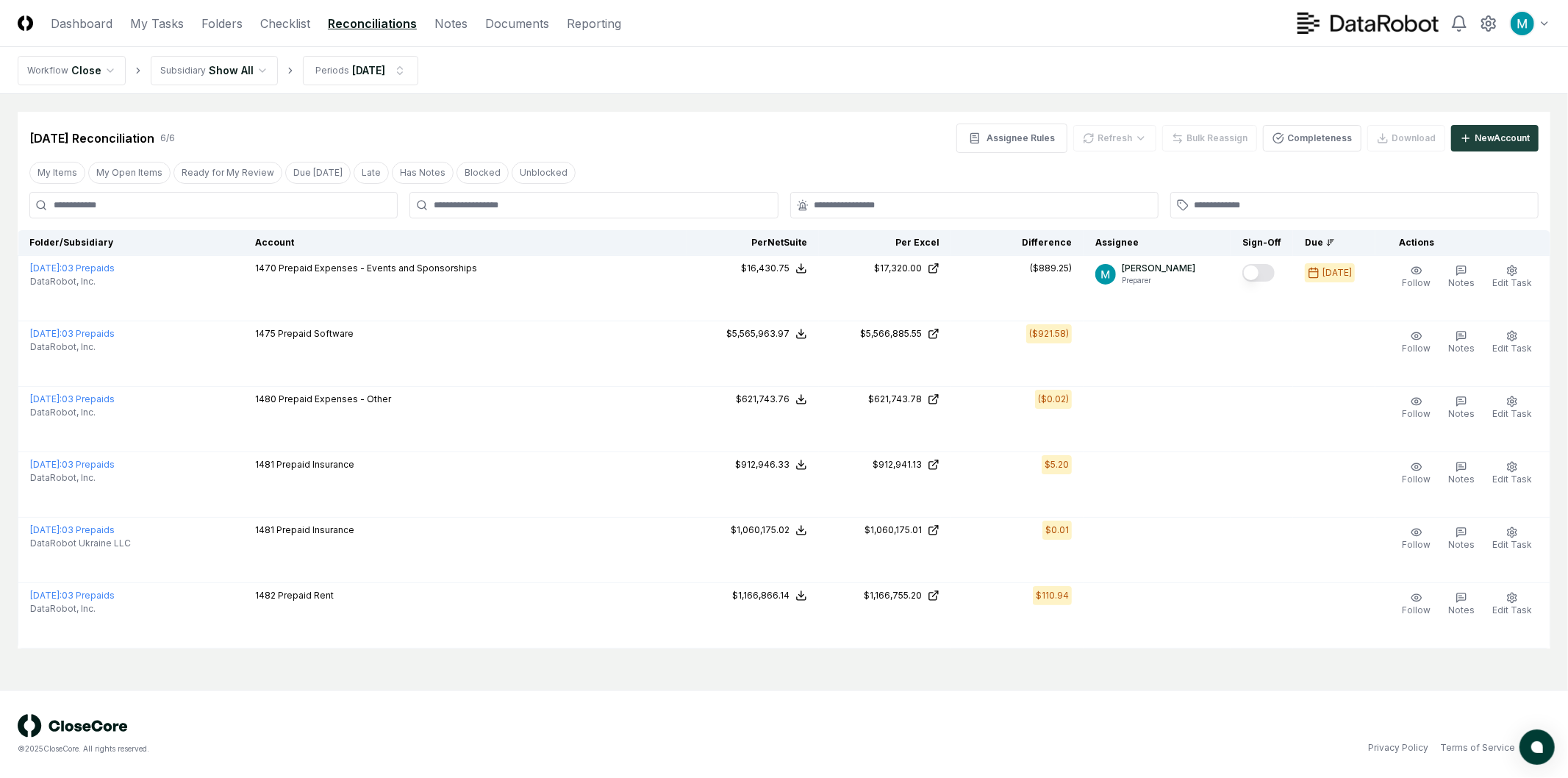
click at [754, 108] on main "Cancel Reassign Aug 2025 Reconciliation 6 / 6 Assignee Rules Refresh Bulk Reass…" at bounding box center [784, 392] width 1568 height 595
click at [1494, 147] on button "New Account" at bounding box center [1495, 138] width 88 height 26
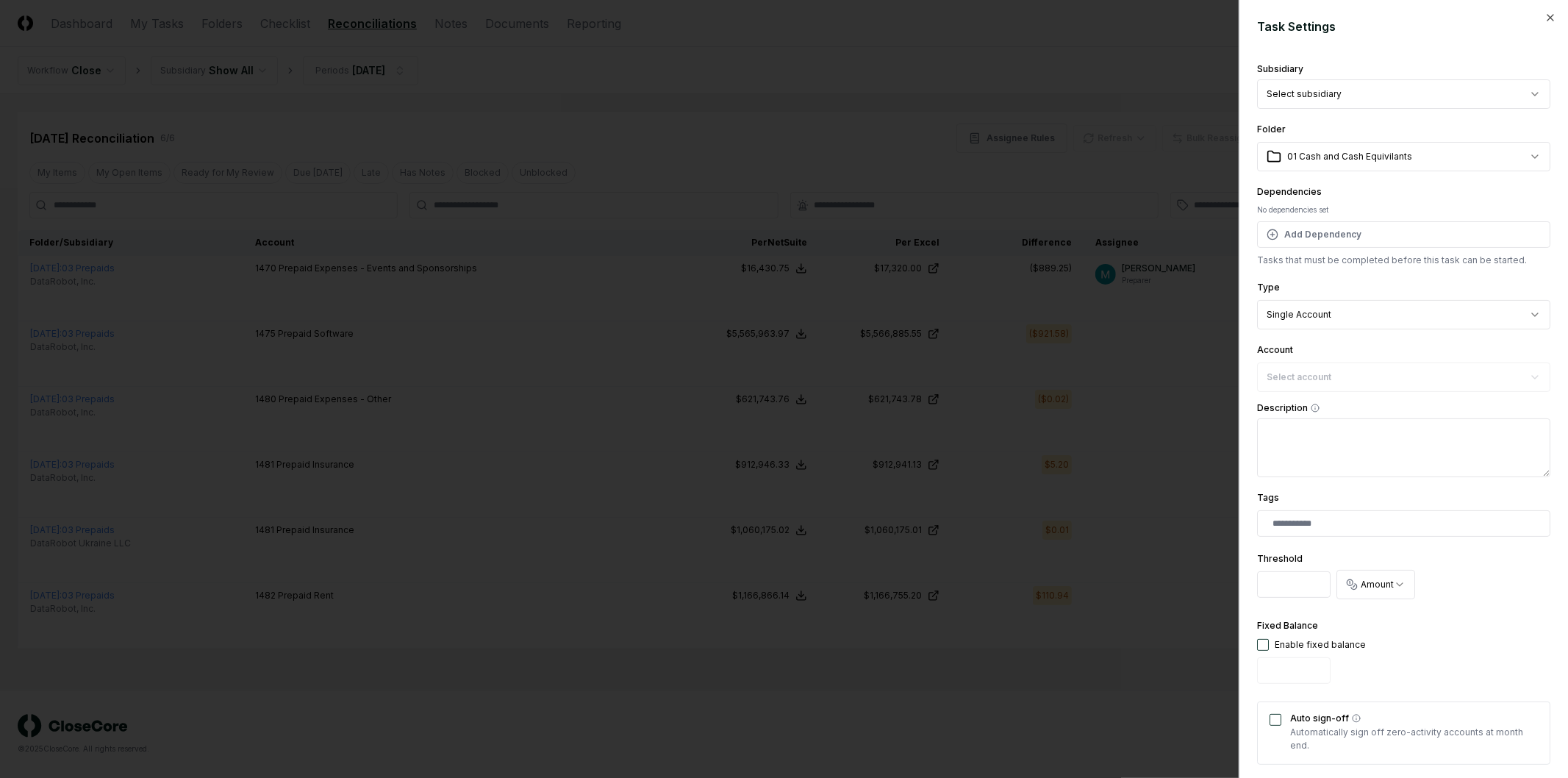
click at [1366, 85] on body "CloseCore Dashboard My Tasks Folders Checklist Reconciliations Notes Documents …" at bounding box center [784, 389] width 1568 height 778
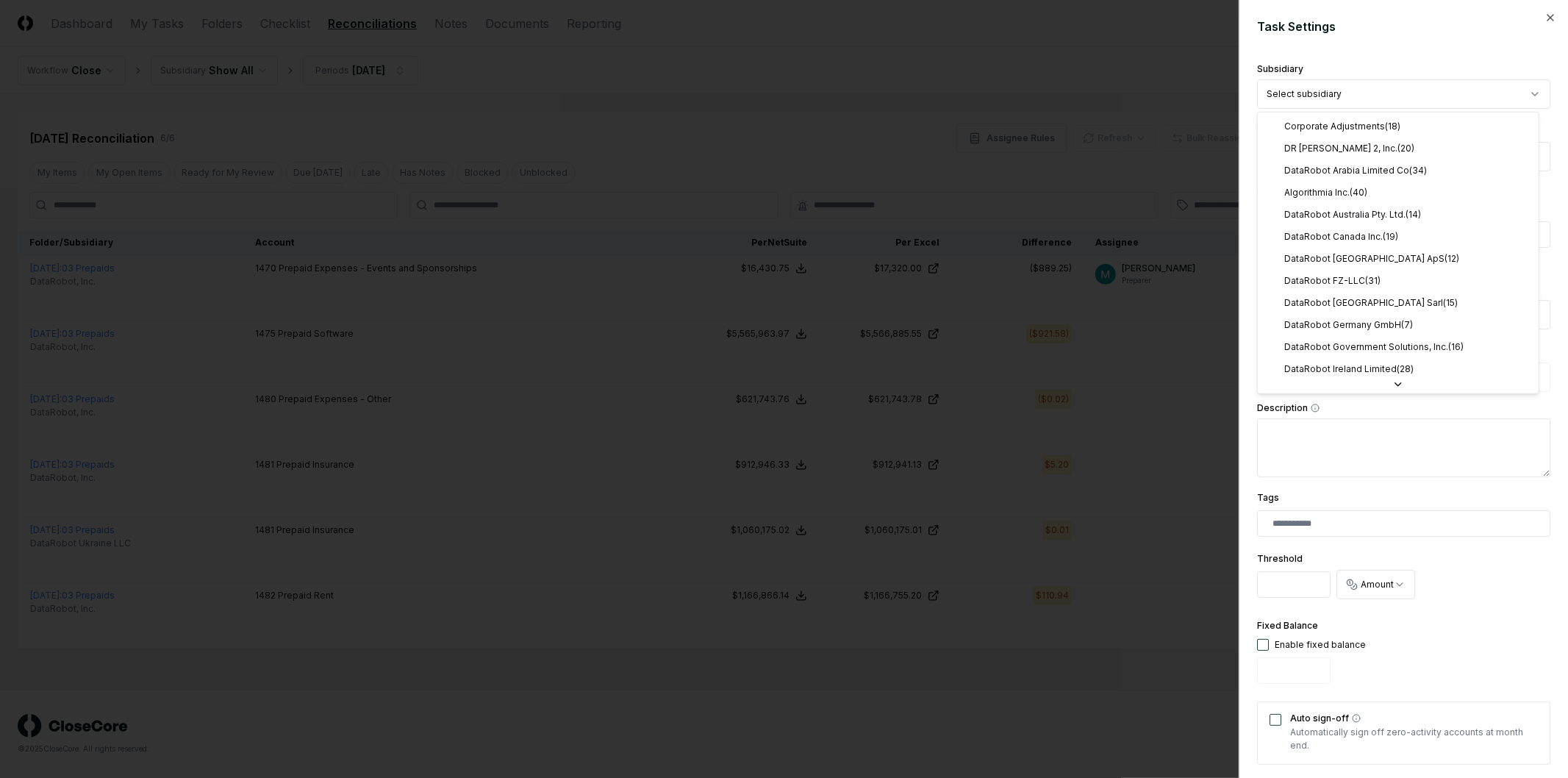
select select "**********"
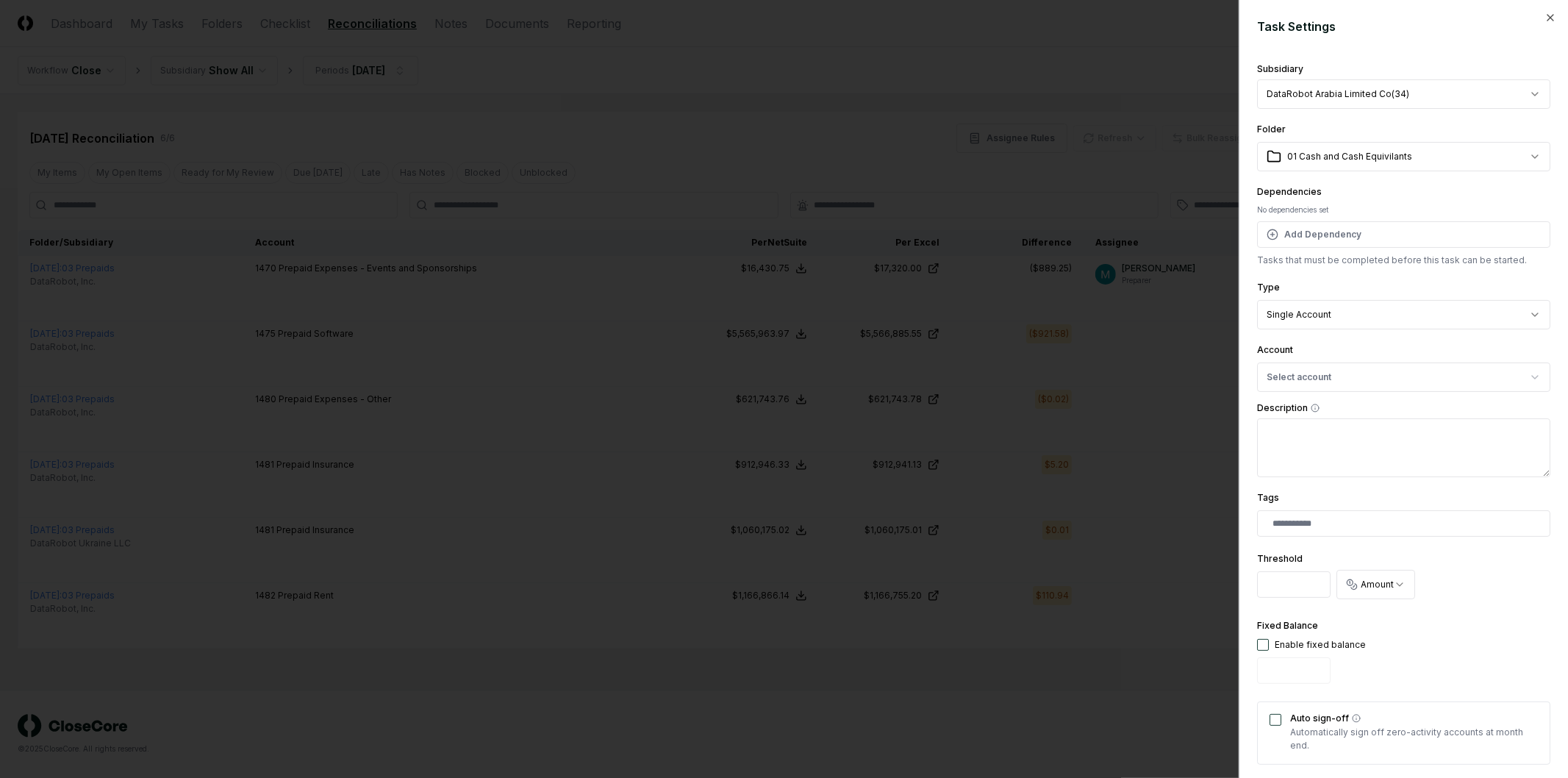
click at [1343, 170] on div "**********" at bounding box center [1403, 505] width 294 height 893
click at [1343, 163] on body "CloseCore Dashboard My Tasks Folders Checklist Reconciliations Notes Documents …" at bounding box center [784, 389] width 1568 height 778
select select "**********"
click at [1356, 385] on button "Select account" at bounding box center [1403, 376] width 294 height 30
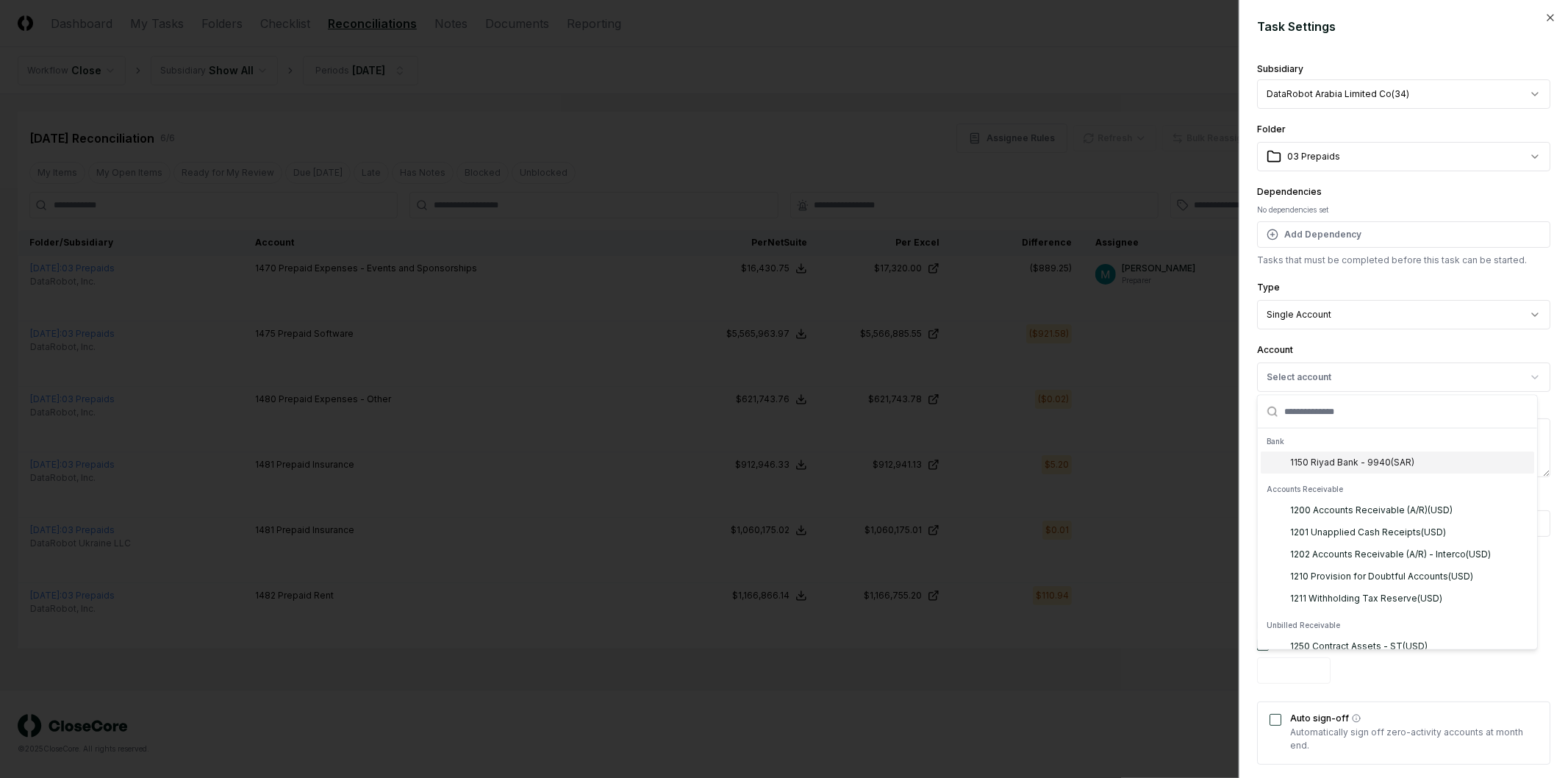
click at [1356, 294] on div "**********" at bounding box center [1403, 303] width 294 height 51
click at [1358, 302] on body "CloseCore Dashboard My Tasks Folders Checklist Reconciliations Notes Documents …" at bounding box center [784, 389] width 1568 height 778
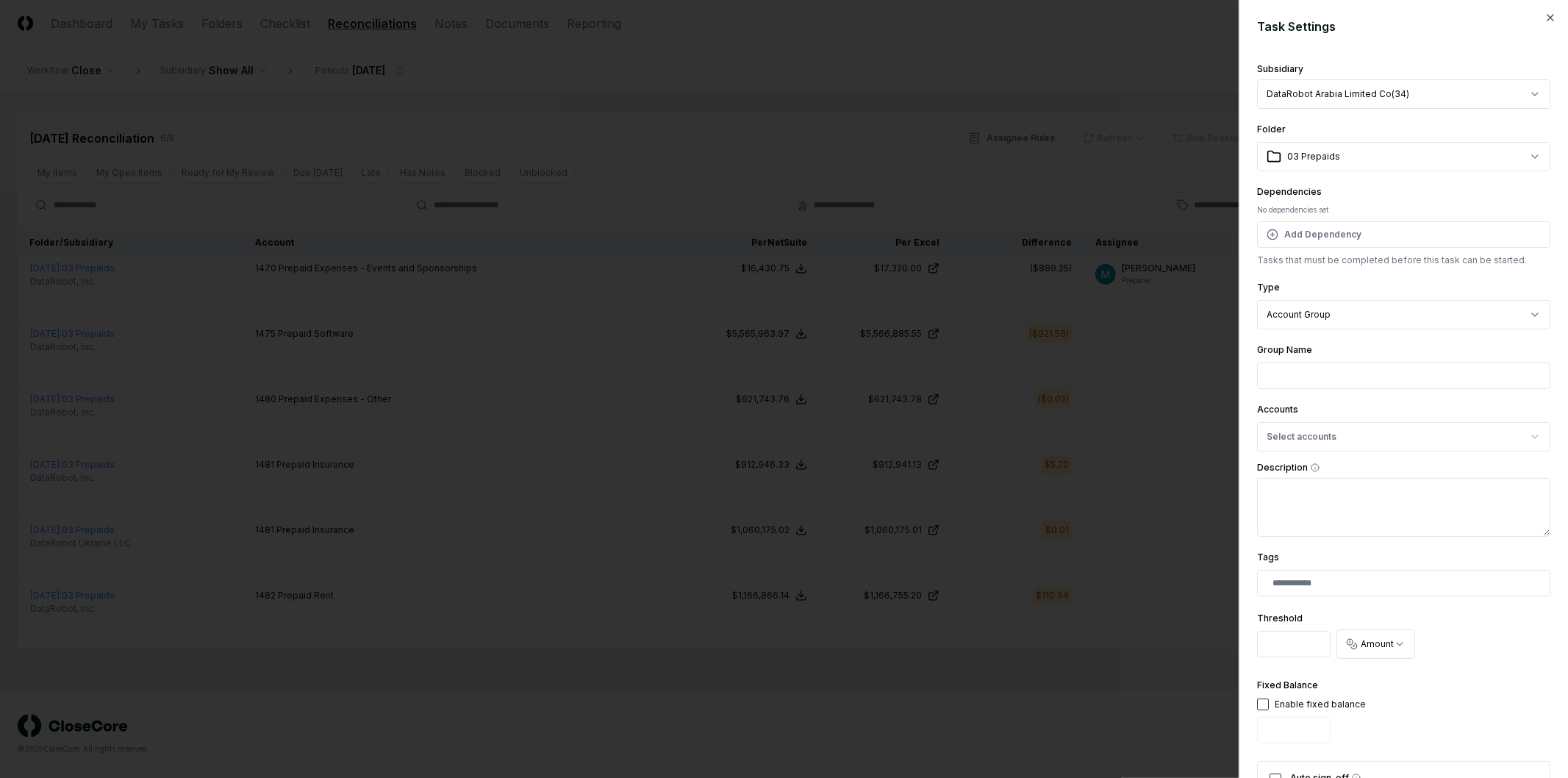
click at [1343, 317] on body "CloseCore Dashboard My Tasks Folders Checklist Reconciliations Notes Documents …" at bounding box center [784, 389] width 1568 height 778
select select "******"
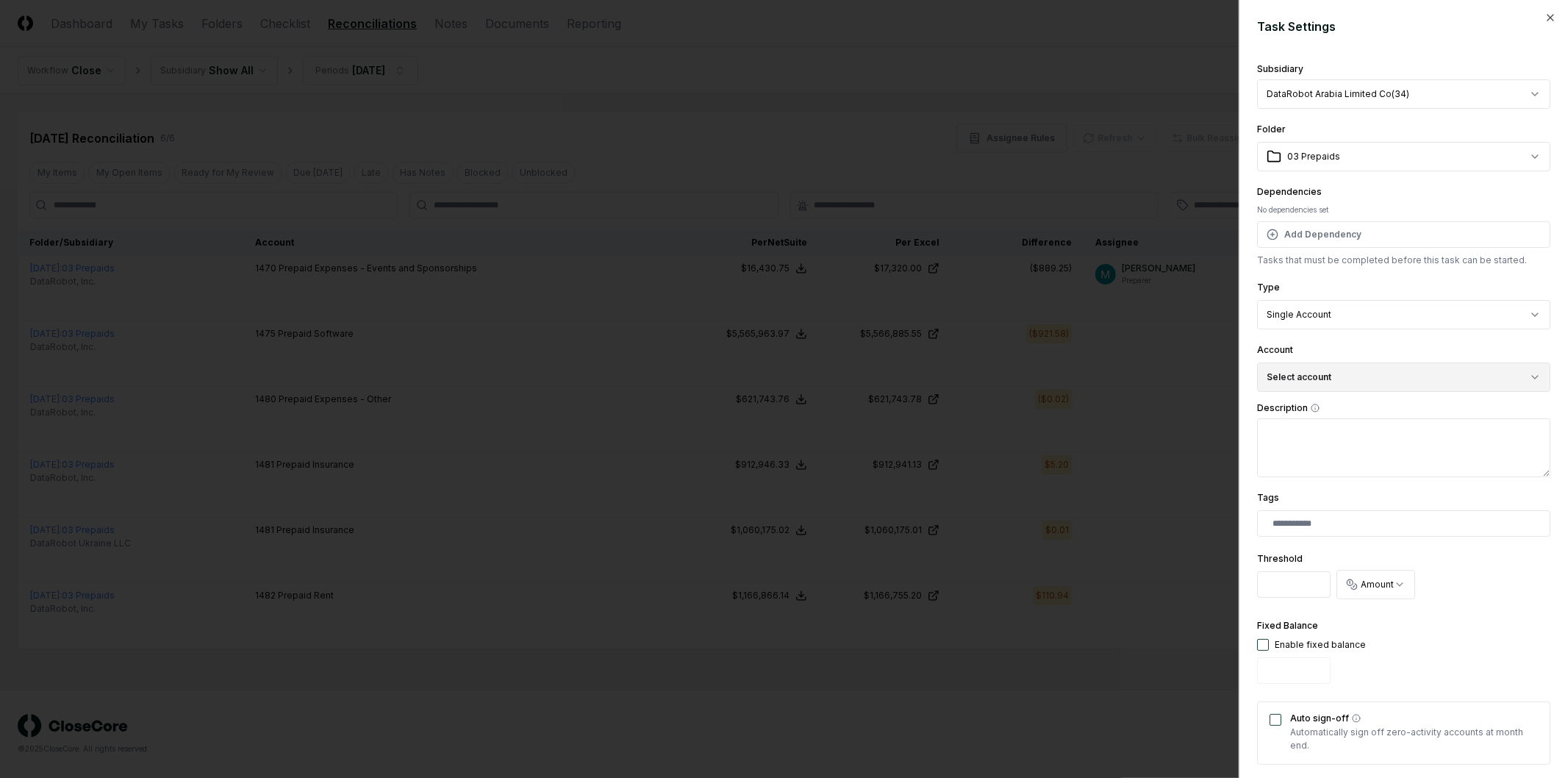
click at [1340, 375] on button "Select account" at bounding box center [1403, 376] width 294 height 30
type input "****"
click at [1355, 464] on div "1480 Prepaid Expenses - Other ( USD )" at bounding box center [1371, 462] width 161 height 13
click at [1405, 422] on textarea "Description" at bounding box center [1403, 447] width 294 height 59
click at [1406, 406] on label "Description" at bounding box center [1403, 407] width 294 height 9
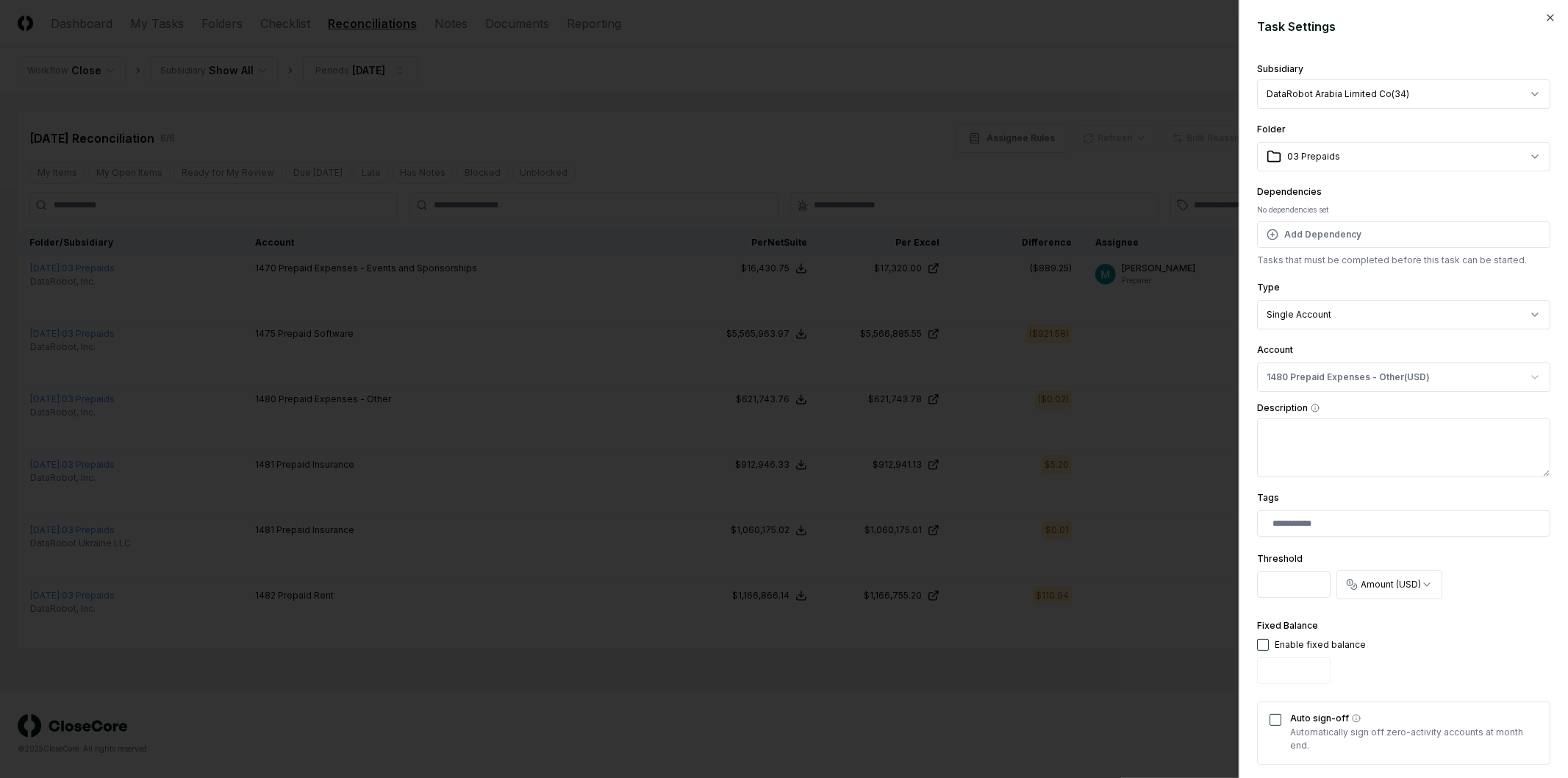
click at [1406, 418] on textarea "Description" at bounding box center [1403, 447] width 294 height 59
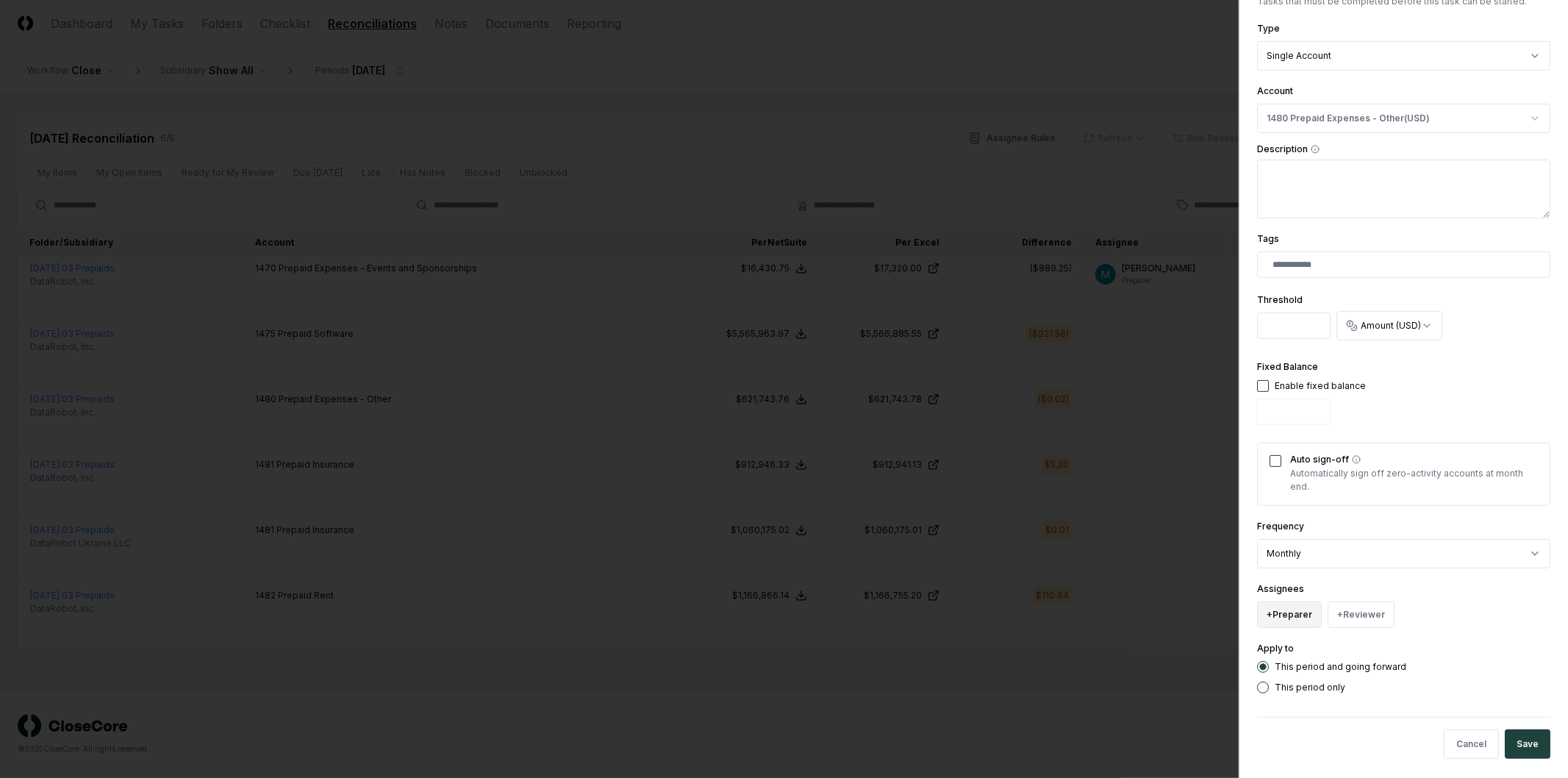
scroll to position [269, 0]
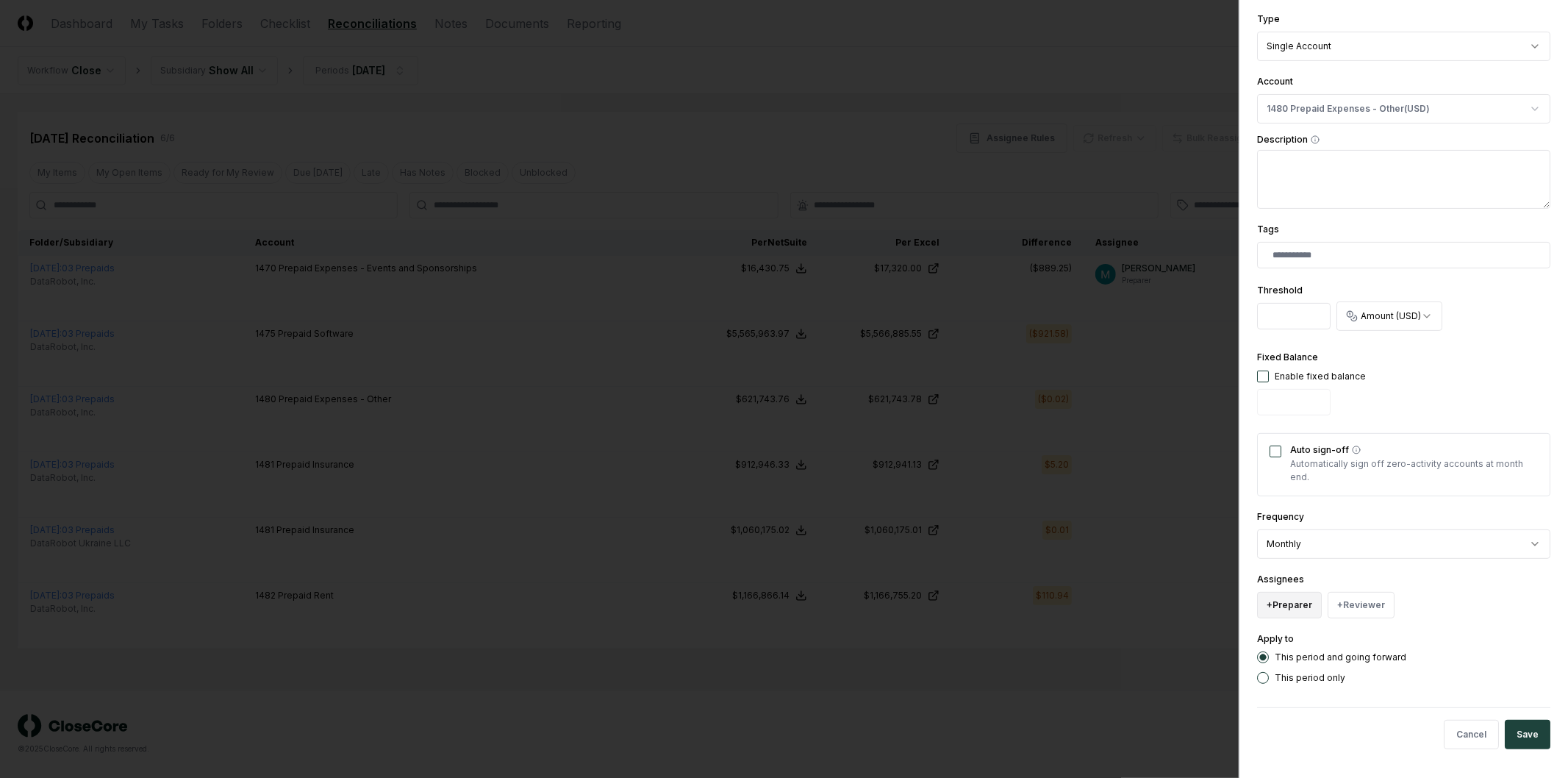
click at [1278, 613] on button "+ Preparer" at bounding box center [1289, 604] width 65 height 26
click at [1477, 665] on div "This period and going forward This period only" at bounding box center [1403, 667] width 294 height 33
click at [1523, 734] on button "Save" at bounding box center [1527, 734] width 45 height 30
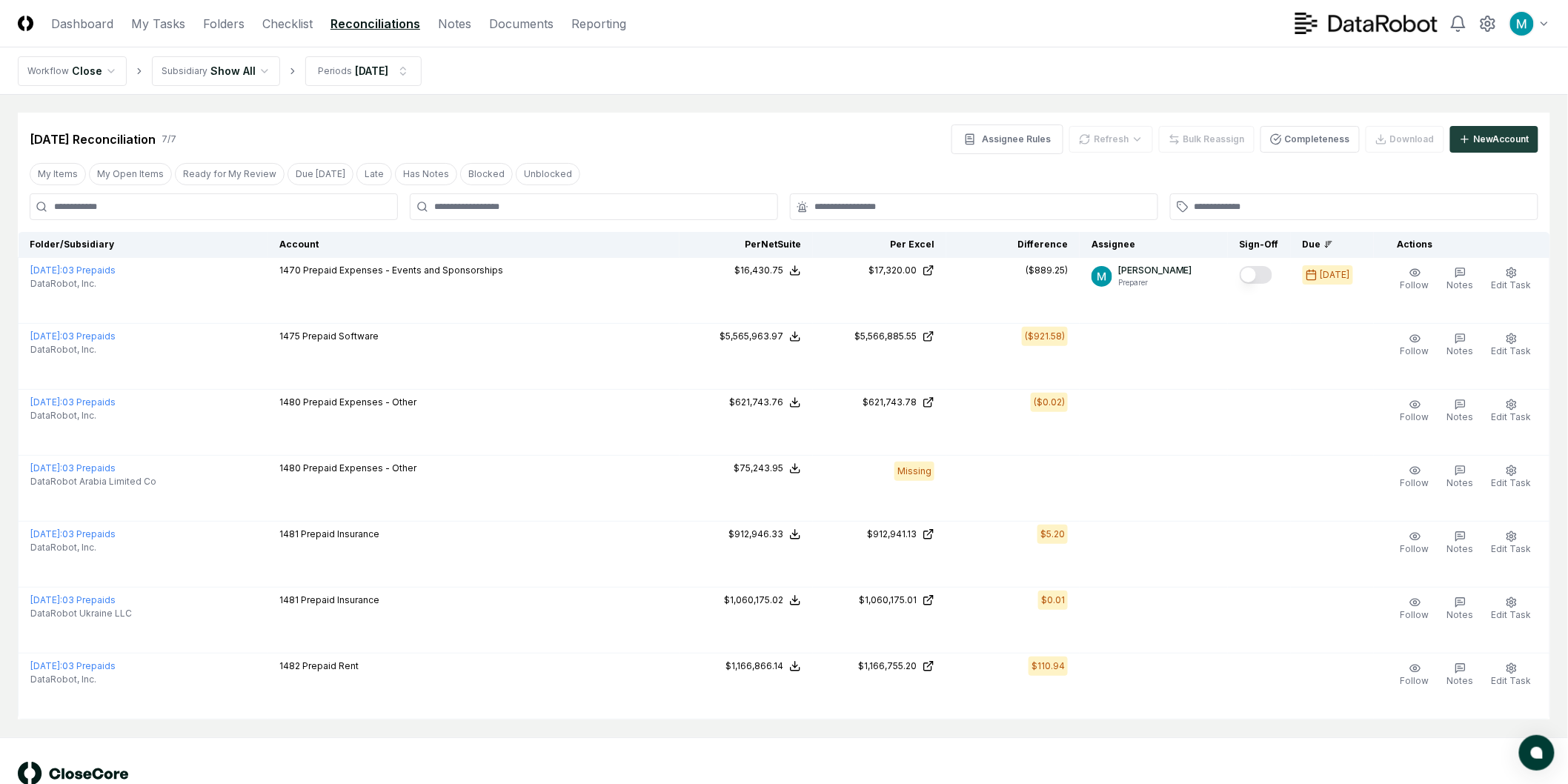
click at [213, 80] on html "CloseCore Dashboard My Tasks Folders Checklist Reconciliations Notes Documents …" at bounding box center [784, 412] width 1568 height 826
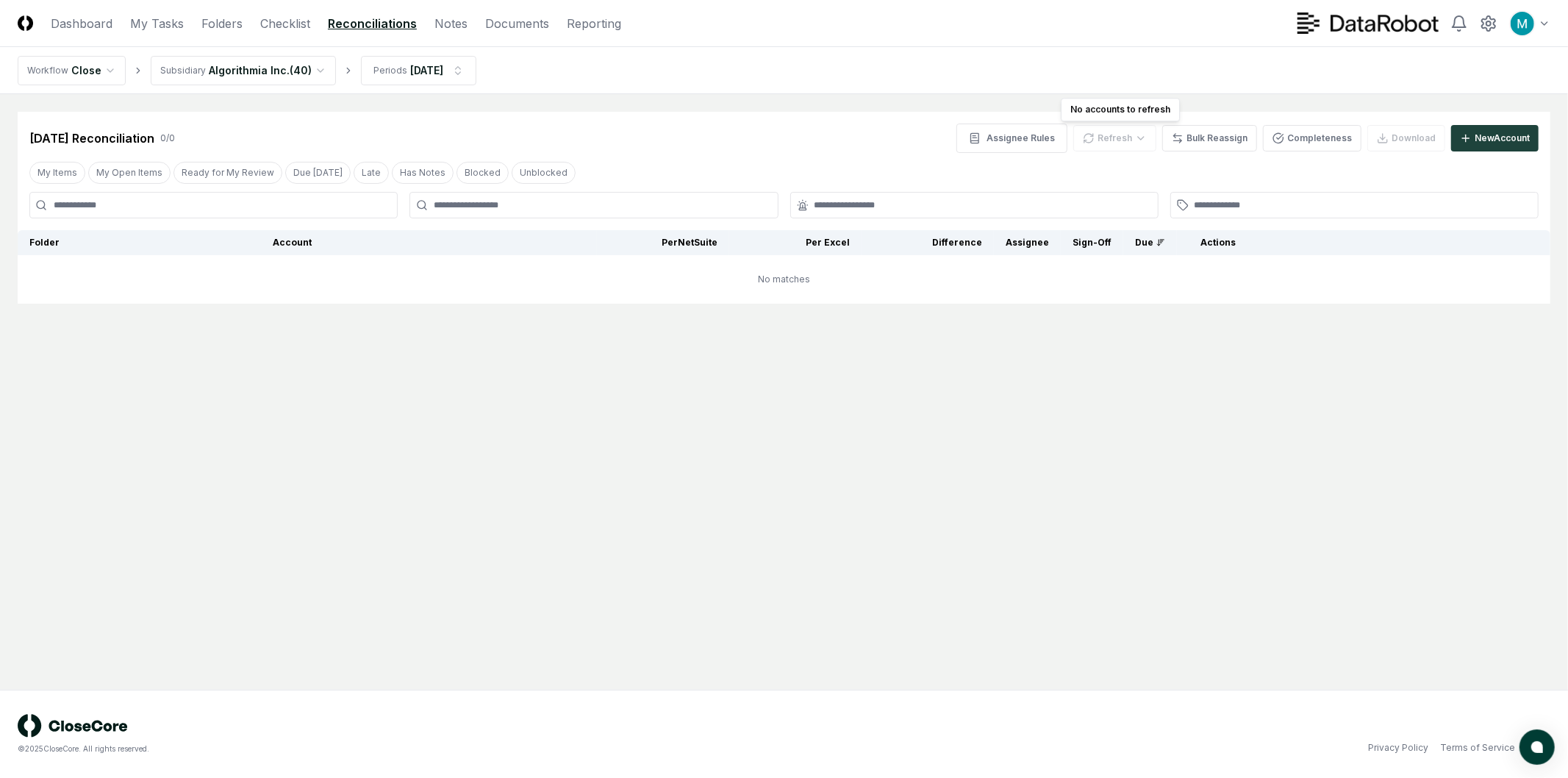
click at [1129, 147] on div "Refresh" at bounding box center [1114, 138] width 83 height 26
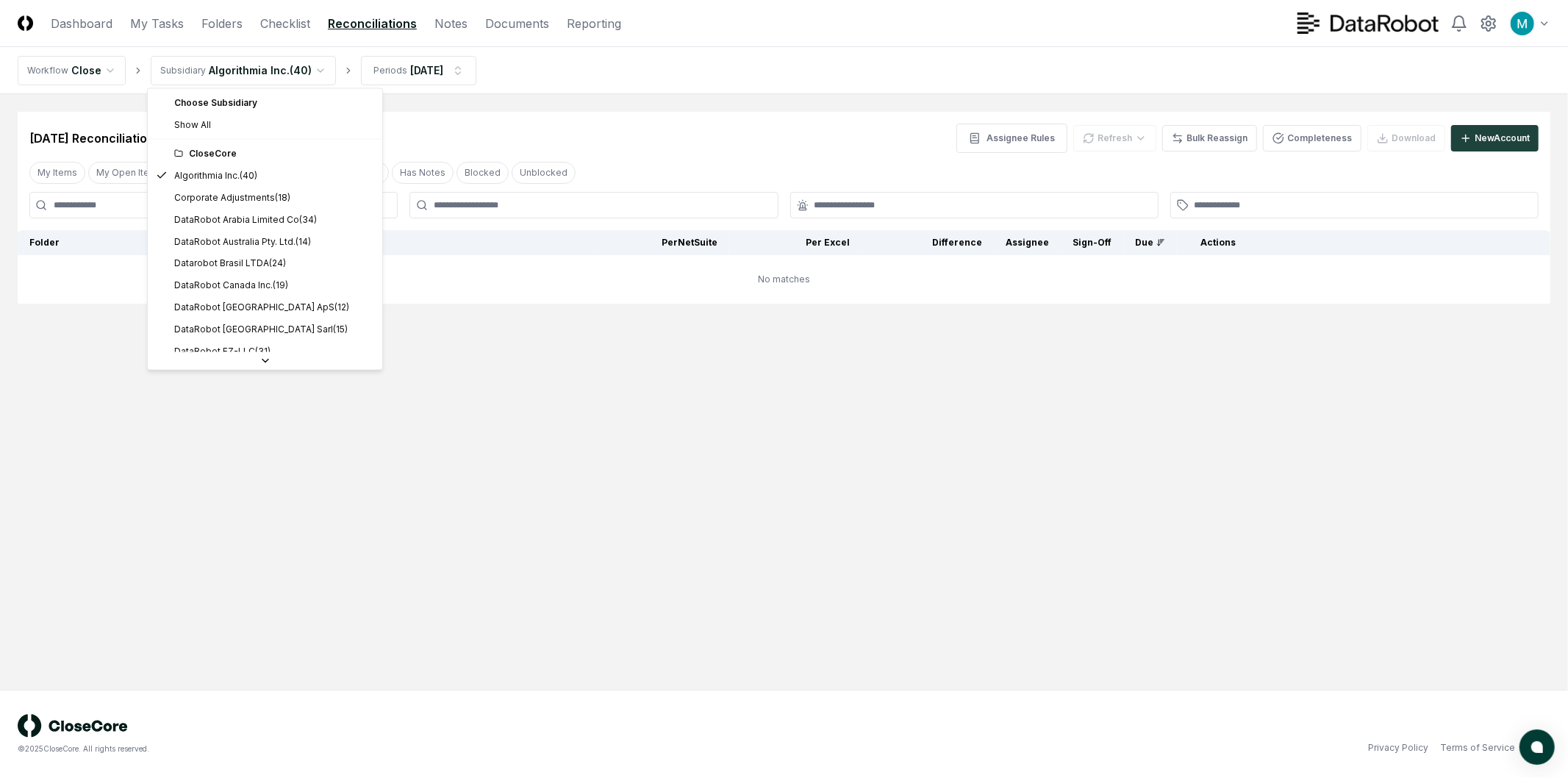
click at [211, 73] on html "CloseCore Dashboard My Tasks Folders Checklist Reconciliations Notes Documents …" at bounding box center [784, 389] width 1568 height 778
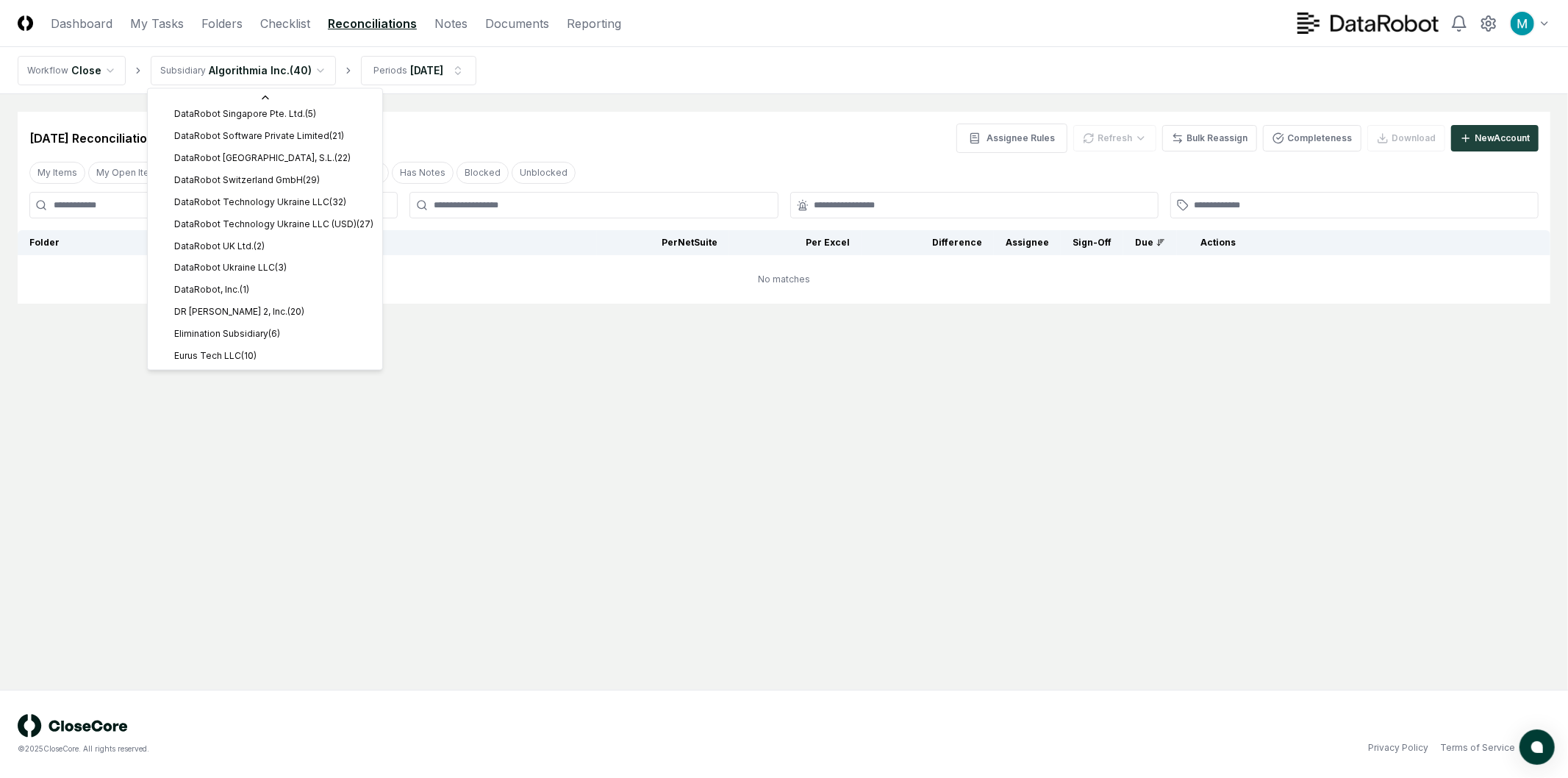
scroll to position [454, 0]
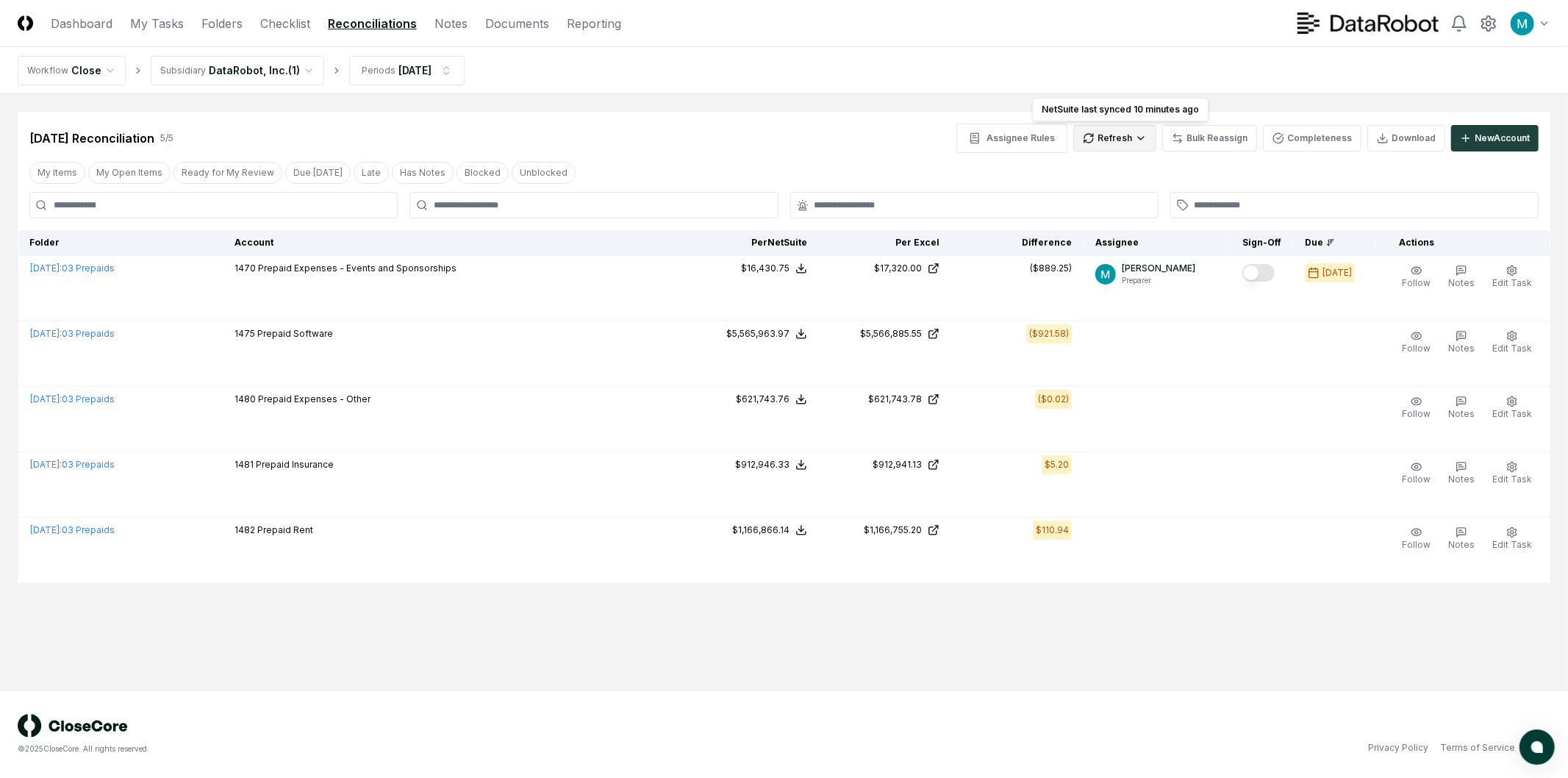
click at [1137, 136] on html "CloseCore Dashboard My Tasks Folders Checklist Reconciliations Notes Documents …" at bounding box center [784, 389] width 1568 height 778
click at [1131, 215] on div "All" at bounding box center [1119, 213] width 87 height 22
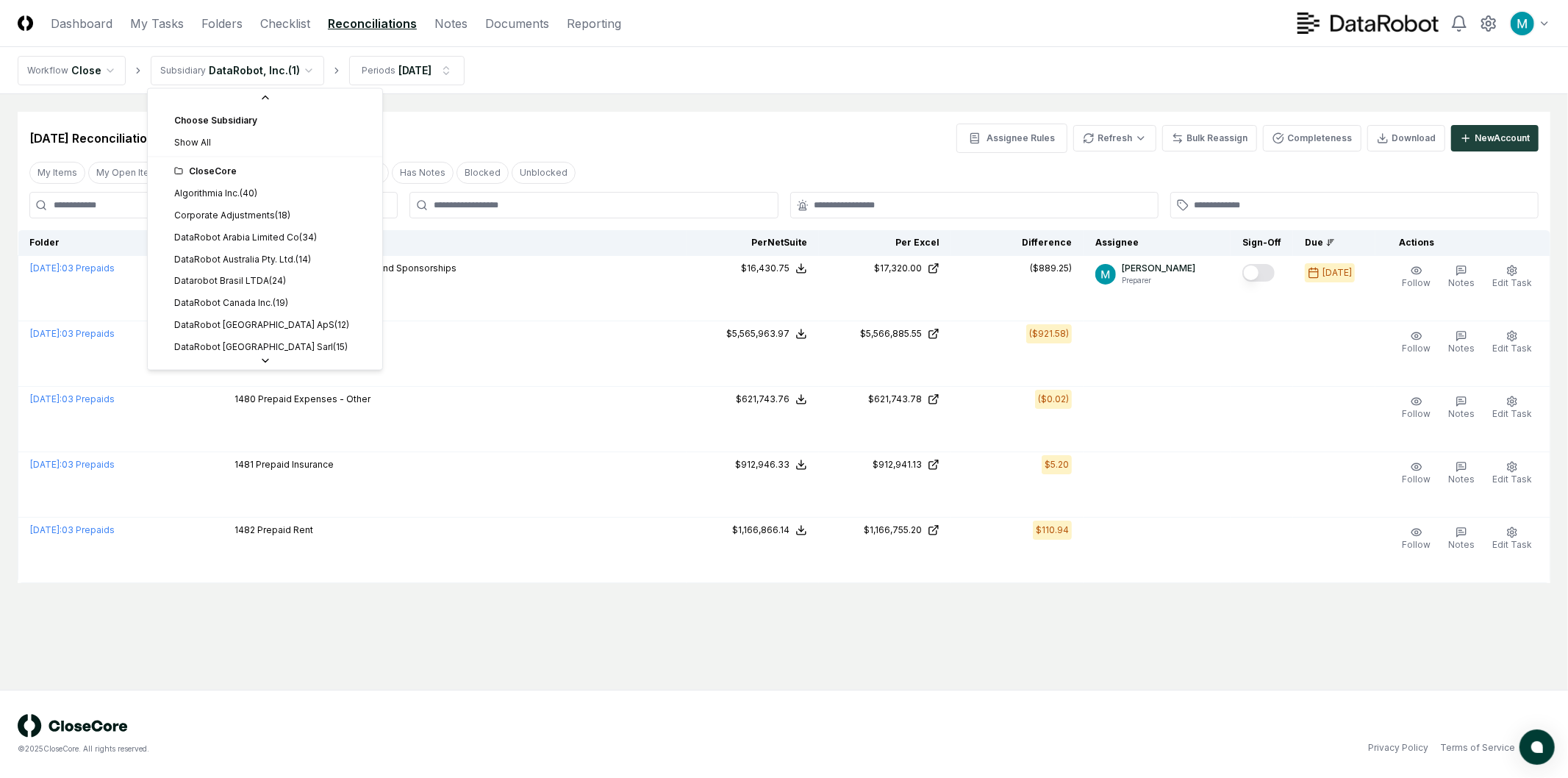
click at [204, 70] on html "CloseCore Dashboard My Tasks Folders Checklist Reconciliations Notes Documents …" at bounding box center [784, 389] width 1568 height 778
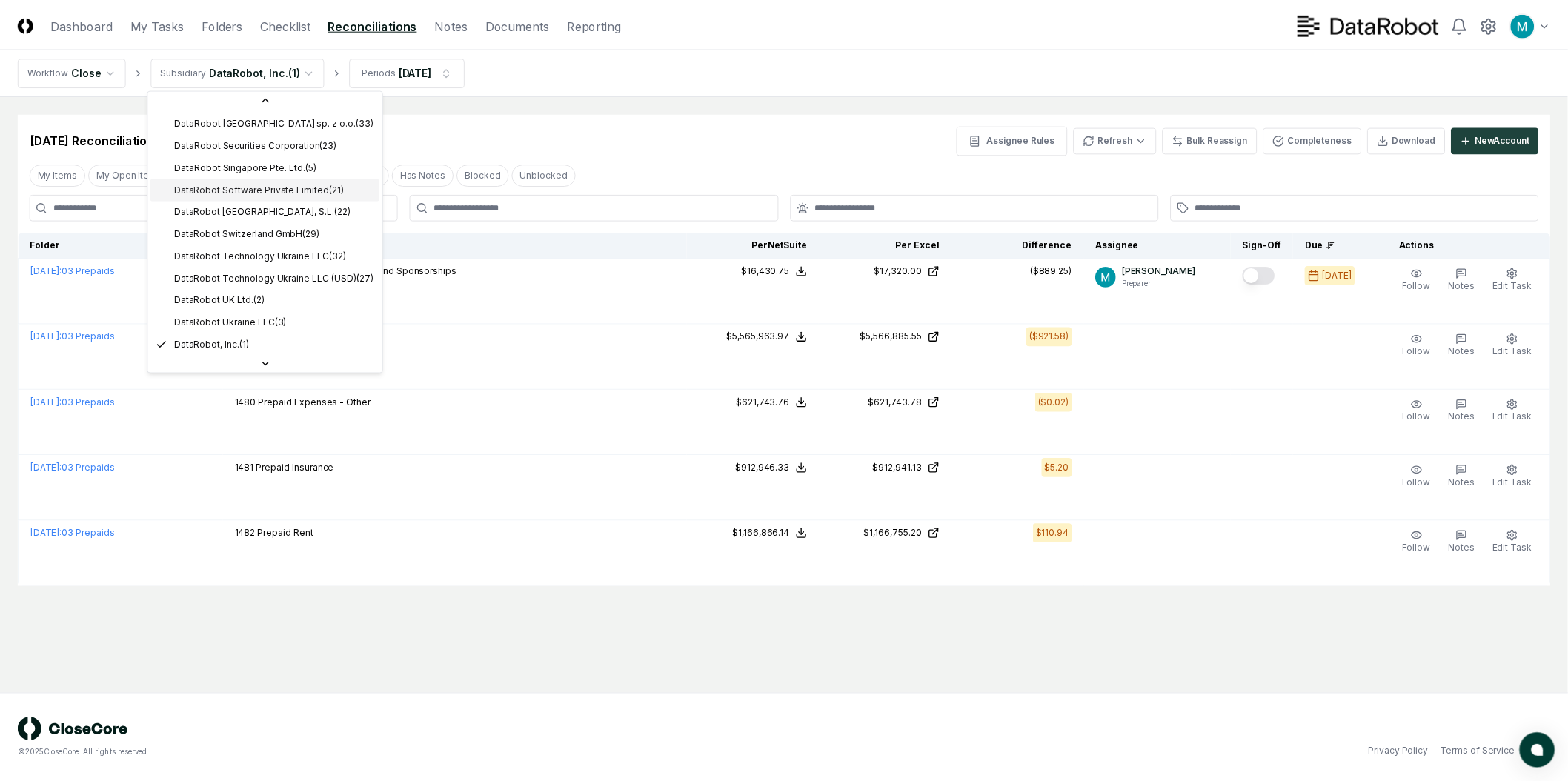
scroll to position [77, 0]
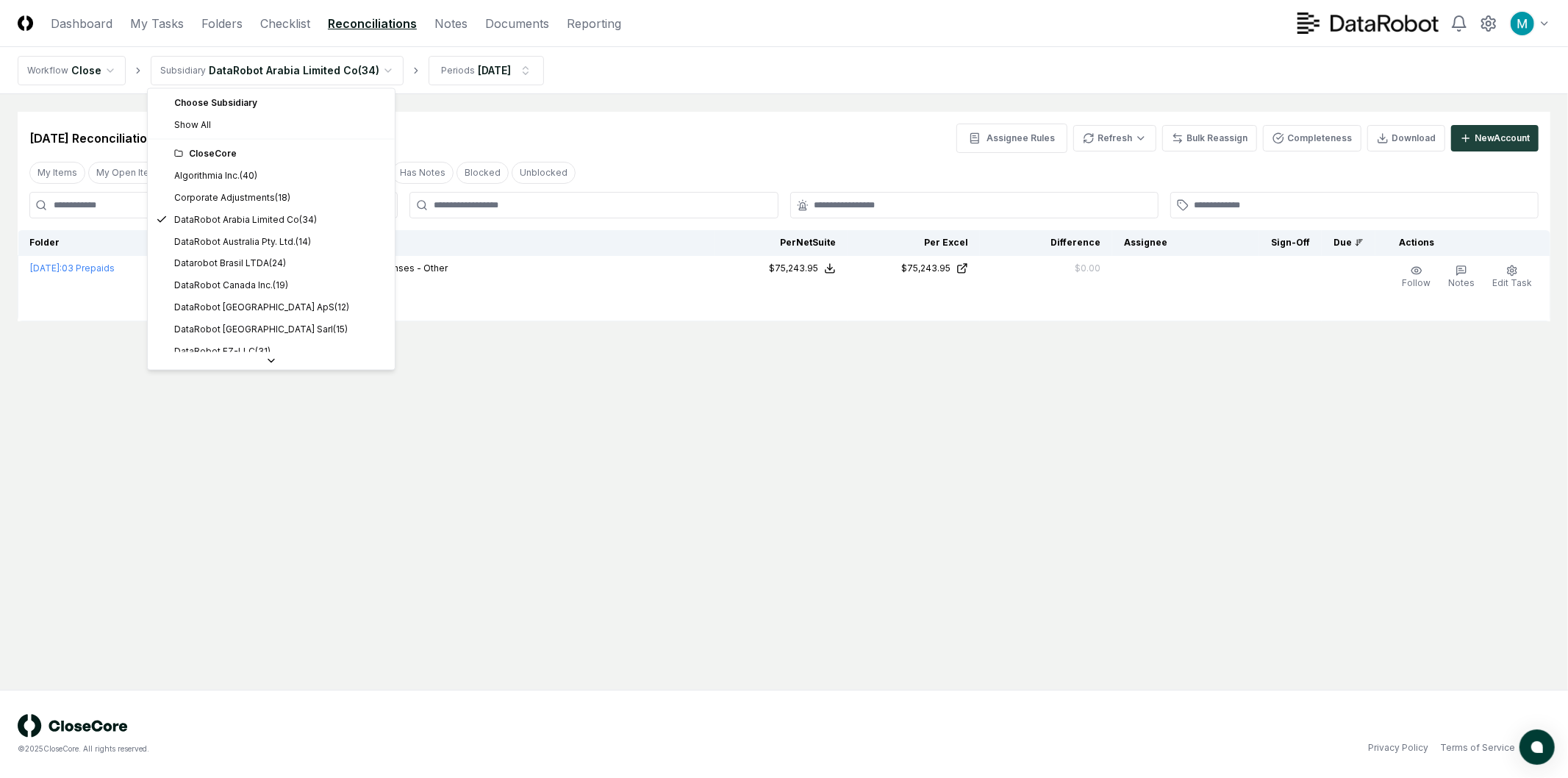
click at [365, 70] on html "CloseCore Dashboard My Tasks Folders Checklist Reconciliations Notes Documents …" at bounding box center [784, 389] width 1568 height 778
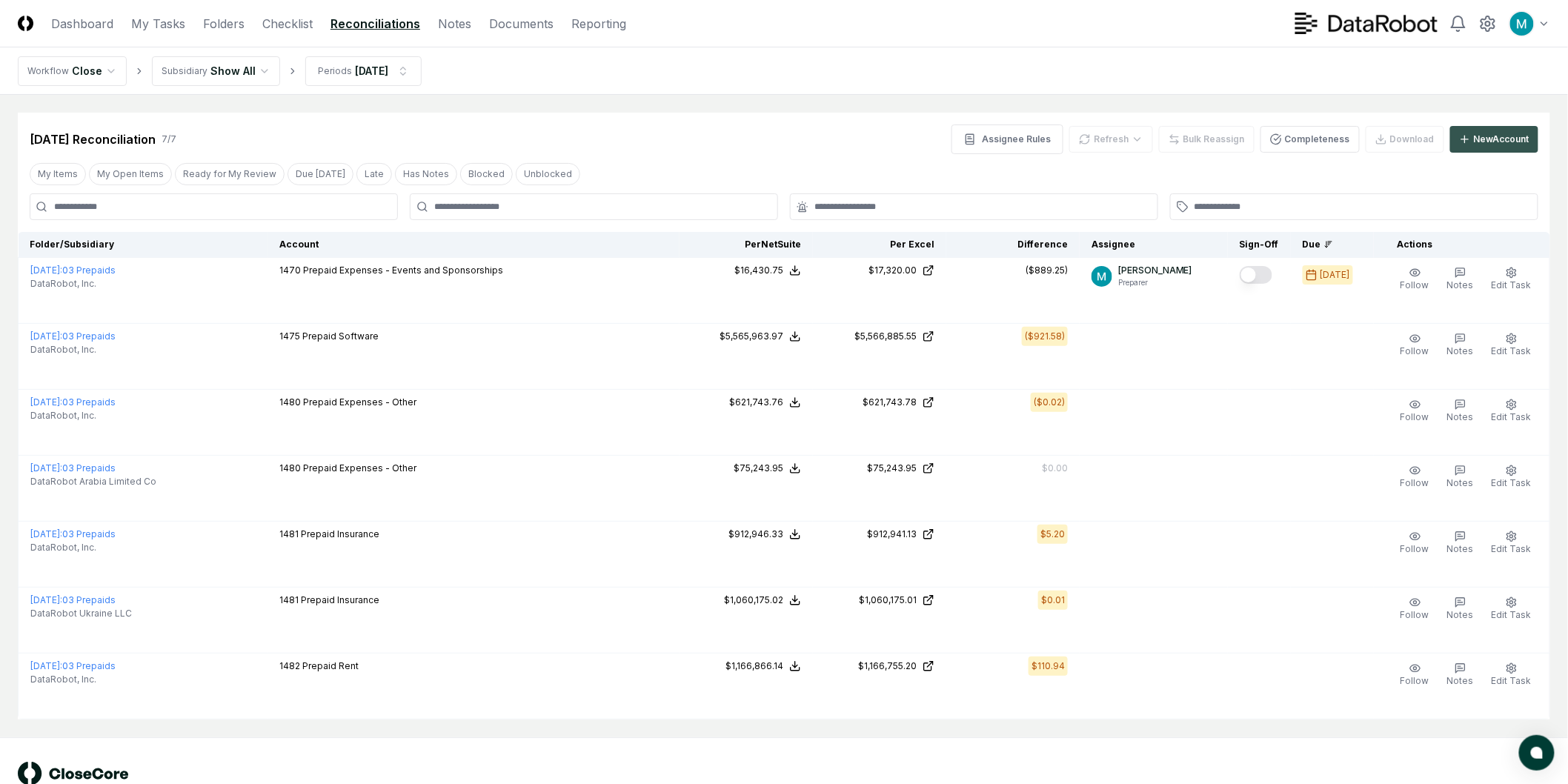
click at [1508, 133] on div "New Account" at bounding box center [1501, 140] width 55 height 14
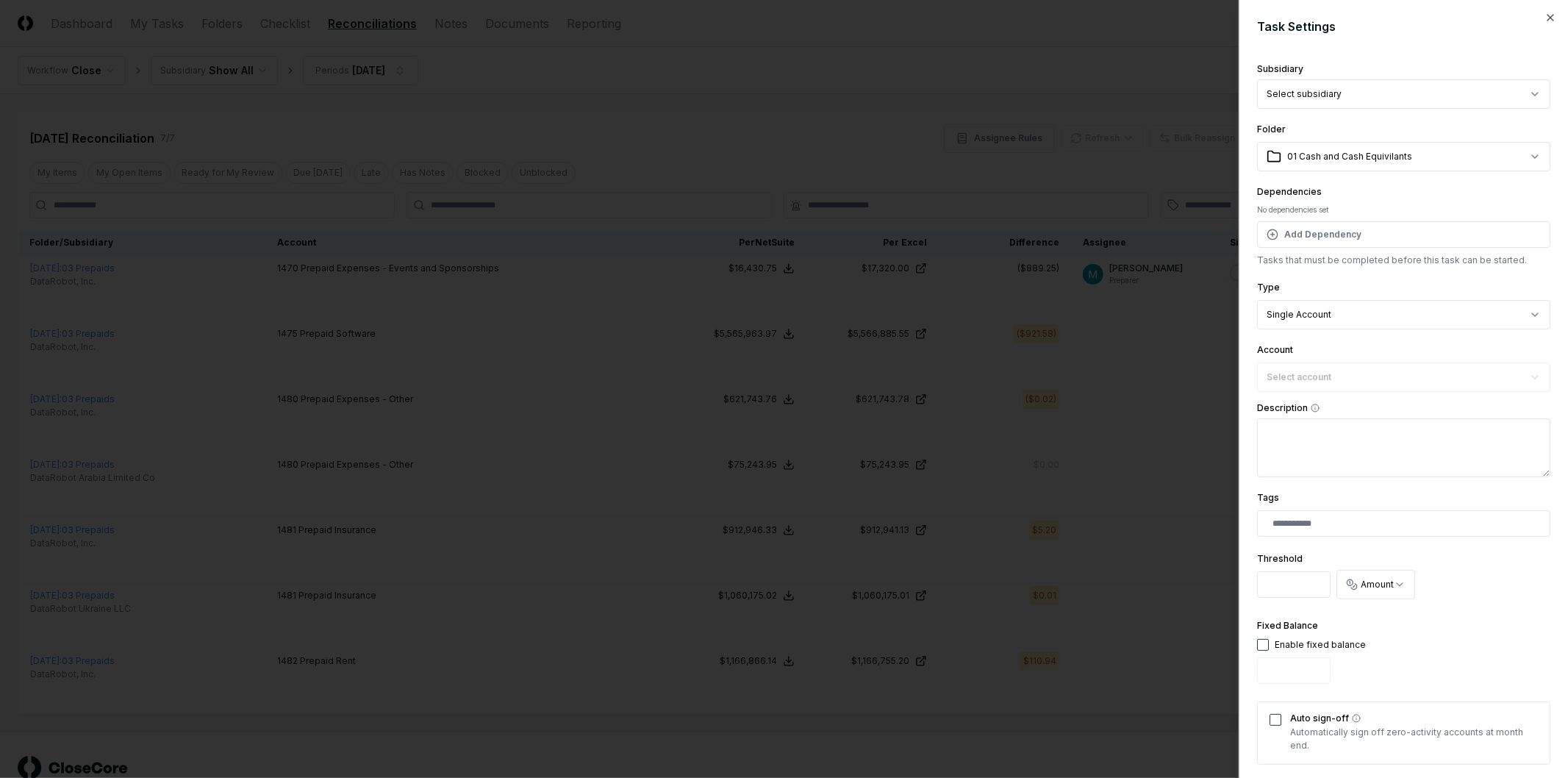
click at [1347, 153] on body "CloseCore Dashboard My Tasks Folders Checklist Reconciliations Notes Documents …" at bounding box center [777, 409] width 1555 height 819
click at [1342, 126] on body "CloseCore Dashboard My Tasks Folders Checklist Reconciliations Notes Documents …" at bounding box center [777, 409] width 1555 height 819
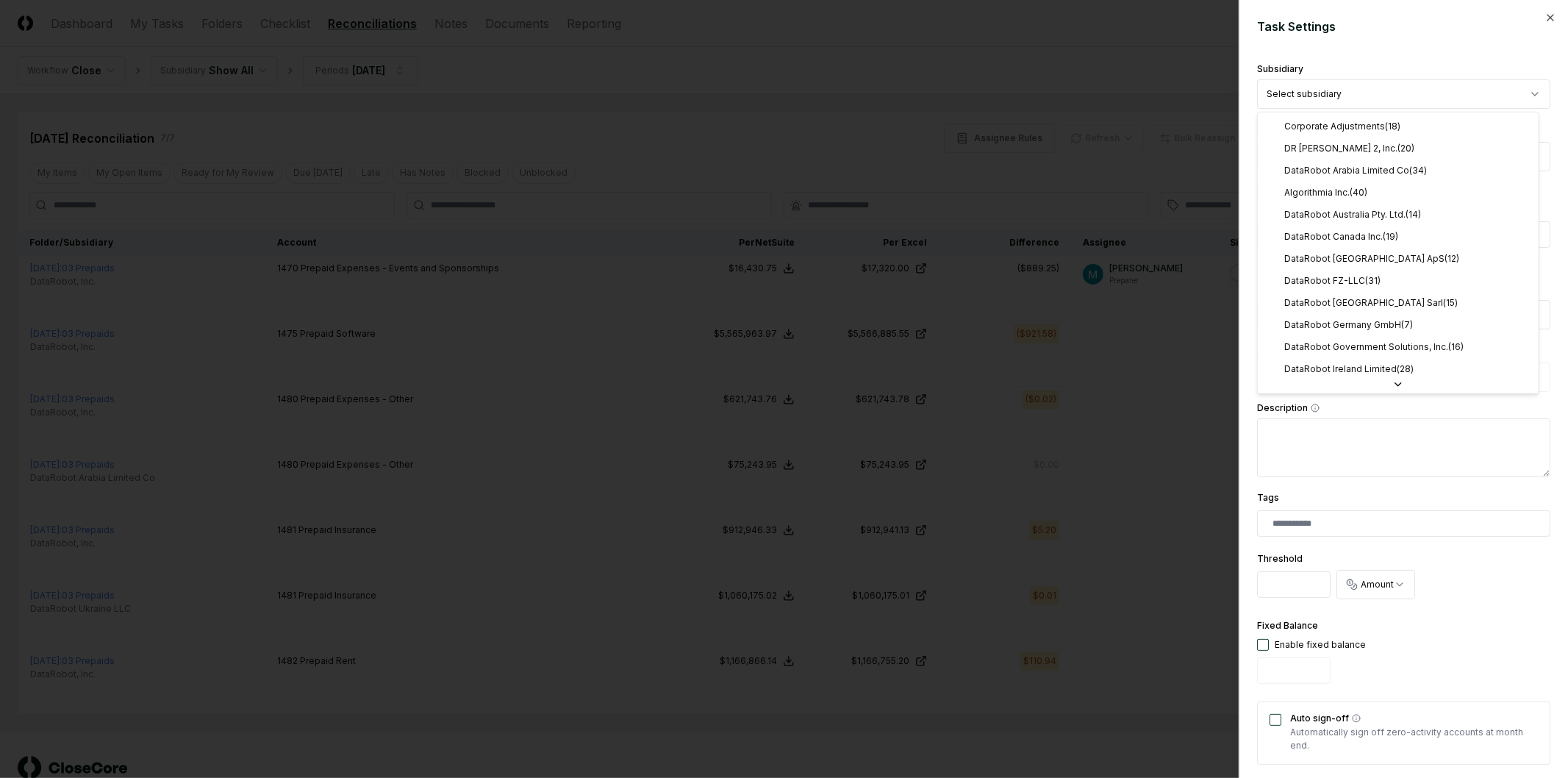
click at [1340, 82] on body "CloseCore Dashboard My Tasks Folders Checklist Reconciliations Notes Documents …" at bounding box center [777, 409] width 1555 height 819
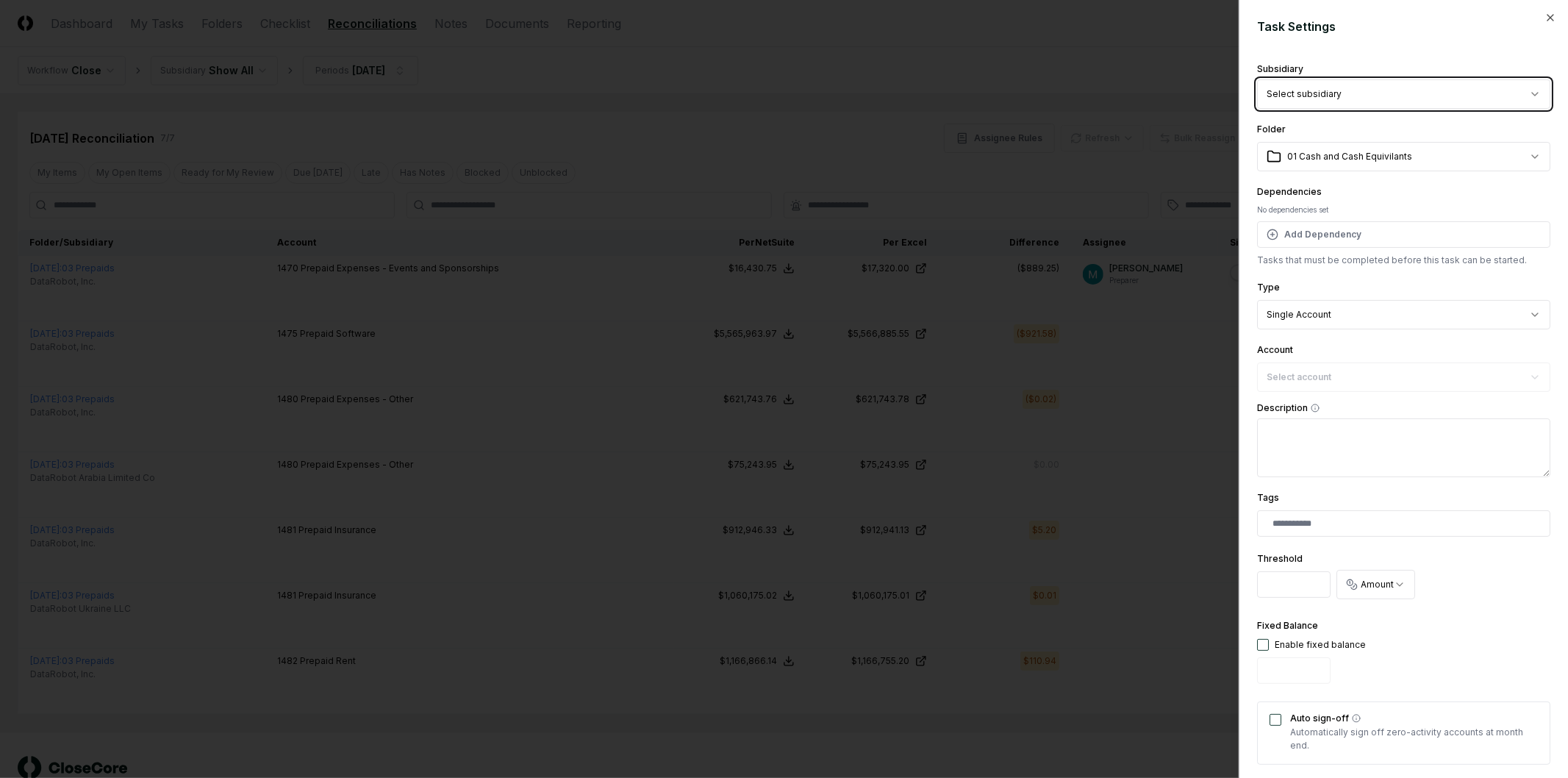
click at [1301, 34] on body "CloseCore Dashboard My Tasks Folders Checklist Reconciliations Notes Documents …" at bounding box center [777, 409] width 1555 height 819
click at [1032, 69] on div at bounding box center [784, 389] width 1568 height 778
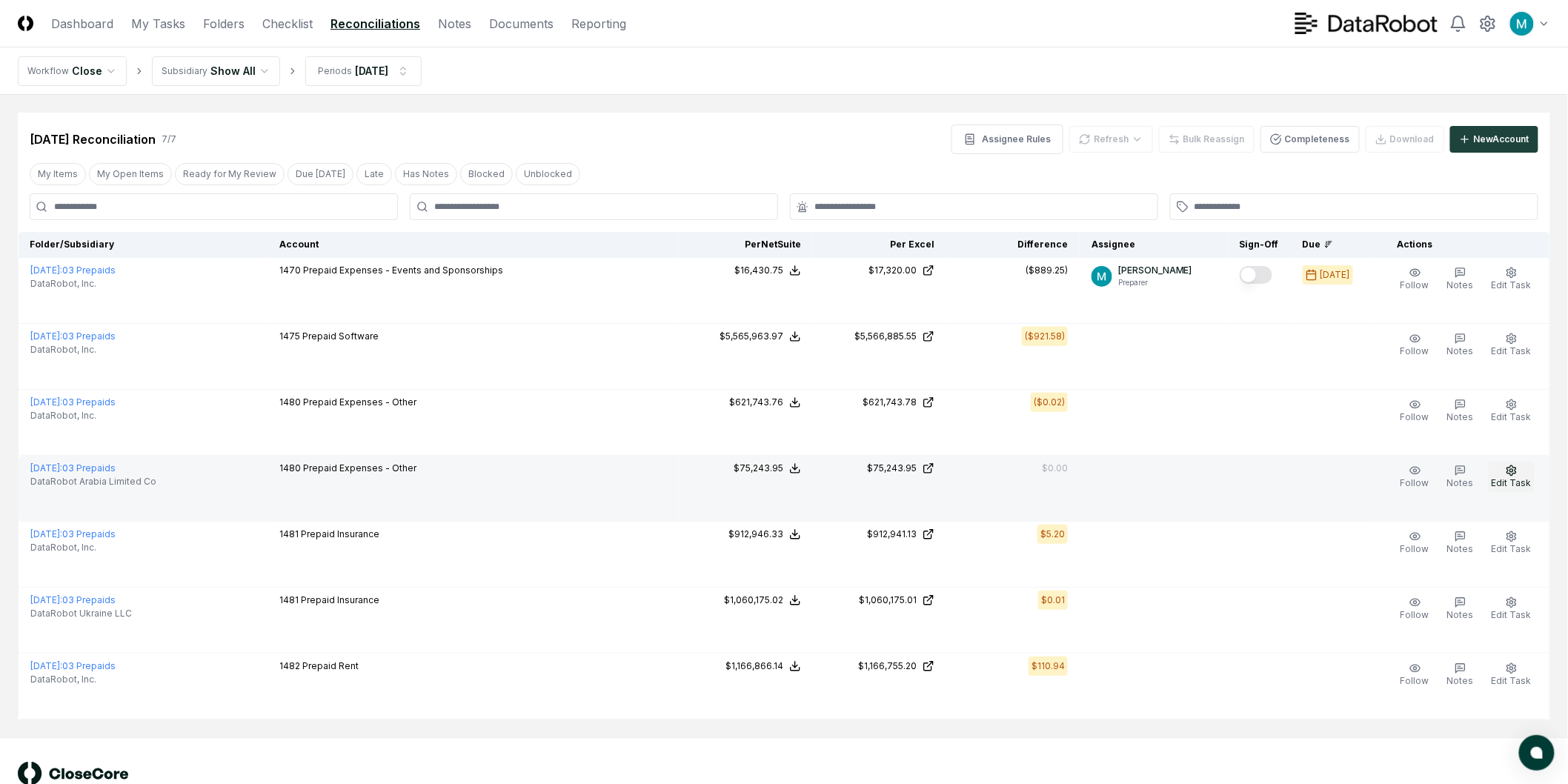
click at [1521, 474] on button "Edit Task" at bounding box center [1511, 477] width 46 height 31
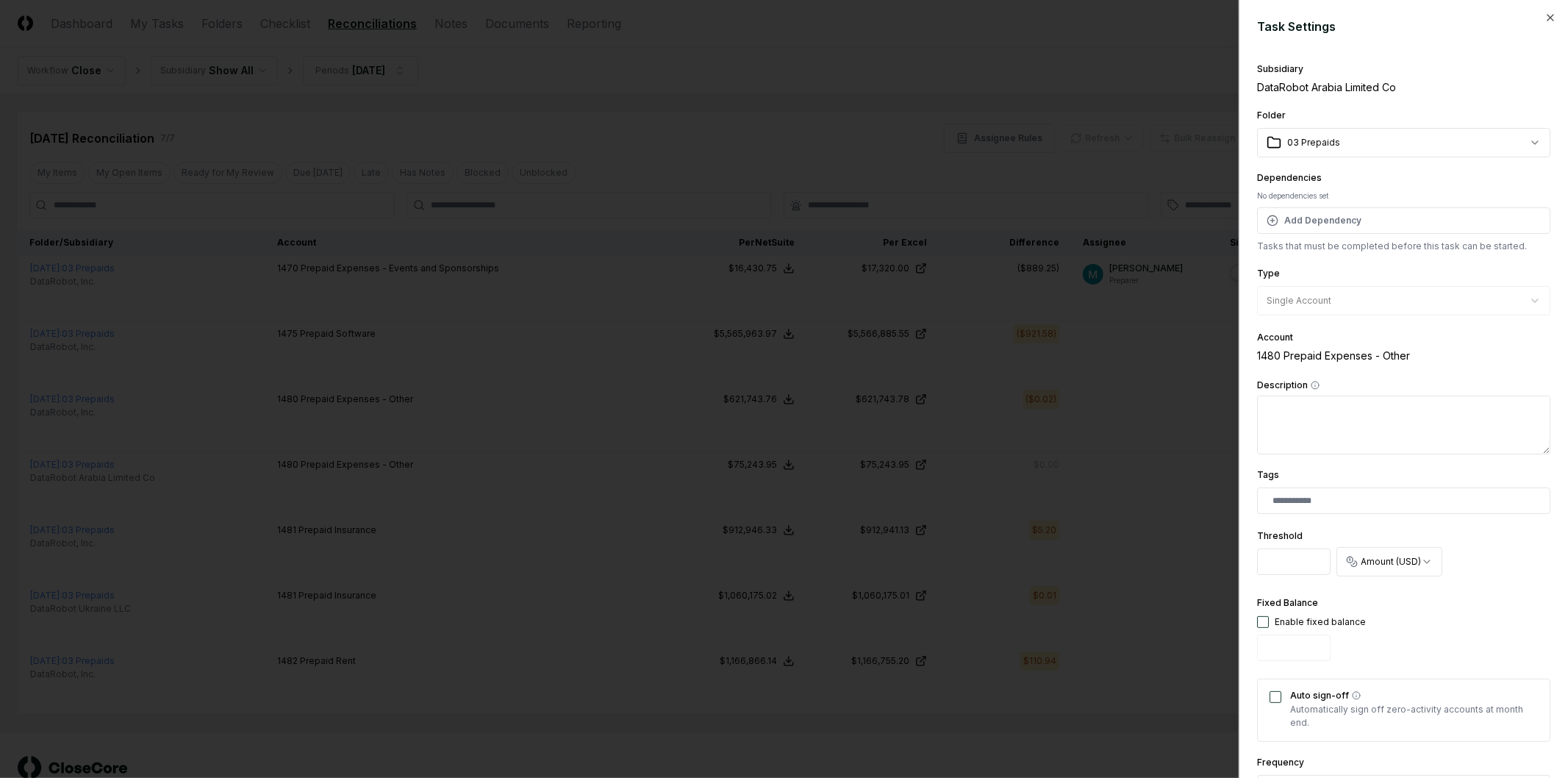
scroll to position [82, 0]
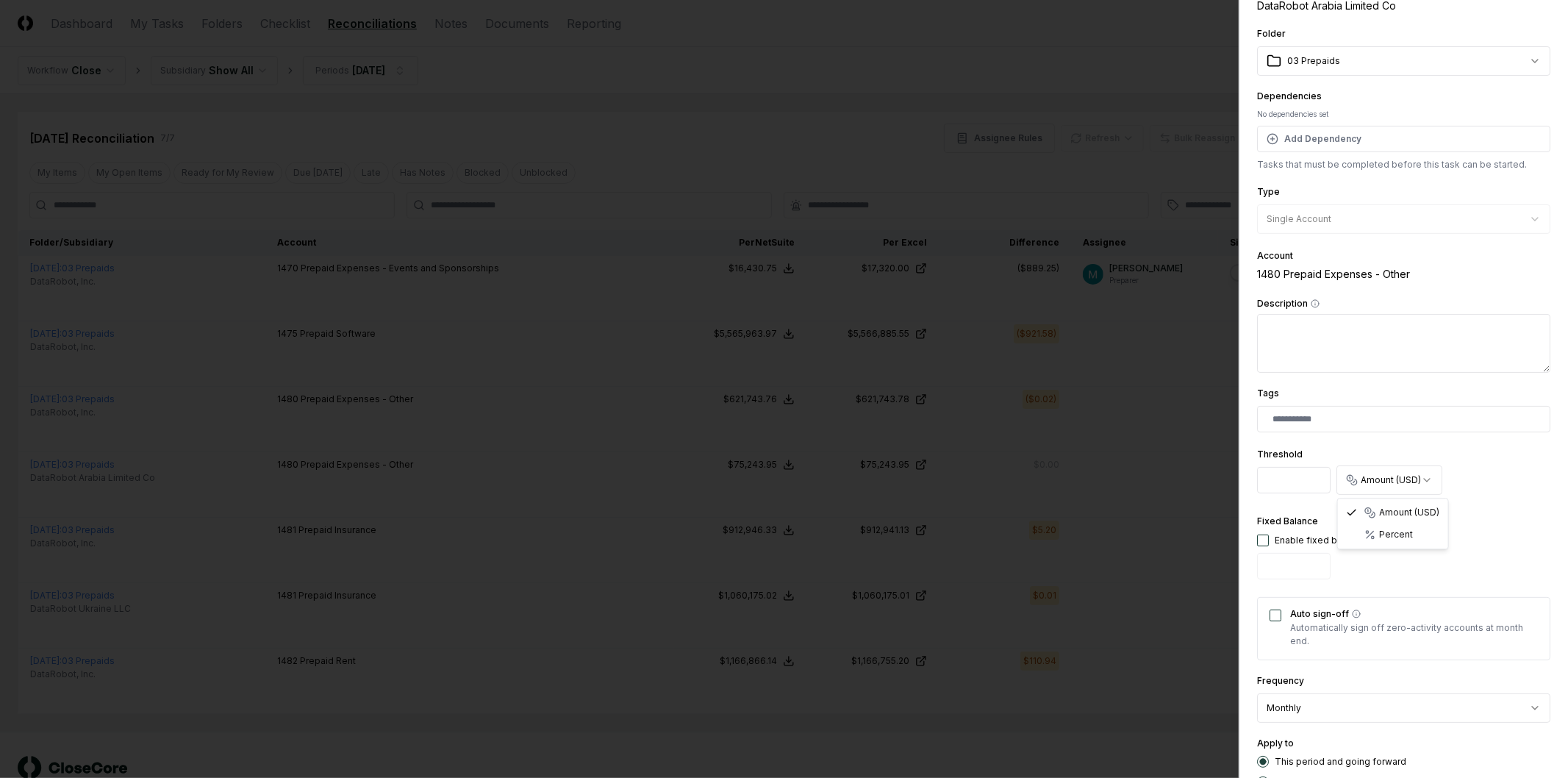
click at [1410, 485] on body "CloseCore Dashboard My Tasks Folders Checklist Reconciliations Notes Documents …" at bounding box center [777, 409] width 1555 height 819
click at [1499, 488] on body "CloseCore Dashboard My Tasks Folders Checklist Reconciliations Notes Documents …" at bounding box center [777, 409] width 1555 height 819
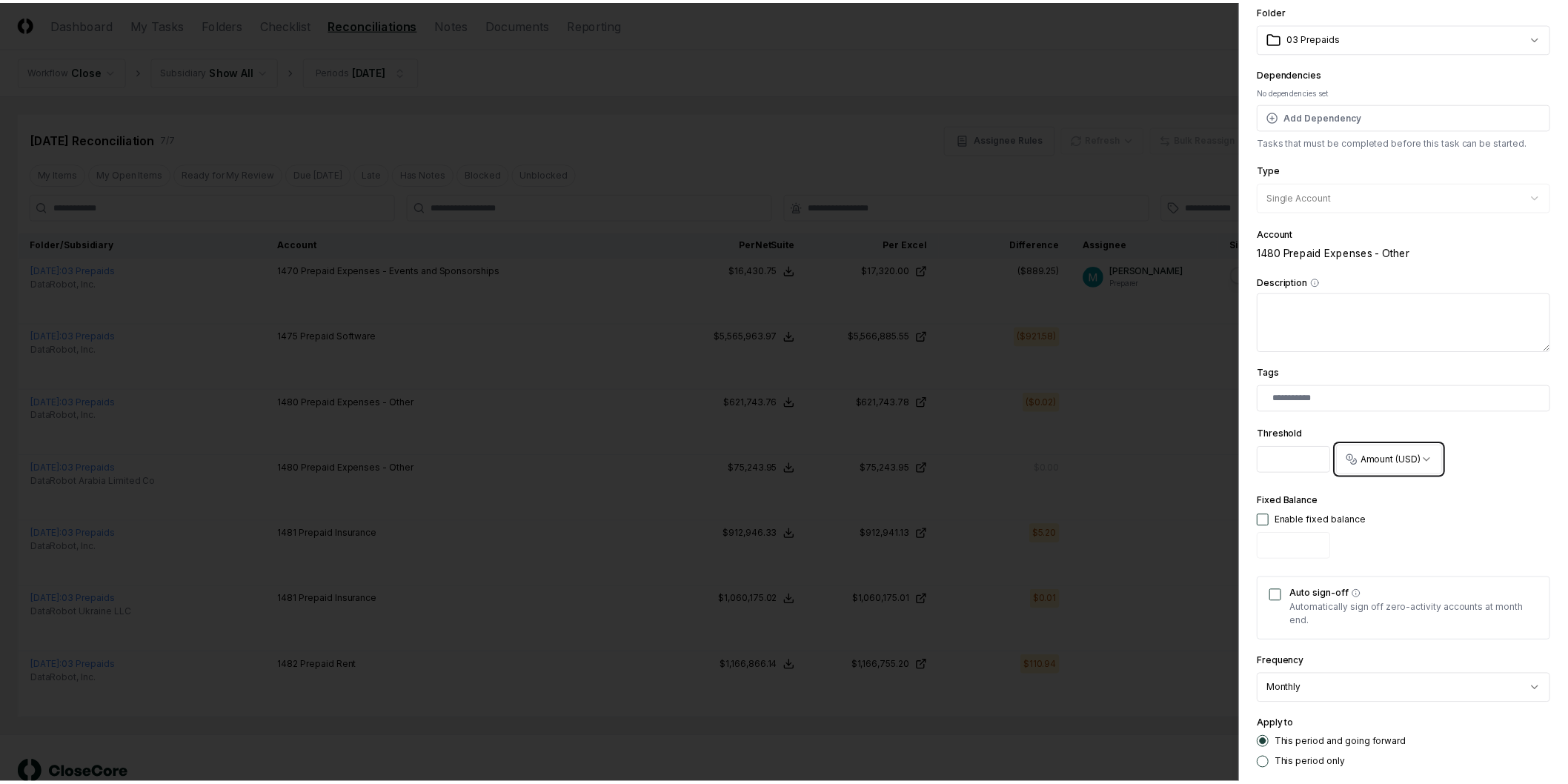
scroll to position [0, 0]
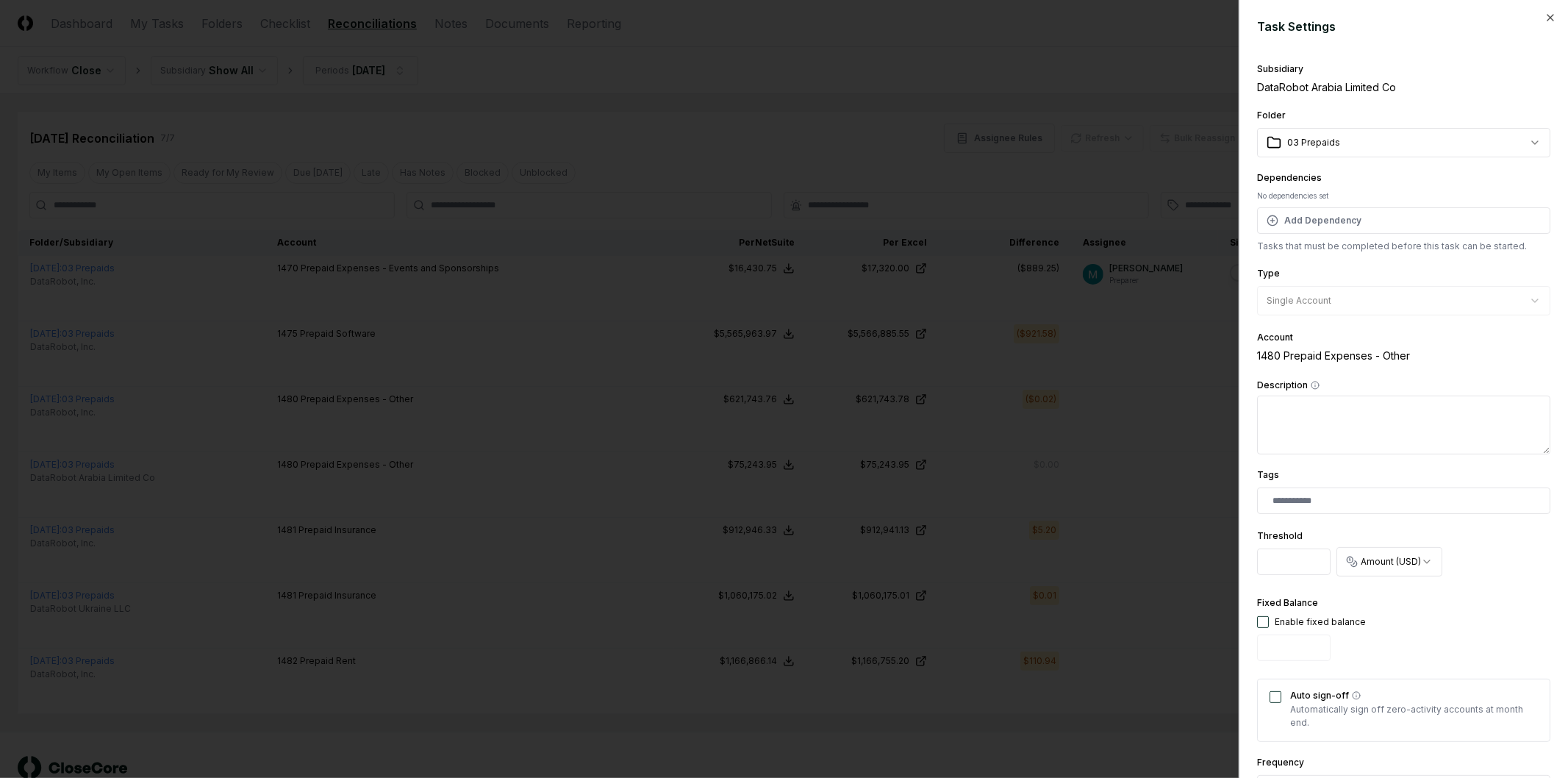
click at [1181, 251] on div at bounding box center [784, 389] width 1568 height 778
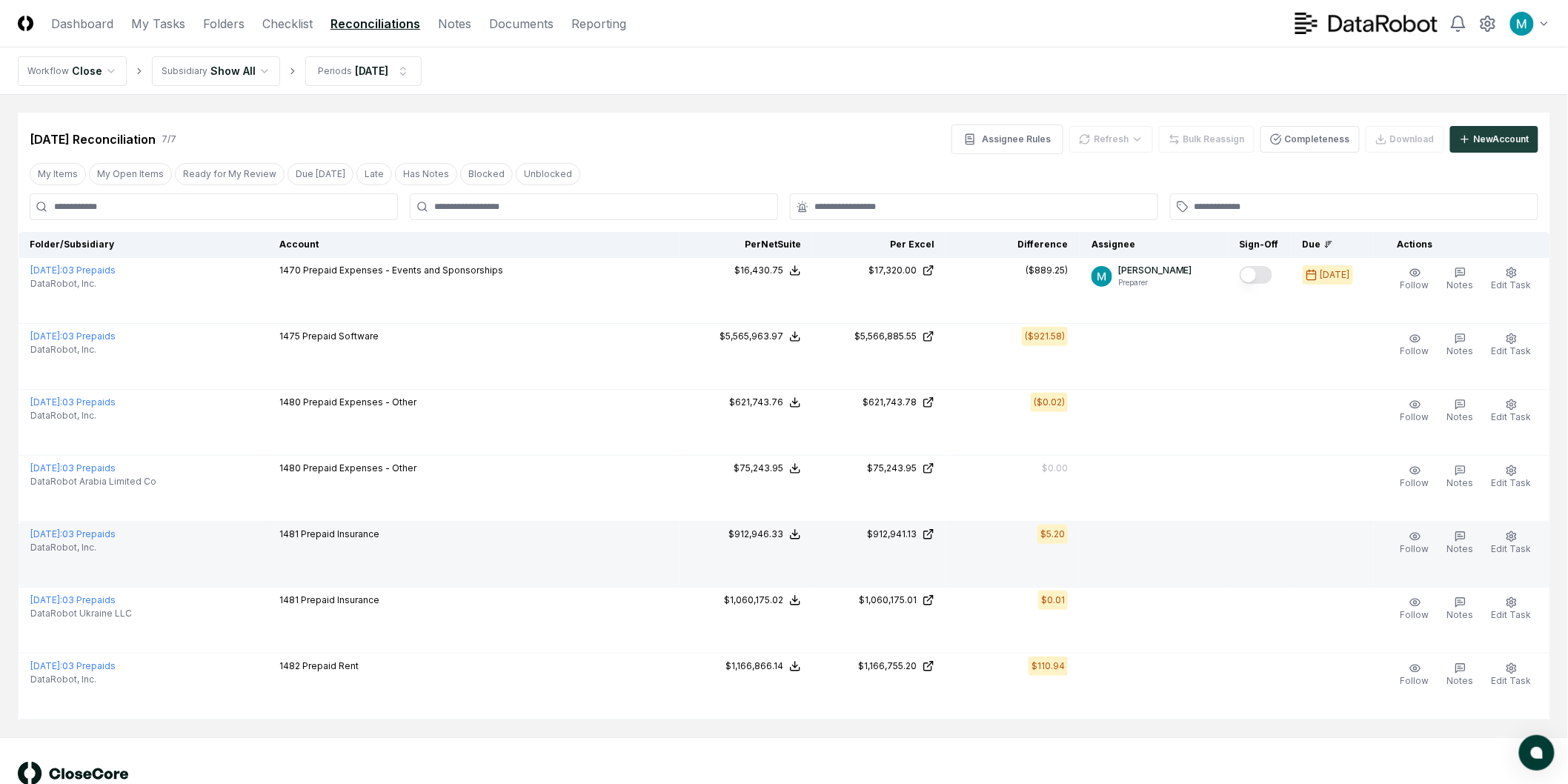
scroll to position [42, 0]
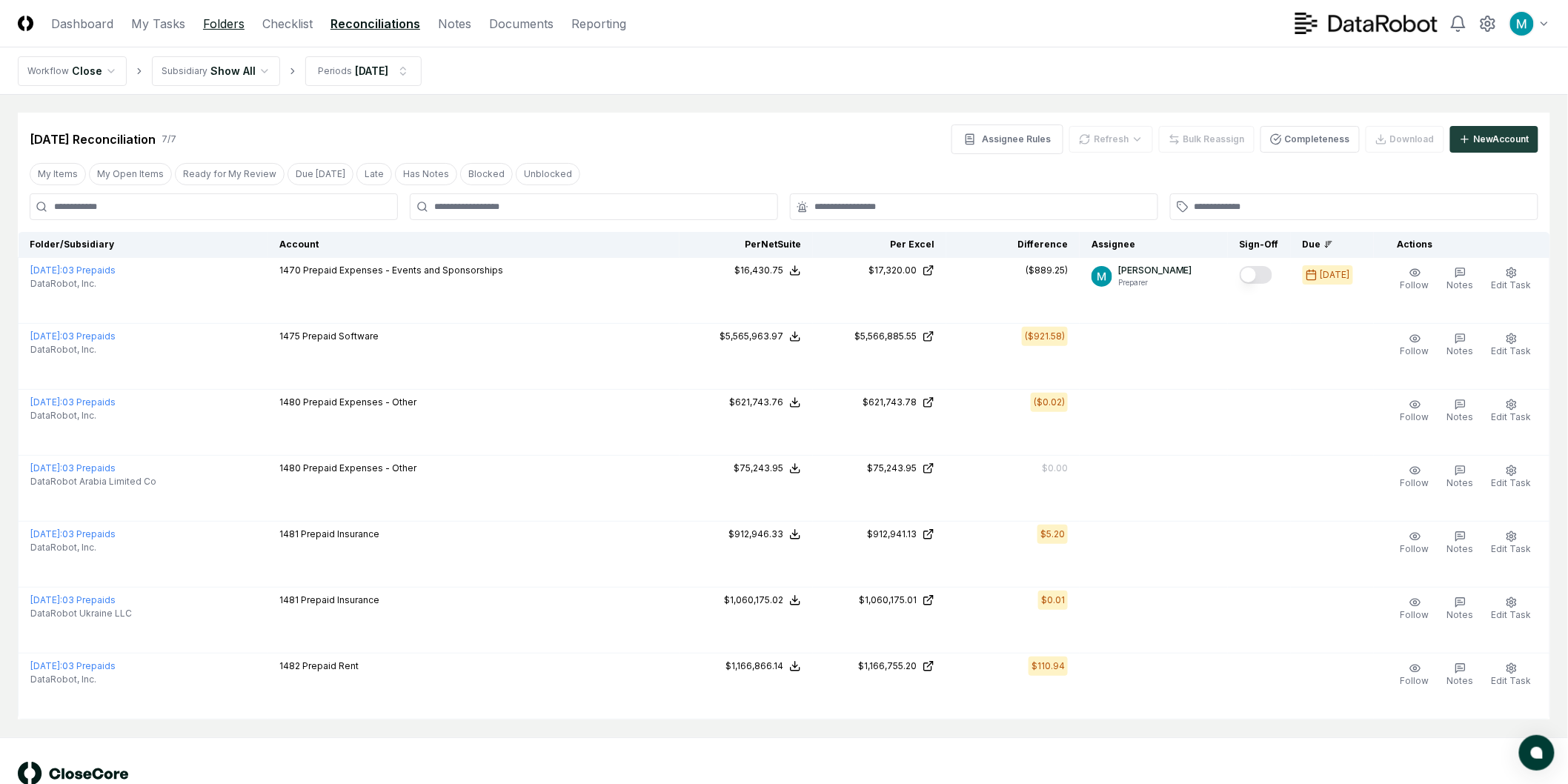
click at [233, 15] on link "Folders" at bounding box center [223, 23] width 42 height 17
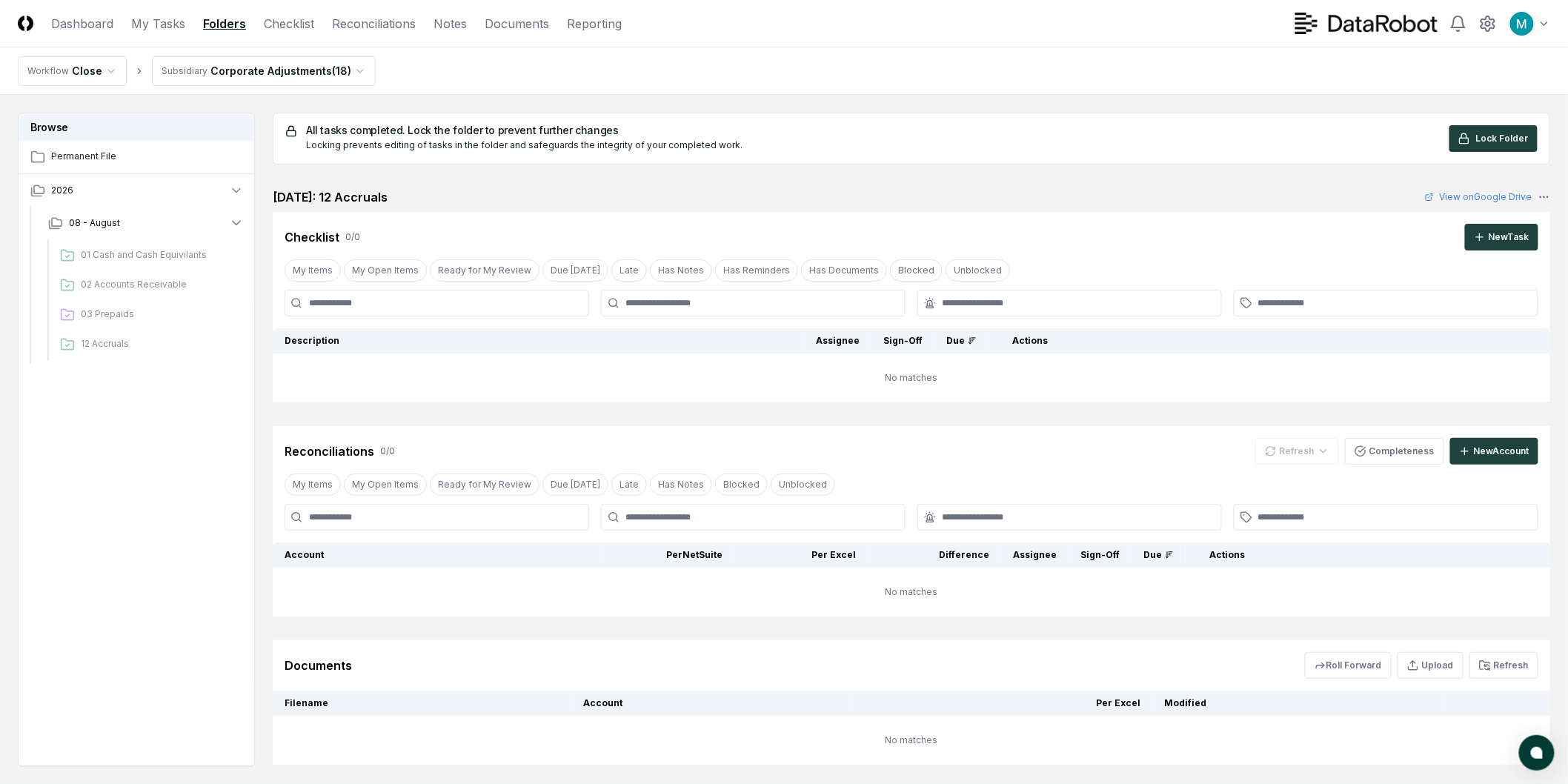
click at [323, 85] on nav "Workflow Close Subsidiary Corporate Adjustments ( 18 )" at bounding box center [784, 71] width 1568 height 48
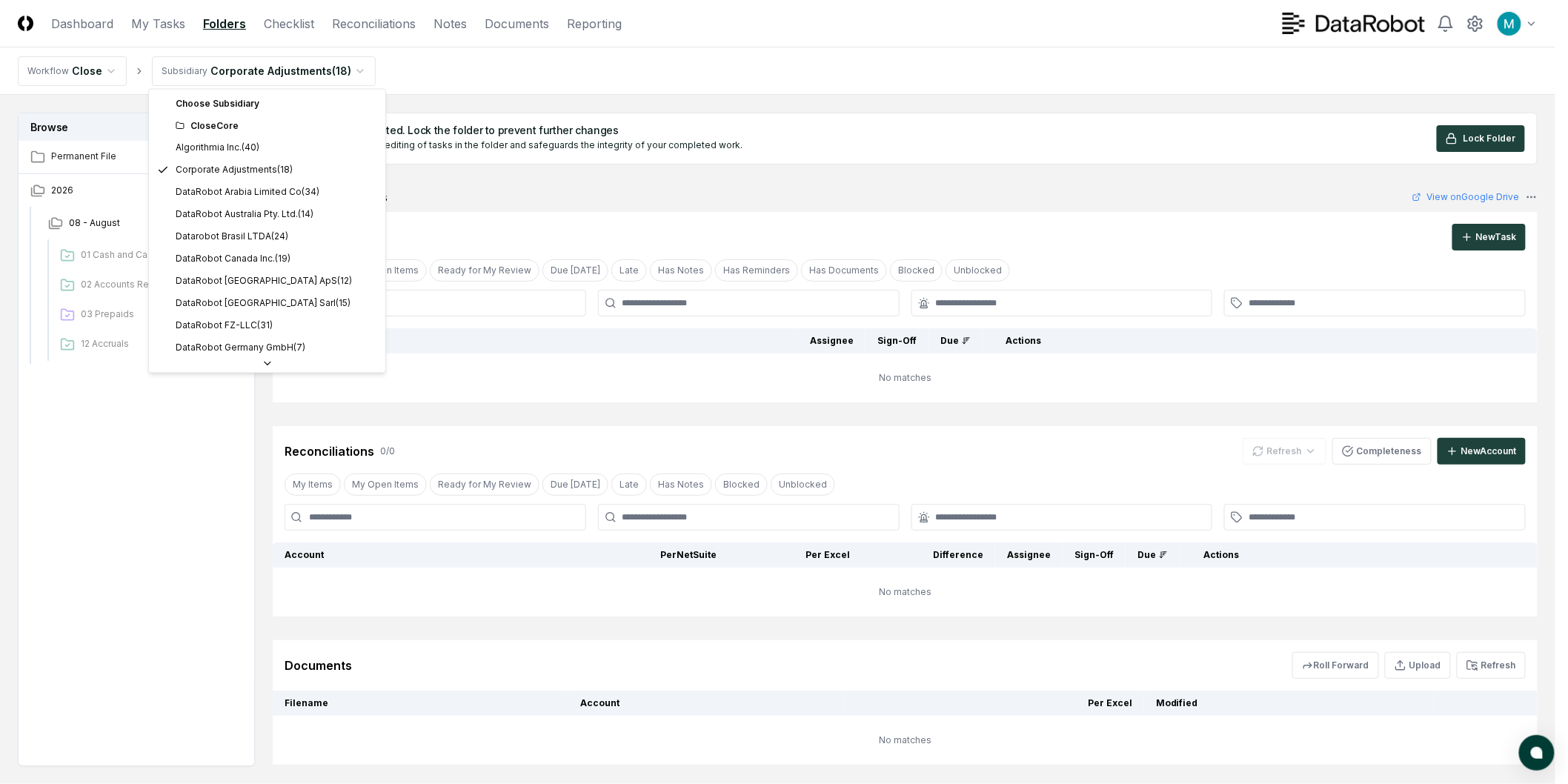
click at [323, 76] on html "CloseCore Dashboard My Tasks Folders Checklist Reconciliations Notes Documents …" at bounding box center [784, 436] width 1568 height 872
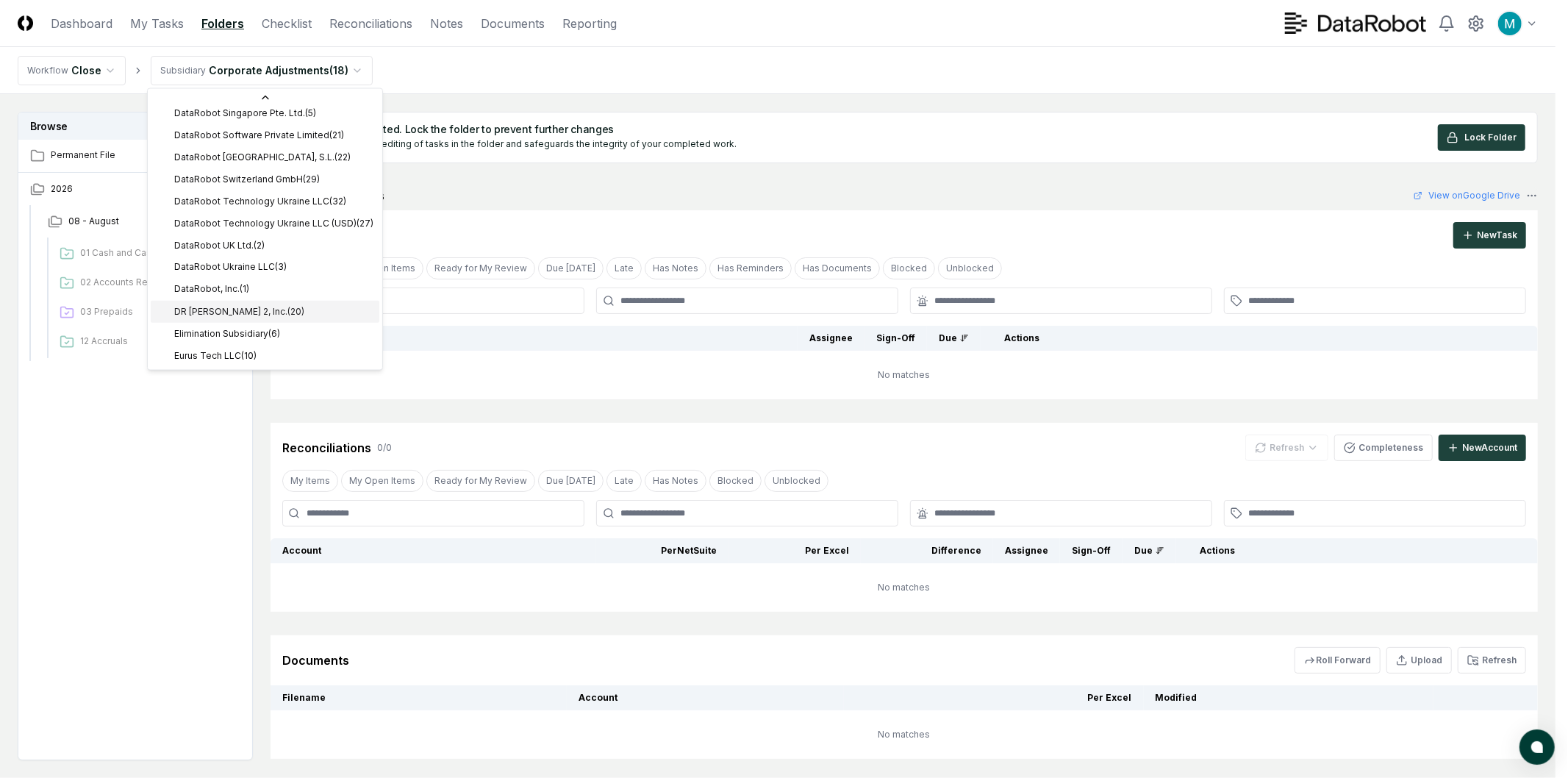
scroll to position [425, 0]
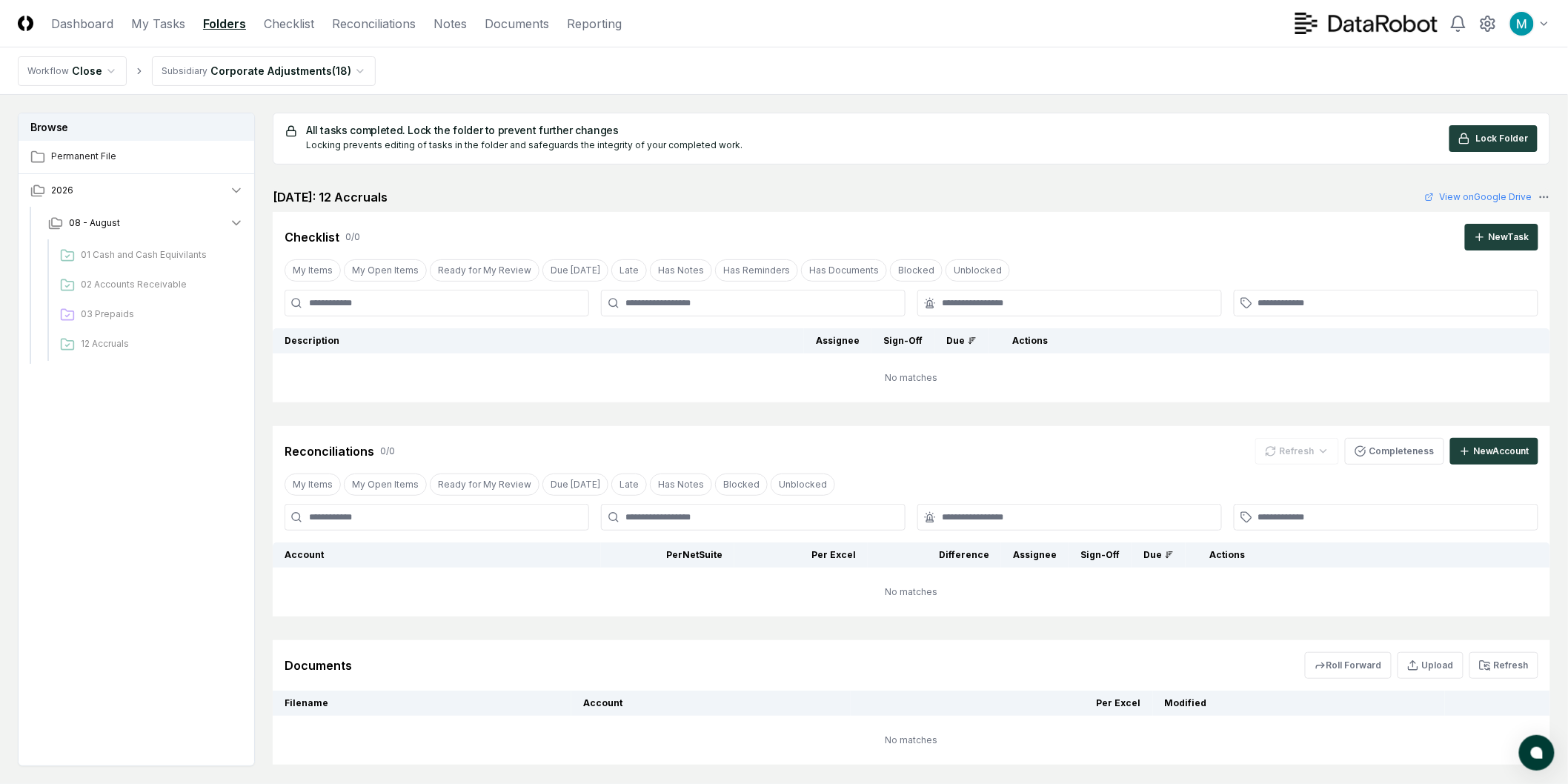
click at [459, 84] on nav "Workflow Close Subsidiary Corporate Adjustments ( 18 )" at bounding box center [784, 71] width 1568 height 48
click at [321, 75] on html "CloseCore Dashboard My Tasks Folders Checklist Reconciliations Notes Documents …" at bounding box center [784, 436] width 1568 height 872
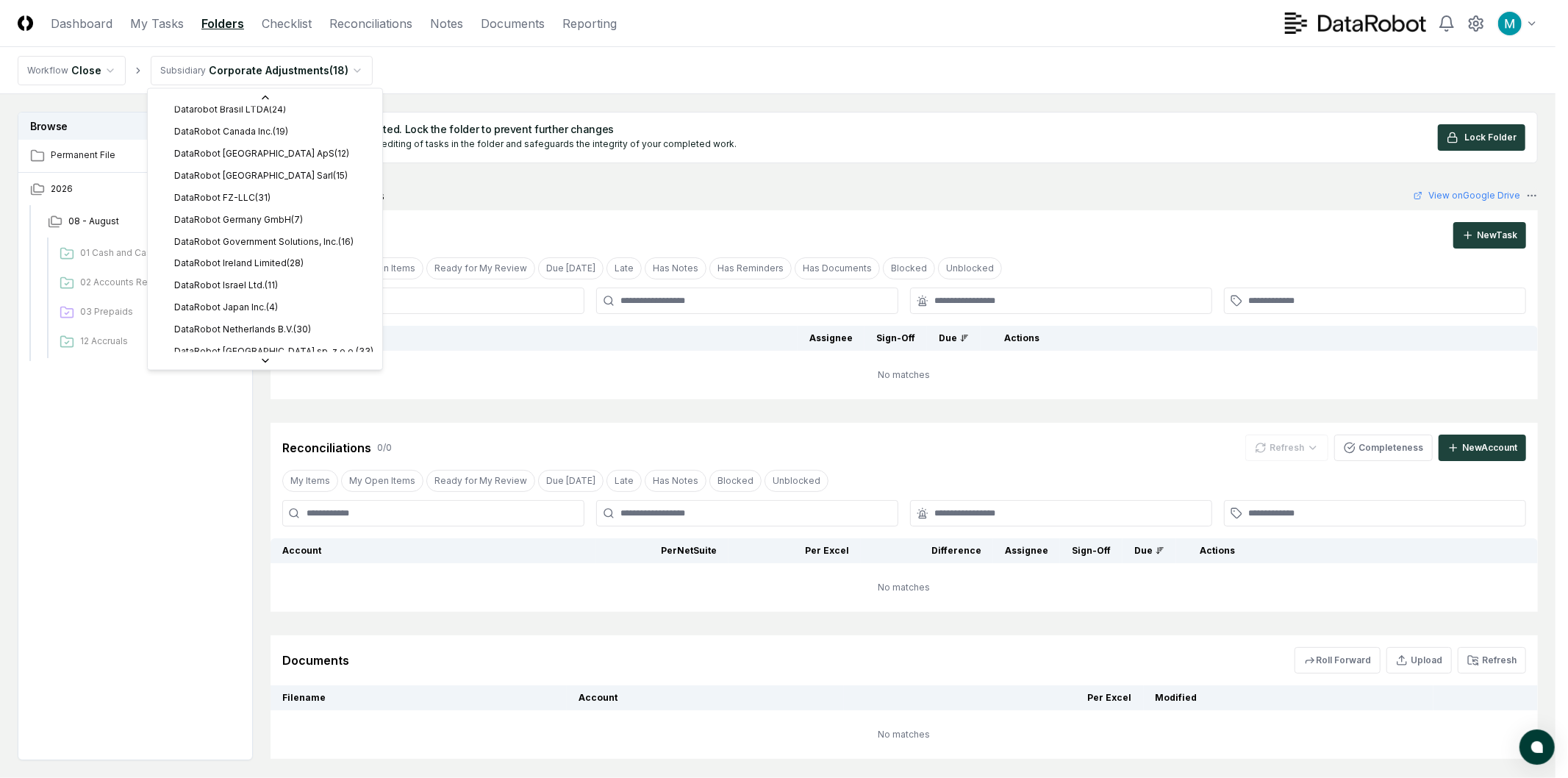
scroll to position [408, 0]
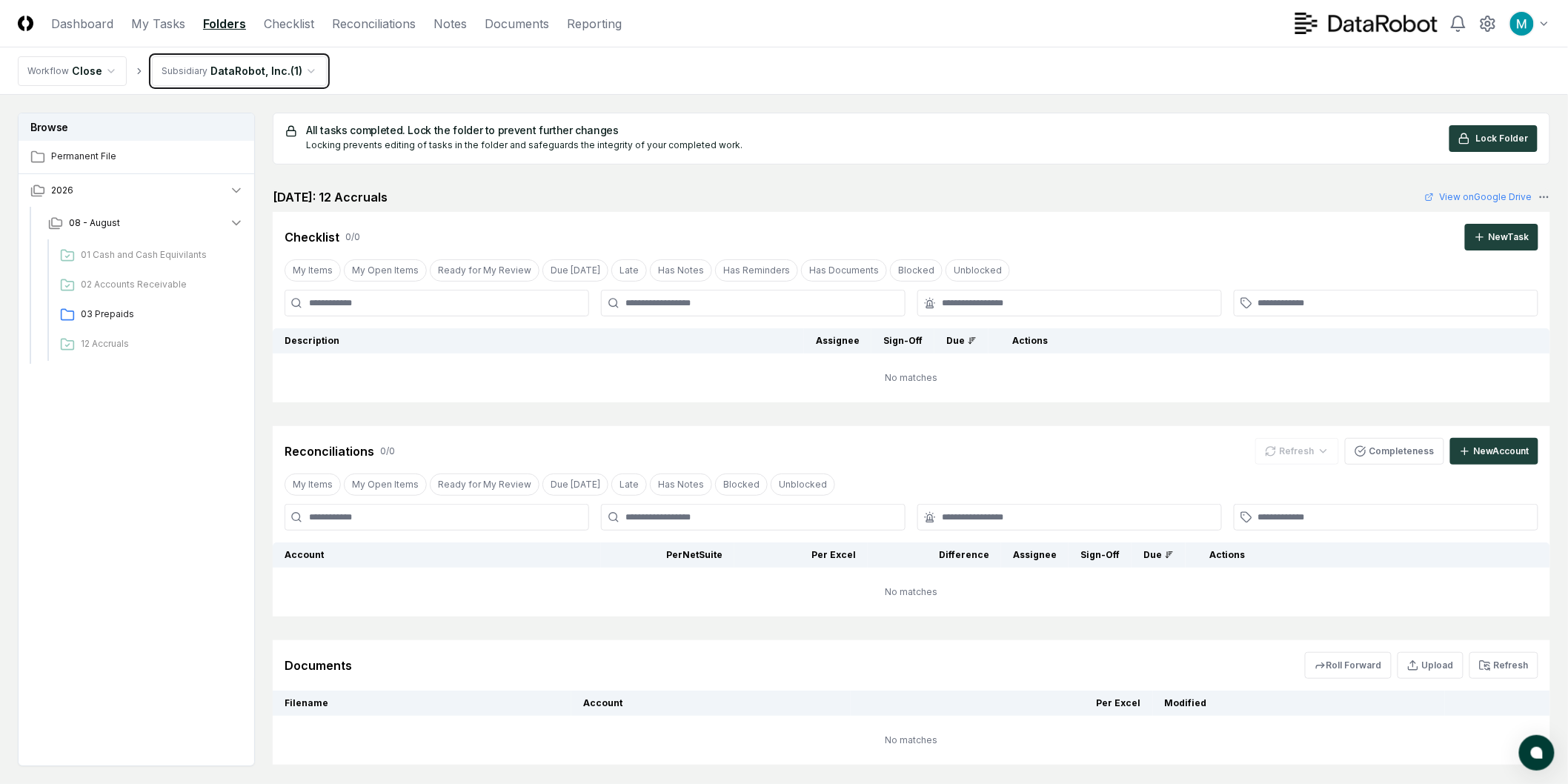
click at [594, 71] on html "CloseCore Dashboard My Tasks Folders Checklist Reconciliations Notes Documents …" at bounding box center [784, 436] width 1568 height 872
drag, startPoint x: 368, startPoint y: 126, endPoint x: 534, endPoint y: 130, distance: 166.0
click at [534, 130] on h5 "All tasks completed. Lock the folder to prevent further changes" at bounding box center [524, 130] width 437 height 11
click at [535, 130] on h5 "All tasks completed. Lock the folder to prevent further changes" at bounding box center [524, 130] width 437 height 11
click at [164, 31] on link "My Tasks" at bounding box center [158, 23] width 54 height 17
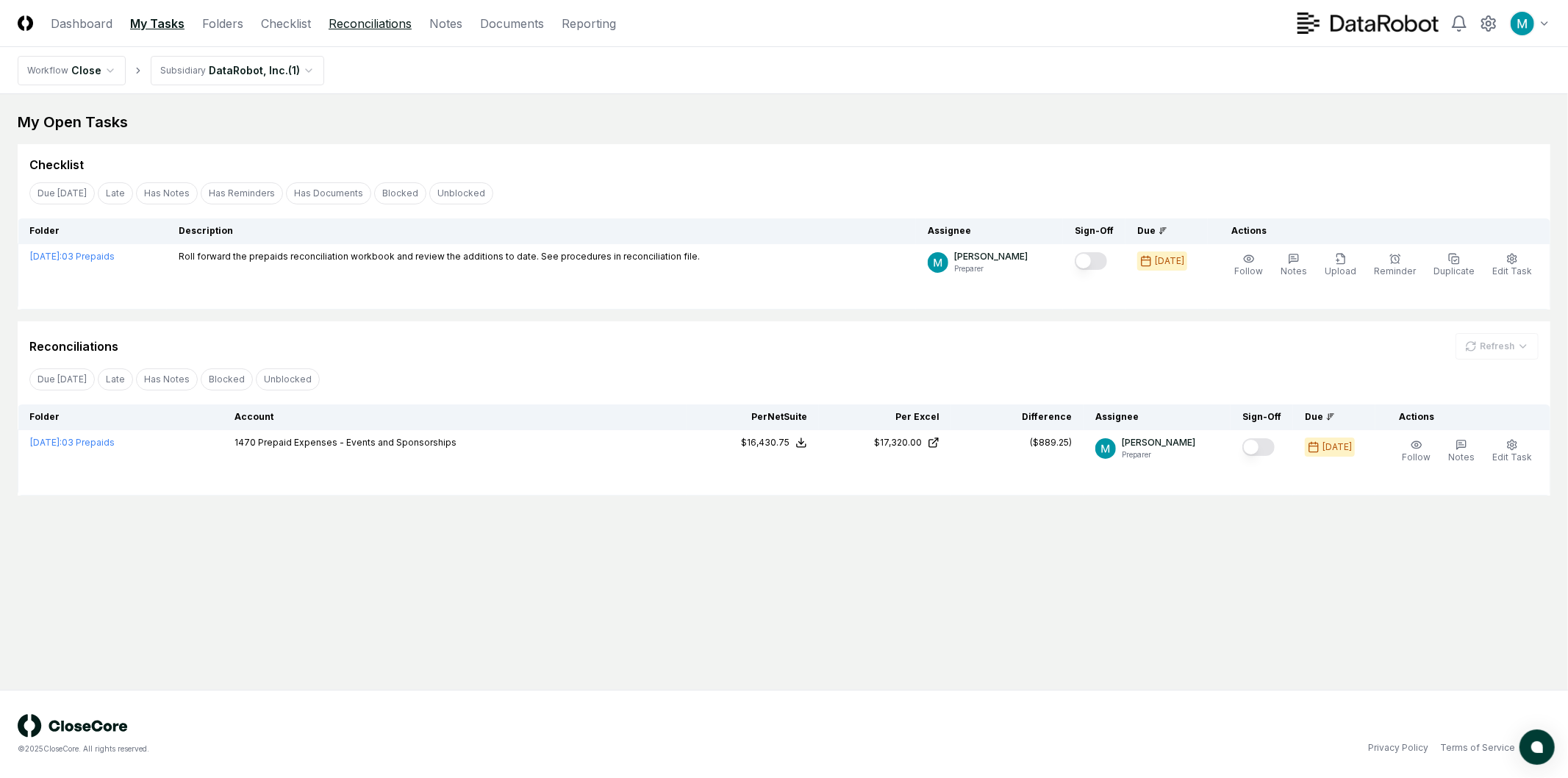
click at [358, 30] on link "Reconciliations" at bounding box center [370, 23] width 83 height 17
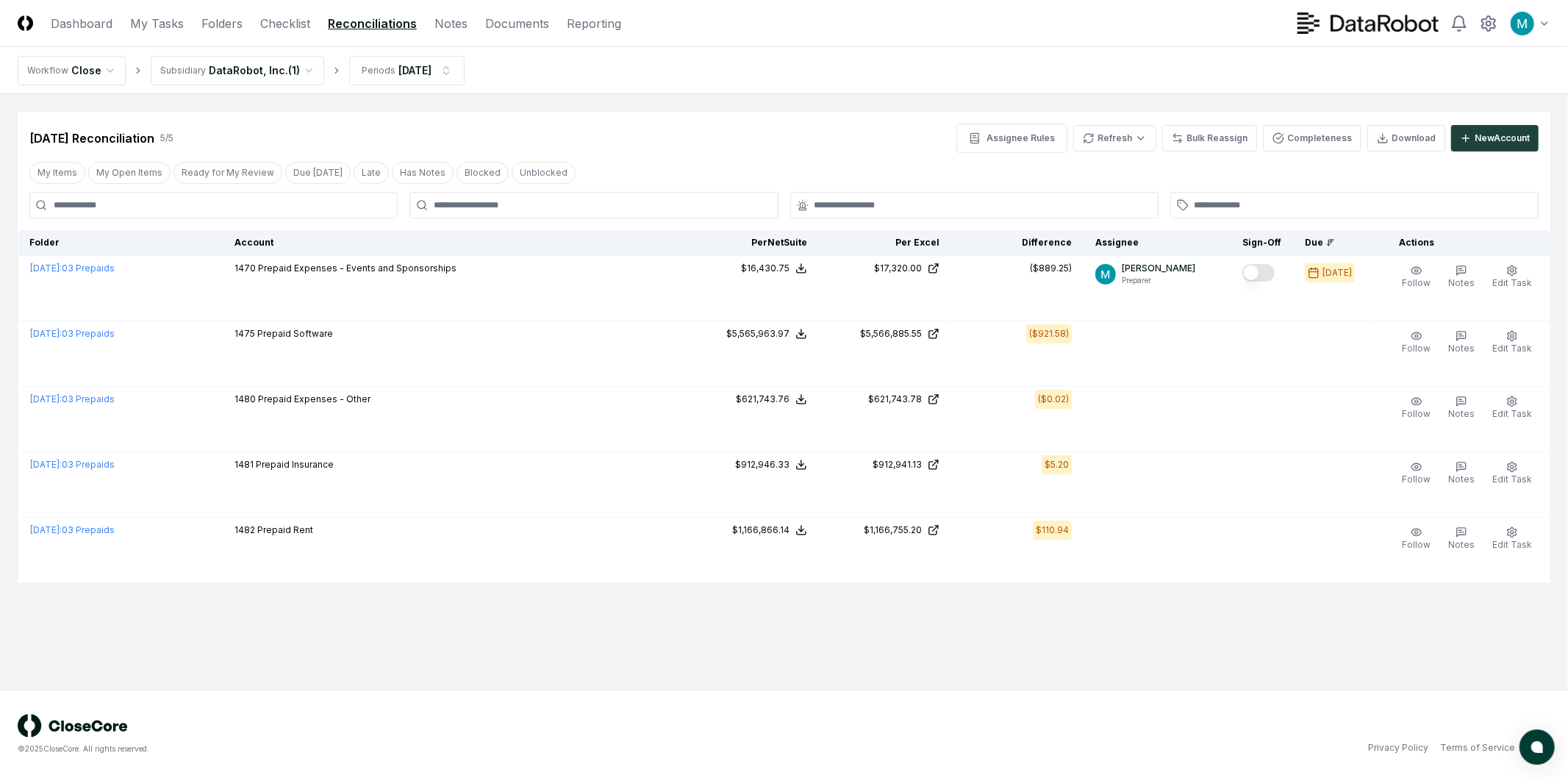
click at [545, 30] on nav "CloseCore Dashboard My Tasks Folders Checklist Reconciliations Notes Documents …" at bounding box center [319, 23] width 604 height 17
click at [531, 28] on link "Documents" at bounding box center [517, 23] width 64 height 17
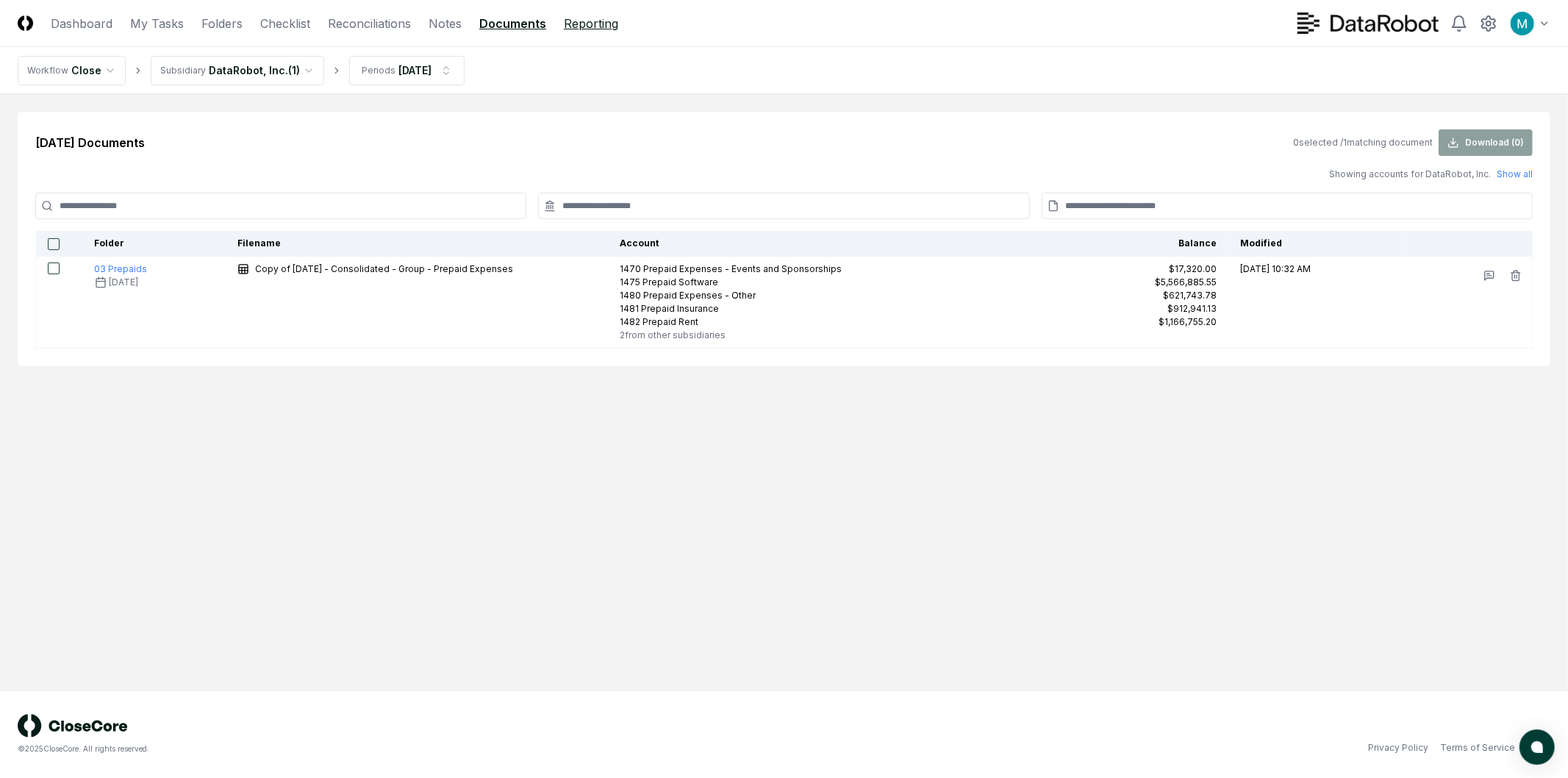
click at [596, 26] on link "Reporting" at bounding box center [590, 23] width 54 height 17
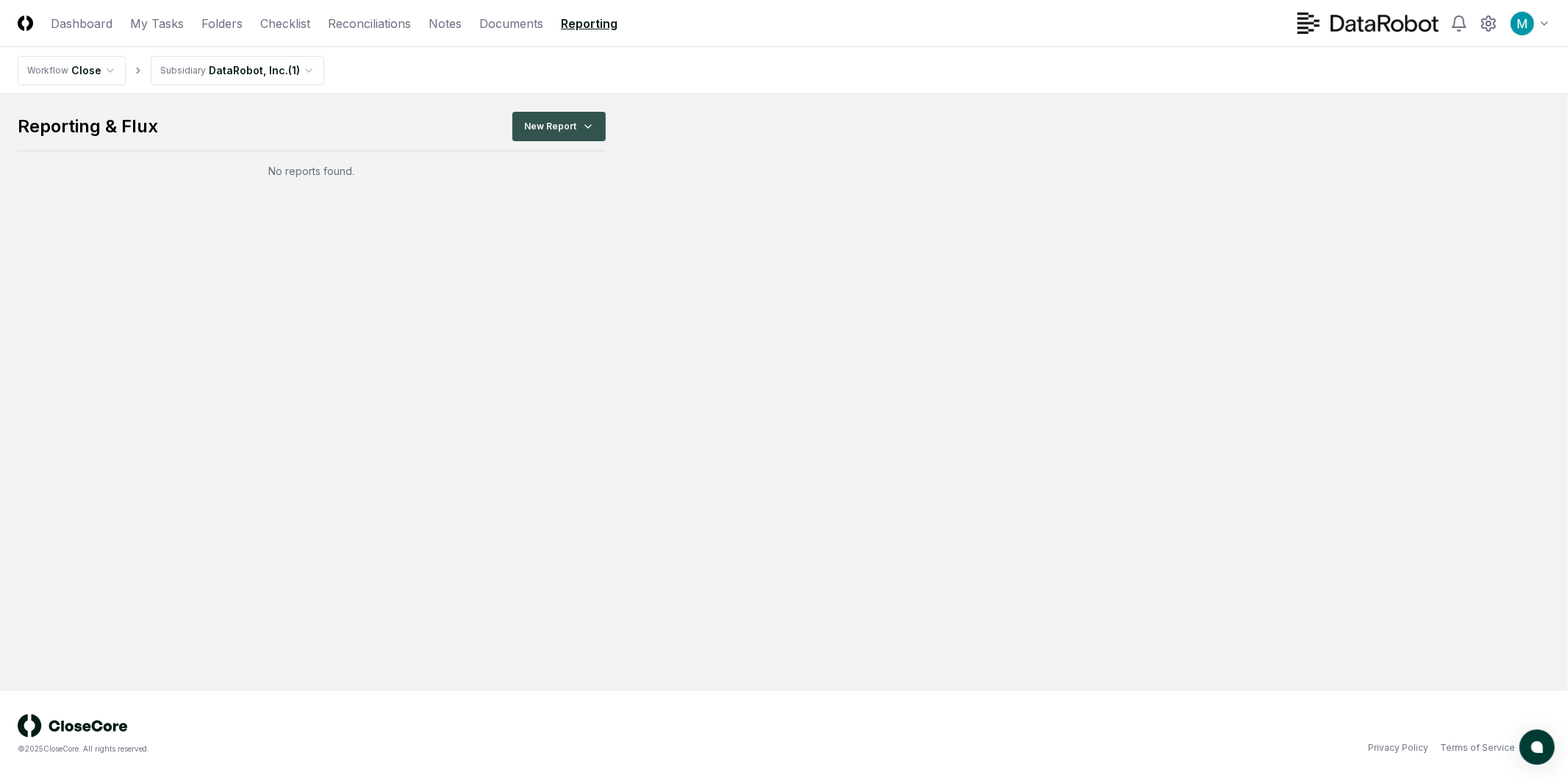
click at [572, 130] on html "CloseCore Dashboard My Tasks Folders Checklist Reconciliations Notes Documents …" at bounding box center [784, 389] width 1568 height 778
click at [587, 238] on div "All Accounts" at bounding box center [562, 231] width 104 height 22
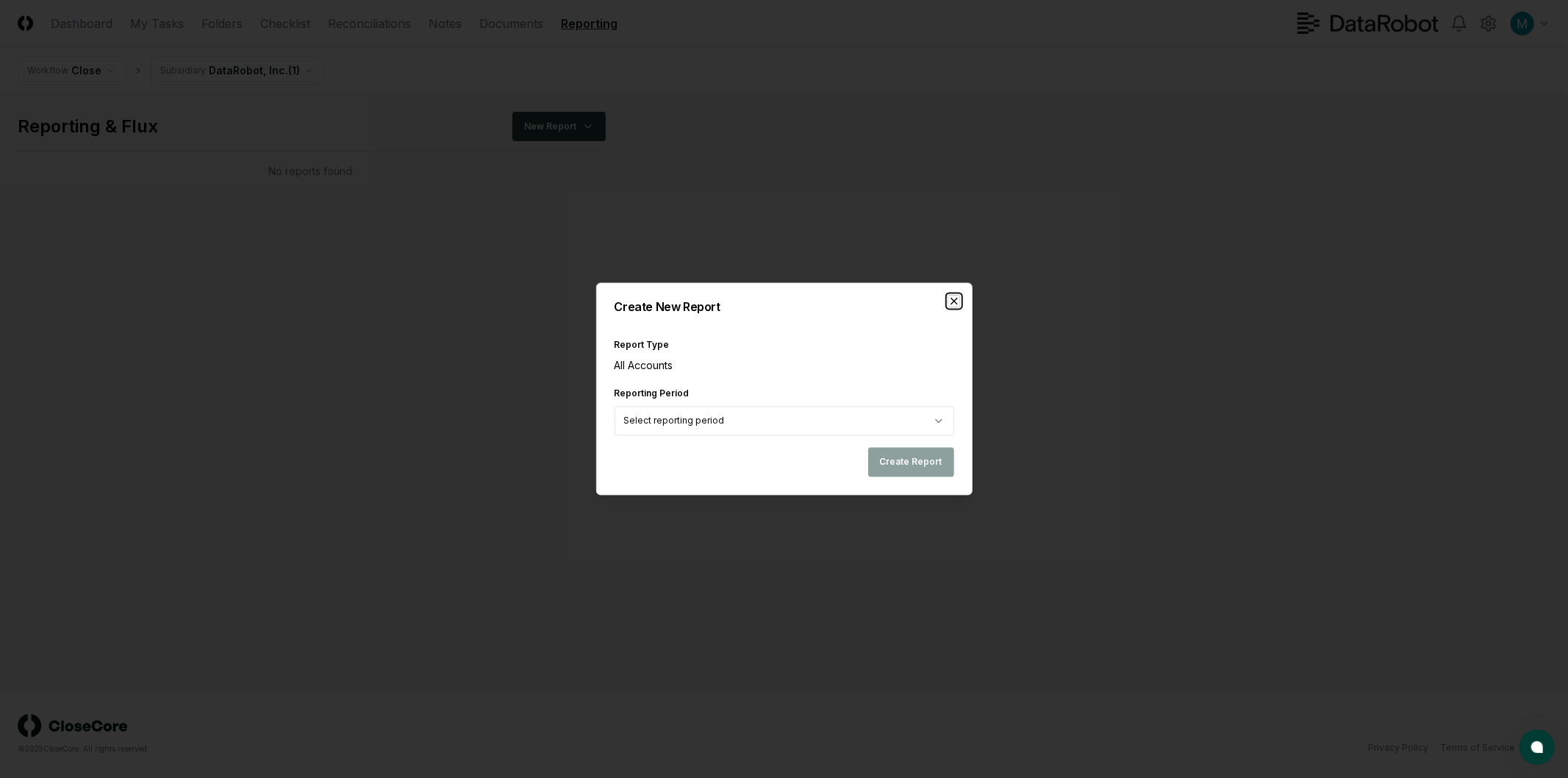
click at [949, 301] on icon "button" at bounding box center [954, 301] width 12 height 12
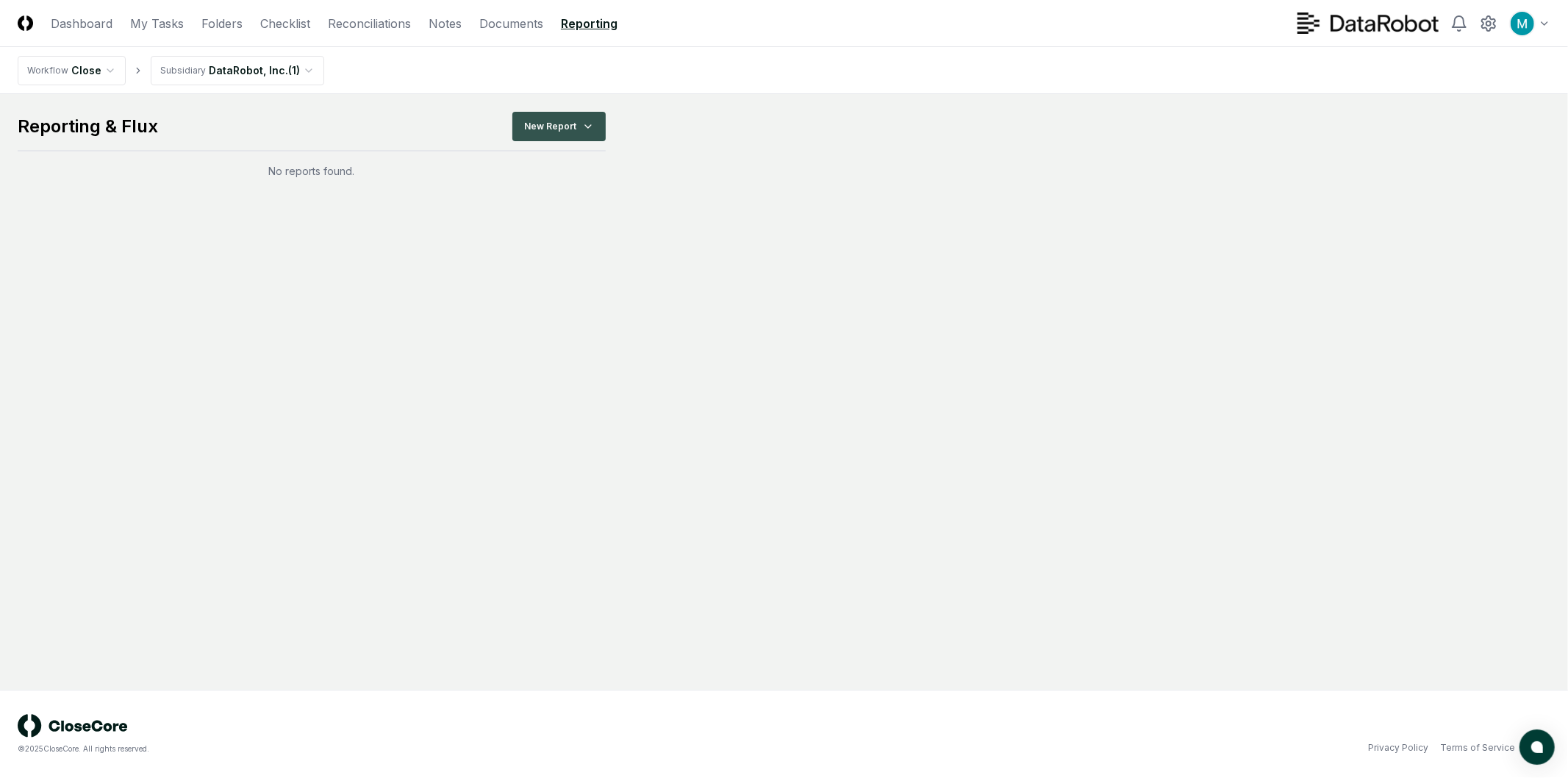
click at [563, 126] on html "CloseCore Dashboard My Tasks Folders Checklist Reconciliations Notes Documents …" at bounding box center [784, 389] width 1568 height 778
click at [582, 213] on div "Income Statement" at bounding box center [562, 209] width 104 height 22
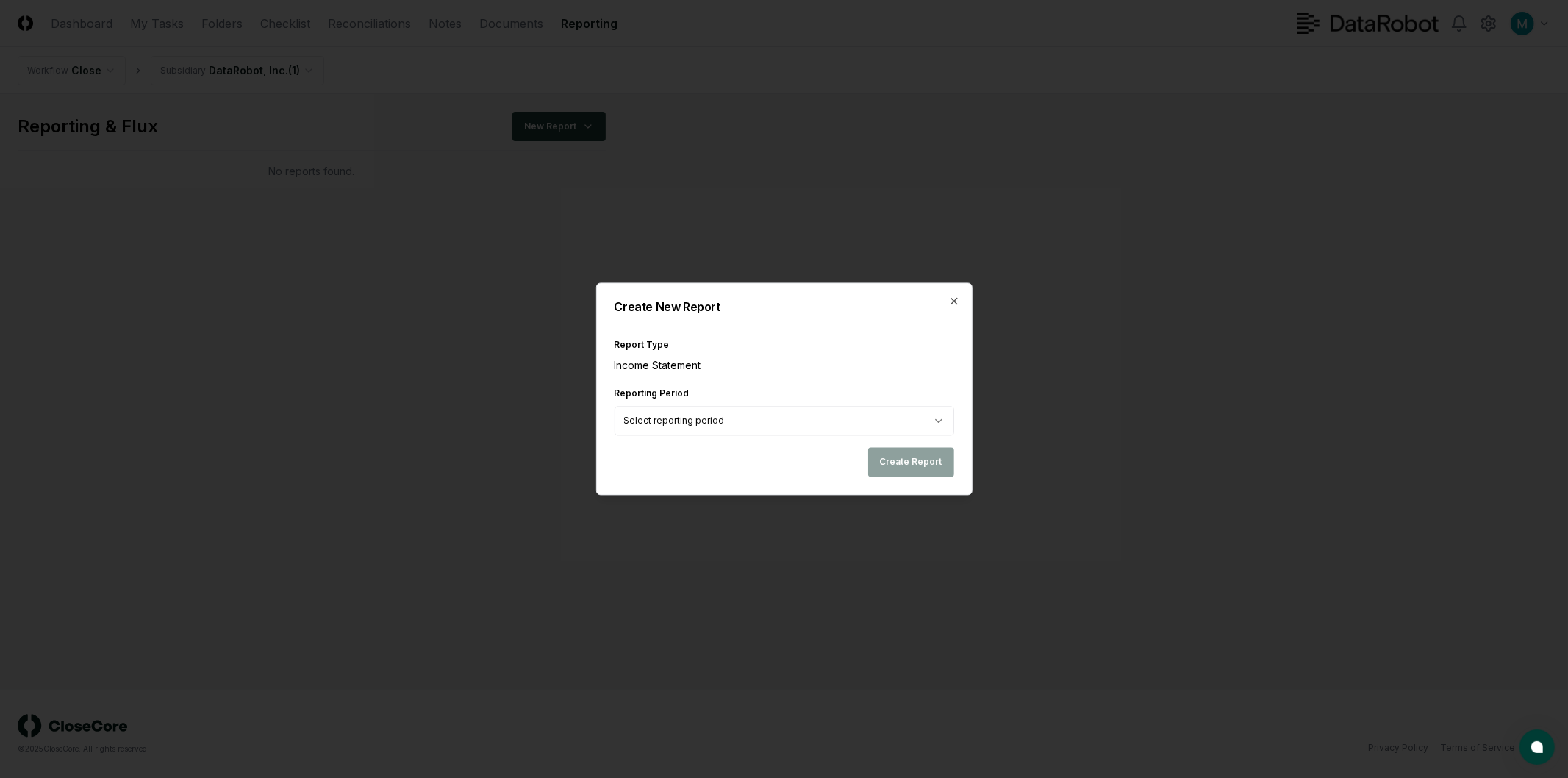
click at [777, 414] on body "CloseCore Dashboard My Tasks Folders Checklist Reconciliations Notes Documents …" at bounding box center [784, 389] width 1568 height 778
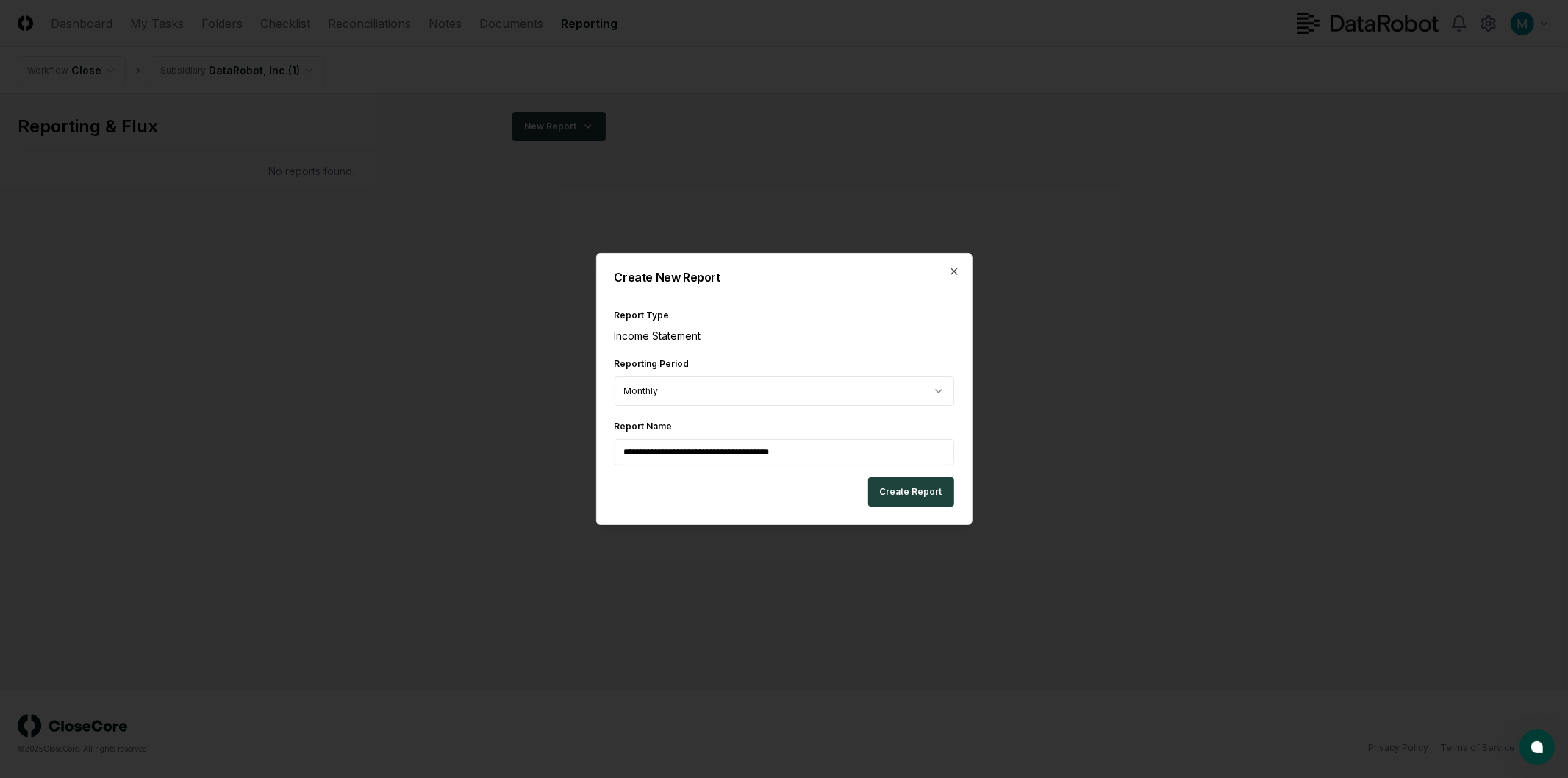
click at [822, 452] on input "**********" at bounding box center [784, 452] width 340 height 26
click at [931, 493] on button "Create Report" at bounding box center [910, 491] width 86 height 30
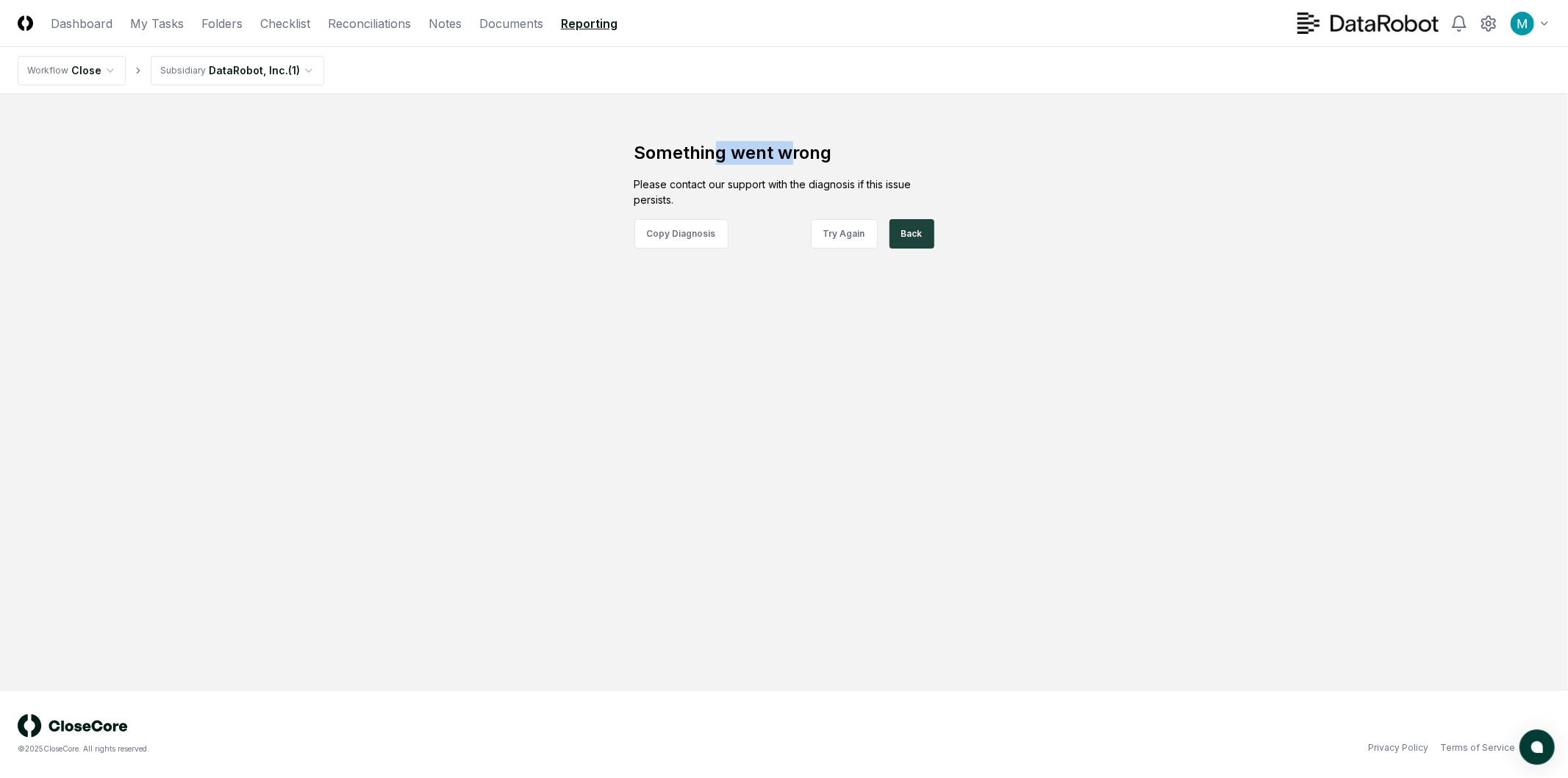
drag, startPoint x: 710, startPoint y: 145, endPoint x: 795, endPoint y: 153, distance: 85.4
click at [795, 152] on h2 "Something went wrong" at bounding box center [784, 153] width 300 height 23
click at [799, 160] on h2 "Something went wrong" at bounding box center [784, 153] width 300 height 23
drag, startPoint x: 773, startPoint y: 170, endPoint x: 895, endPoint y: 185, distance: 122.9
click at [893, 185] on div "Something went wrong Please contact our support with the diagnosis if this issu…" at bounding box center [784, 194] width 441 height 107
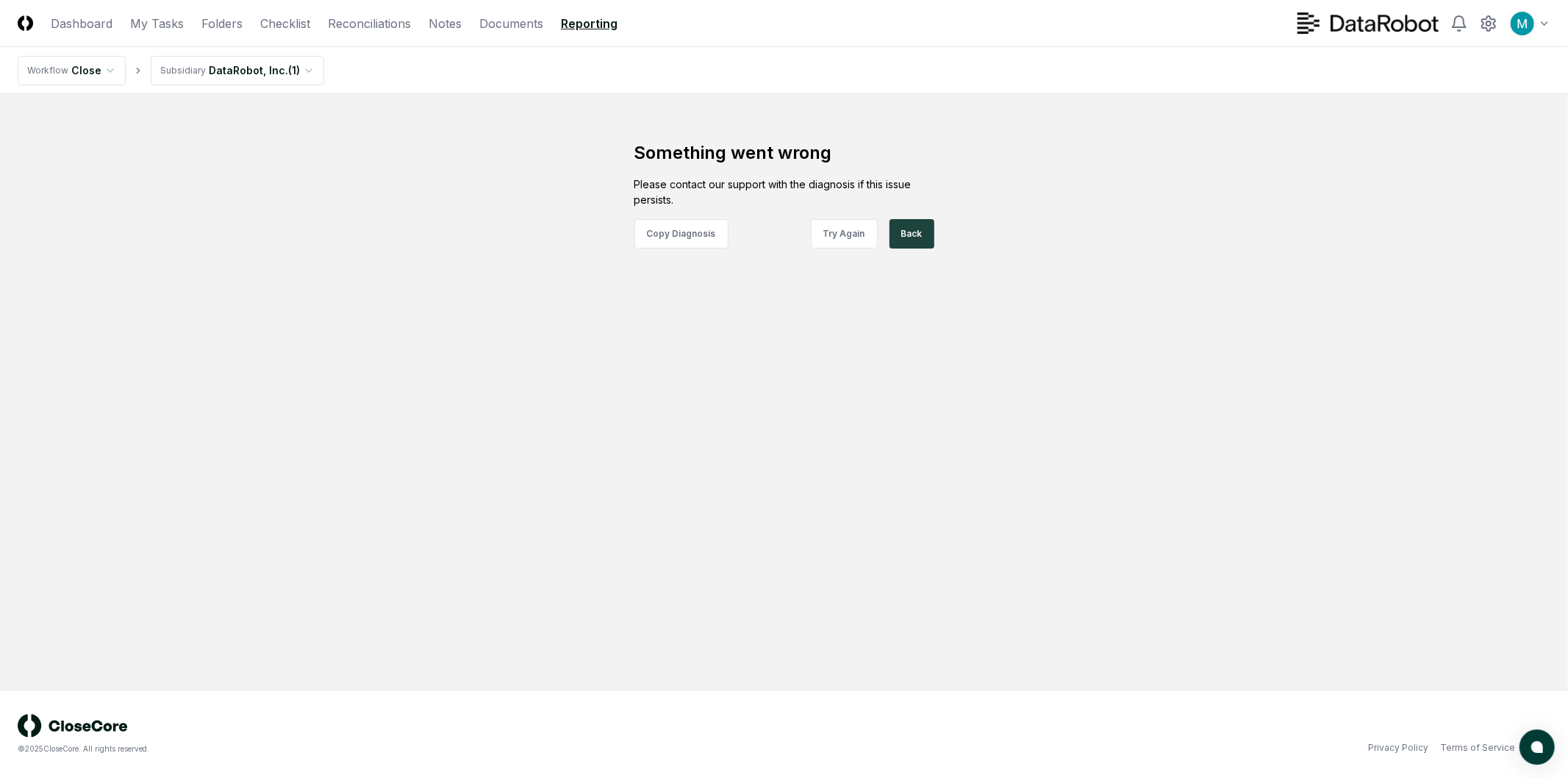
click at [907, 186] on div "Please contact our support with the diagnosis if this issue persists." at bounding box center [784, 192] width 300 height 31
click at [676, 233] on button "Copy Diagnosis" at bounding box center [682, 233] width 94 height 30
click at [682, 330] on main "Something went wrong Please contact our support with the diagnosis if this issu…" at bounding box center [784, 392] width 1568 height 595
click at [861, 233] on button "Try Again" at bounding box center [844, 233] width 66 height 30
click at [254, 70] on html "CloseCore Dashboard My Tasks Folders Checklist Reconciliations Notes Documents …" at bounding box center [784, 389] width 1568 height 778
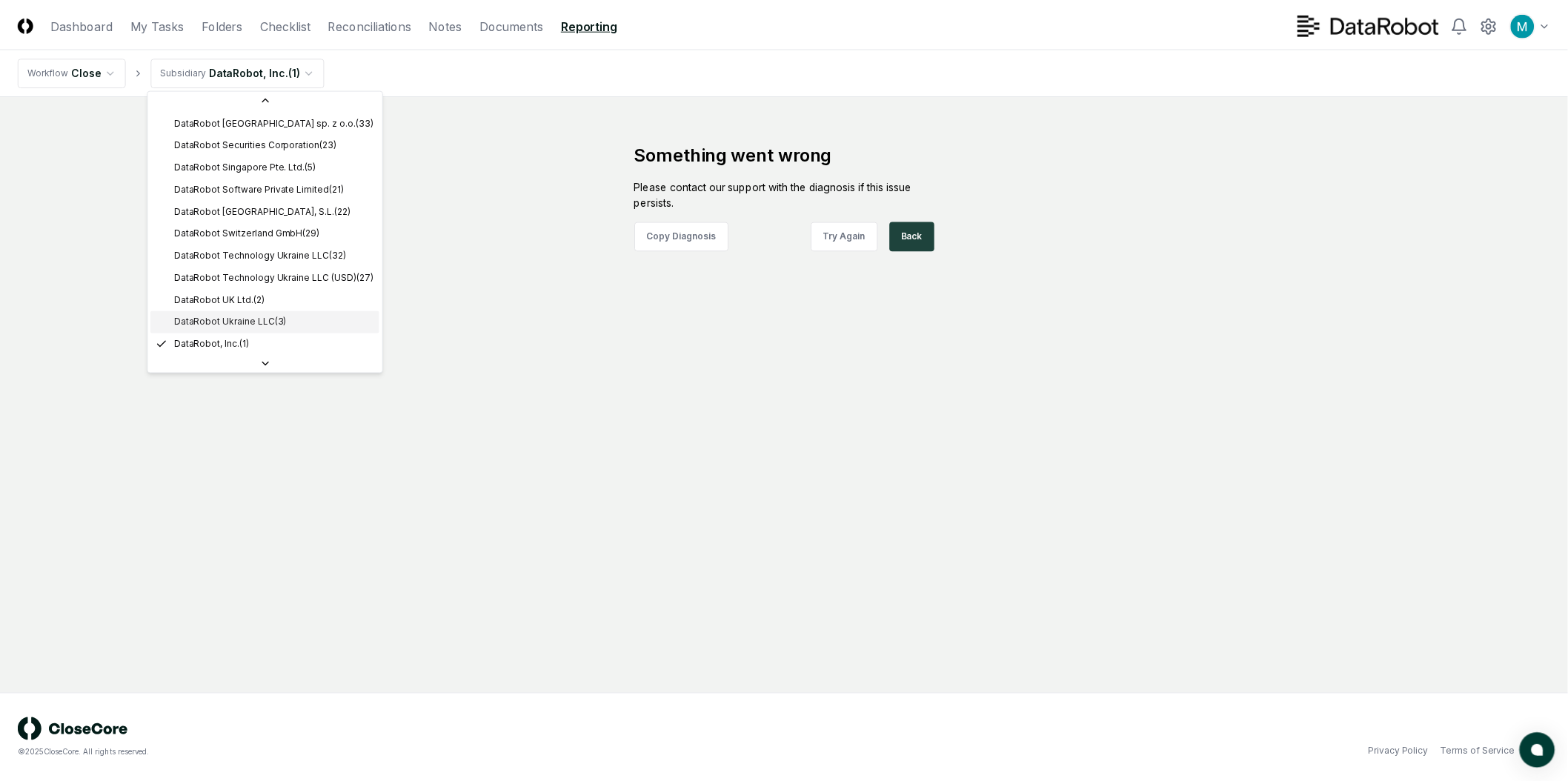
scroll to position [430, 0]
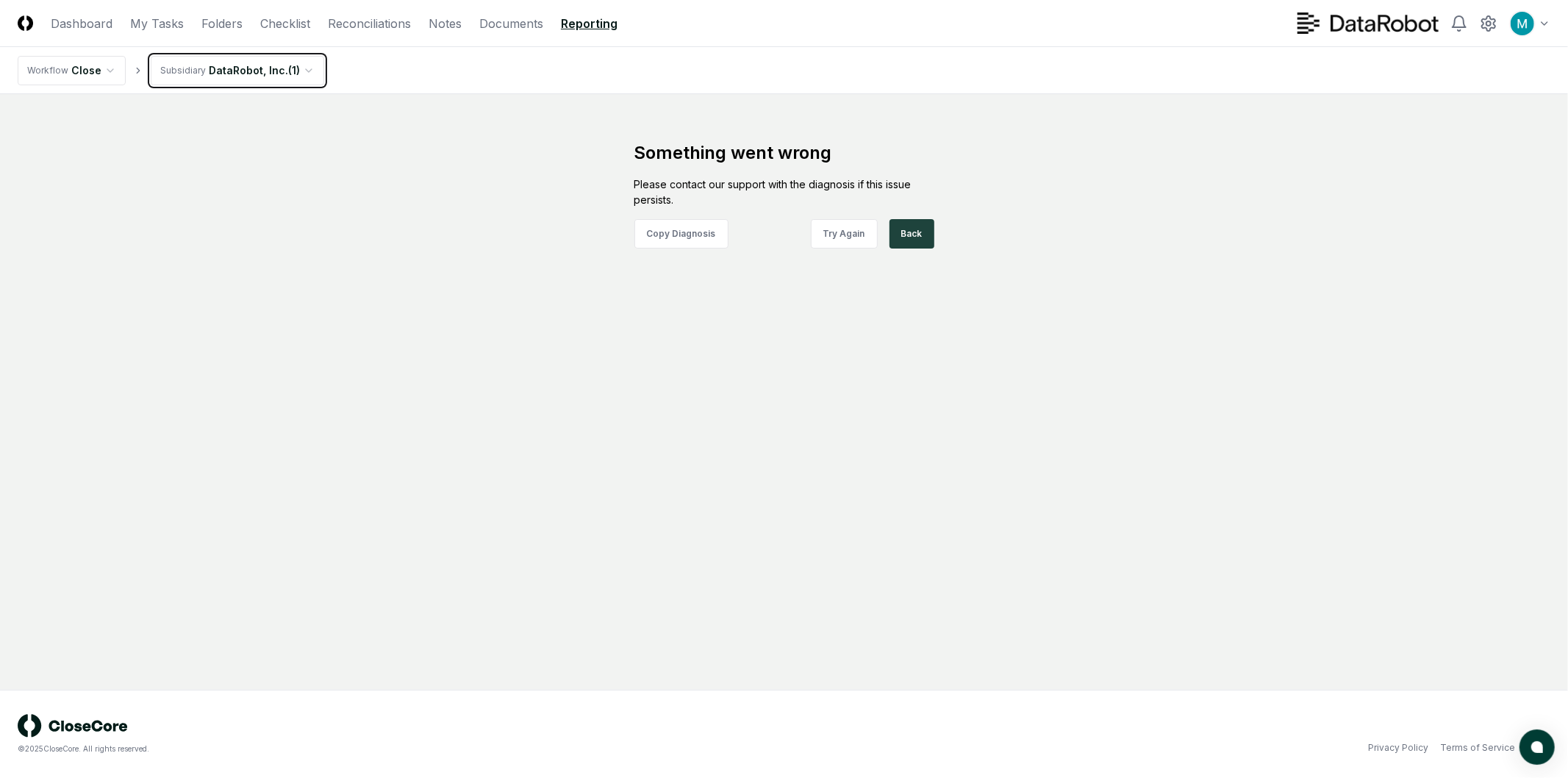
click at [520, 335] on html "CloseCore Dashboard My Tasks Folders Checklist Reconciliations Notes Documents …" at bounding box center [784, 389] width 1568 height 778
click at [921, 228] on button "Back" at bounding box center [912, 233] width 45 height 30
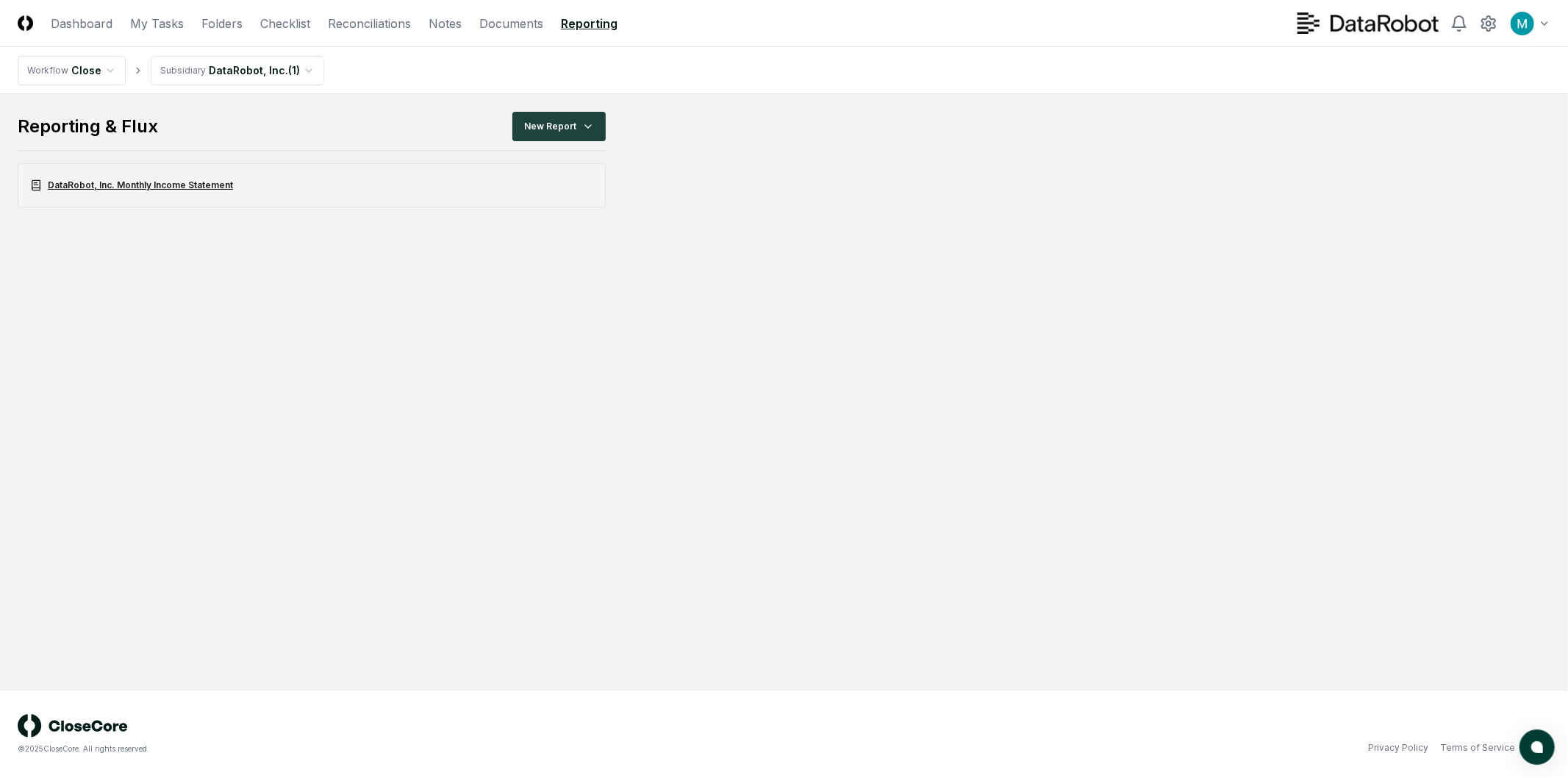
click at [168, 182] on link "DataRobot, Inc. Monthly Income Statement" at bounding box center [311, 185] width 588 height 44
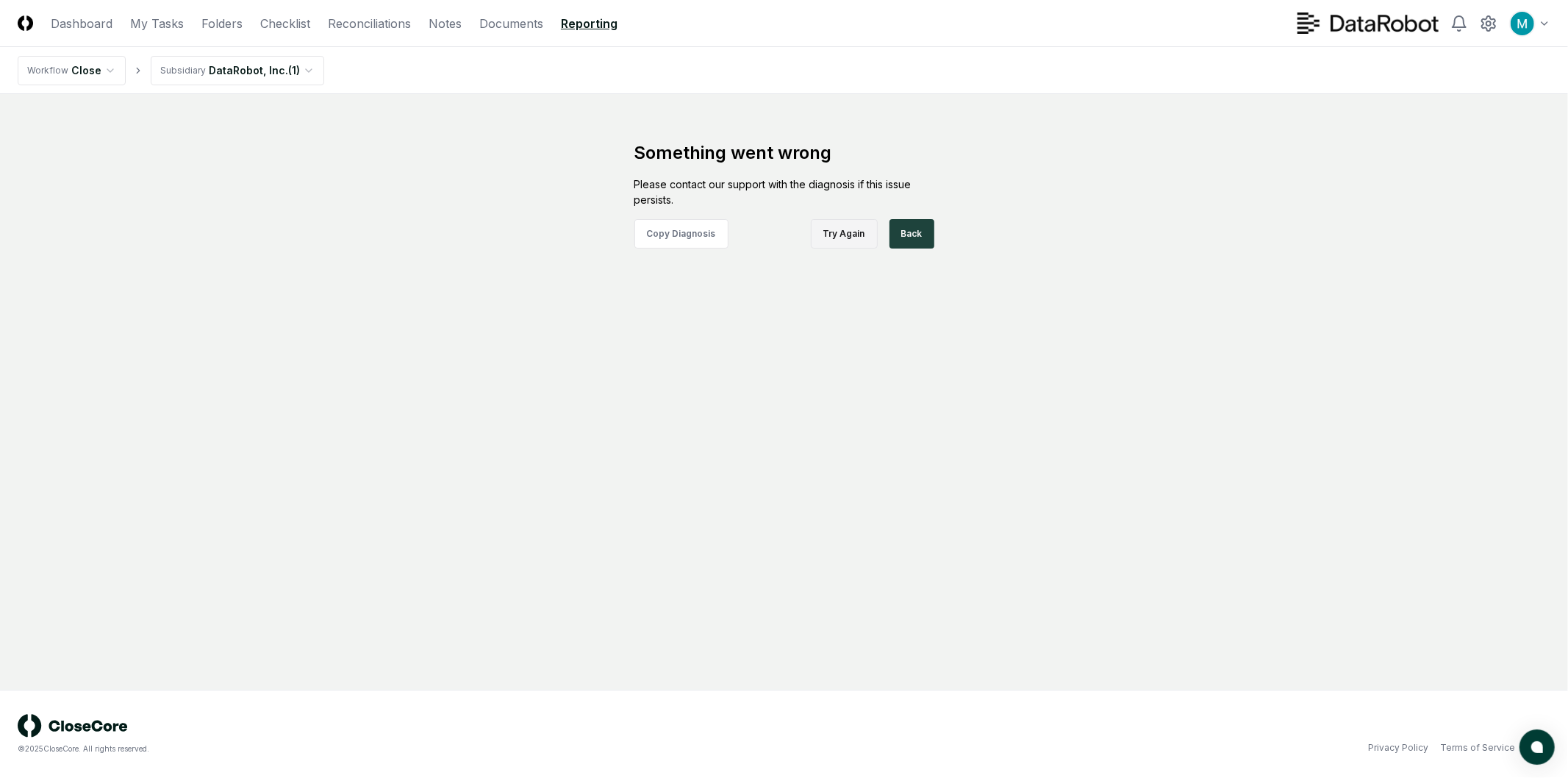
click at [858, 233] on button "Try Again" at bounding box center [844, 233] width 66 height 30
click at [899, 232] on button "Back" at bounding box center [912, 233] width 45 height 30
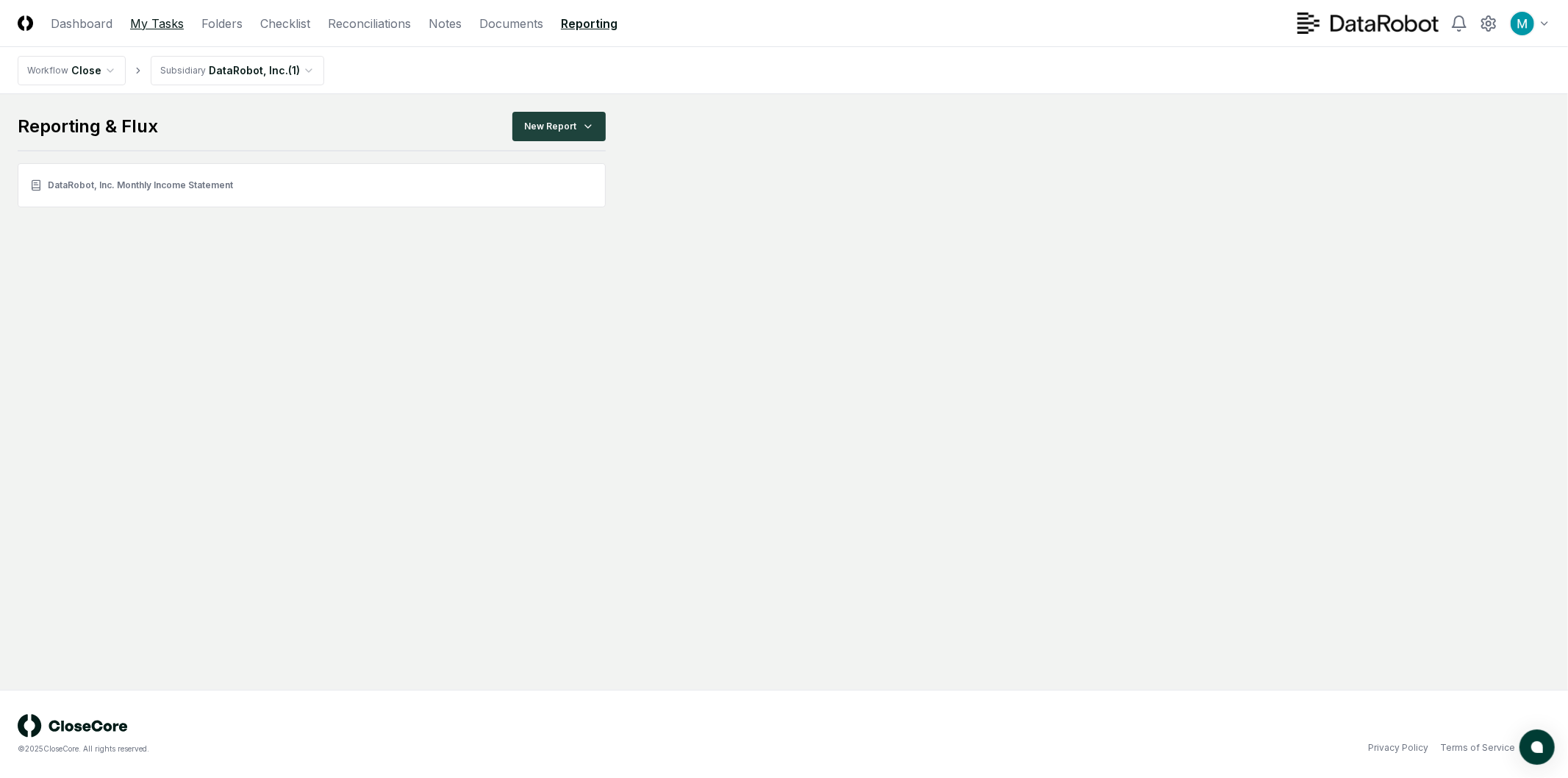
click at [135, 20] on link "My Tasks" at bounding box center [157, 23] width 54 height 17
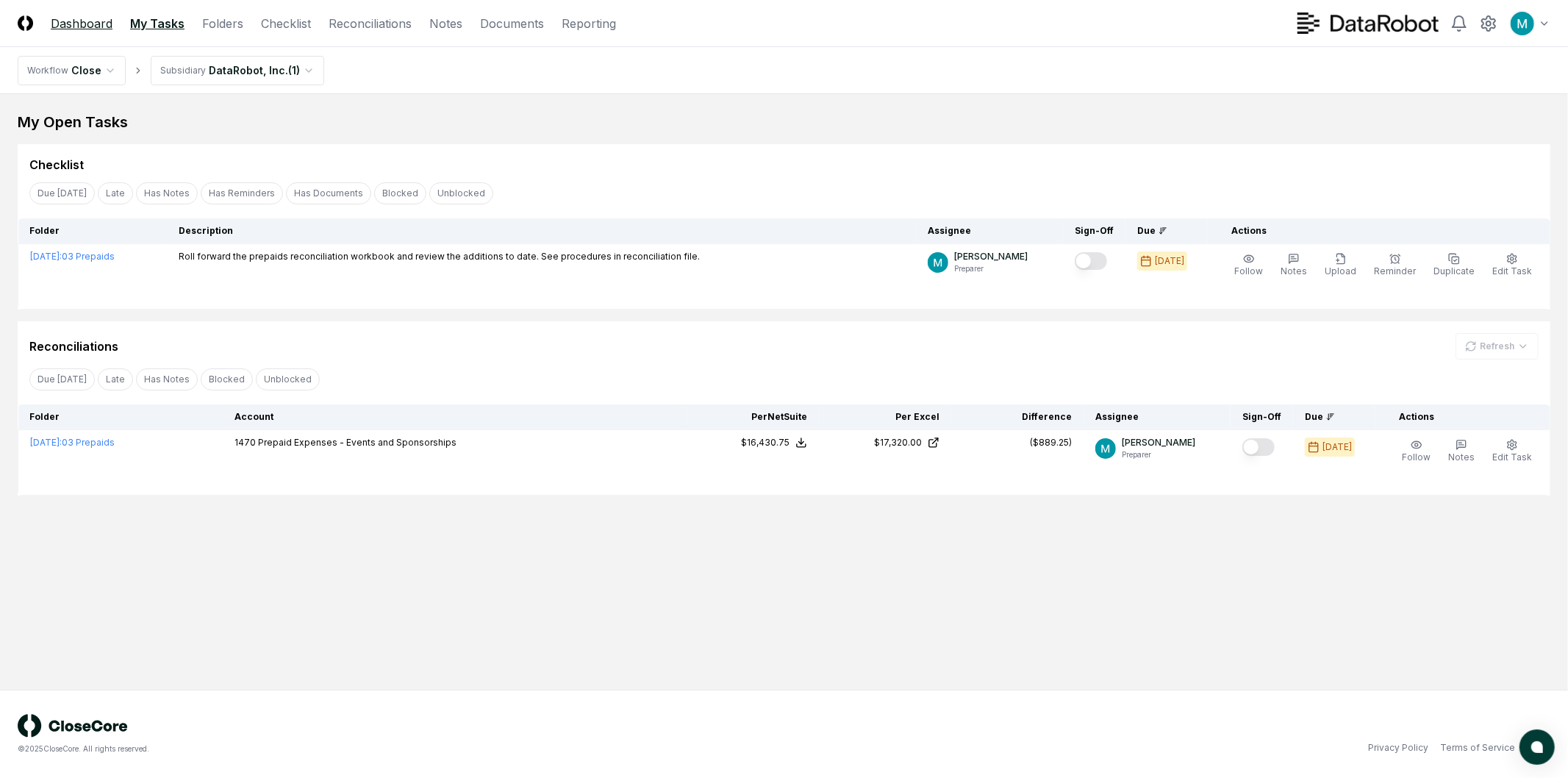
click at [82, 23] on link "Dashboard" at bounding box center [82, 23] width 62 height 17
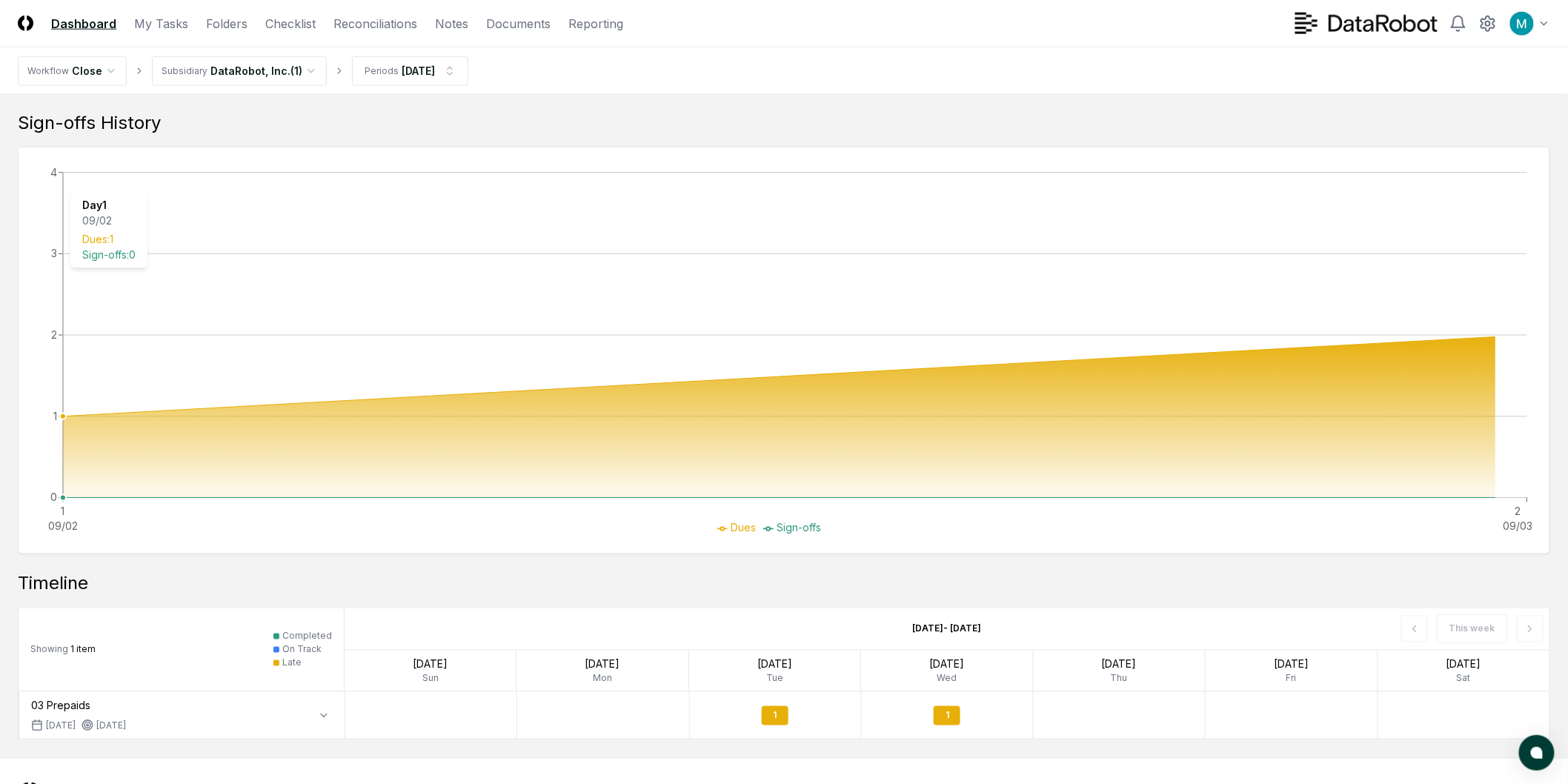
scroll to position [791, 0]
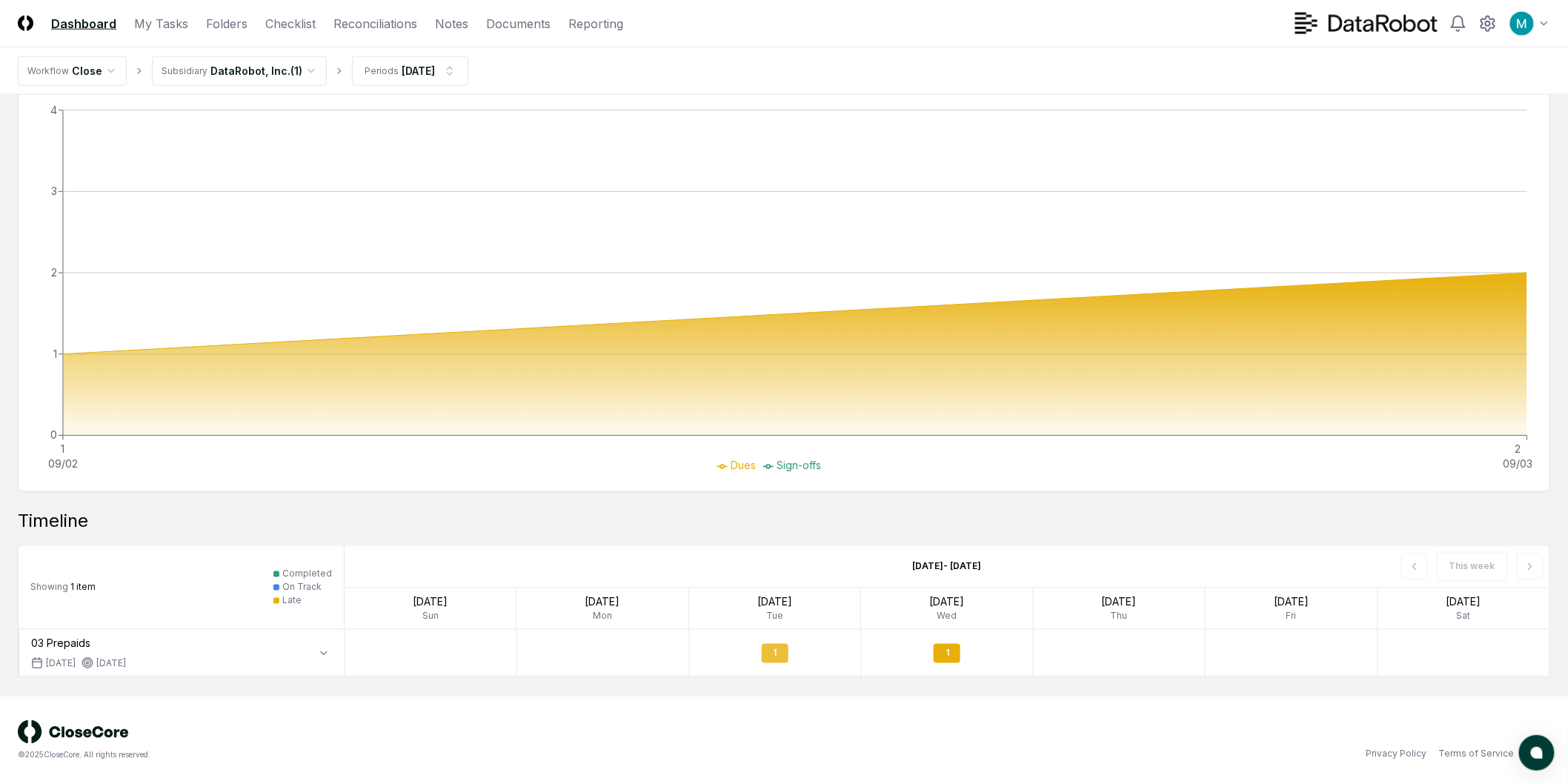
click at [777, 647] on div "1" at bounding box center [775, 653] width 26 height 19
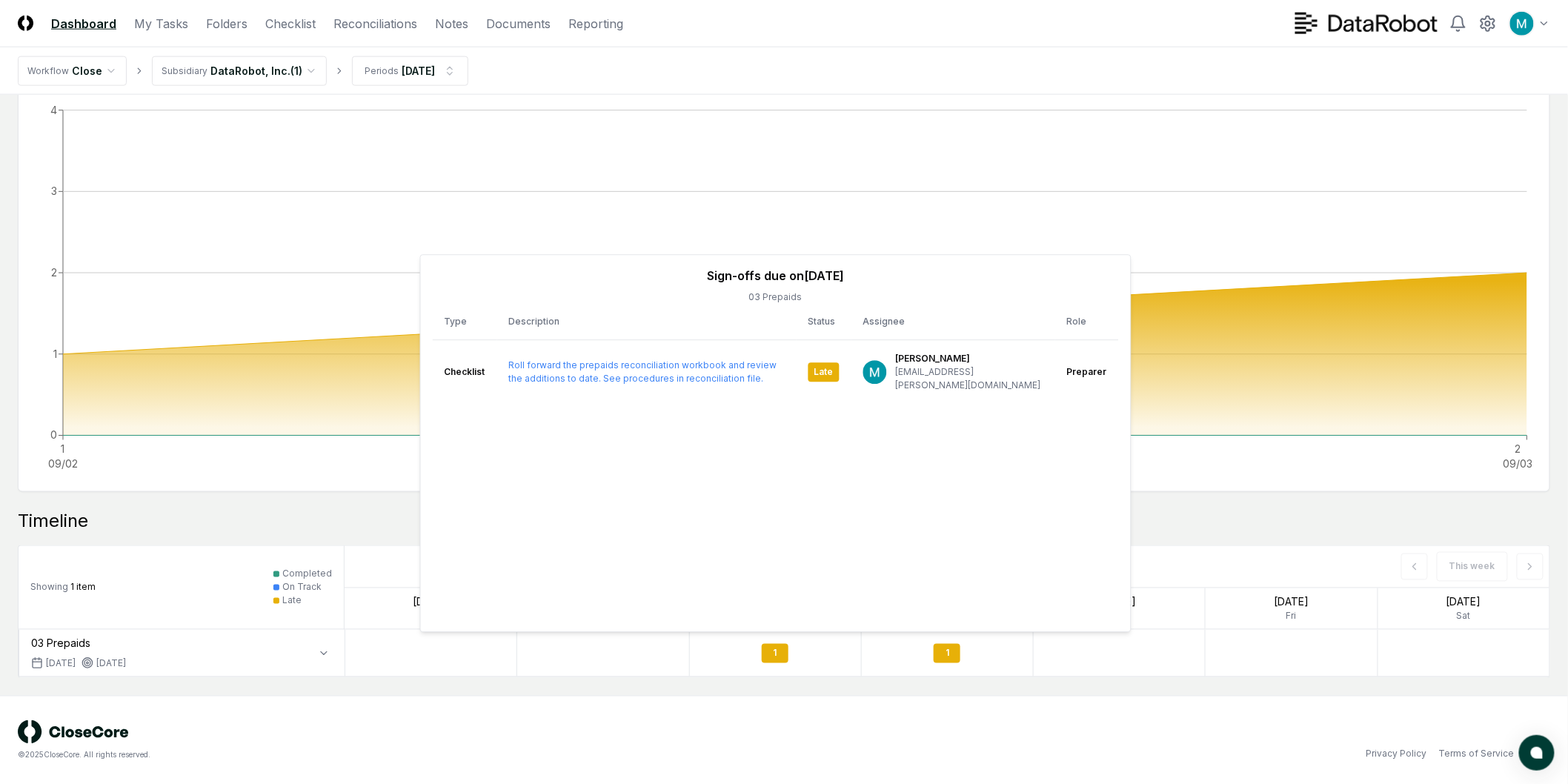
click at [914, 689] on main "Overview Showing 1 | Group by Folders 0 % 03 Prepaids [DATE] Checklist 1 Task 1…" at bounding box center [784, 0] width 1568 height 1391
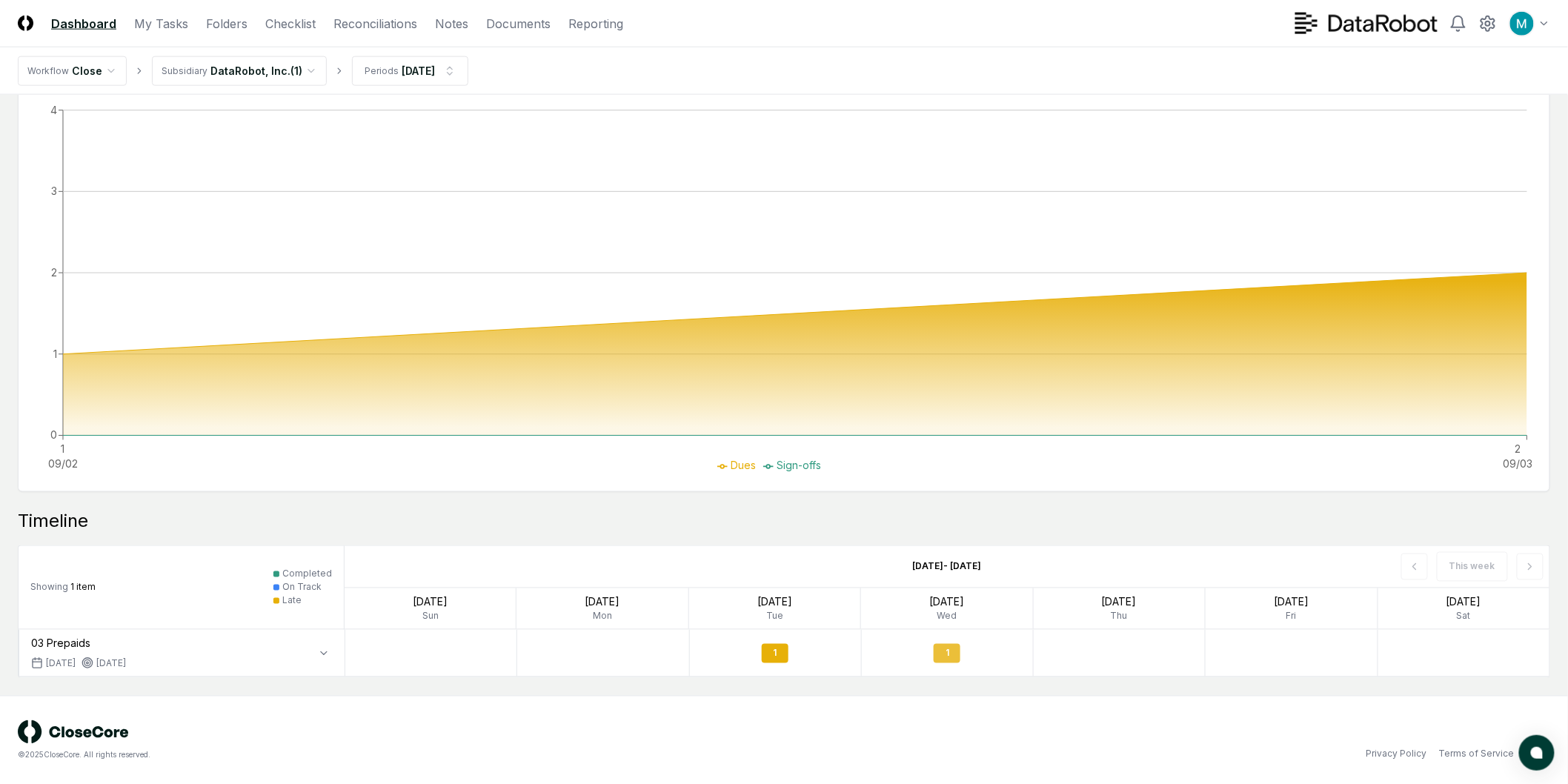
click at [951, 646] on div "1" at bounding box center [947, 653] width 26 height 19
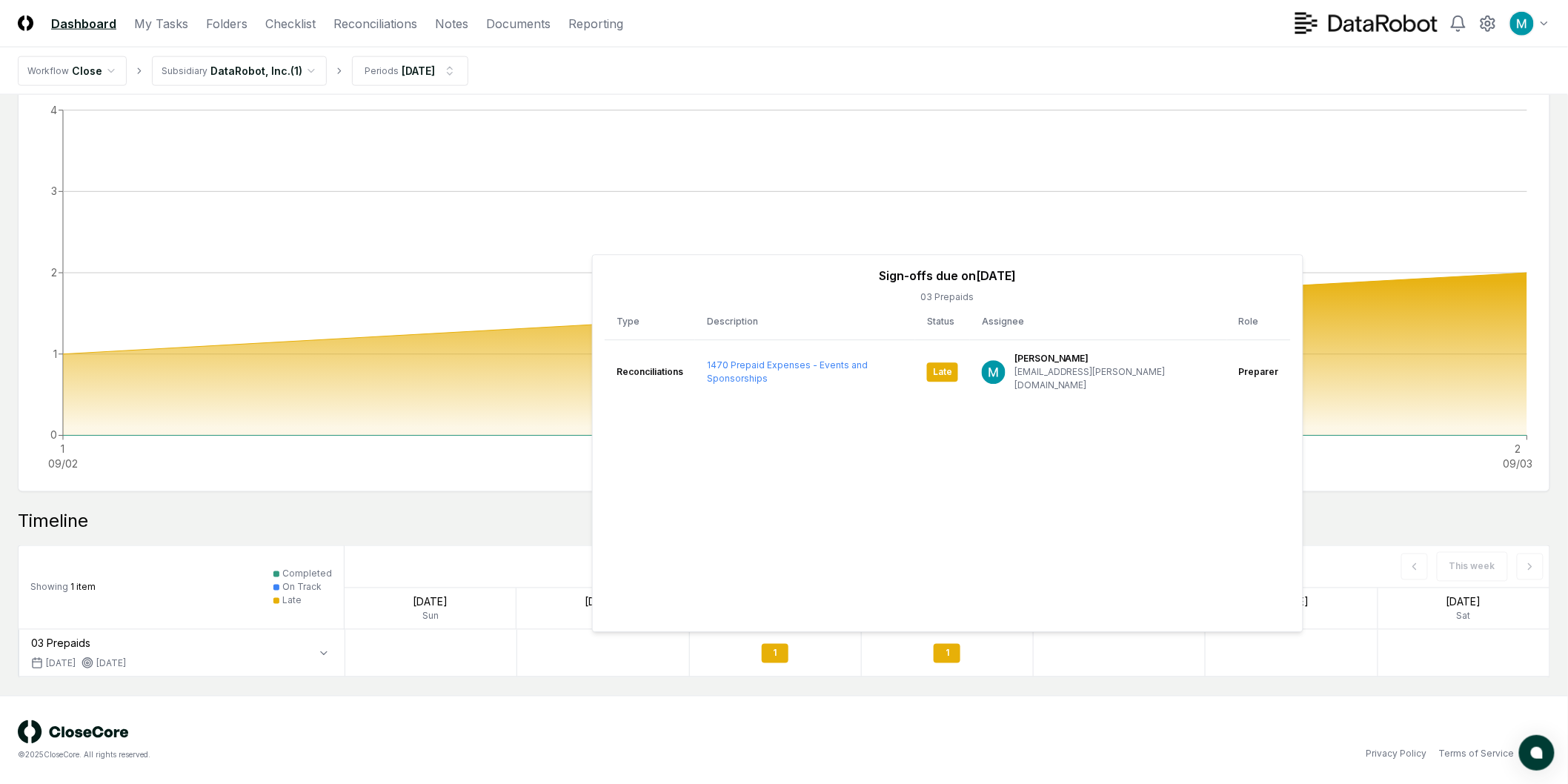
click at [1116, 670] on div at bounding box center [1119, 653] width 172 height 47
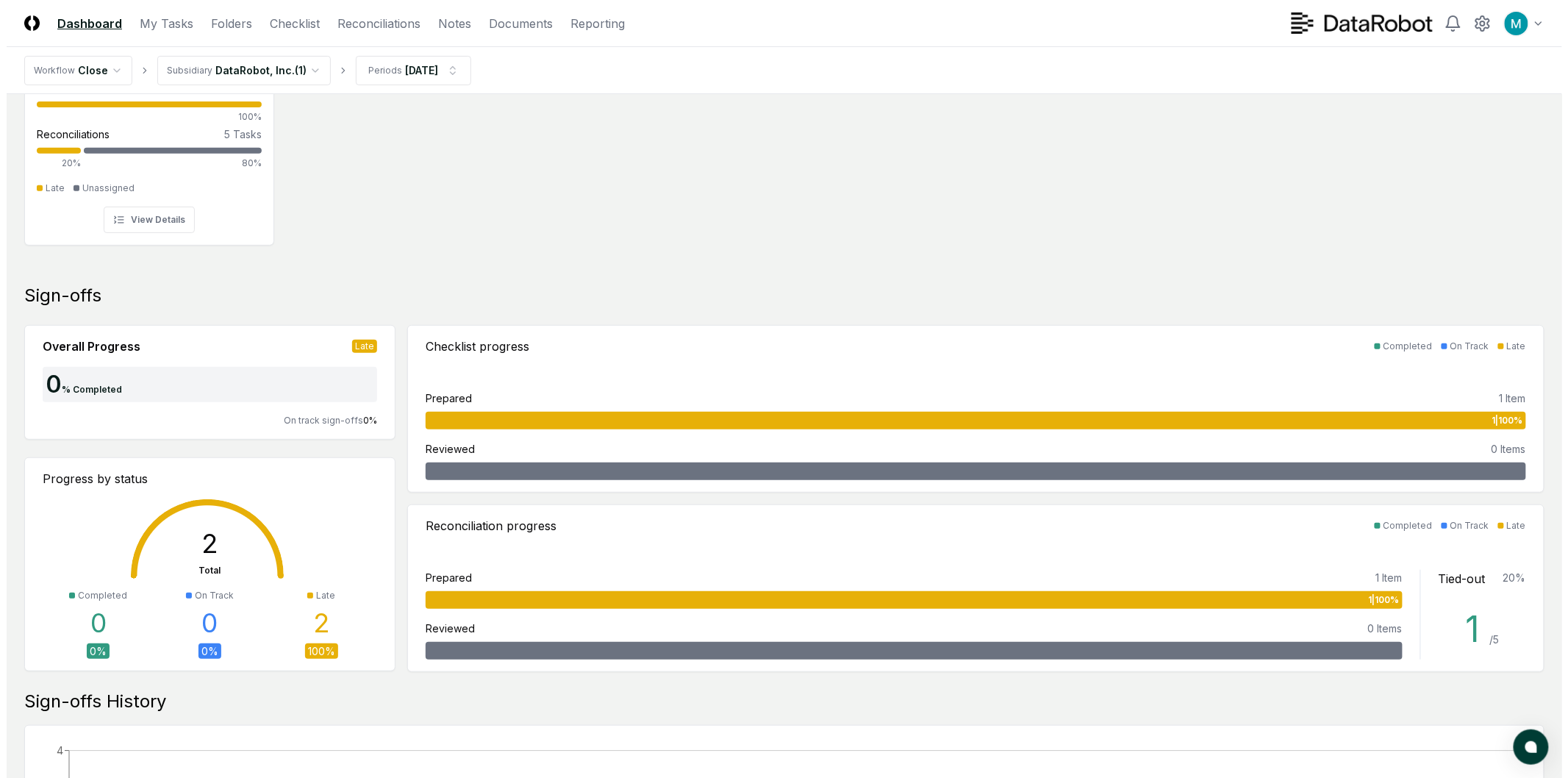
scroll to position [0, 0]
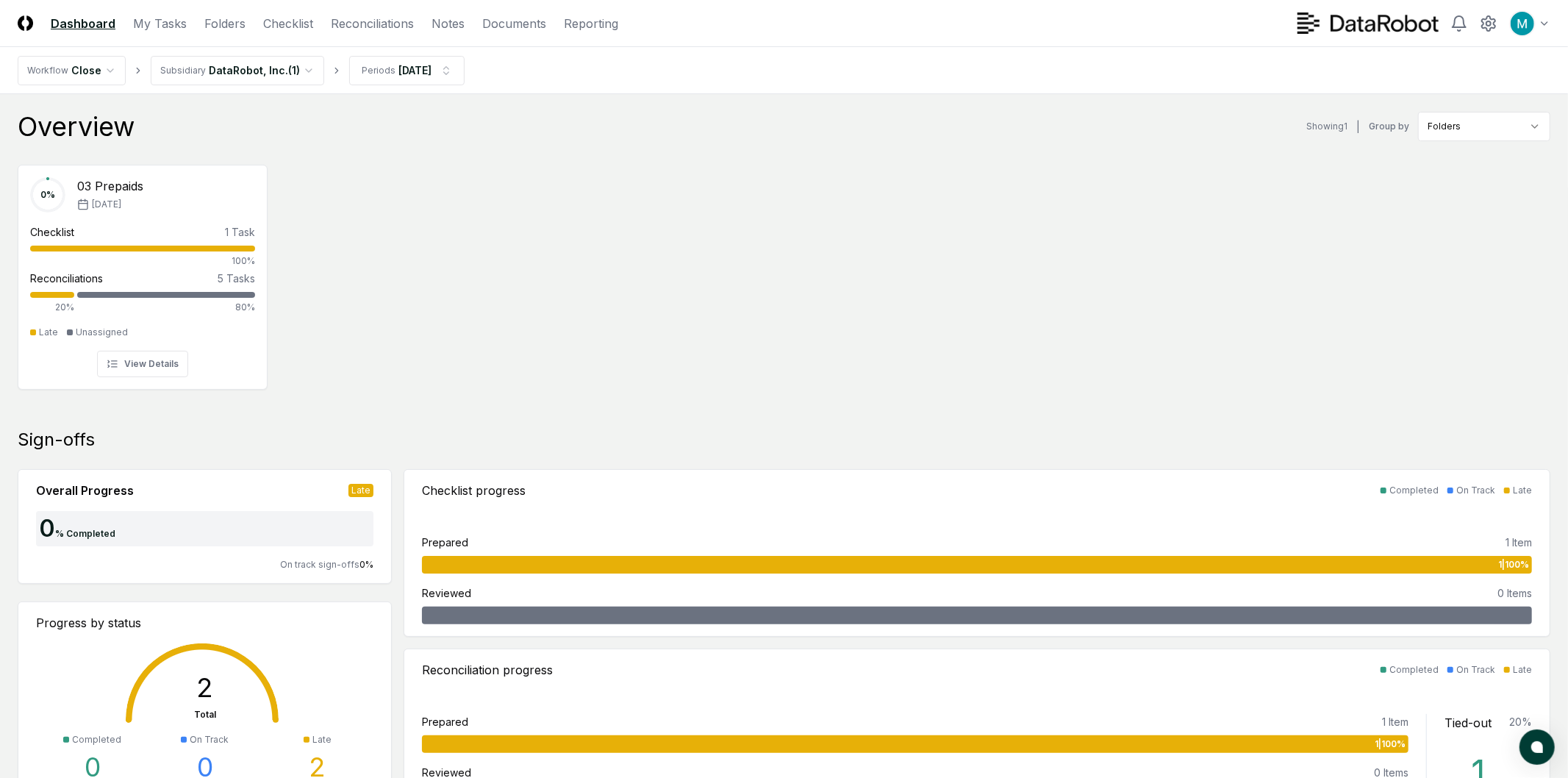
click at [176, 72] on html "CloseCore Dashboard My Tasks Folders Checklist Reconciliations Notes Documents …" at bounding box center [784, 781] width 1568 height 1563
click at [702, 393] on div "0 % 03 Prepaids [DATE] Checklist 1 Task 100% Reconciliations 5 Tasks 20% 80% La…" at bounding box center [777, 275] width 1555 height 246
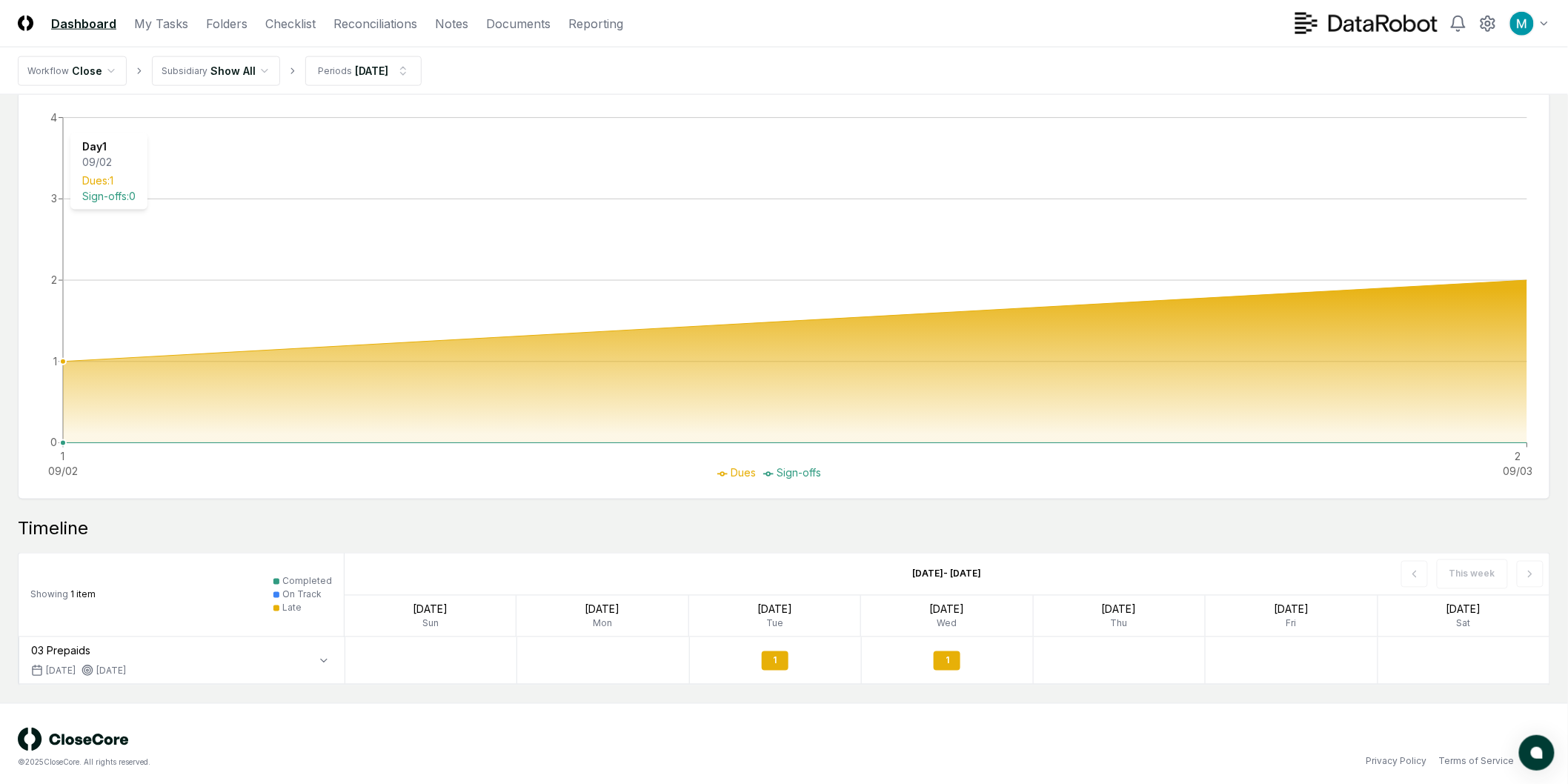
scroll to position [791, 0]
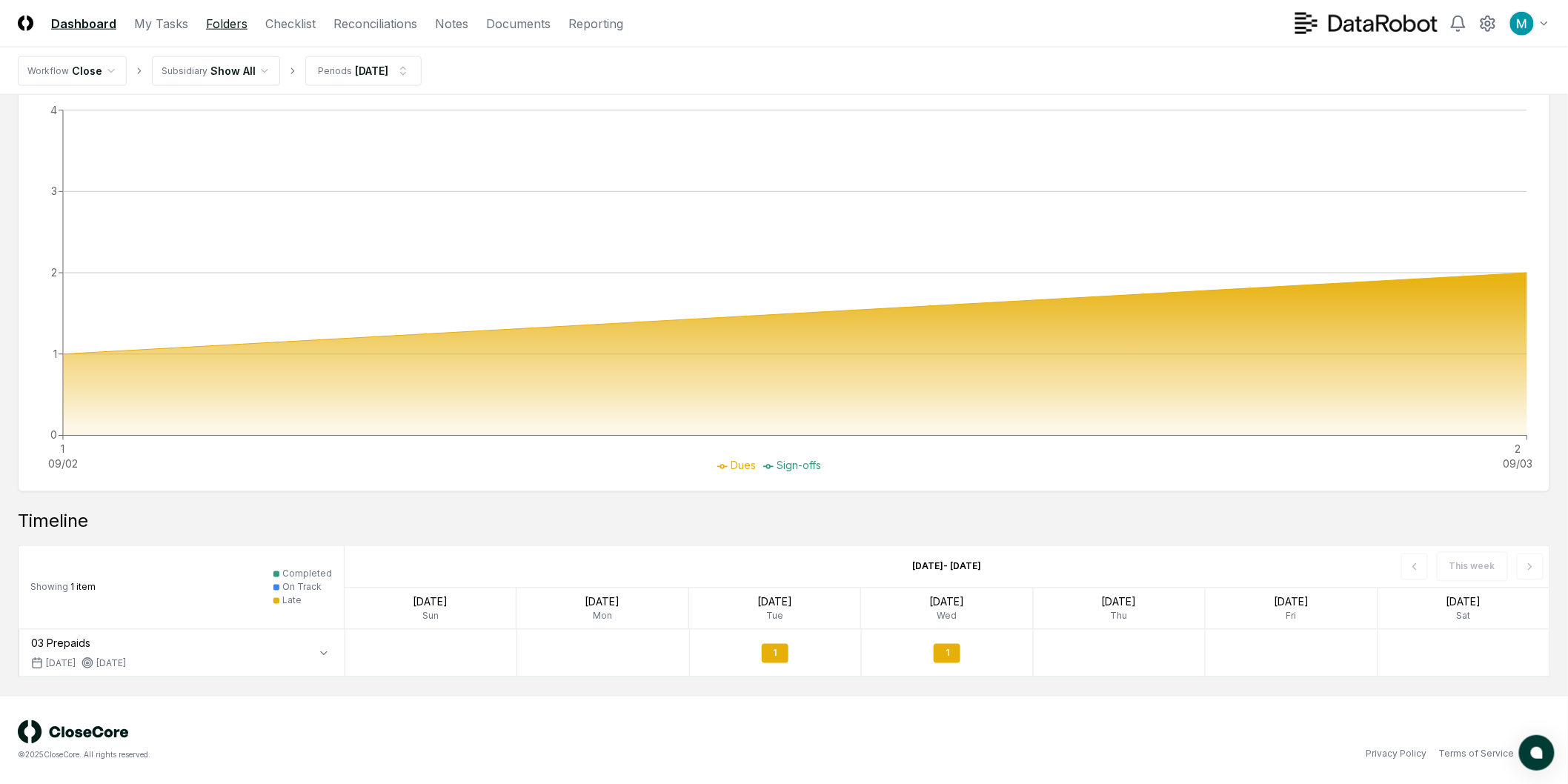
click at [208, 20] on link "Folders" at bounding box center [226, 23] width 42 height 17
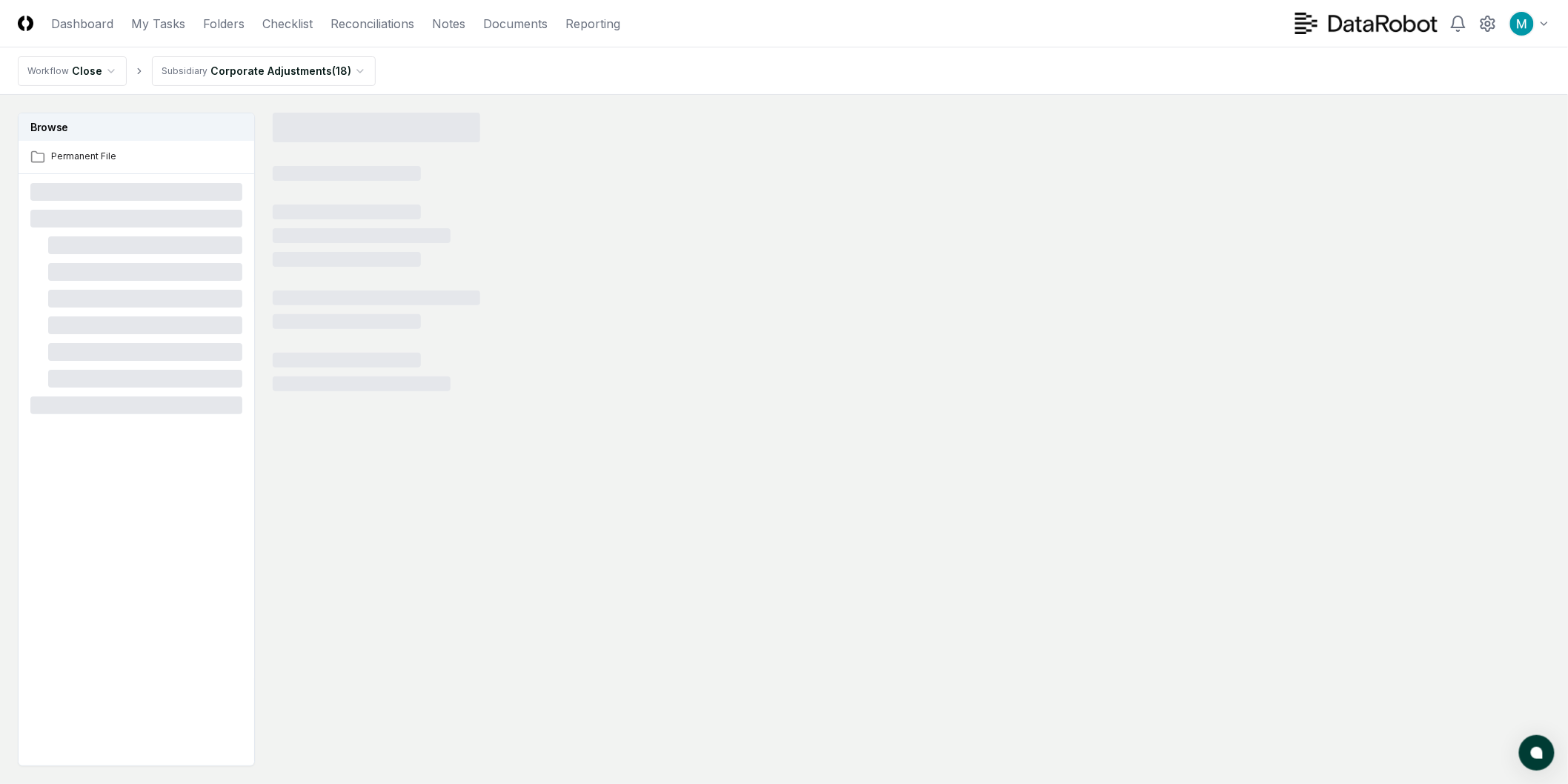
click at [205, 67] on html "CloseCore Dashboard My Tasks Folders Checklist Reconciliations Notes Documents …" at bounding box center [784, 436] width 1568 height 872
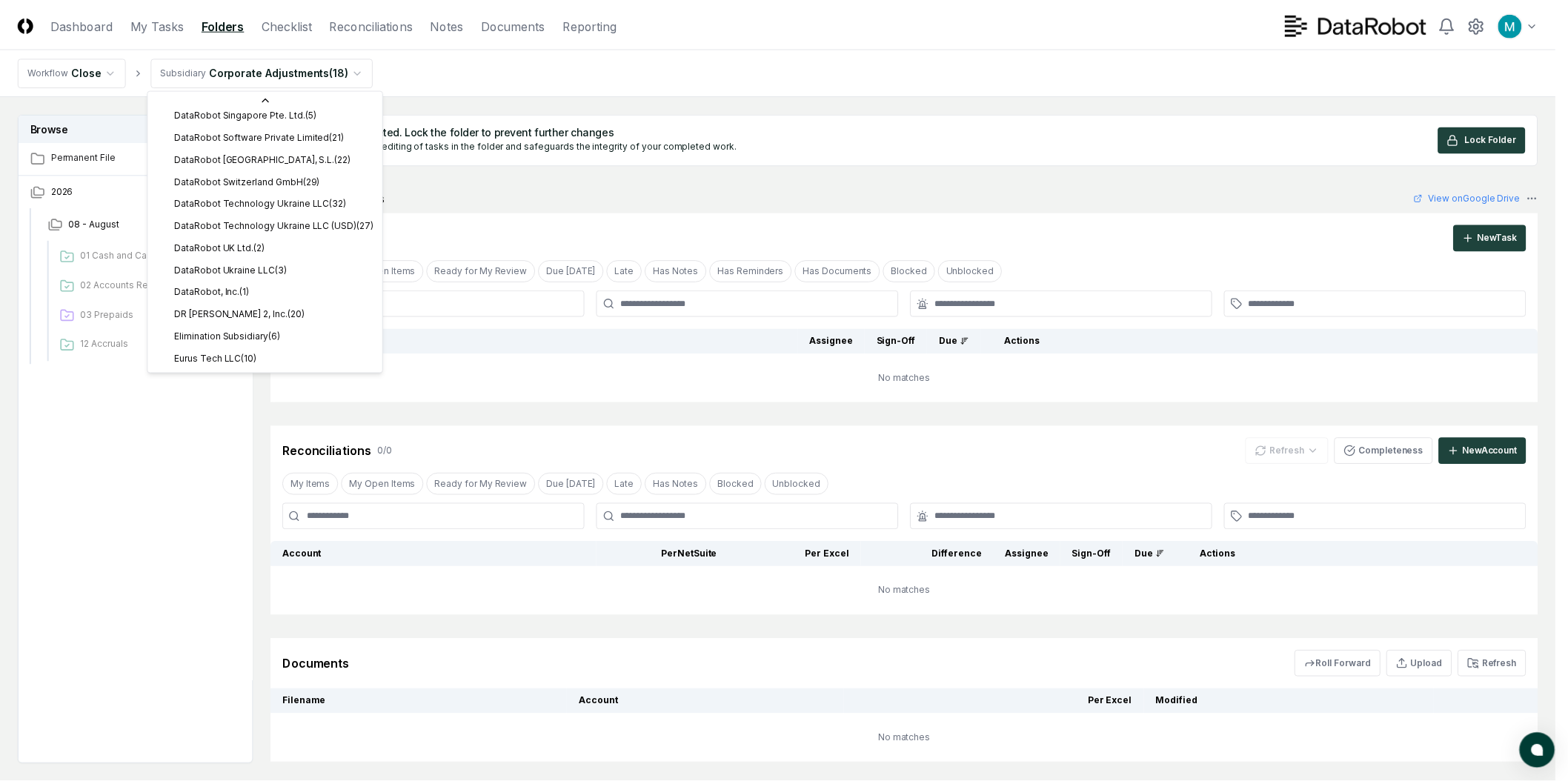
scroll to position [428, 0]
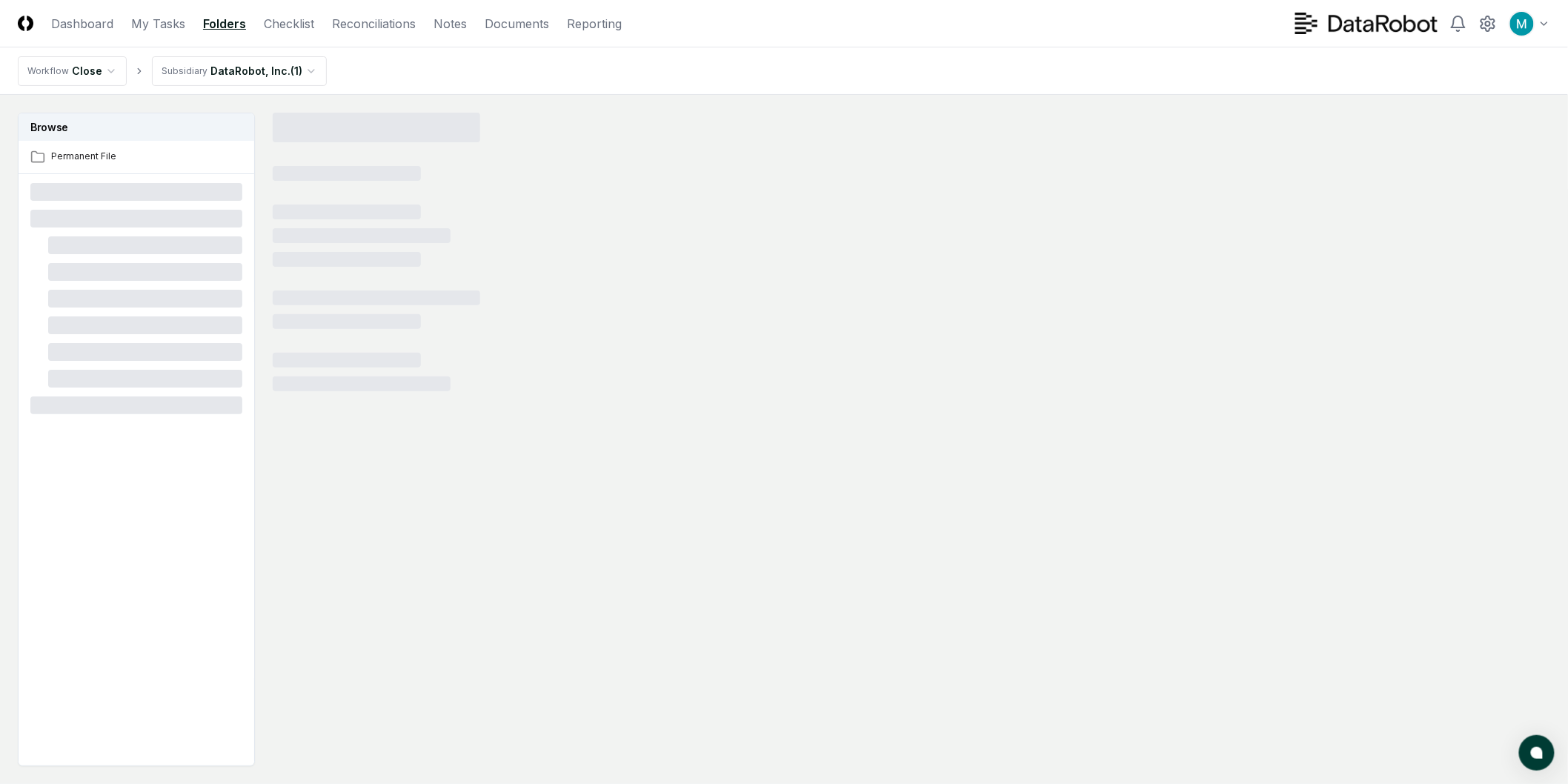
click at [176, 459] on div "Browse Permanent File" at bounding box center [136, 439] width 237 height 653
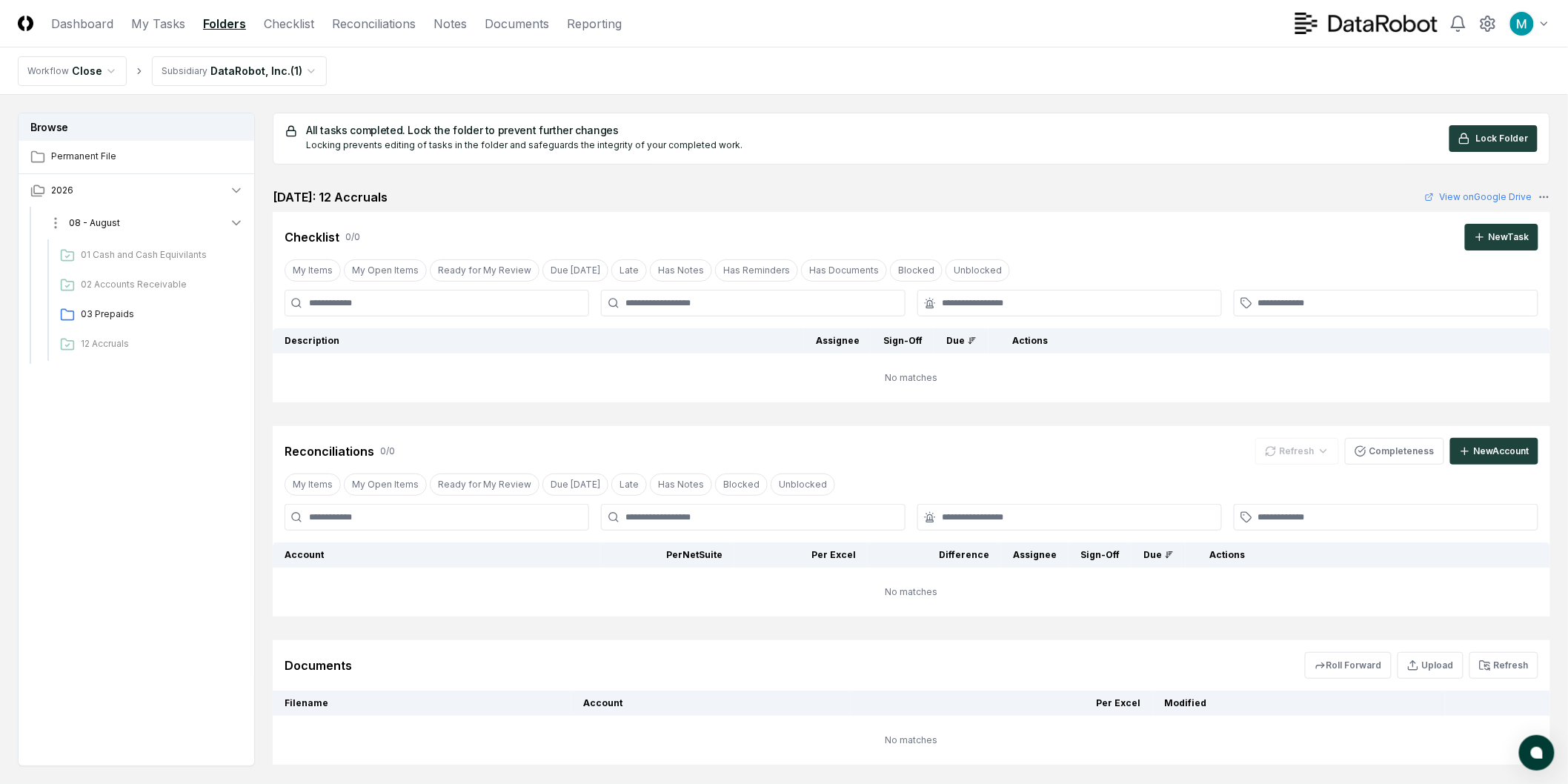
click at [141, 217] on button "08 - August" at bounding box center [146, 223] width 219 height 33
drag, startPoint x: 134, startPoint y: 248, endPoint x: 97, endPoint y: 440, distance: 195.5
click at [93, 449] on div "Browse Permanent File 2026 08 - August 01 Cash and Cash Equivilants 02 Accounts…" at bounding box center [136, 439] width 237 height 653
click at [394, 169] on div "All tasks completed. Lock the folder to prevent further changes Locking prevent…" at bounding box center [912, 439] width 1278 height 652
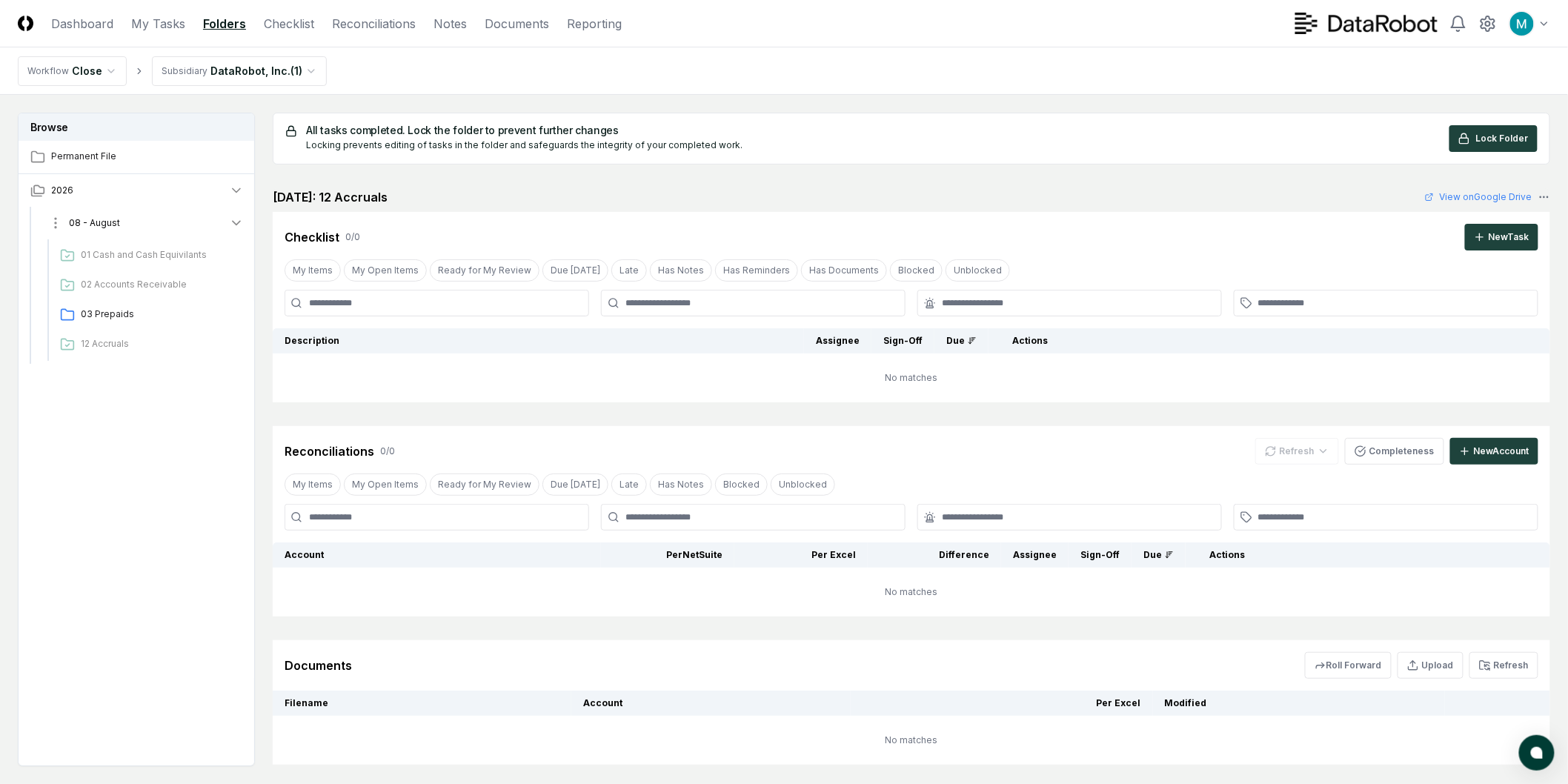
click at [234, 227] on icon "button" at bounding box center [236, 222] width 15 height 15
click at [239, 195] on icon "button" at bounding box center [236, 190] width 15 height 15
click at [54, 224] on html "CloseCore Dashboard My Tasks Folders Checklist Reconciliations Notes Documents …" at bounding box center [784, 436] width 1568 height 872
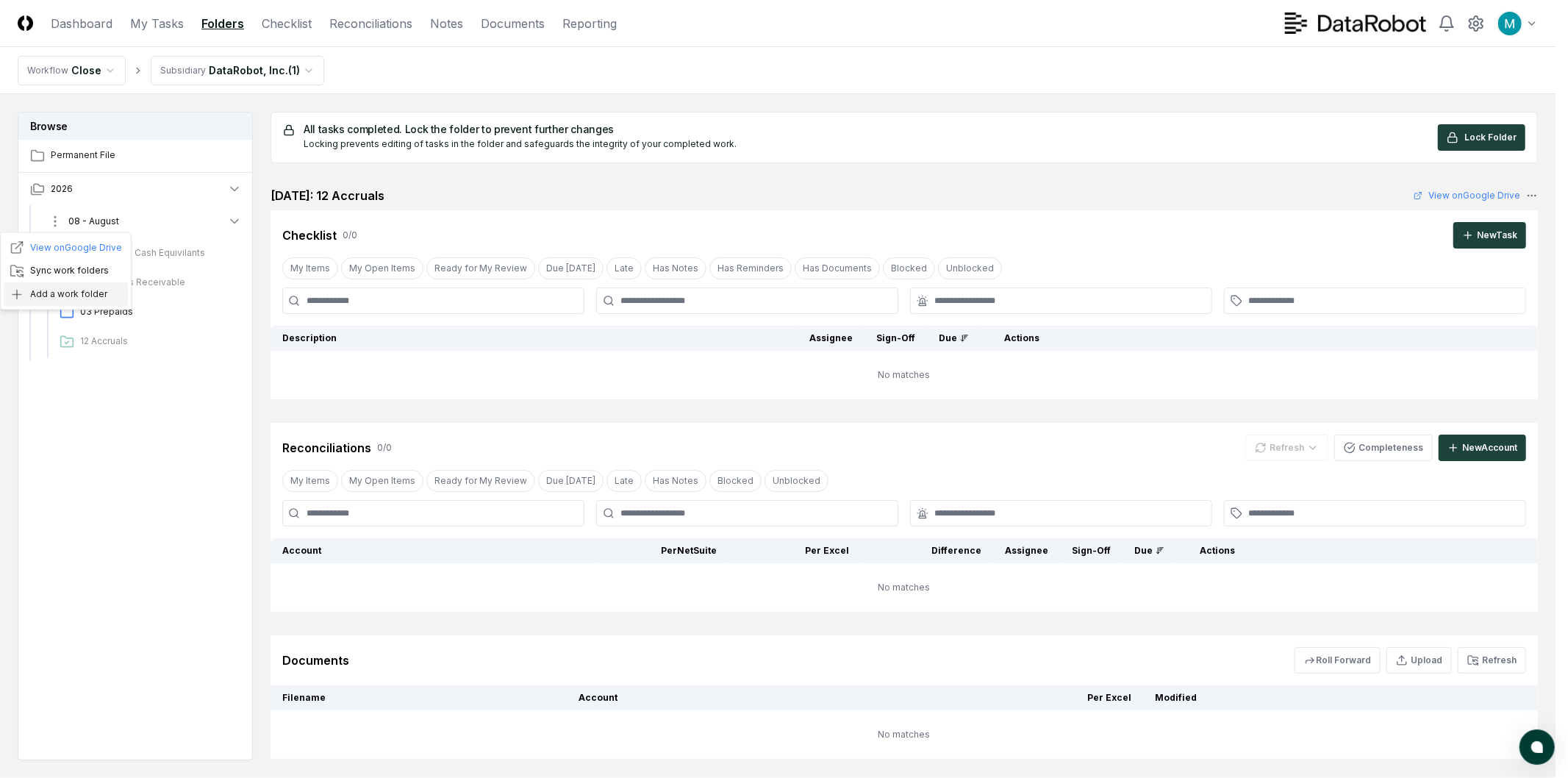
click at [67, 299] on div "Add a work folder" at bounding box center [65, 295] width 124 height 23
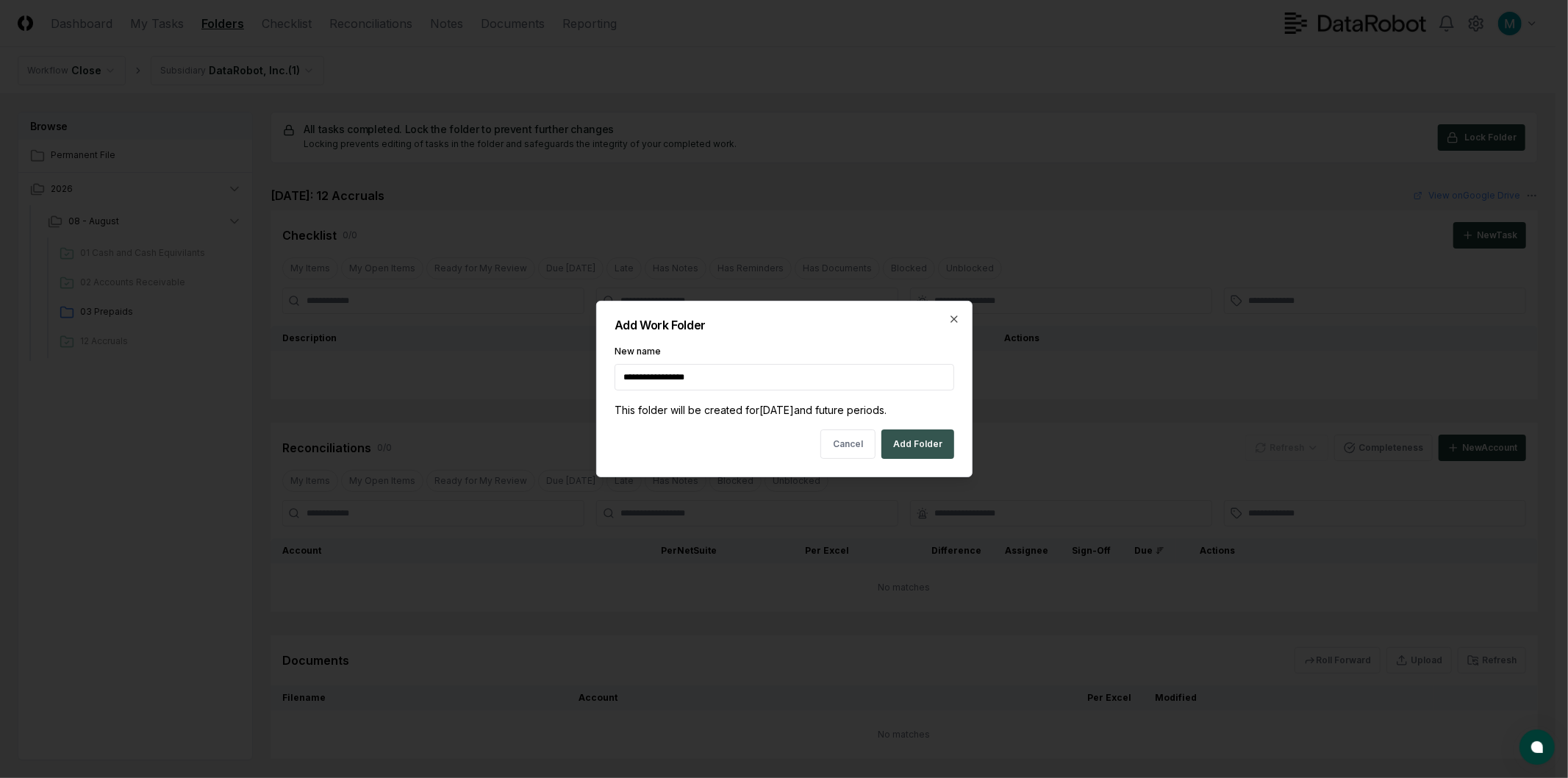
type input "**********"
click at [916, 442] on button "Add Folder" at bounding box center [918, 444] width 73 height 30
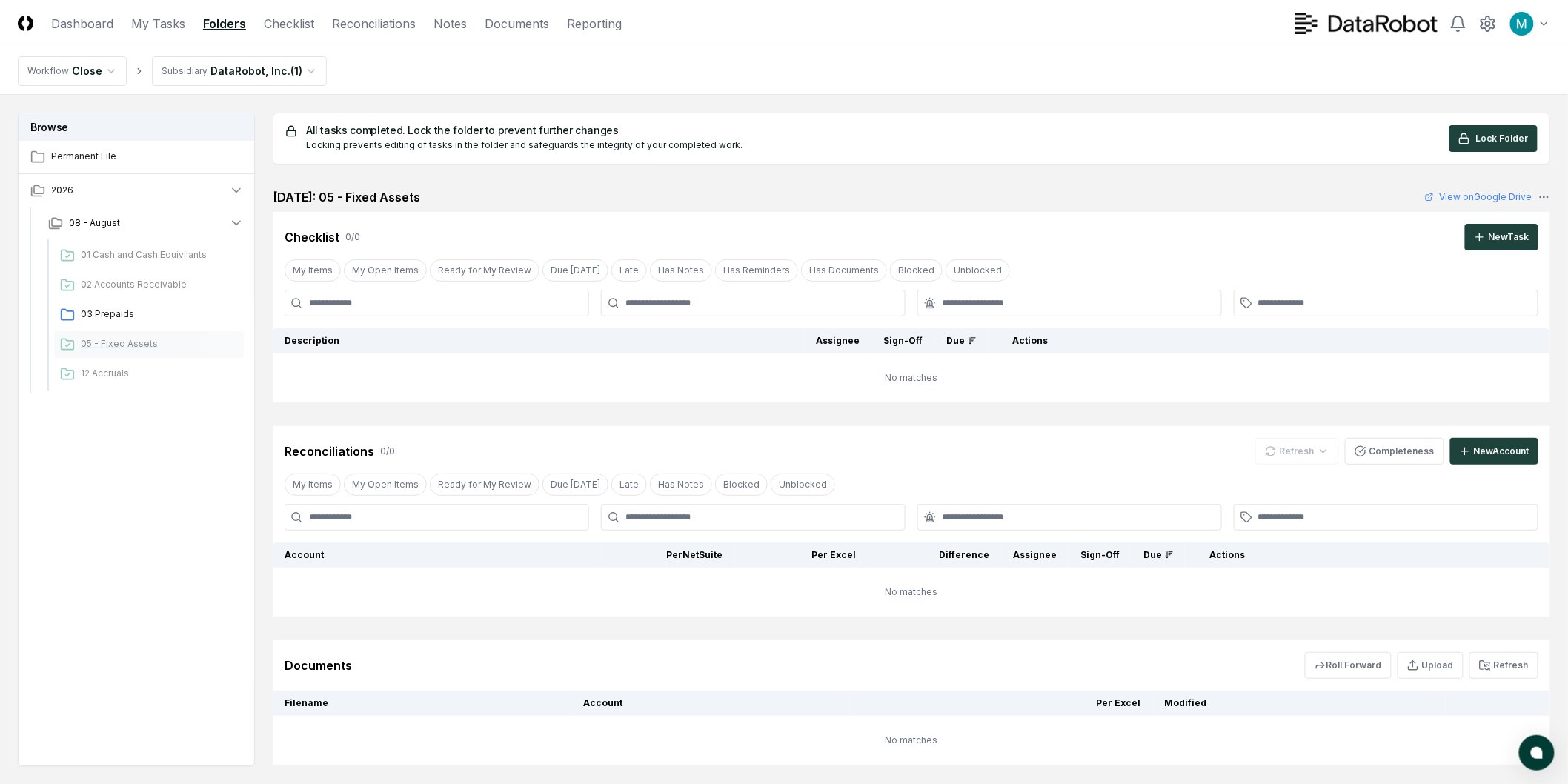
click at [61, 346] on icon at bounding box center [67, 344] width 13 height 11
click at [117, 338] on span "05 - Fixed Assets" at bounding box center [159, 343] width 157 height 14
click at [191, 341] on span "05 - Fixed Assets" at bounding box center [159, 343] width 157 height 14
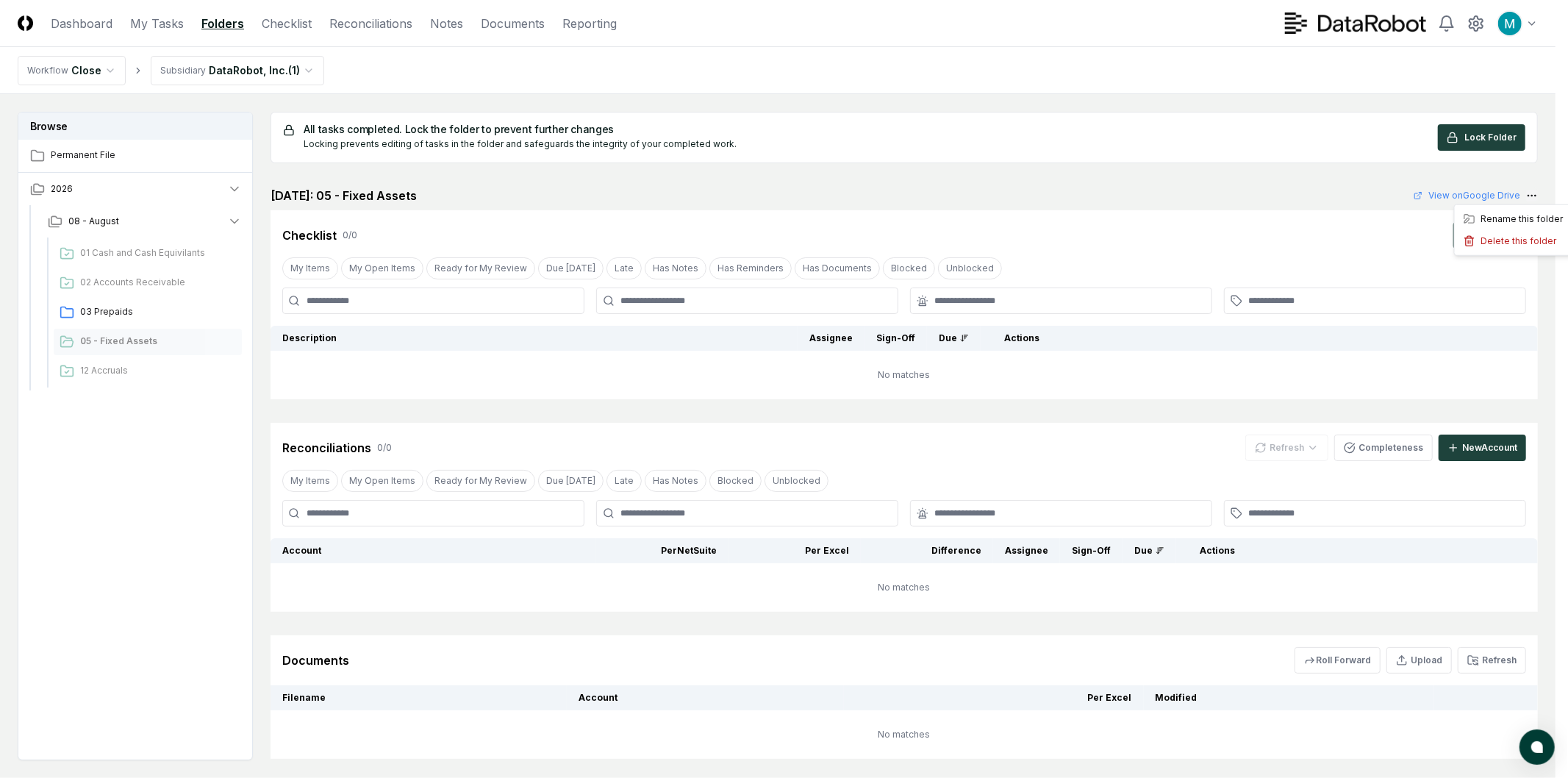
click at [1537, 199] on html "CloseCore Dashboard My Tasks Folders Checklist Reconciliations Notes Documents …" at bounding box center [784, 432] width 1568 height 865
click at [1527, 212] on div "Rename this folder" at bounding box center [1514, 219] width 112 height 22
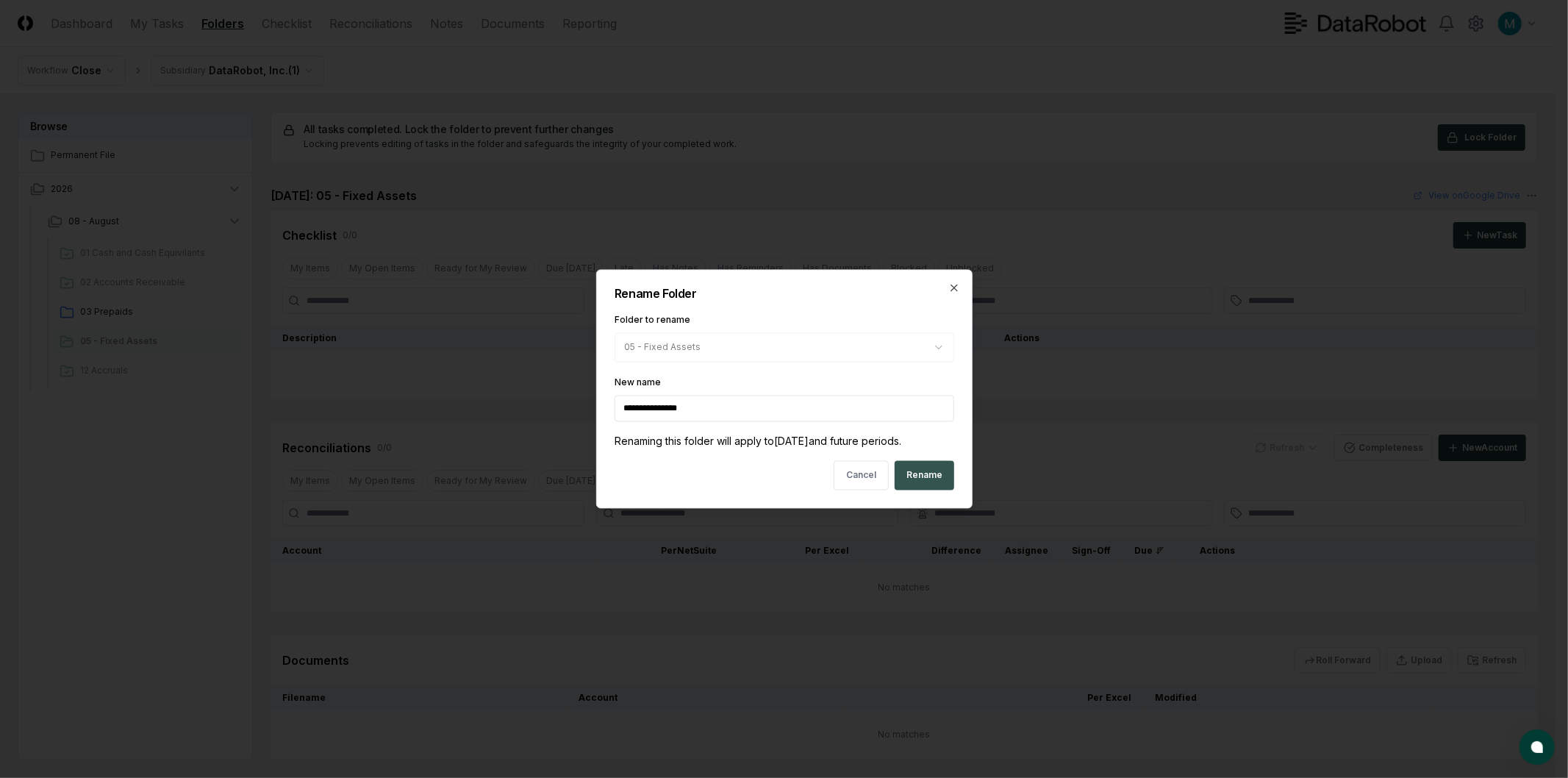
type input "**********"
click at [943, 478] on button "Rename" at bounding box center [925, 476] width 60 height 30
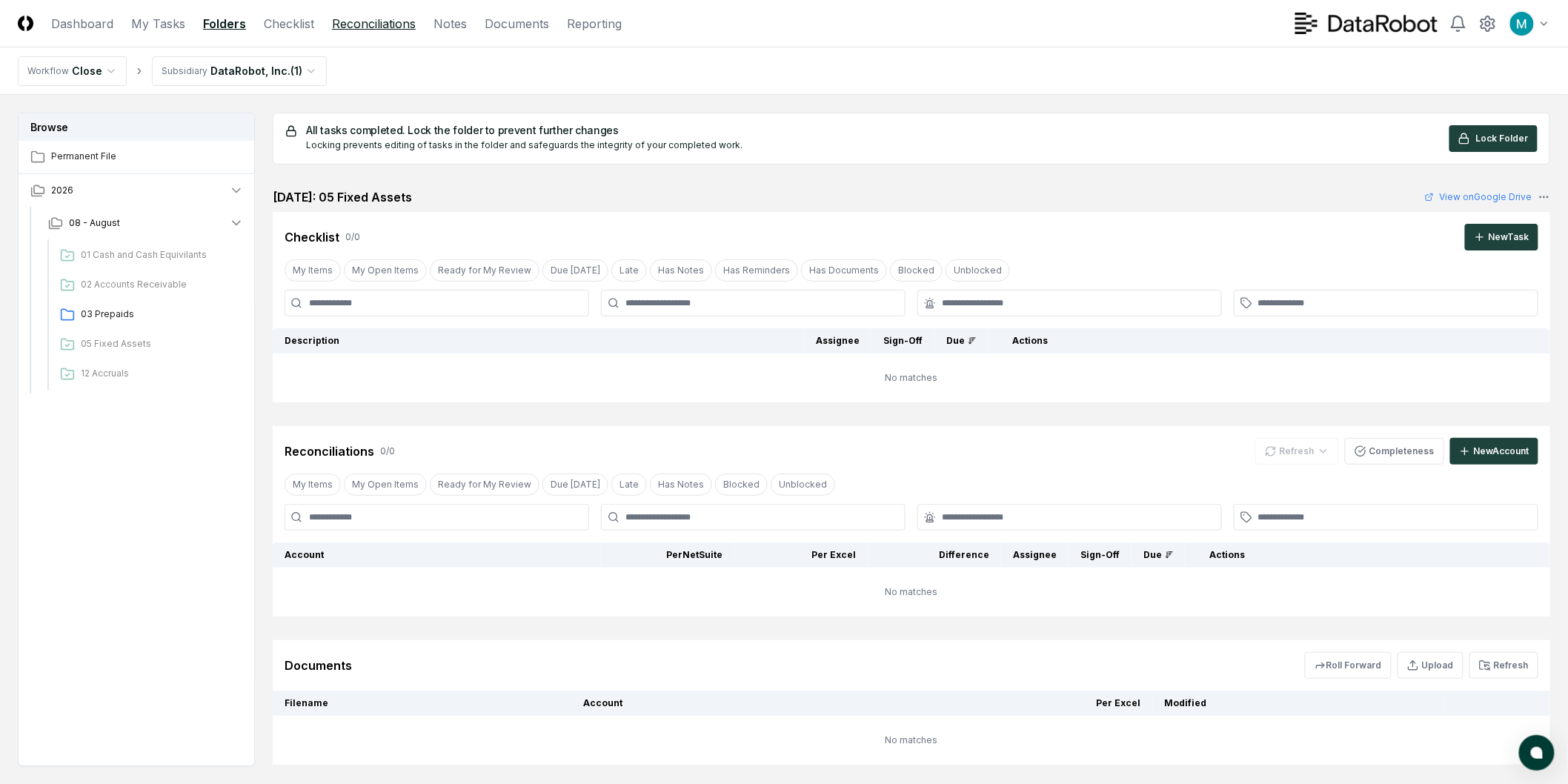
click at [343, 26] on link "Reconciliations" at bounding box center [374, 23] width 83 height 17
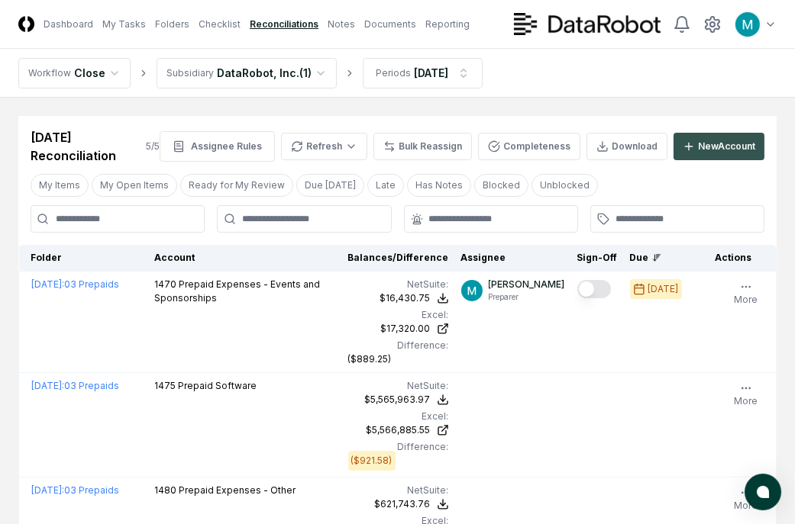
click at [722, 158] on button "New Account" at bounding box center [718, 146] width 91 height 27
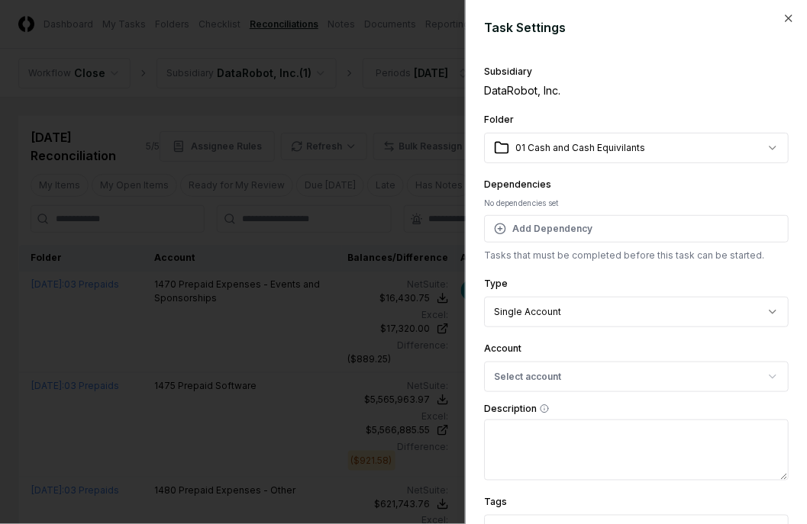
click at [531, 81] on div "Subsidiary DataRobot, Inc." at bounding box center [636, 79] width 305 height 37
click at [566, 132] on body "CloseCore Dashboard My Tasks Folders Checklist Reconciliations Notes Documents …" at bounding box center [397, 450] width 795 height 901
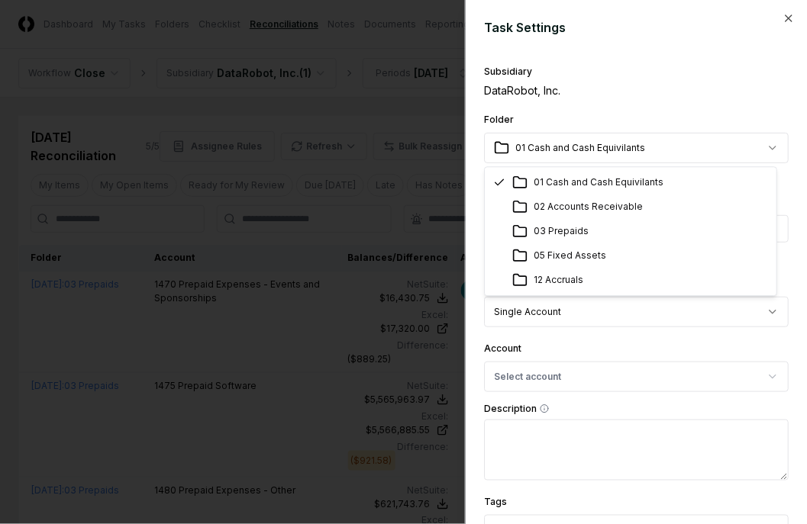
select select "**********"
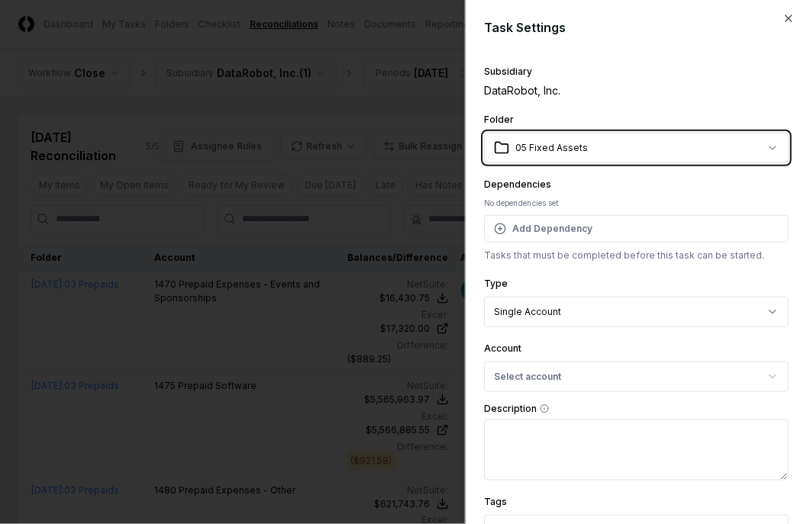
scroll to position [85, 0]
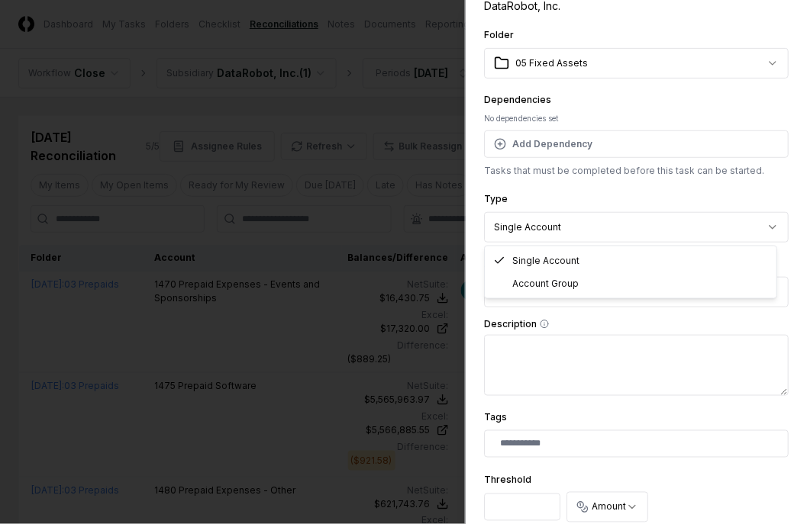
click at [572, 224] on body "CloseCore Dashboard My Tasks Folders Checklist Reconciliations Notes Documents …" at bounding box center [397, 450] width 795 height 901
select select "*****"
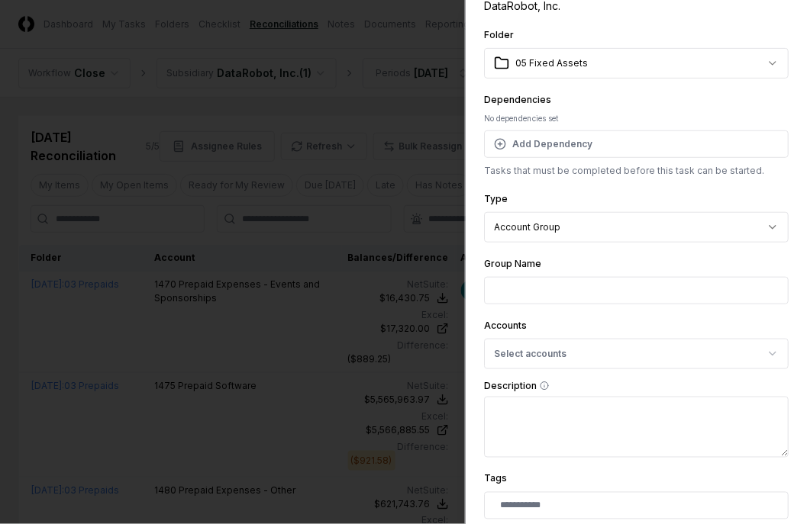
click at [588, 293] on input "Group Name" at bounding box center [636, 290] width 305 height 27
type input "**********"
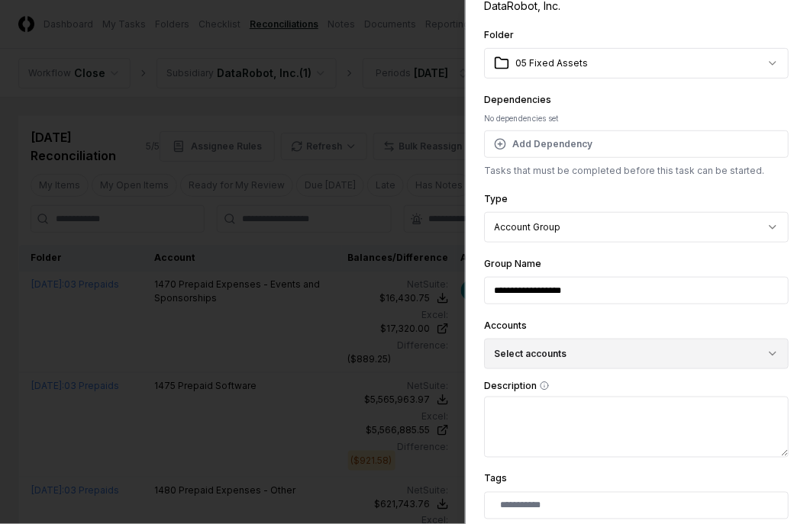
click at [514, 340] on button "Select accounts" at bounding box center [636, 354] width 305 height 31
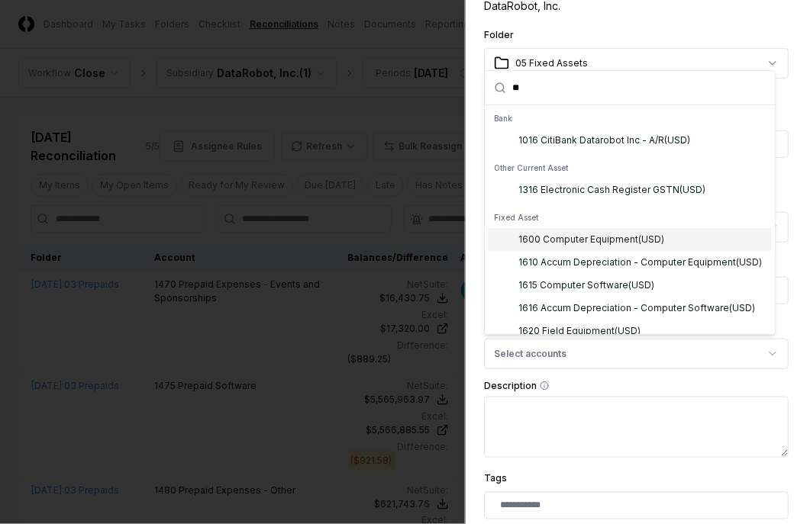
type input "**"
click at [601, 238] on div "1600 Computer Equipment ( USD )" at bounding box center [591, 240] width 146 height 14
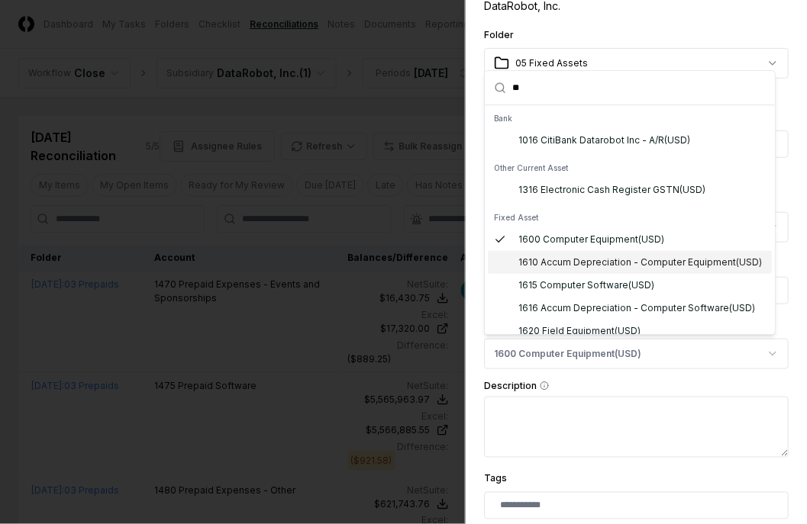
click at [598, 269] on div "1610 Accum Depreciation - Computer Equipment ( USD )" at bounding box center [639, 263] width 243 height 14
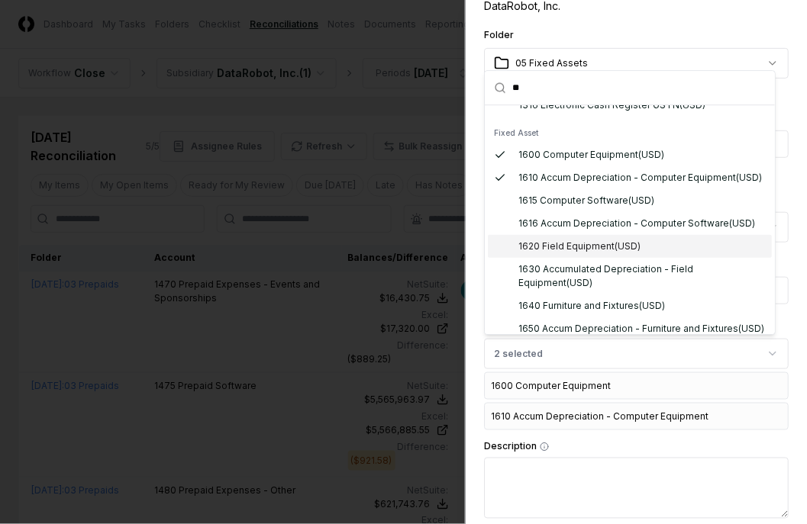
click at [617, 253] on div "1620 Field Equipment ( USD )" at bounding box center [579, 247] width 122 height 14
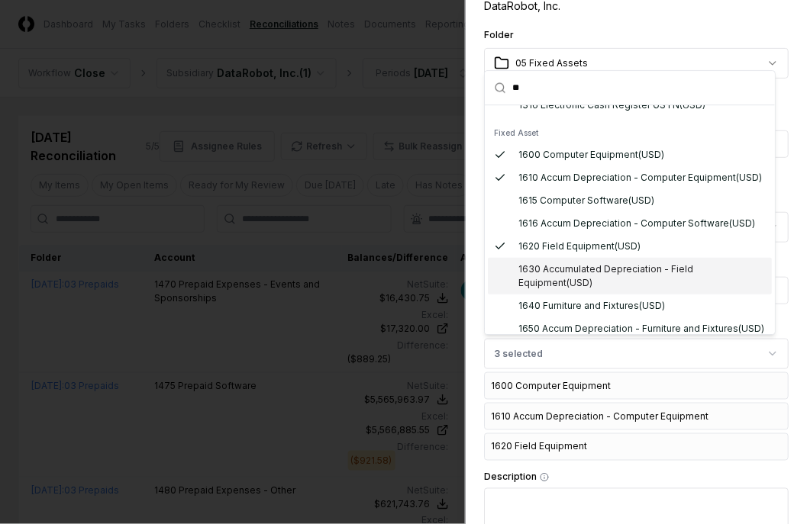
click at [614, 285] on div "1630 Accumulated Depreciation - Field Equipment ( USD )" at bounding box center [641, 276] width 247 height 27
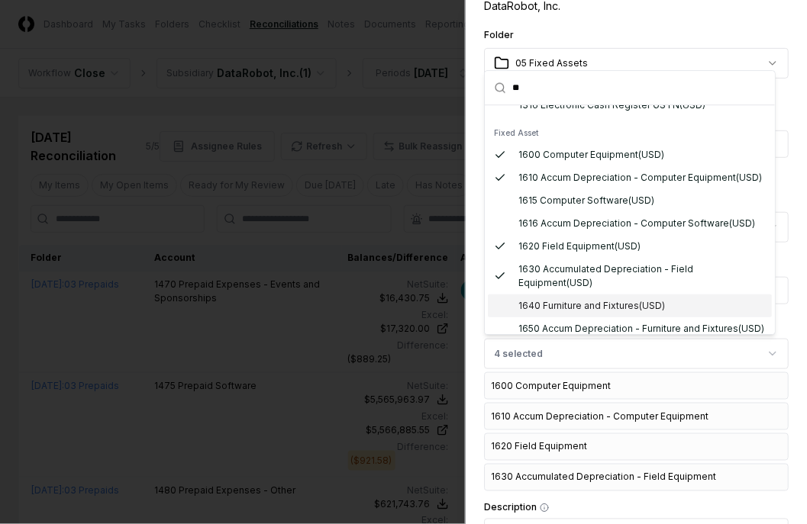
click at [612, 313] on div "1640 Furniture and Fixtures ( USD )" at bounding box center [591, 306] width 147 height 14
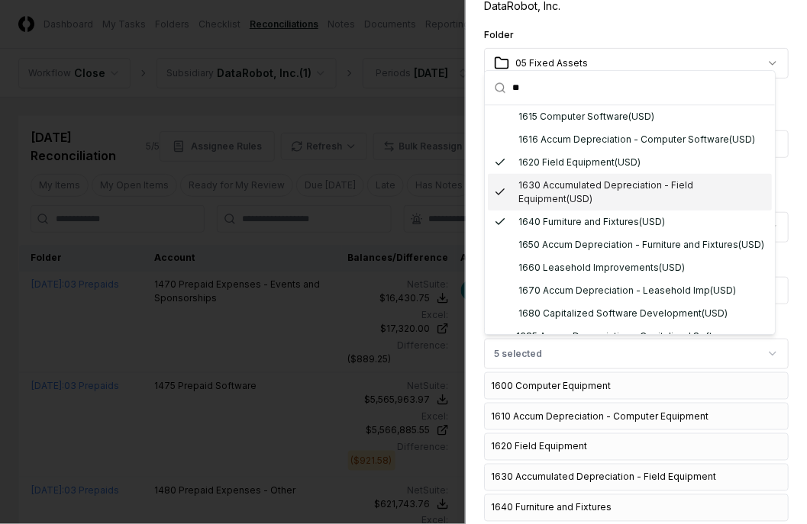
scroll to position [169, 0]
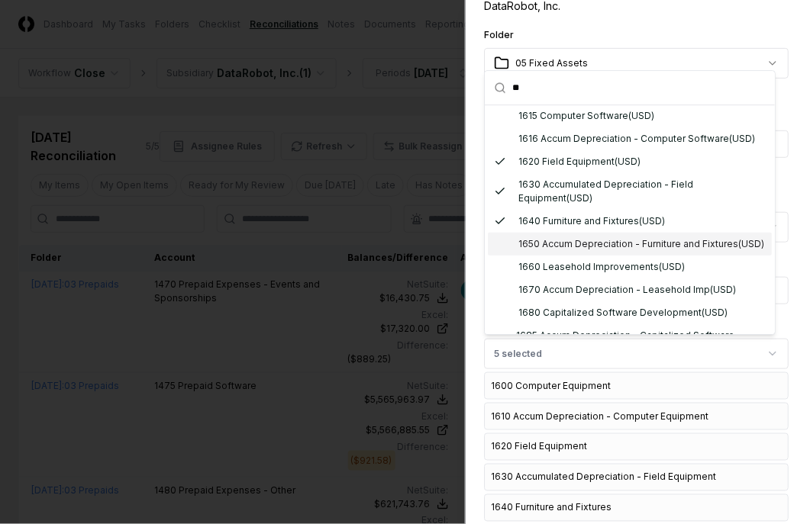
click at [585, 251] on div "1650 Accum Depreciation - Furniture and Fixtures ( USD )" at bounding box center [641, 244] width 246 height 14
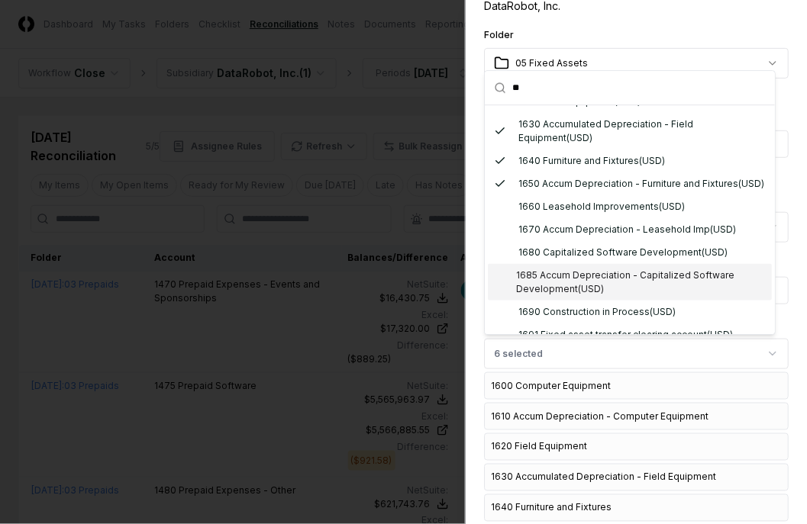
scroll to position [254, 0]
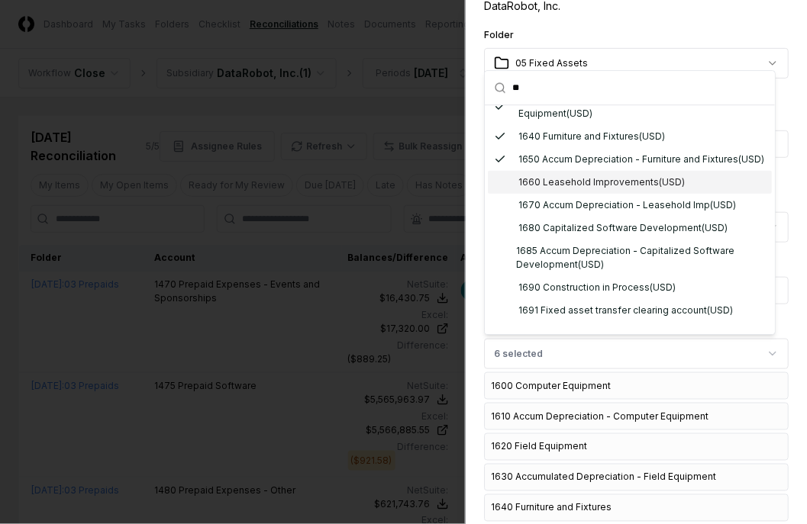
click at [566, 189] on div "1660 Leasehold Improvements ( USD )" at bounding box center [601, 183] width 166 height 14
click at [573, 212] on div "1670 Accum Depreciation - Leasehold Imp ( USD )" at bounding box center [627, 205] width 218 height 14
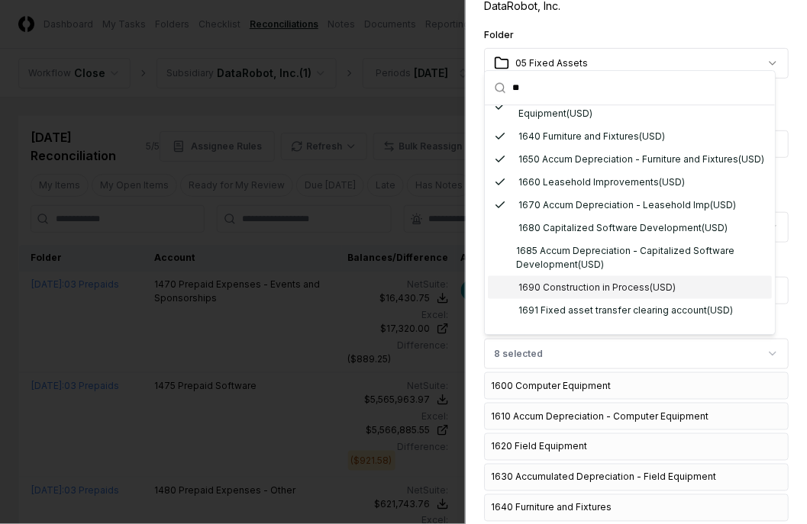
click at [585, 295] on div "1690 Construction in Process ( USD )" at bounding box center [596, 288] width 157 height 14
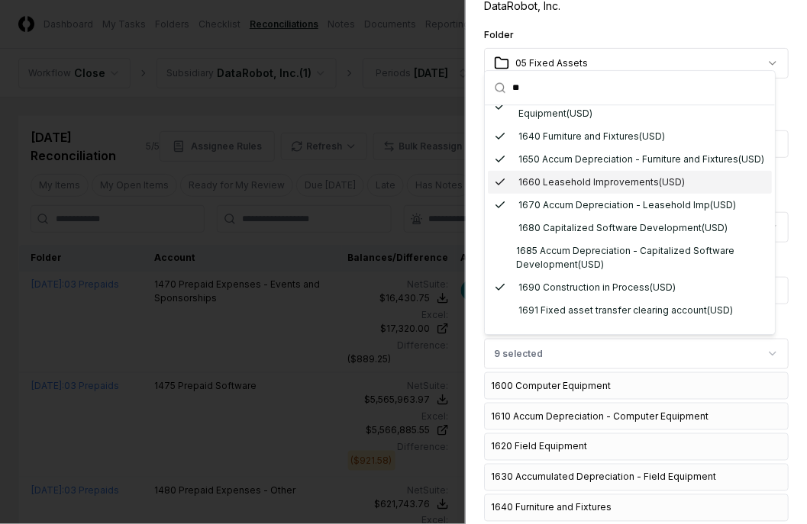
click at [783, 230] on div "**********" at bounding box center [636, 262] width 342 height 524
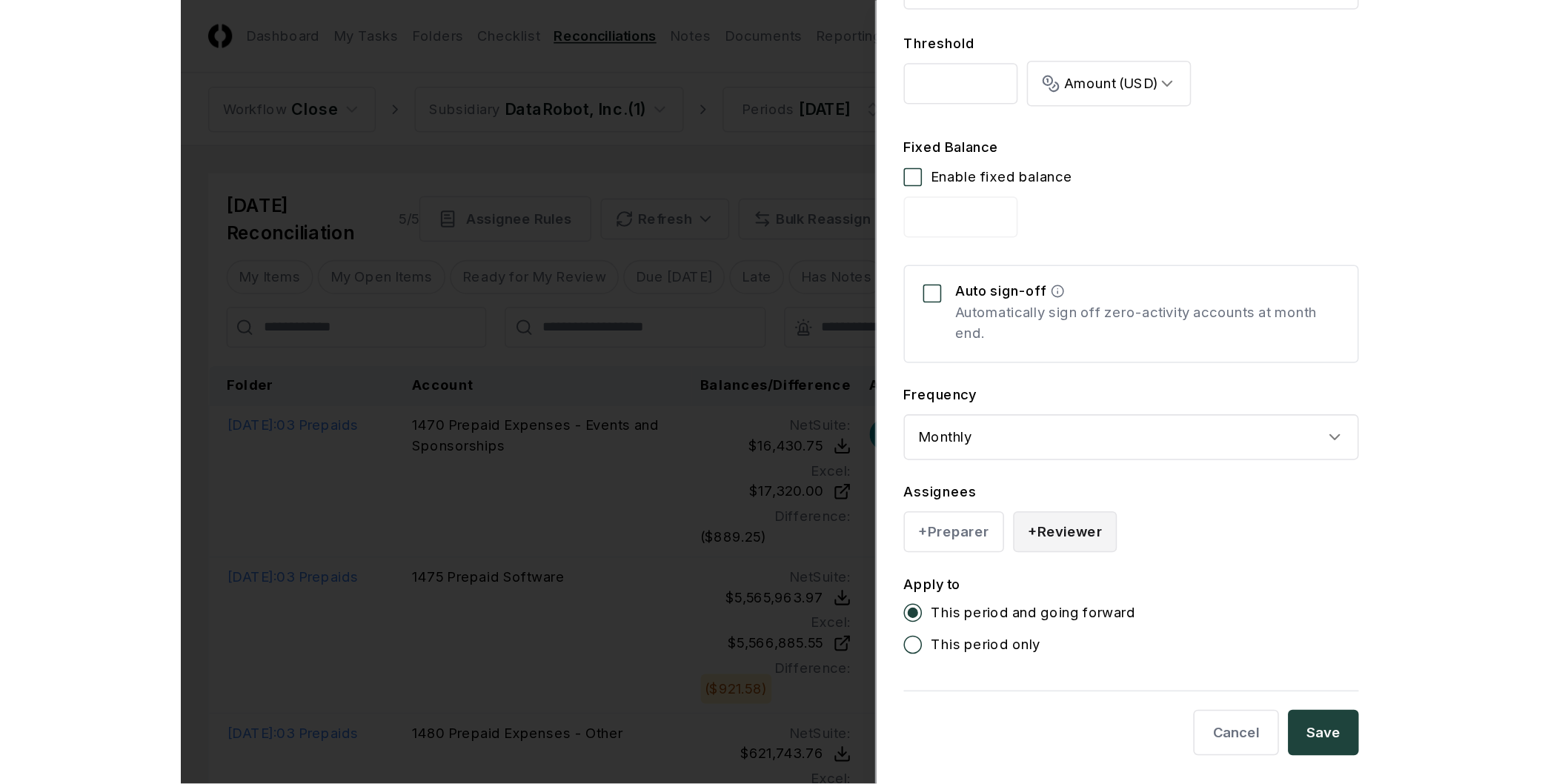
scroll to position [859, 0]
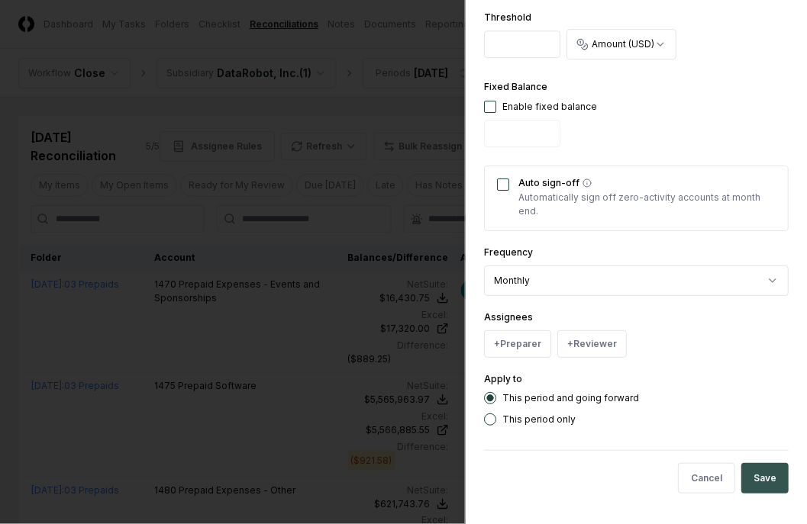
click at [741, 471] on button "Save" at bounding box center [764, 478] width 47 height 31
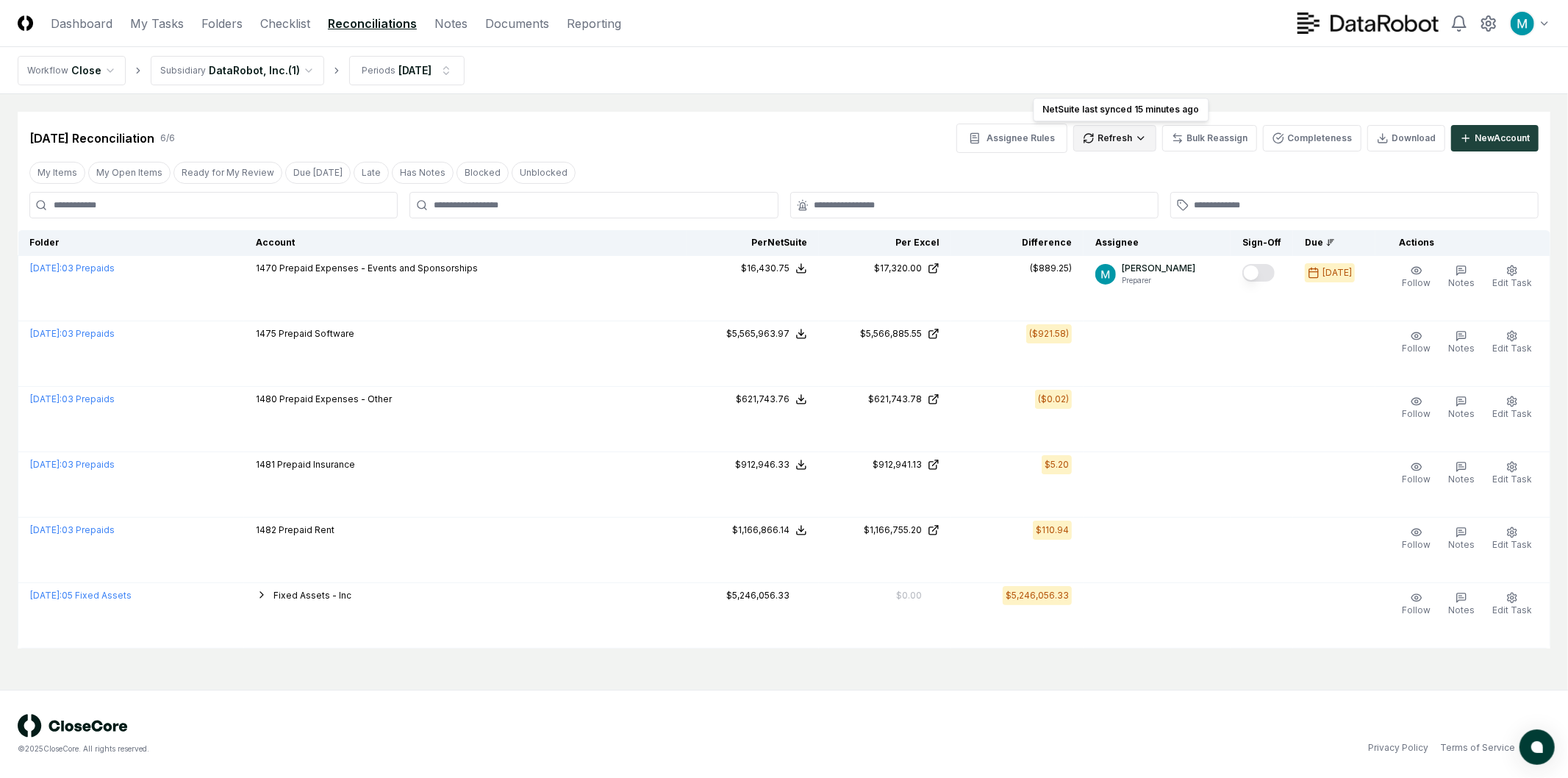
click at [1132, 140] on html "CloseCore Dashboard My Tasks Folders Checklist Reconciliations Notes Documents …" at bounding box center [784, 389] width 1568 height 778
click at [1130, 211] on div "All" at bounding box center [1119, 213] width 87 height 22
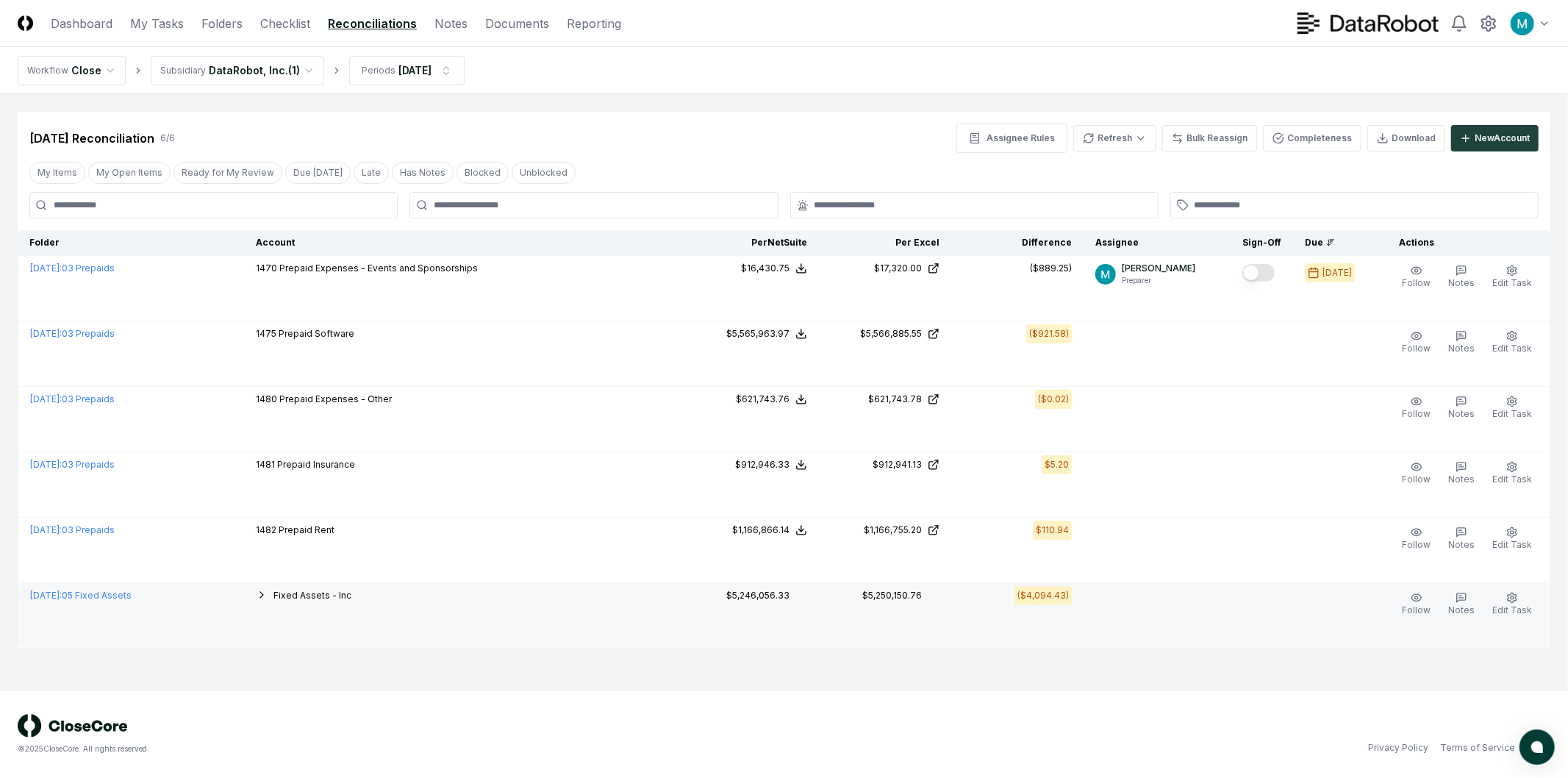
click at [1200, 598] on td at bounding box center [1157, 615] width 147 height 65
click at [268, 592] on icon "button" at bounding box center [262, 594] width 12 height 12
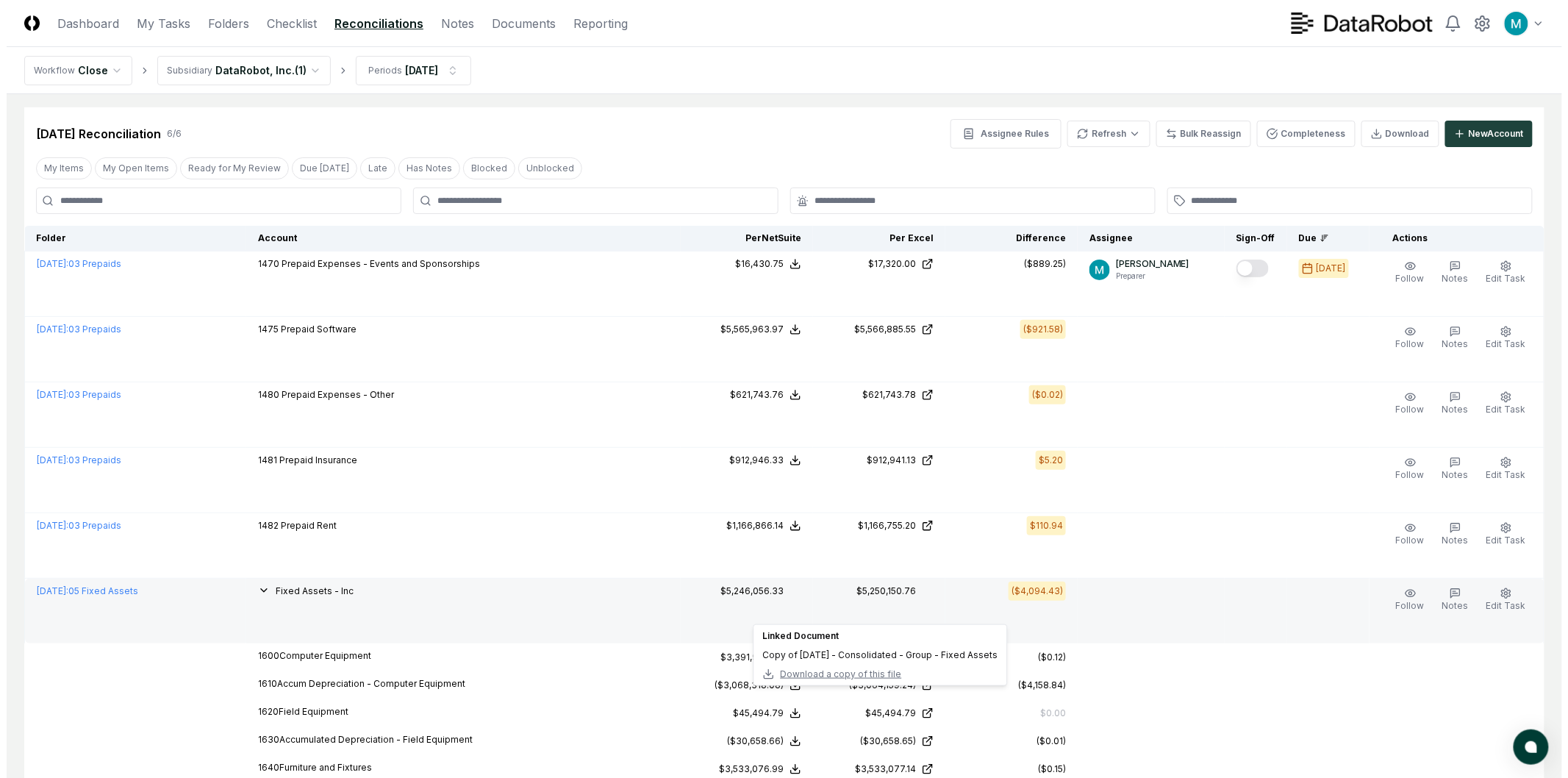
scroll to position [0, 0]
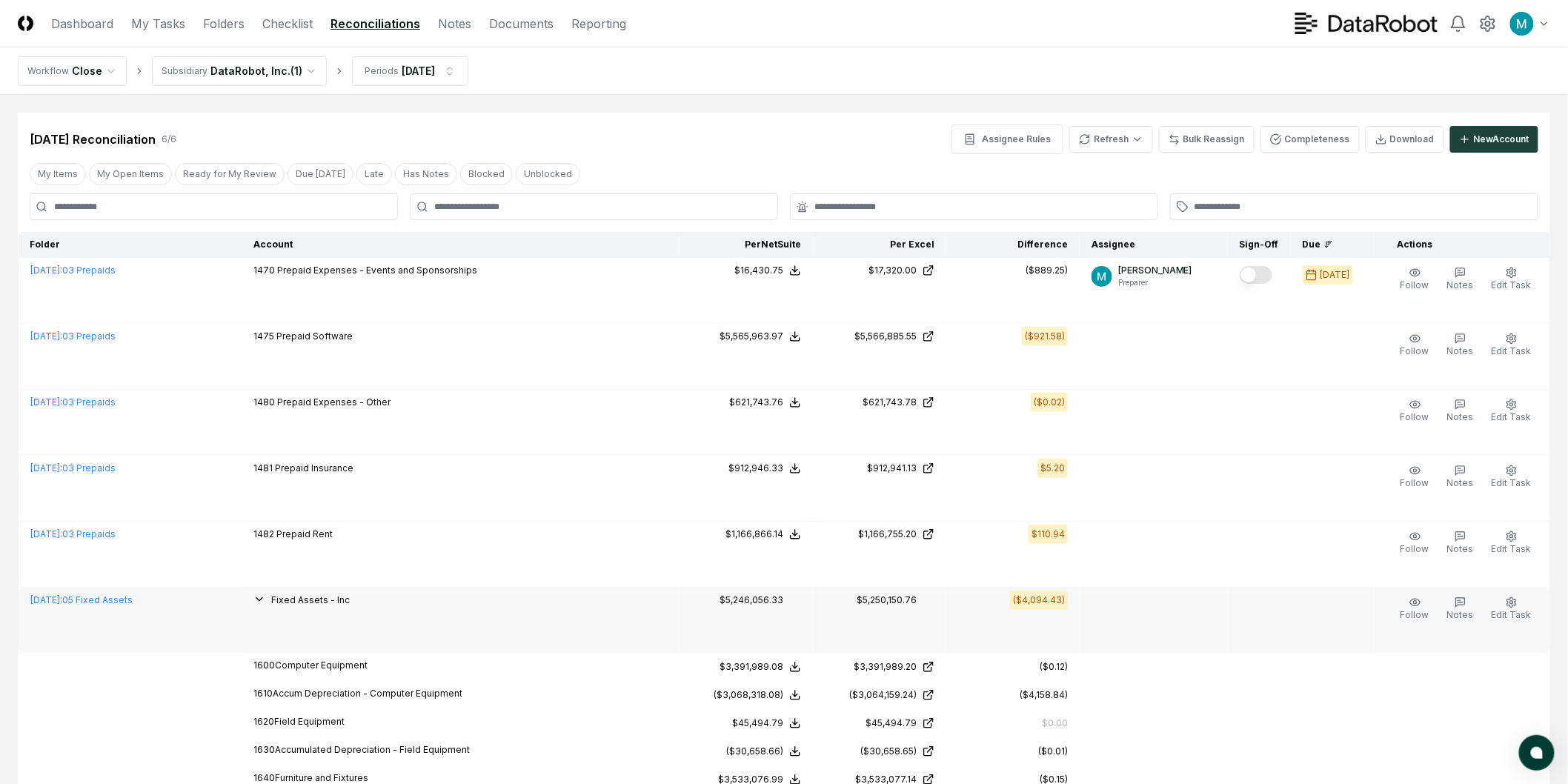
click at [265, 604] on icon "button" at bounding box center [259, 599] width 12 height 12
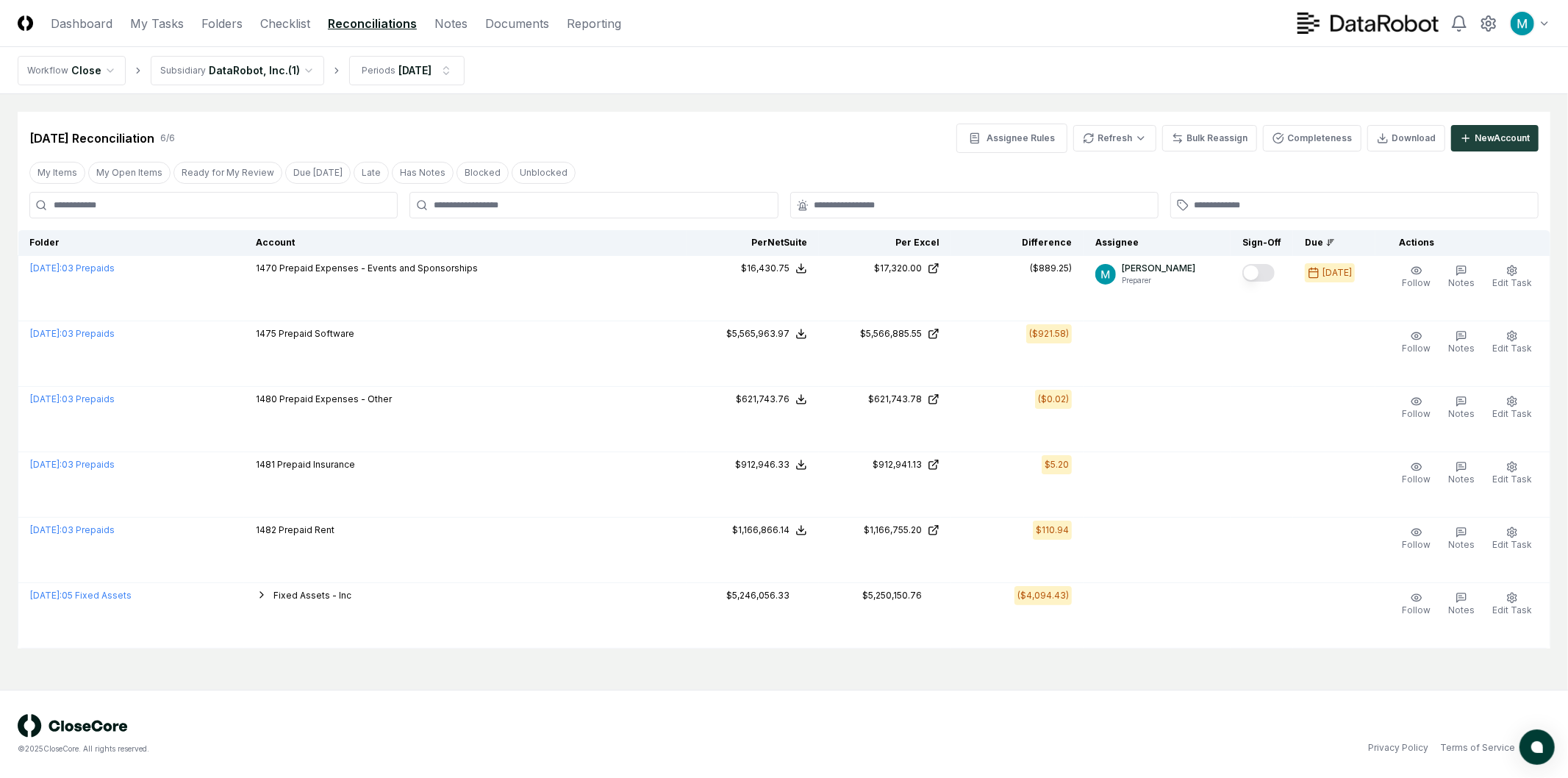
click at [574, 95] on main "Cancel Reassign Aug 2025 Reconciliation 6 / 6 Assignee Rules Refresh Bulk Reass…" at bounding box center [784, 392] width 1568 height 595
click at [204, 26] on link "Folders" at bounding box center [222, 23] width 41 height 17
click at [278, 23] on link "Checklist" at bounding box center [285, 23] width 50 height 17
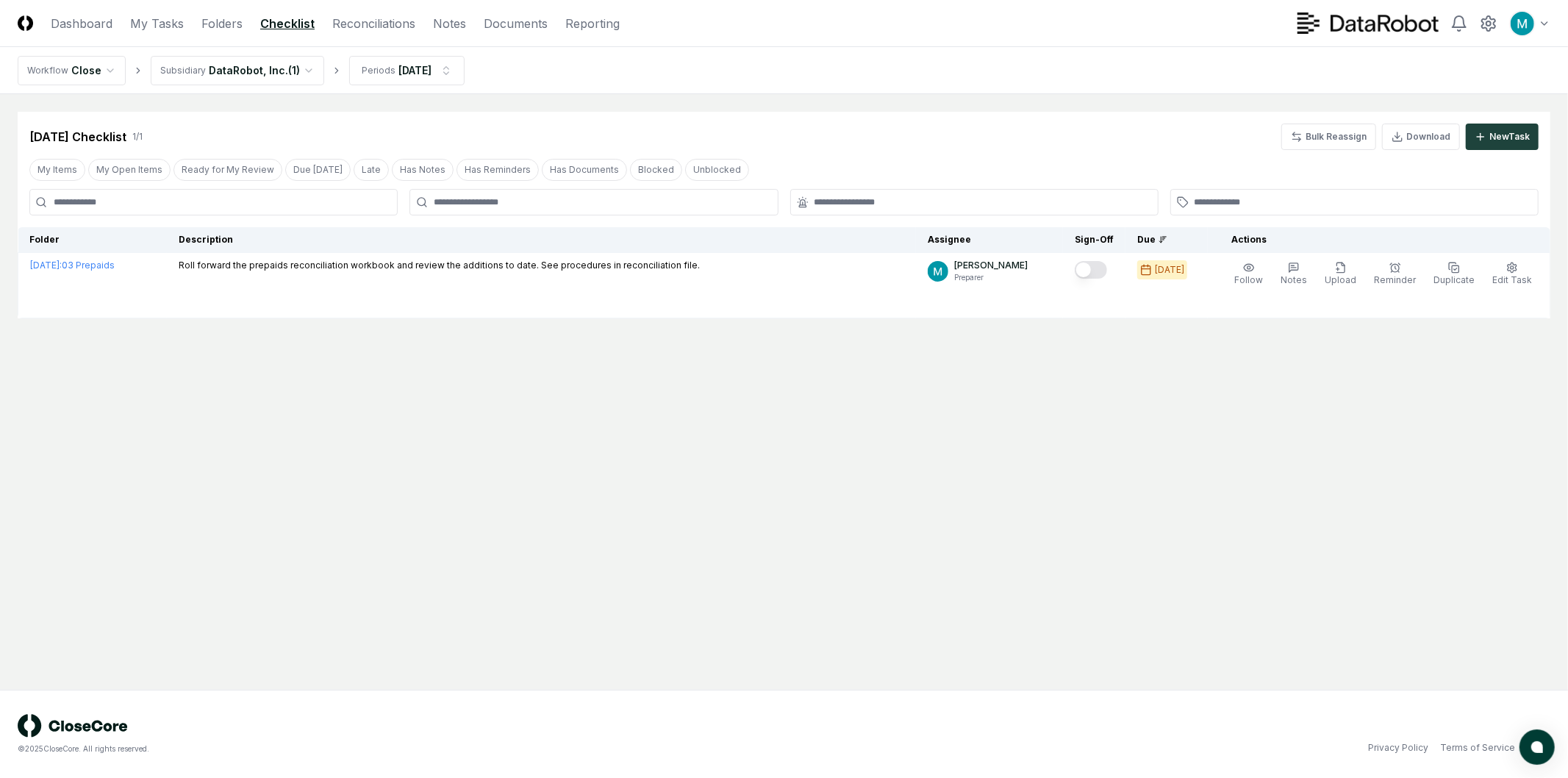
click at [970, 370] on main "Cancel Reassign [DATE] Checklist 1 / 1 Bulk Reassign Download New Task My Items…" at bounding box center [784, 392] width 1568 height 595
click at [965, 621] on main "Cancel Reassign [DATE] Checklist 1 / 1 Bulk Reassign Download New Task My Items…" at bounding box center [784, 392] width 1568 height 595
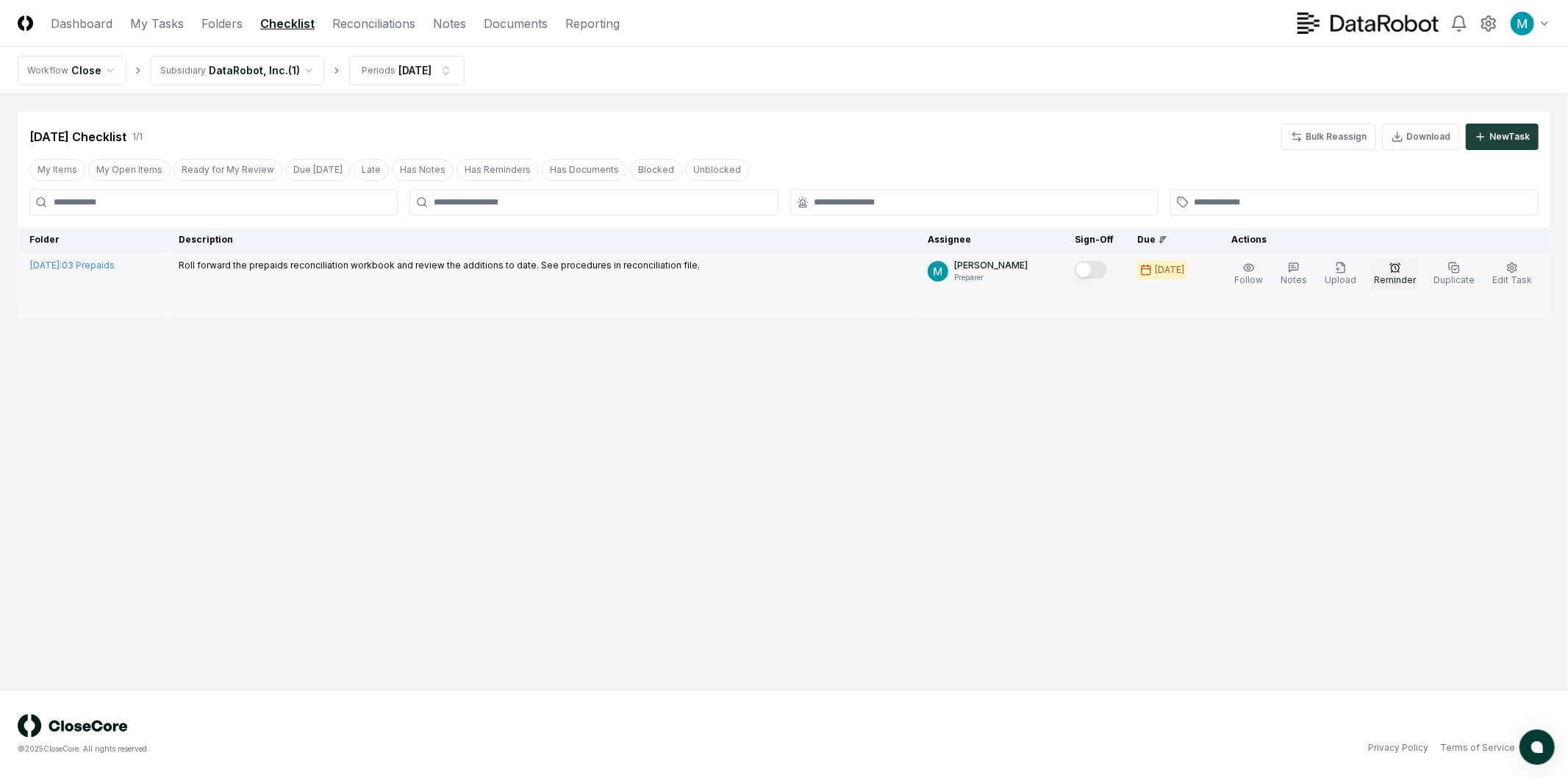
click at [1398, 269] on icon "button" at bounding box center [1396, 268] width 12 height 12
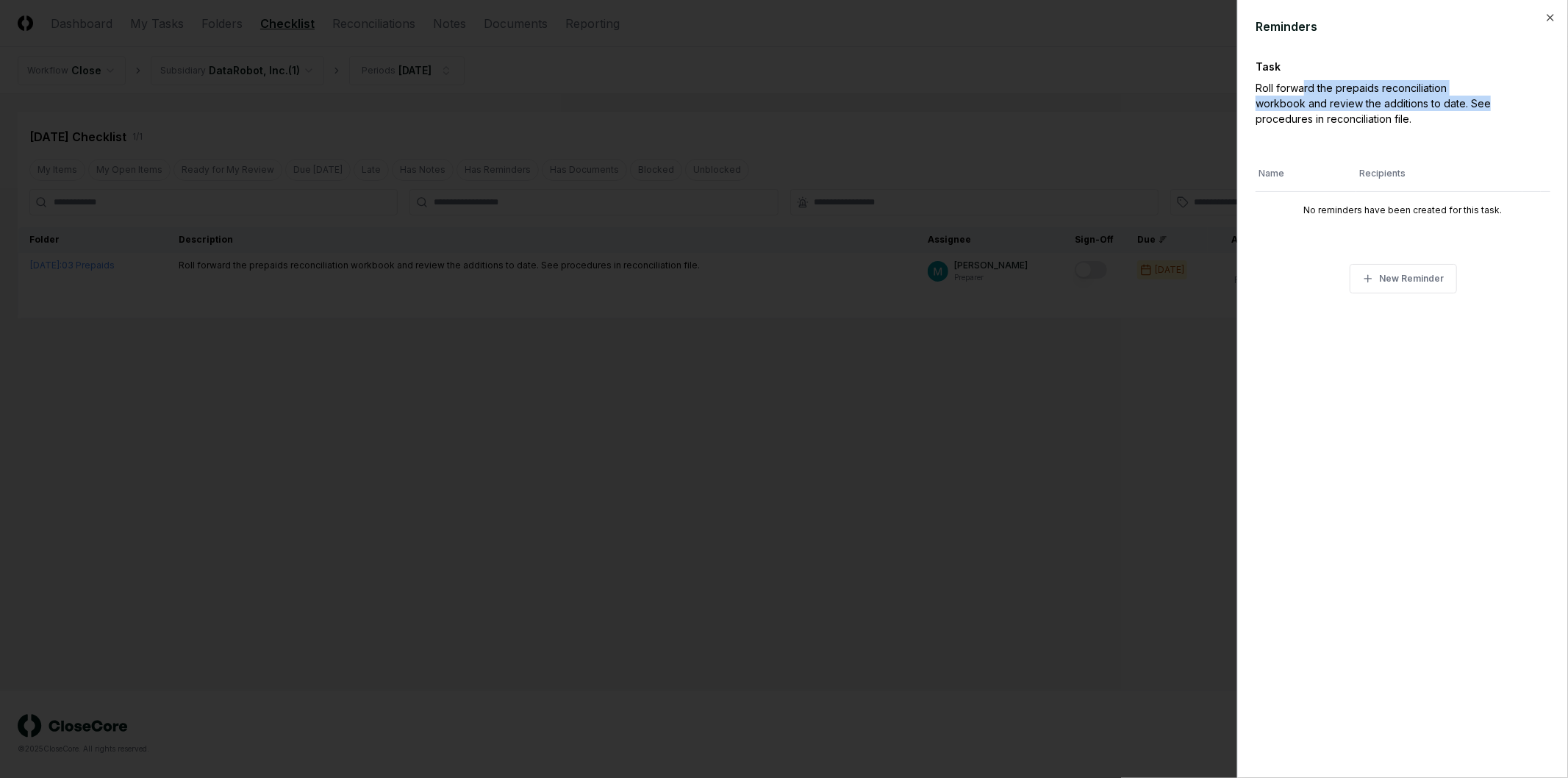
drag, startPoint x: 1302, startPoint y: 86, endPoint x: 1437, endPoint y: 99, distance: 135.6
click at [1436, 99] on div "Roll forward the prepaids reconciliation workbook and review the additions to d…" at bounding box center [1377, 103] width 243 height 46
click at [1450, 100] on div "Roll forward the prepaids reconciliation workbook and review the additions to d…" at bounding box center [1377, 103] width 243 height 46
drag, startPoint x: 1426, startPoint y: 100, endPoint x: 1472, endPoint y: 100, distance: 46.0
click at [1464, 100] on div "Roll forward the prepaids reconciliation workbook and review the additions to d…" at bounding box center [1377, 103] width 243 height 46
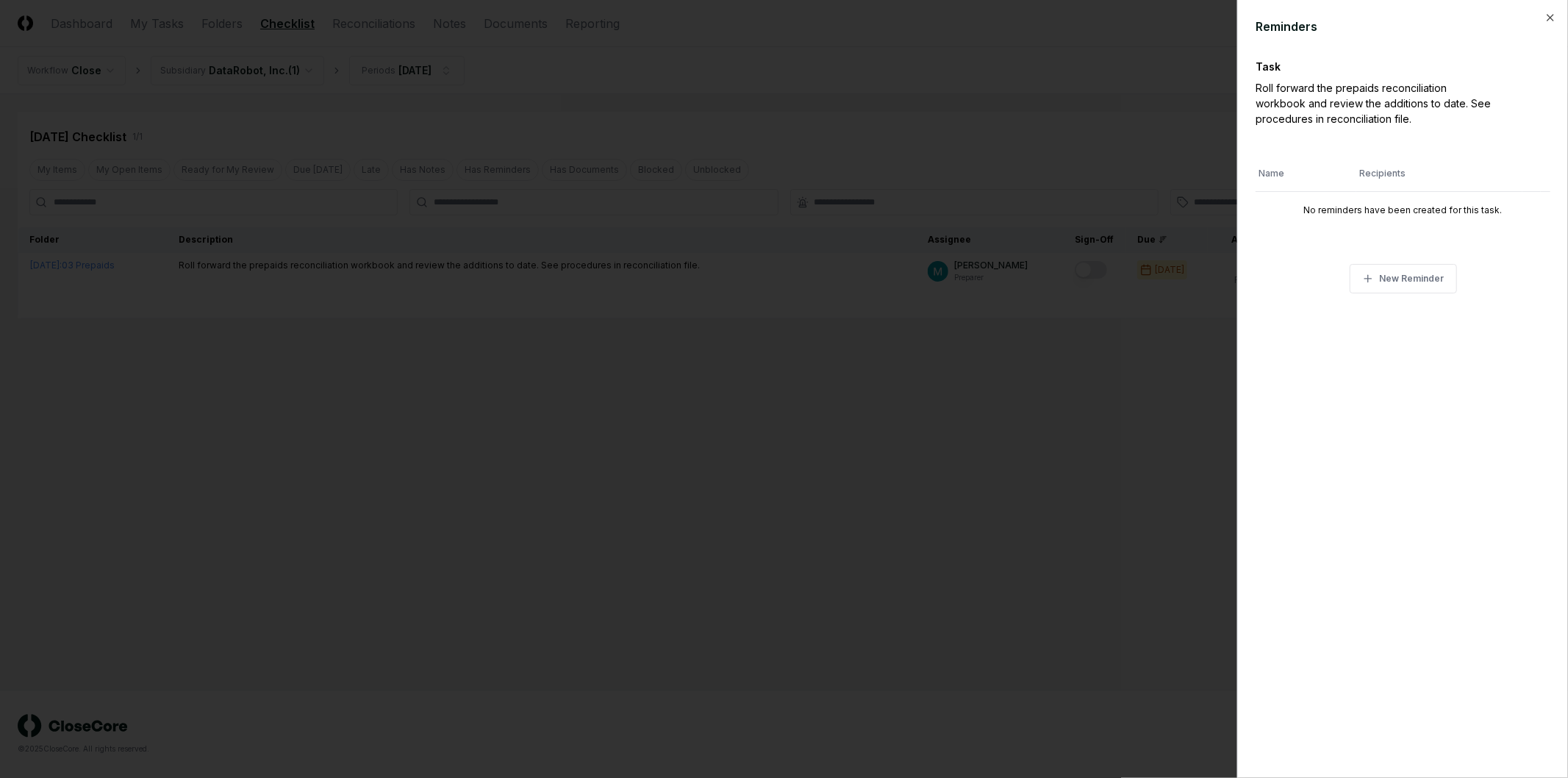
click at [1475, 100] on div "Roll forward the prepaids reconciliation workbook and review the additions to d…" at bounding box center [1377, 103] width 243 height 46
click at [1371, 281] on icon at bounding box center [1368, 278] width 12 height 12
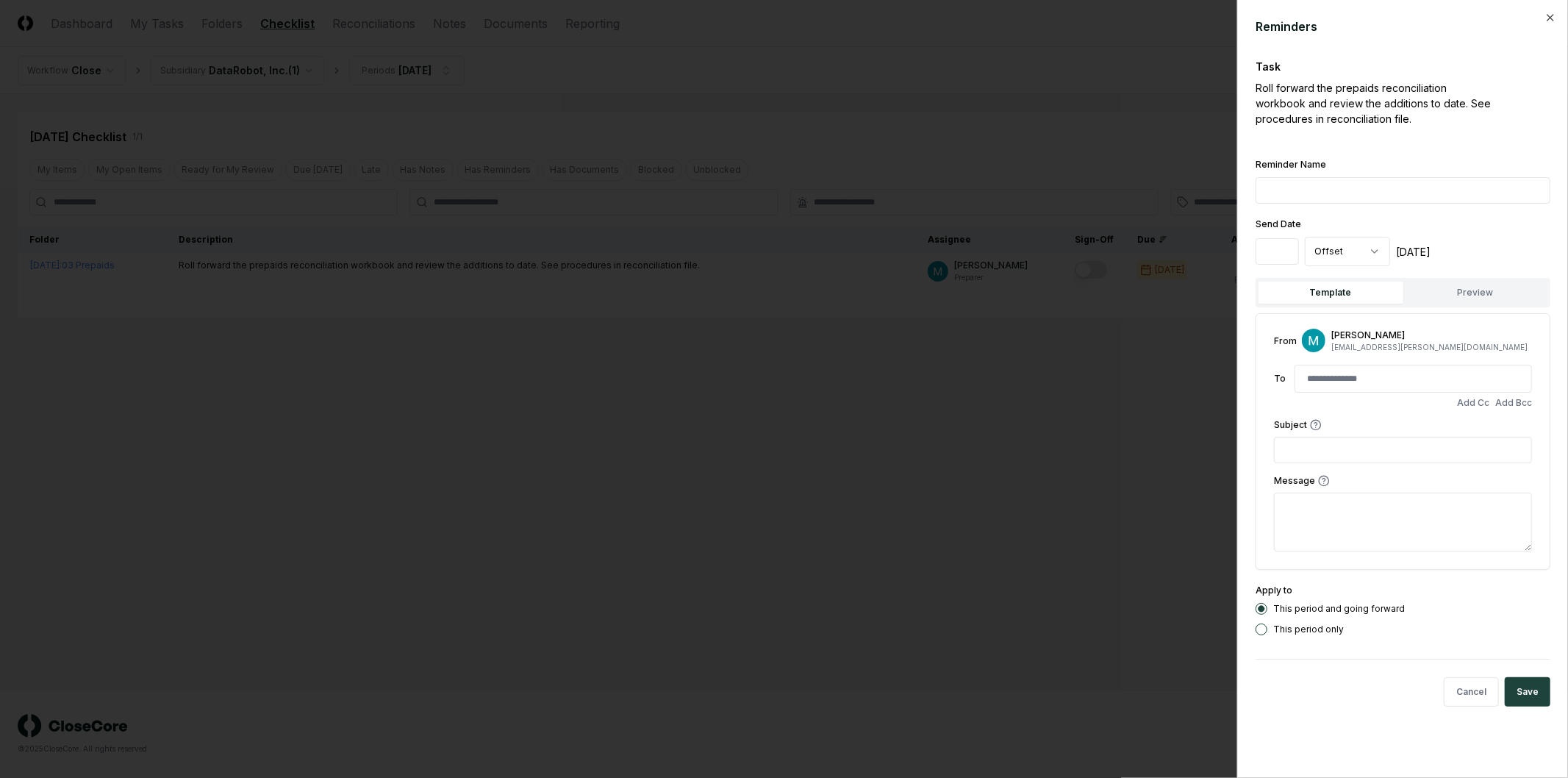
click at [1305, 185] on input "Reminder Name" at bounding box center [1403, 190] width 295 height 26
click at [1312, 130] on div "Task Roll forward the prepaids reconciliation workbook and review the additions…" at bounding box center [1403, 101] width 295 height 86
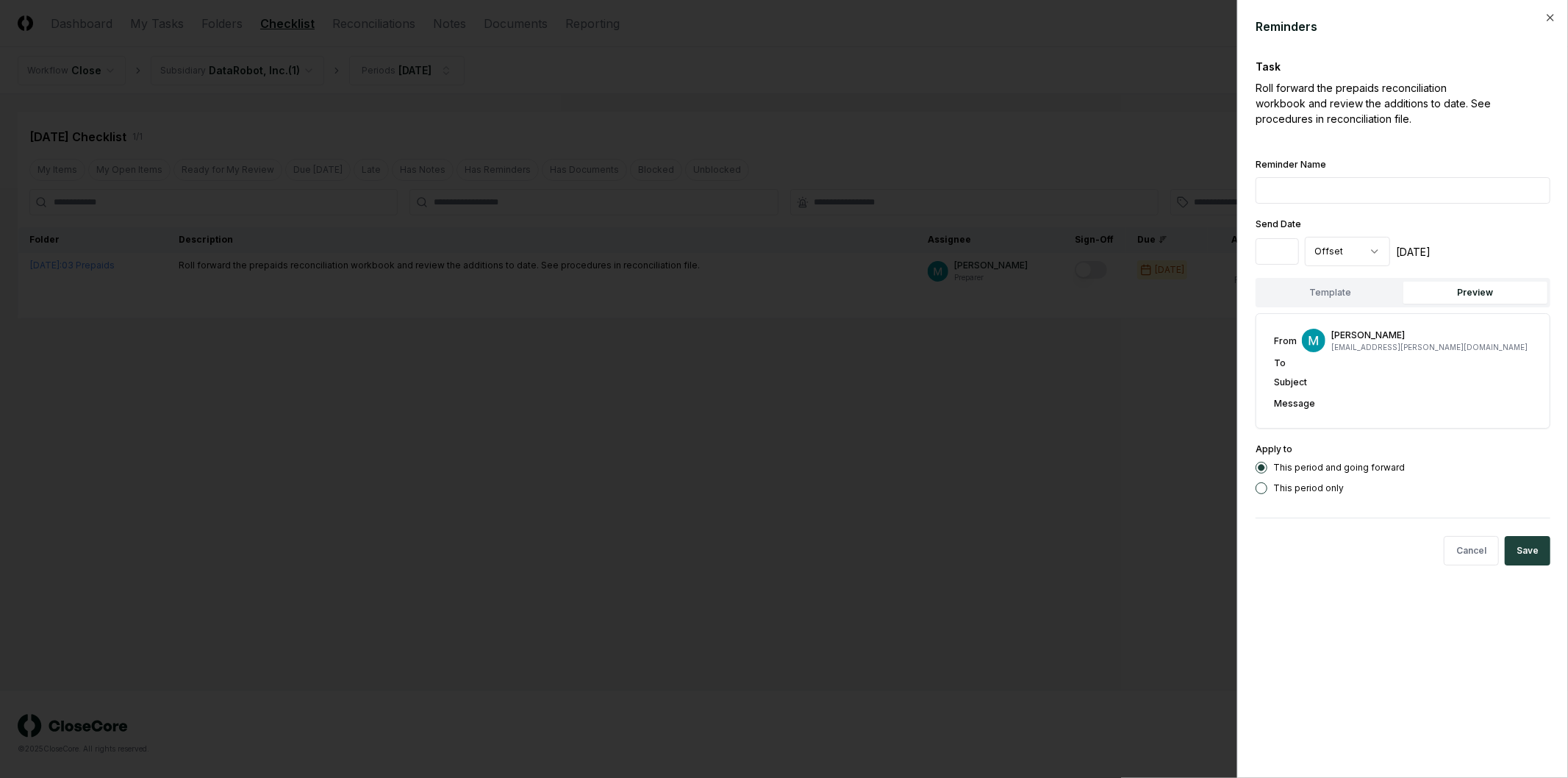
click at [1495, 295] on button "Preview" at bounding box center [1476, 292] width 144 height 22
drag, startPoint x: 1333, startPoint y: 372, endPoint x: 1393, endPoint y: 378, distance: 60.3
click at [1386, 376] on div "From Manny Birrueta manny.birrueta@datarobot.com To Subject Message" at bounding box center [1403, 369] width 258 height 82
click at [1393, 378] on div "Subject" at bounding box center [1403, 381] width 258 height 15
click at [1336, 287] on button "Template" at bounding box center [1331, 292] width 144 height 22
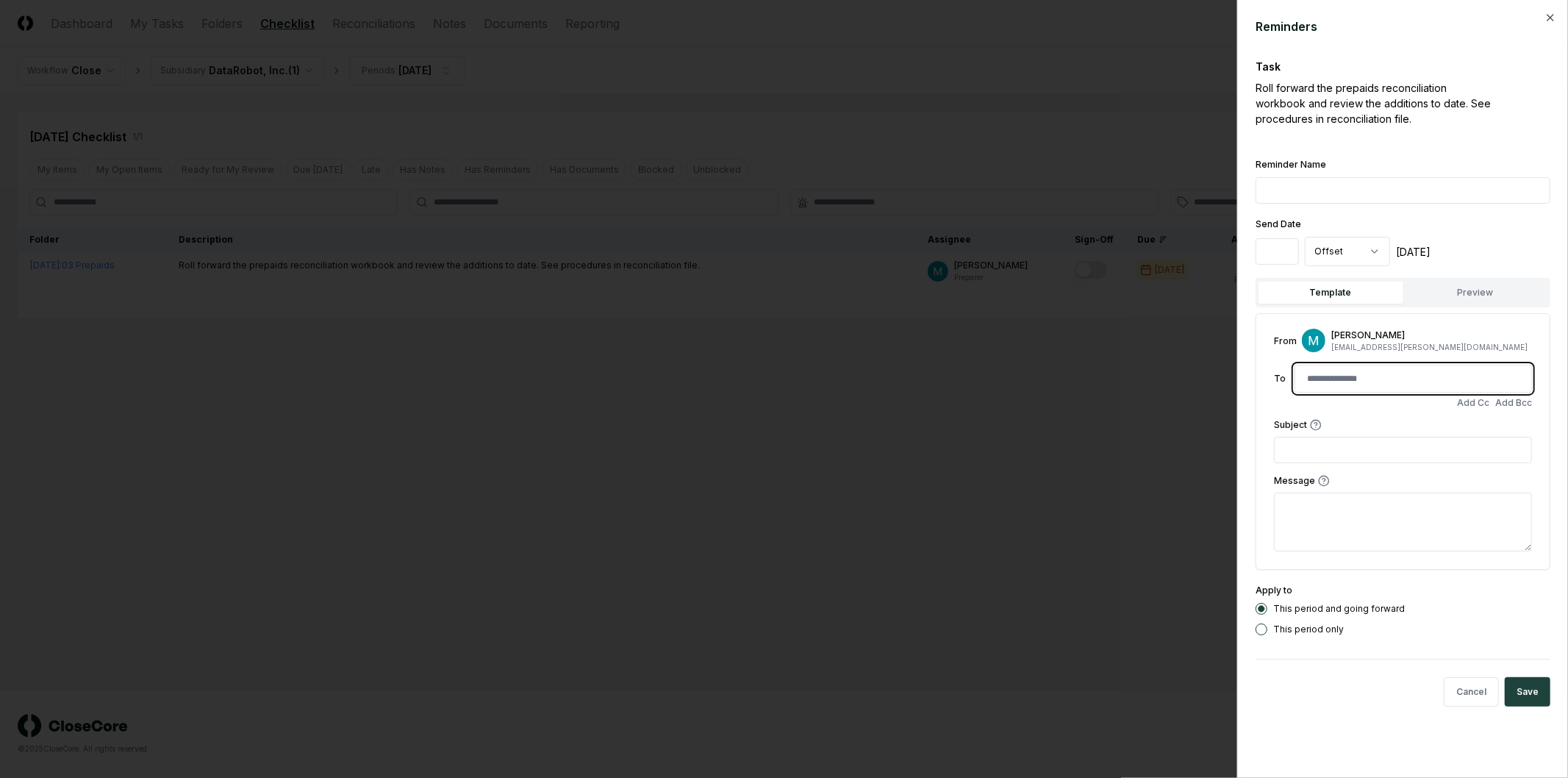
click at [1379, 368] on input at bounding box center [1413, 377] width 230 height 26
type input "**********"
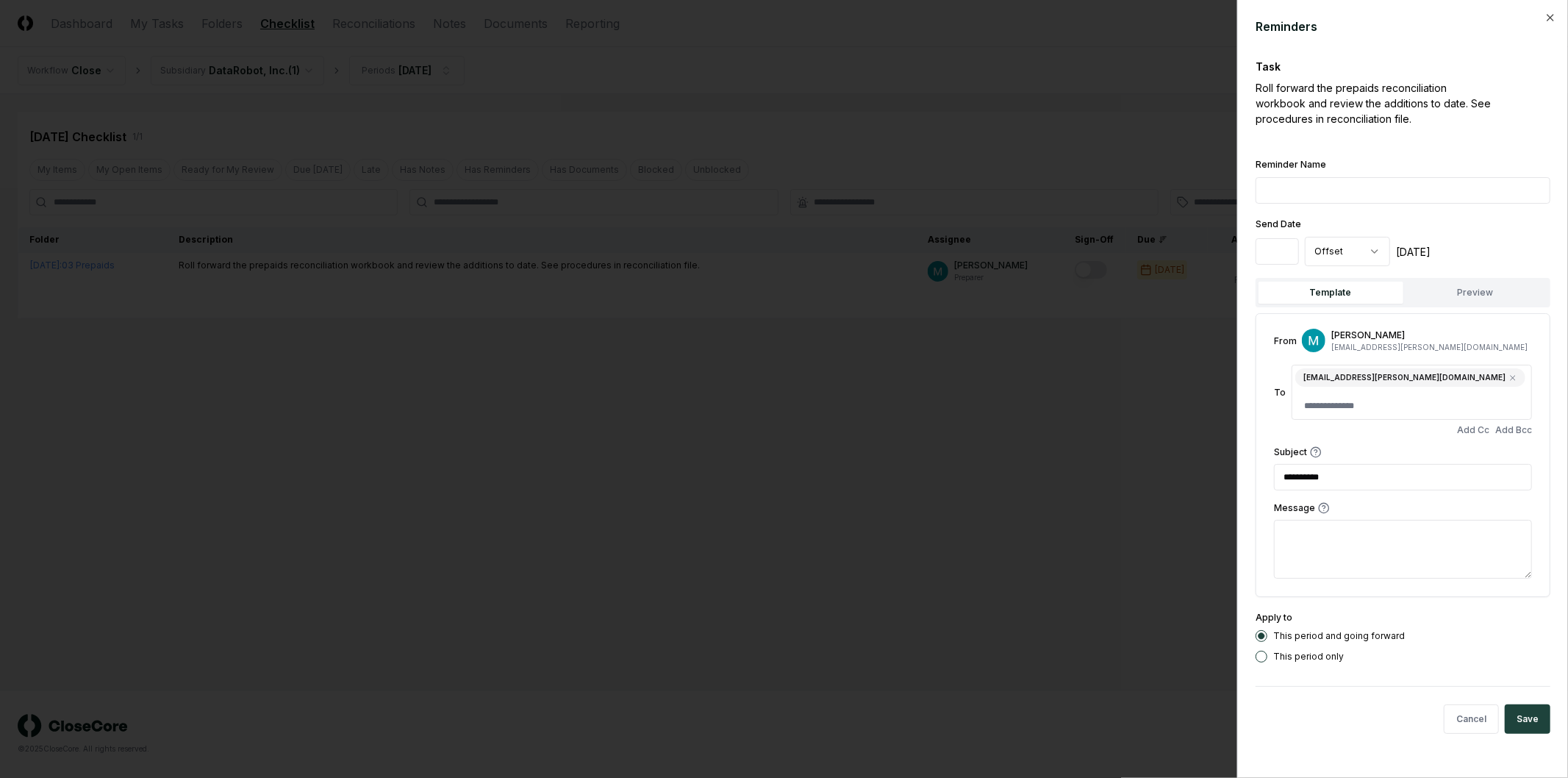
type input "**********"
type textarea "*"
type textarea "**"
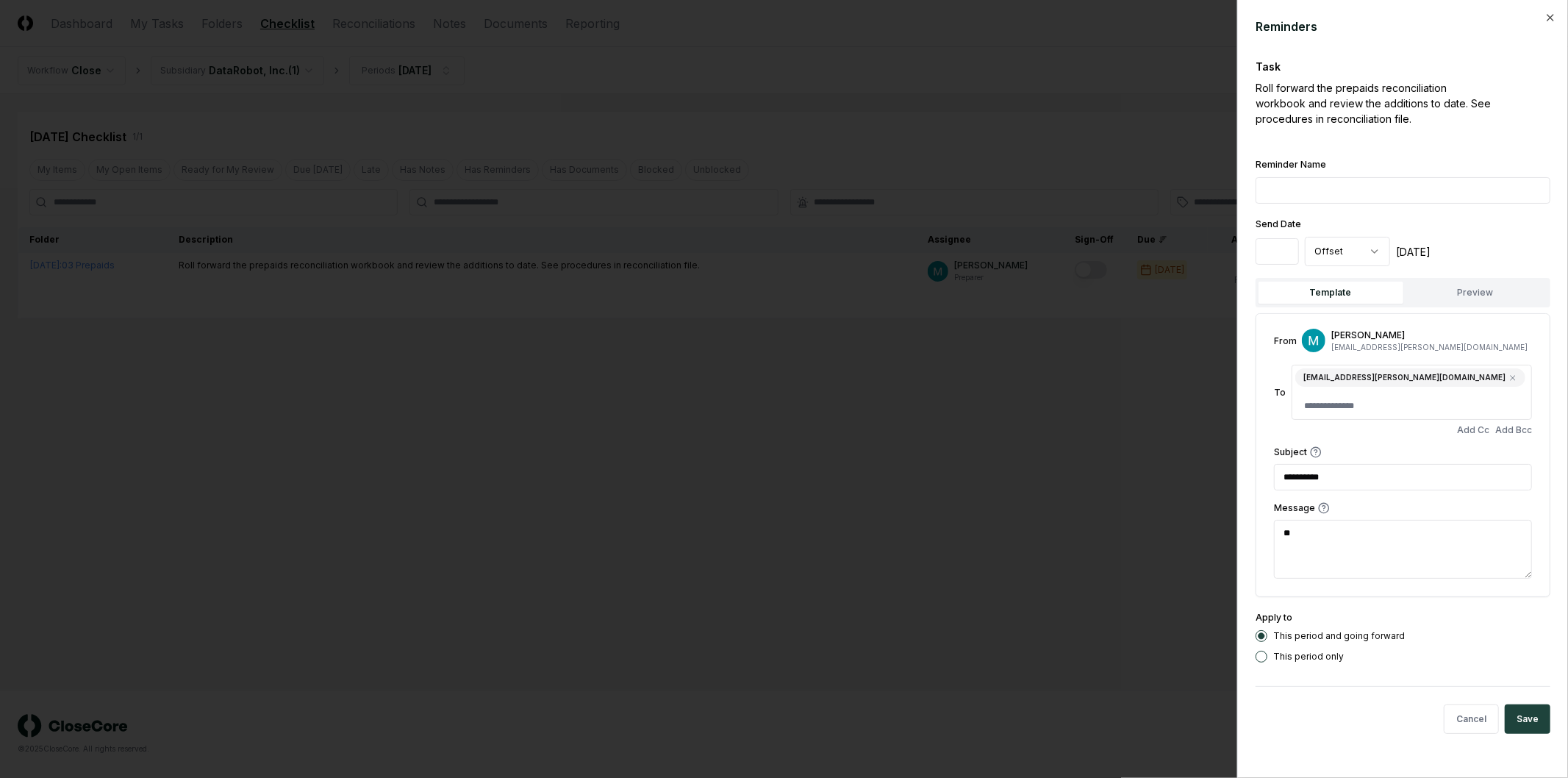
type textarea "*"
type textarea "**"
type textarea "*"
type textarea "****"
type textarea "*"
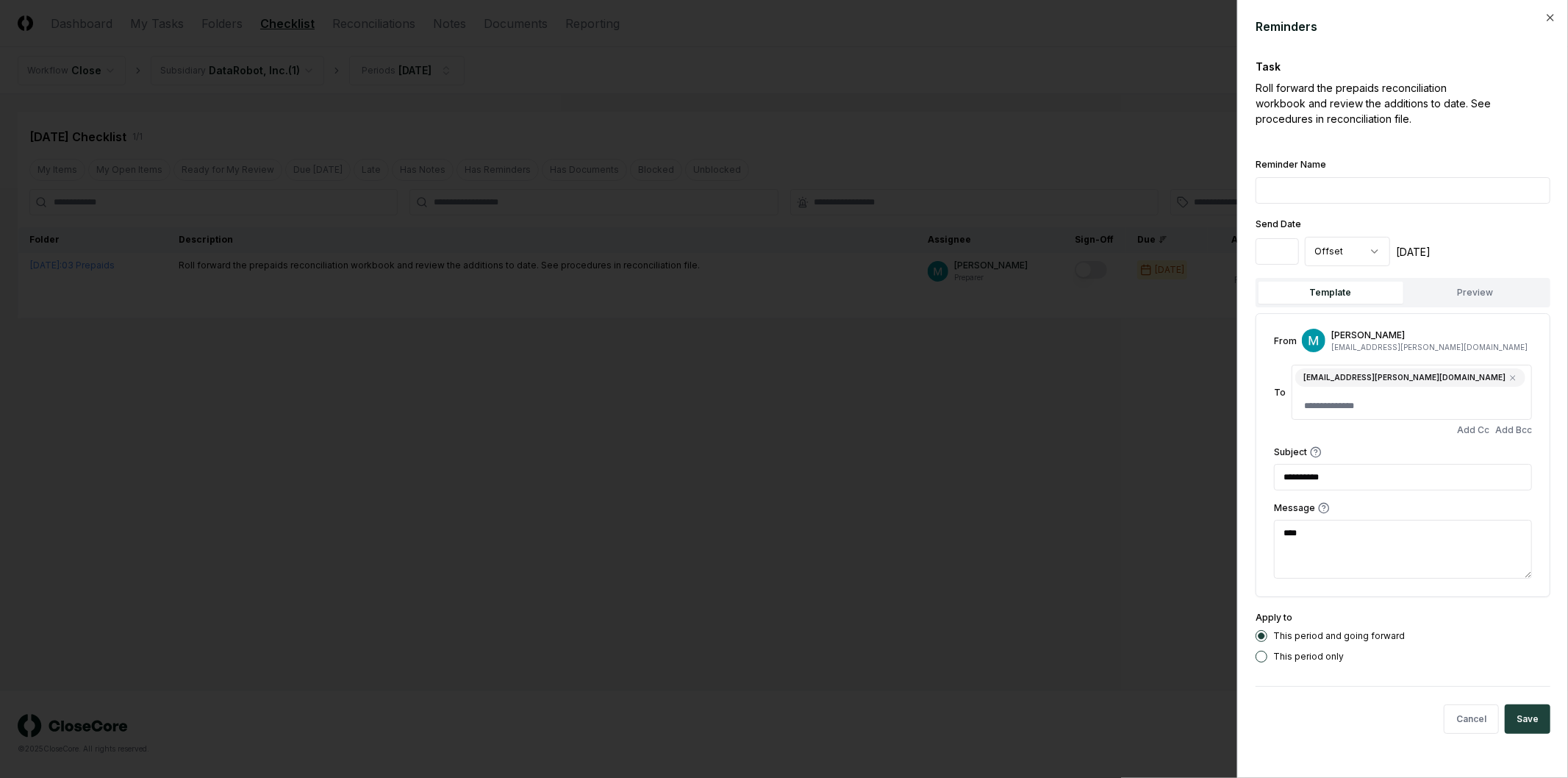
type textarea "*****"
type textarea "*"
type textarea "******"
type textarea "*"
type textarea "*******"
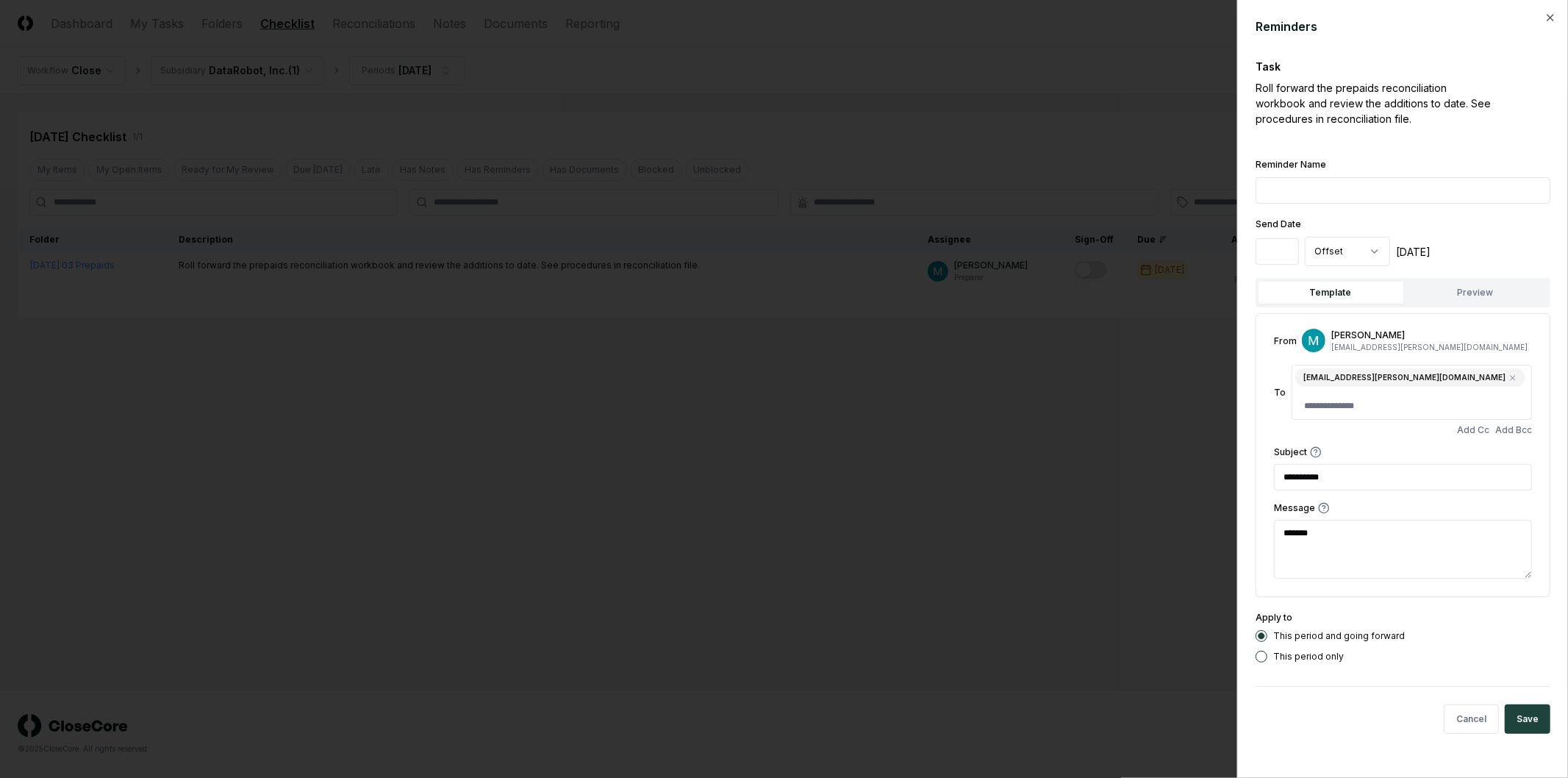
type textarea "*"
type textarea "********"
type textarea "*"
type textarea "********"
type textarea "*"
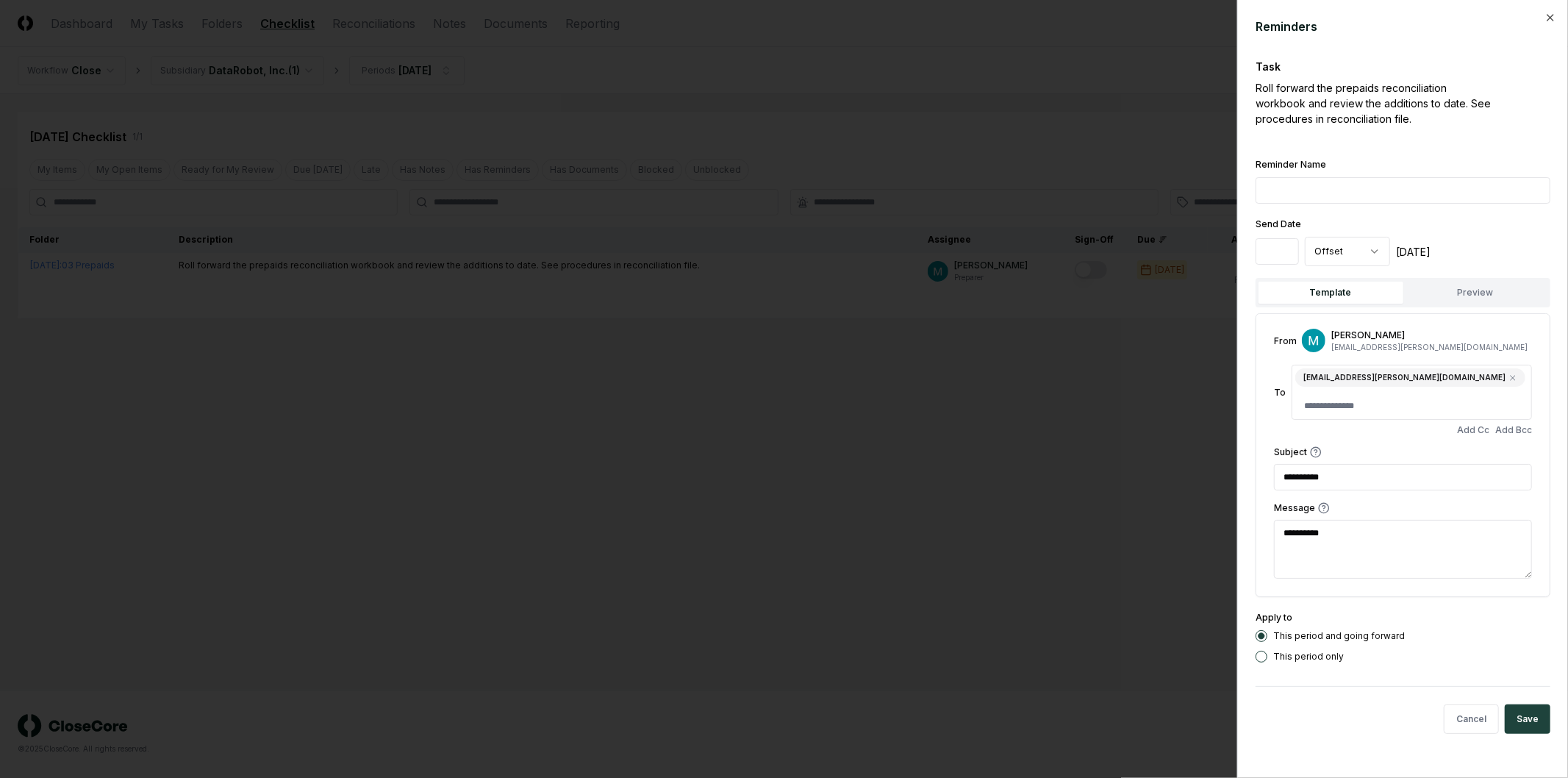
type textarea "**********"
type textarea "*"
type textarea "**********"
type textarea "*"
type textarea "**********"
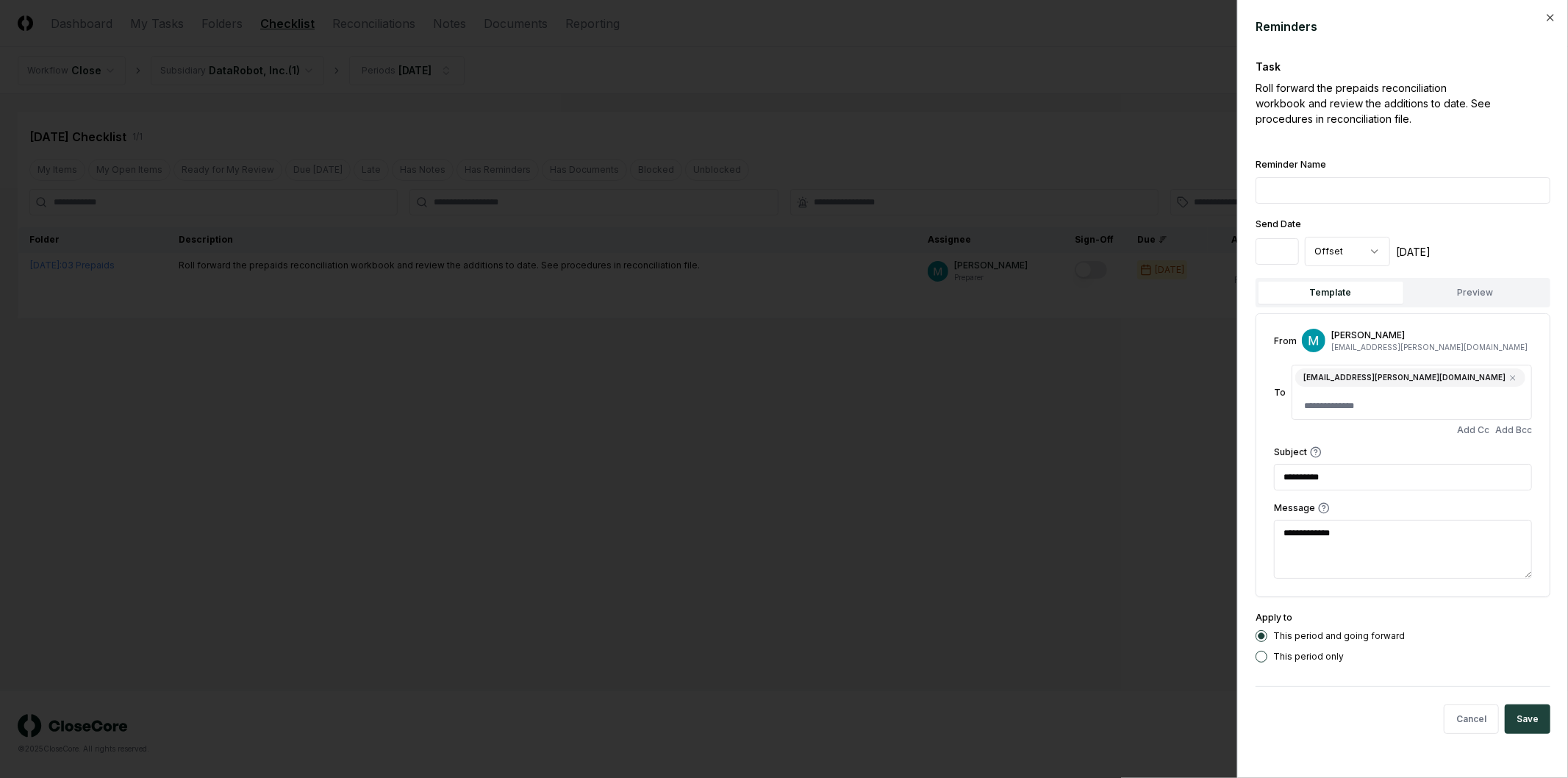
type textarea "*"
type textarea "**********"
type textarea "*"
type textarea "**********"
type textarea "*"
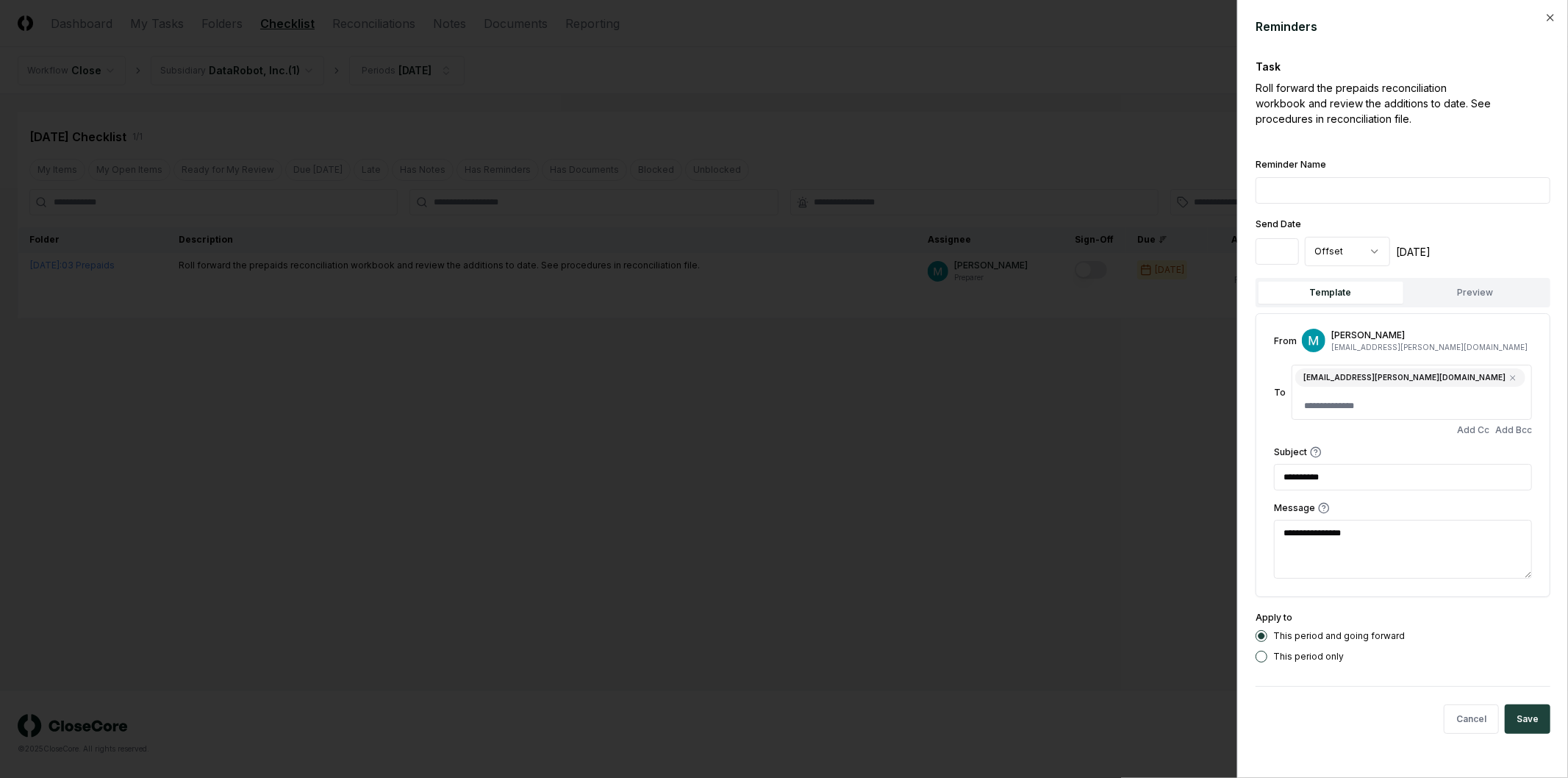
type textarea "**********"
type textarea "*"
type textarea "**********"
type textarea "*"
type textarea "**********"
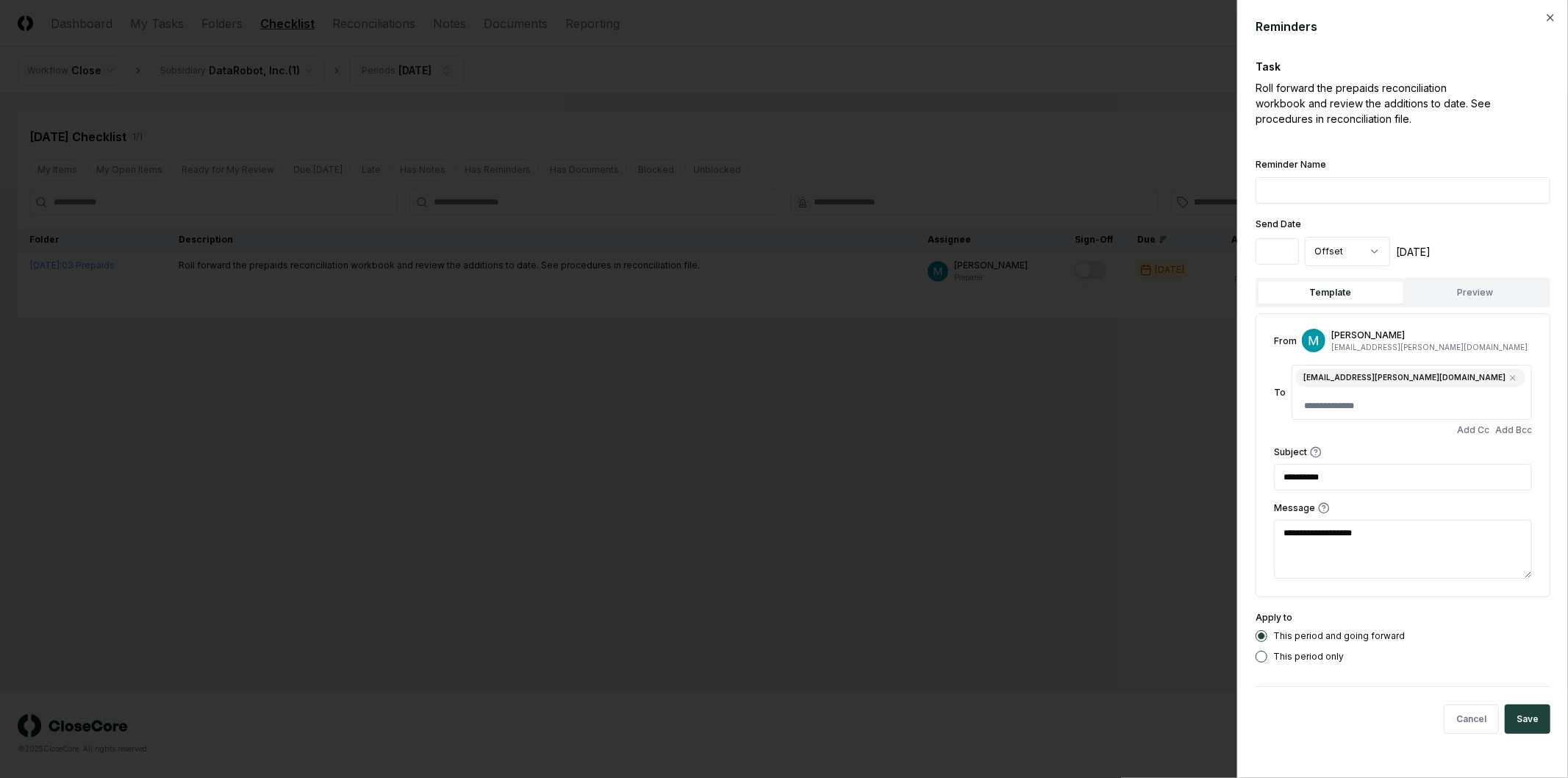
type textarea "*"
type textarea "**********"
type textarea "*"
type textarea "**********"
type textarea "*"
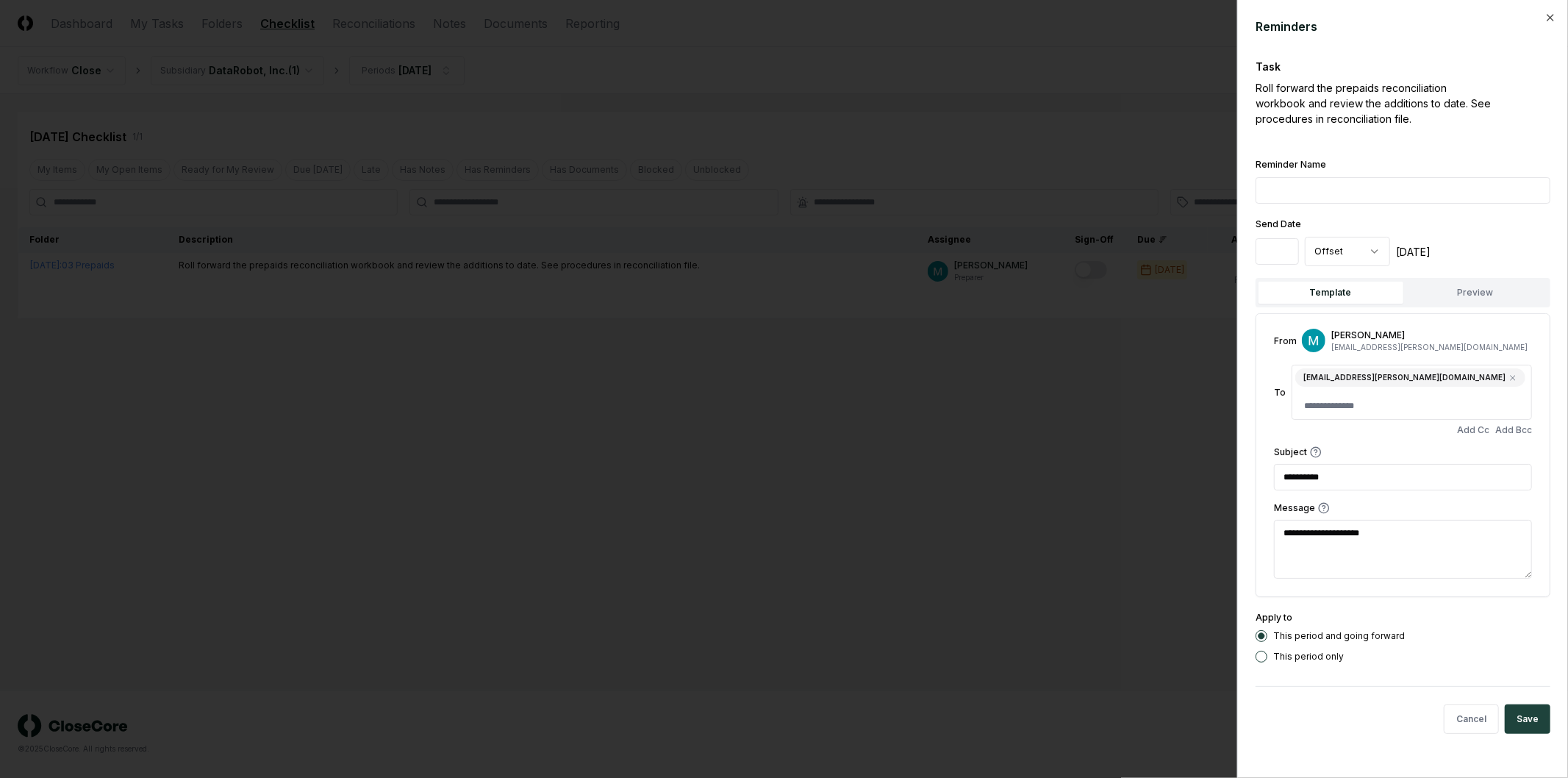
type textarea "**********"
type textarea "*"
type textarea "**********"
type textarea "*"
type textarea "**********"
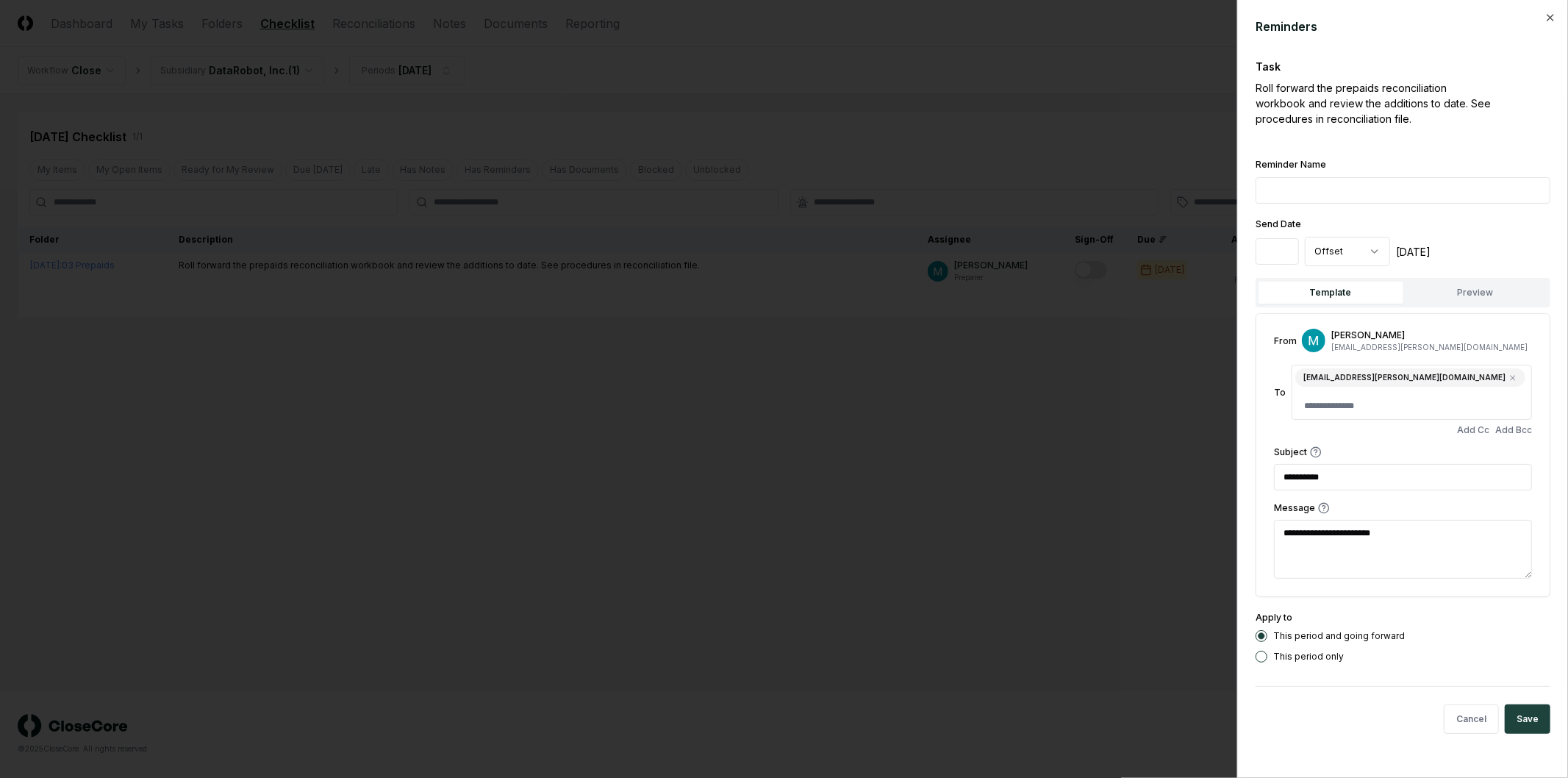
type textarea "*"
type textarea "**********"
type textarea "*"
type textarea "**********"
type textarea "*"
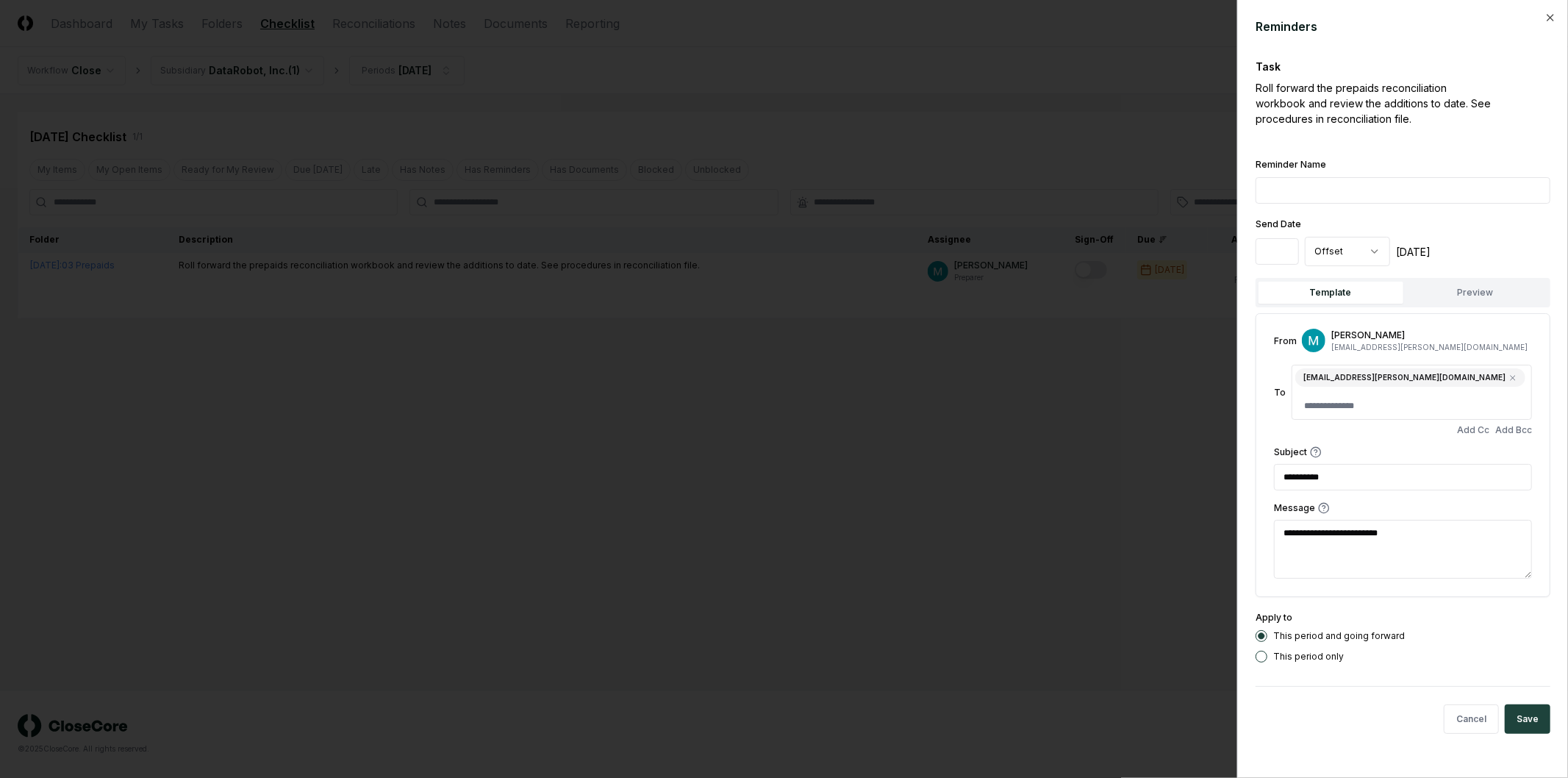
type textarea "**********"
type textarea "*"
type textarea "**********"
type textarea "*"
type textarea "**********"
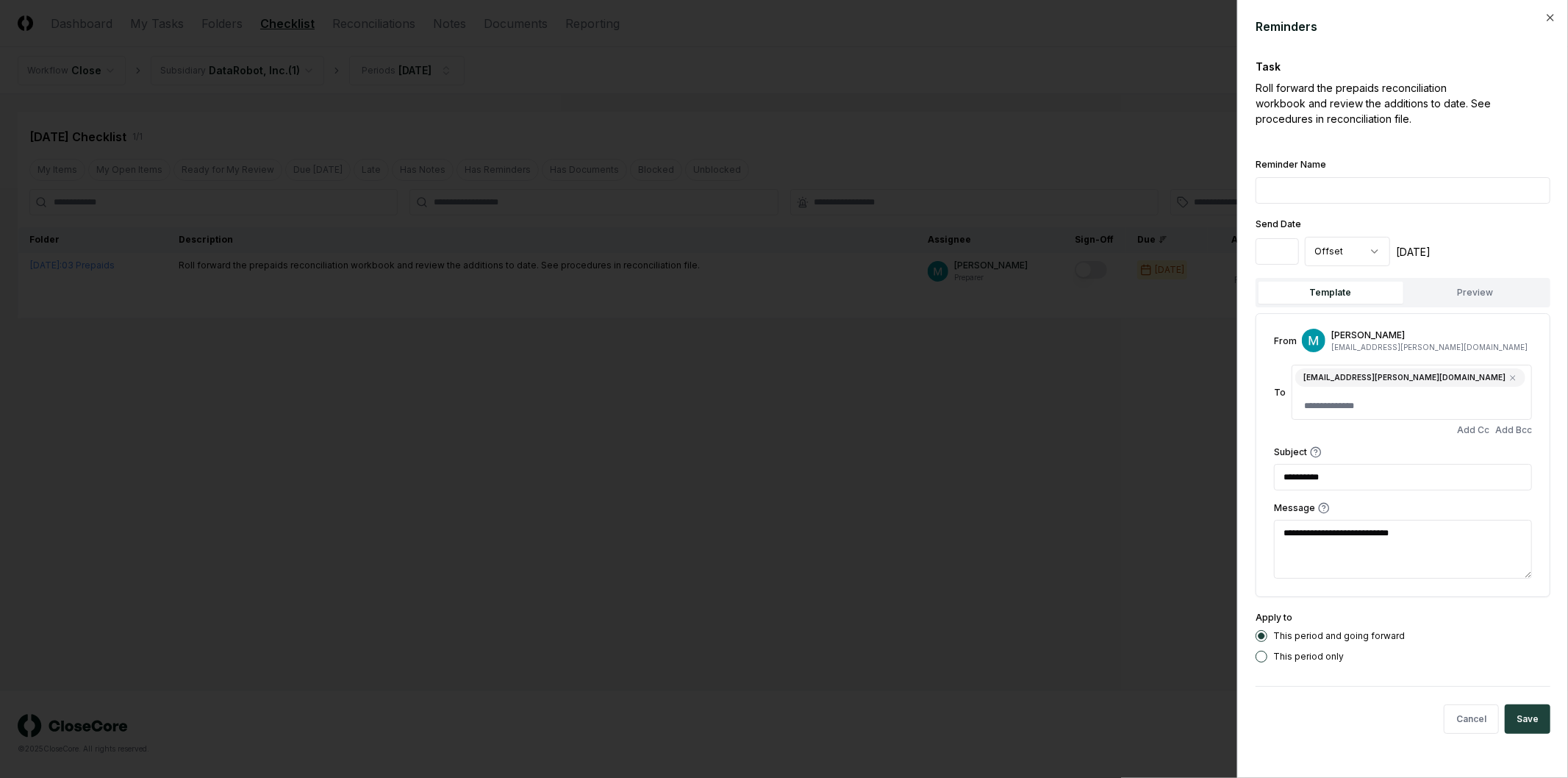
type textarea "*"
type textarea "**********"
type textarea "*"
type textarea "**********"
type textarea "*"
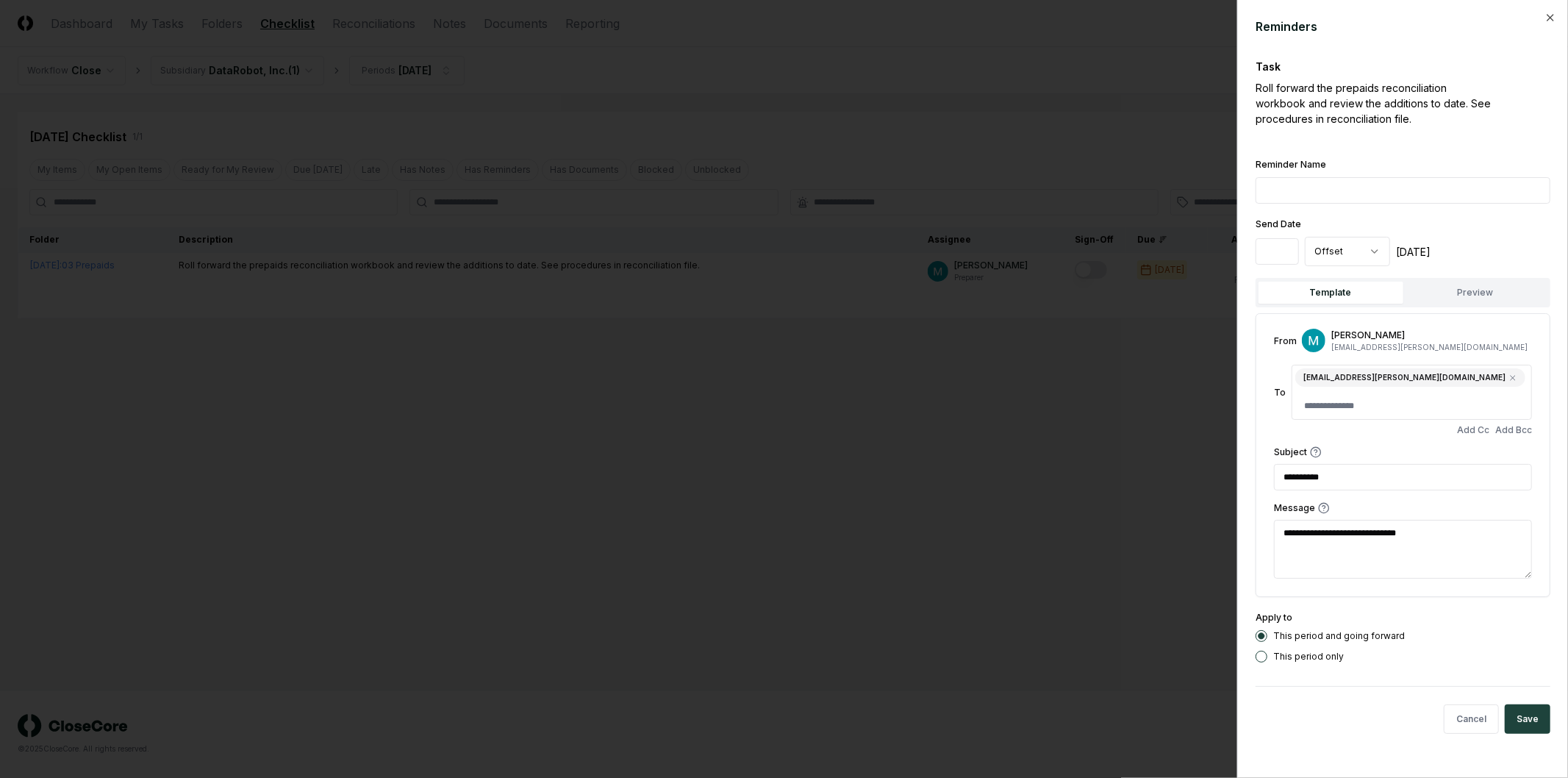
type textarea "**********"
type textarea "*"
type textarea "**********"
type textarea "*"
type textarea "**********"
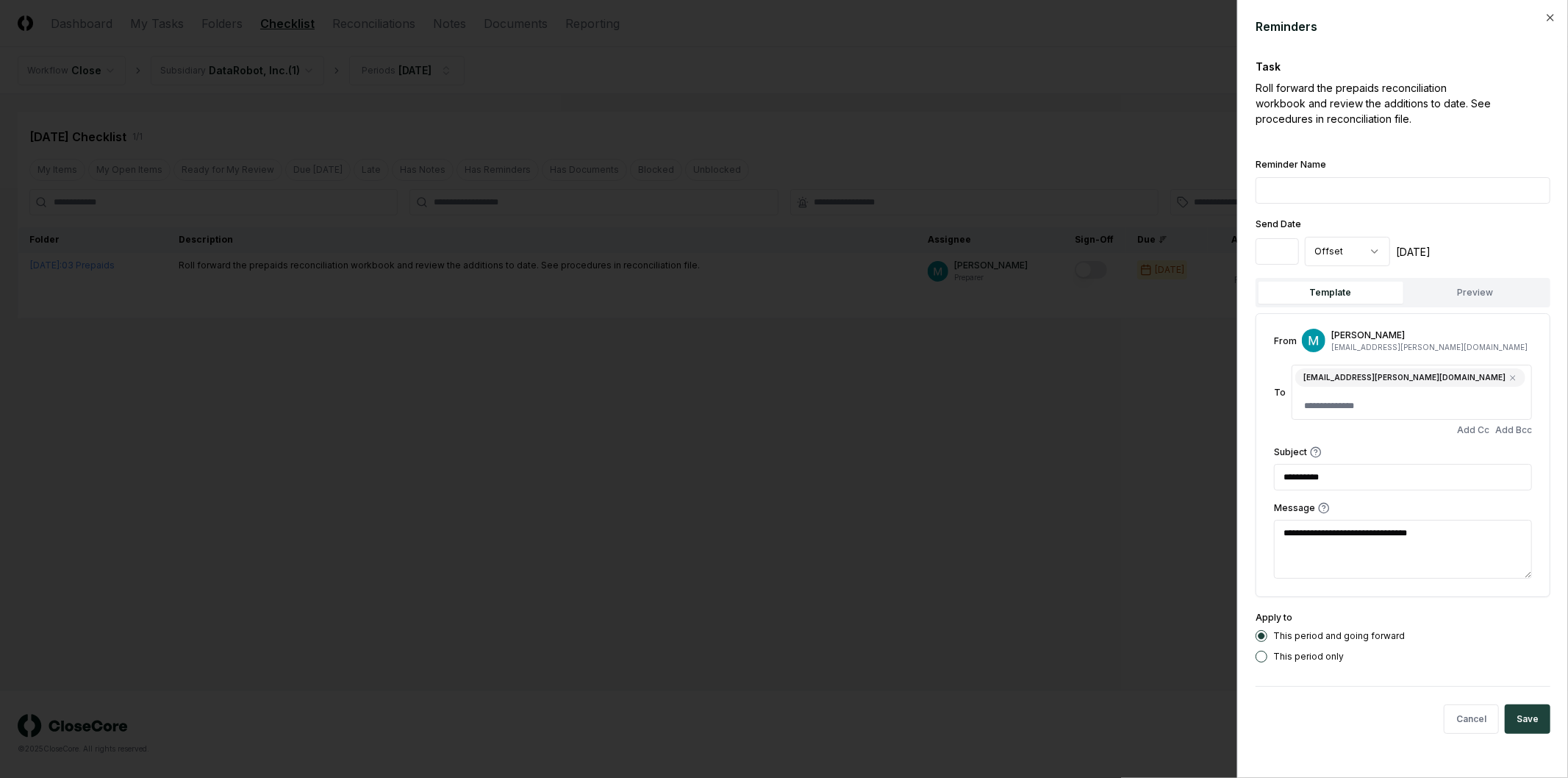
type textarea "*"
type textarea "**********"
type textarea "*"
type textarea "**********"
type textarea "*"
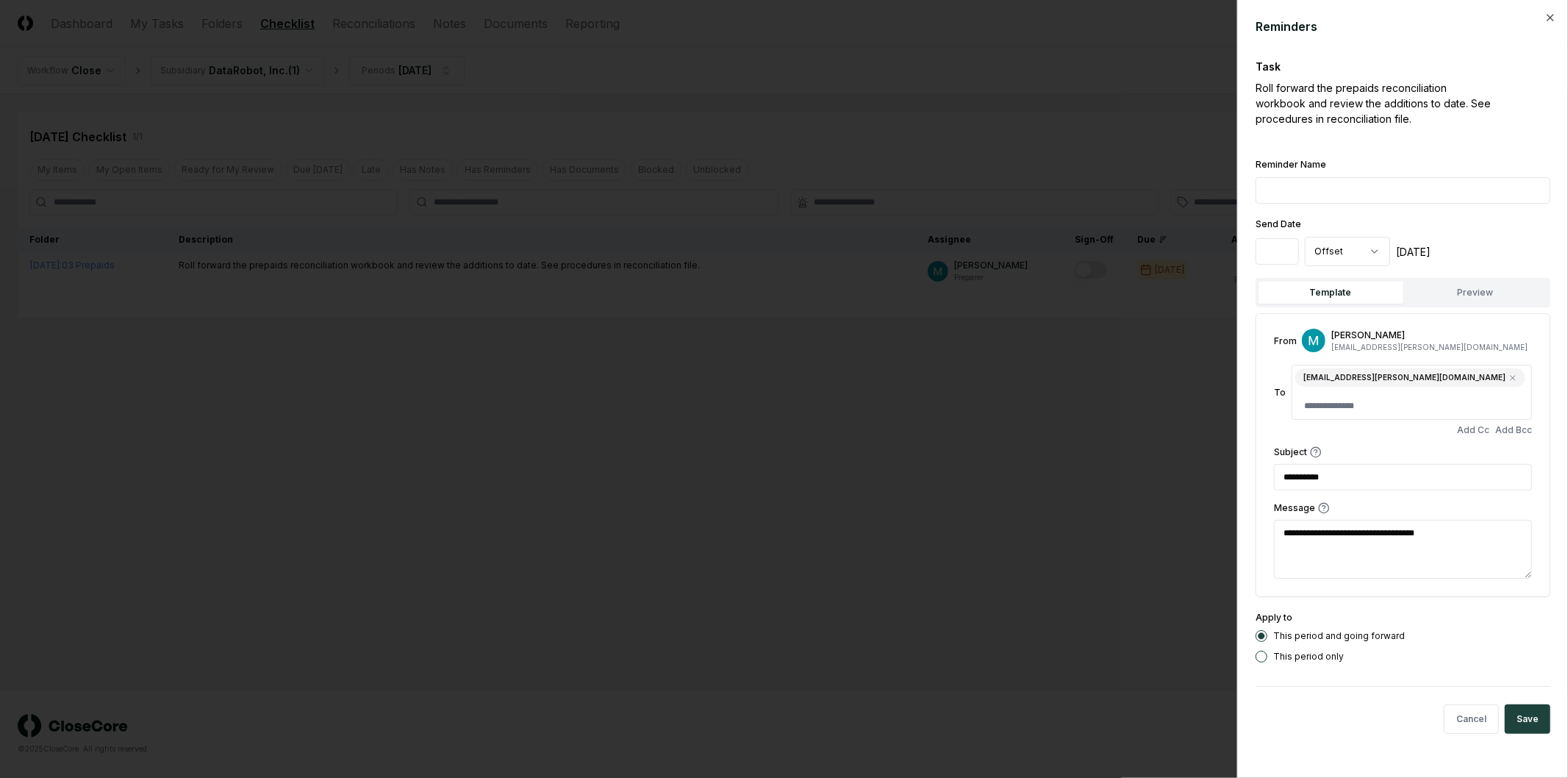
type textarea "**********"
type textarea "*"
type textarea "**********"
type textarea "*"
type textarea "**********"
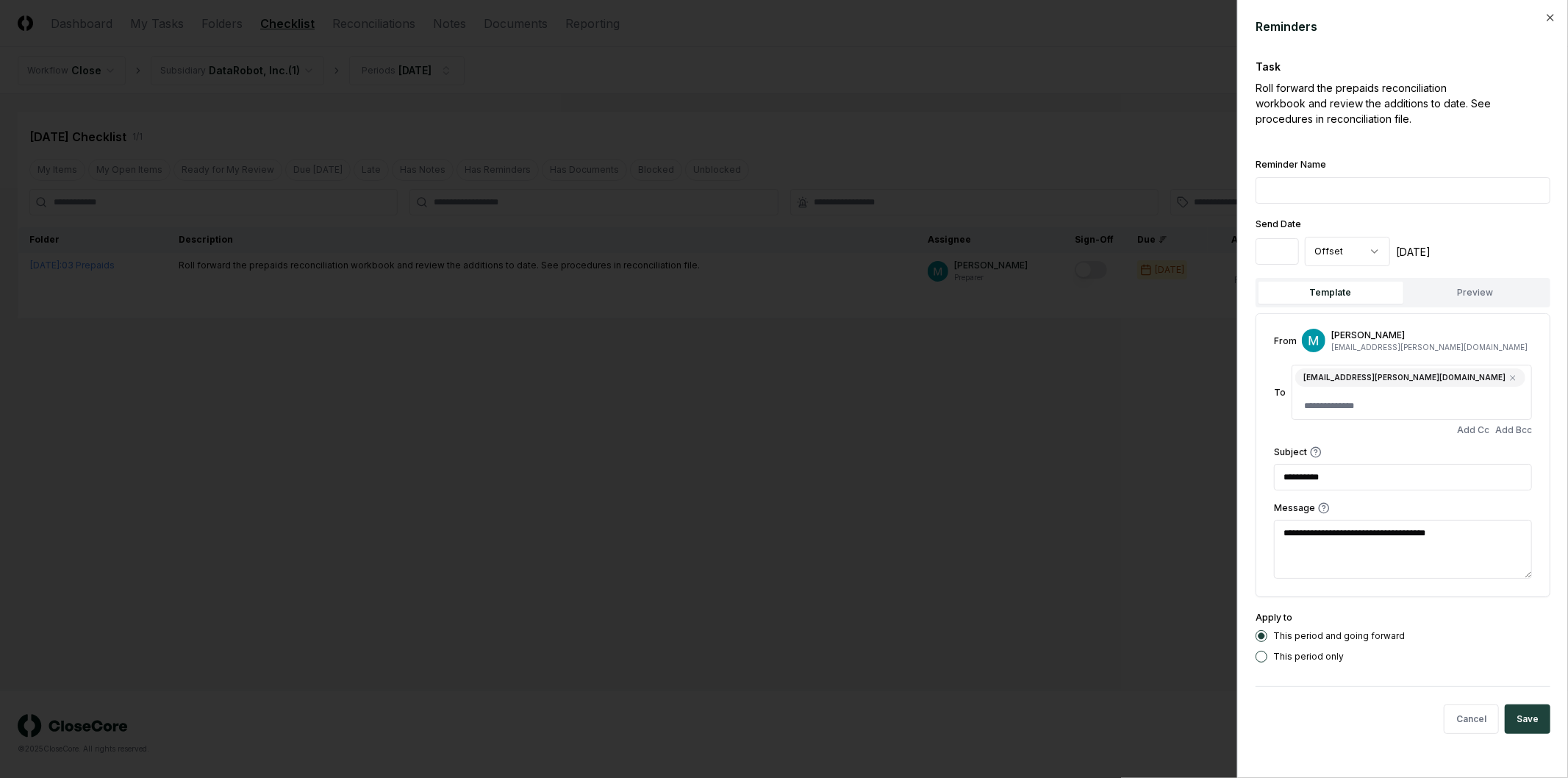
type textarea "*"
type textarea "**********"
type textarea "*"
type textarea "**********"
type textarea "*"
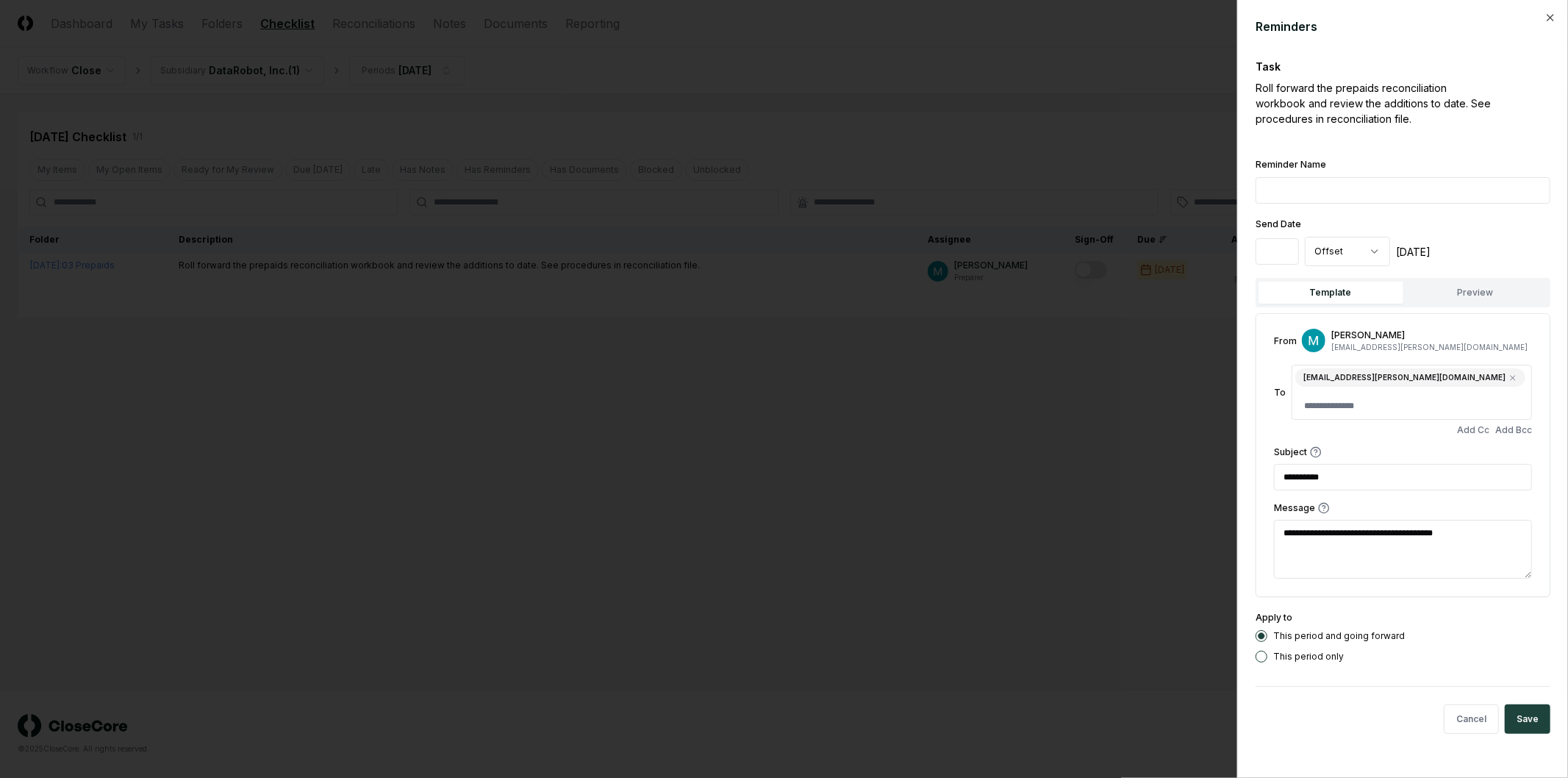
type textarea "**********"
type textarea "*"
type textarea "**********"
type textarea "*"
type textarea "**********"
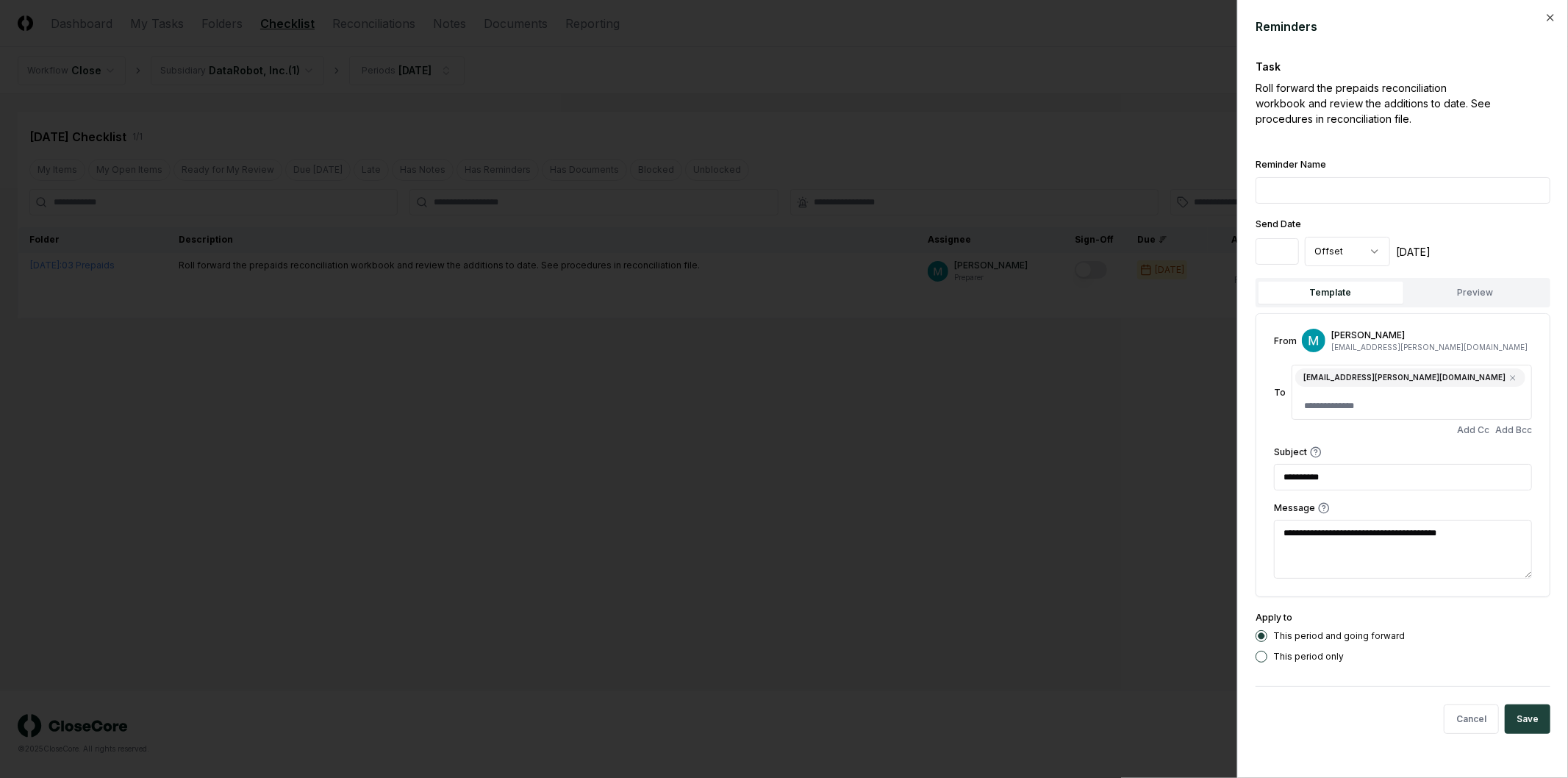
type textarea "*"
type textarea "**********"
type textarea "*"
type textarea "**********"
type textarea "*"
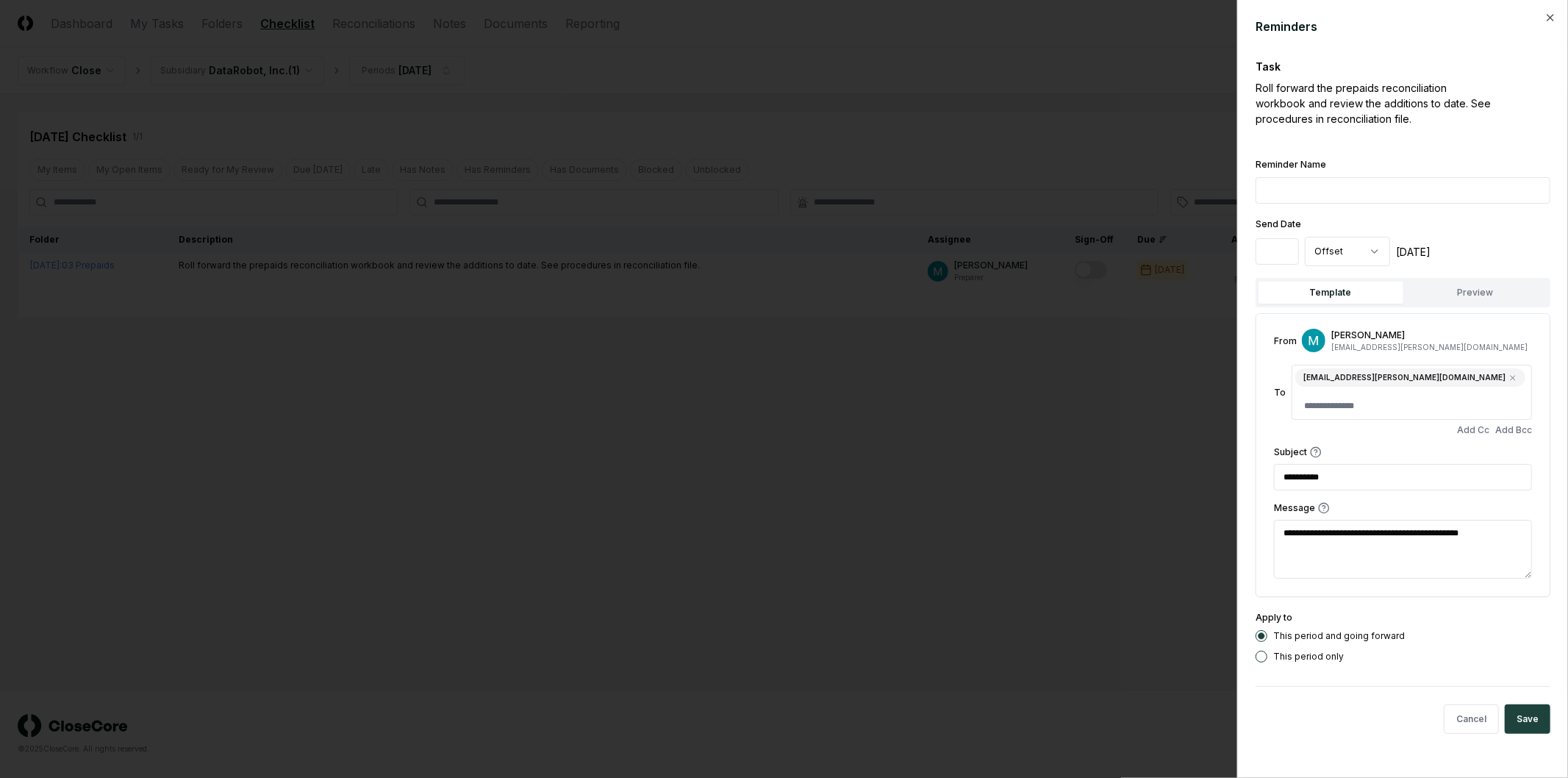
type textarea "**********"
type textarea "*"
type textarea "**********"
type textarea "*"
type textarea "**********"
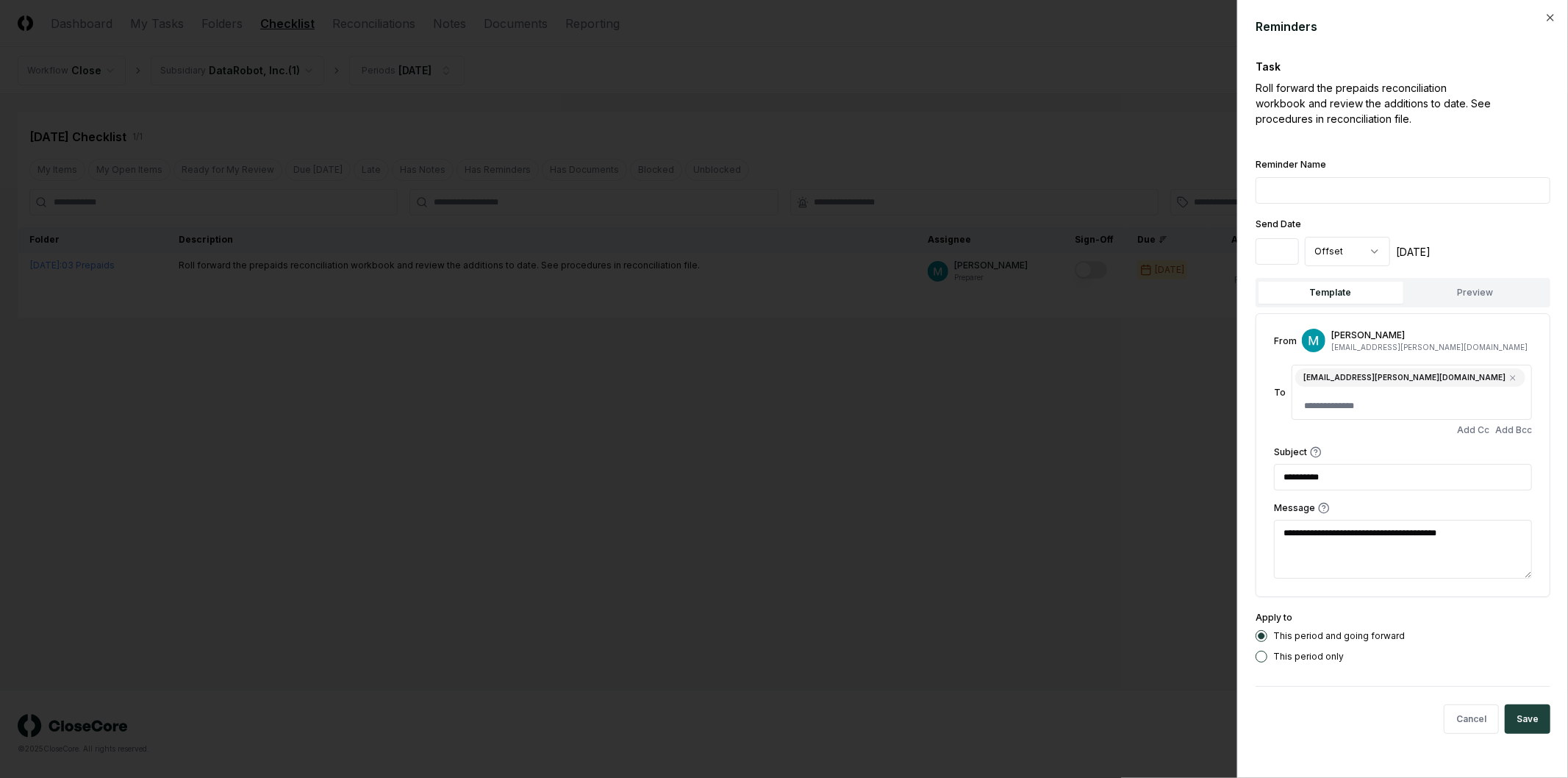
type textarea "*"
type textarea "**********"
type textarea "*"
type textarea "**********"
type textarea "*"
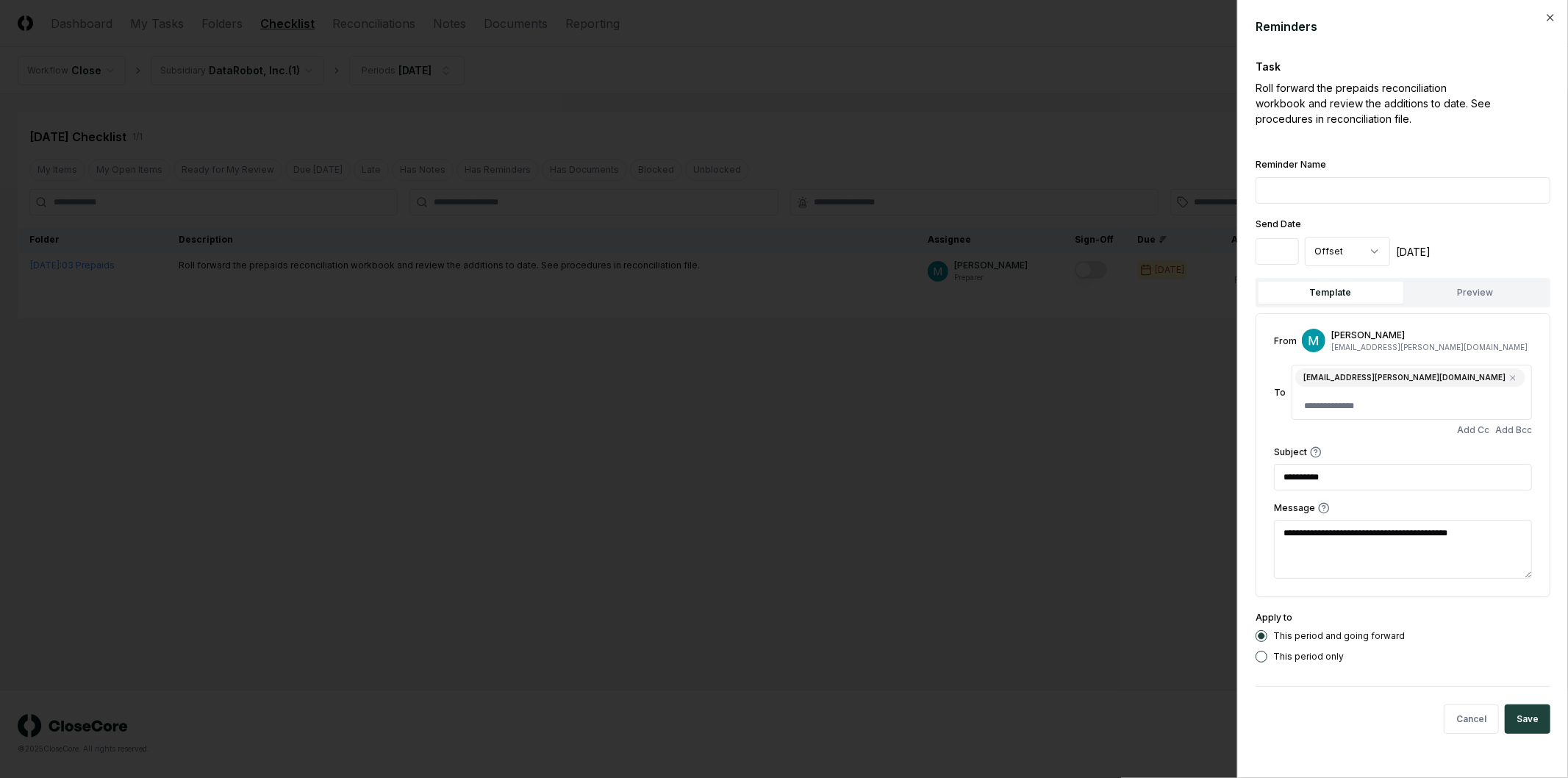
type textarea "**********"
type textarea "*"
type textarea "**********"
type textarea "*"
type textarea "**********"
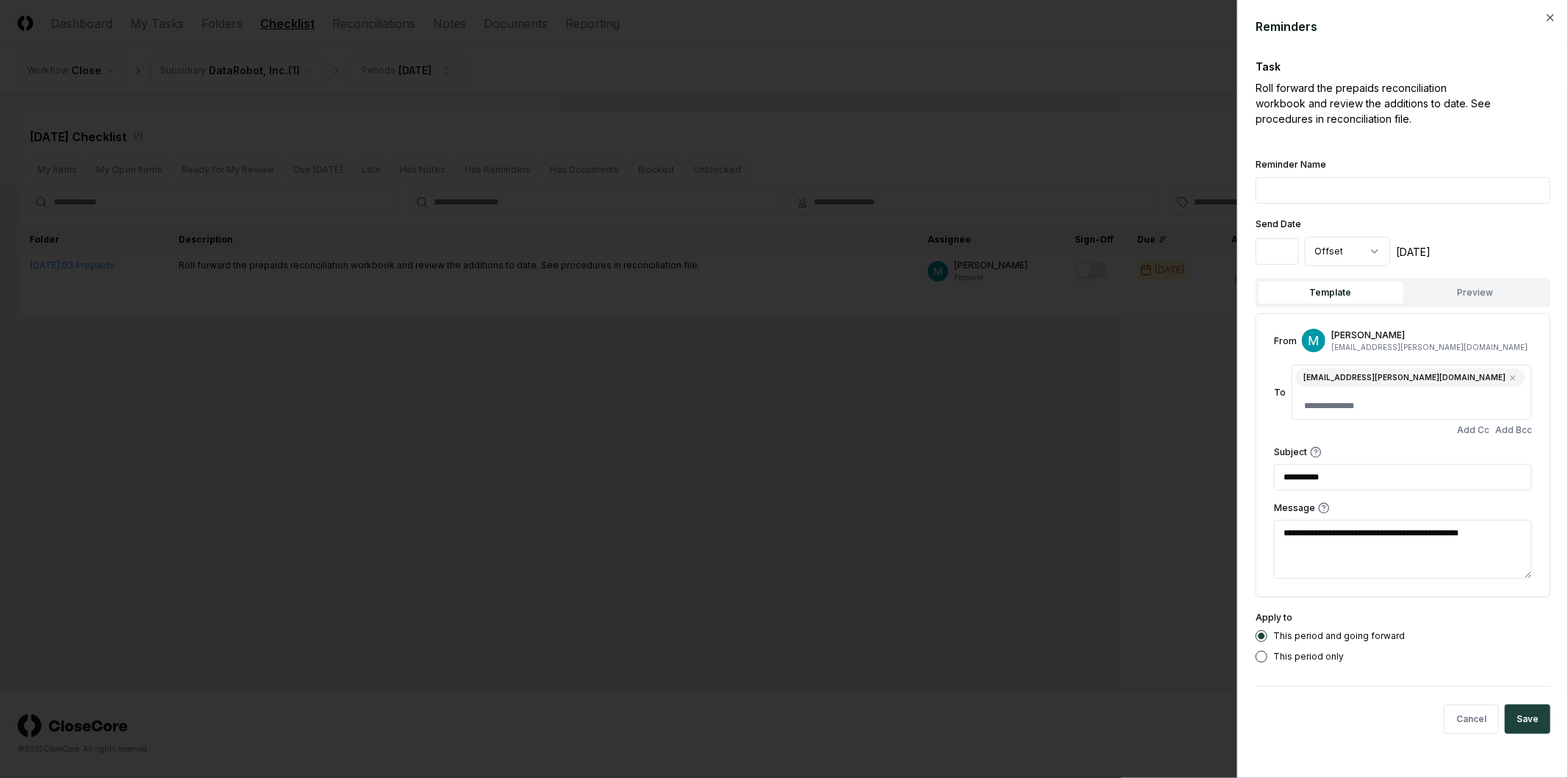
type textarea "*"
type textarea "**********"
type textarea "*"
type textarea "**********"
type textarea "*"
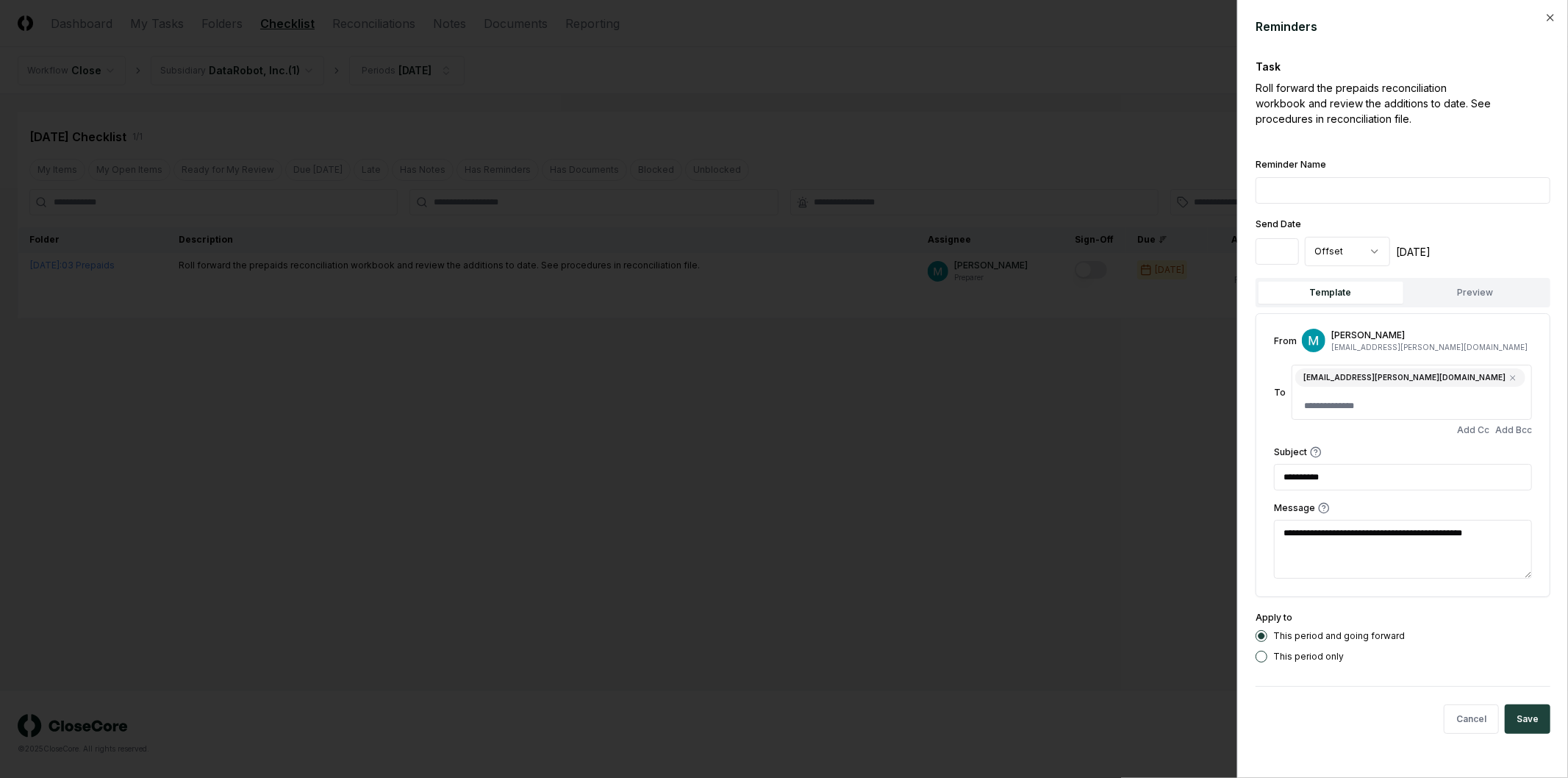
type textarea "**********"
type textarea "*"
type textarea "**********"
type textarea "*"
type textarea "**********"
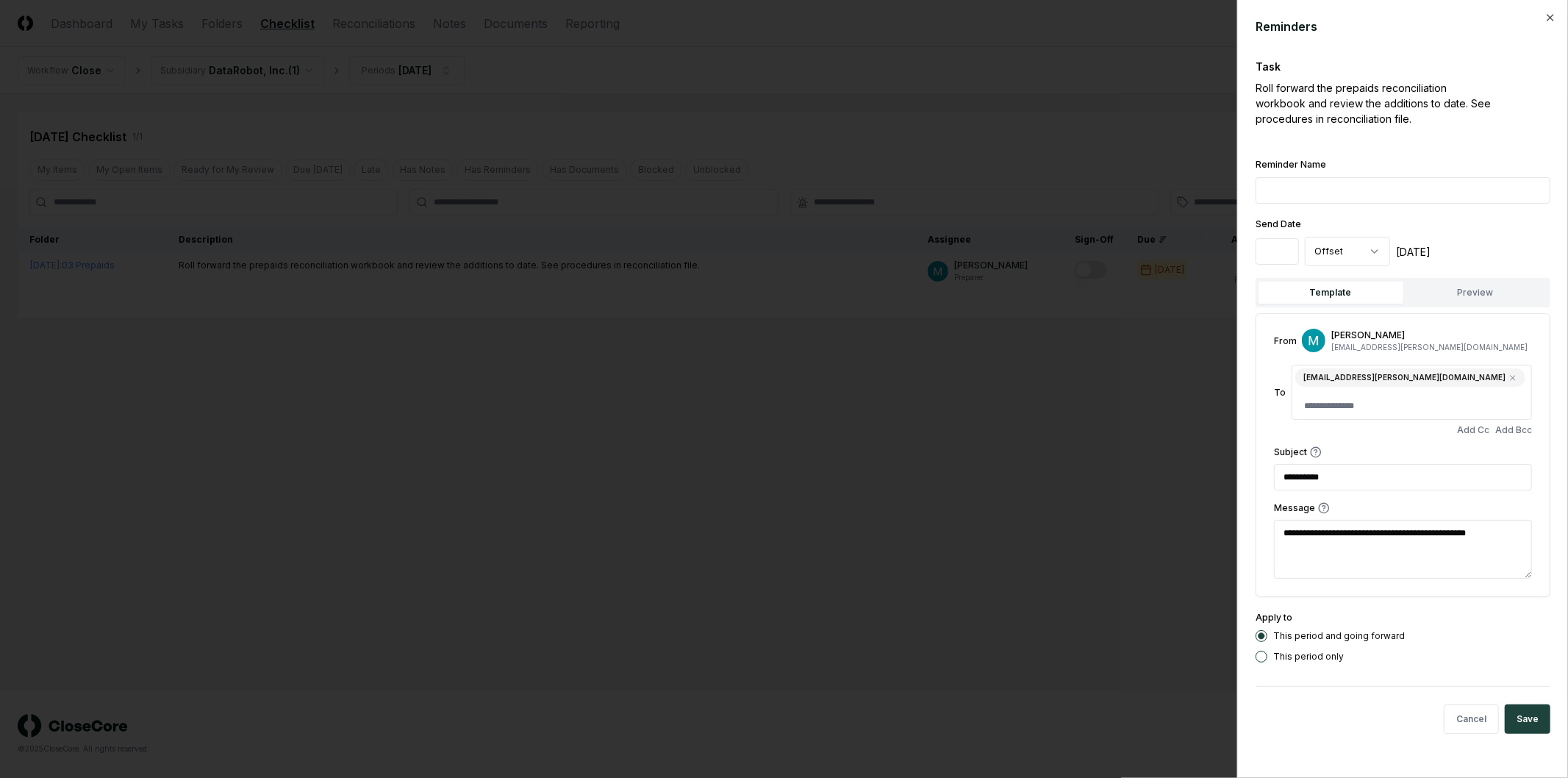
type textarea "*"
type textarea "**********"
type textarea "*"
type textarea "**********"
type textarea "*"
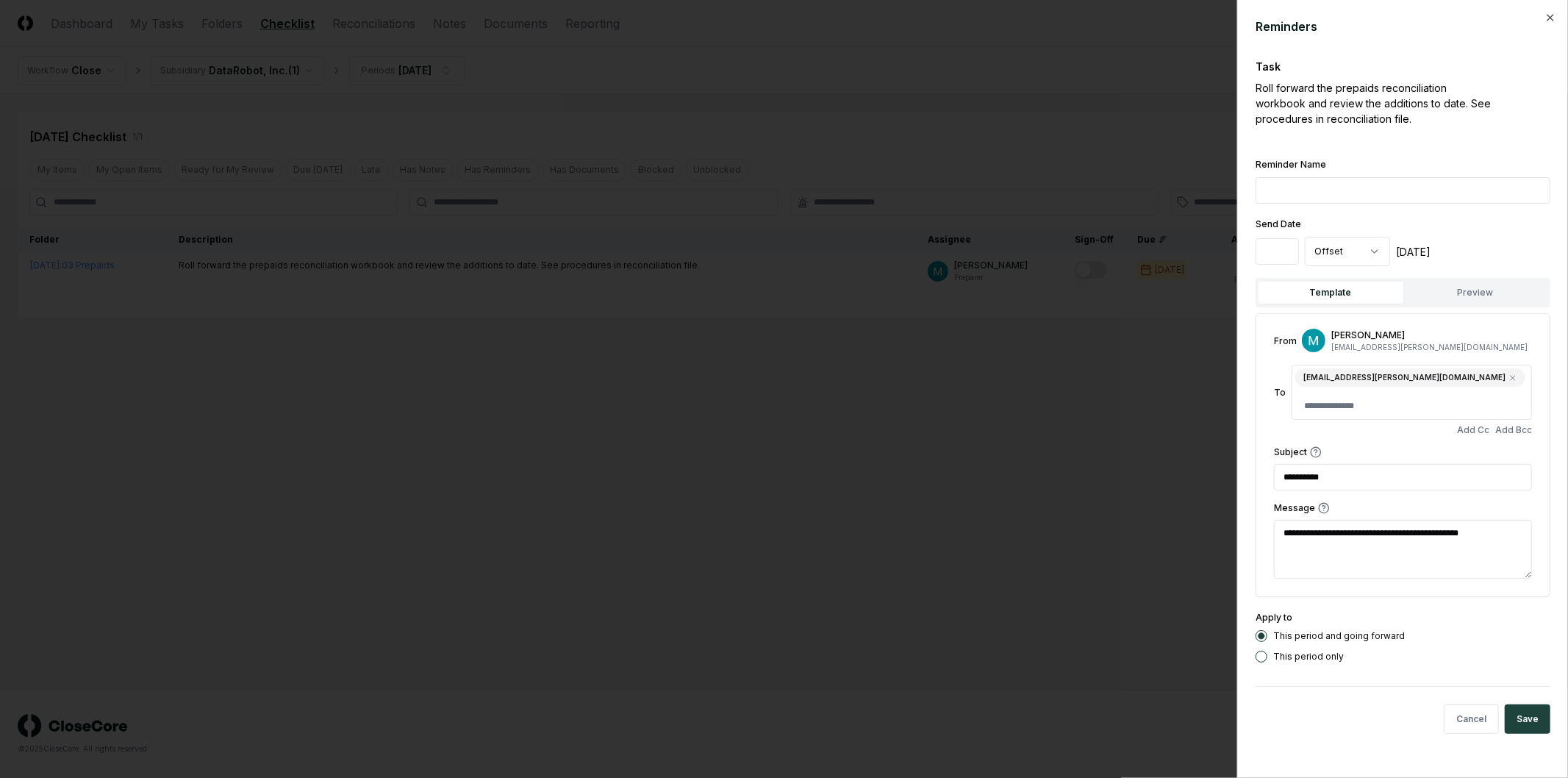
type textarea "**********"
type textarea "*"
type textarea "**********"
click at [1480, 292] on button "Preview" at bounding box center [1476, 292] width 144 height 22
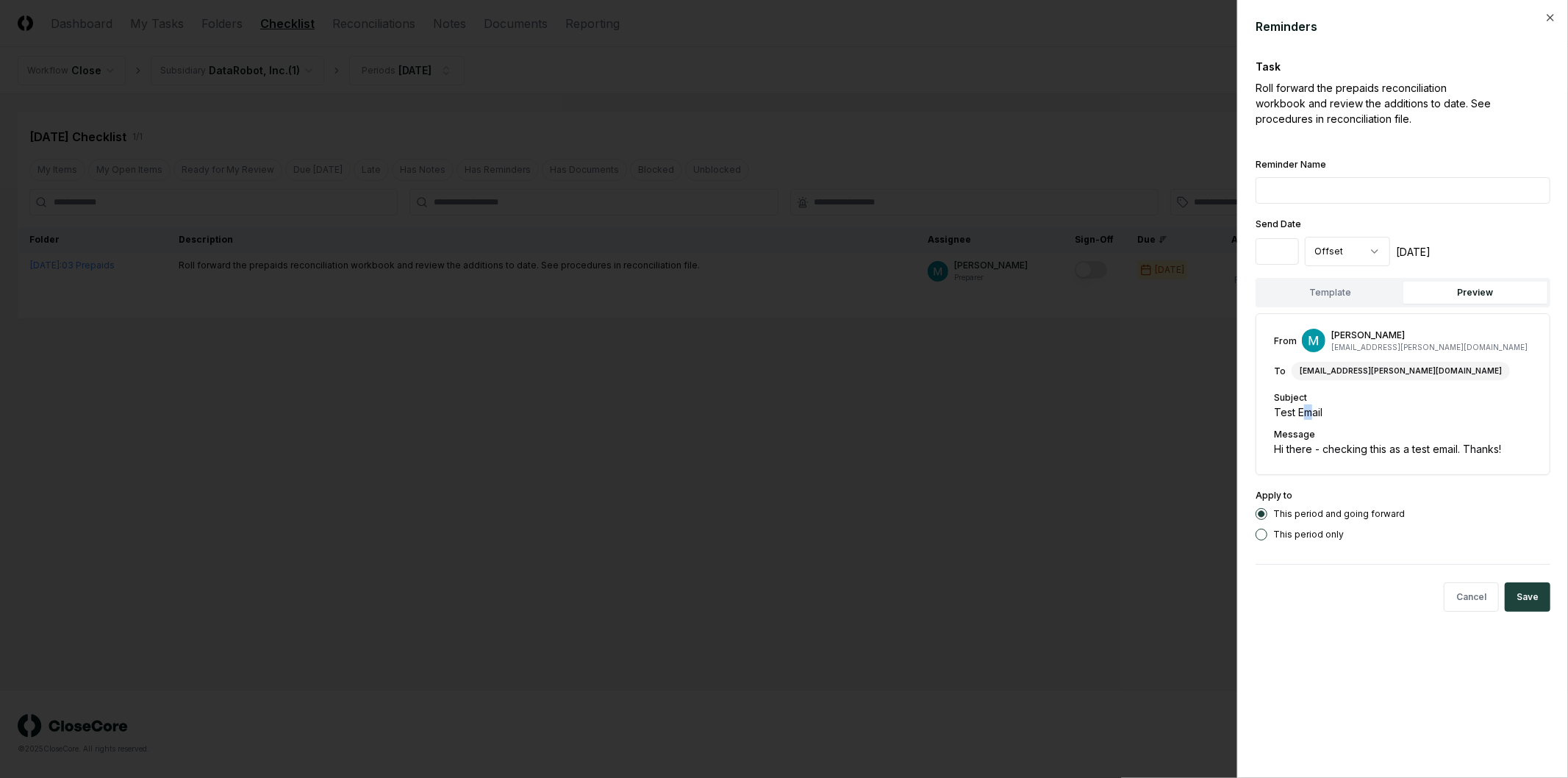
drag, startPoint x: 1309, startPoint y: 411, endPoint x: 1364, endPoint y: 414, distance: 55.1
click at [1330, 412] on div "Test Email" at bounding box center [1403, 412] width 258 height 15
click at [1424, 429] on div "Message Hi there - checking this as a test email. Thanks!" at bounding box center [1403, 441] width 258 height 31
click at [1348, 293] on button "Template" at bounding box center [1331, 292] width 144 height 22
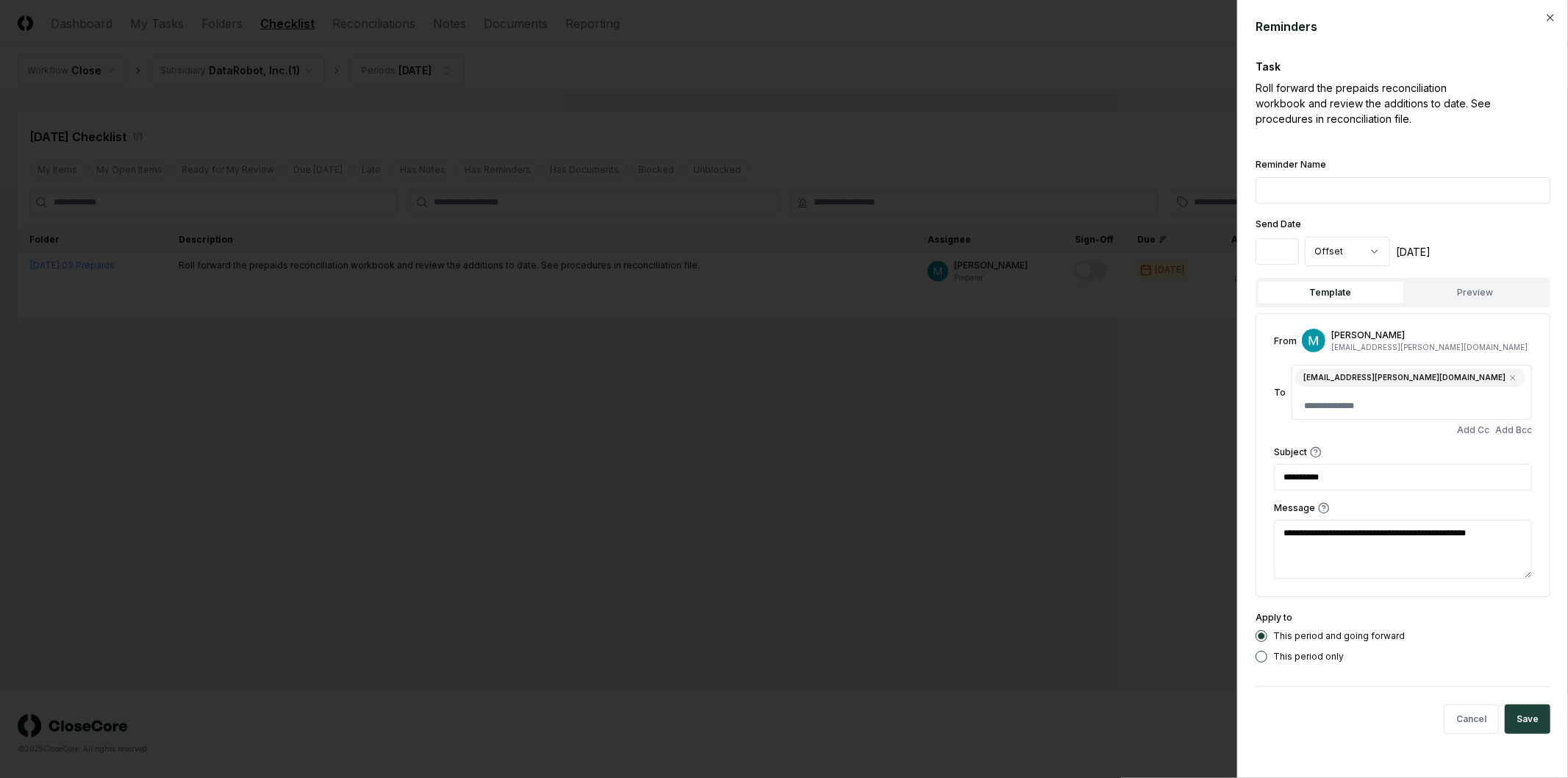
drag, startPoint x: 1498, startPoint y: 520, endPoint x: 1232, endPoint y: 524, distance: 266.0
click at [1232, 524] on body "**********" at bounding box center [784, 389] width 1568 height 778
click at [1485, 704] on button "Cancel" at bounding box center [1471, 718] width 55 height 30
type textarea "*"
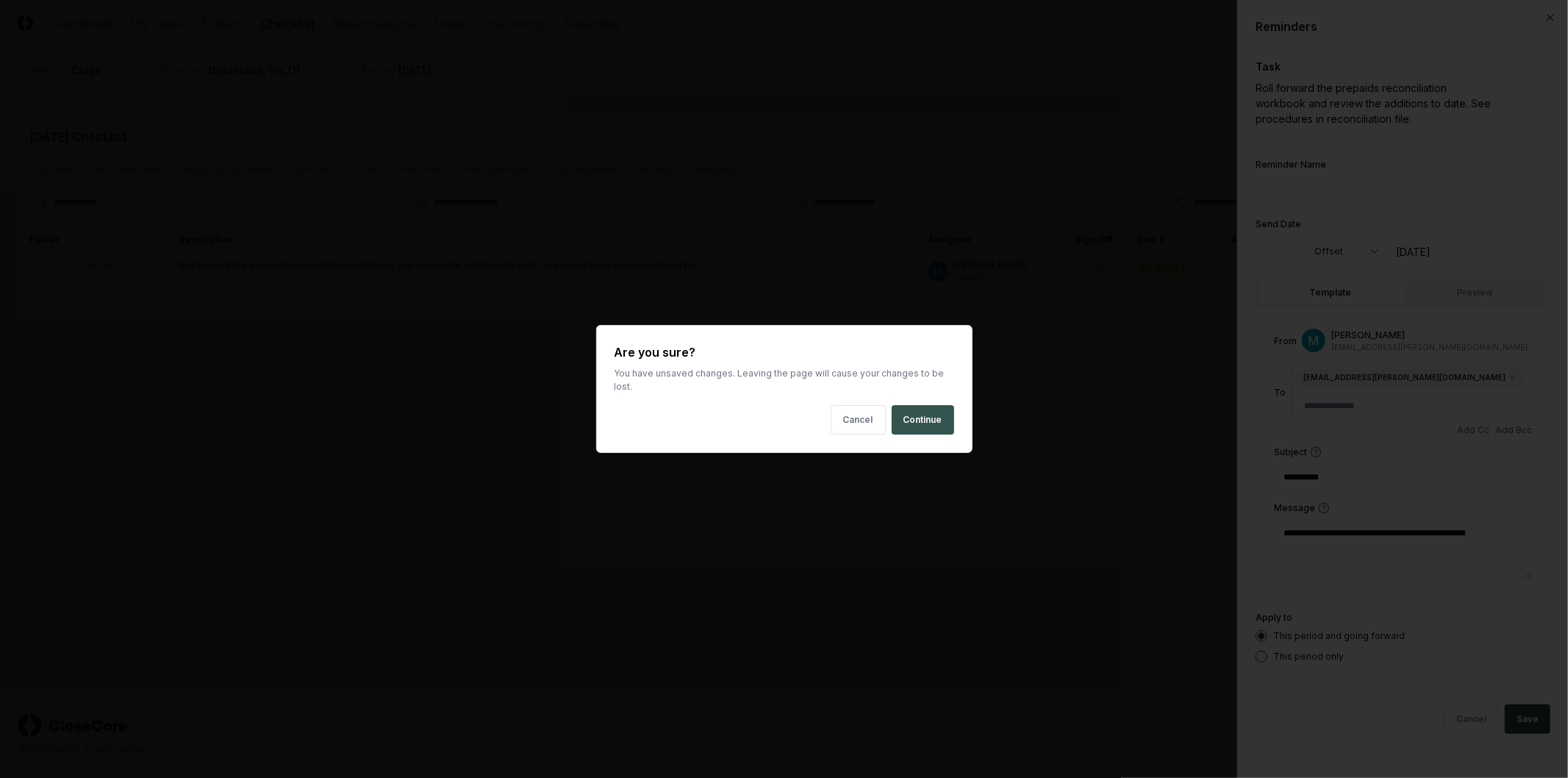
click at [938, 420] on button "Continue" at bounding box center [923, 420] width 63 height 30
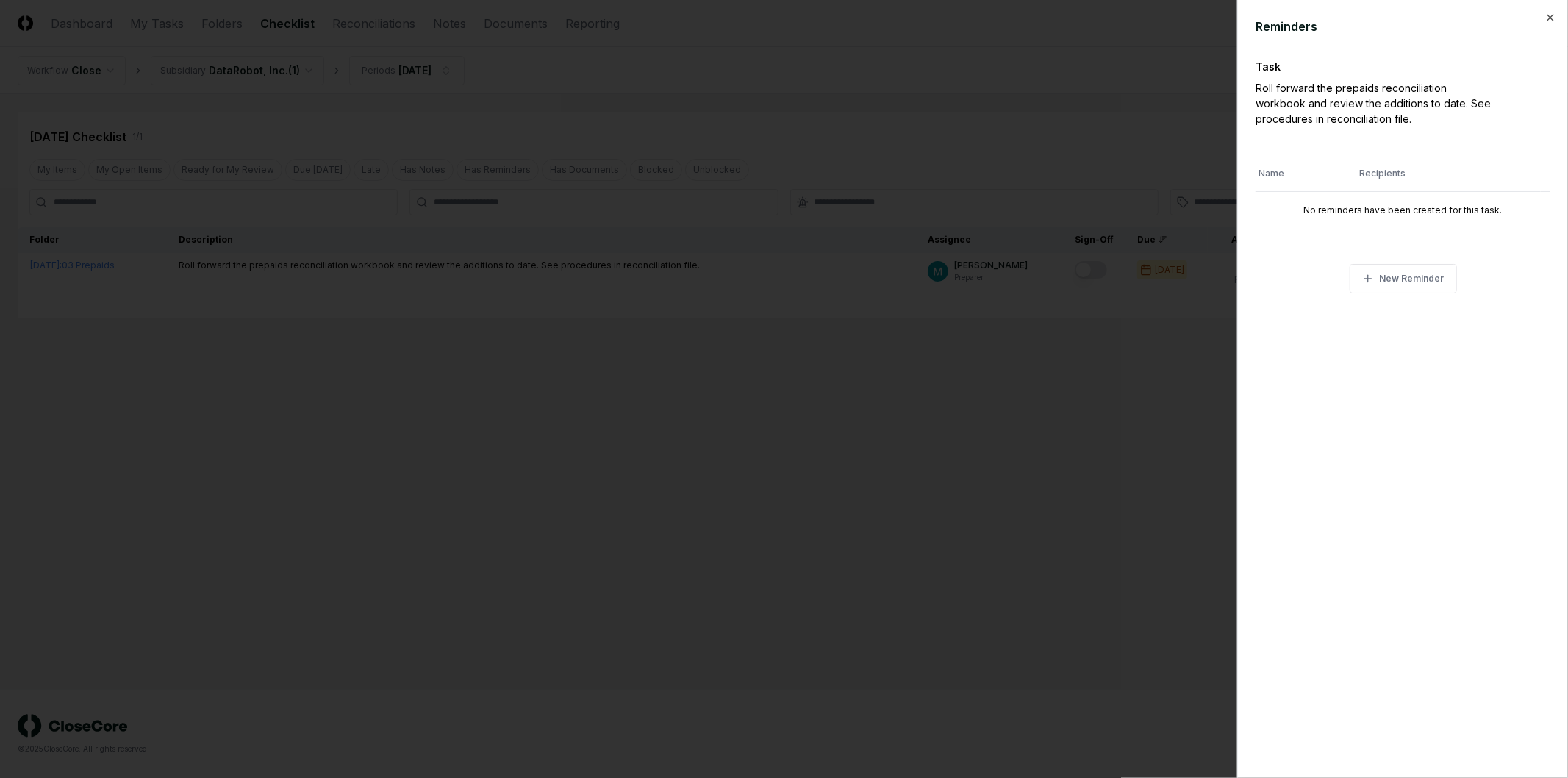
click at [1027, 506] on div at bounding box center [784, 389] width 1568 height 778
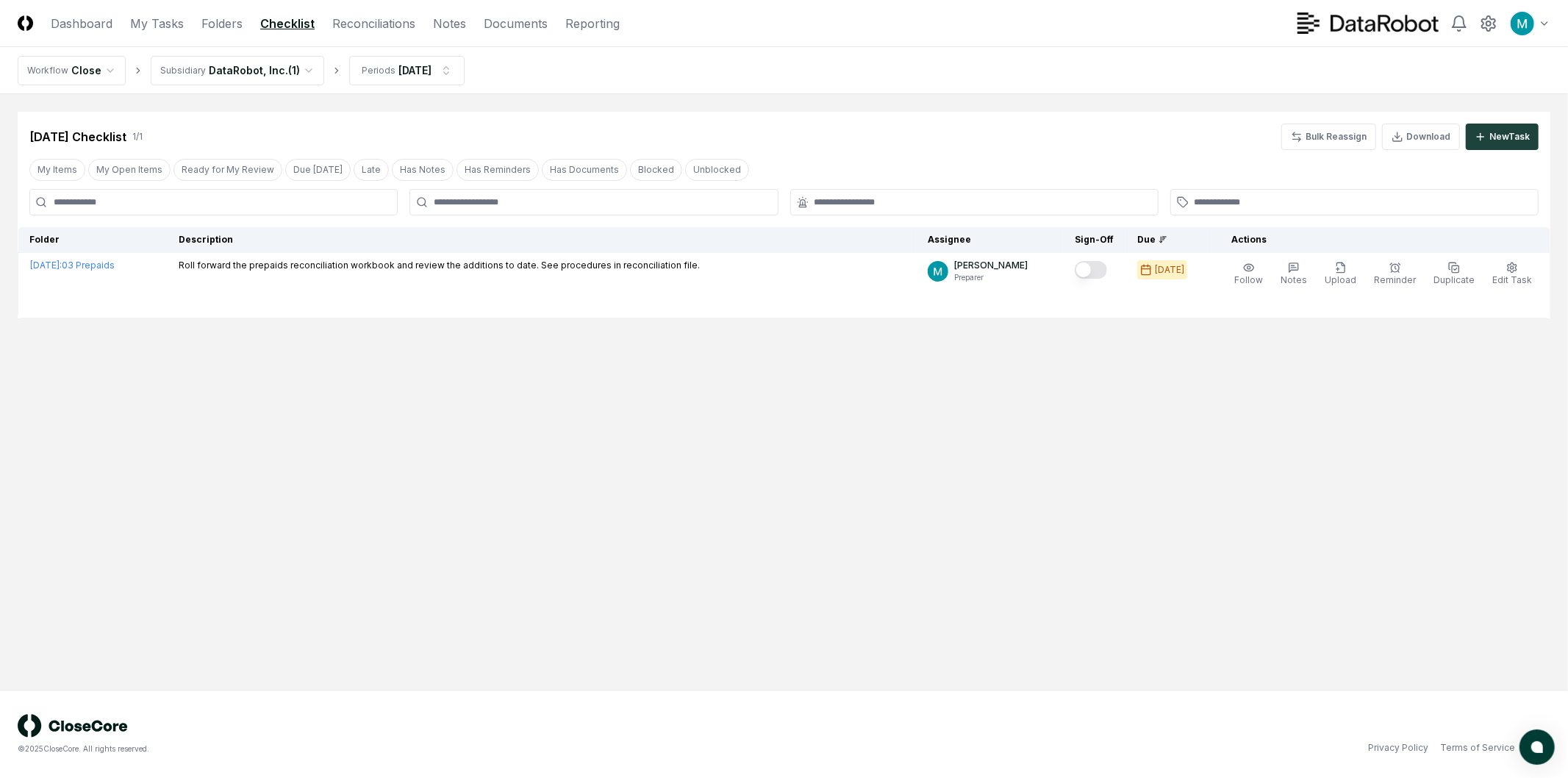
click at [1134, 356] on main "Cancel Reassign Aug 2025 Checklist 1 / 1 Bulk Reassign Download New Task My Ite…" at bounding box center [784, 392] width 1568 height 595
click at [792, 447] on main "Cancel Reassign Aug 2025 Checklist 1 / 1 Bulk Reassign Download New Task My Ite…" at bounding box center [784, 392] width 1568 height 595
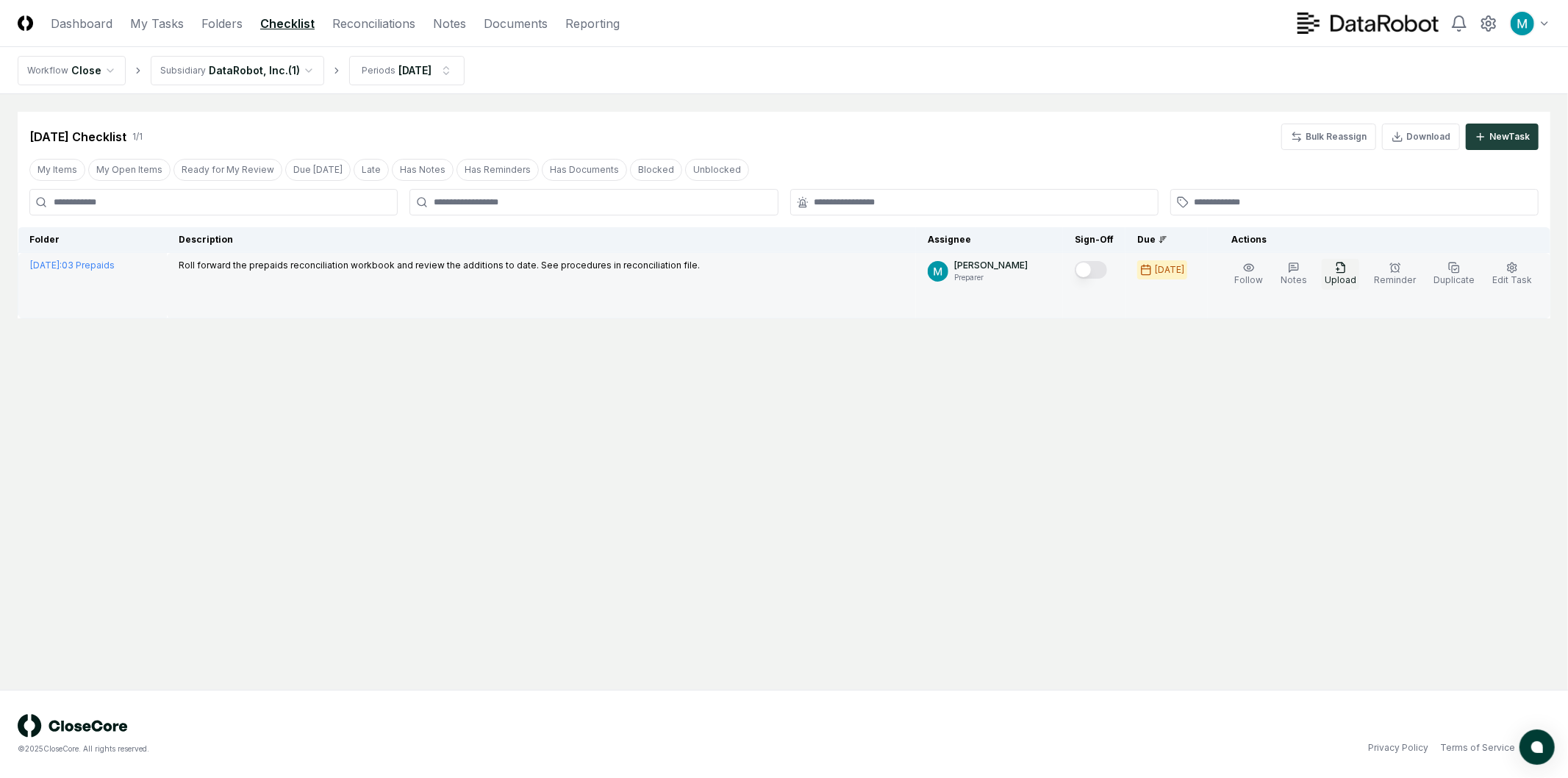
click at [1339, 269] on button "Upload" at bounding box center [1340, 274] width 38 height 31
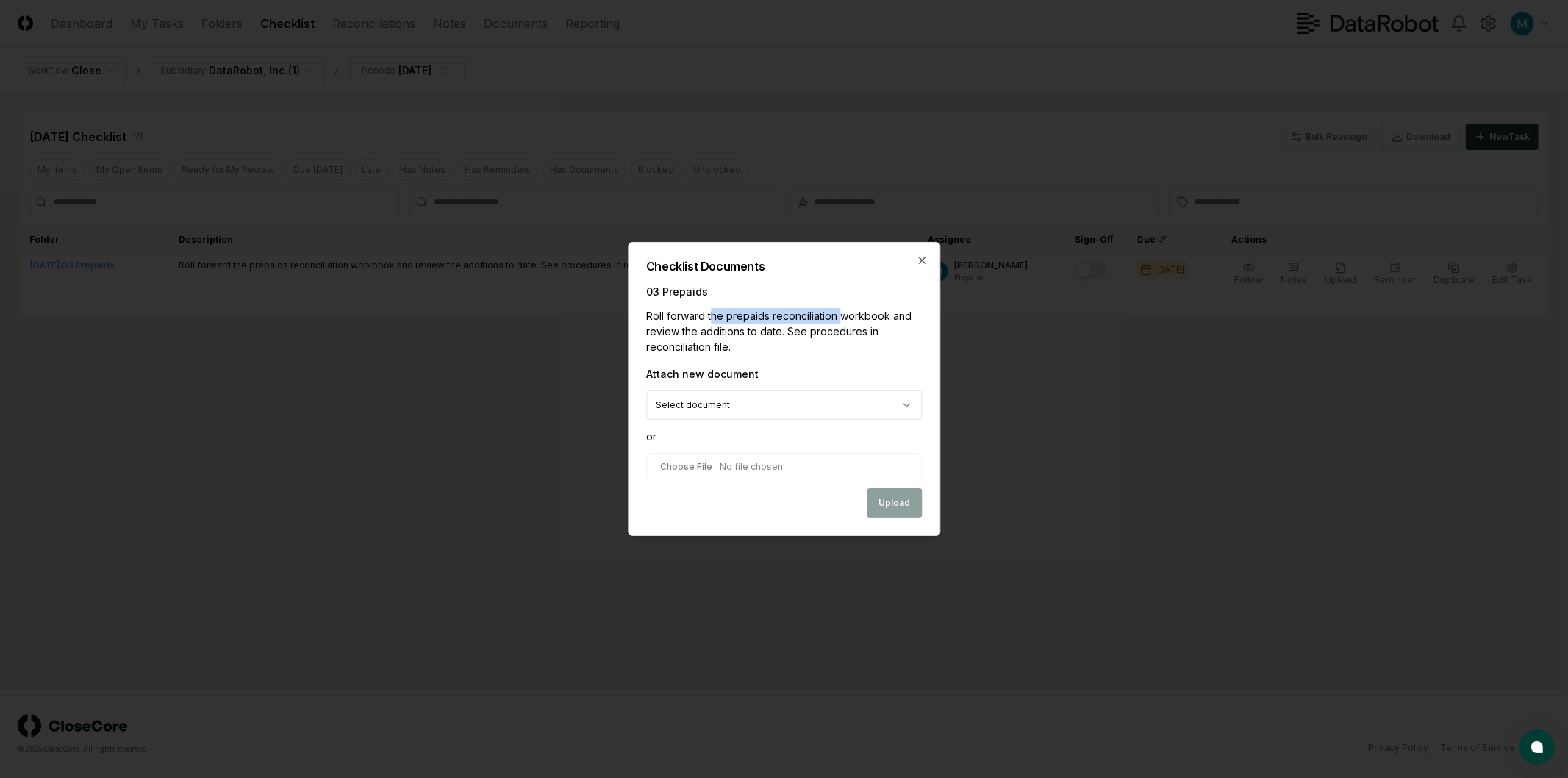
drag, startPoint x: 766, startPoint y: 316, endPoint x: 854, endPoint y: 317, distance: 88.0
click at [854, 317] on div "Roll forward the prepaids reconciliation workbook and review the additions to d…" at bounding box center [784, 331] width 275 height 46
click at [854, 319] on div "Roll forward the prepaids reconciliation workbook and review the additions to d…" at bounding box center [784, 331] width 275 height 46
click at [810, 415] on body "**********" at bounding box center [784, 389] width 1568 height 778
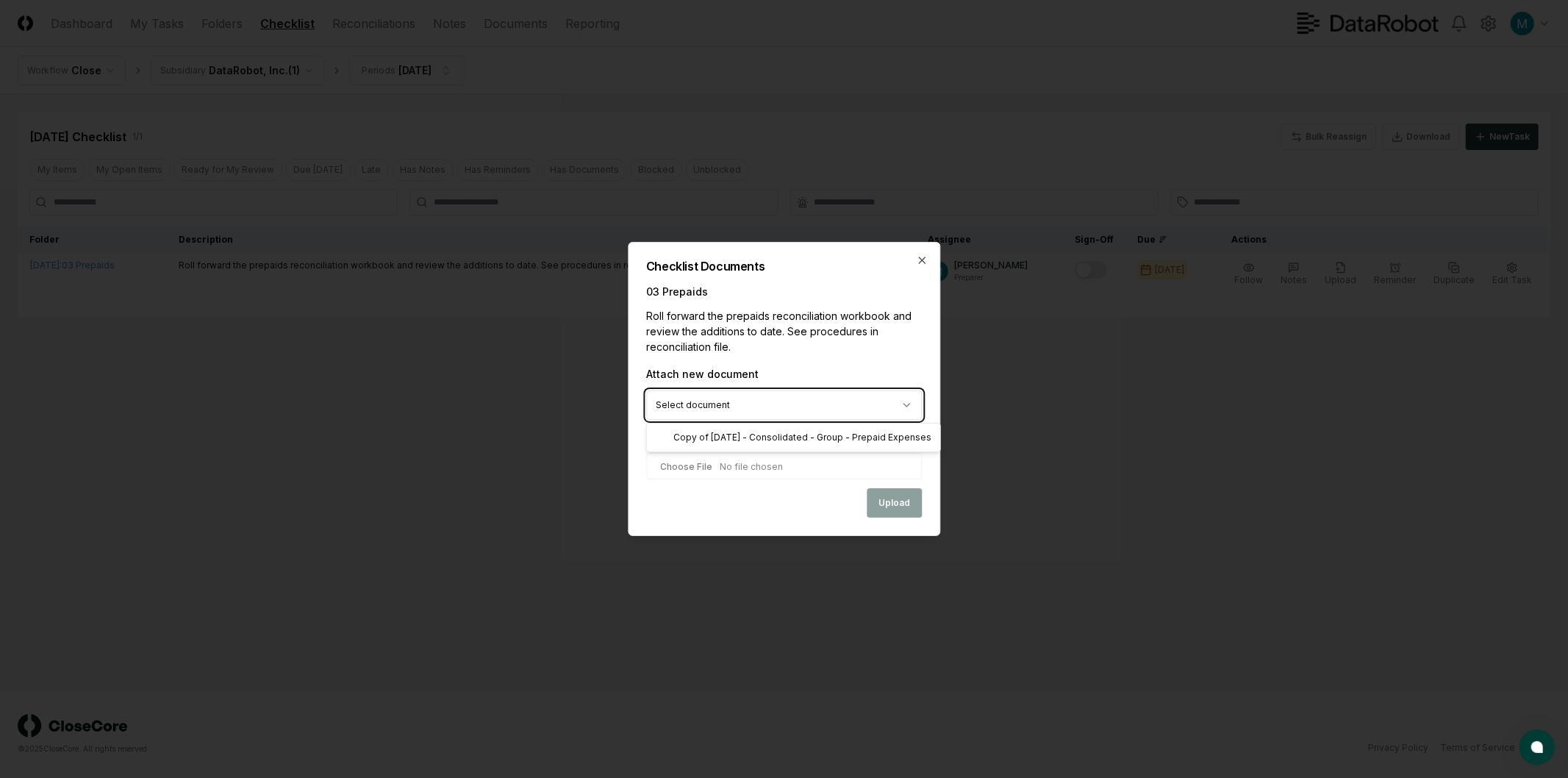
click at [823, 346] on body "**********" at bounding box center [784, 389] width 1568 height 778
click at [725, 457] on input "file" at bounding box center [784, 465] width 275 height 26
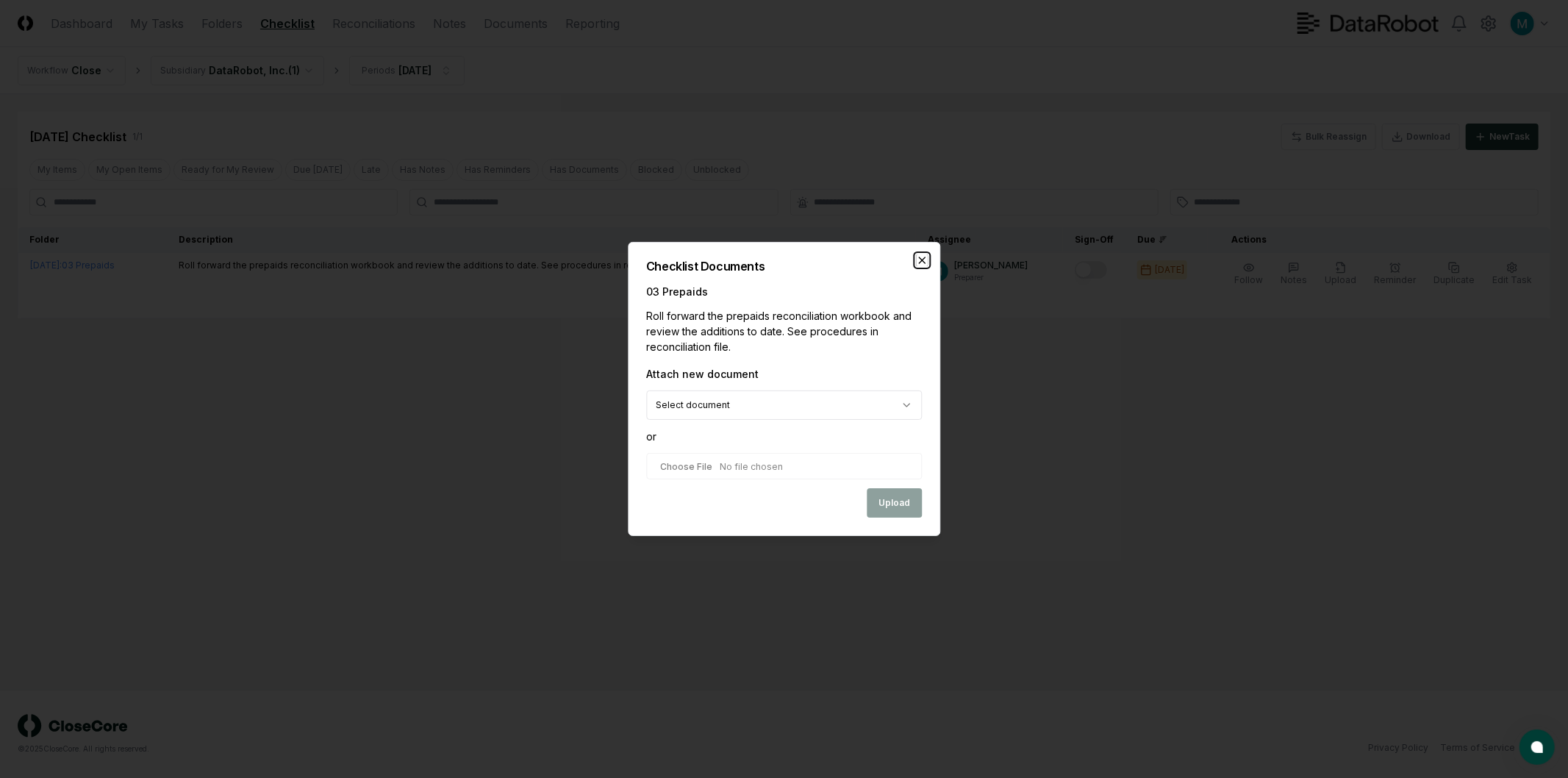
click at [921, 262] on icon "button" at bounding box center [922, 260] width 12 height 12
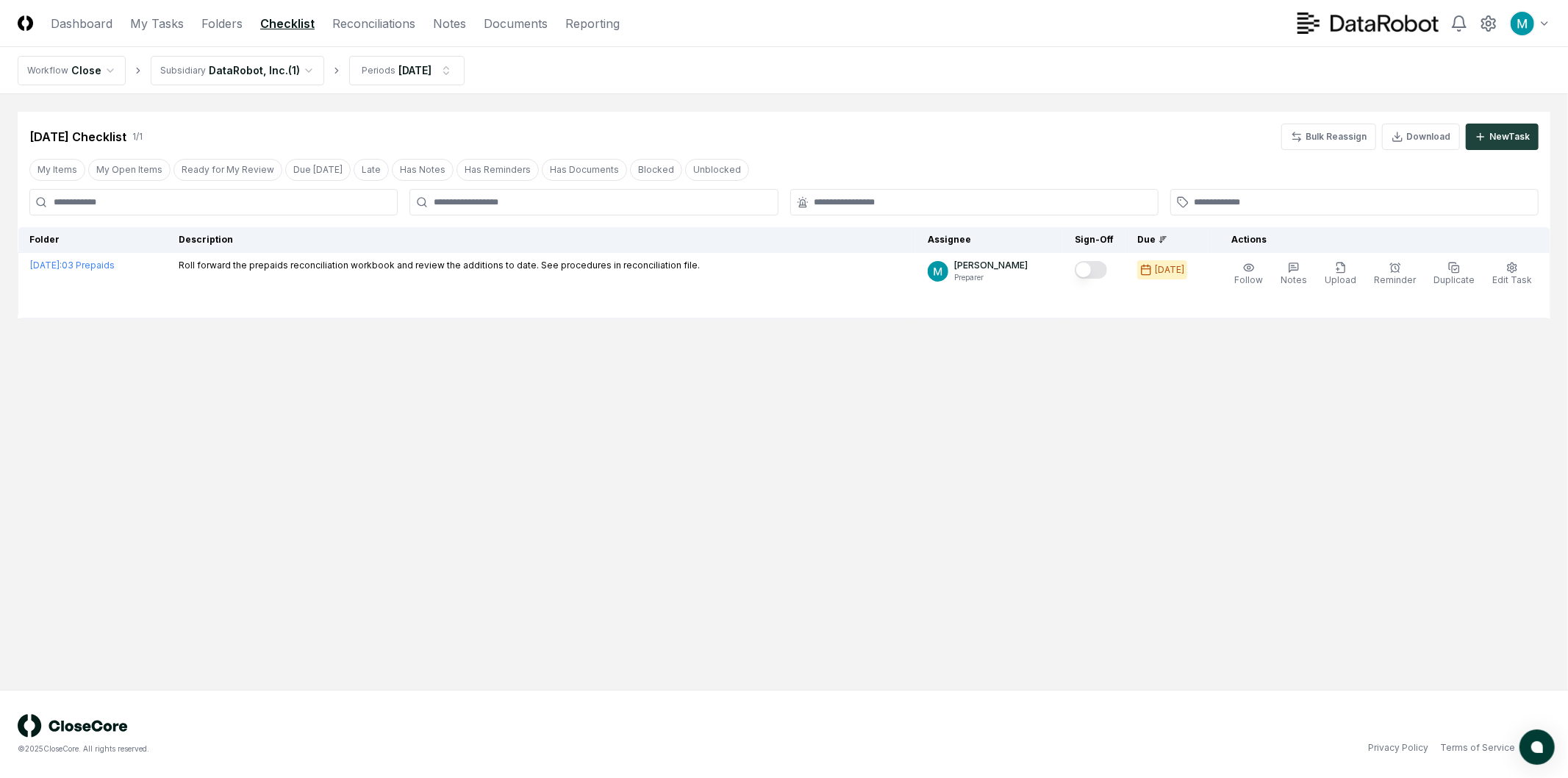
click at [934, 415] on main "Cancel Reassign Aug 2025 Checklist 1 / 1 Bulk Reassign Download New Task My Ite…" at bounding box center [784, 392] width 1568 height 595
click at [995, 377] on main "Cancel Reassign Aug 2025 Checklist 1 / 1 Bulk Reassign Download New Task My Ite…" at bounding box center [784, 392] width 1568 height 595
click at [375, 32] on link "Reconciliations" at bounding box center [374, 23] width 83 height 17
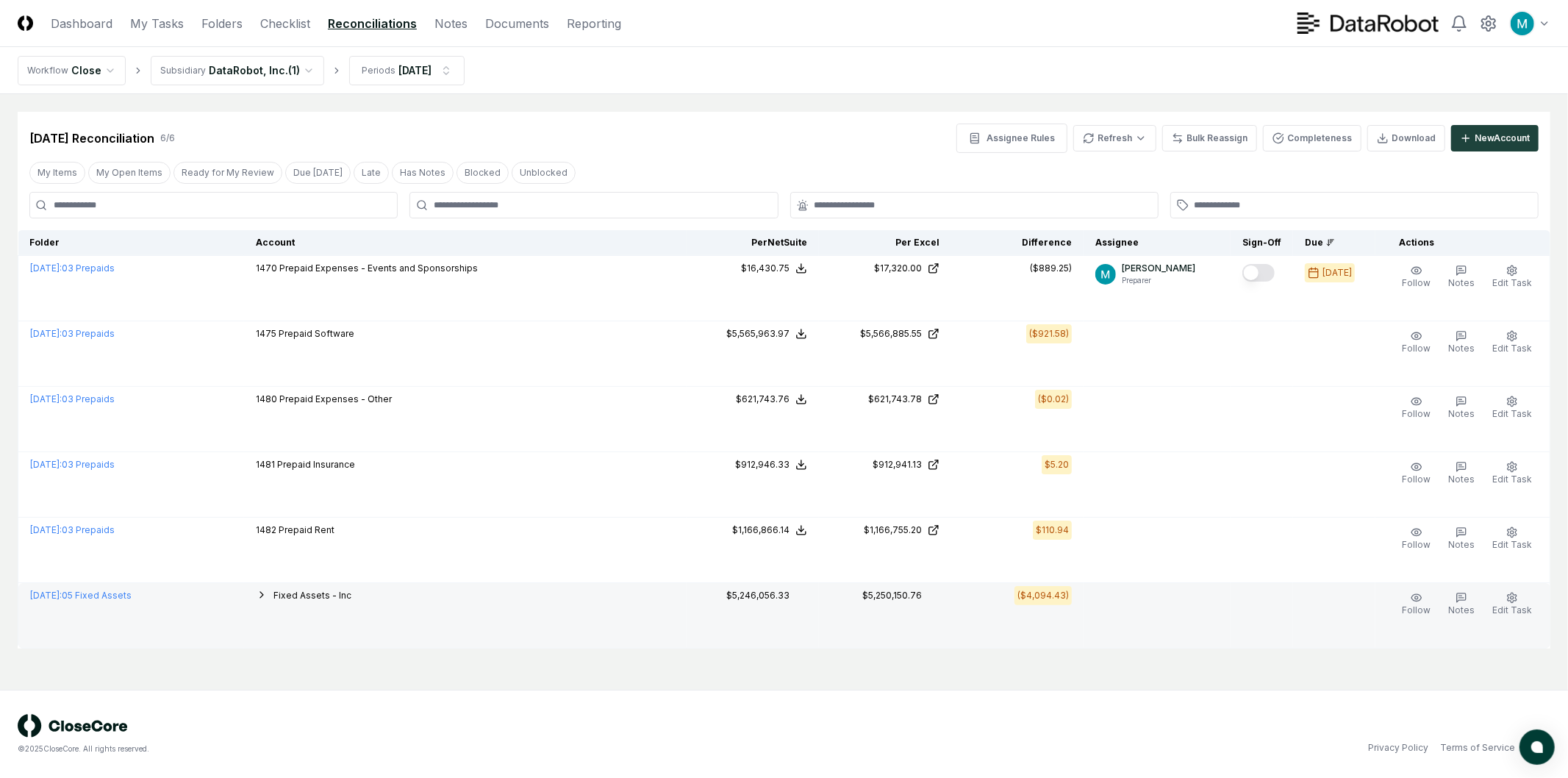
click at [922, 599] on div "$5,250,150.76" at bounding box center [892, 595] width 60 height 13
click at [343, 597] on span "Fixed Assets - Inc" at bounding box center [312, 594] width 78 height 11
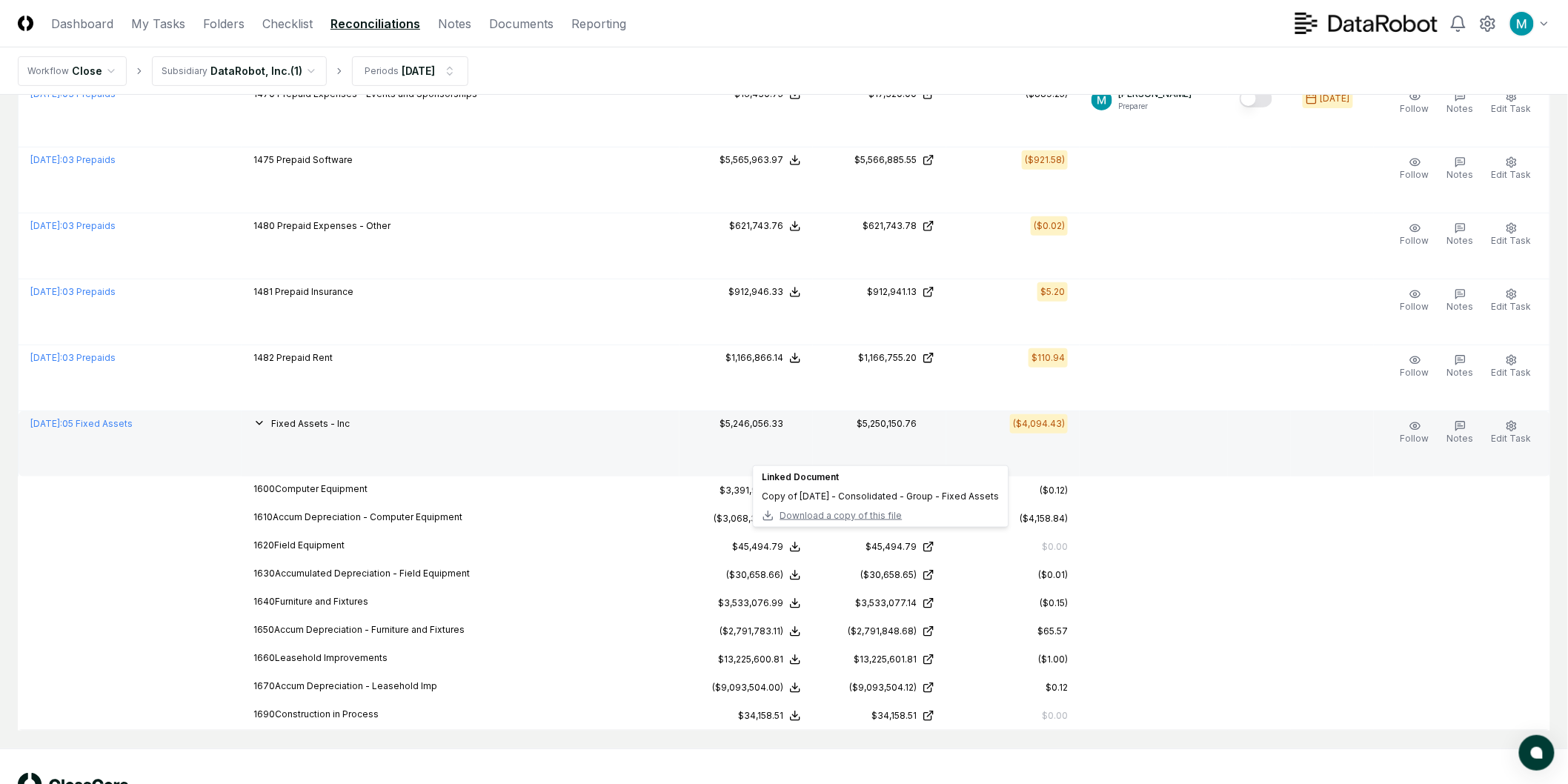
scroll to position [147, 0]
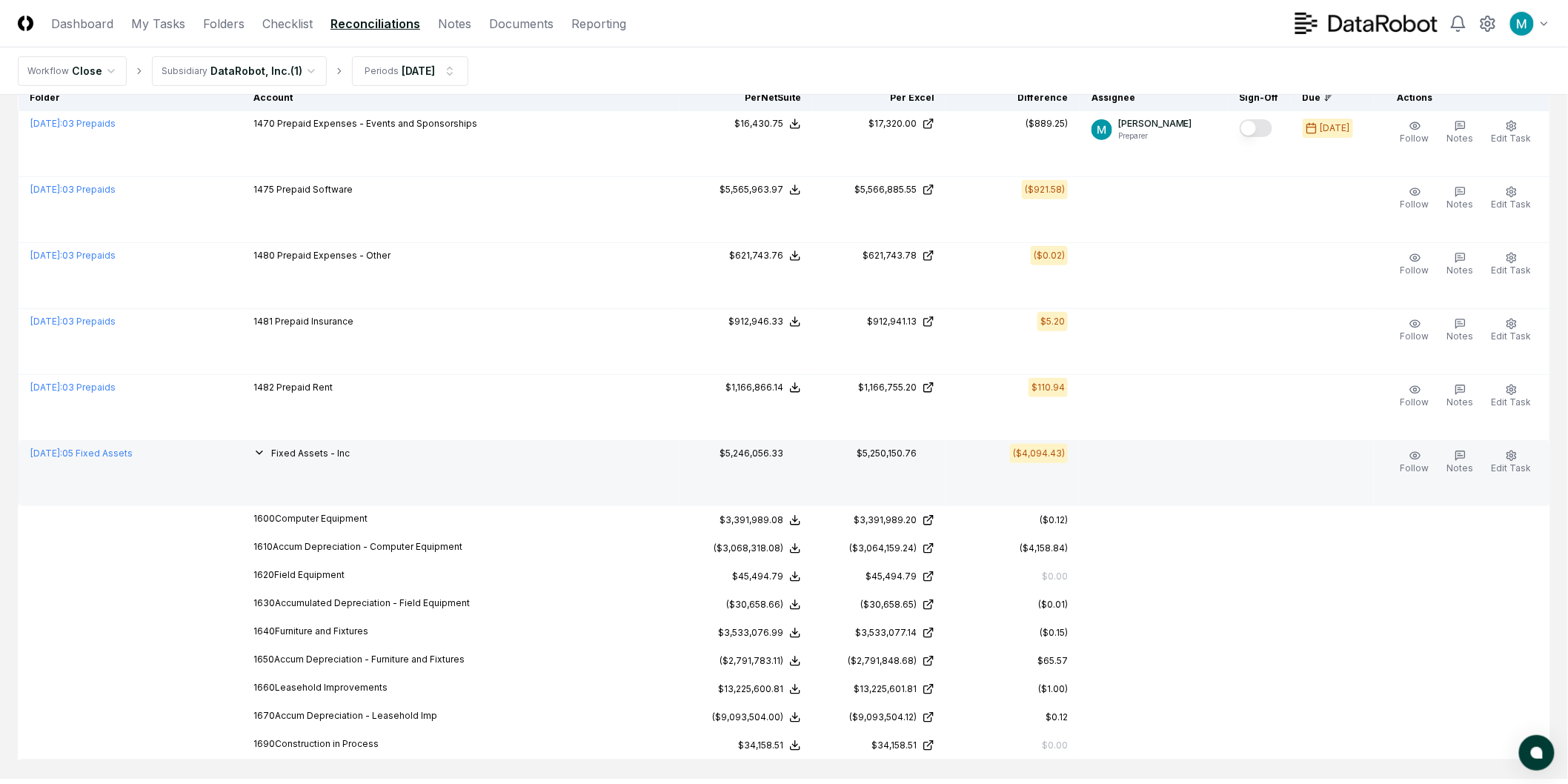
click at [390, 457] on div "Fixed Assets - Inc" at bounding box center [460, 454] width 415 height 16
click at [350, 452] on span "Fixed Assets - Inc" at bounding box center [310, 452] width 79 height 11
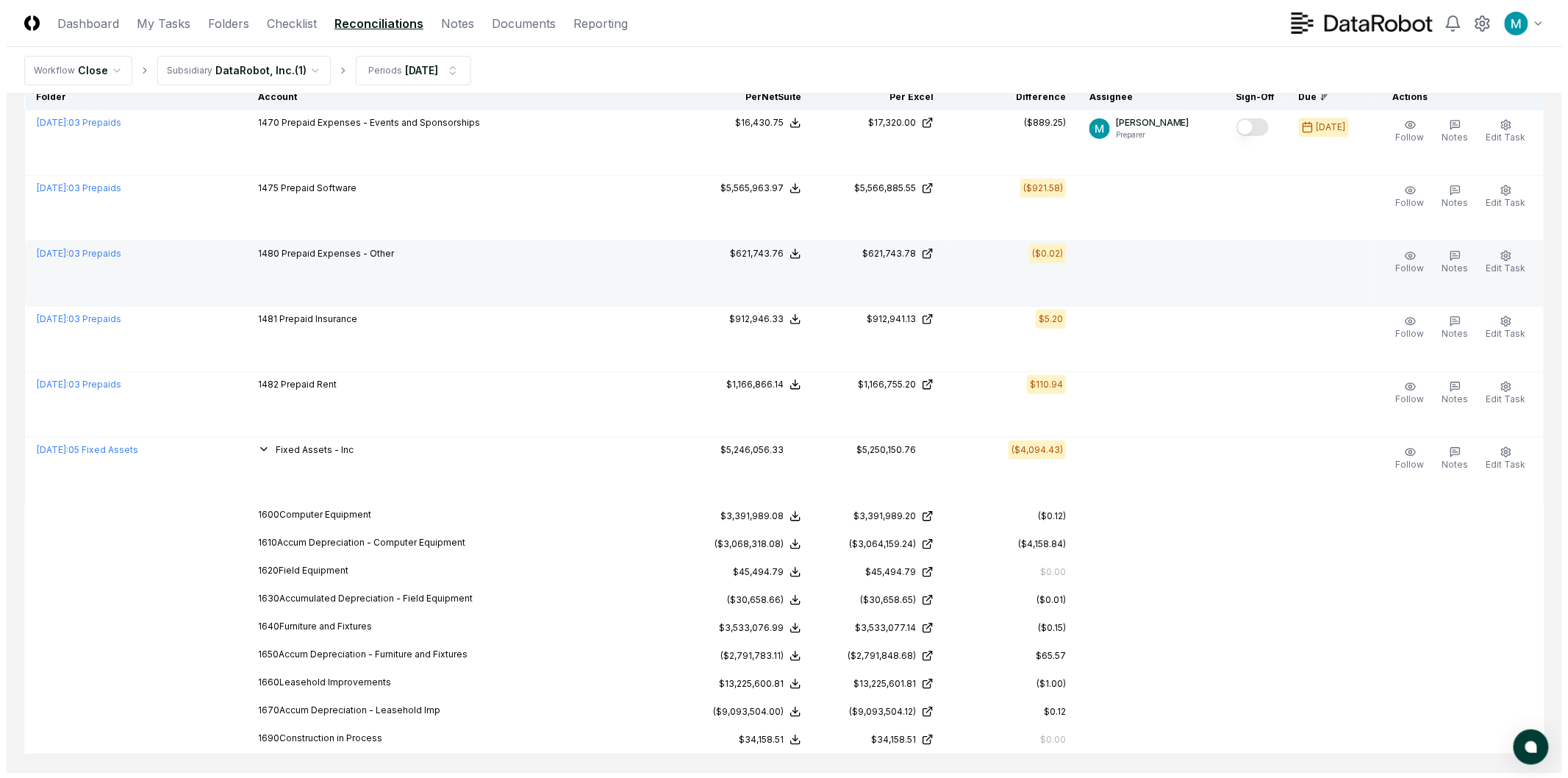
scroll to position [0, 0]
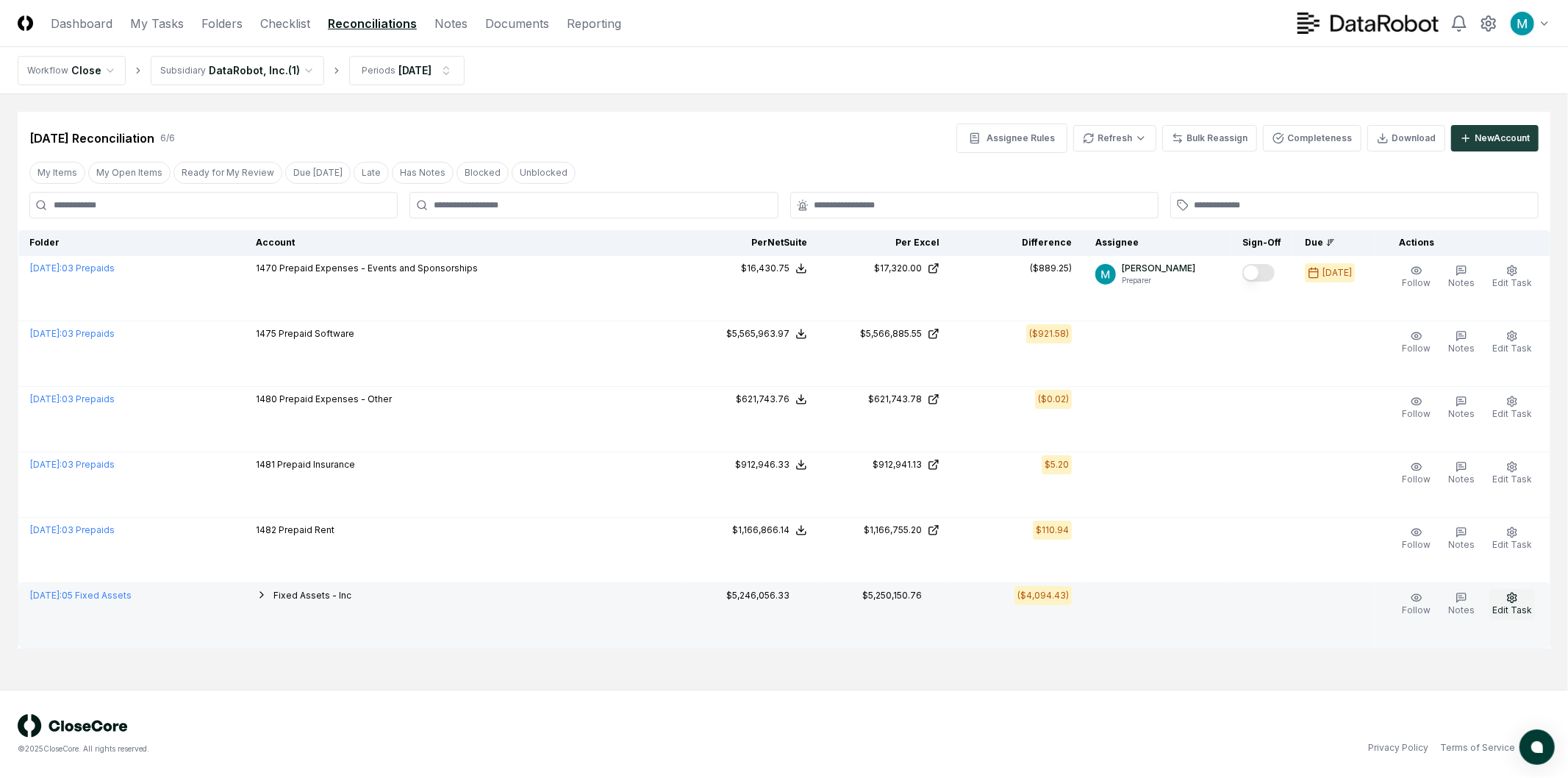
click at [1527, 594] on button "Edit Task" at bounding box center [1511, 604] width 45 height 31
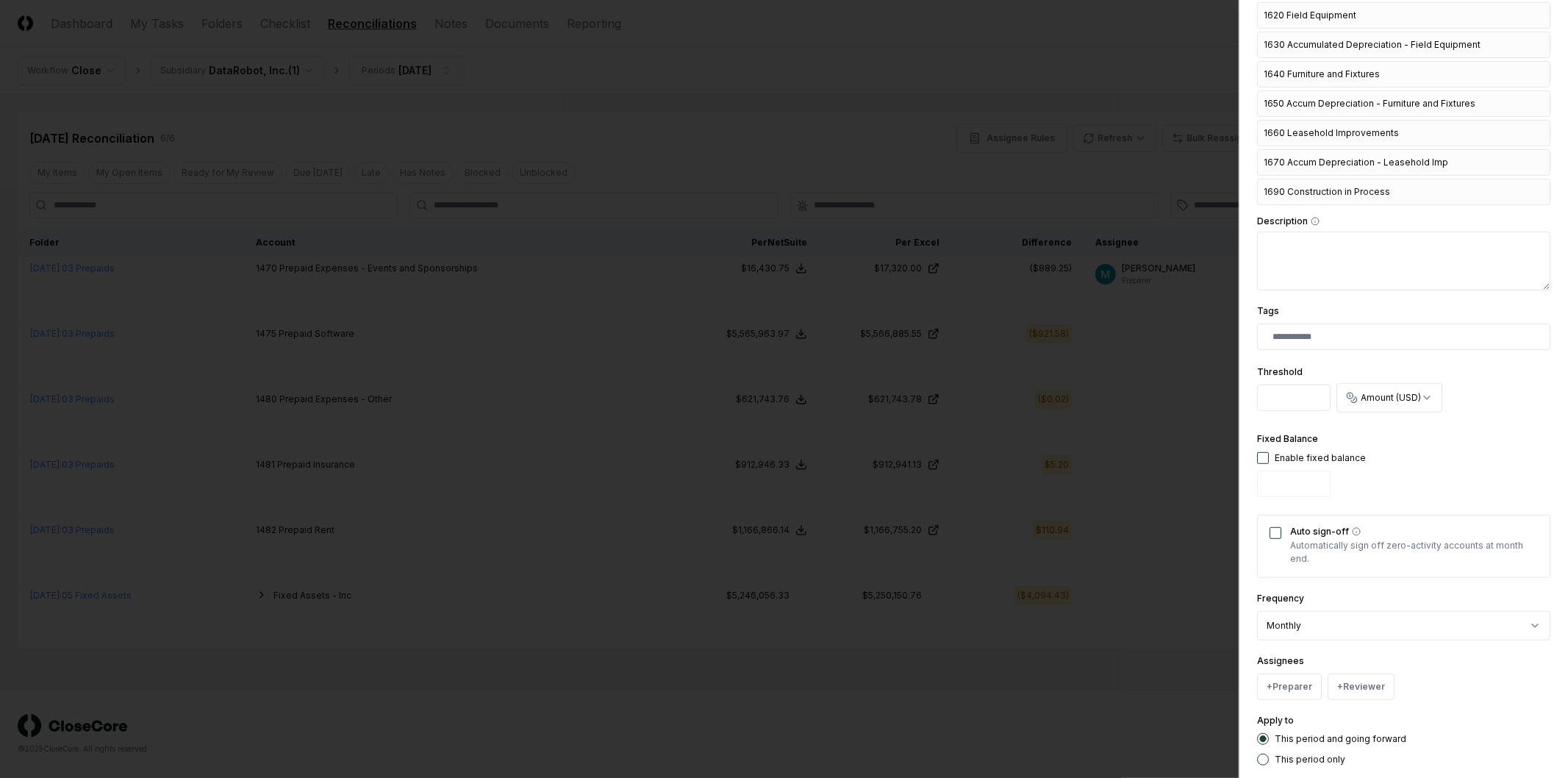
scroll to position [579, 0]
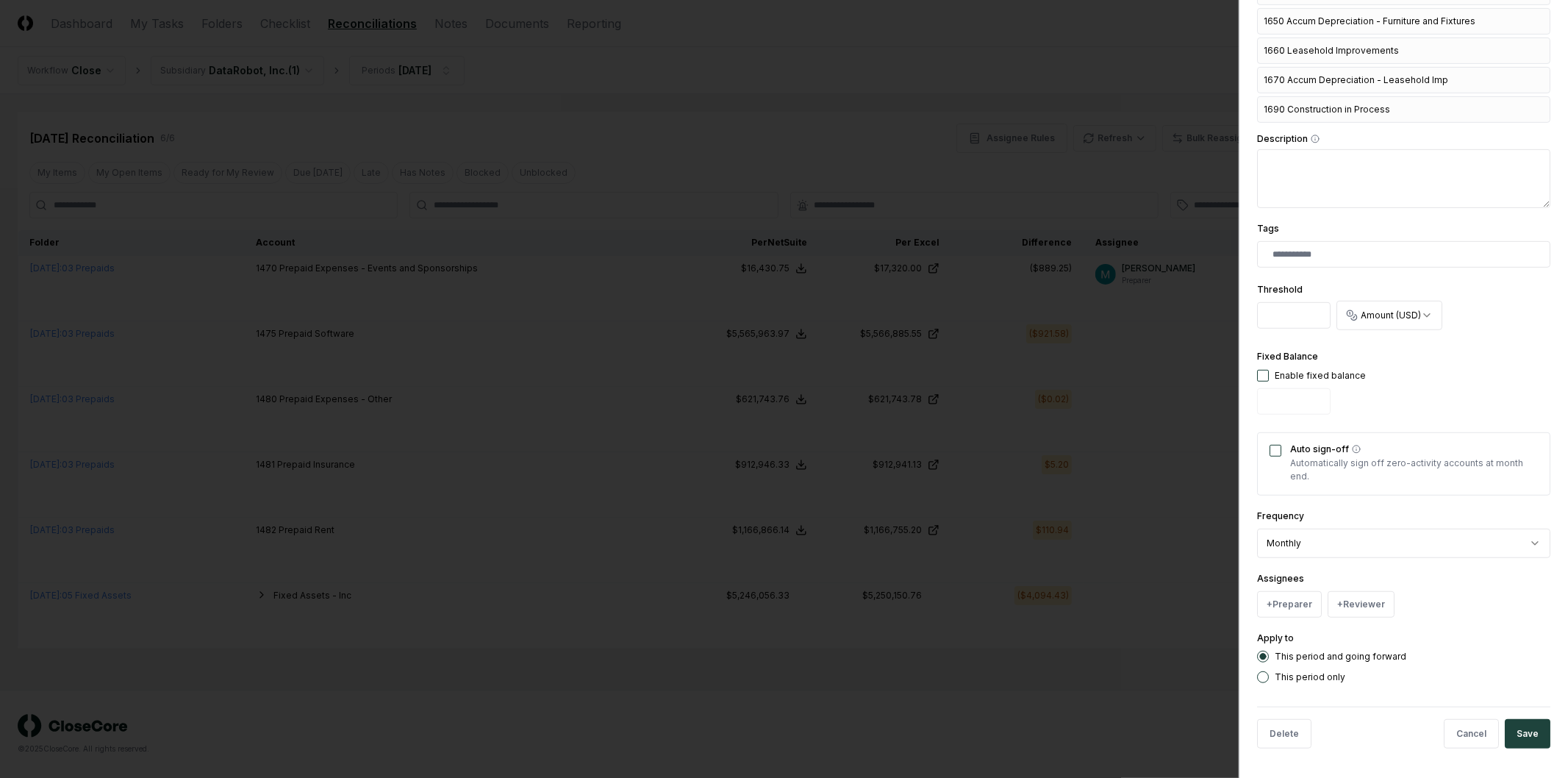
click at [1295, 324] on input "*" at bounding box center [1294, 315] width 73 height 26
type input "*"
click at [1383, 303] on body "CloseCore Dashboard My Tasks Folders Checklist Reconciliations Notes Documents …" at bounding box center [784, 389] width 1568 height 778
select select "*******"
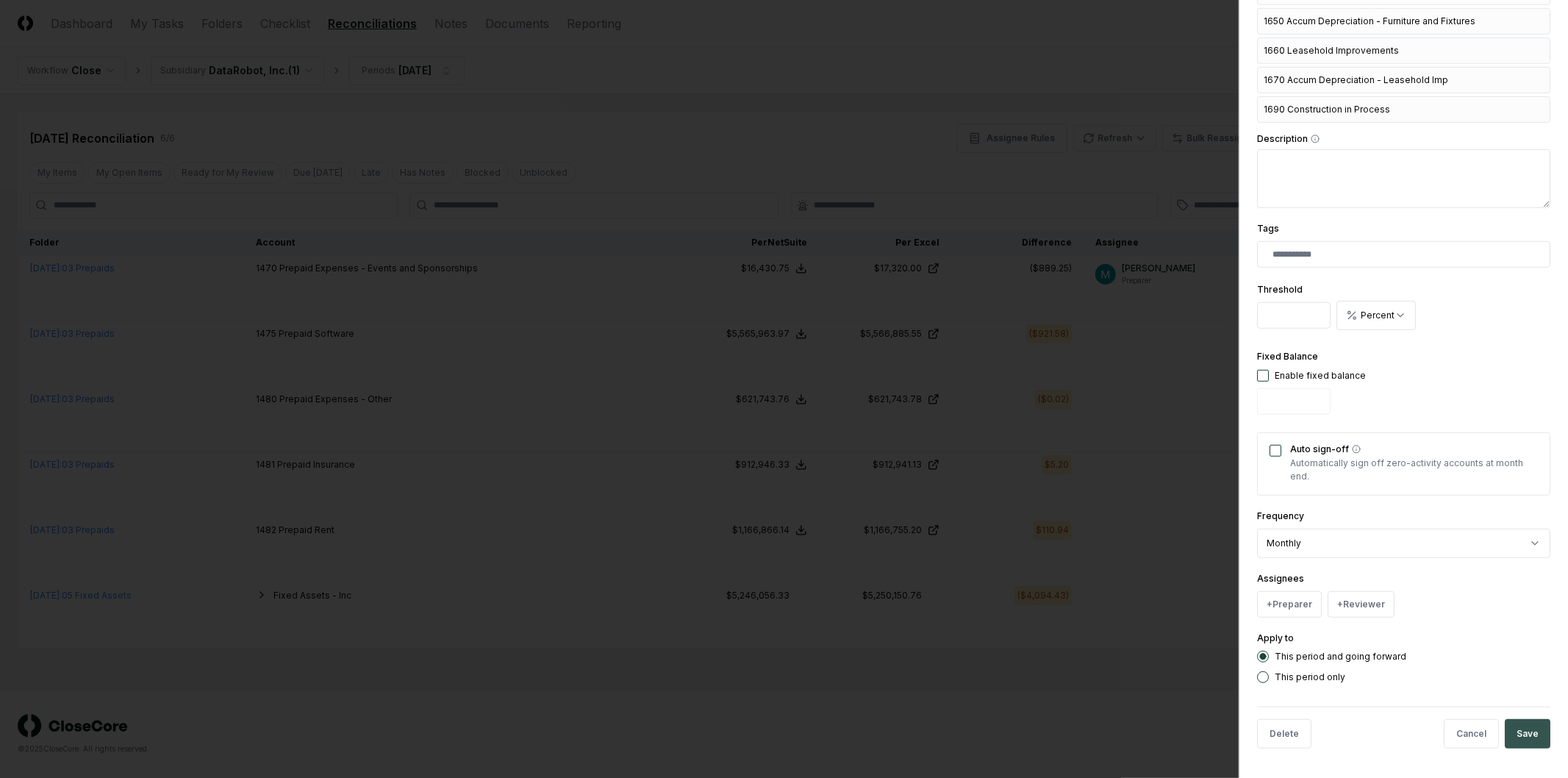
click at [1512, 737] on button "Save" at bounding box center [1527, 733] width 45 height 30
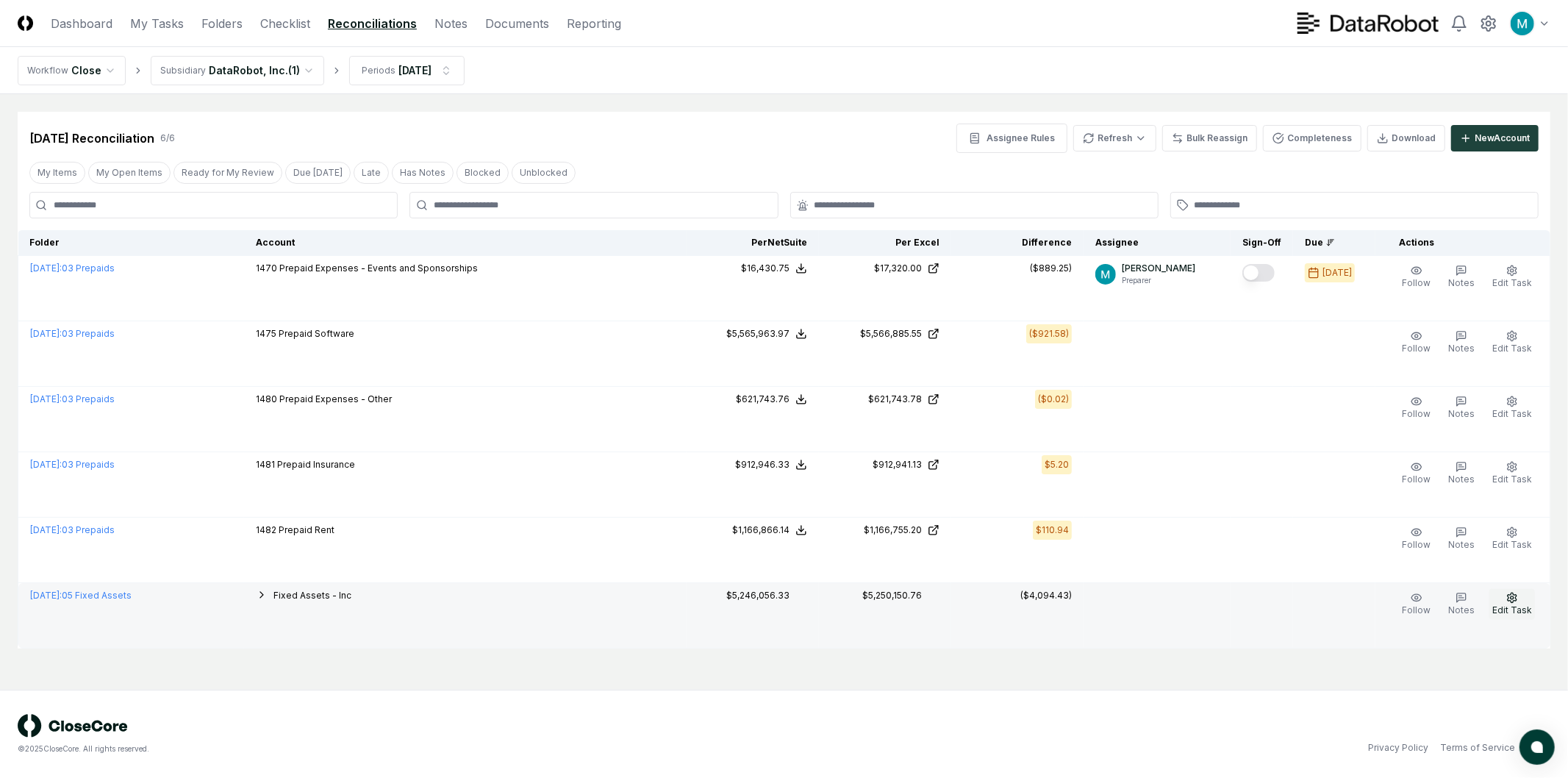
click at [1503, 603] on button "Edit Task" at bounding box center [1511, 604] width 45 height 31
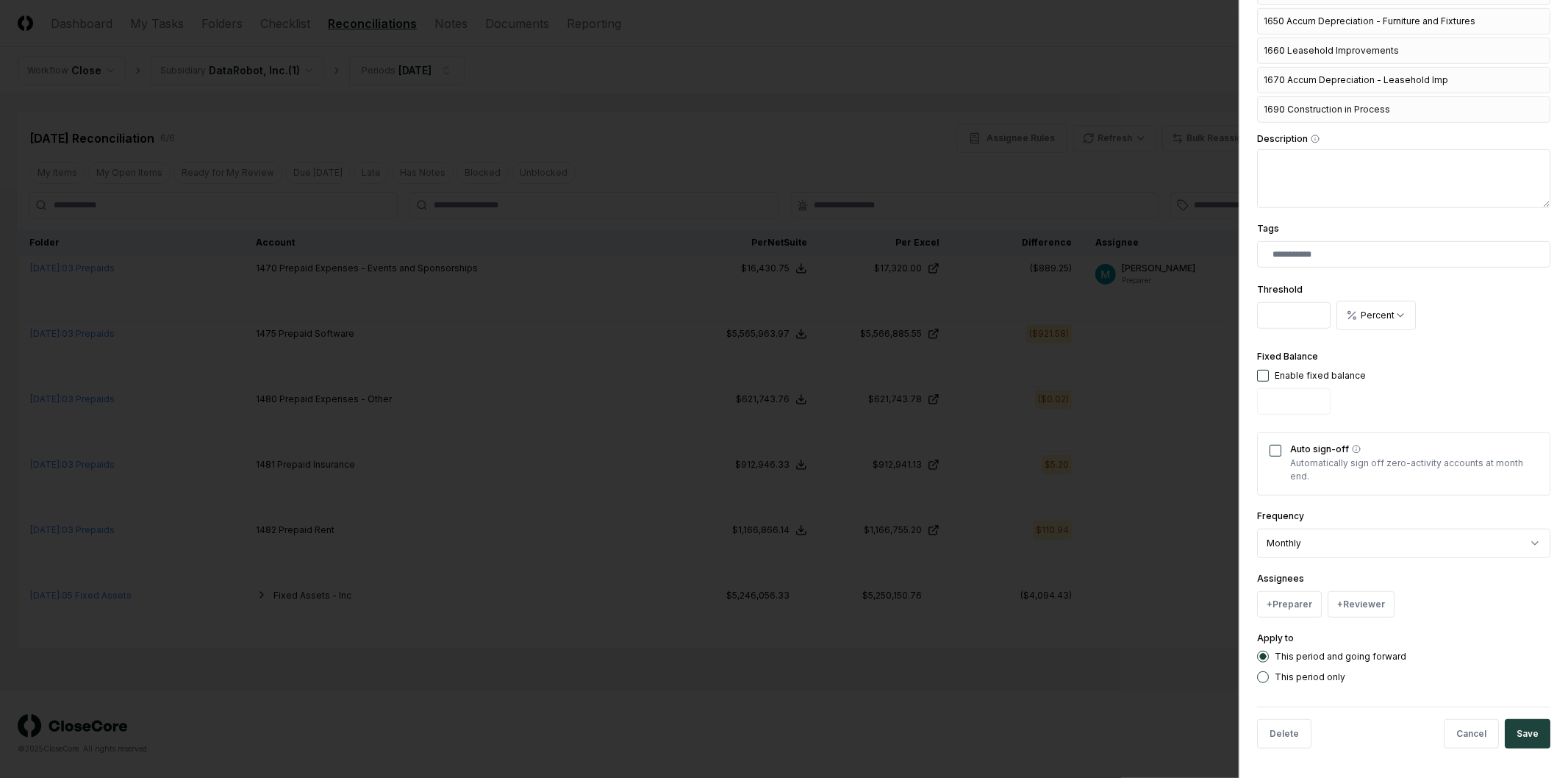
drag, startPoint x: 1293, startPoint y: 321, endPoint x: 1215, endPoint y: 324, distance: 78.1
click at [1215, 324] on body "CloseCore Dashboard My Tasks Folders Checklist Reconciliations Notes Documents …" at bounding box center [784, 389] width 1568 height 778
click at [1455, 732] on button "Cancel" at bounding box center [1471, 733] width 55 height 30
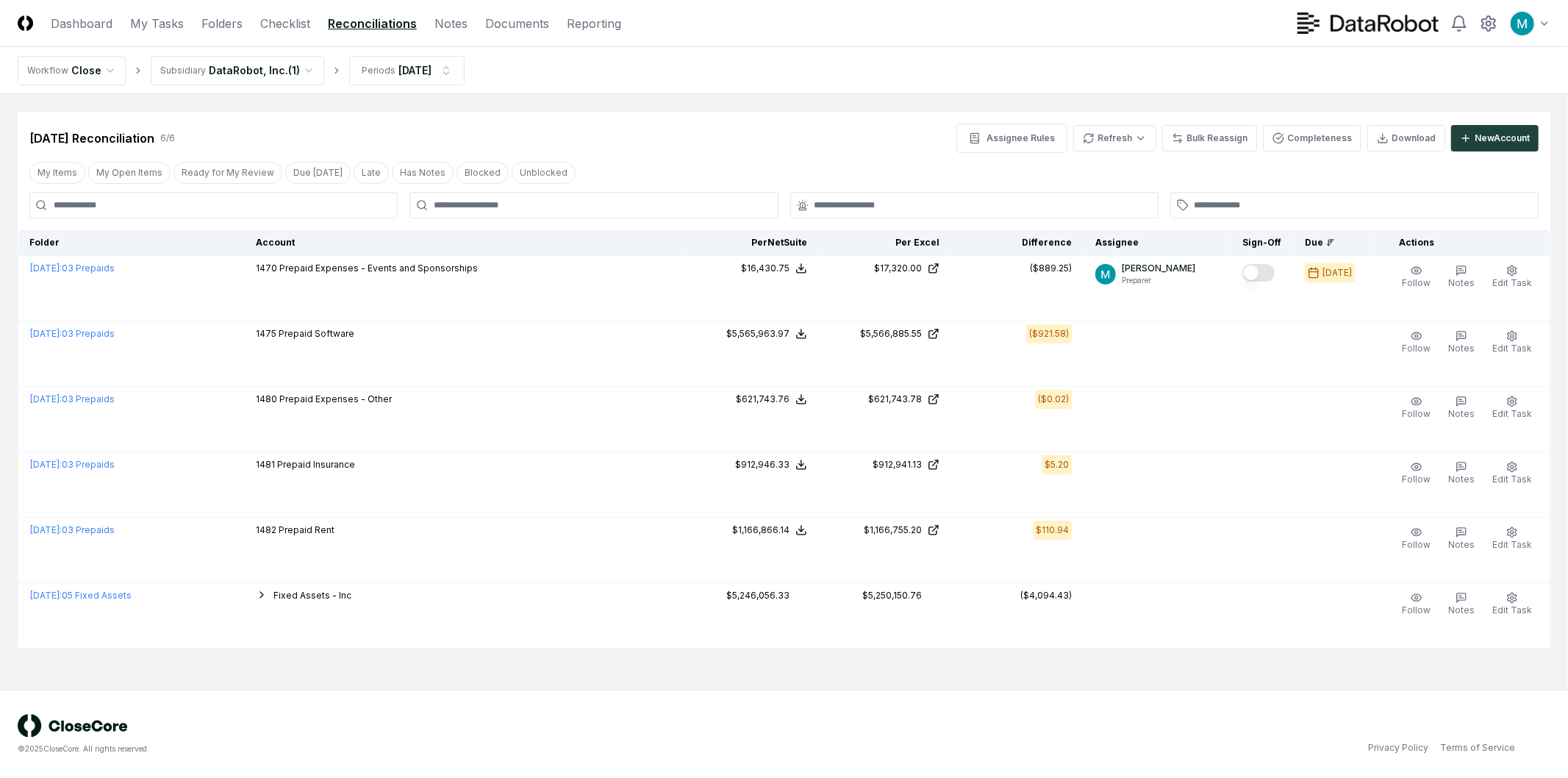
click at [1048, 706] on div "© 2025 CloseCore. All rights reserved. Privacy Policy Terms of Service" at bounding box center [784, 734] width 1568 height 89
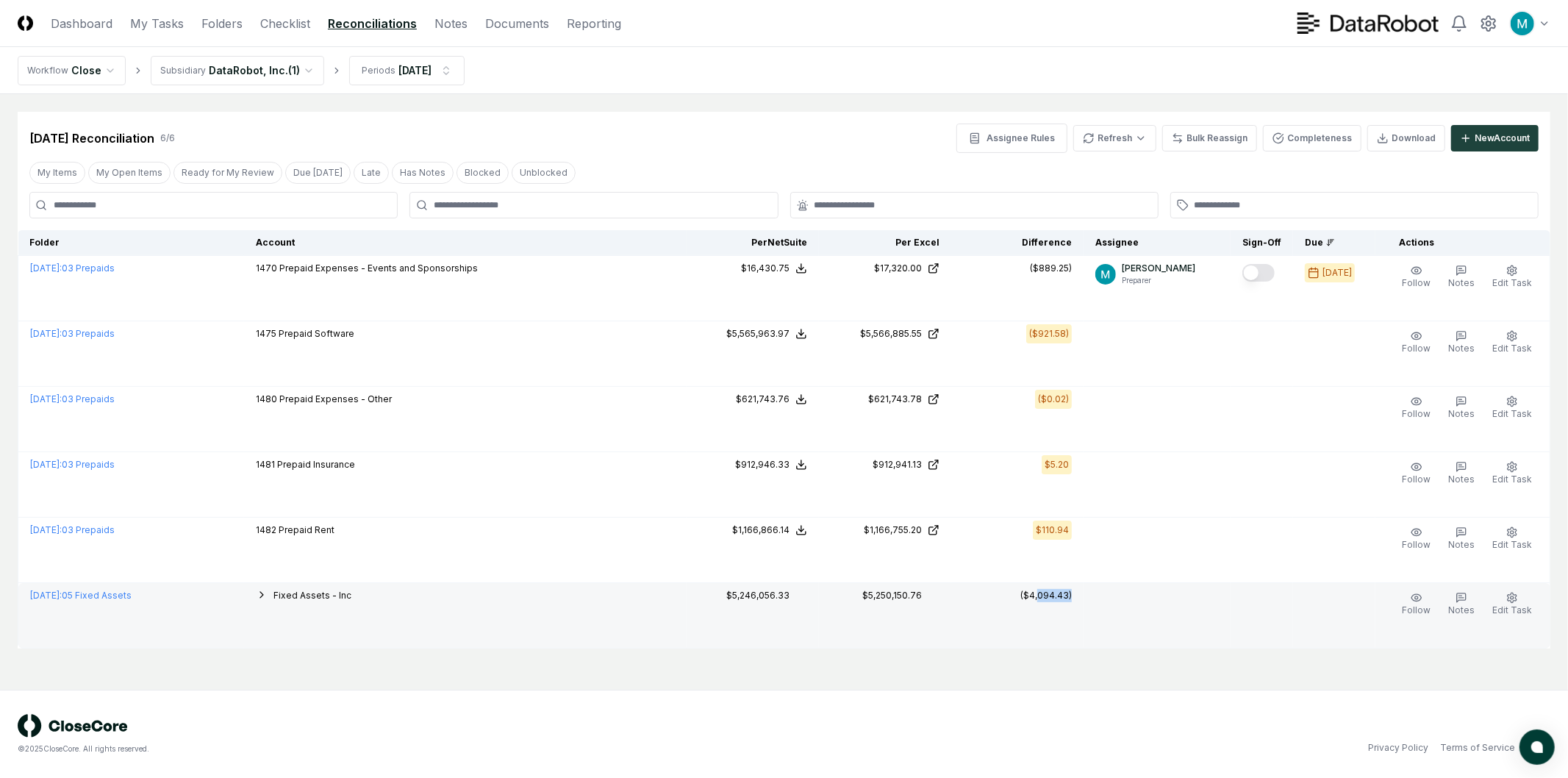
drag, startPoint x: 1046, startPoint y: 594, endPoint x: 1100, endPoint y: 596, distance: 54.0
click at [1100, 596] on tr "[DATE] : 05 Fixed Assets Fixed Assets - Inc 1600 Computer Equipment 1610 Accum …" at bounding box center [784, 615] width 1532 height 65
click at [1113, 606] on td at bounding box center [1157, 615] width 147 height 65
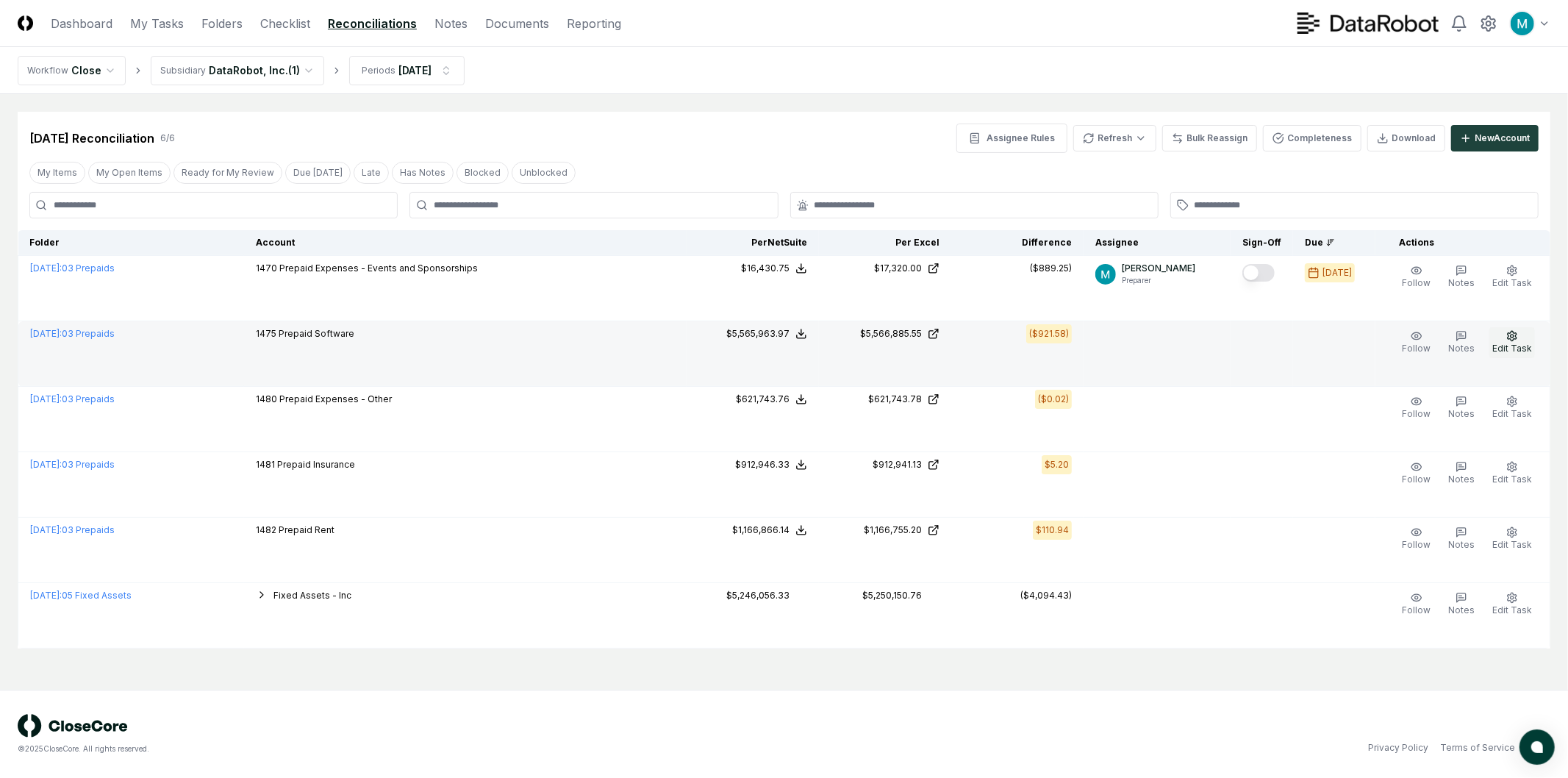
click at [1517, 339] on icon "button" at bounding box center [1511, 335] width 9 height 10
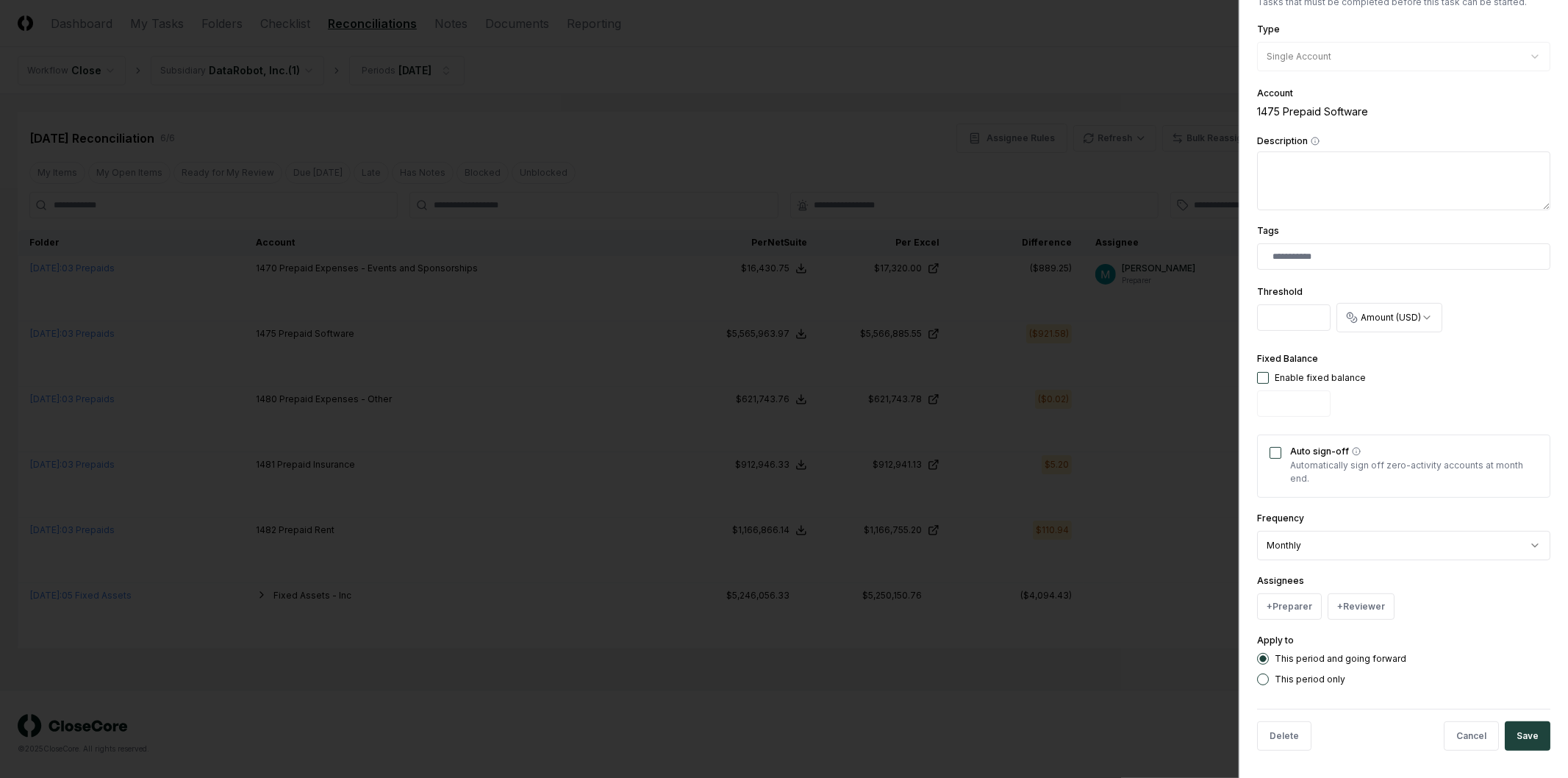
scroll to position [246, 0]
click at [1294, 601] on button "+ Preparer" at bounding box center [1289, 604] width 65 height 26
click at [1327, 545] on div "[PERSON_NAME]" at bounding box center [1326, 545] width 72 height 13
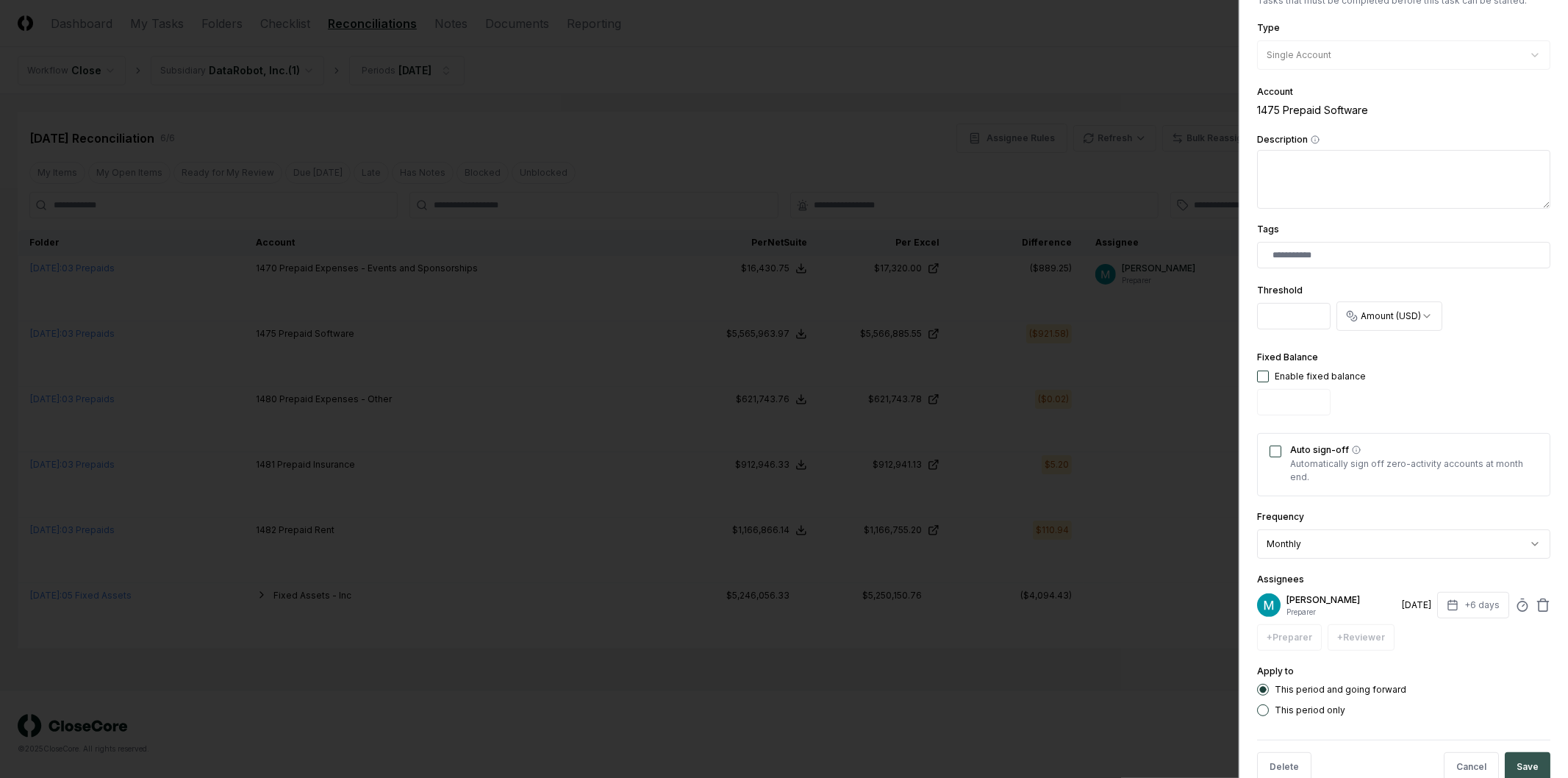
click at [1524, 761] on button "Save" at bounding box center [1527, 766] width 45 height 30
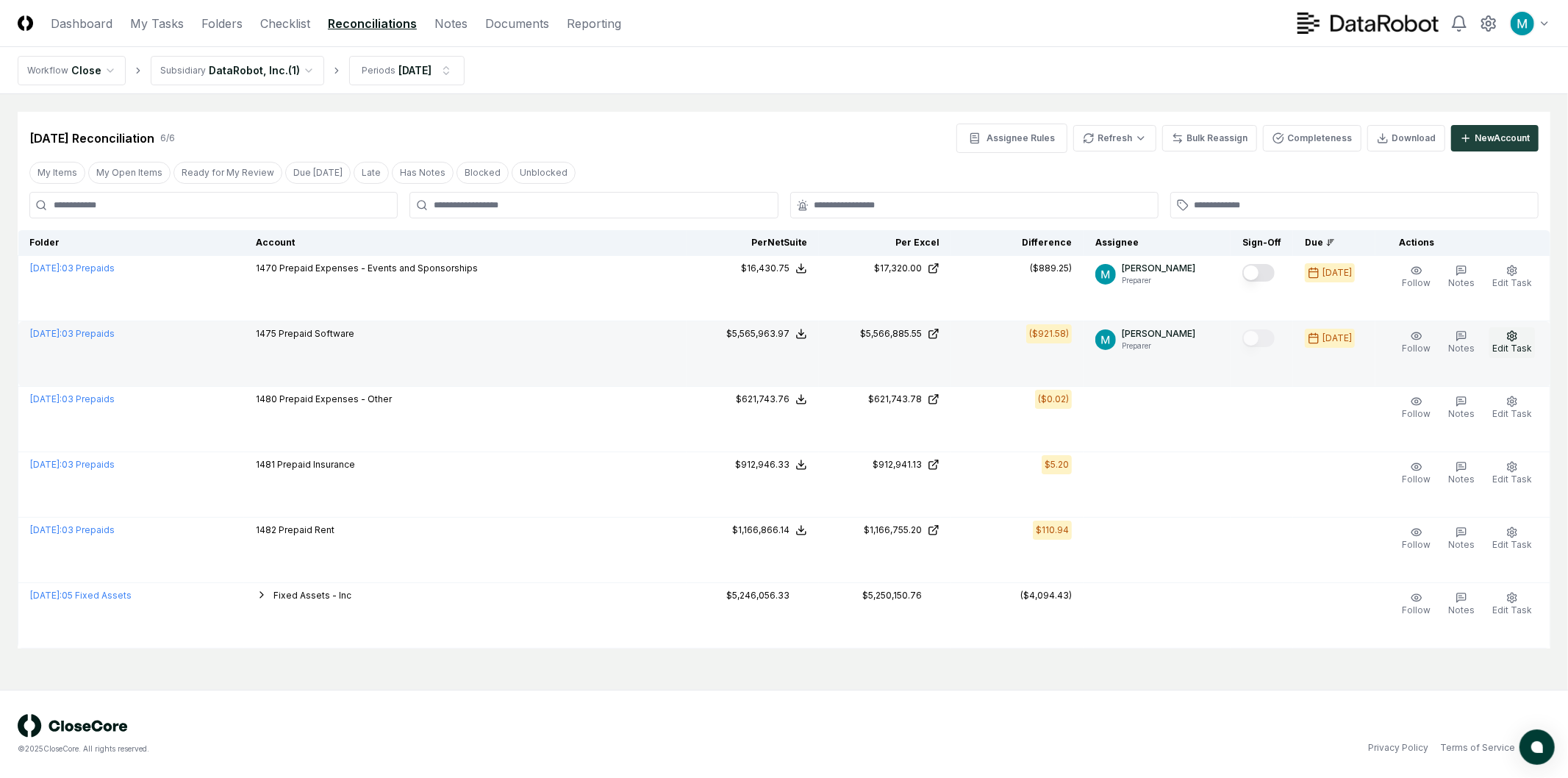
click at [1509, 330] on icon "button" at bounding box center [1512, 336] width 12 height 12
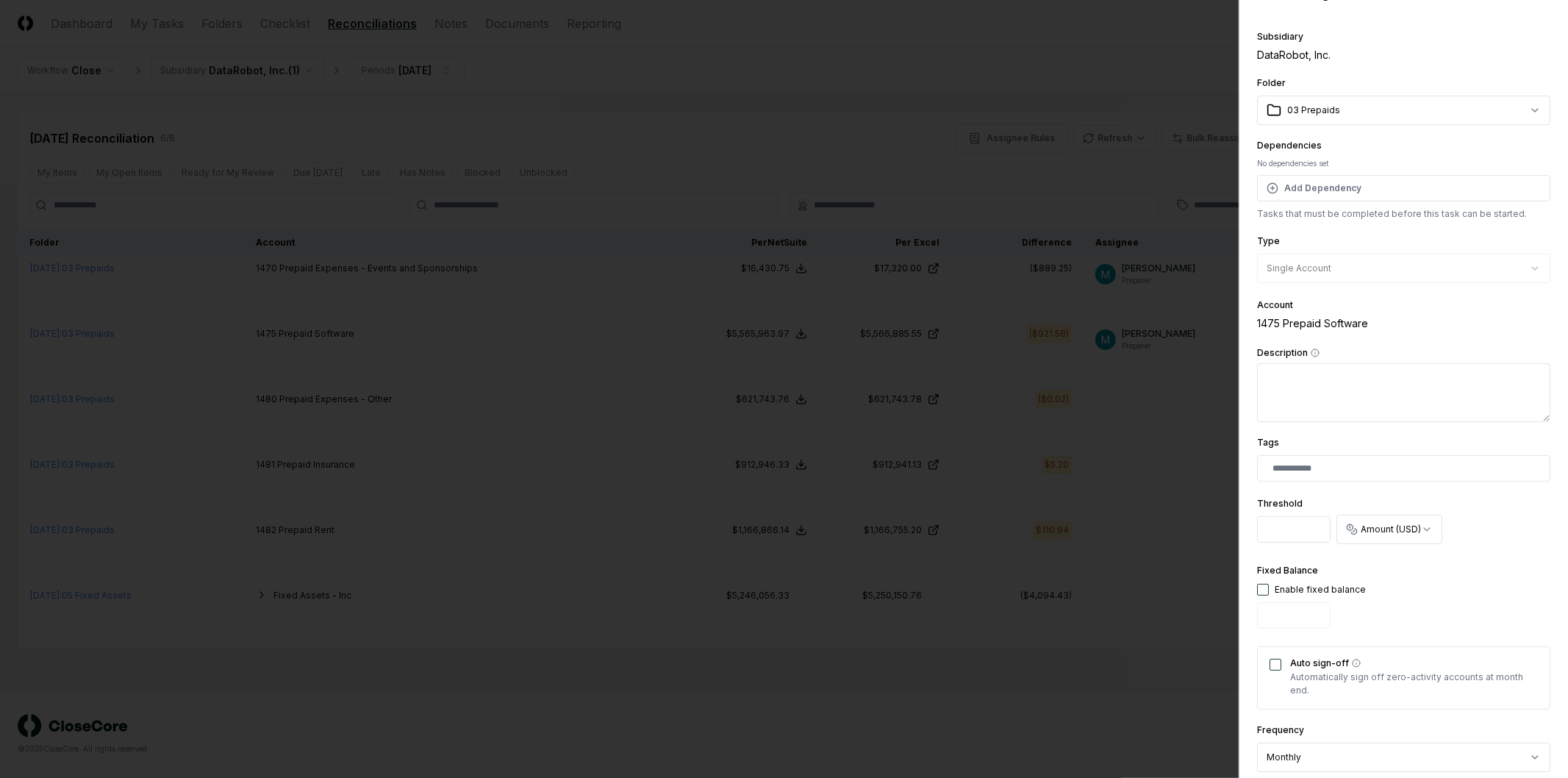
scroll to position [0, 0]
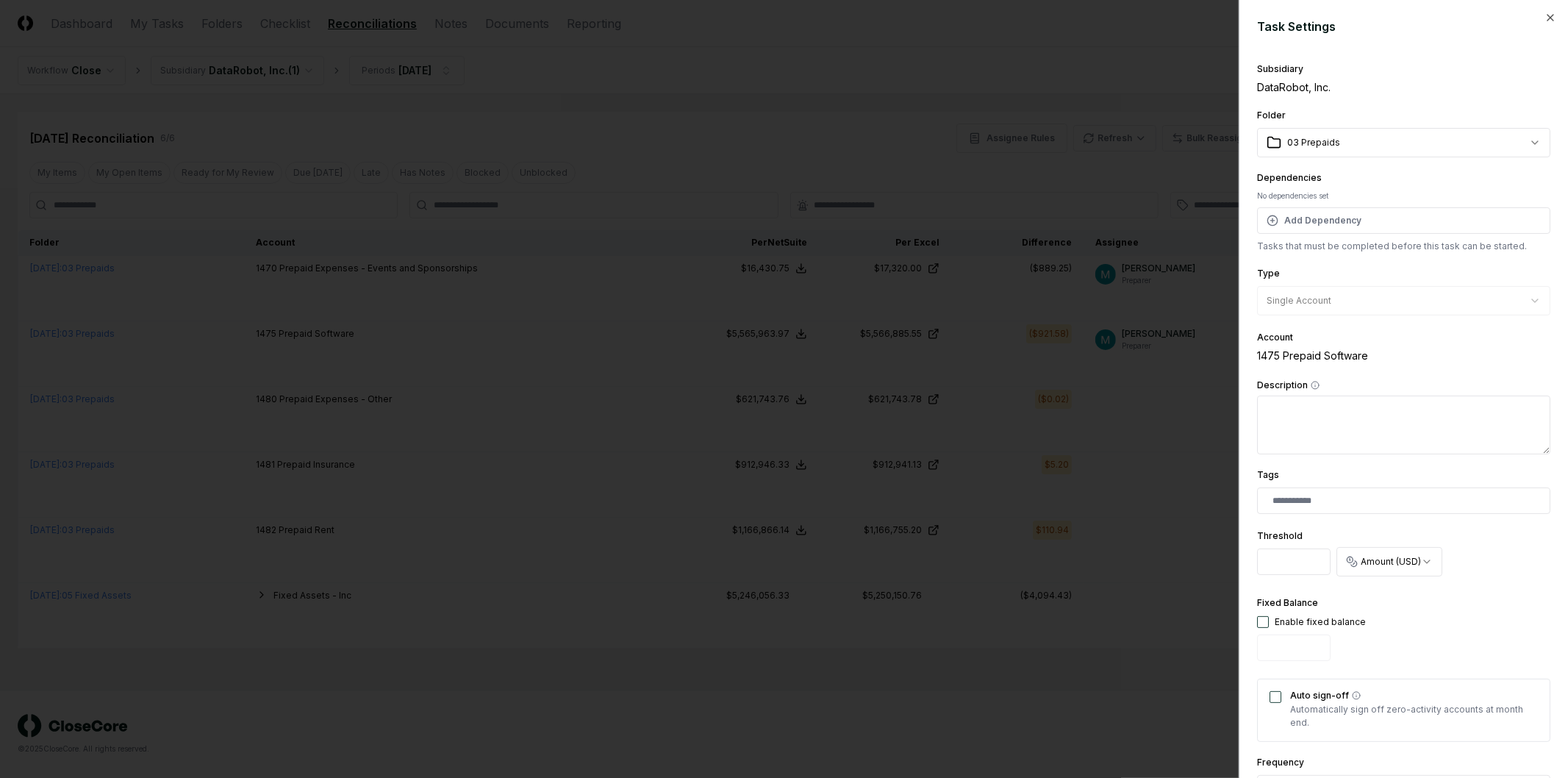
click at [1329, 64] on div "Subsidiary DataRobot, Inc." at bounding box center [1403, 76] width 294 height 36
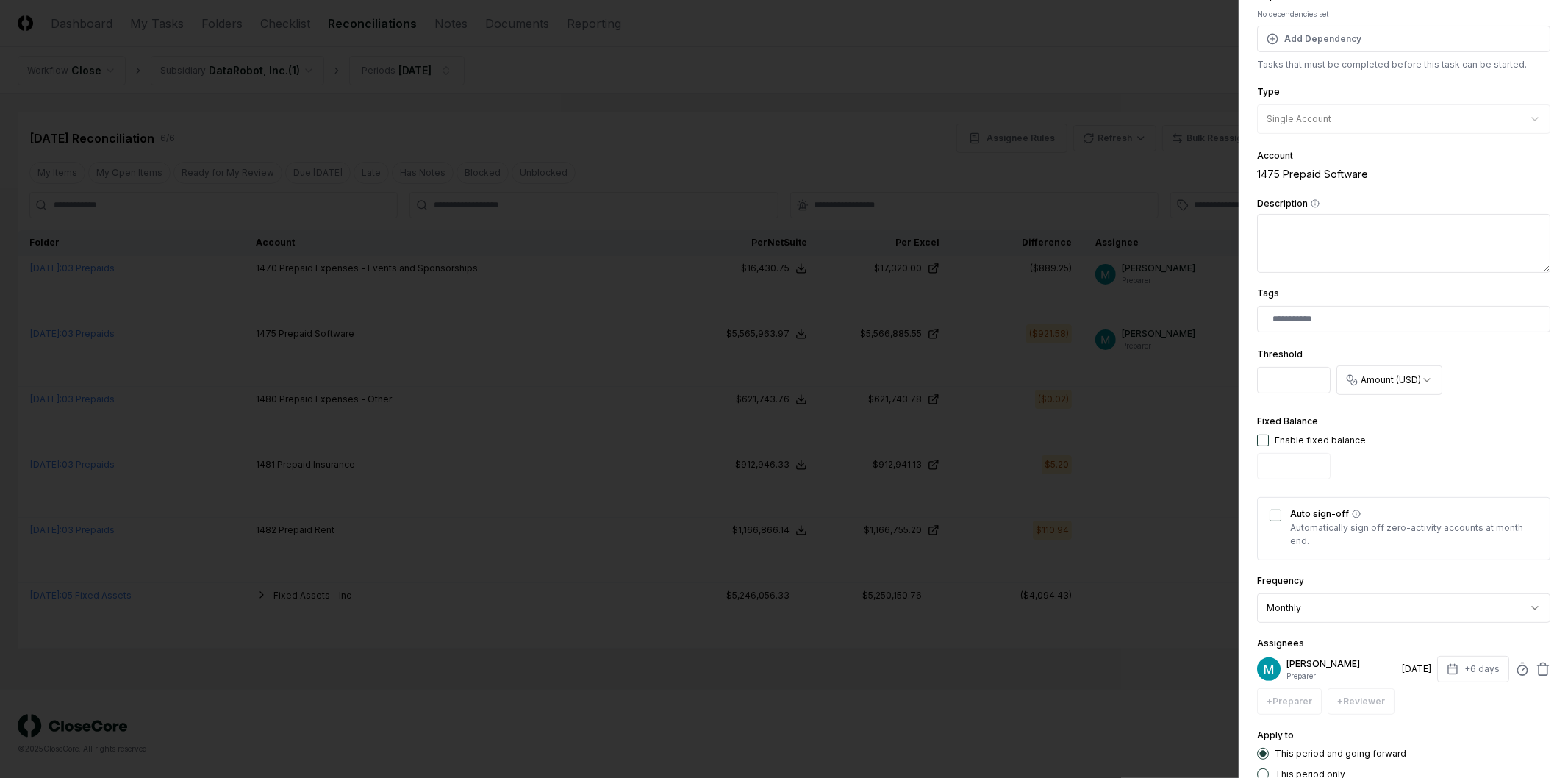
scroll to position [277, 0]
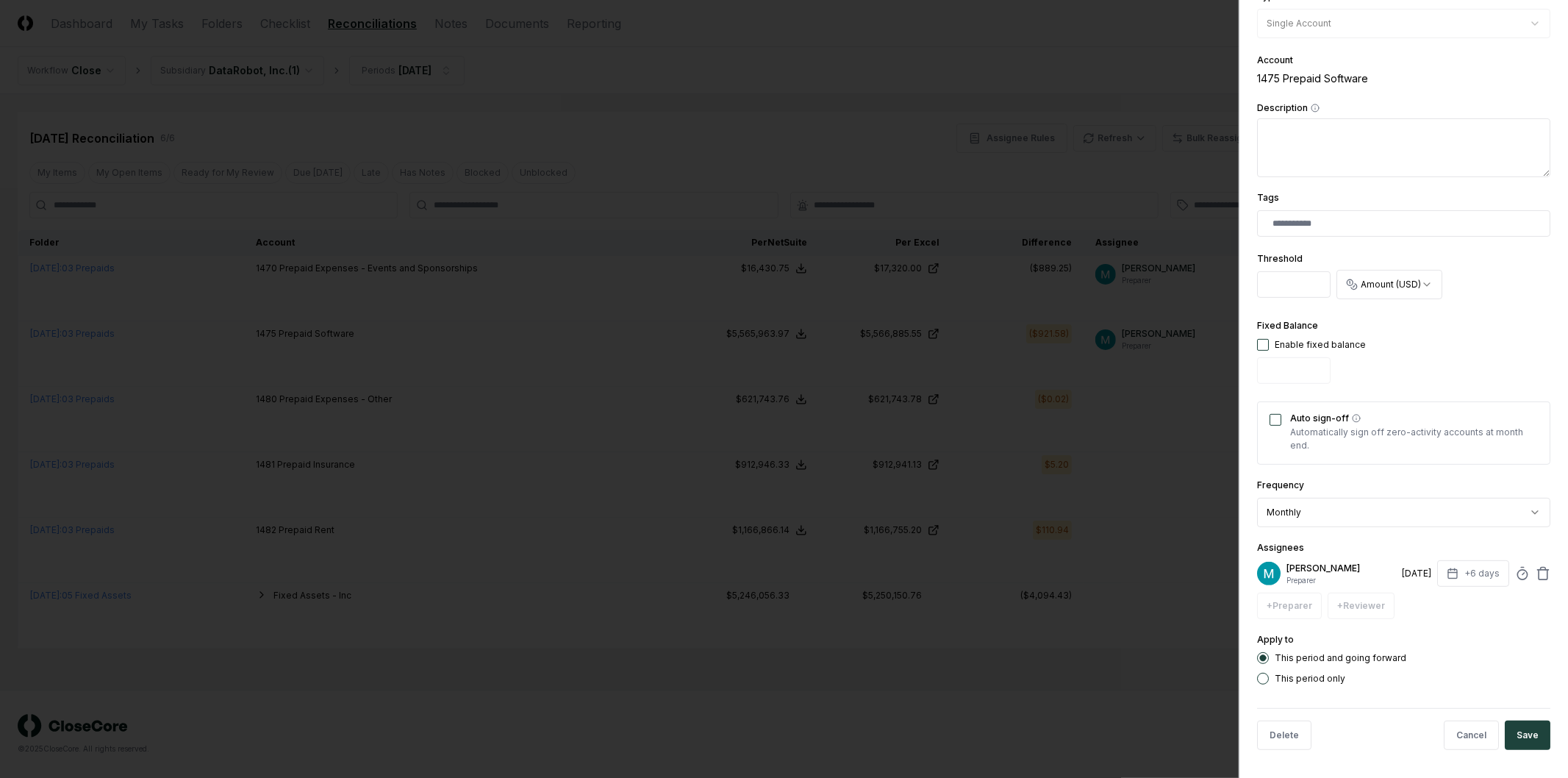
click at [1269, 341] on div "Enable fixed balance" at bounding box center [1311, 345] width 109 height 13
click at [1265, 343] on button "button" at bounding box center [1263, 345] width 12 height 12
type input "*"
click at [1265, 343] on button "button" at bounding box center [1263, 345] width 12 height 12
drag, startPoint x: 1350, startPoint y: 428, endPoint x: 1474, endPoint y: 450, distance: 125.9
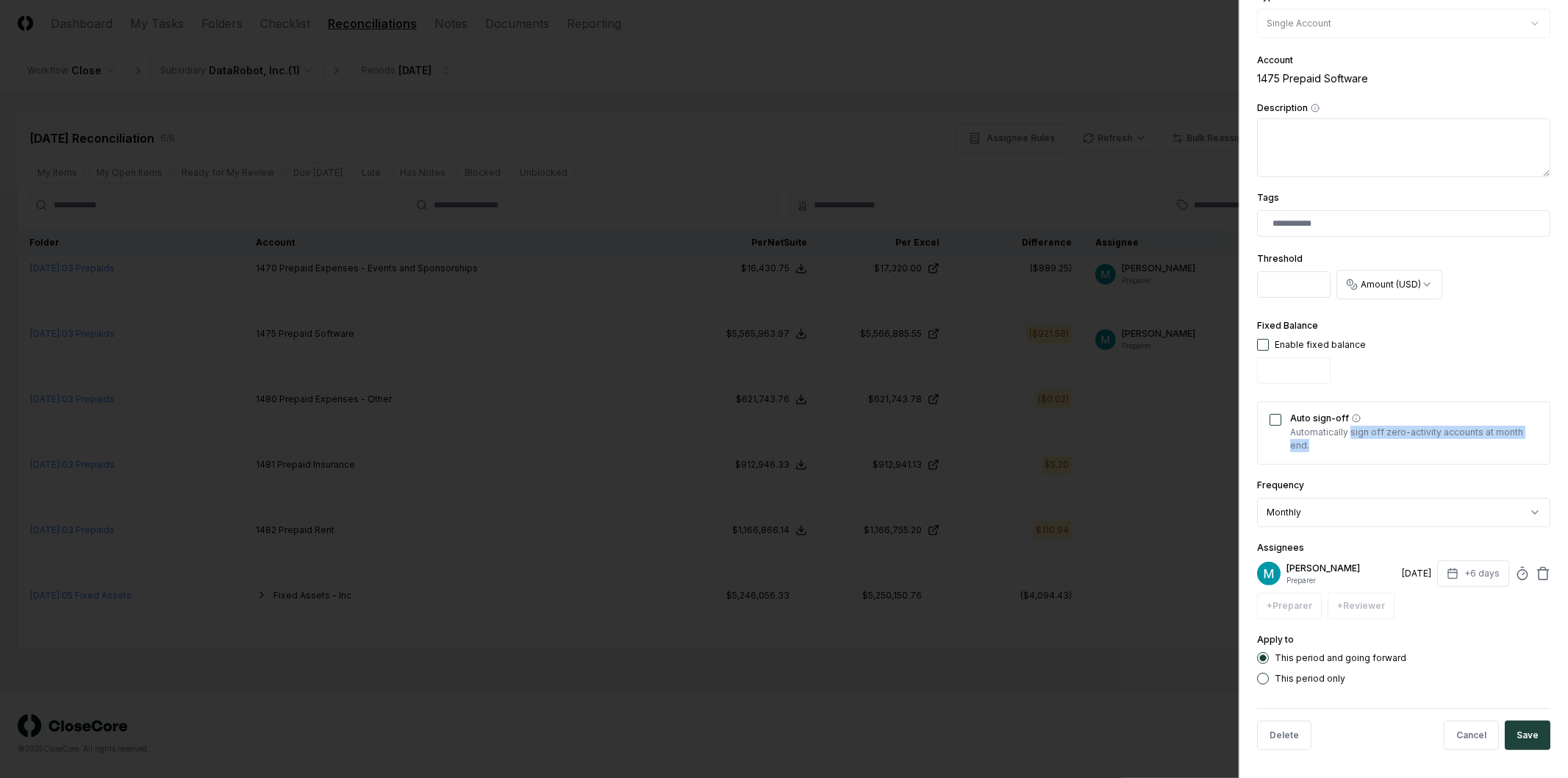
click at [1474, 450] on p "Automatically sign off zero-activity accounts at month end." at bounding box center [1414, 438] width 248 height 26
click at [1475, 451] on p "Automatically sign off zero-activity accounts at month end." at bounding box center [1414, 438] width 248 height 26
click at [1515, 571] on icon at bounding box center [1522, 573] width 14 height 14
type input "*****"
click at [1515, 571] on icon at bounding box center [1522, 573] width 14 height 14
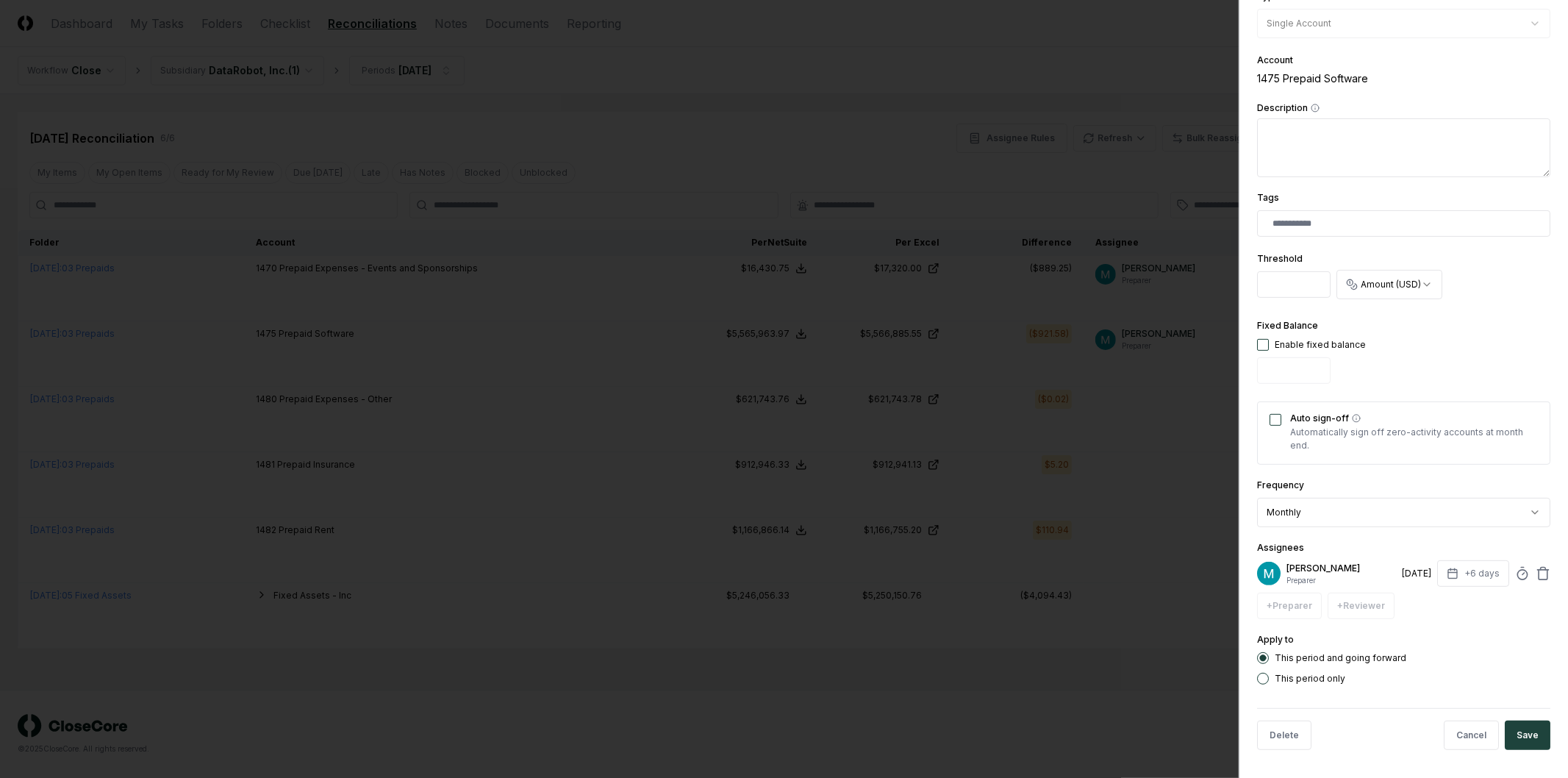
click at [1047, 609] on div at bounding box center [784, 389] width 1568 height 778
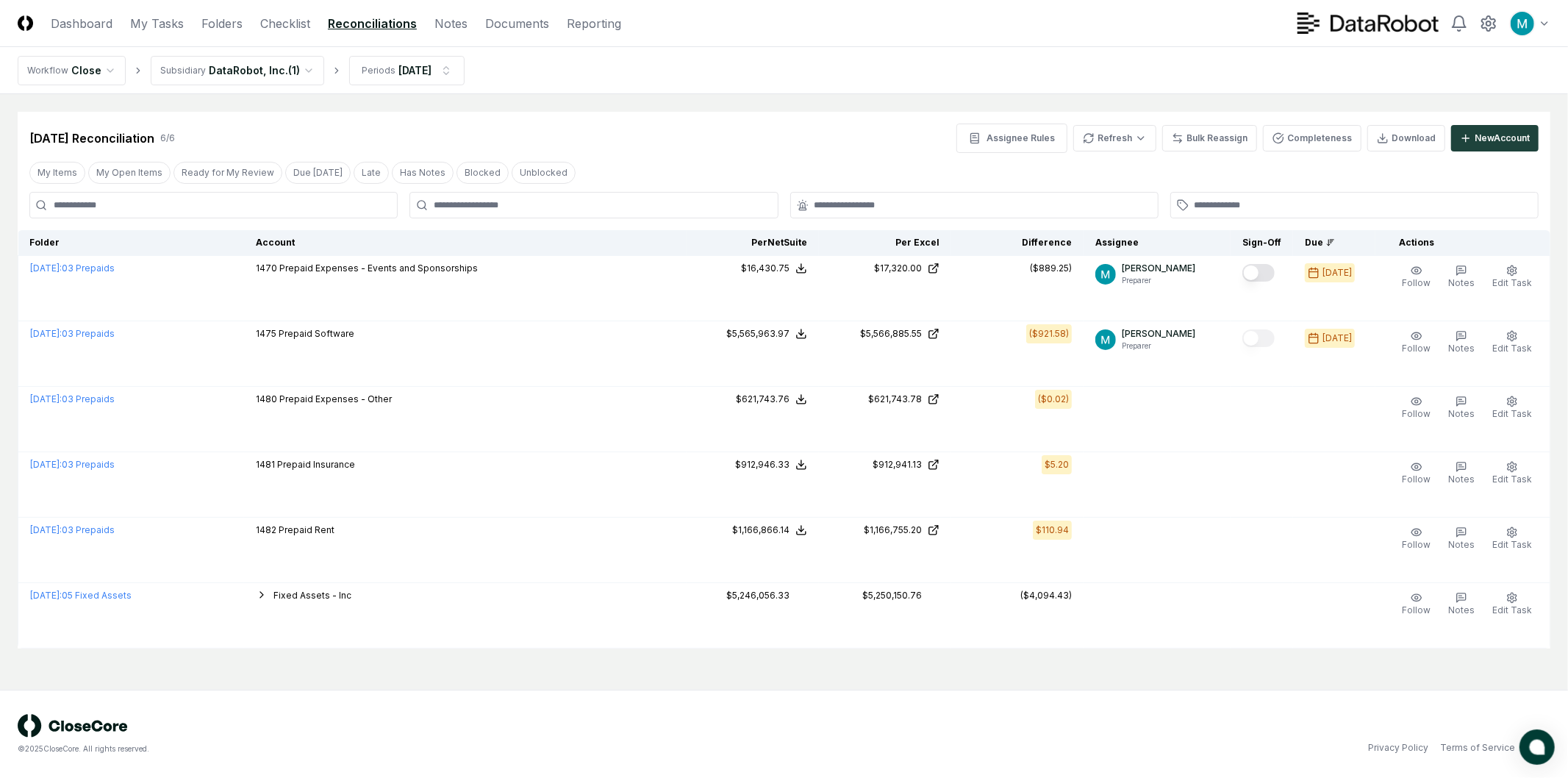
click at [1542, 740] on span "atlas-launcher" at bounding box center [1537, 747] width 15 height 15
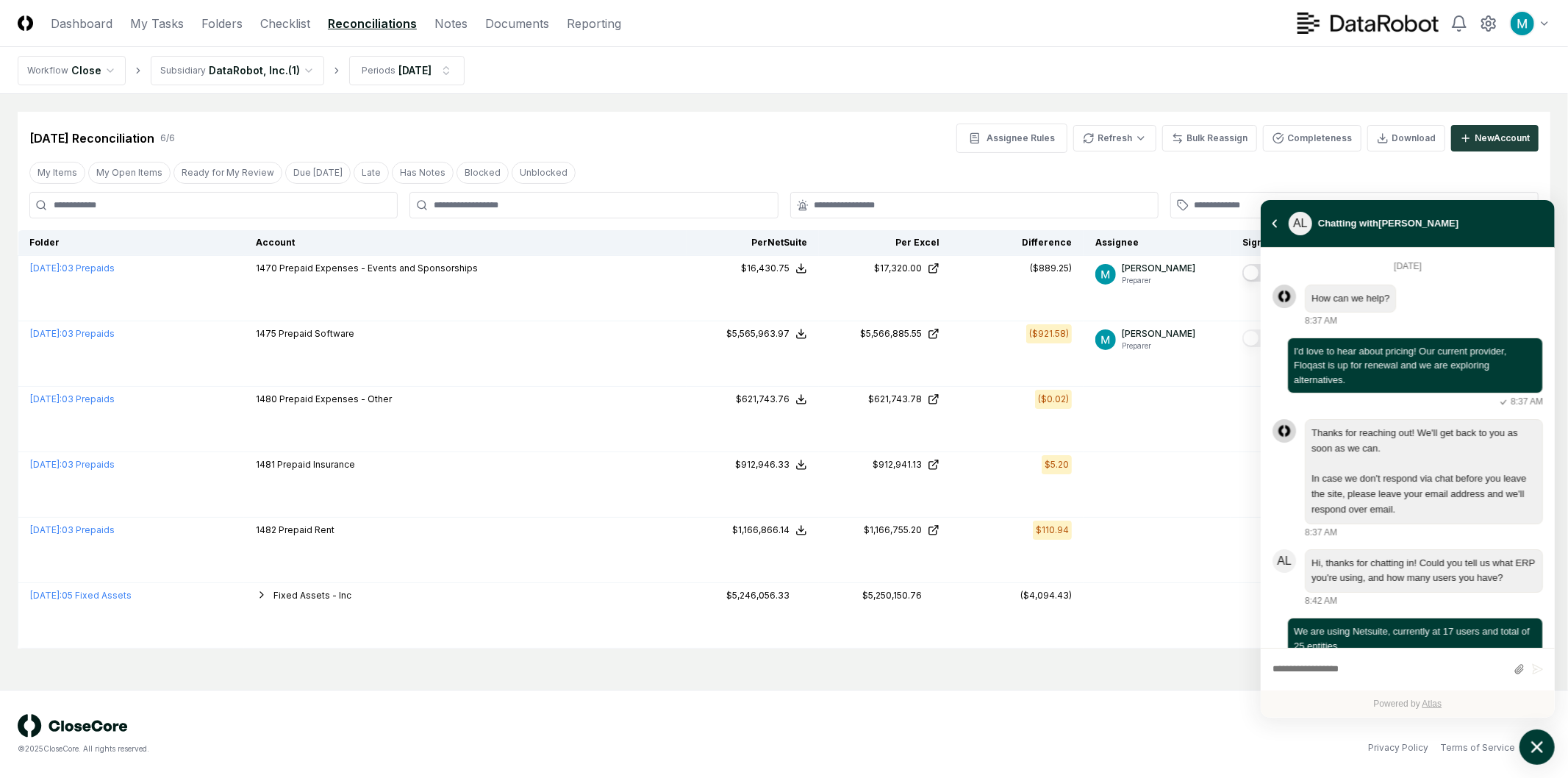
scroll to position [3105, 0]
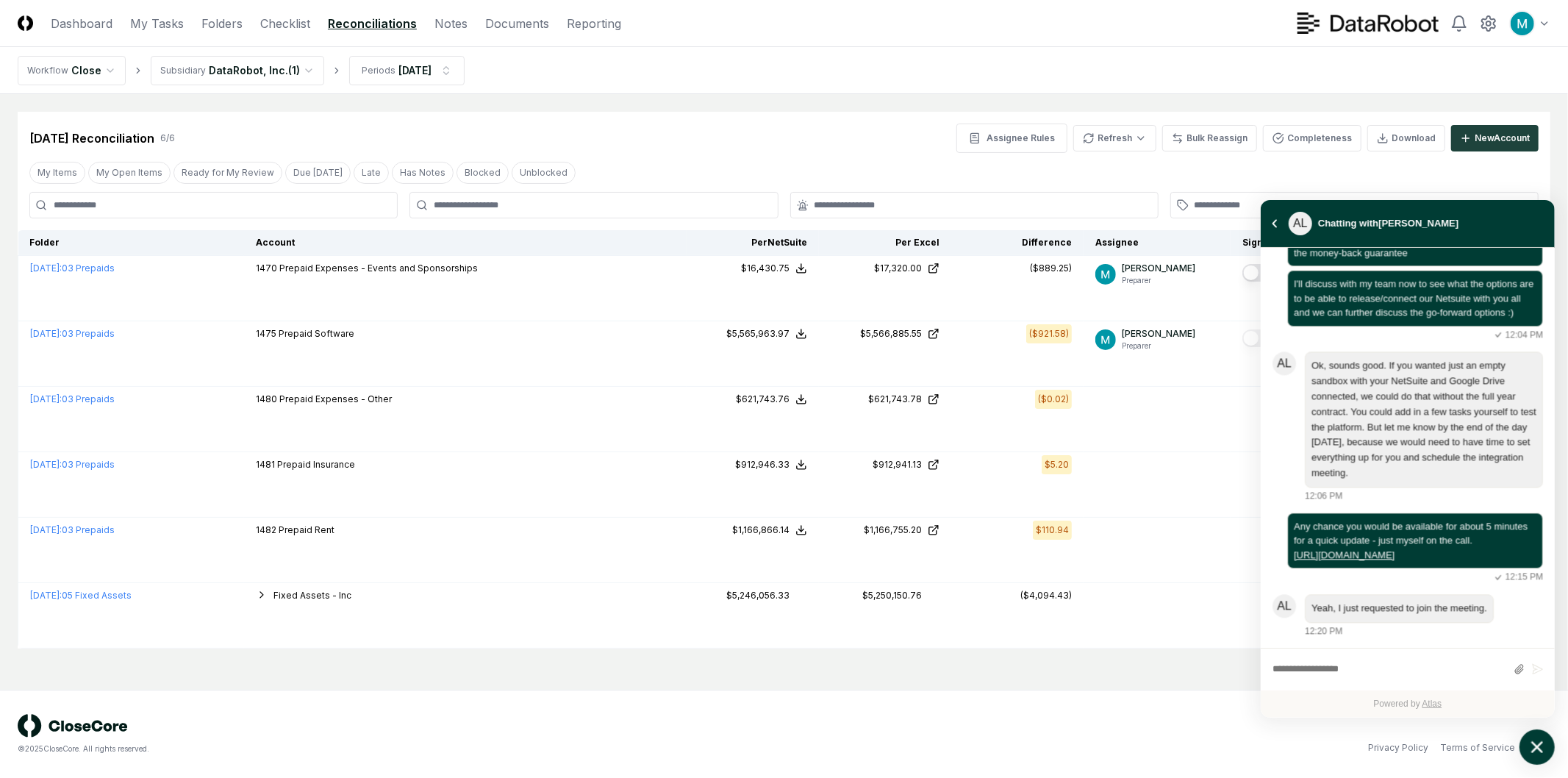
click at [1542, 740] on icon "atlas-launcher" at bounding box center [1537, 747] width 21 height 21
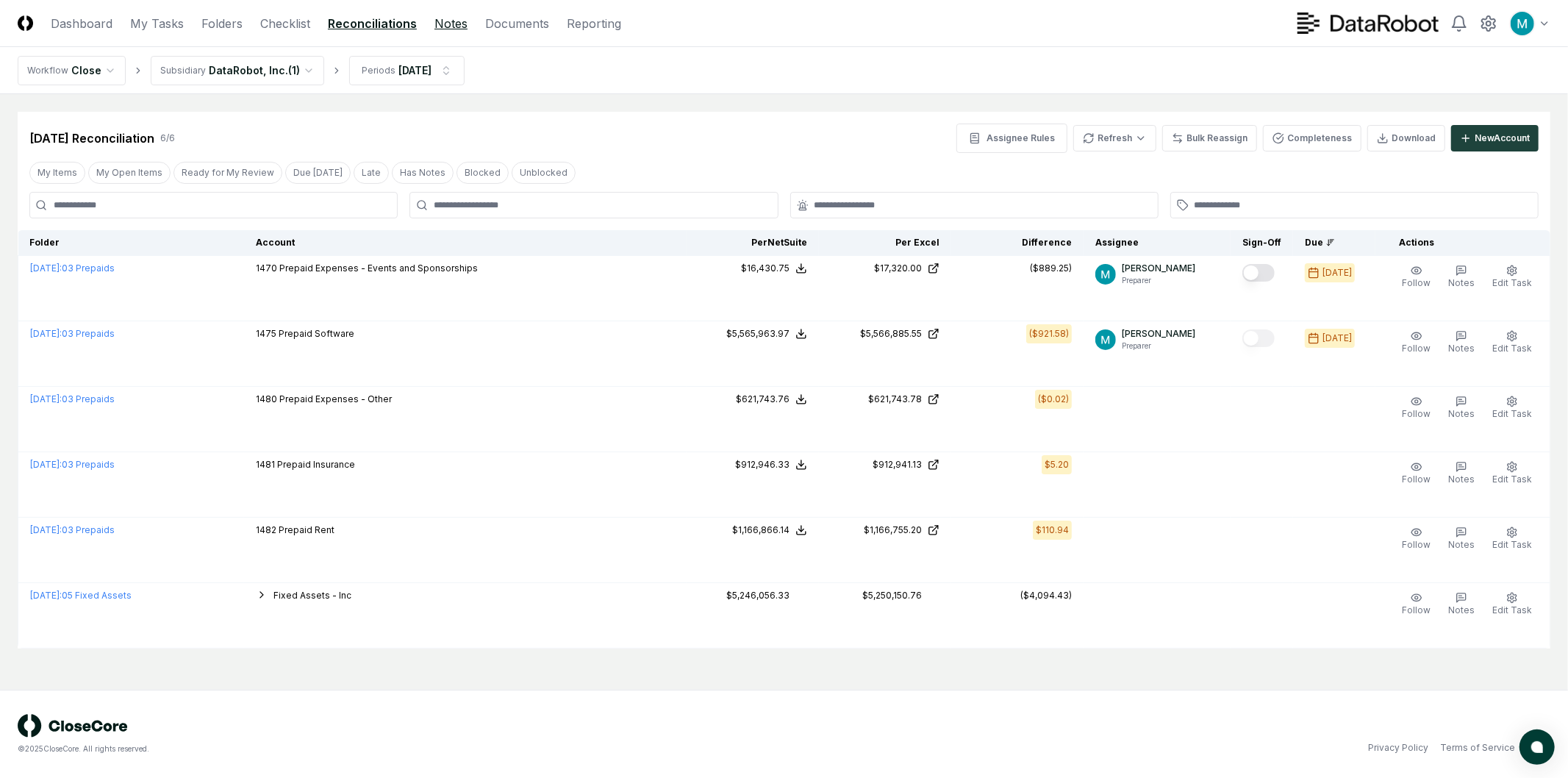
click at [461, 26] on link "Notes" at bounding box center [451, 23] width 33 height 17
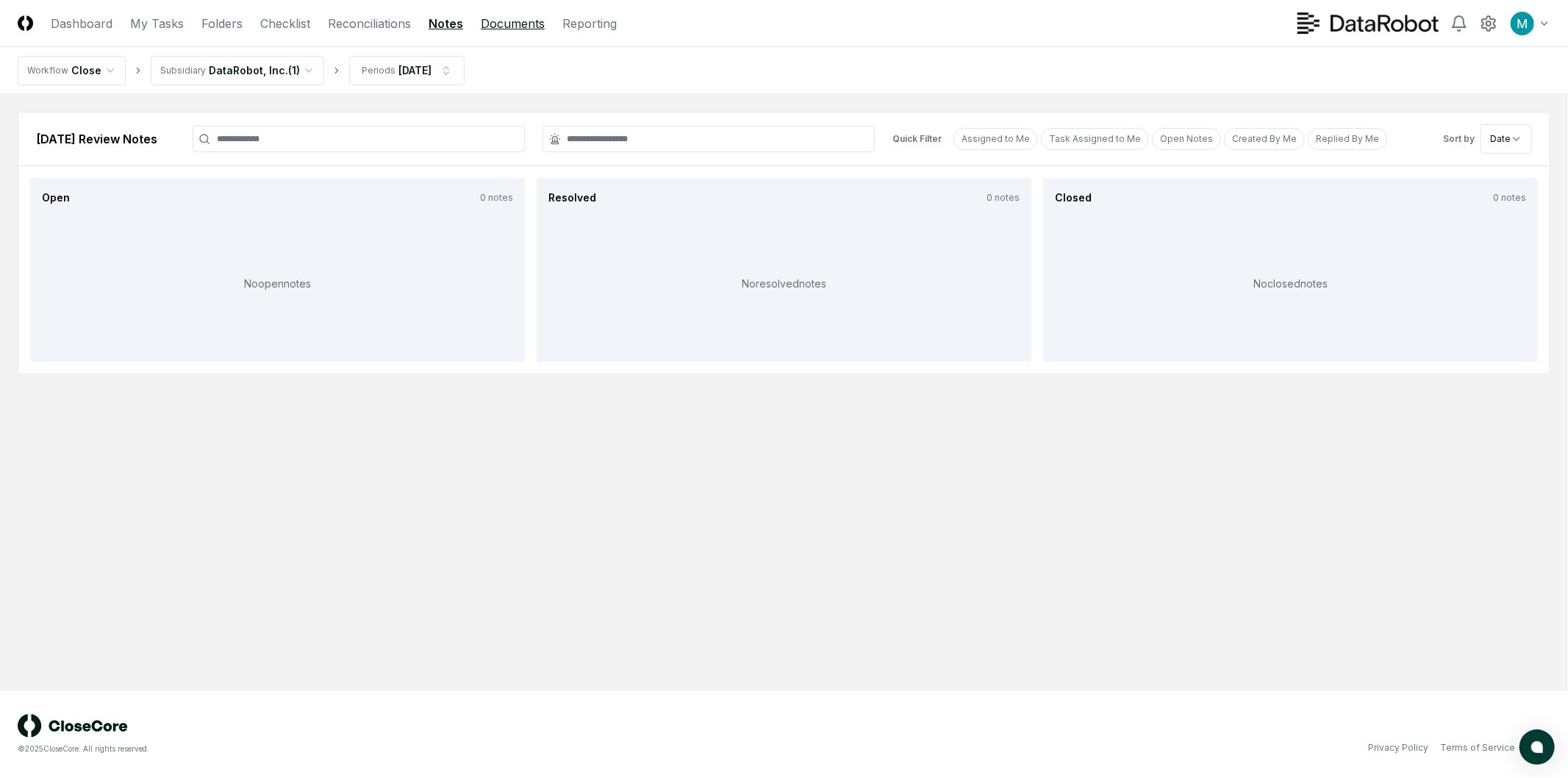
click at [488, 23] on link "Documents" at bounding box center [512, 23] width 64 height 17
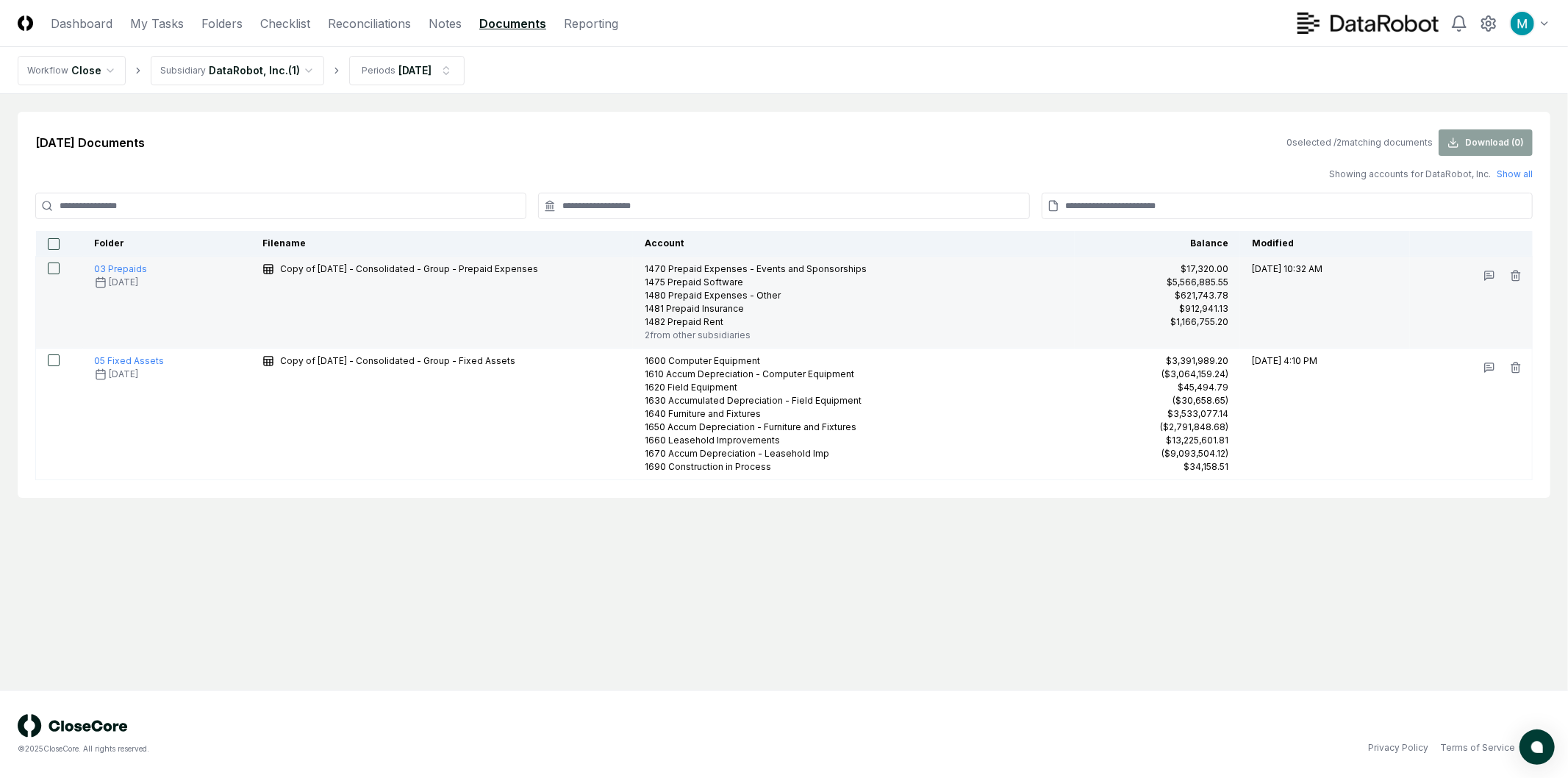
click at [708, 330] on div "2 from other subsidiaries" at bounding box center [853, 335] width 418 height 13
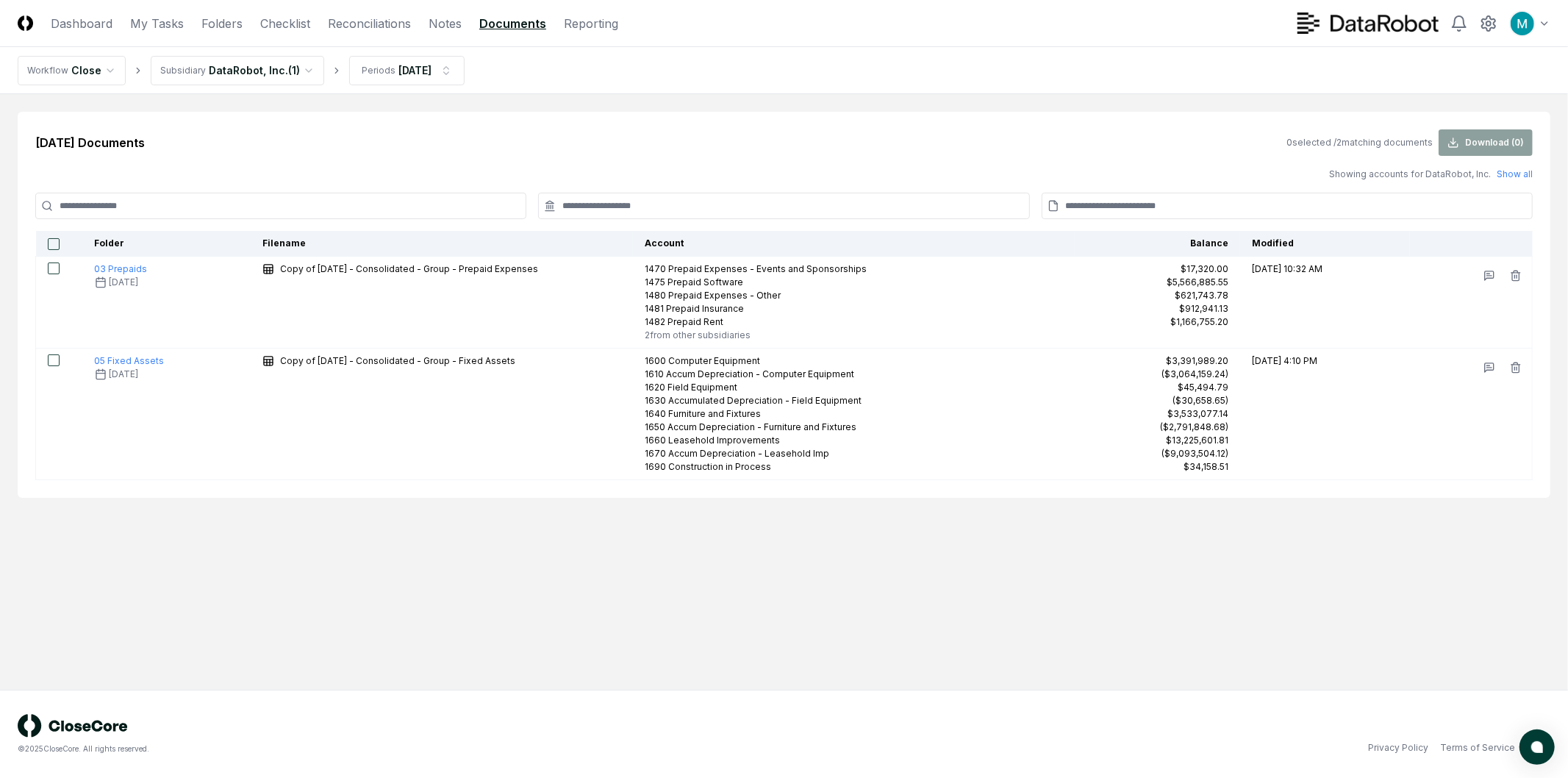
click at [222, 79] on html "CloseCore Dashboard My Tasks Folders Checklist Reconciliations Notes Documents …" at bounding box center [784, 389] width 1568 height 778
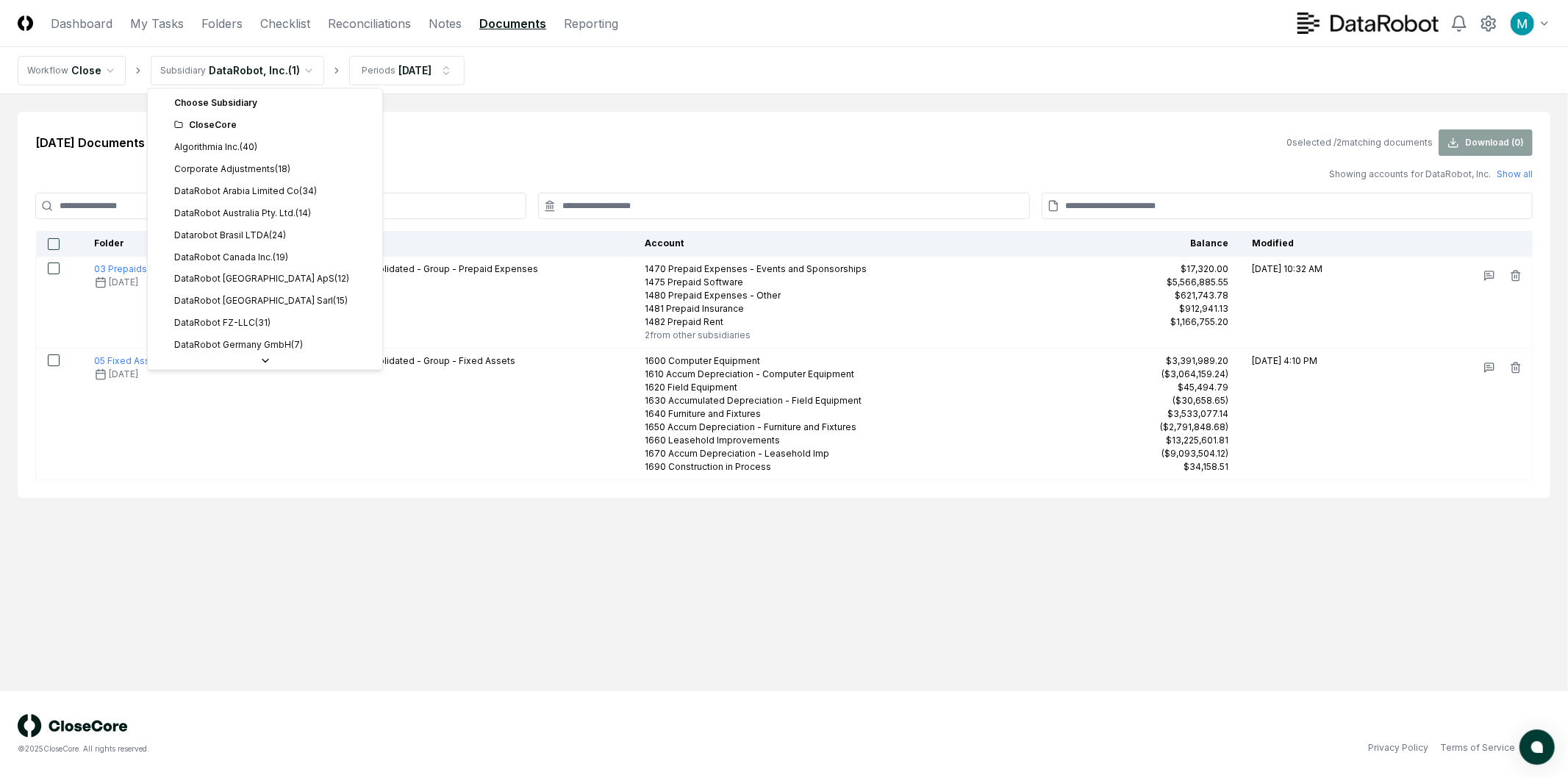
click at [266, 106] on div "Choose Subsidiary" at bounding box center [264, 102] width 228 height 22
click at [540, 143] on html "CloseCore Dashboard My Tasks Folders Checklist Reconciliations Notes Documents …" at bounding box center [784, 389] width 1568 height 778
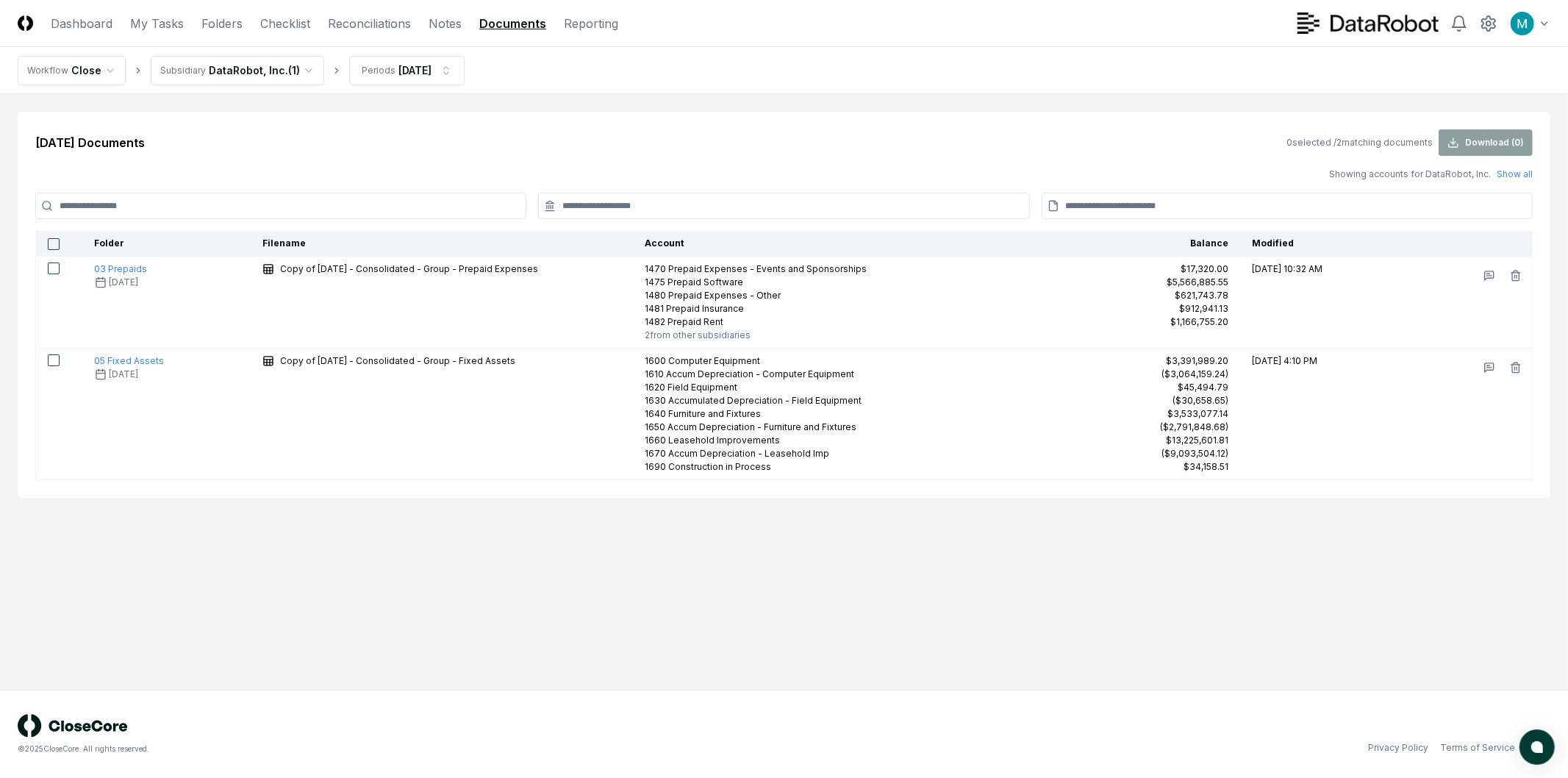
click at [333, 204] on input at bounding box center [281, 205] width 491 height 26
click at [474, 138] on div "[DATE] Documents 0 selected / 2 matching documents Download ( 0 )" at bounding box center [784, 142] width 1498 height 26
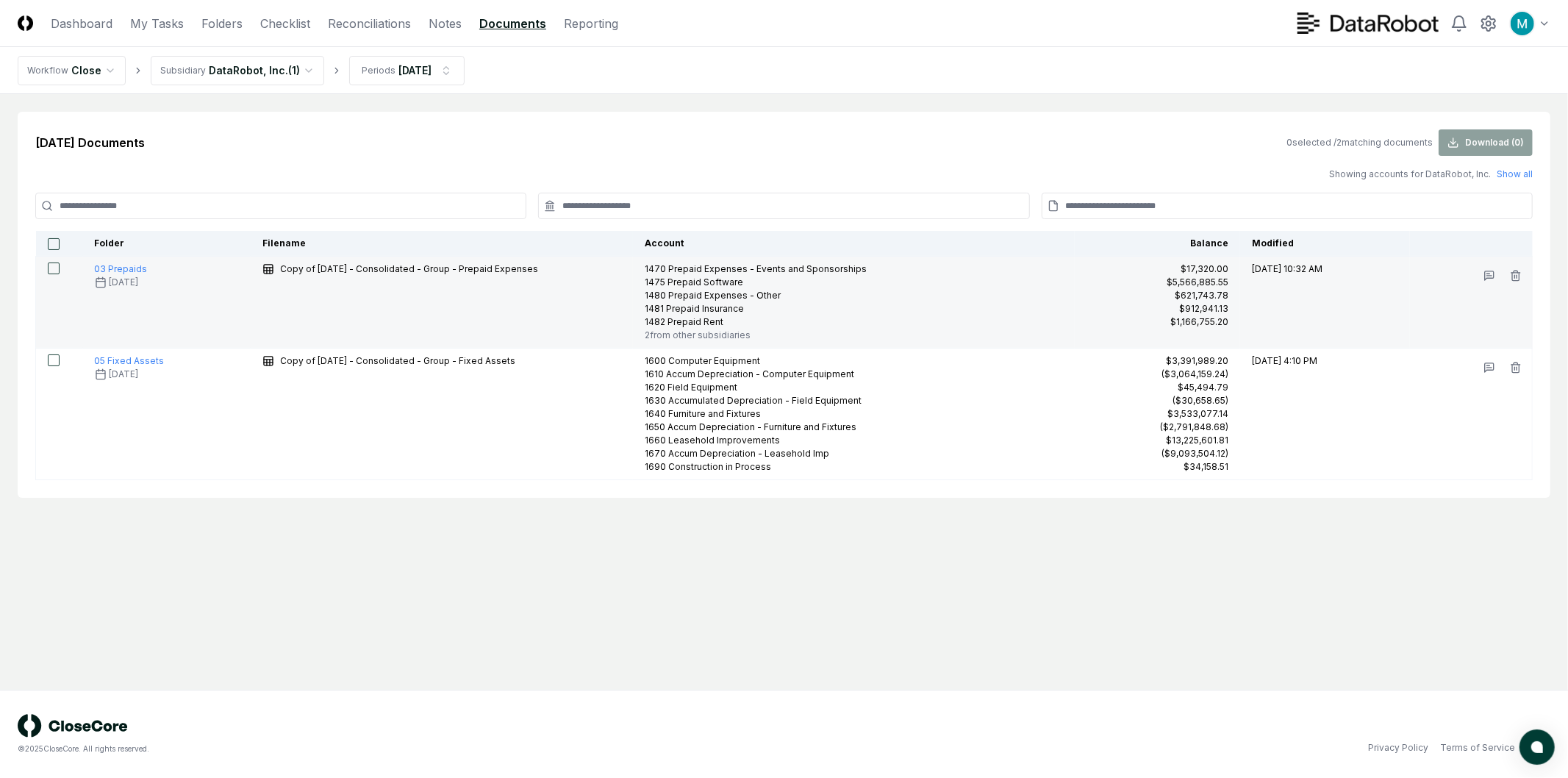
click at [50, 270] on button "button" at bounding box center [54, 268] width 12 height 12
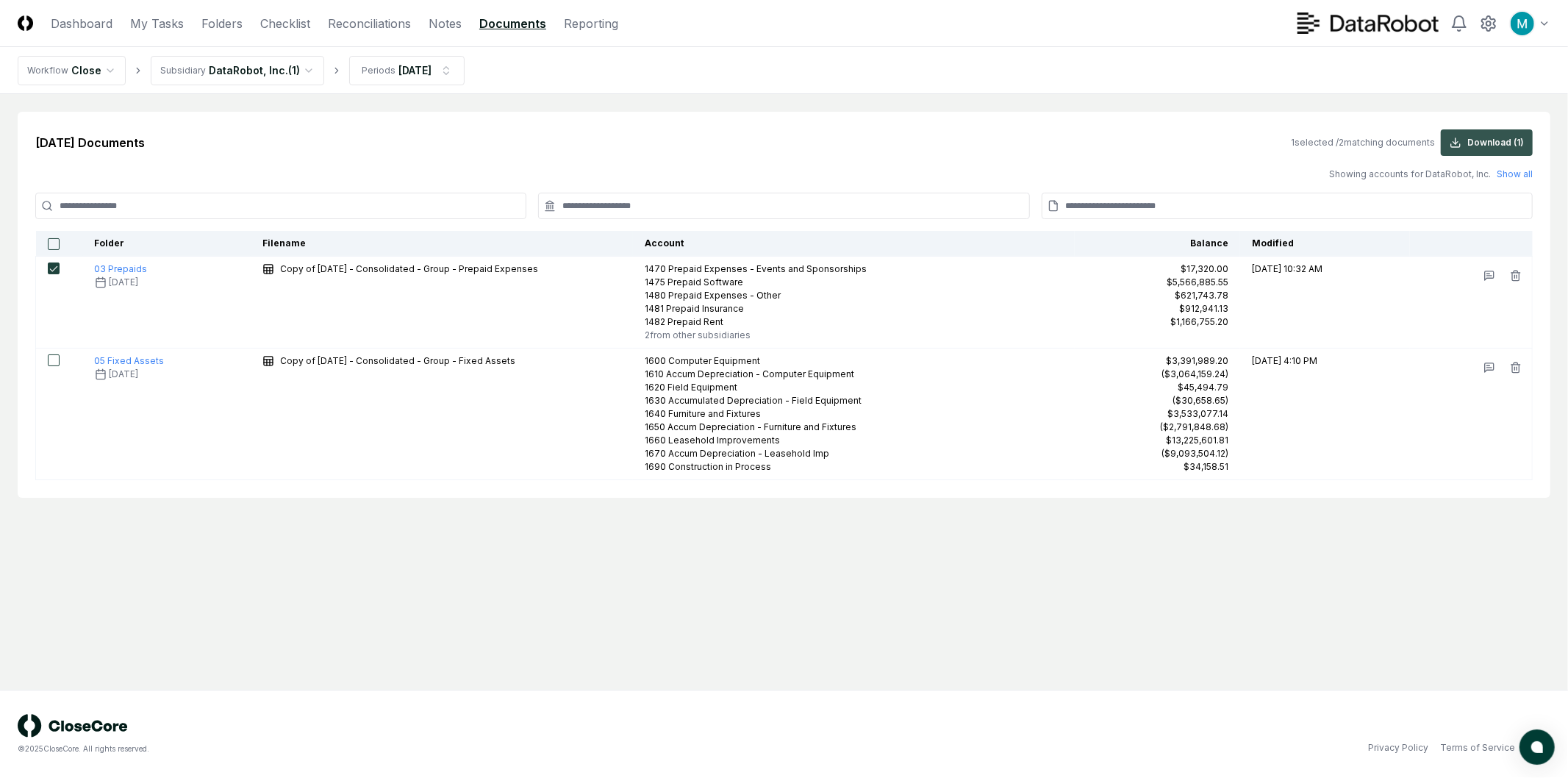
click at [1479, 140] on button "Download ( 1 )" at bounding box center [1486, 142] width 91 height 26
click at [1011, 181] on div "[DATE] Documents 1 selected / 2 matching documents Download ( 1 ) Showing accou…" at bounding box center [783, 304] width 1532 height 386
click at [1519, 175] on button "Show all" at bounding box center [1514, 174] width 36 height 13
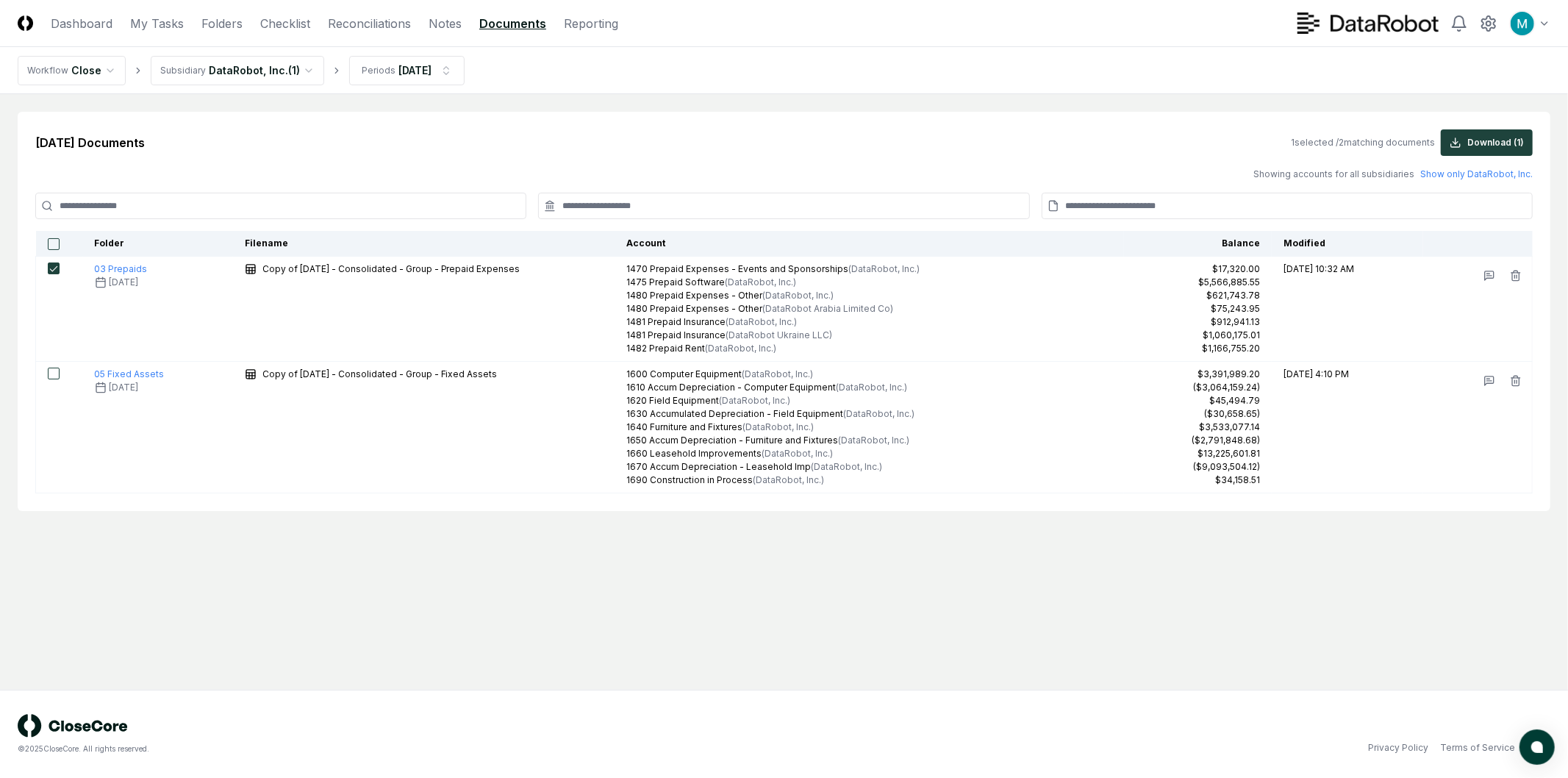
click at [647, 159] on div "[DATE] Documents 1 selected / 2 matching documents Download ( 1 ) Showing accou…" at bounding box center [783, 311] width 1532 height 399
click at [127, 26] on nav "CloseCore Dashboard My Tasks Folders Checklist Reconciliations Notes Documents …" at bounding box center [318, 23] width 601 height 17
click at [136, 25] on link "My Tasks" at bounding box center [157, 23] width 54 height 17
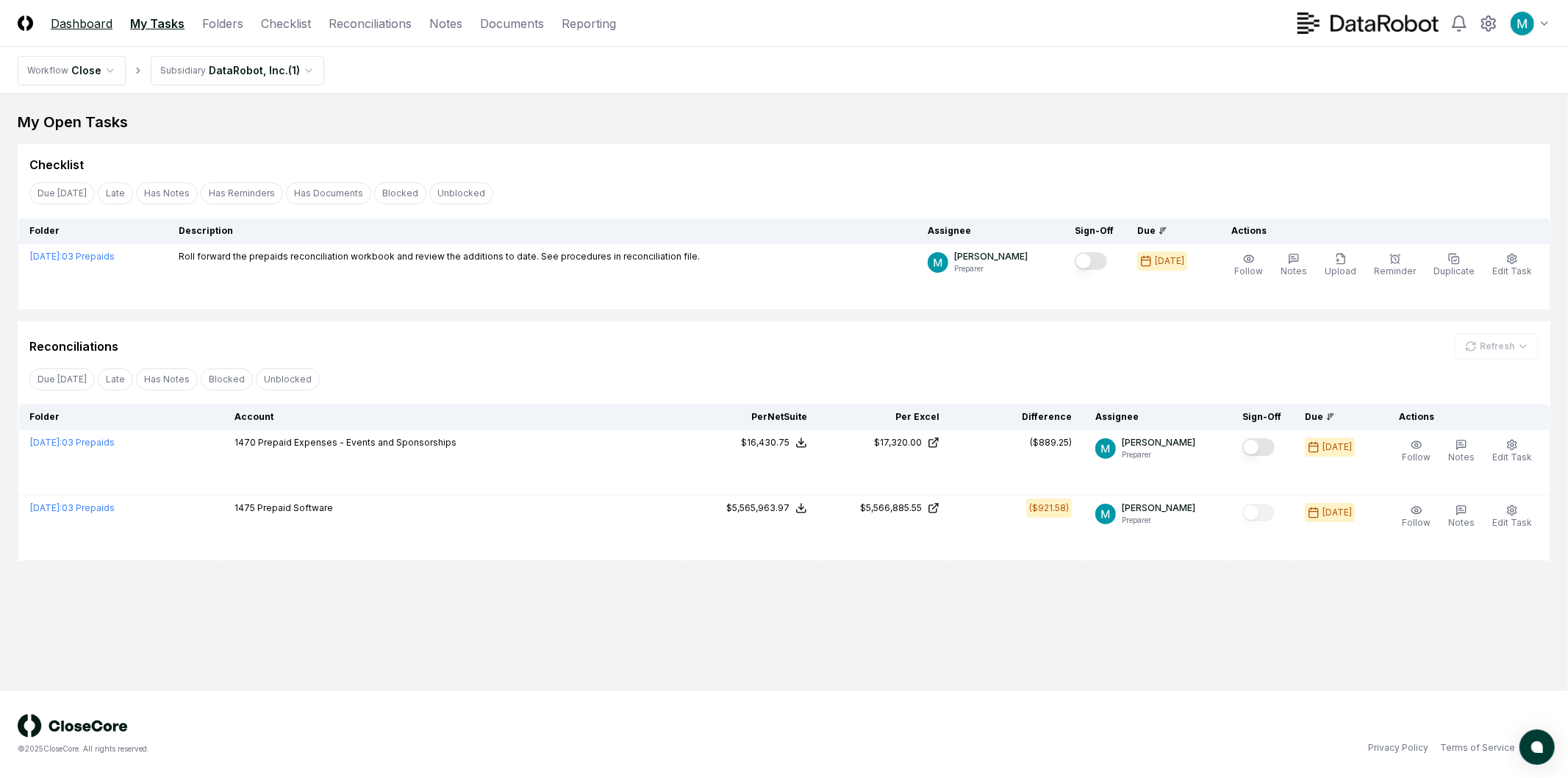
click at [97, 27] on link "Dashboard" at bounding box center [82, 23] width 62 height 17
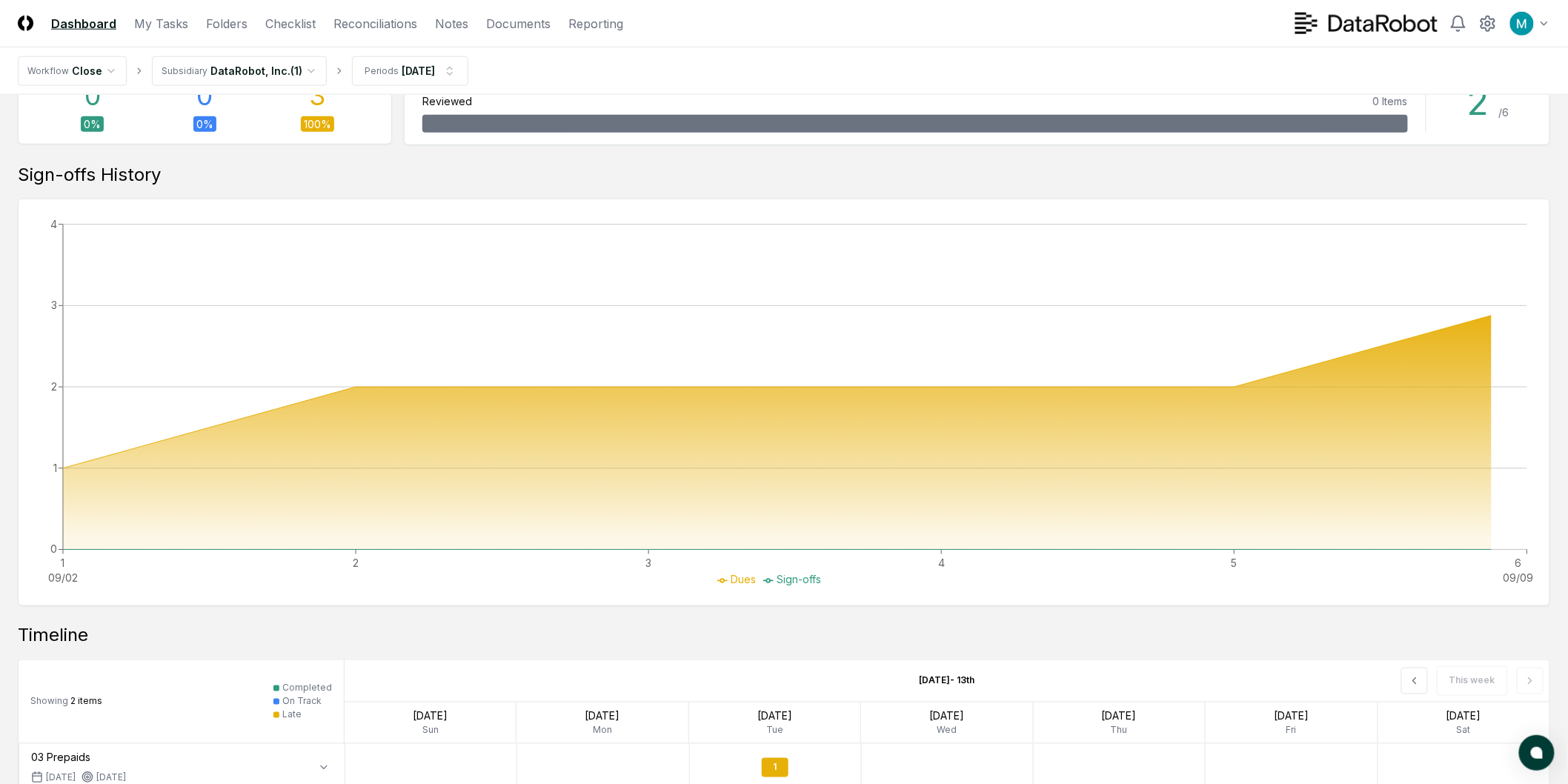
scroll to position [839, 0]
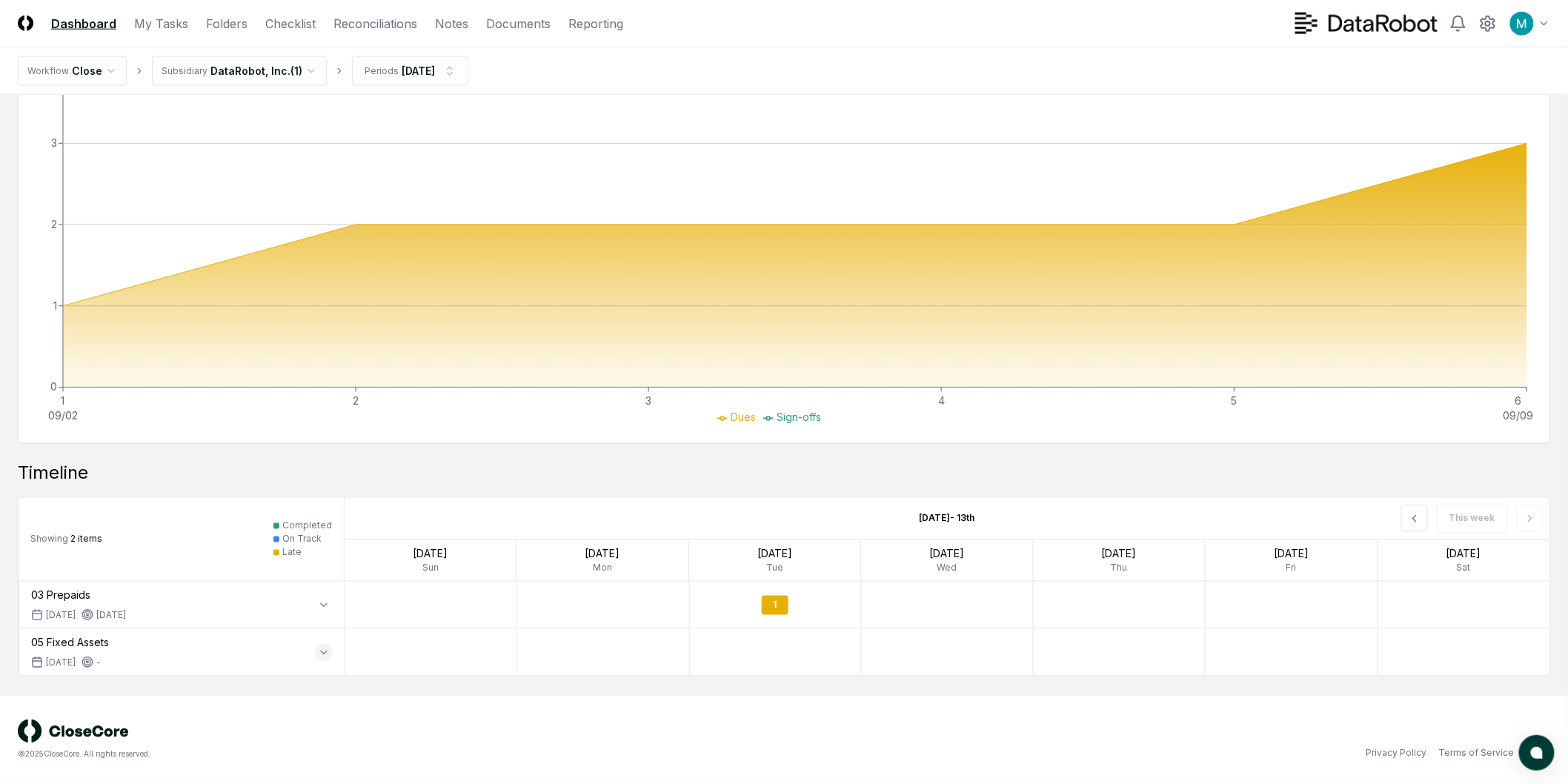
click at [317, 649] on icon "button" at bounding box center [323, 652] width 12 height 12
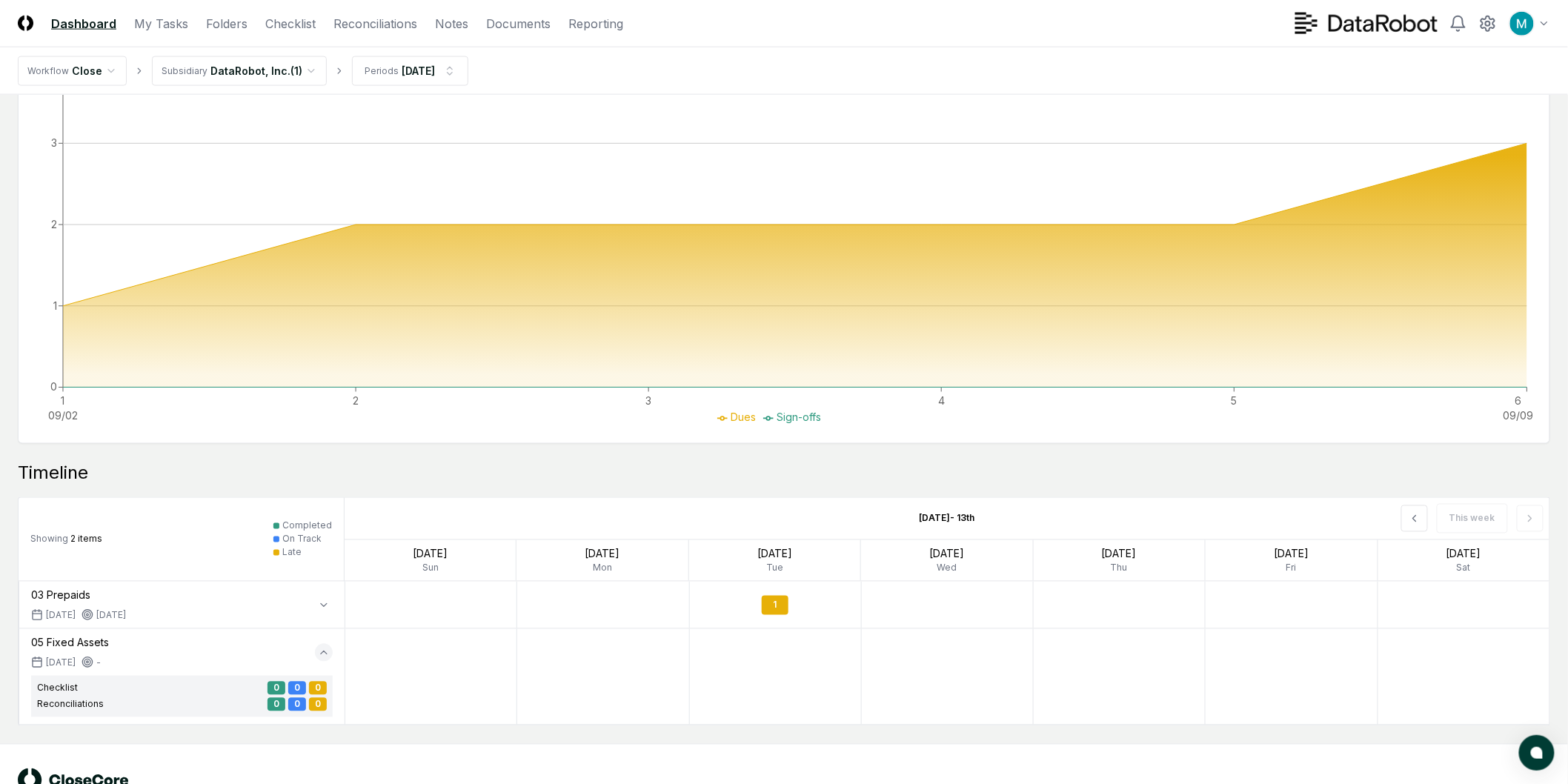
click at [316, 649] on button "button" at bounding box center [323, 652] width 17 height 17
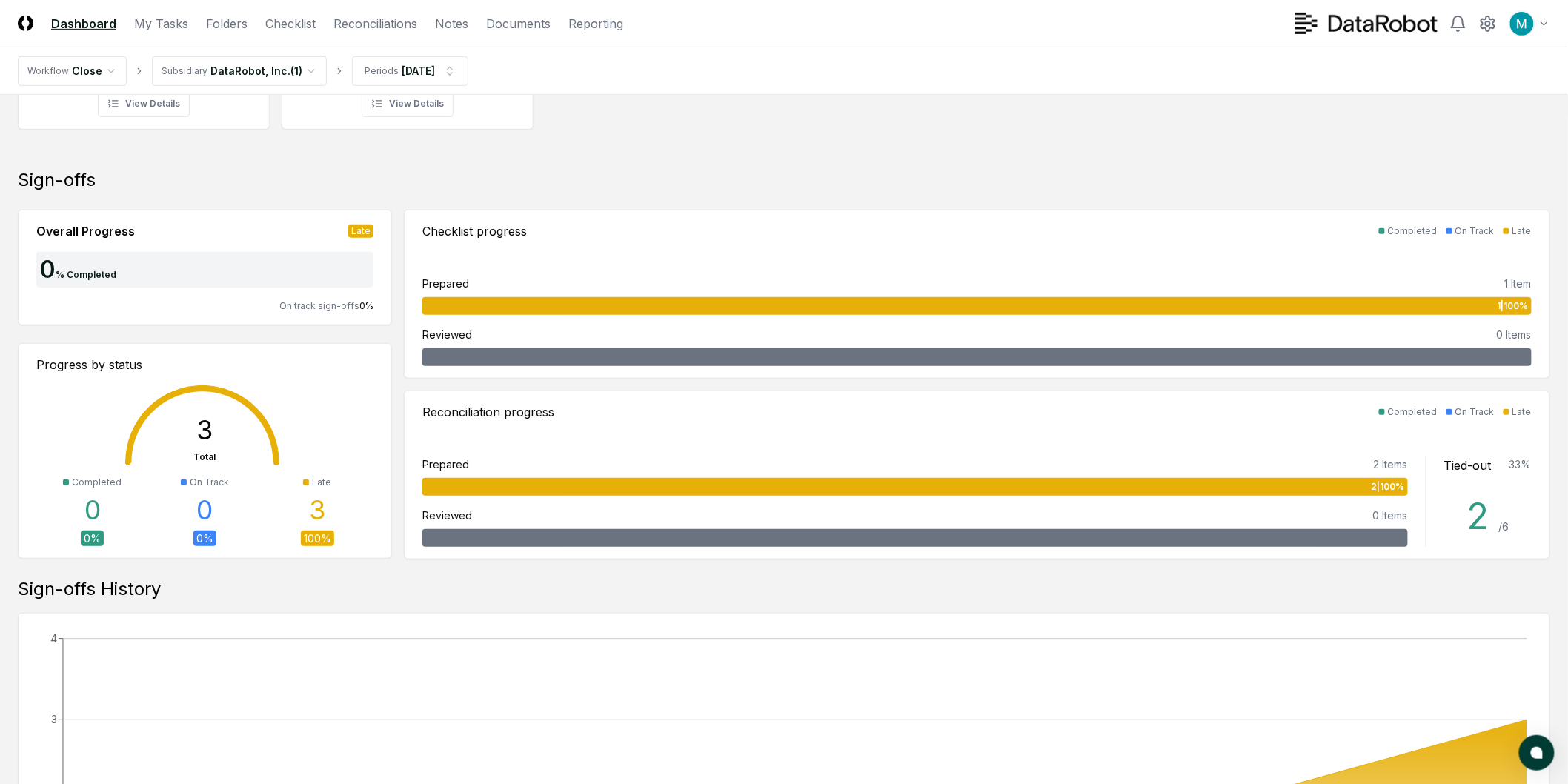
scroll to position [0, 0]
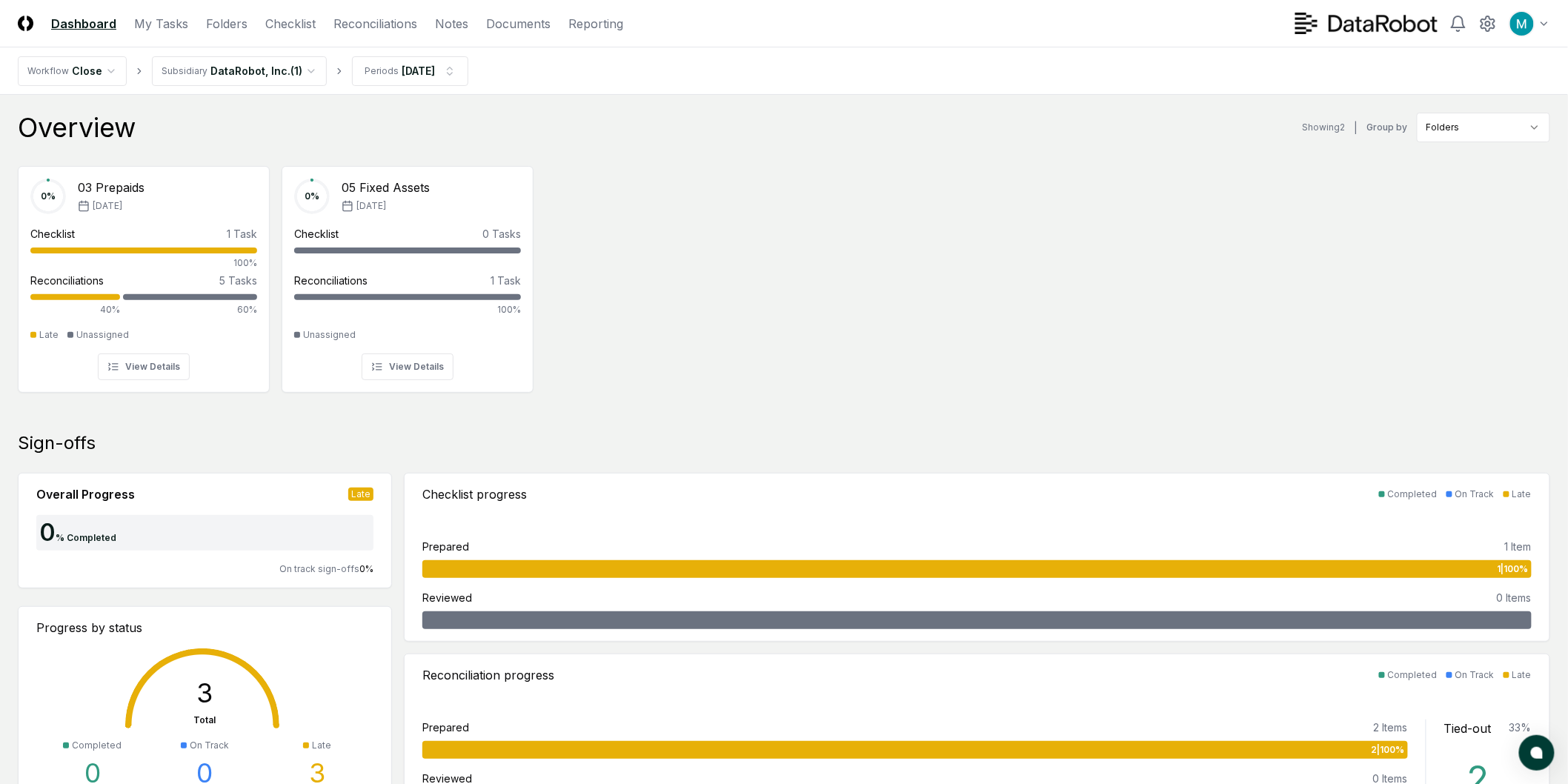
click at [379, 5] on header "CloseCore Dashboard My Tasks Folders Checklist Reconciliations Notes Documents …" at bounding box center [784, 23] width 1568 height 48
click at [378, 16] on link "Reconciliations" at bounding box center [375, 23] width 83 height 17
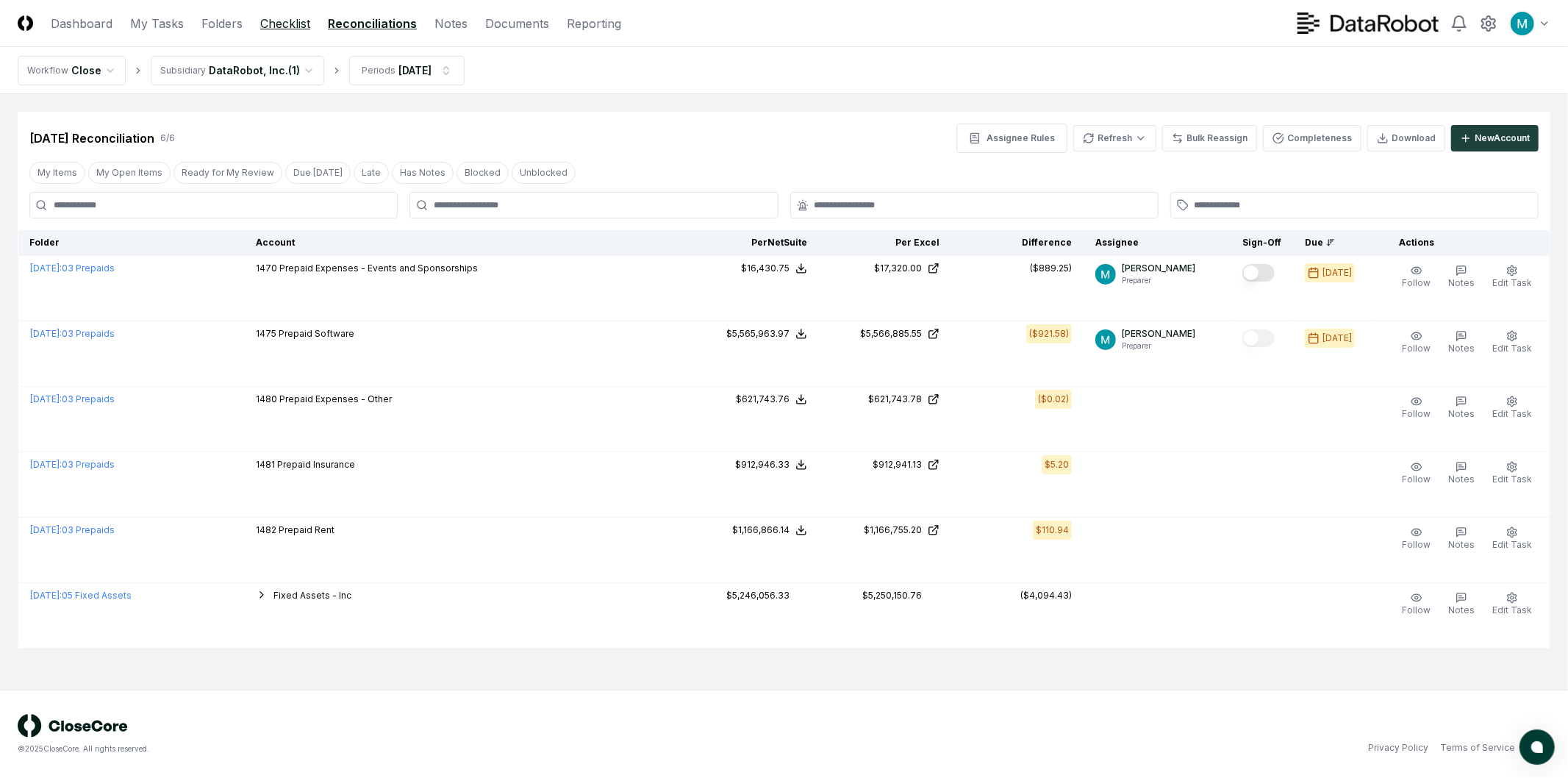
click at [263, 26] on link "Checklist" at bounding box center [285, 23] width 50 height 17
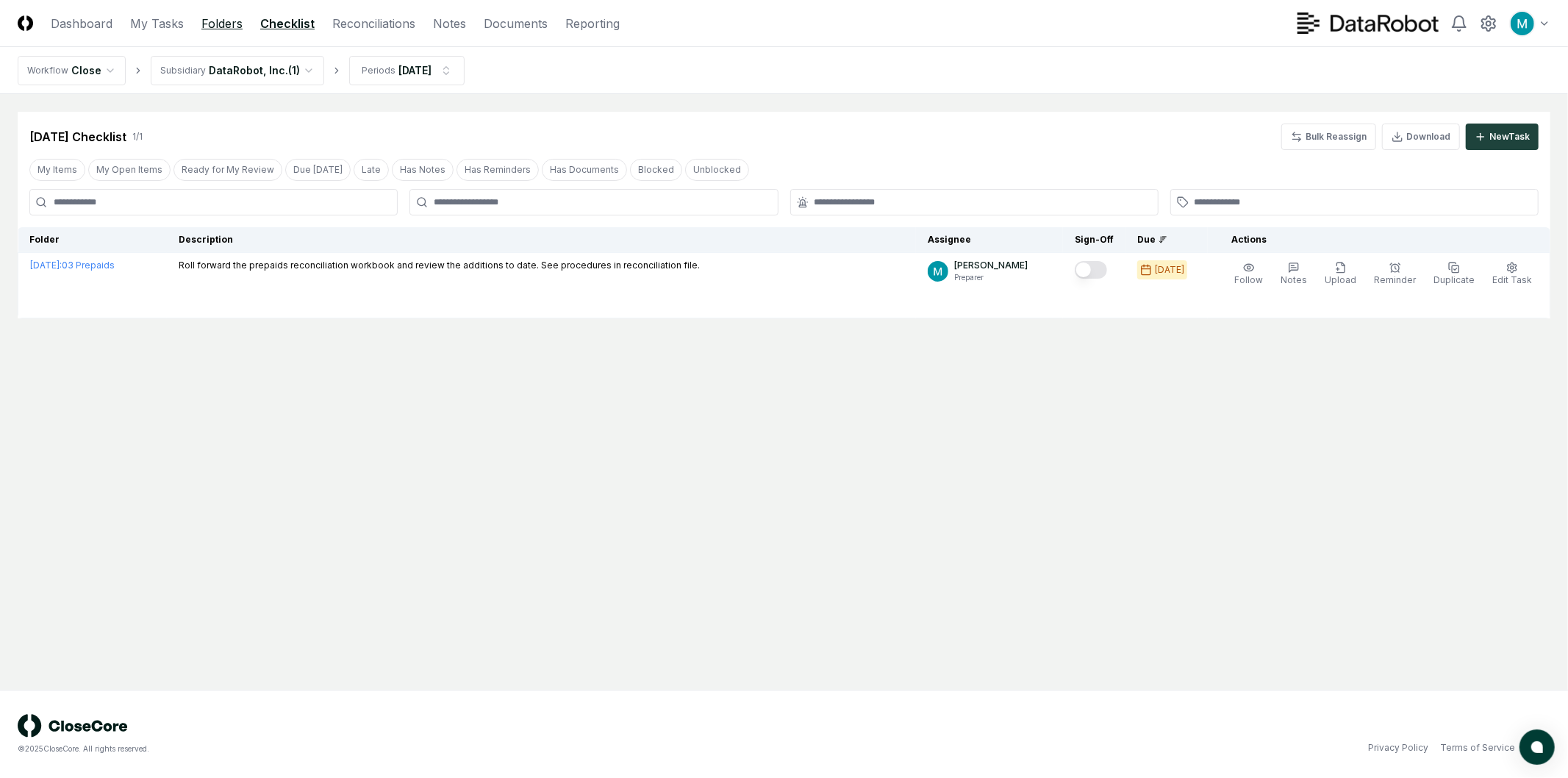
click at [224, 28] on link "Folders" at bounding box center [222, 23] width 41 height 17
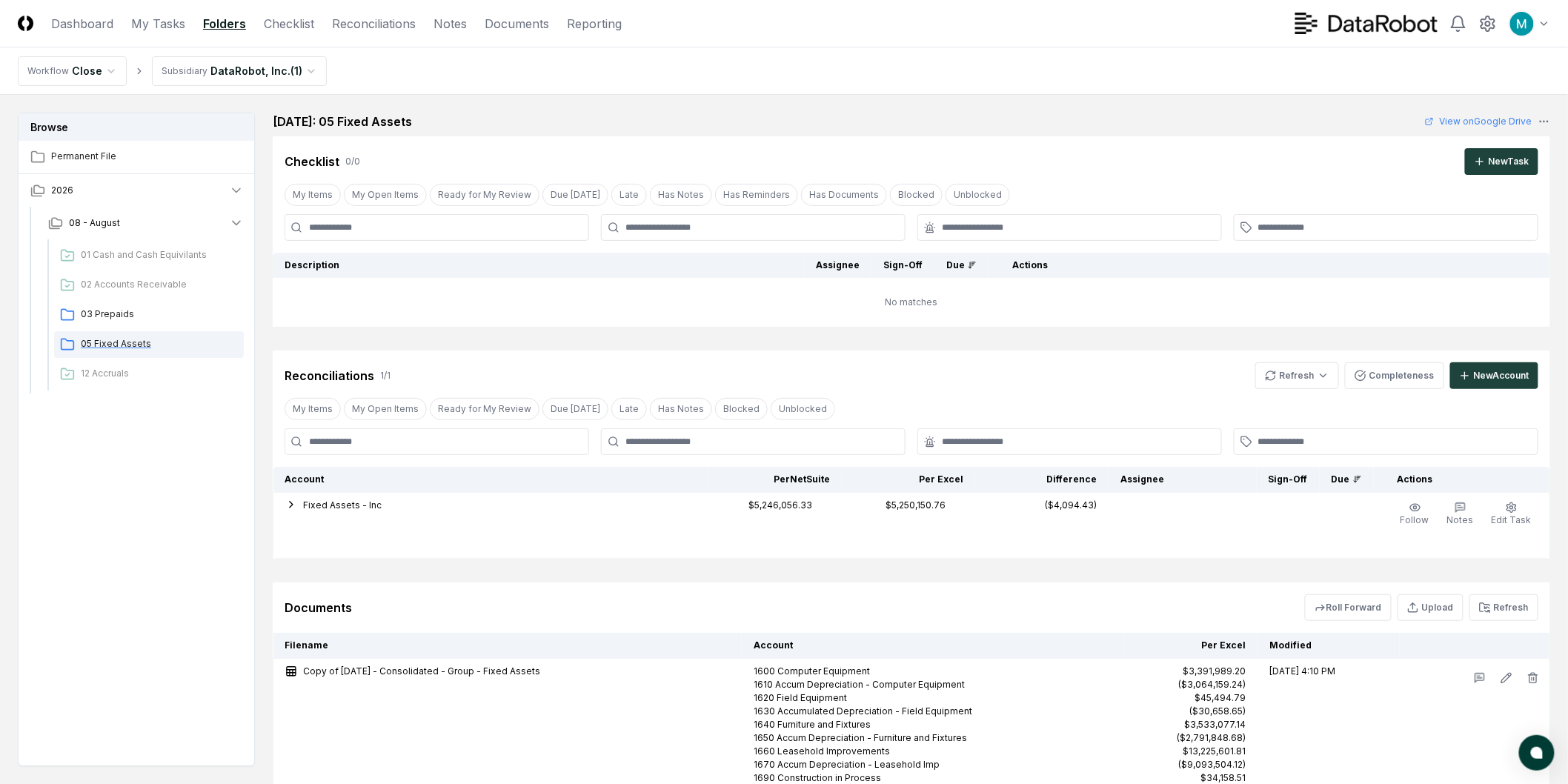
click at [136, 337] on span "05 Fixed Assets" at bounding box center [159, 343] width 157 height 14
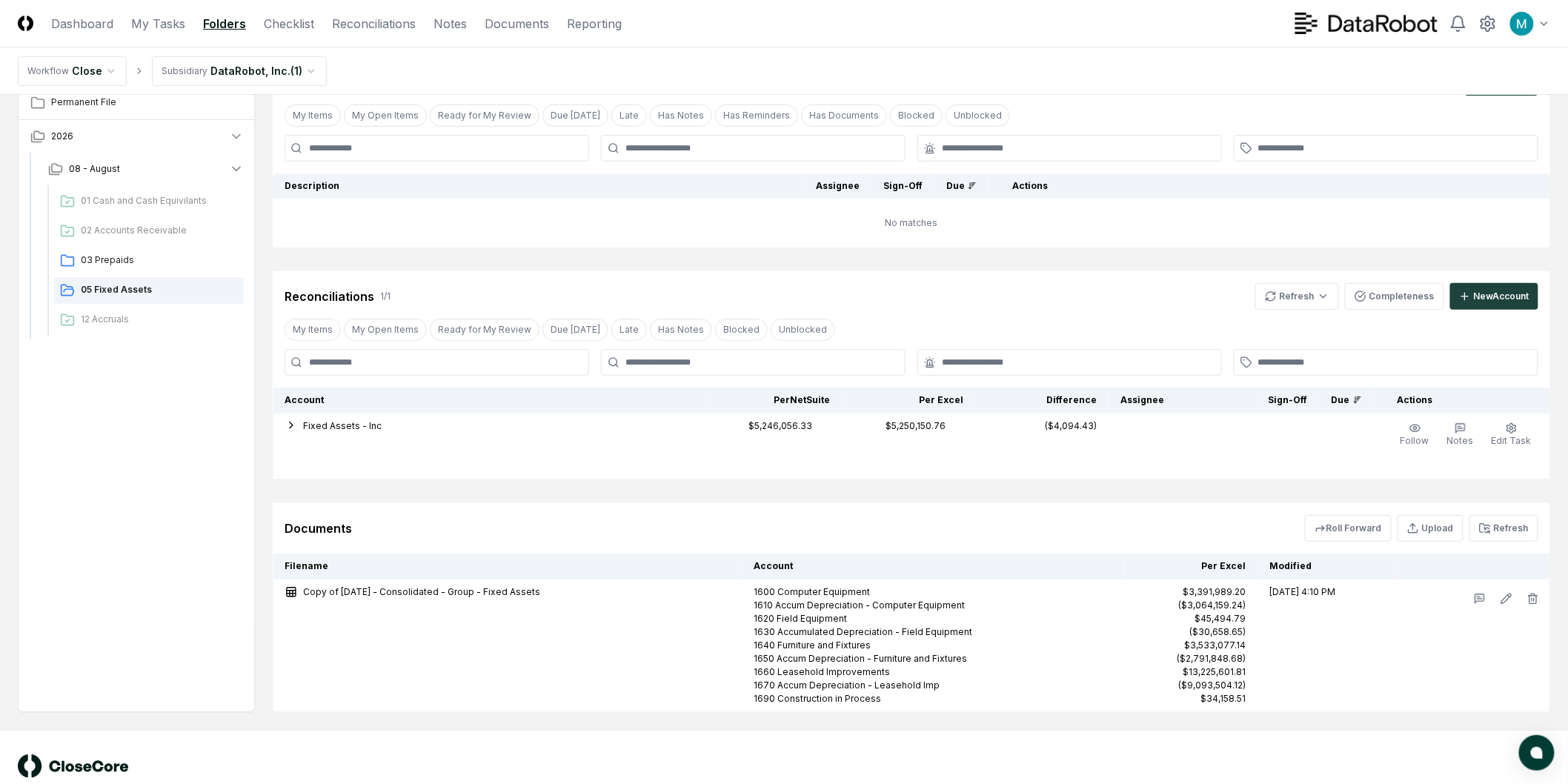
scroll to position [114, 0]
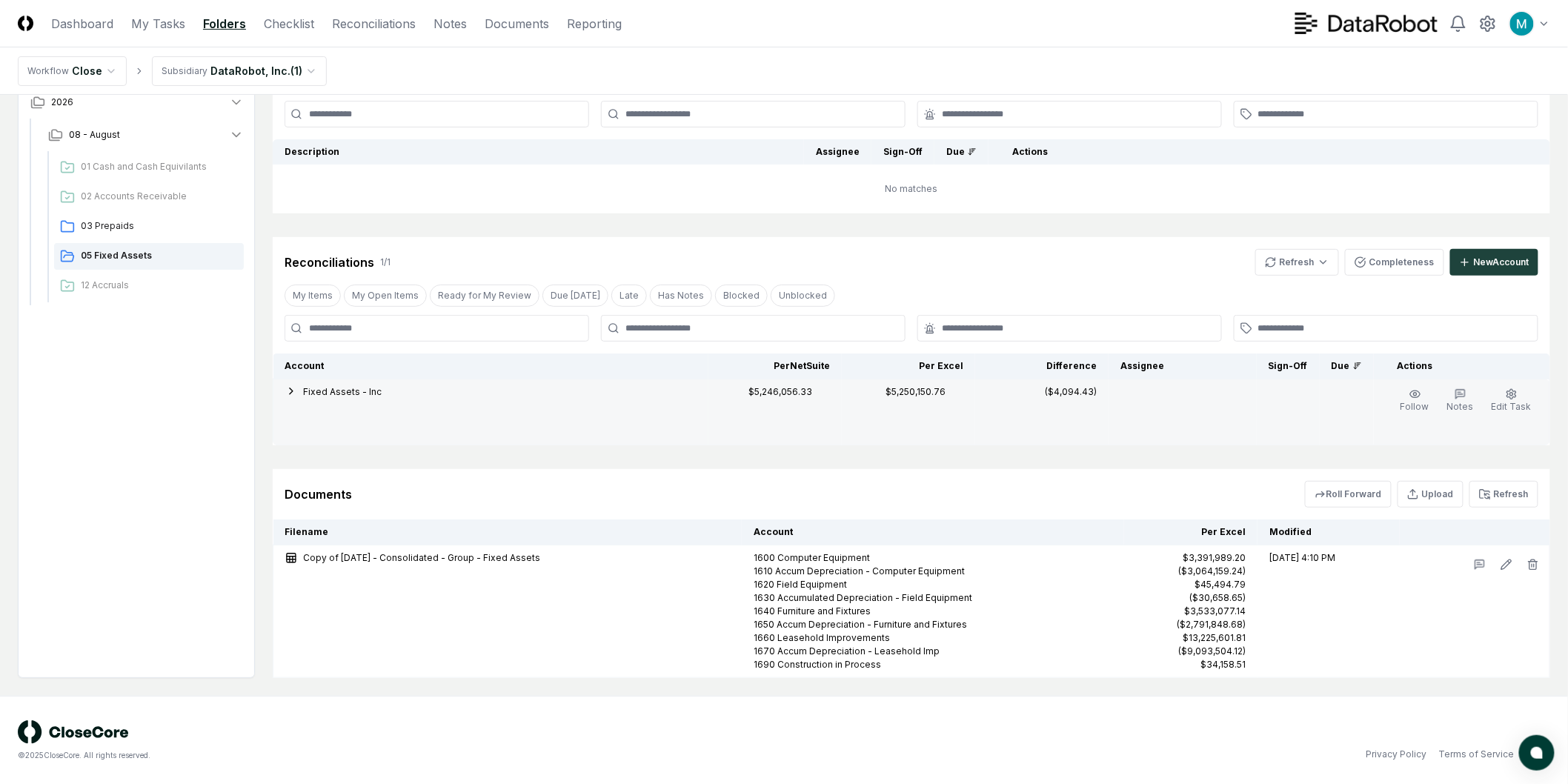
click at [291, 396] on icon "button" at bounding box center [291, 391] width 12 height 12
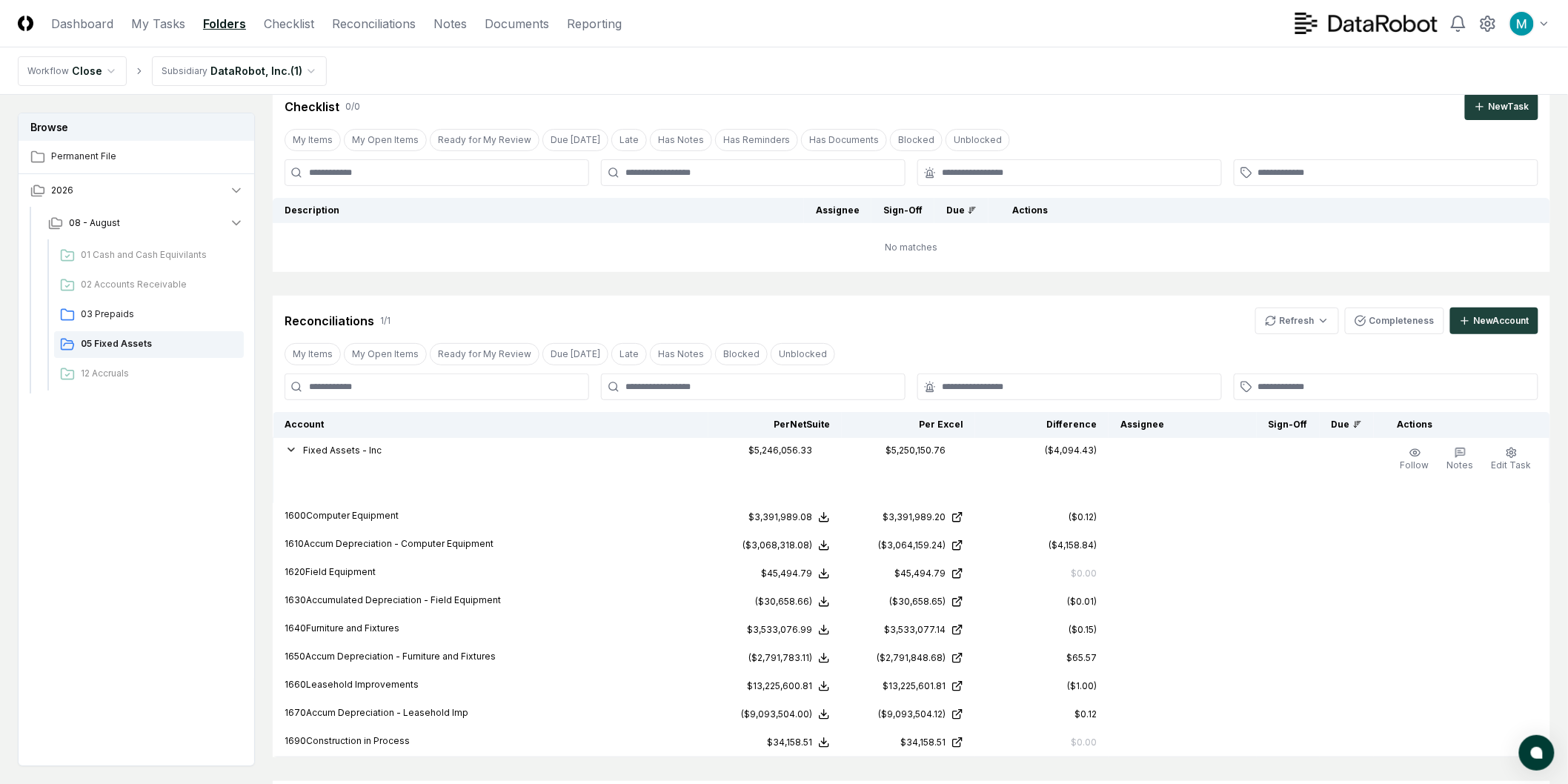
scroll to position [38, 0]
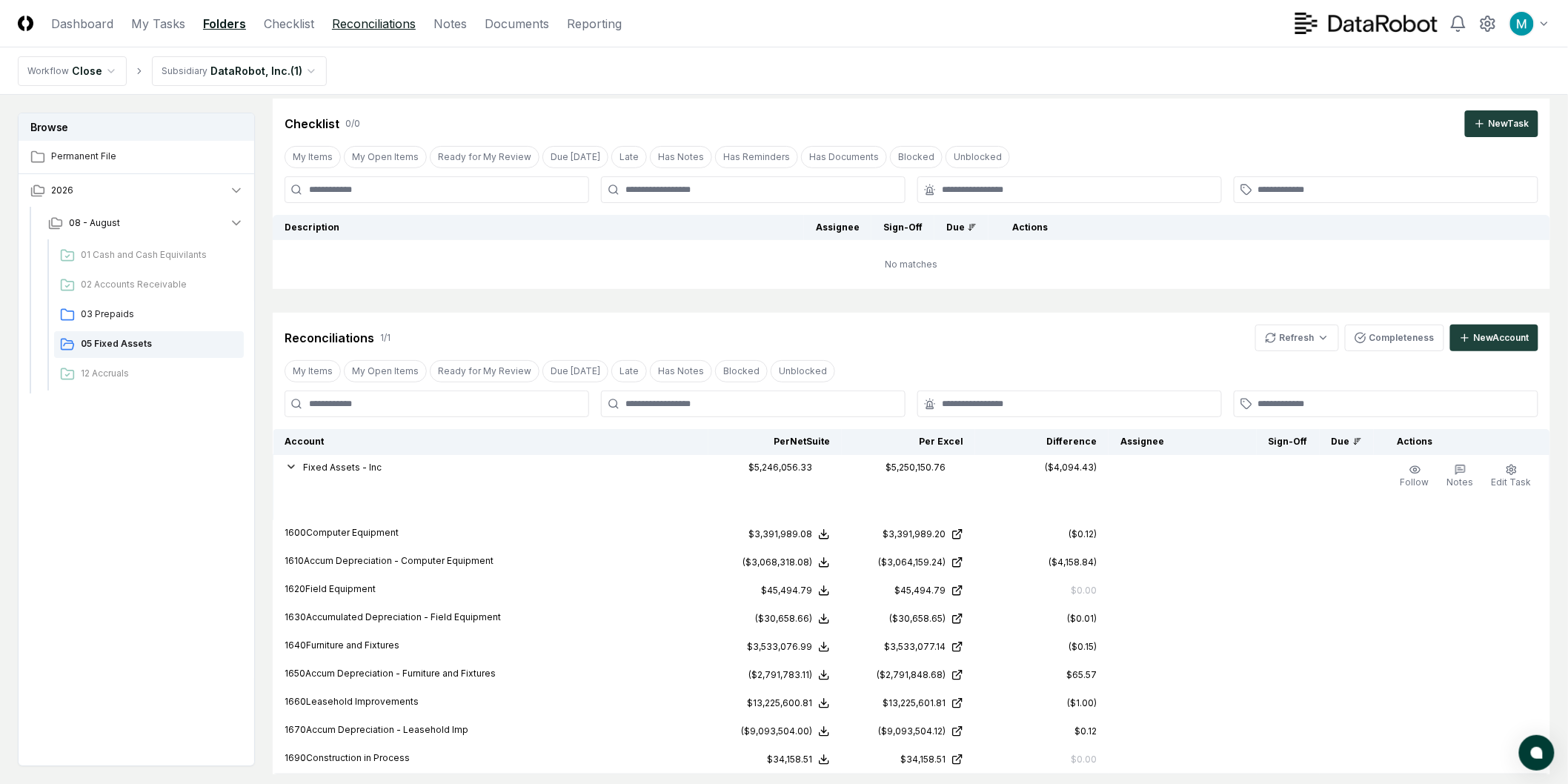
click at [384, 24] on link "Reconciliations" at bounding box center [374, 23] width 83 height 17
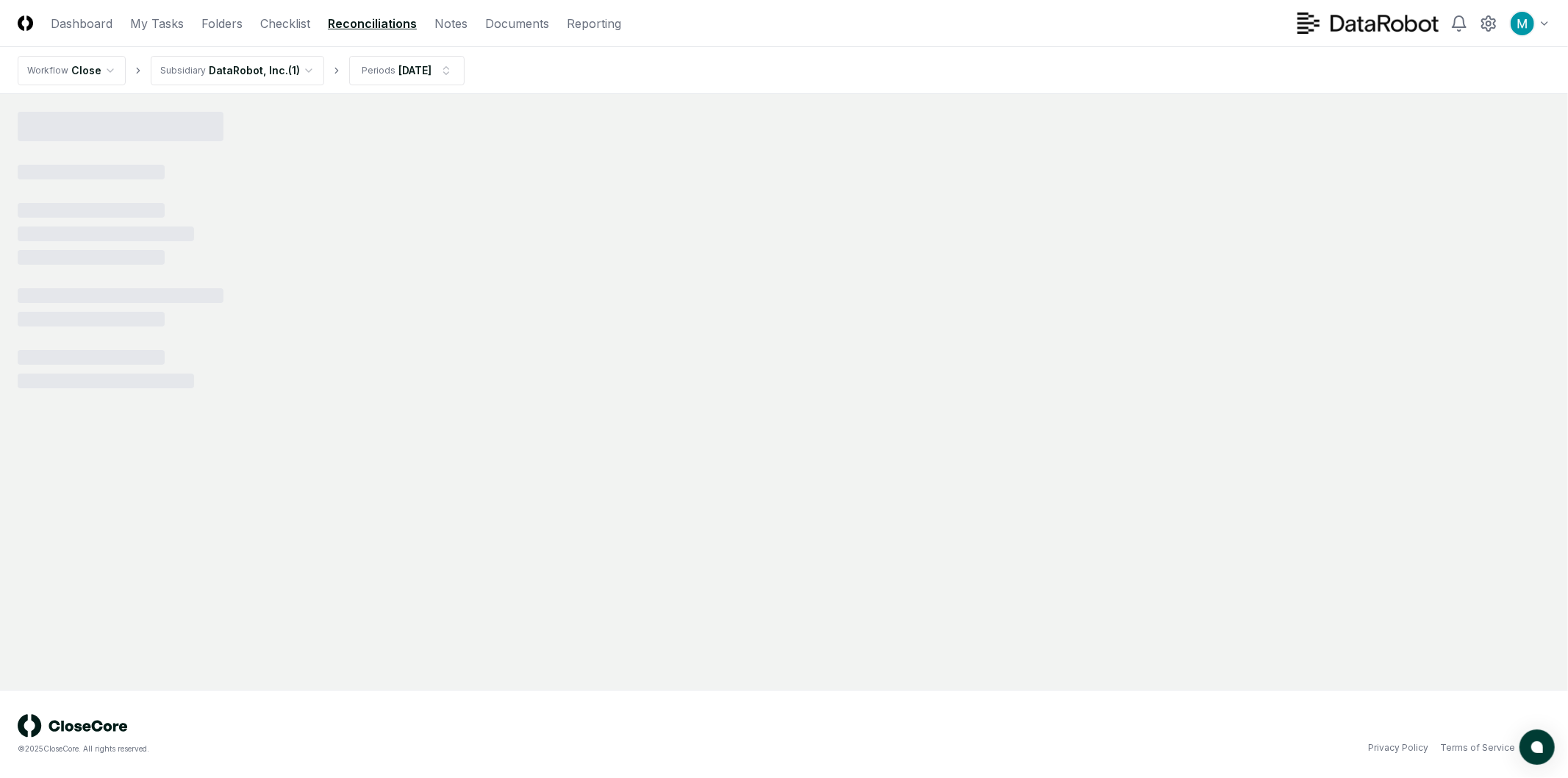
click at [269, 64] on html "CloseCore Dashboard My Tasks Folders Checklist Reconciliations Notes Documents …" at bounding box center [784, 389] width 1568 height 778
click at [612, 72] on nav "Workflow Close Subsidiary Show All Periods [DATE]" at bounding box center [784, 70] width 1568 height 47
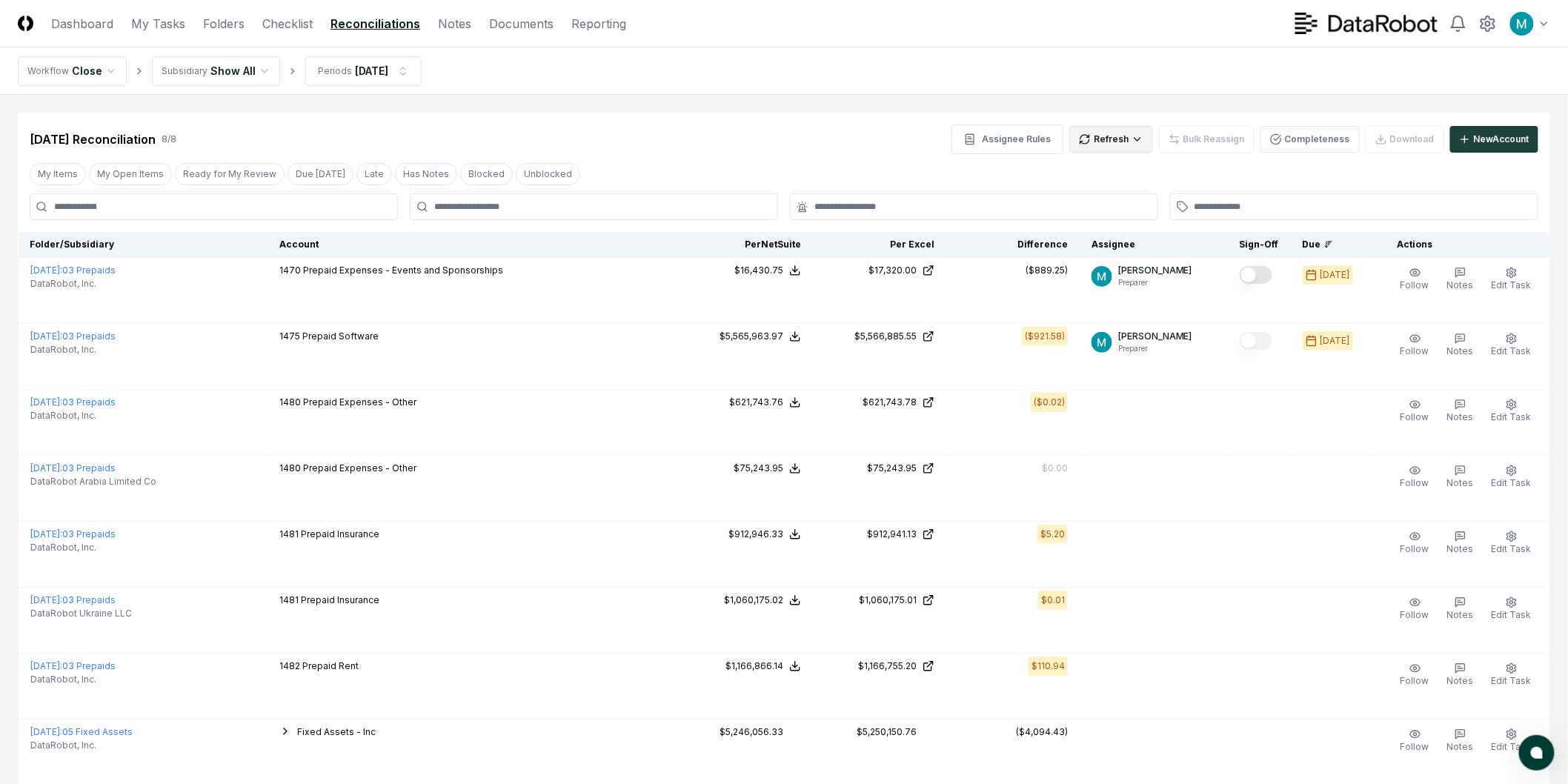
click at [1120, 142] on html "CloseCore Dashboard My Tasks Folders Checklist Reconciliations Notes Documents …" at bounding box center [784, 445] width 1568 height 892
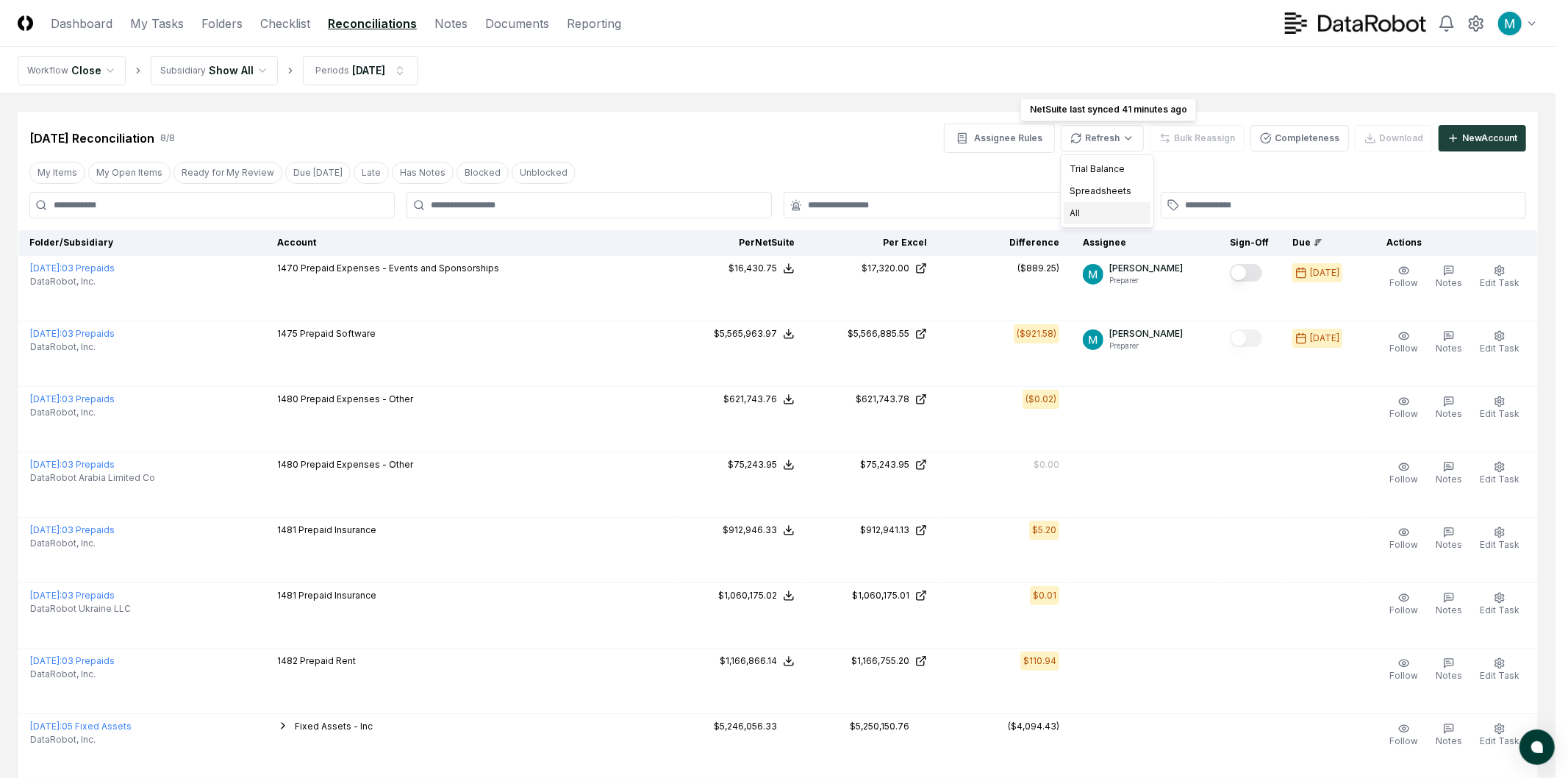
click at [1105, 214] on div "All" at bounding box center [1107, 213] width 87 height 22
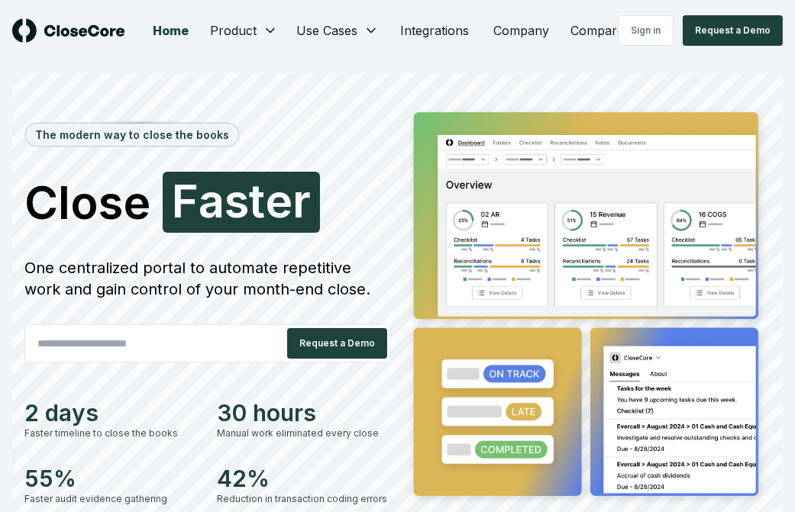
click at [656, 31] on link "Sign in" at bounding box center [645, 30] width 56 height 31
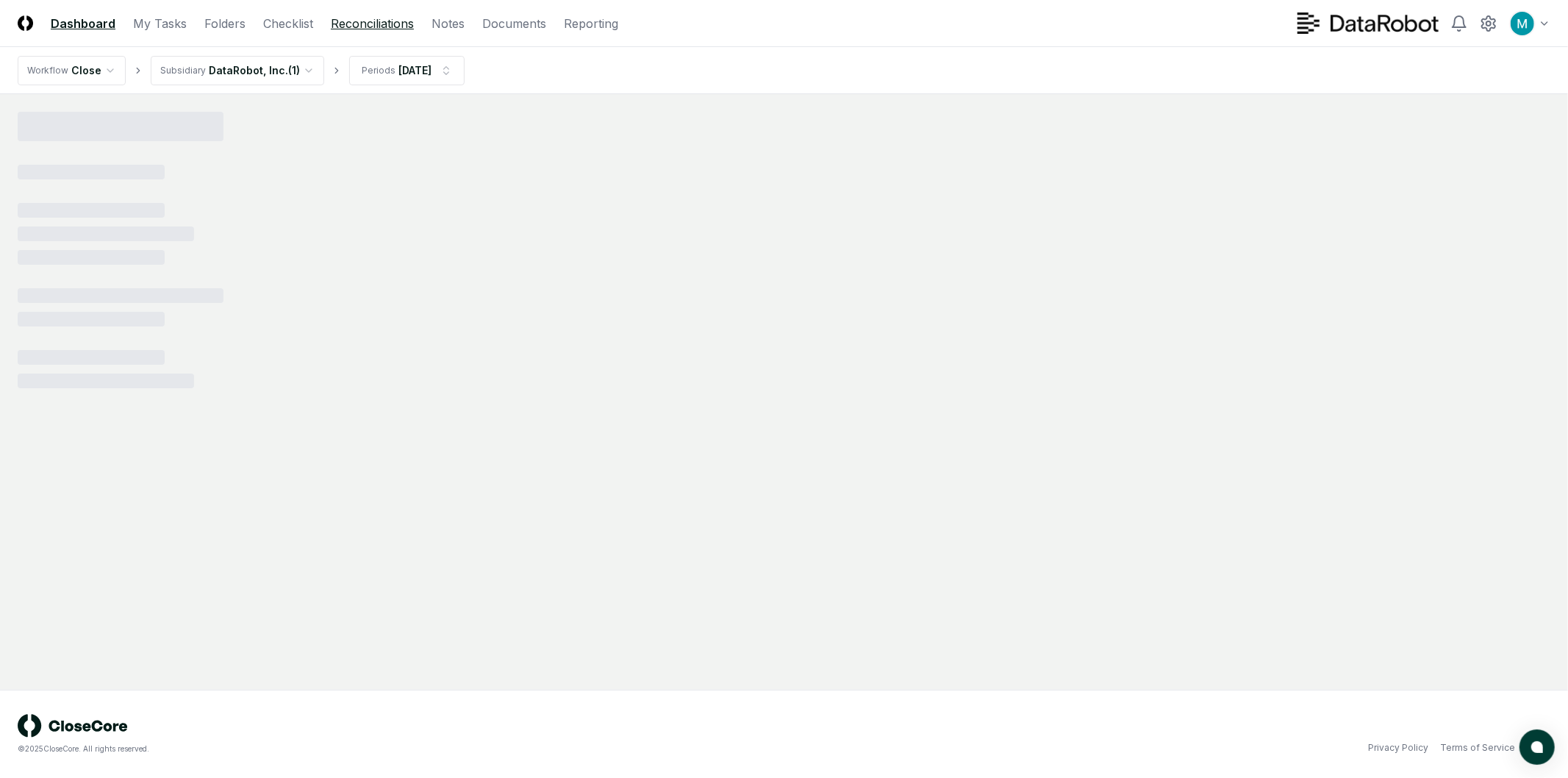
click at [391, 15] on link "Reconciliations" at bounding box center [372, 23] width 83 height 17
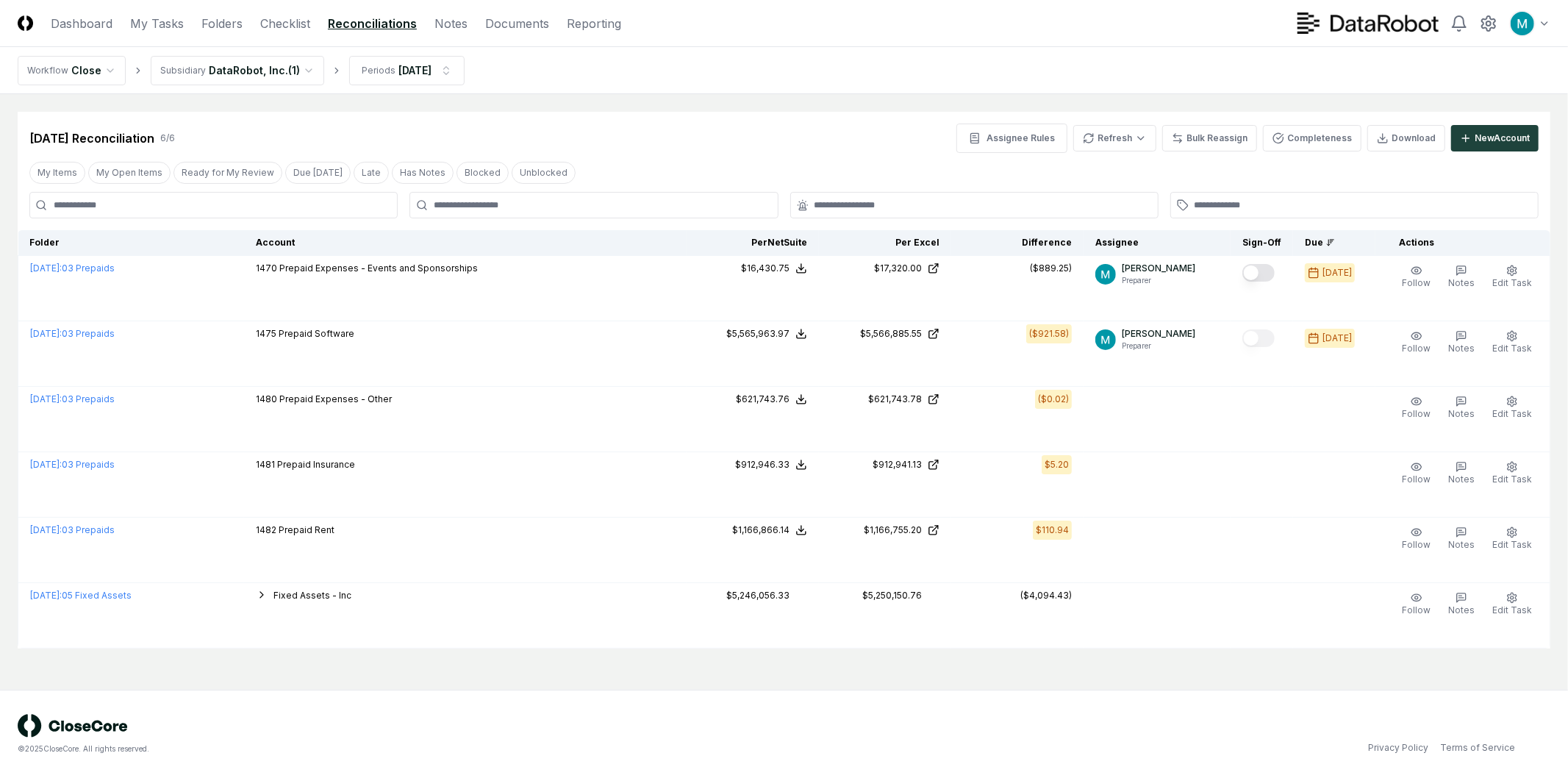
click at [274, 62] on html "CloseCore Dashboard My Tasks Folders Checklist Reconciliations Notes Documents …" at bounding box center [784, 389] width 1568 height 778
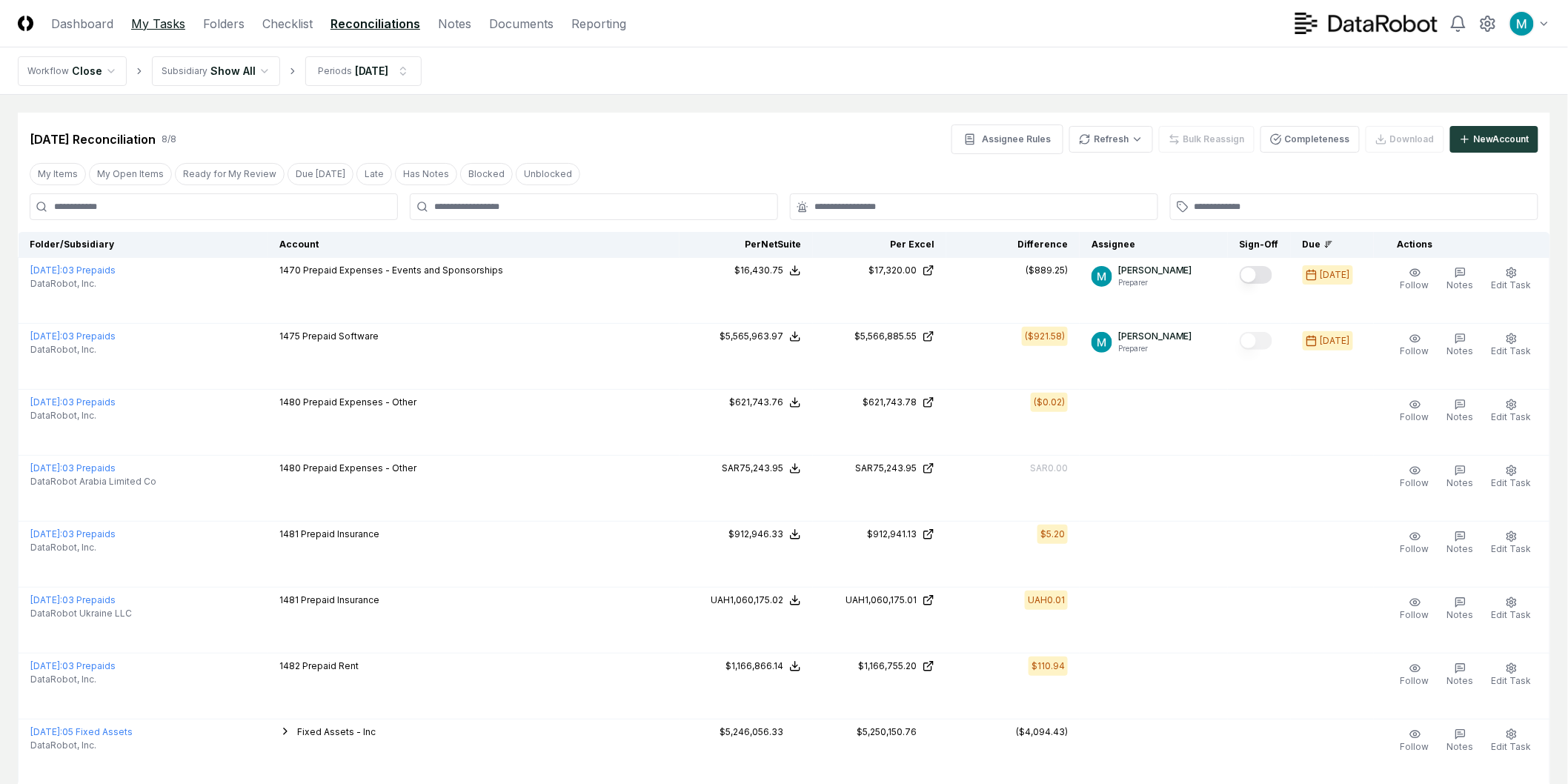
click at [150, 23] on link "My Tasks" at bounding box center [158, 23] width 54 height 17
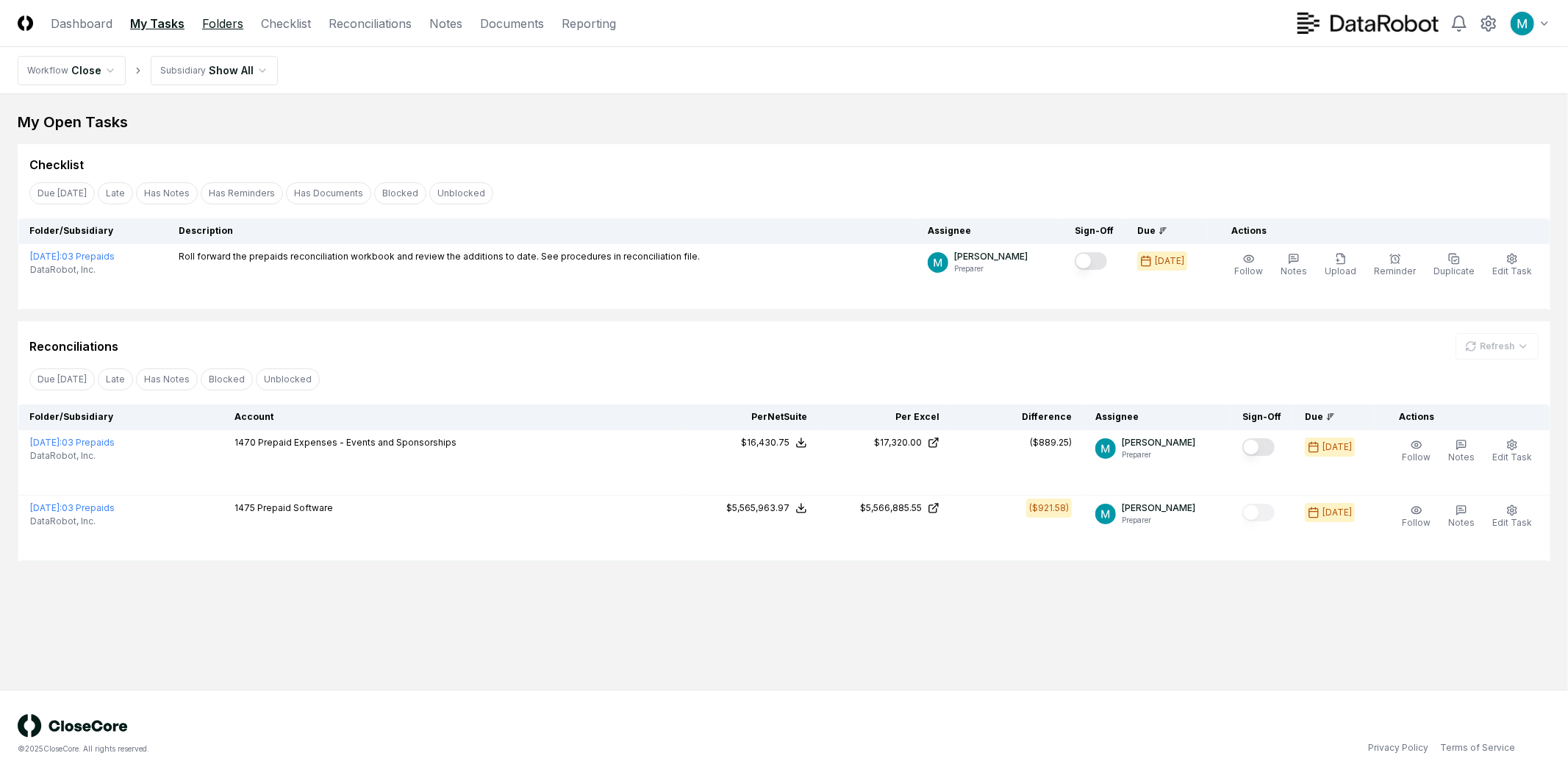
click at [231, 24] on link "Folders" at bounding box center [222, 23] width 41 height 17
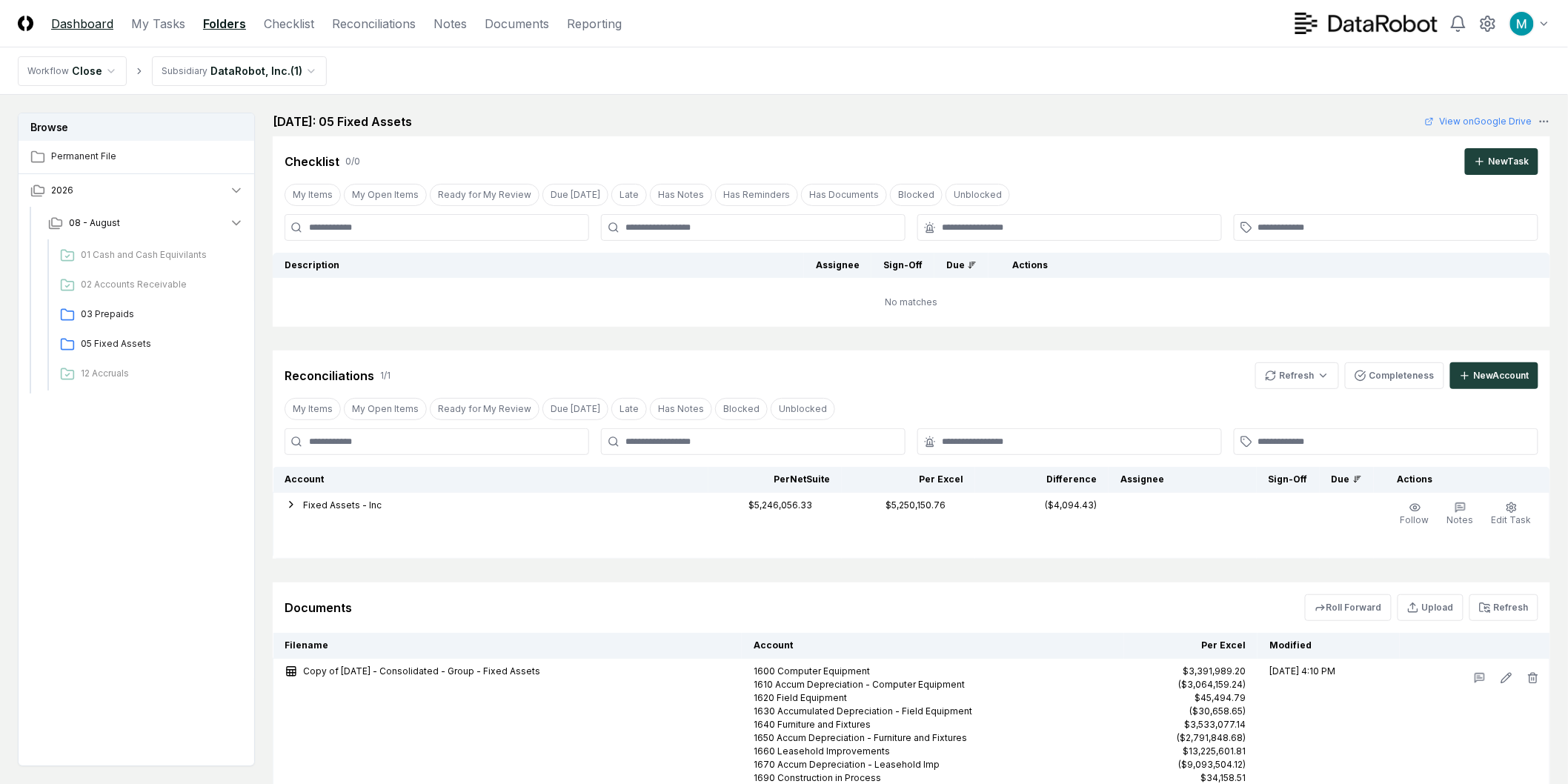
click at [71, 24] on link "Dashboard" at bounding box center [83, 23] width 62 height 17
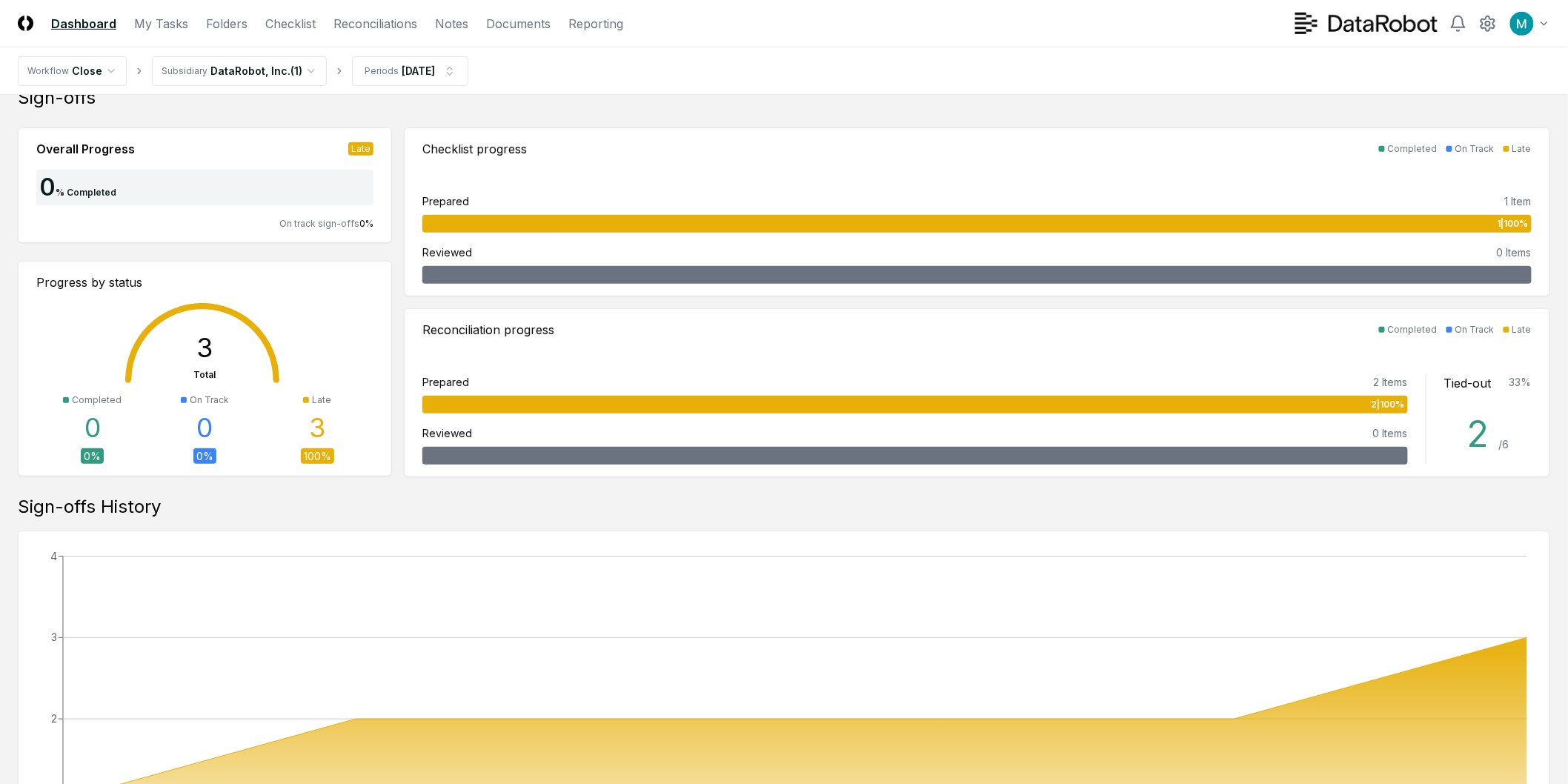
scroll to position [16, 0]
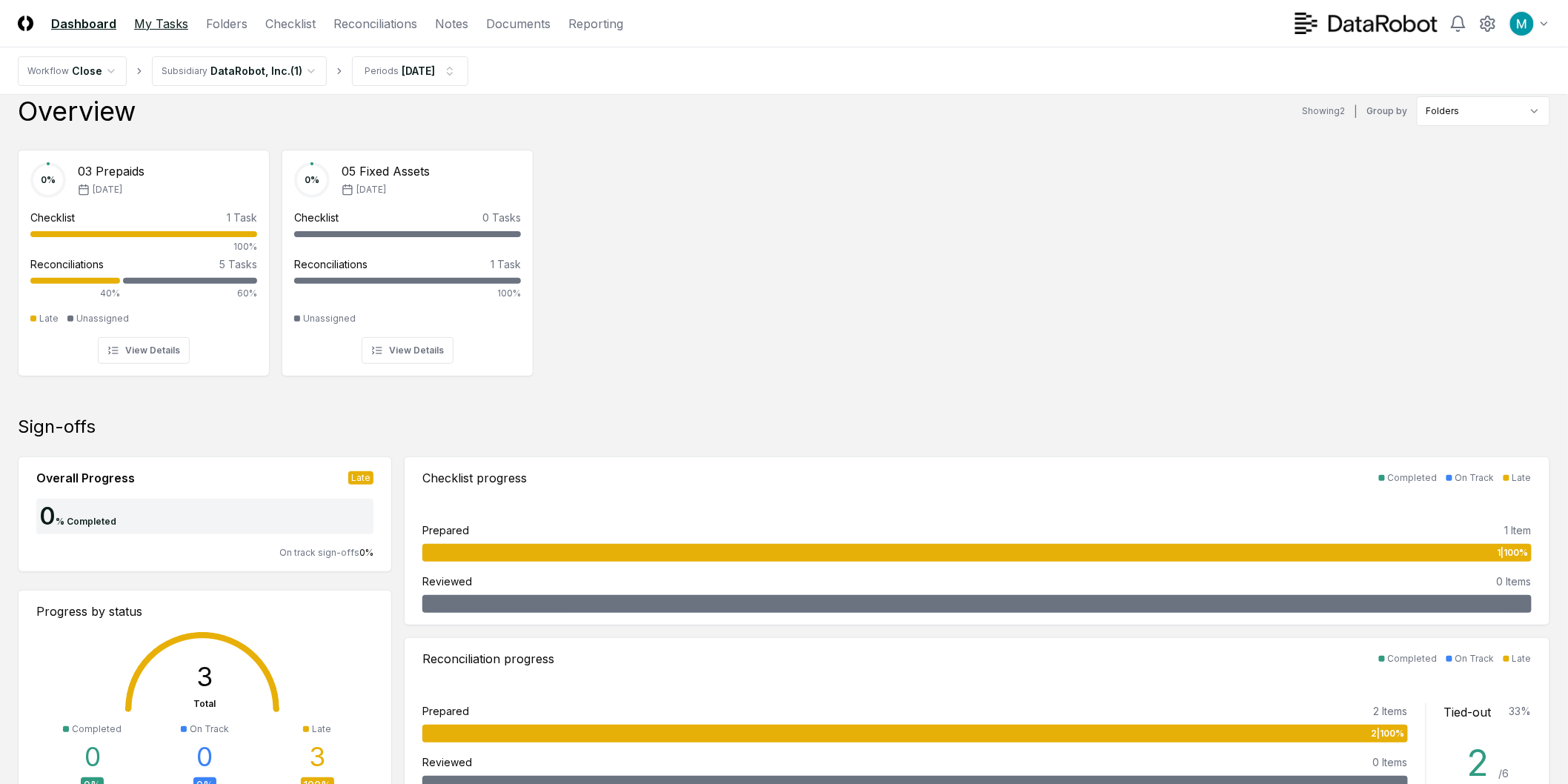
click at [167, 23] on link "My Tasks" at bounding box center [161, 23] width 54 height 17
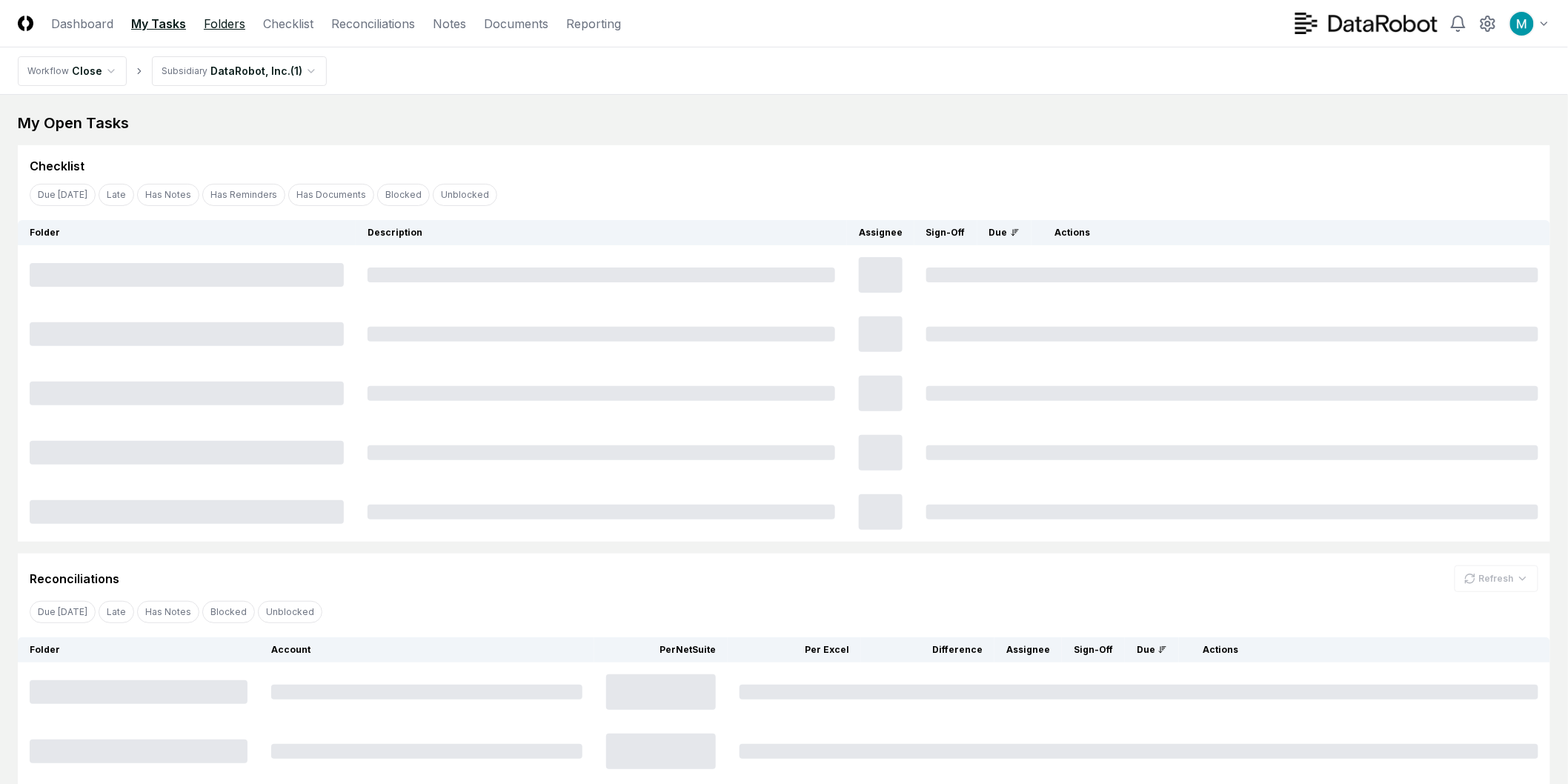
click at [211, 23] on link "Folders" at bounding box center [224, 23] width 42 height 17
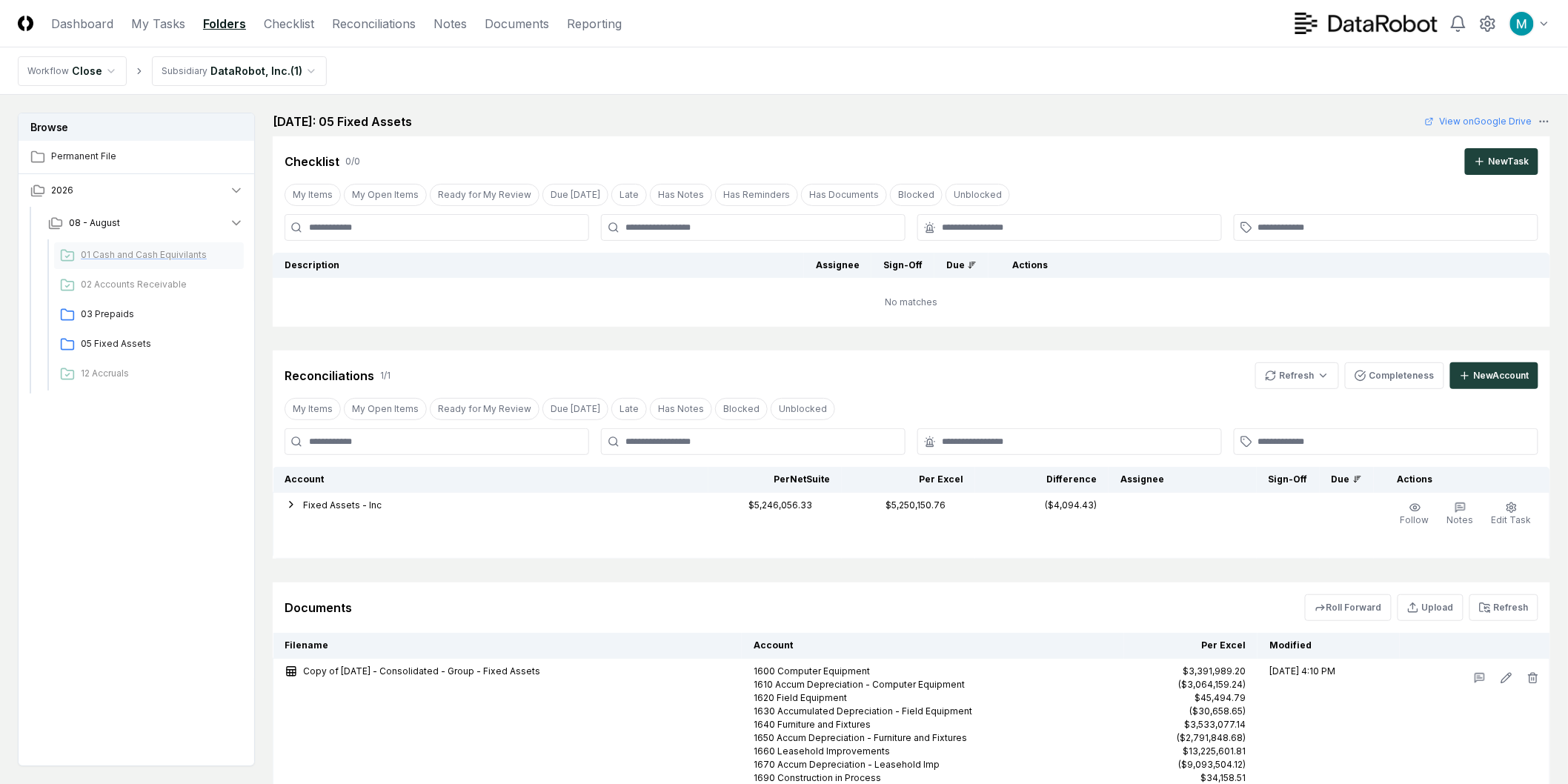
click at [124, 256] on span "01 Cash and Cash Equivilants" at bounding box center [159, 255] width 157 height 14
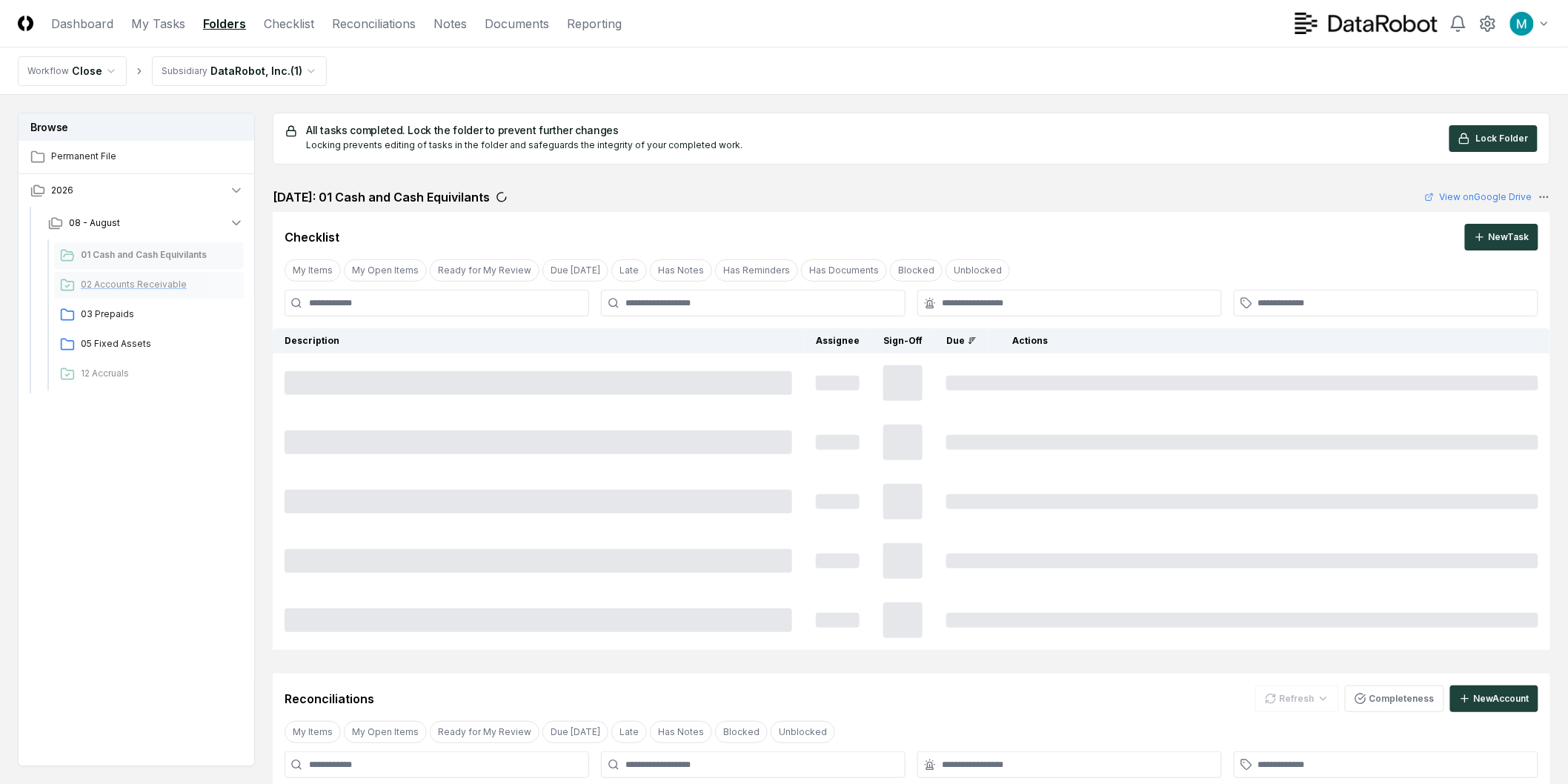
click at [131, 292] on div "02 Accounts Receivable" at bounding box center [149, 284] width 189 height 26
click at [134, 317] on span "03 Prepaids" at bounding box center [159, 314] width 157 height 14
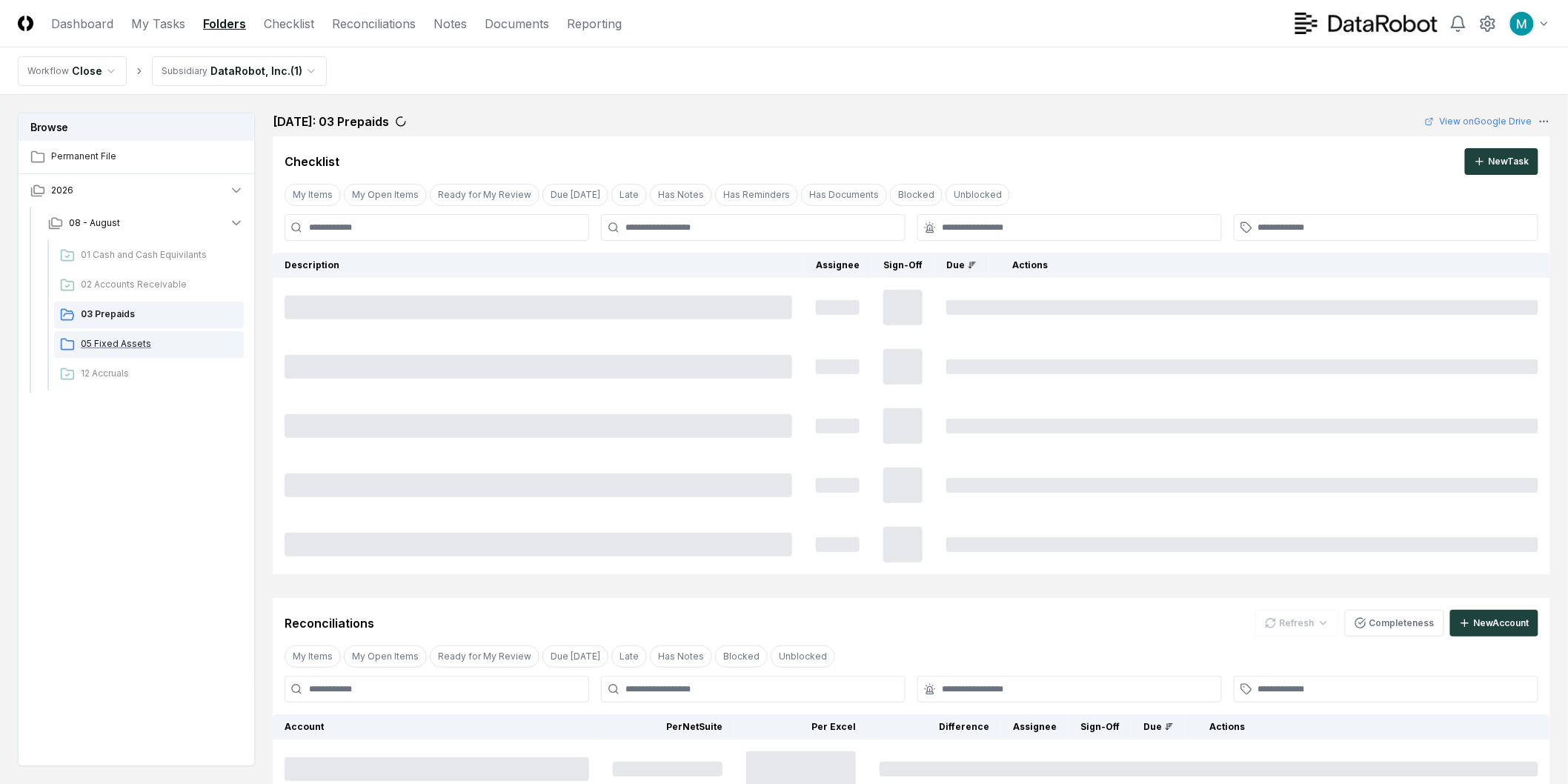
click at [142, 343] on span "05 Fixed Assets" at bounding box center [159, 343] width 157 height 14
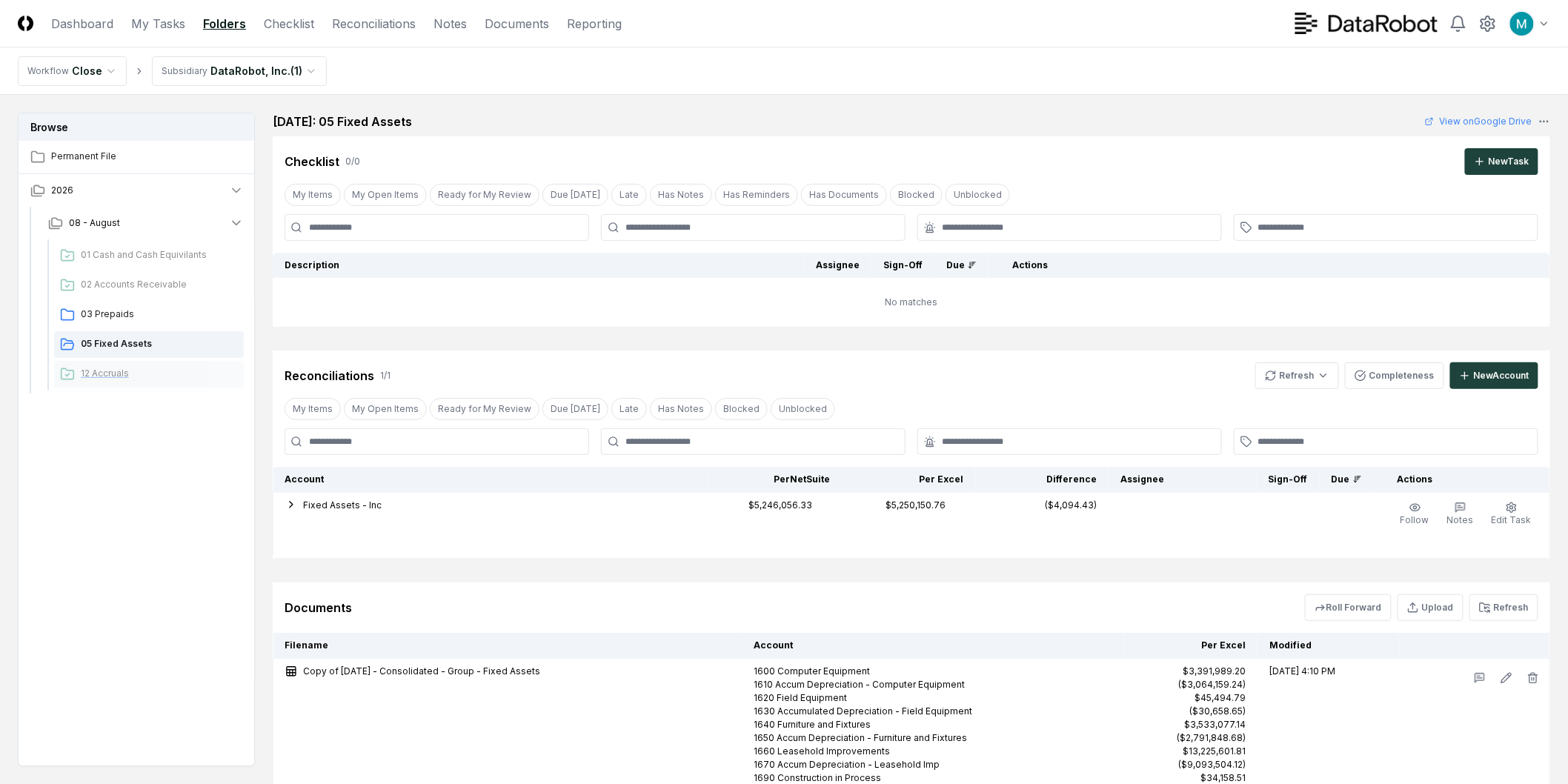
click at [139, 363] on div "12 Accruals" at bounding box center [149, 374] width 189 height 26
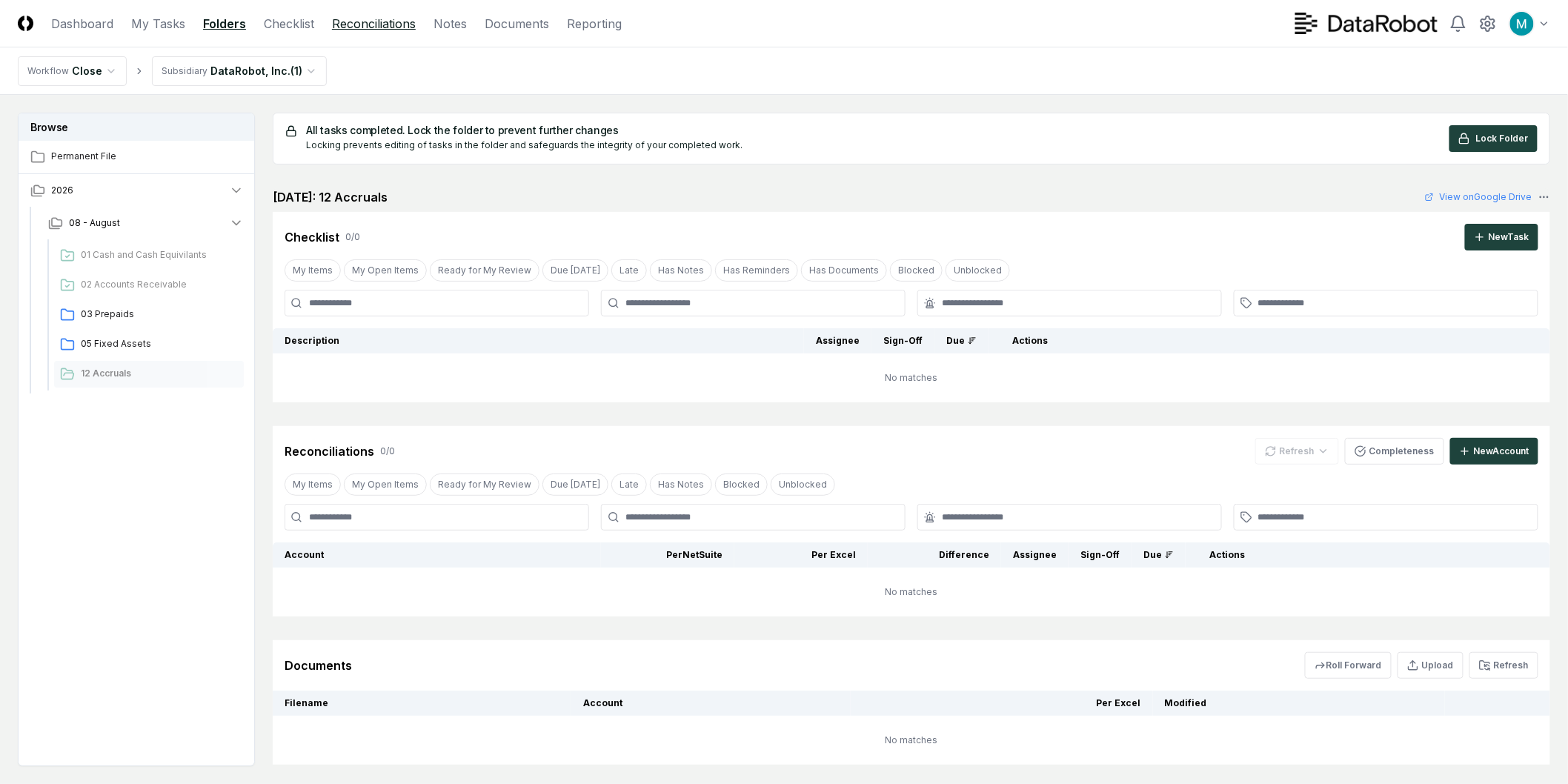
click at [377, 20] on link "Reconciliations" at bounding box center [374, 23] width 83 height 17
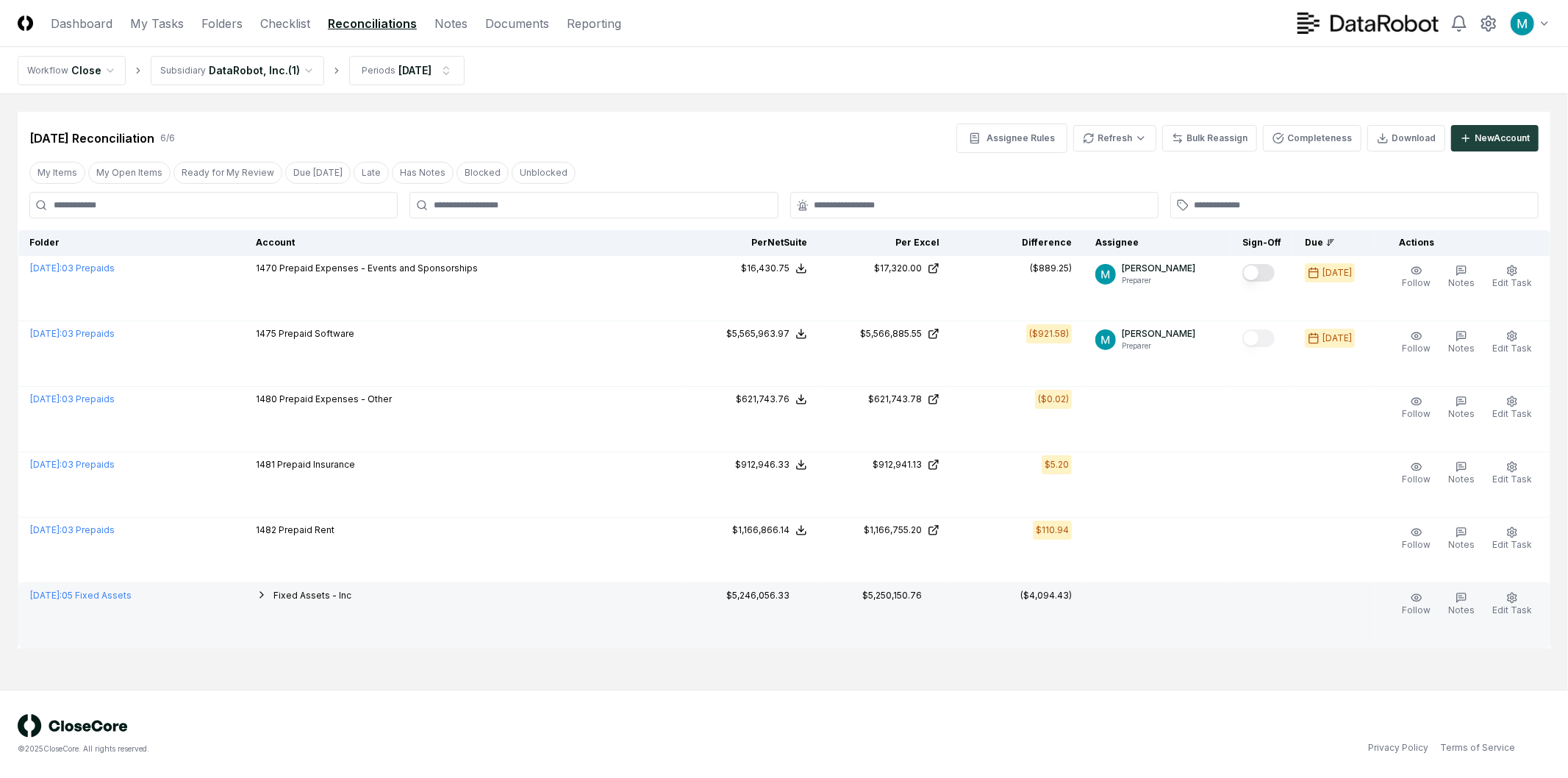
click at [268, 598] on icon "button" at bounding box center [262, 594] width 12 height 12
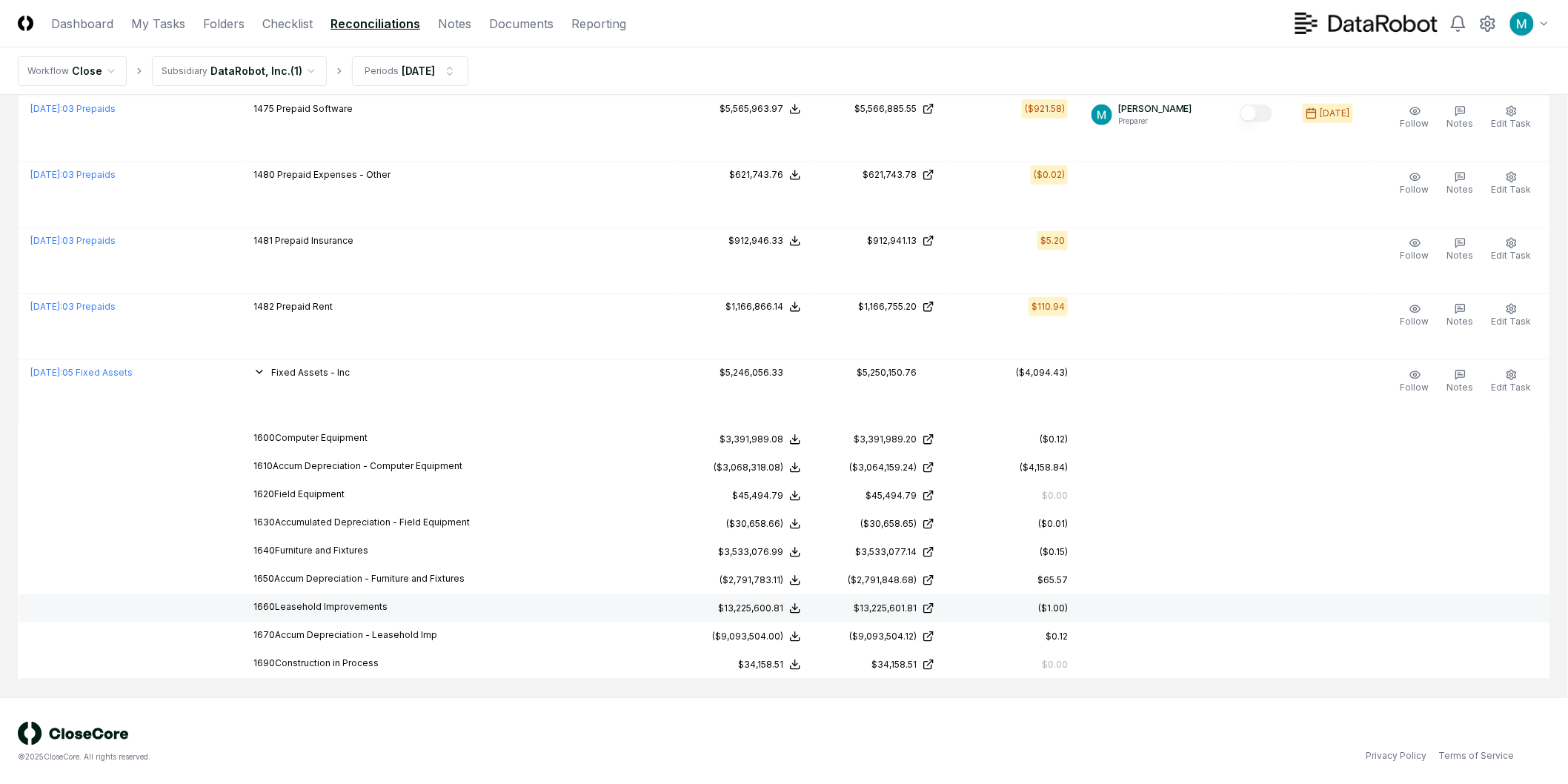
scroll to position [147, 0]
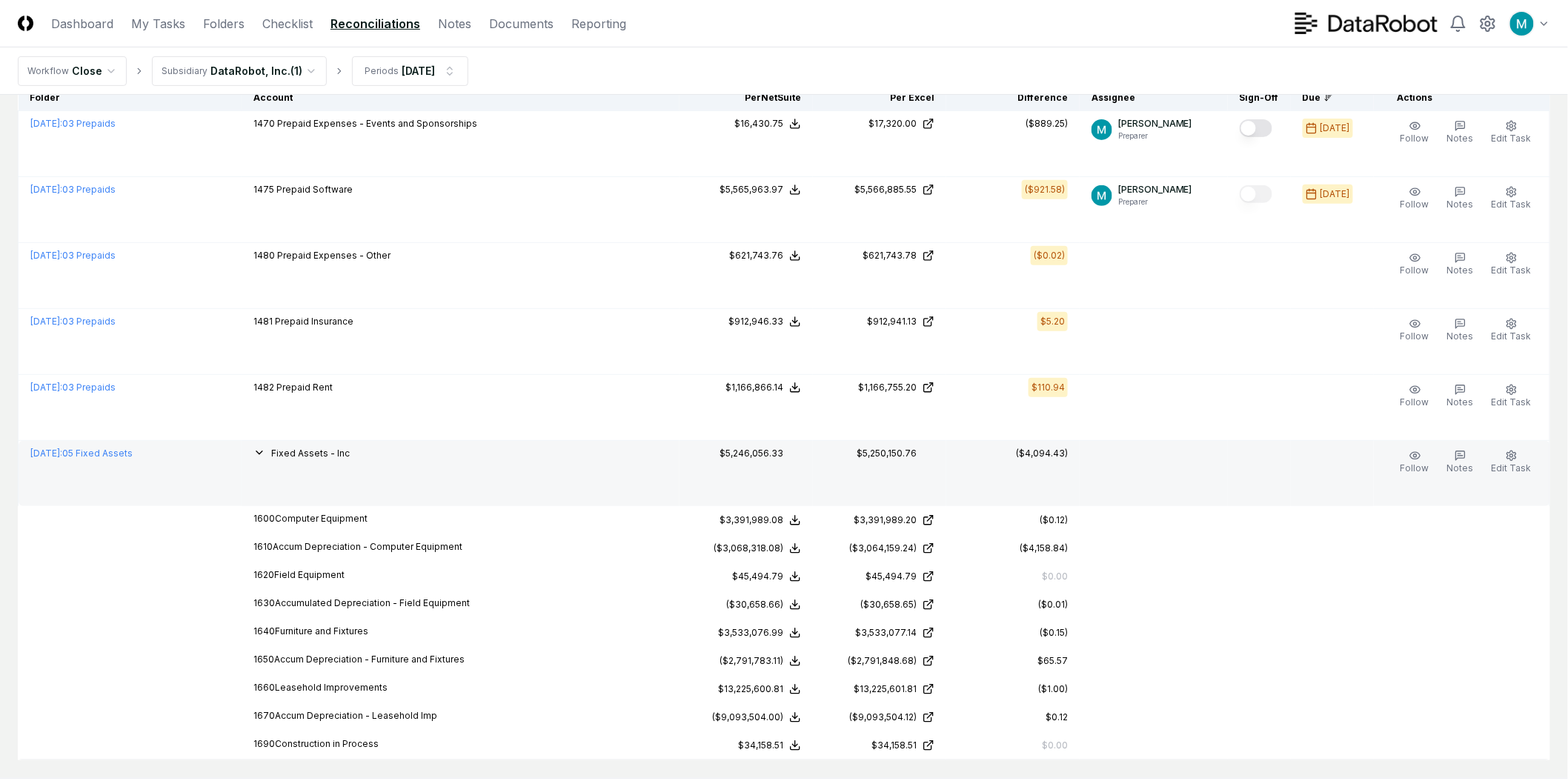
click at [302, 456] on div "Fixed Assets - Inc" at bounding box center [460, 454] width 415 height 16
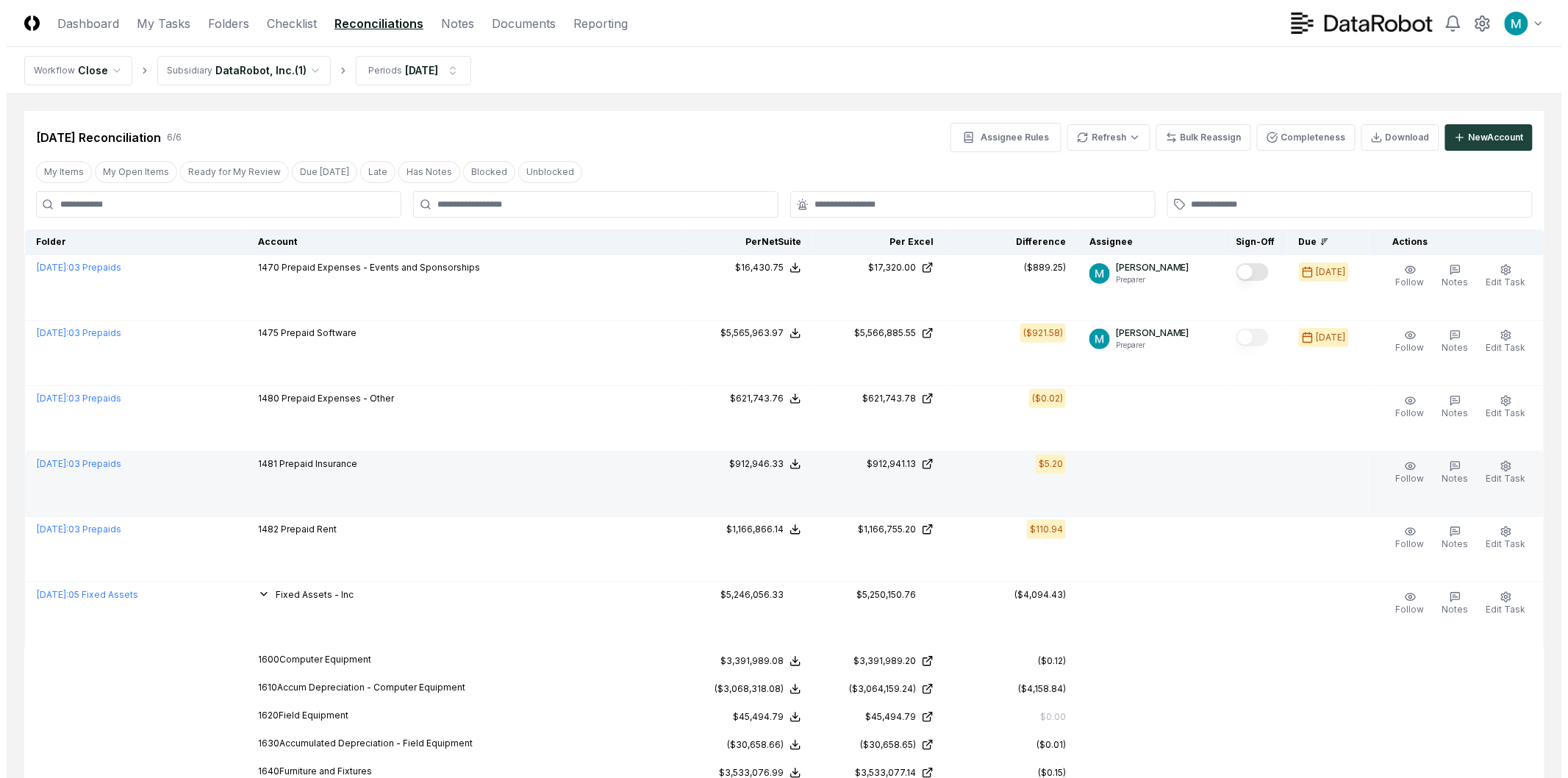
scroll to position [0, 0]
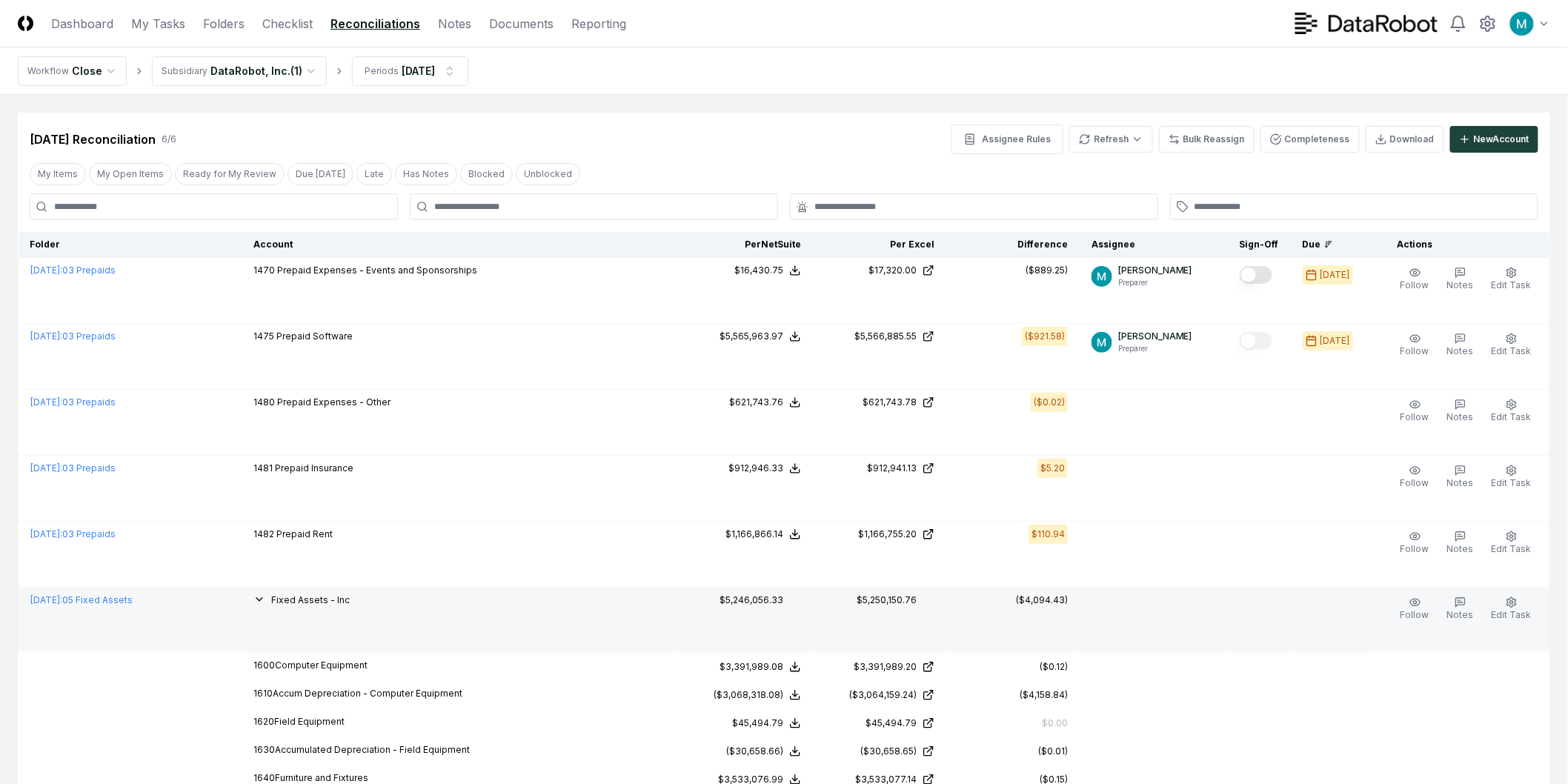
click at [265, 600] on icon "button" at bounding box center [259, 599] width 12 height 12
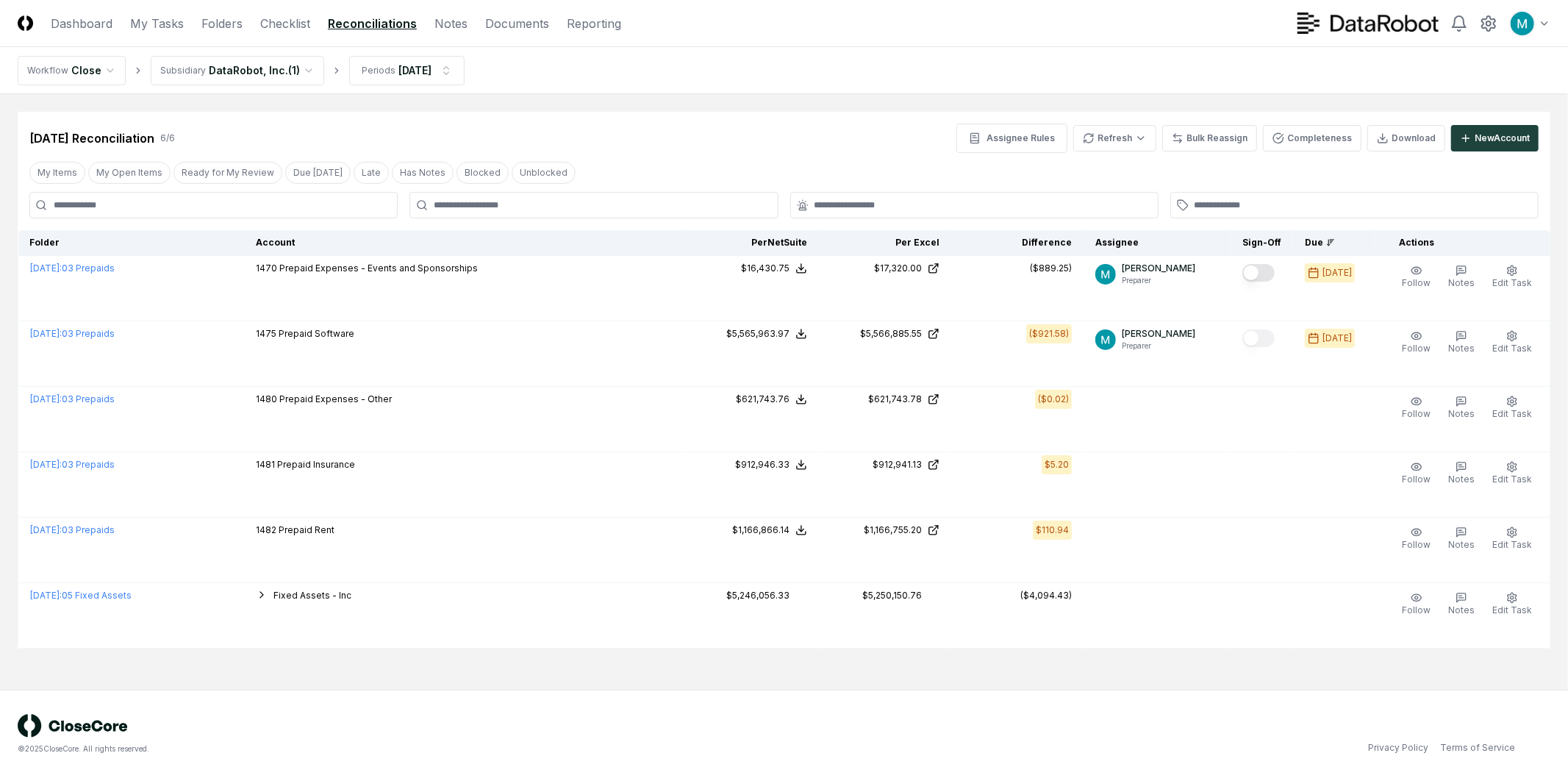
click at [467, 24] on nav "CloseCore Dashboard My Tasks Folders Checklist Reconciliations Notes Documents …" at bounding box center [319, 23] width 604 height 17
click at [501, 25] on link "Documents" at bounding box center [517, 23] width 64 height 17
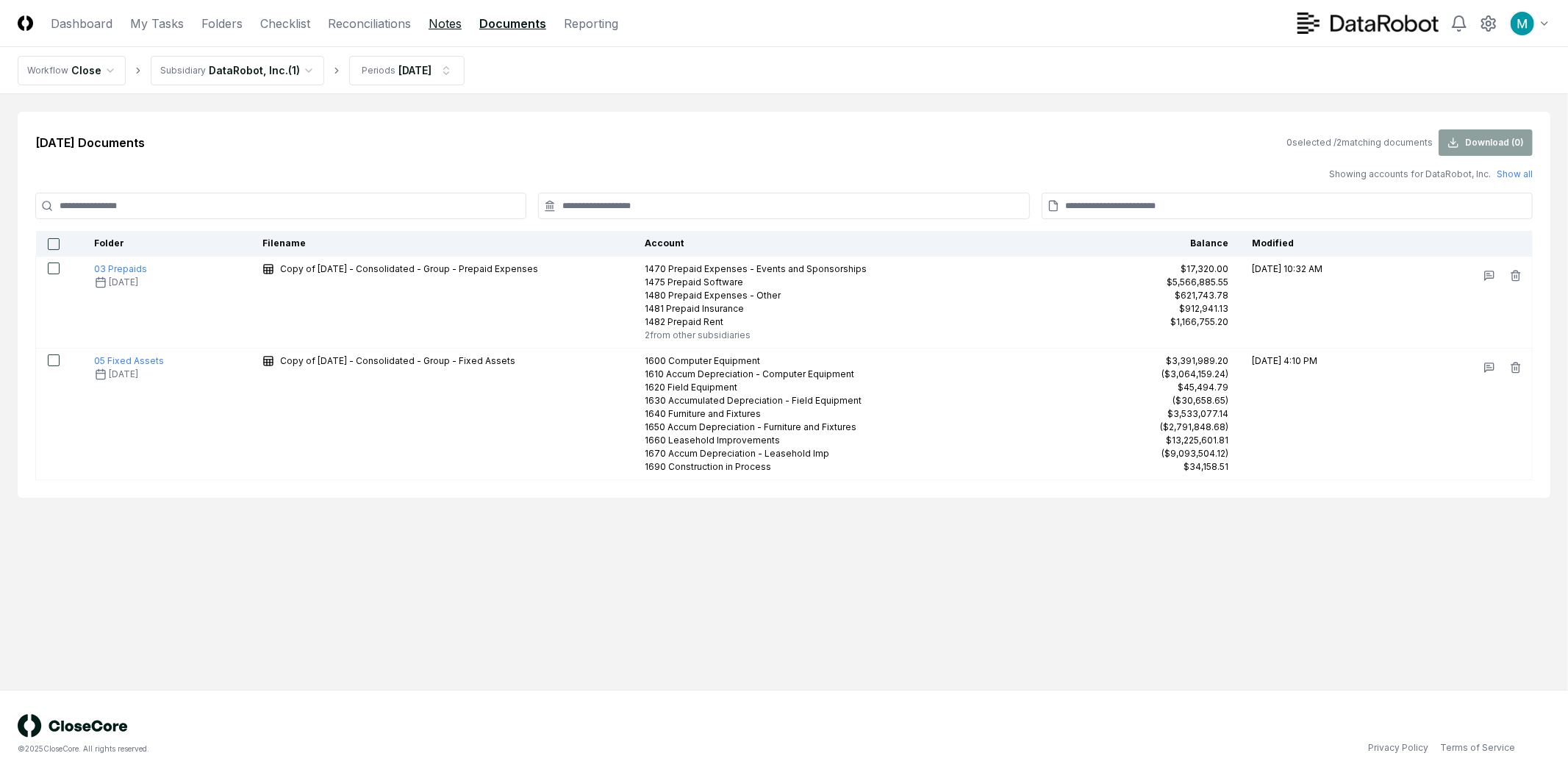
click at [439, 28] on link "Notes" at bounding box center [445, 23] width 33 height 17
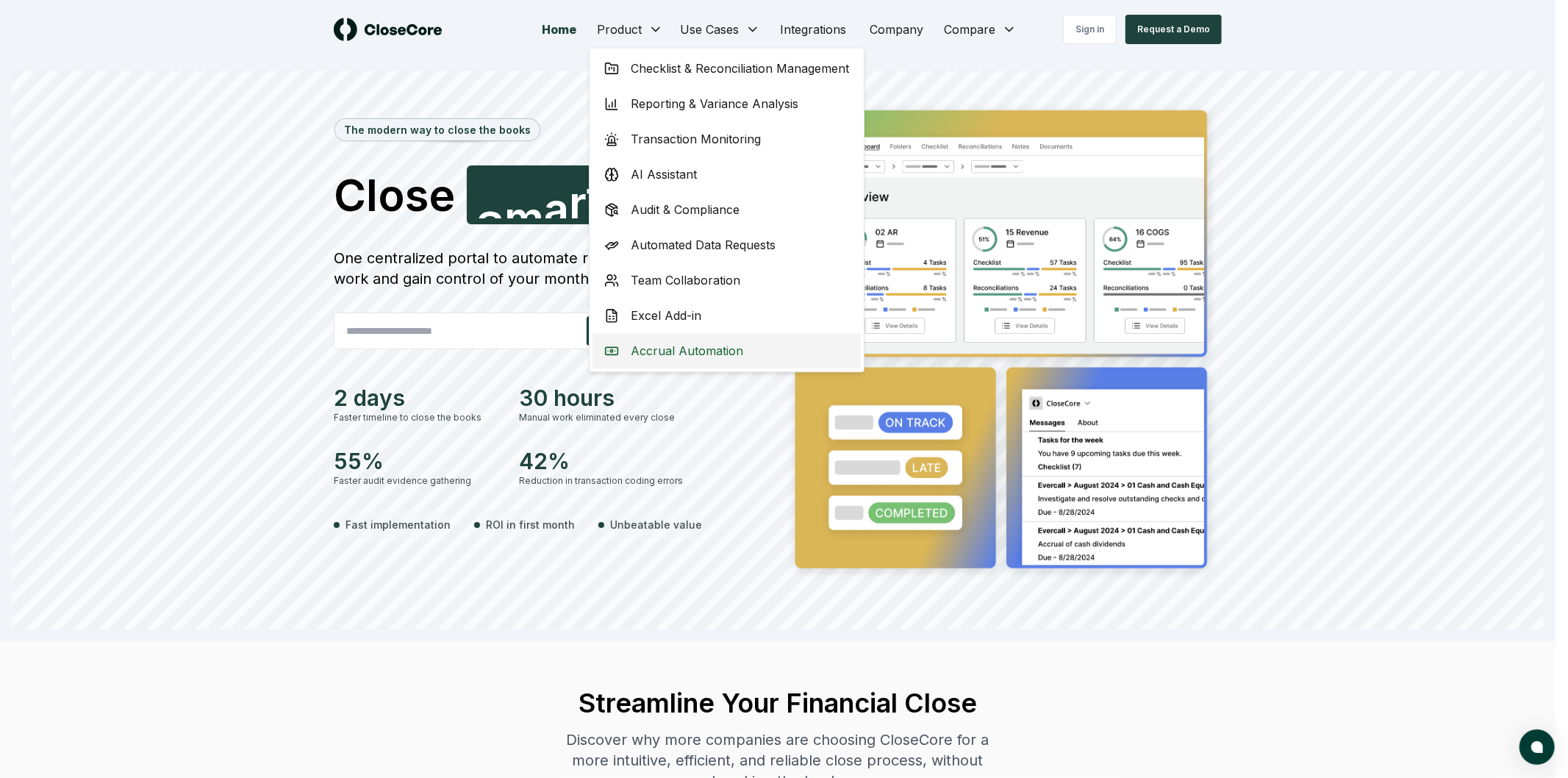
click at [682, 342] on span "Accrual Automation" at bounding box center [687, 350] width 113 height 17
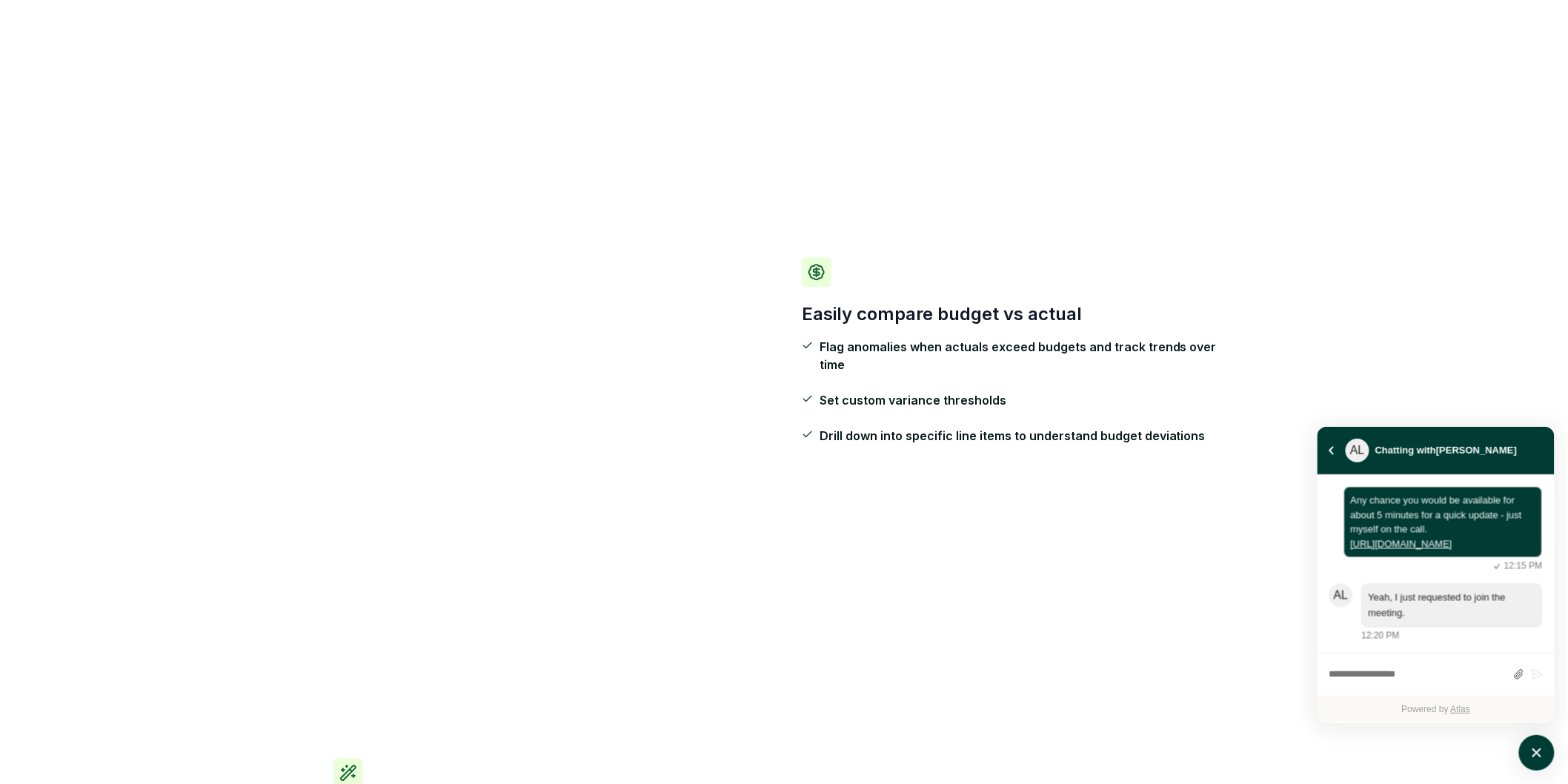
scroll to position [1810, 0]
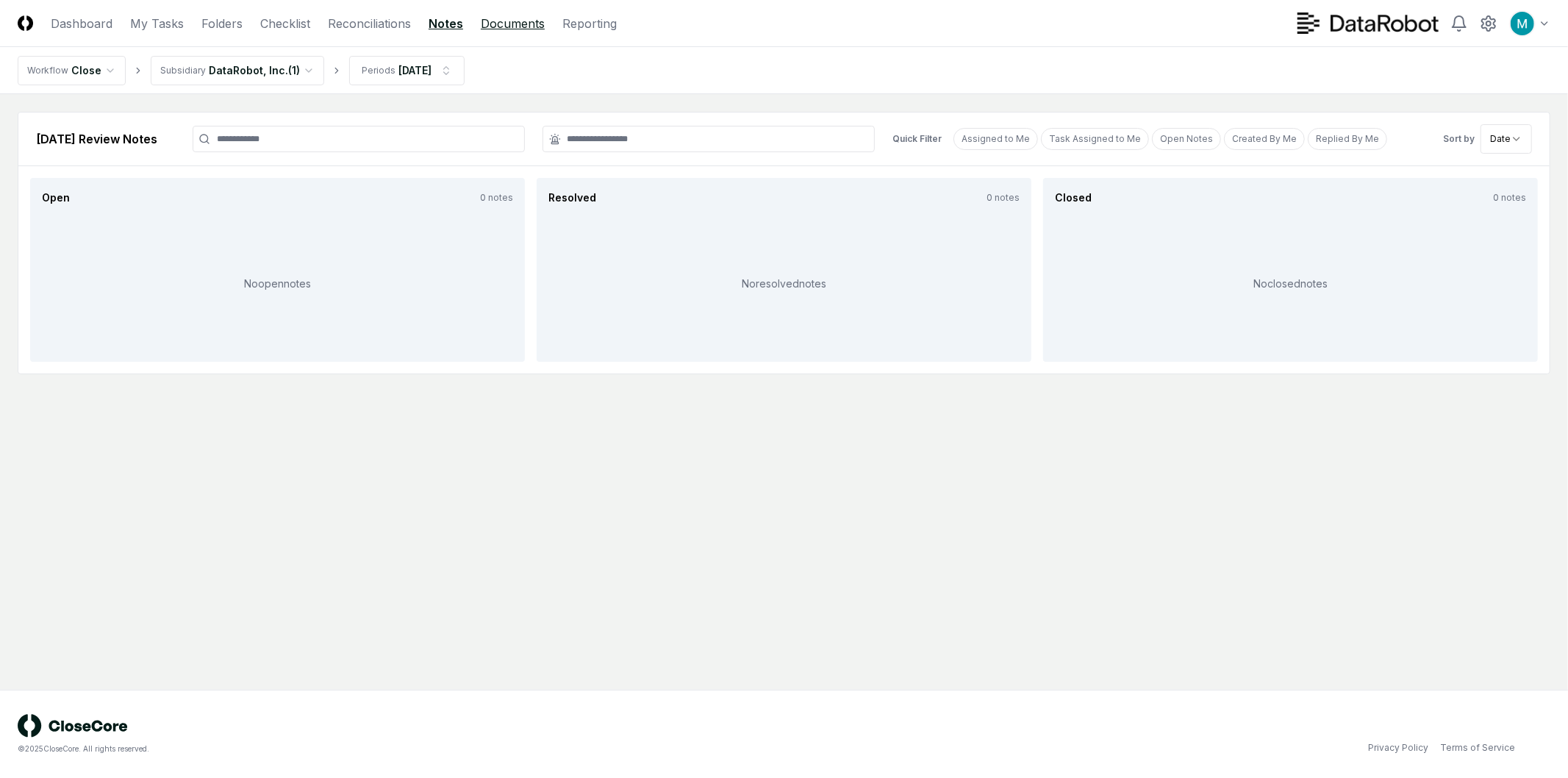
click at [489, 23] on link "Documents" at bounding box center [512, 23] width 64 height 17
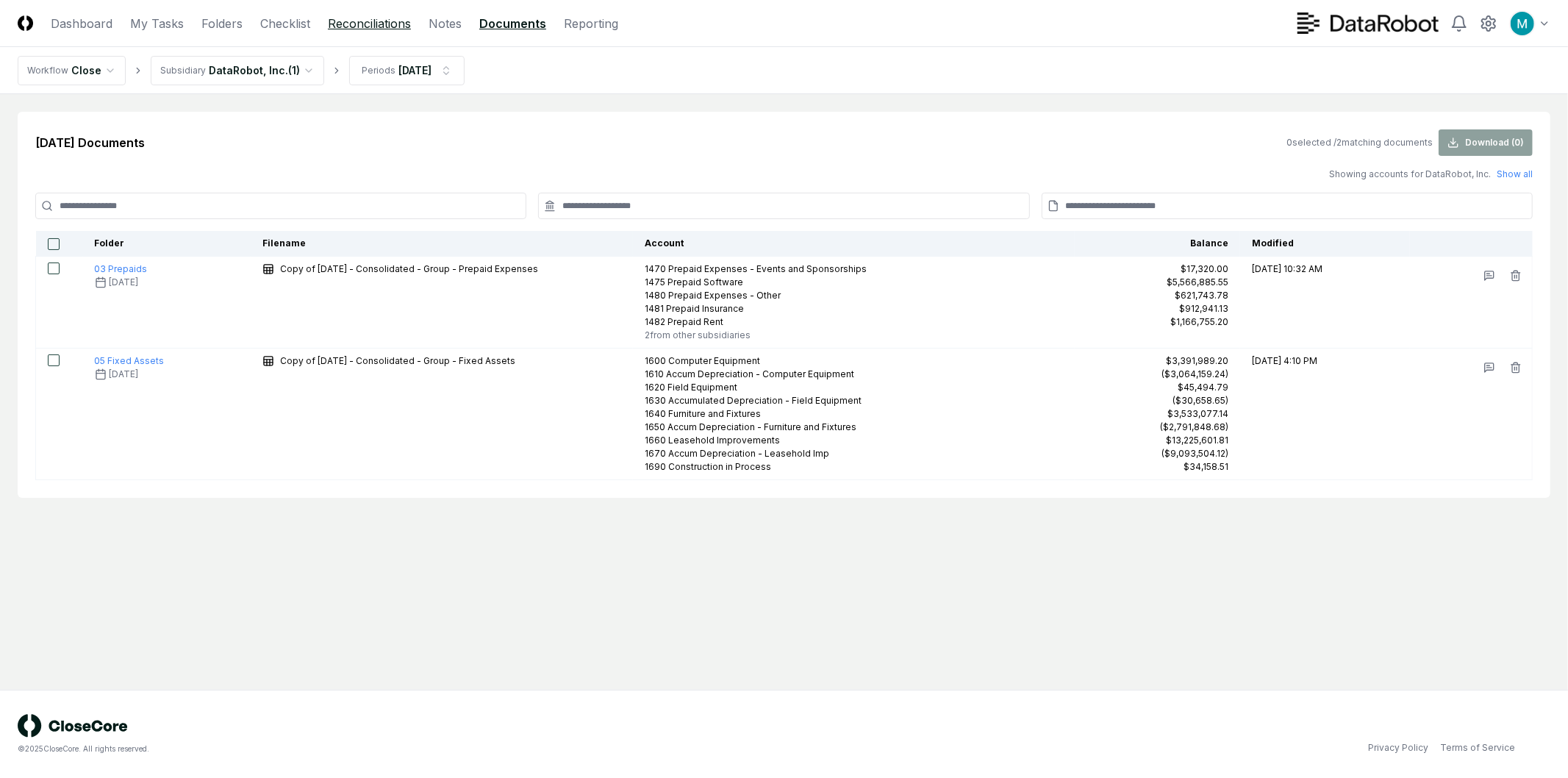
click at [346, 26] on link "Reconciliations" at bounding box center [369, 23] width 83 height 17
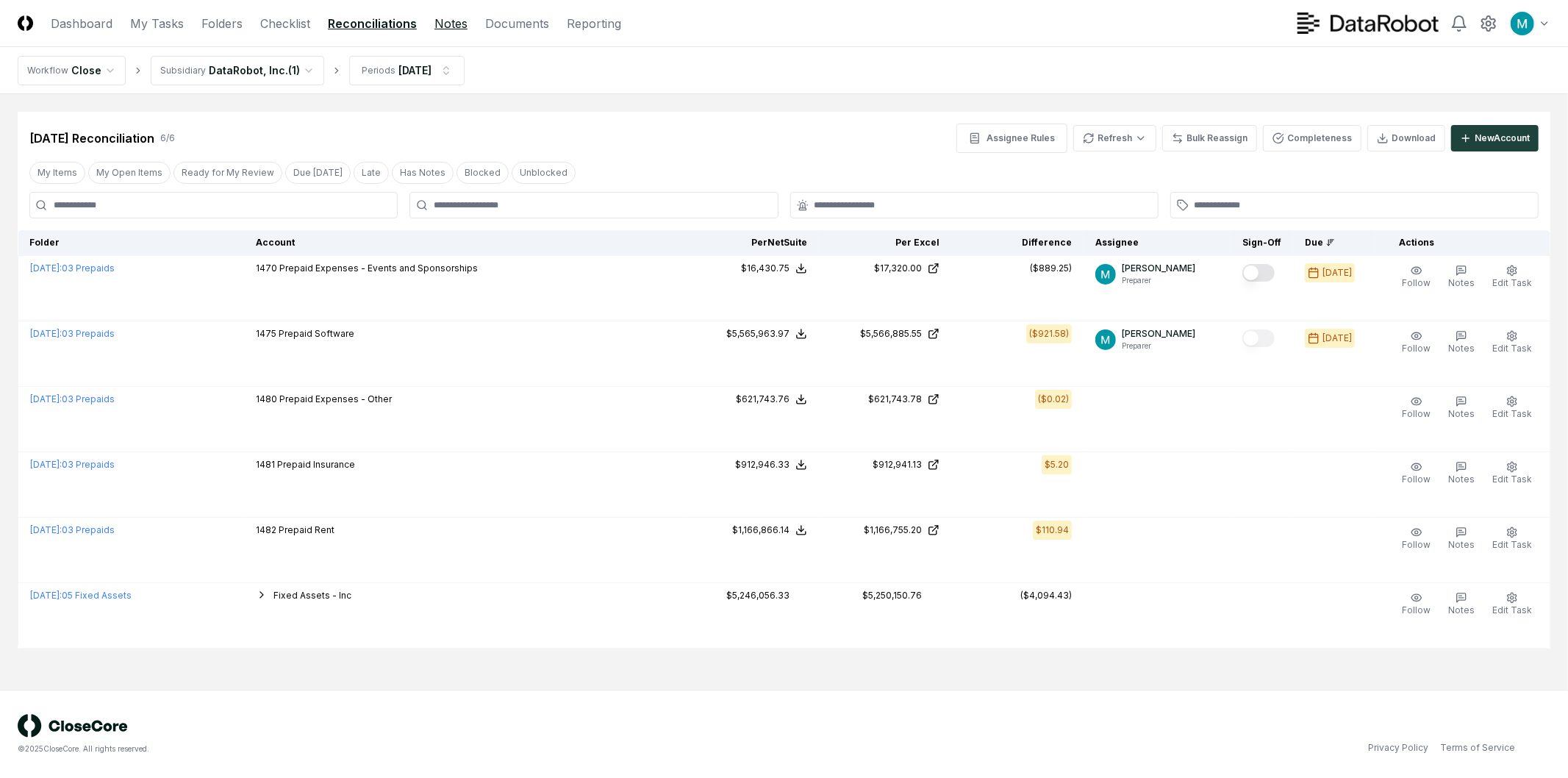
click at [439, 19] on link "Notes" at bounding box center [451, 23] width 33 height 17
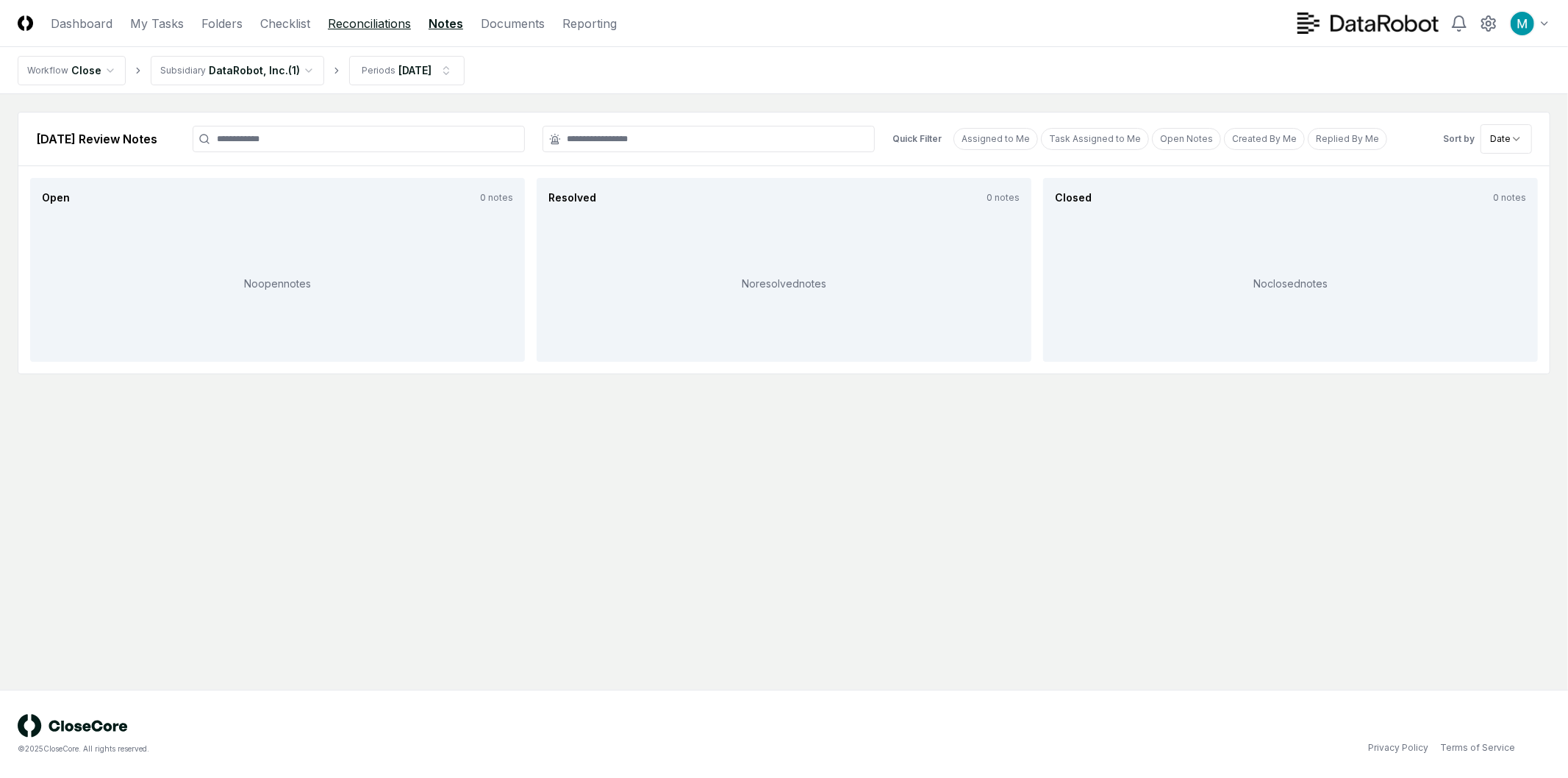
click at [363, 26] on link "Reconciliations" at bounding box center [369, 23] width 83 height 17
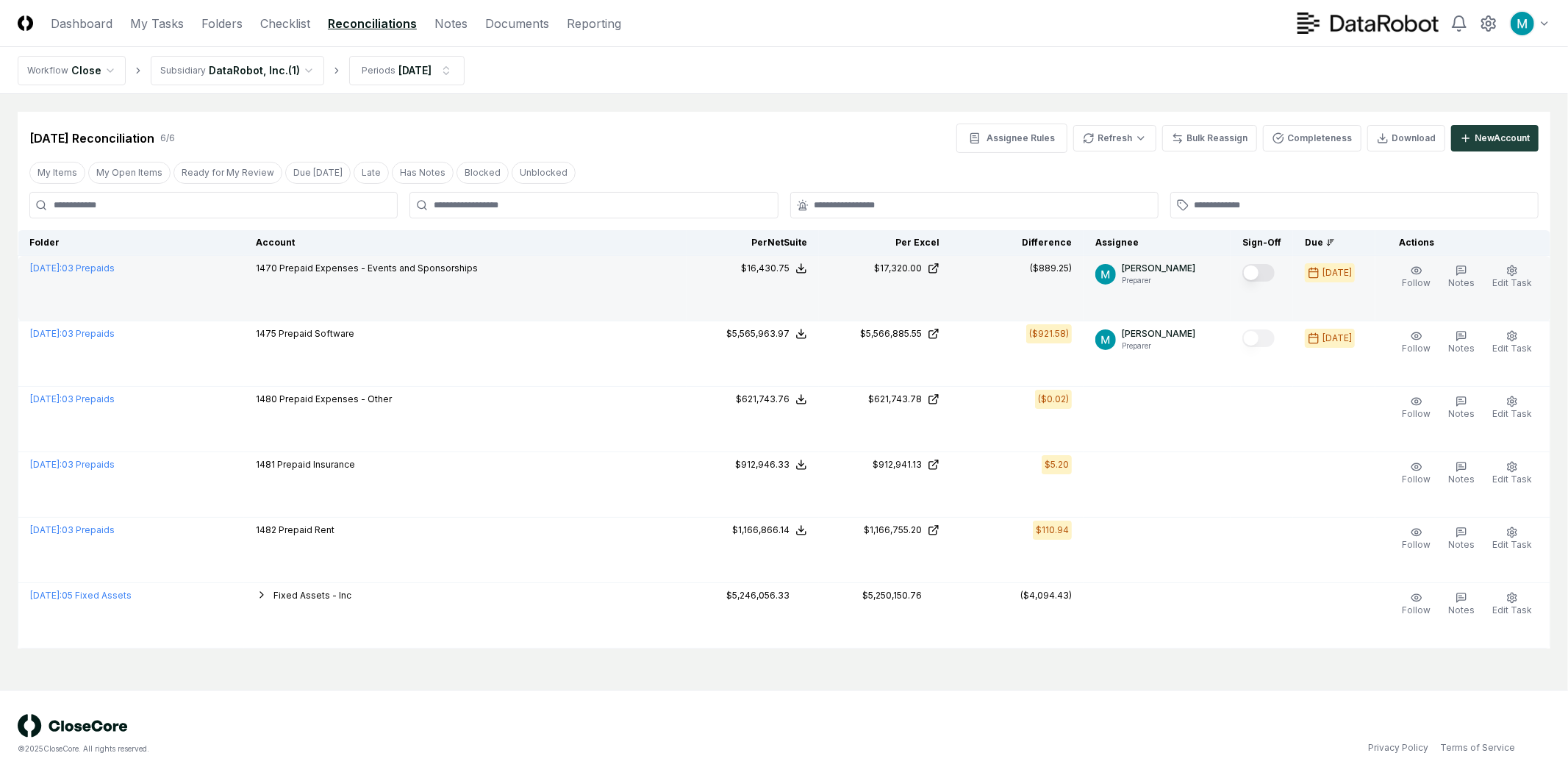
click at [1274, 274] on button "Mark complete" at bounding box center [1259, 272] width 33 height 17
click at [769, 129] on div "[DATE] Reconciliation 6 / 6 Assignee Rules Refresh Bulk Reassign Completeness D…" at bounding box center [784, 138] width 1509 height 30
click at [245, 23] on nav "CloseCore Dashboard My Tasks Folders Checklist Reconciliations Notes Documents …" at bounding box center [319, 23] width 604 height 17
click at [231, 24] on link "Folders" at bounding box center [222, 23] width 41 height 17
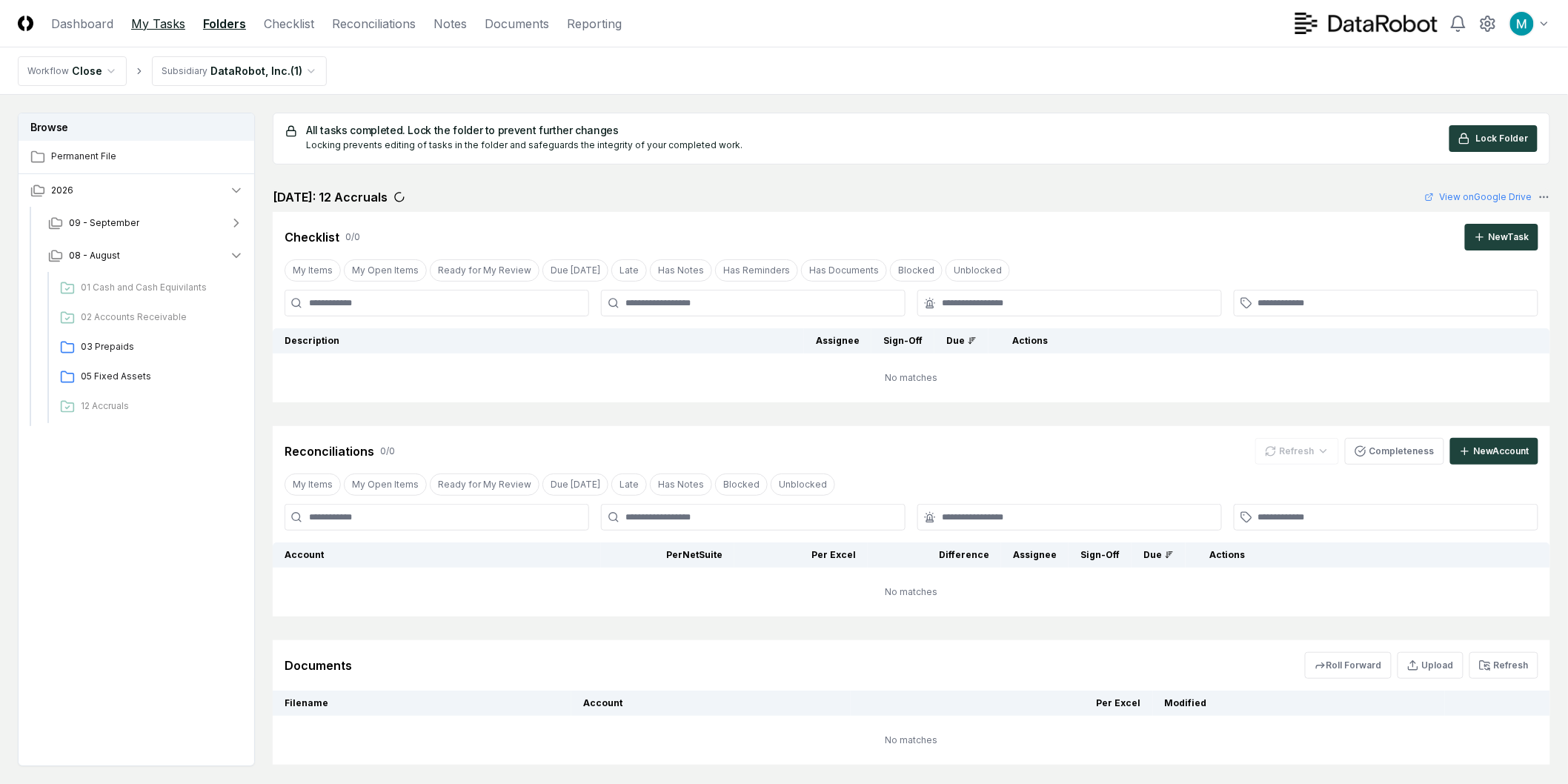
click at [147, 26] on link "My Tasks" at bounding box center [158, 23] width 54 height 17
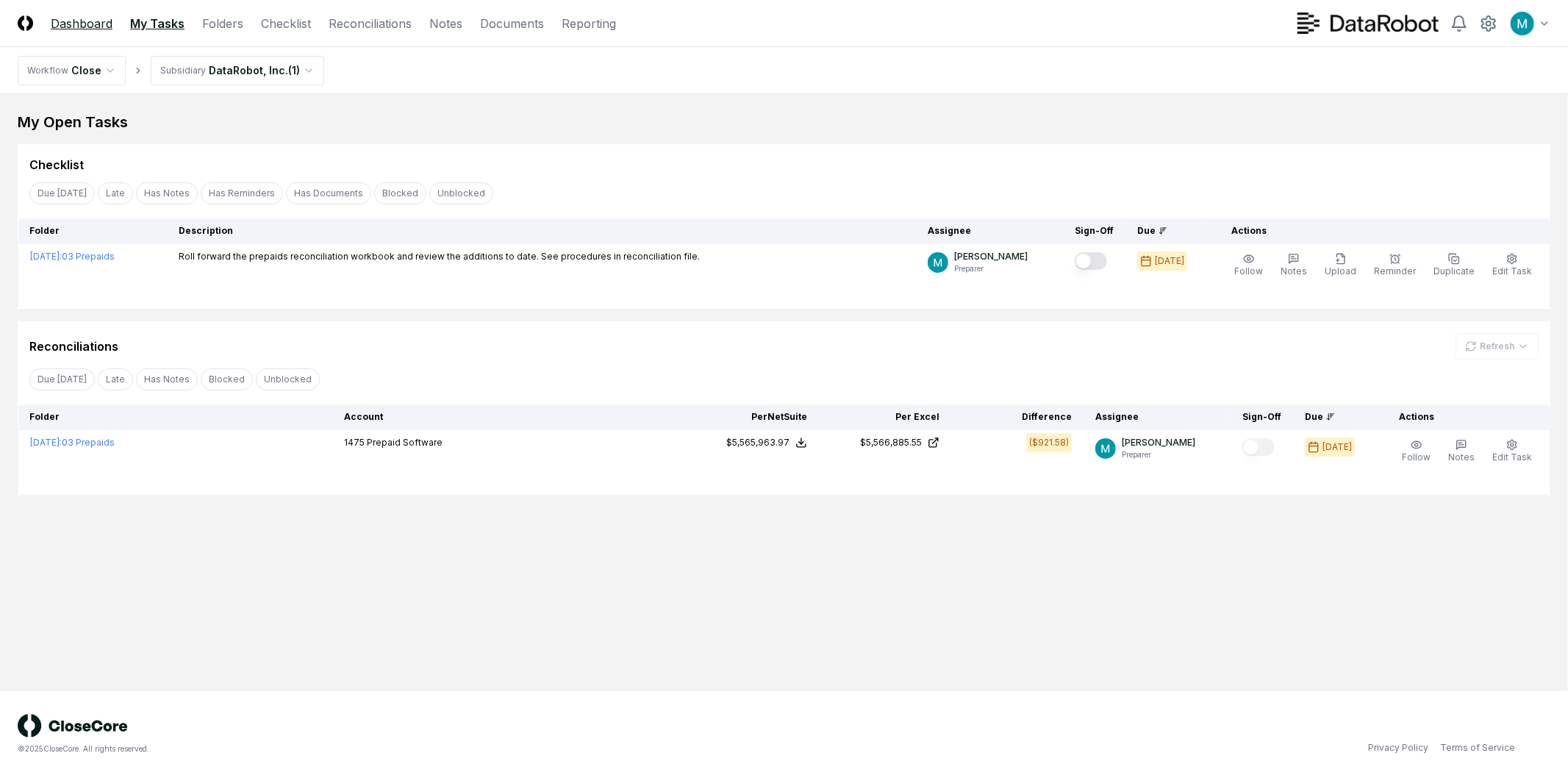
click at [67, 28] on link "Dashboard" at bounding box center [82, 23] width 62 height 17
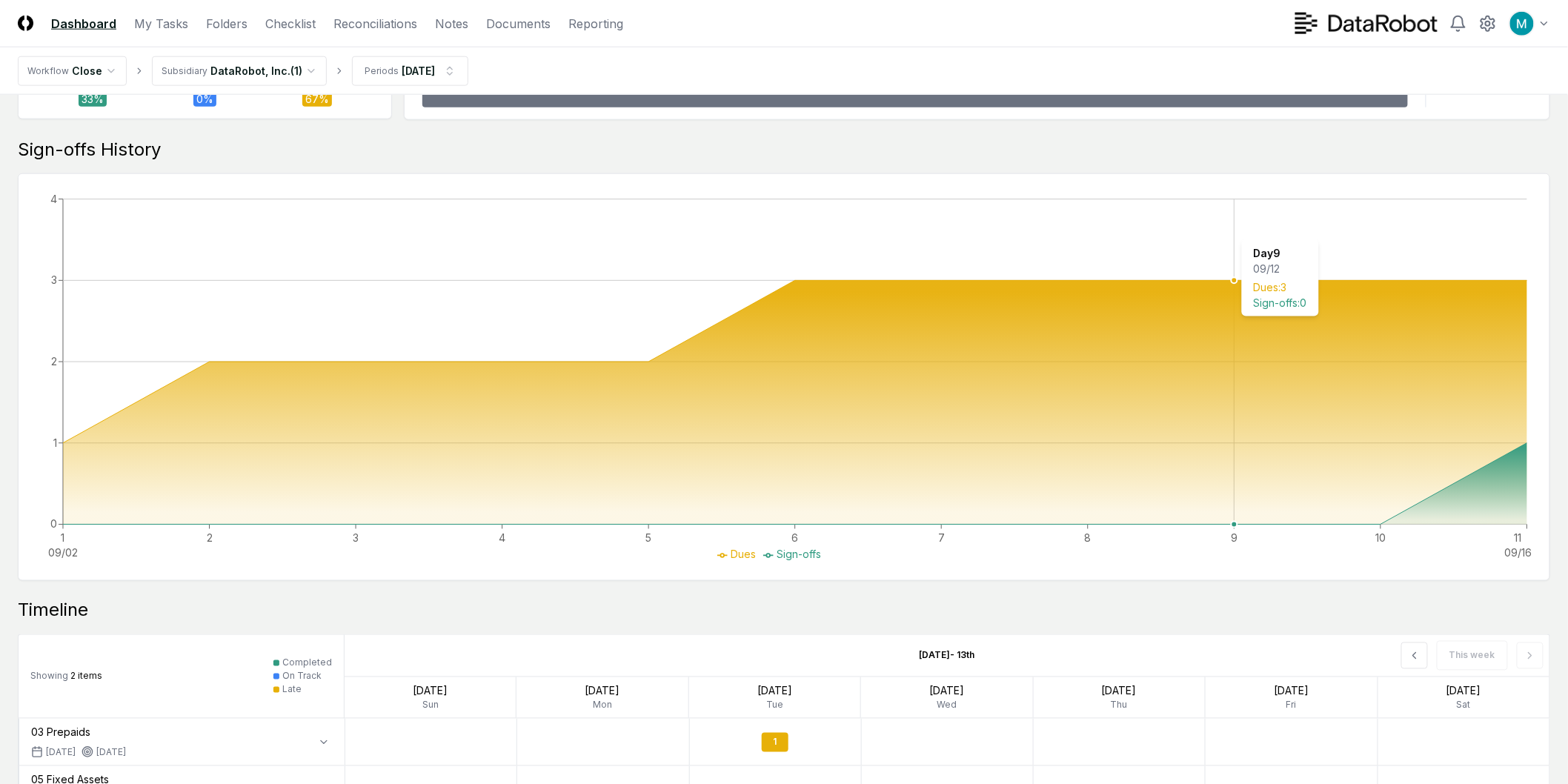
scroll to position [839, 0]
